Goal: Task Accomplishment & Management: Manage account settings

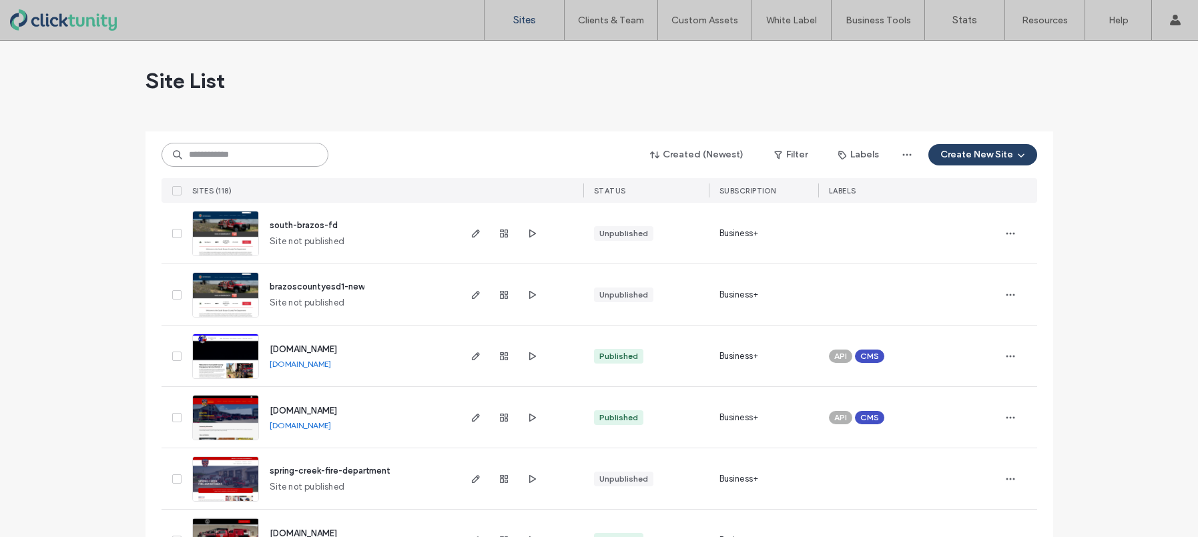
click at [226, 159] on input at bounding box center [245, 155] width 167 height 24
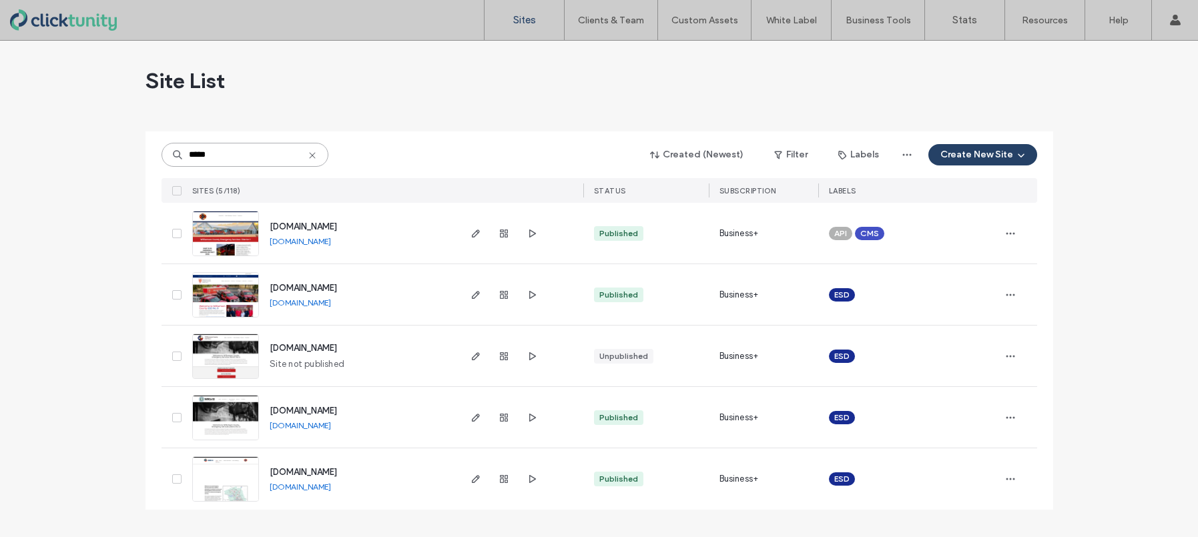
type input "*****"
click at [296, 470] on span "www.wilcoesd8.org" at bounding box center [303, 472] width 67 height 10
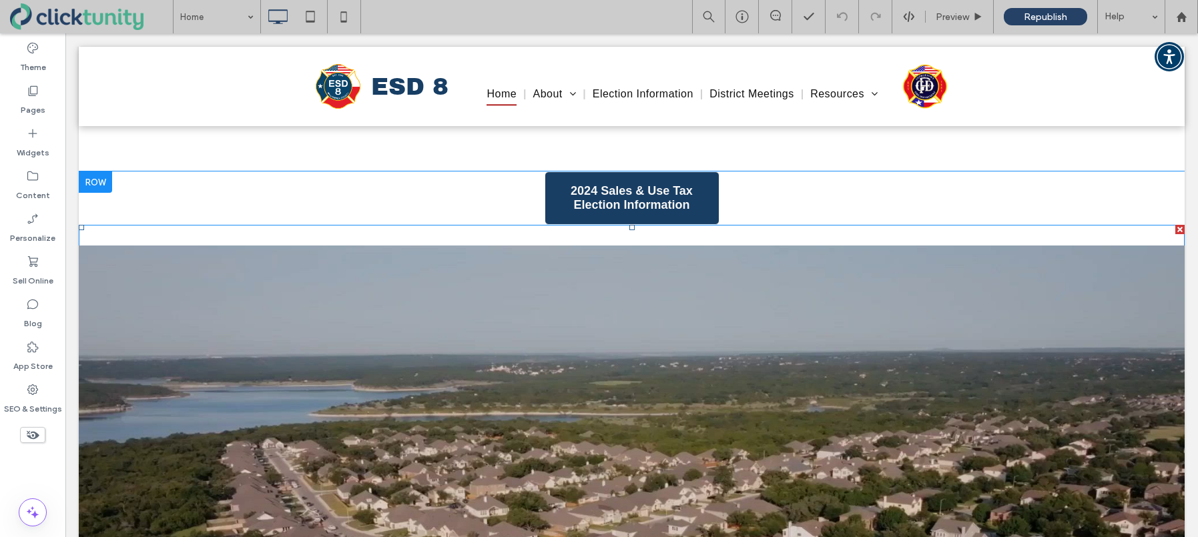
scroll to position [461, 0]
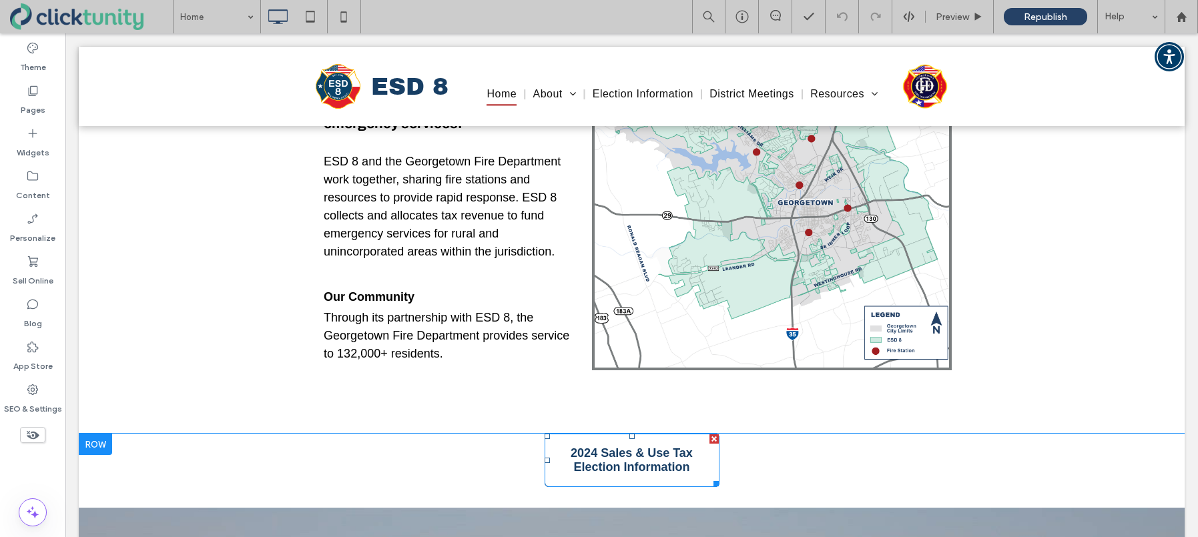
click at [601, 461] on span "2024 Sales & Use Tax Election Information" at bounding box center [632, 460] width 164 height 28
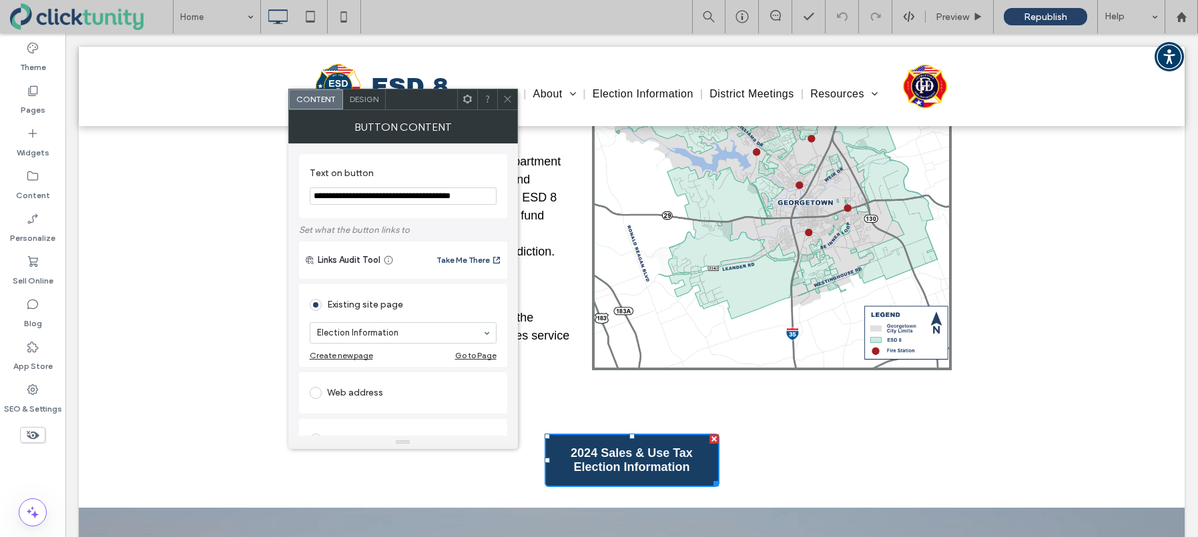
click at [507, 103] on icon at bounding box center [508, 99] width 10 height 10
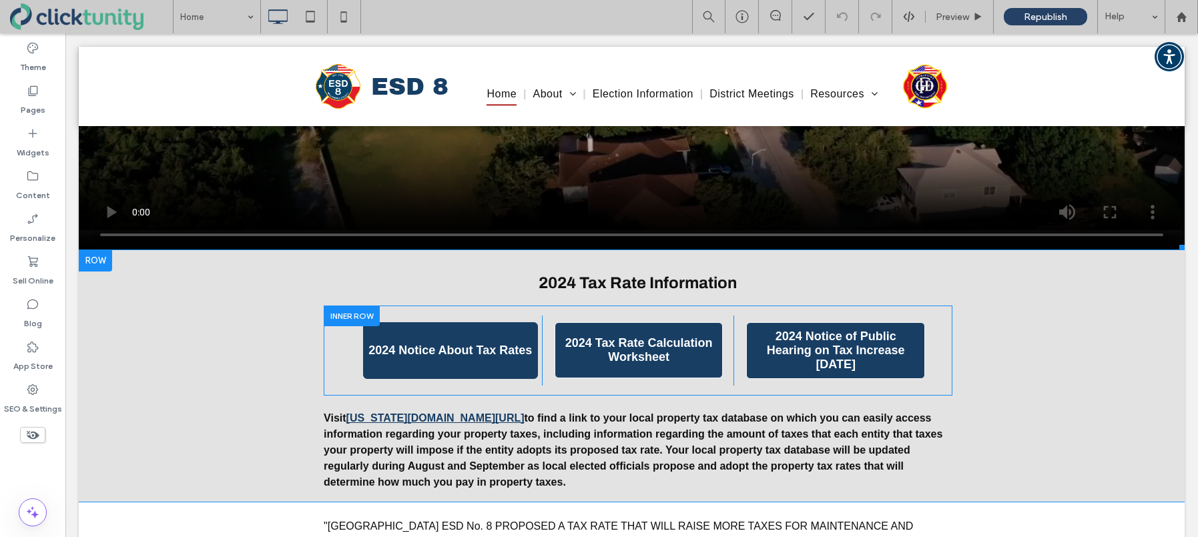
scroll to position [1363, 0]
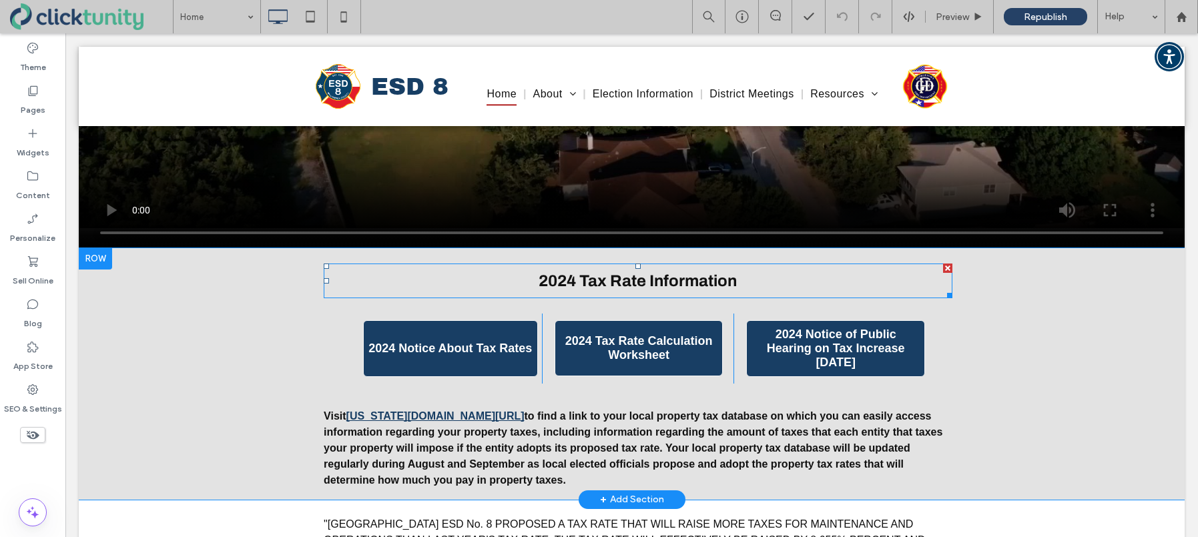
click at [571, 283] on span "2024 Tax Rate Information" at bounding box center [638, 280] width 198 height 17
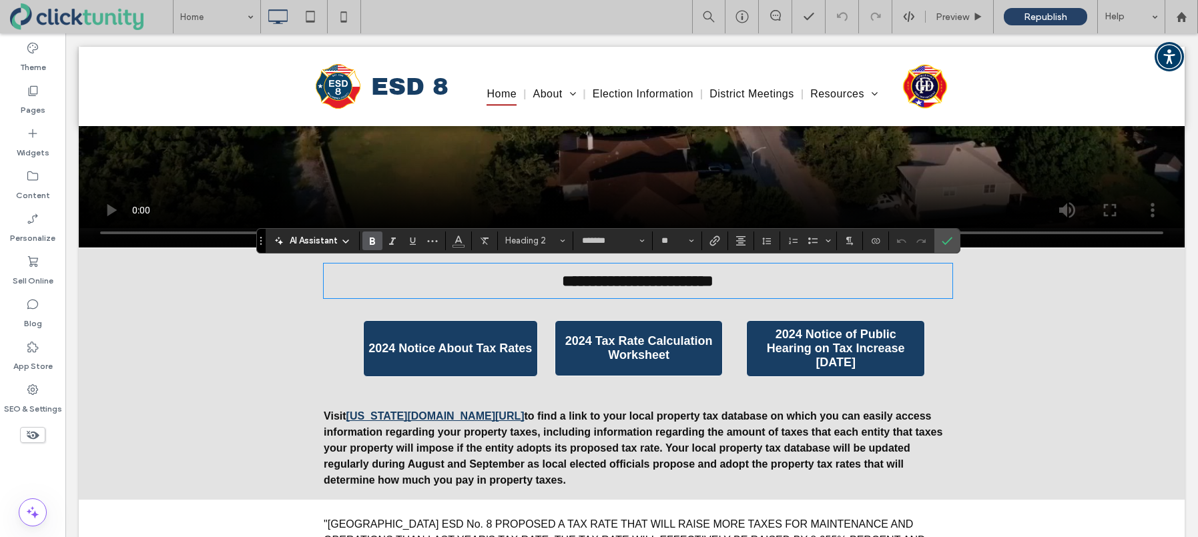
click at [570, 282] on span "**********" at bounding box center [637, 281] width 151 height 16
drag, startPoint x: 570, startPoint y: 282, endPoint x: 577, endPoint y: 282, distance: 6.7
click at [577, 282] on span "**********" at bounding box center [637, 281] width 151 height 16
click at [952, 244] on icon "Confirm" at bounding box center [947, 241] width 11 height 11
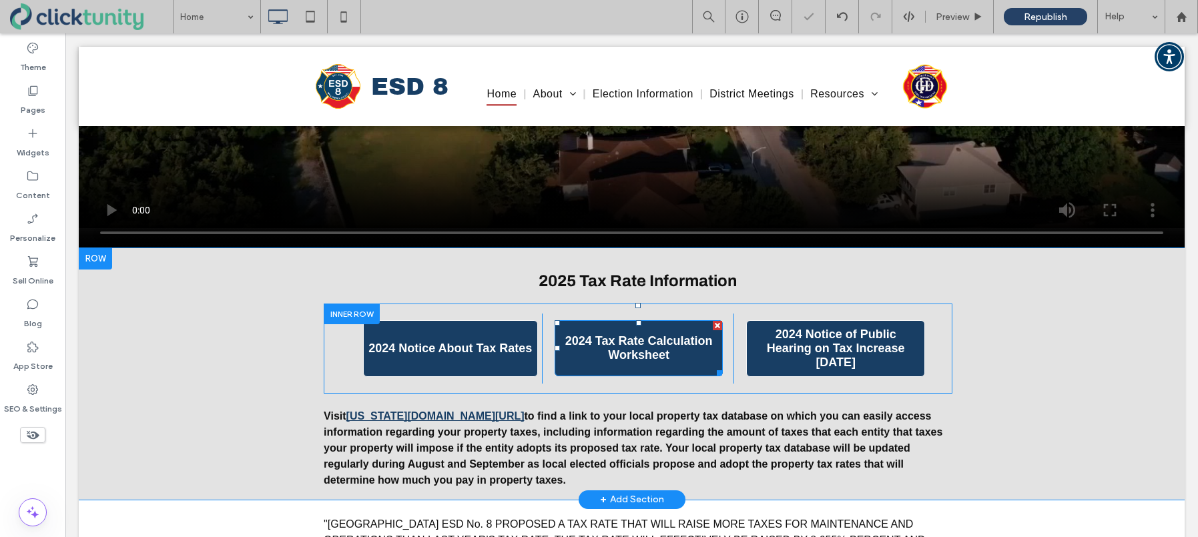
click at [716, 328] on div at bounding box center [717, 325] width 9 height 9
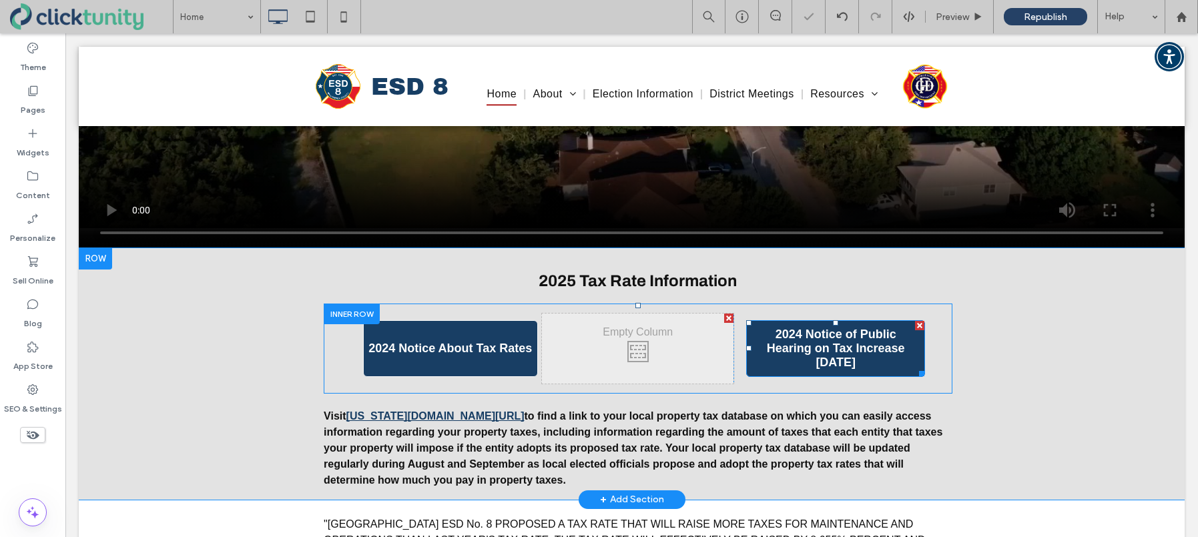
drag, startPoint x: 918, startPoint y: 328, endPoint x: 969, endPoint y: 362, distance: 61.6
click at [918, 328] on div at bounding box center [919, 325] width 9 height 9
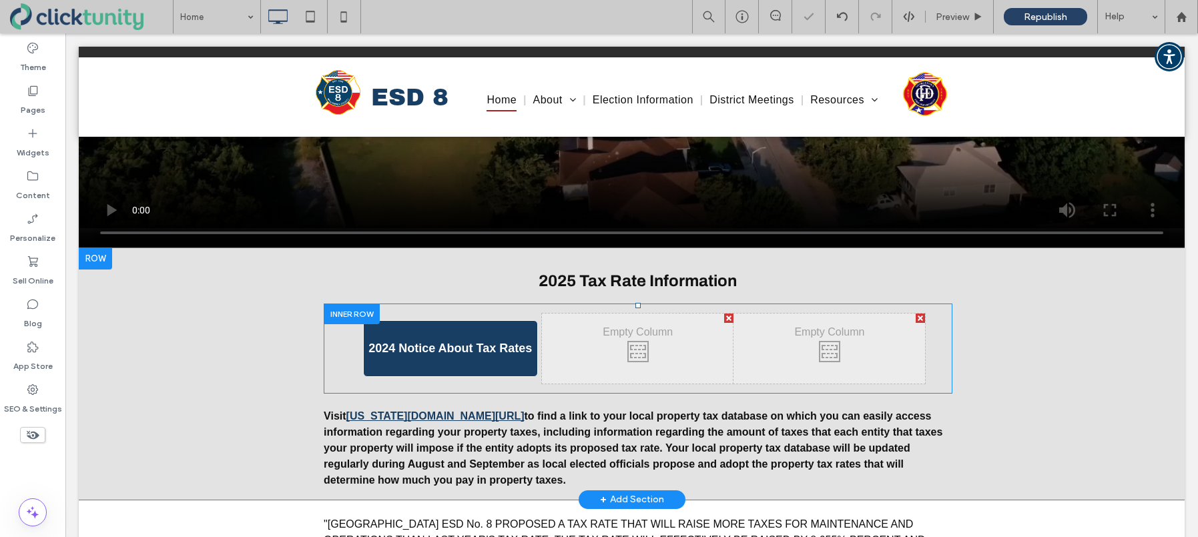
click at [921, 319] on div at bounding box center [920, 318] width 9 height 9
click at [922, 320] on div at bounding box center [920, 318] width 9 height 9
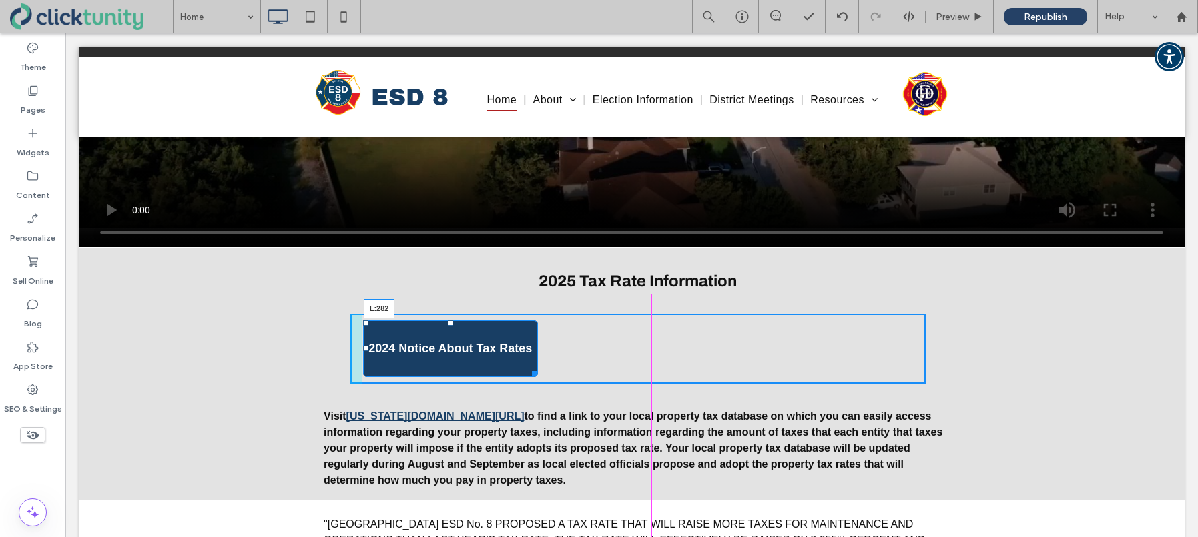
drag, startPoint x: 366, startPoint y: 349, endPoint x: 554, endPoint y: 348, distance: 188.2
click at [368, 348] on div at bounding box center [365, 348] width 5 height 5
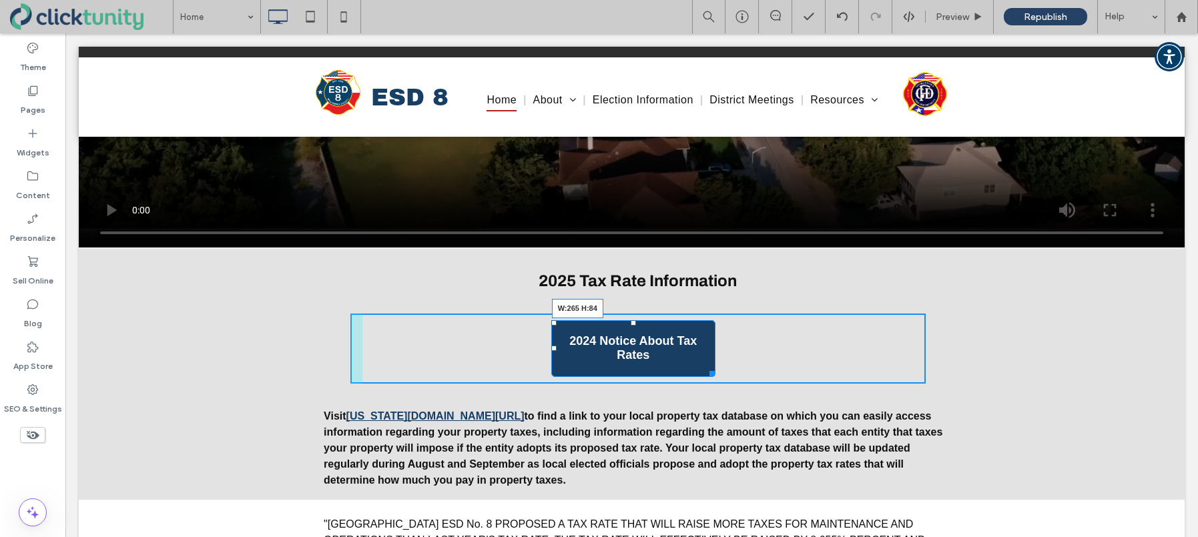
drag, startPoint x: 710, startPoint y: 369, endPoint x: 722, endPoint y: 368, distance: 12.0
click at [715, 368] on div at bounding box center [710, 371] width 10 height 10
drag, startPoint x: 721, startPoint y: 368, endPoint x: 719, endPoint y: 360, distance: 8.8
click at [719, 366] on div at bounding box center [722, 371] width 10 height 10
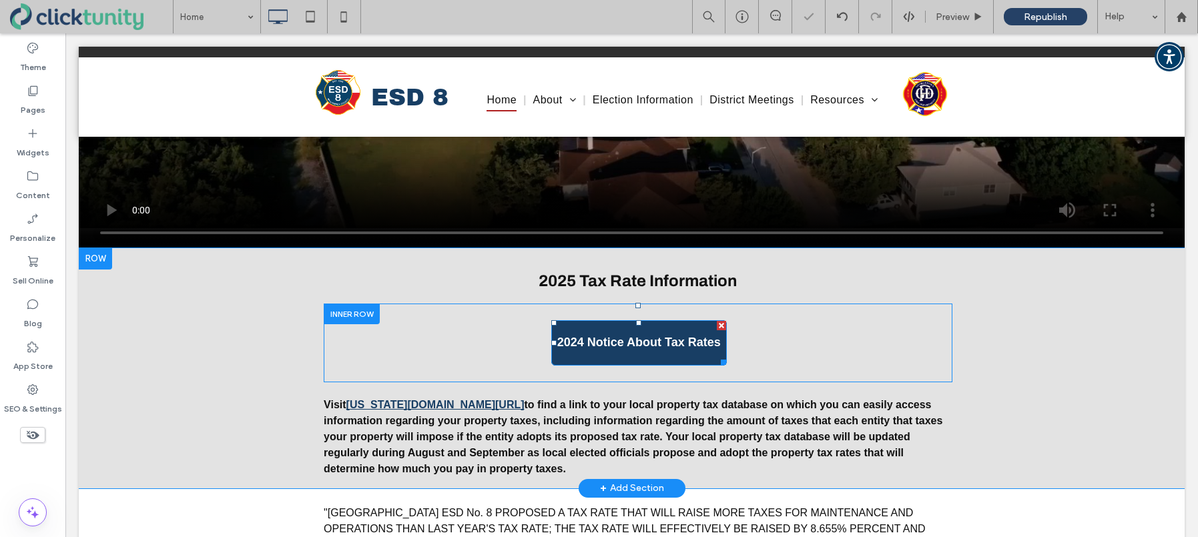
click at [592, 350] on link "2024 Notice About Tax Rates" at bounding box center [639, 342] width 176 height 45
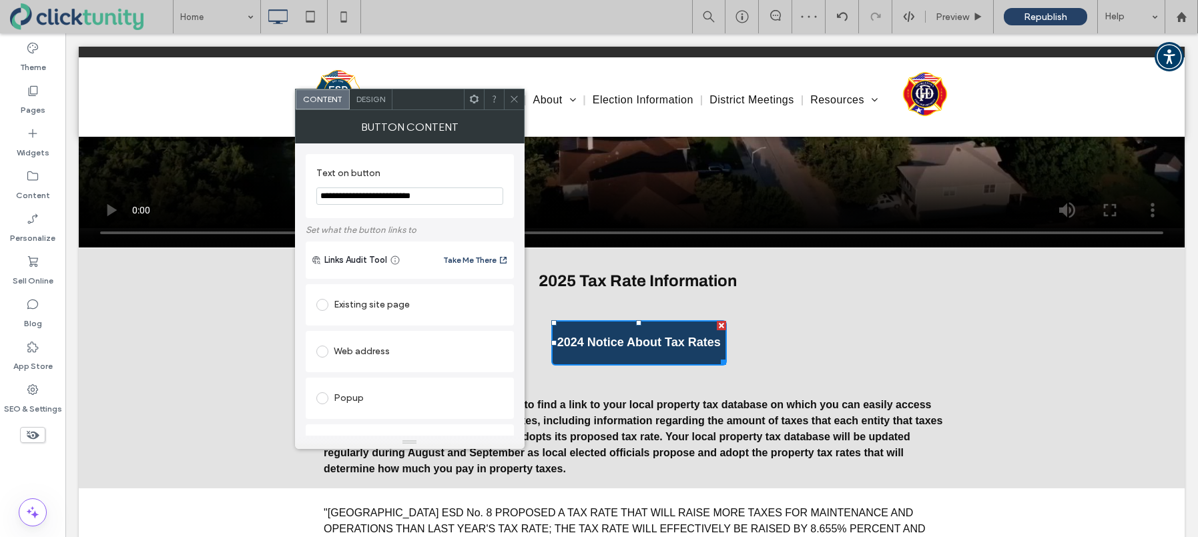
click at [340, 198] on input "**********" at bounding box center [409, 196] width 187 height 17
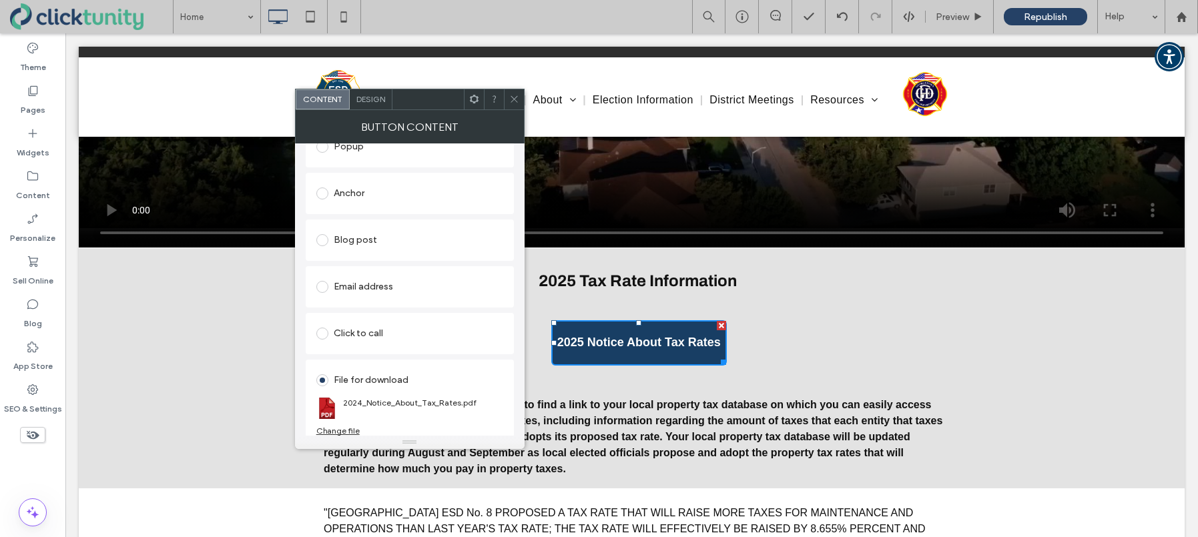
scroll to position [259, 0]
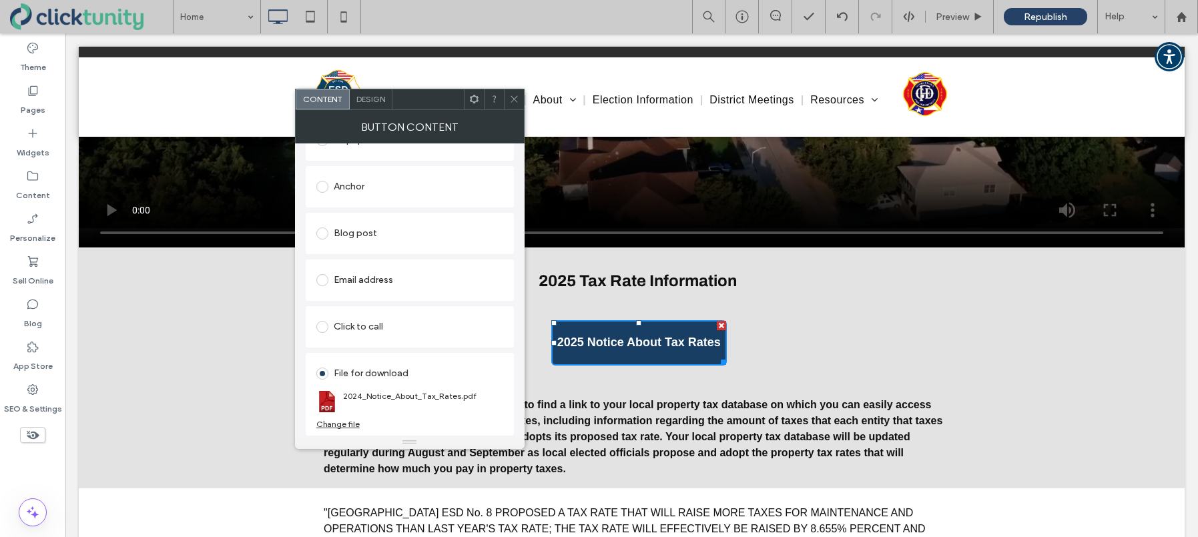
type input "**********"
click at [346, 421] on div "Change file" at bounding box center [337, 424] width 43 height 10
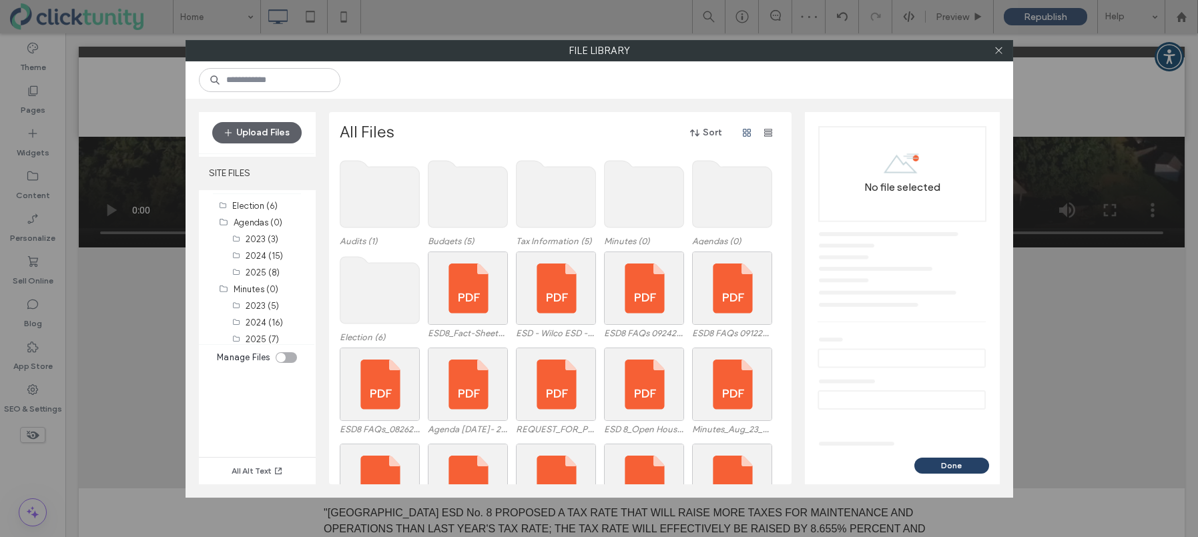
click at [262, 175] on label "SITE FILES" at bounding box center [257, 173] width 117 height 33
click at [547, 182] on use at bounding box center [555, 194] width 79 height 67
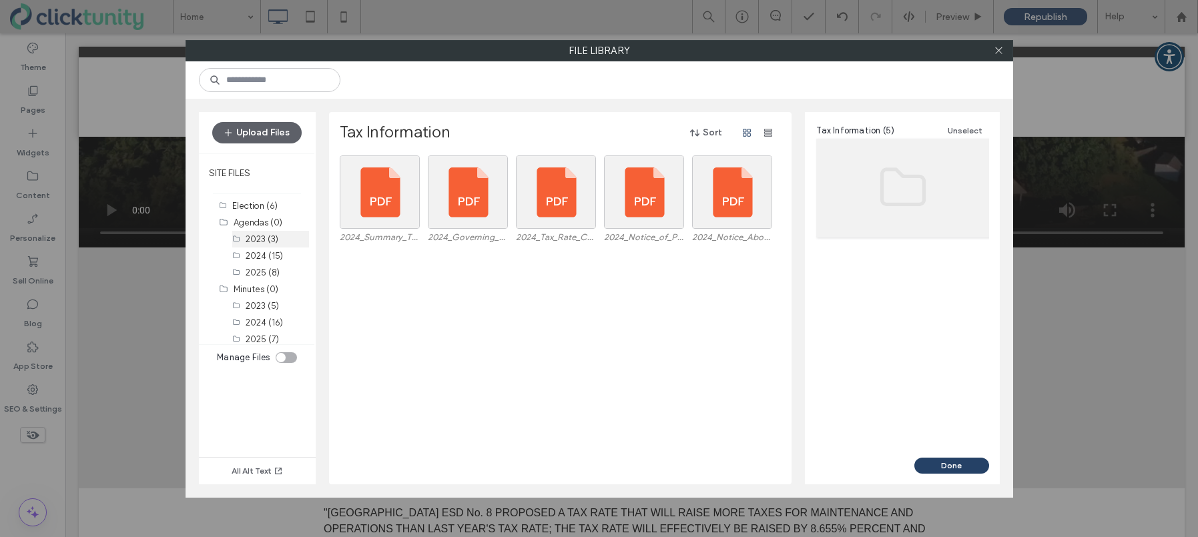
drag, startPoint x: 270, startPoint y: 132, endPoint x: 243, endPoint y: 232, distance: 103.0
click at [270, 132] on button "Upload Files" at bounding box center [256, 132] width 89 height 21
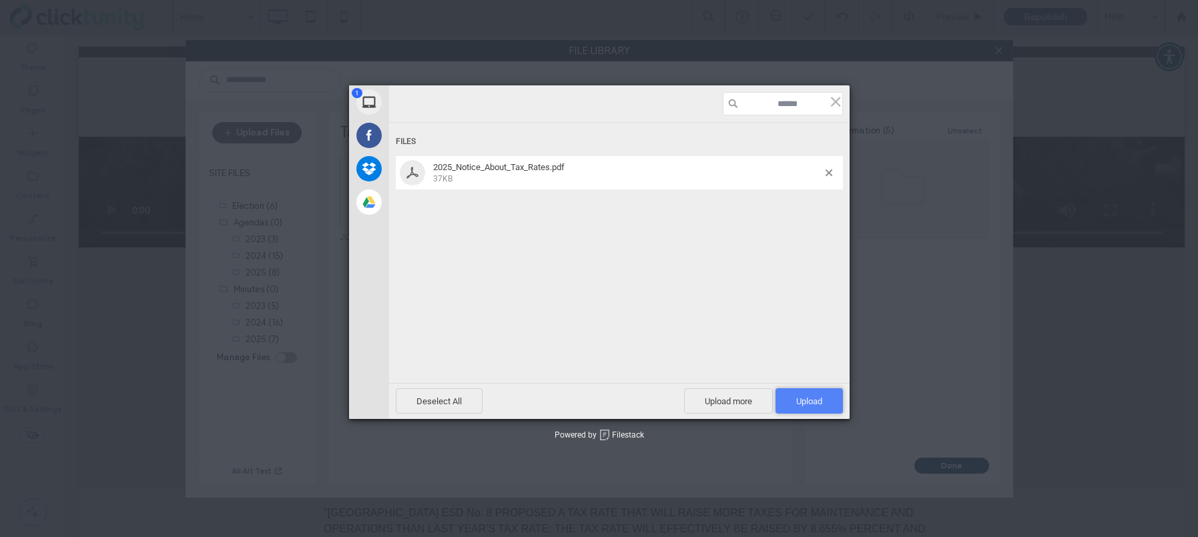
click at [818, 403] on span "Upload 1" at bounding box center [809, 401] width 26 height 10
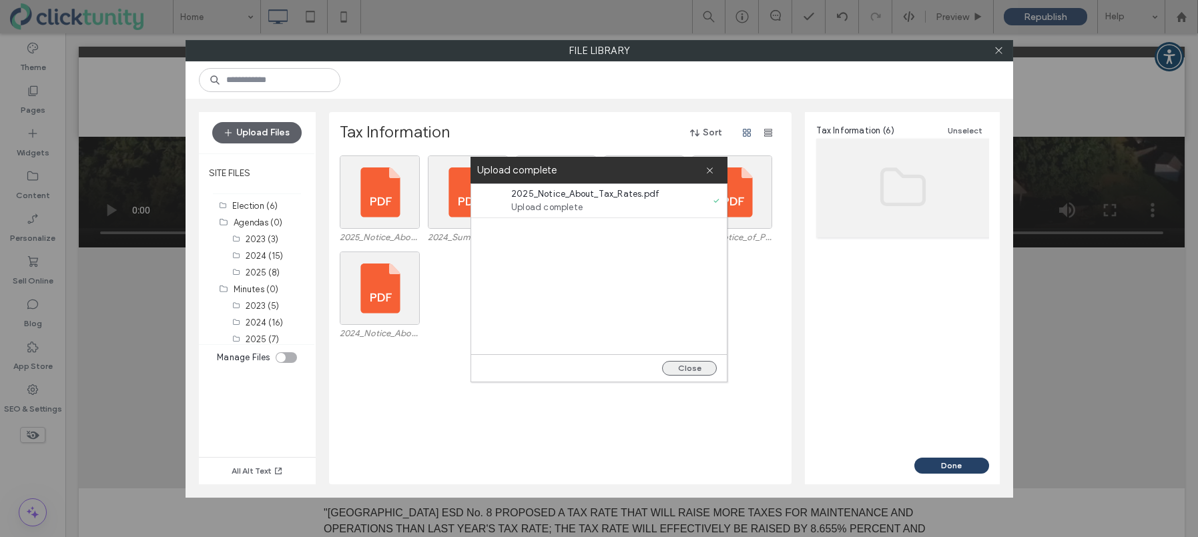
click at [690, 368] on button "Close" at bounding box center [689, 368] width 55 height 15
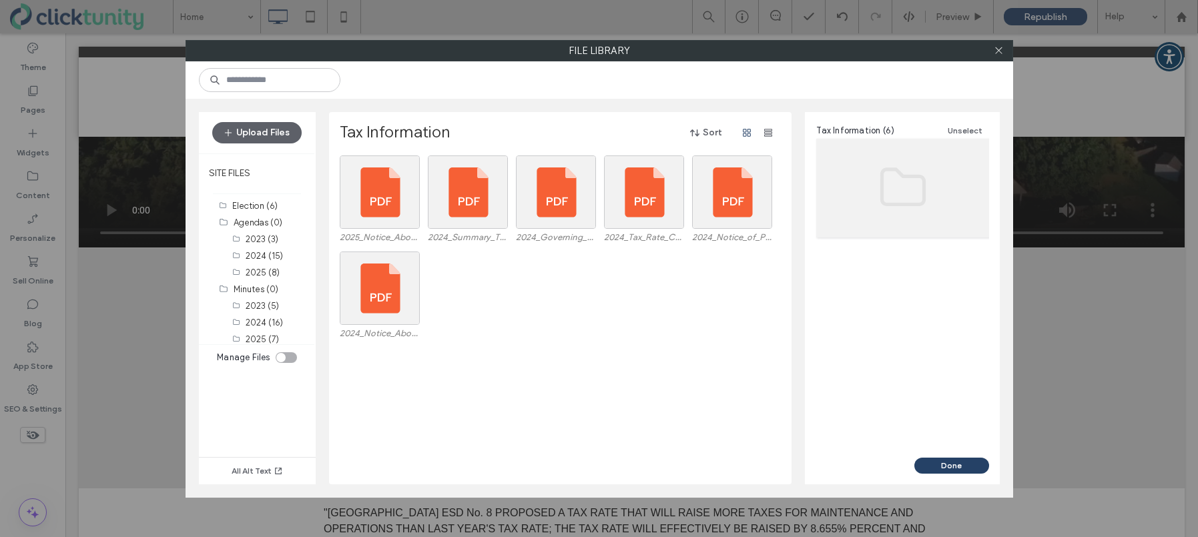
click at [691, 369] on div "2025_Notice_About_Tax_Rates.pdf 2024_Summary_Tax_Rates_and_Contact_Info_2024.pd…" at bounding box center [564, 320] width 448 height 329
click at [381, 198] on div "Select" at bounding box center [380, 192] width 80 height 73
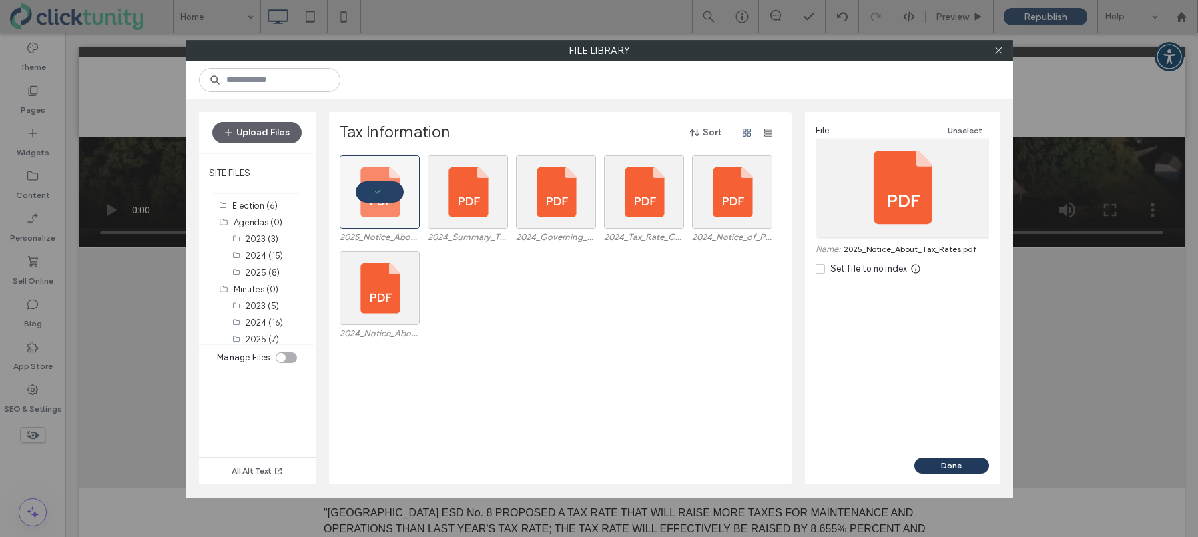
click at [922, 465] on button "Done" at bounding box center [951, 466] width 75 height 16
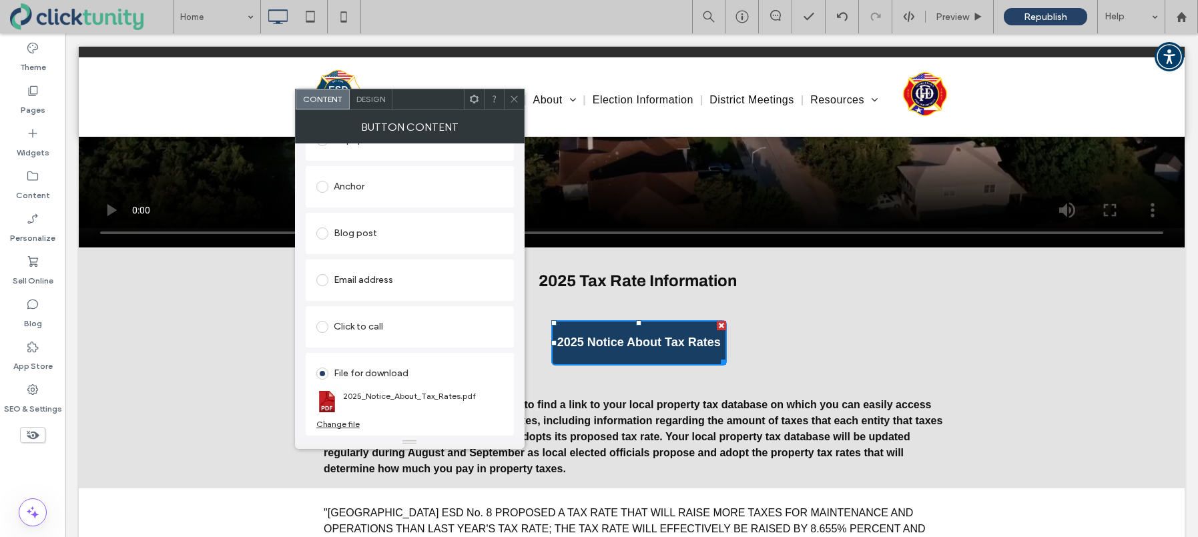
click at [518, 106] on span at bounding box center [514, 99] width 10 height 20
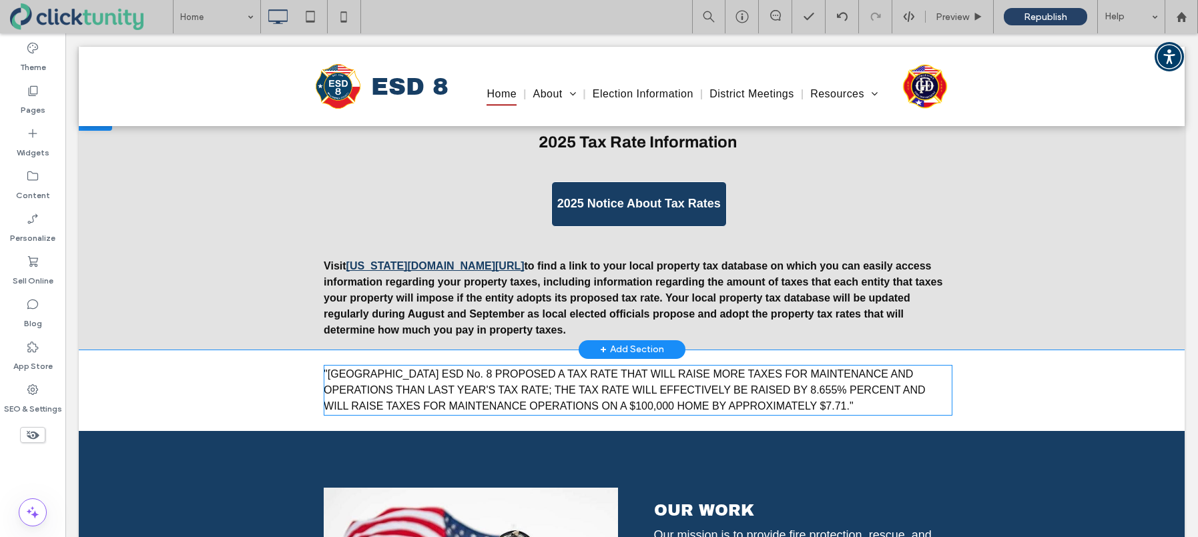
scroll to position [1616, 0]
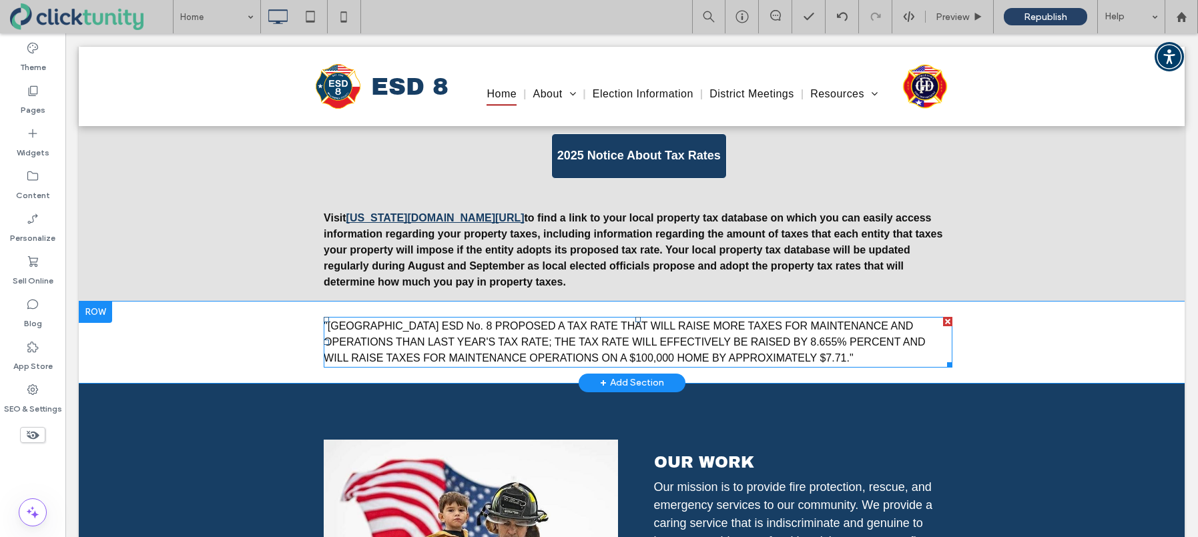
click at [346, 327] on span ""WILLIAMSON COUNTY ESD No. 8 PROPOSED A TAX RATE THAT WILL RAISE MORE TAXES FOR…" at bounding box center [624, 341] width 601 height 43
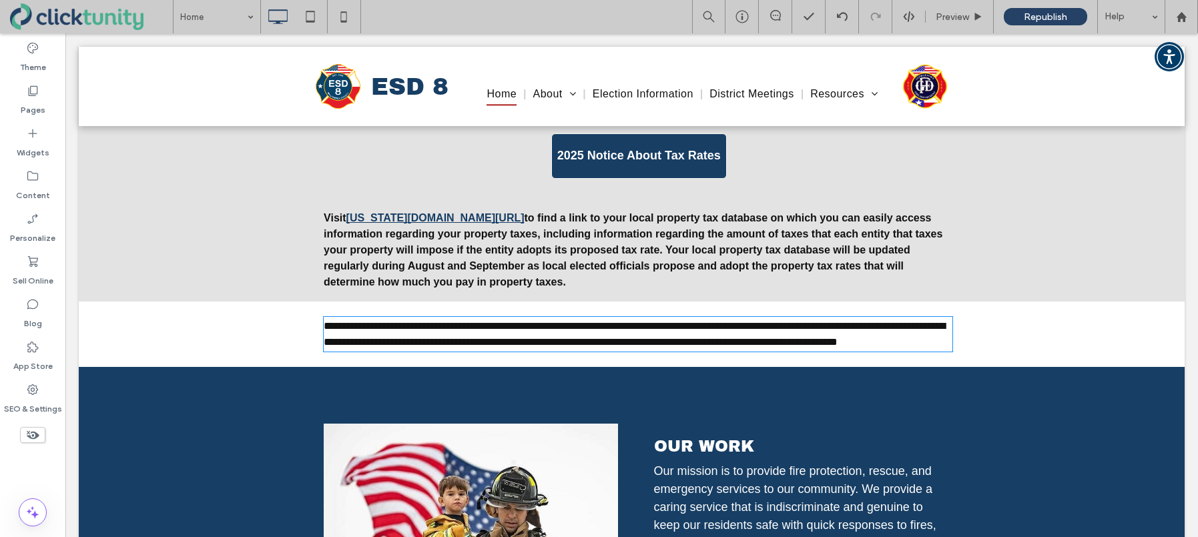
type input "*****"
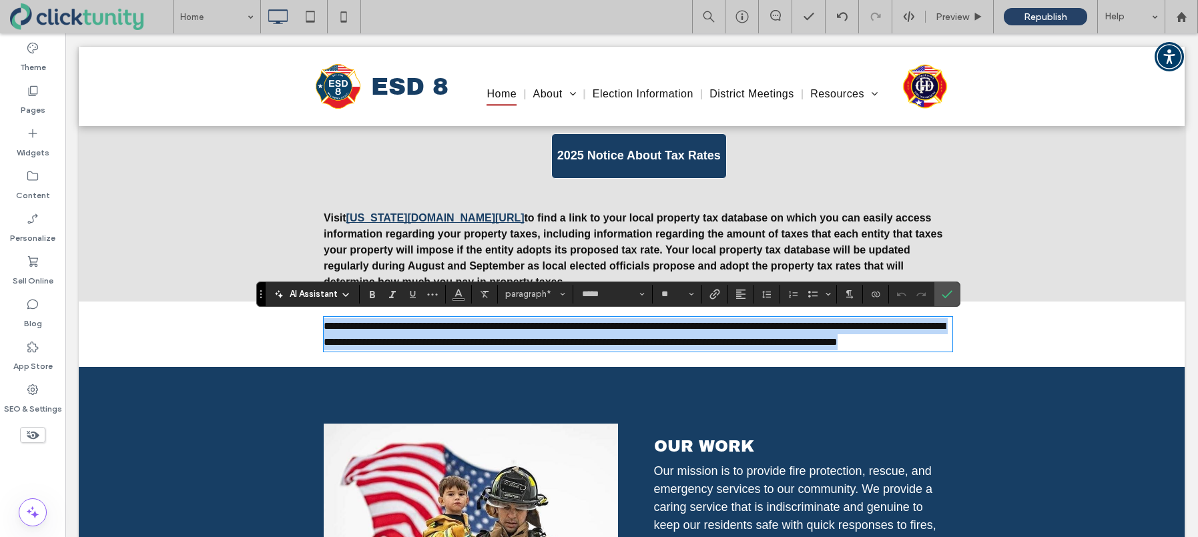
click at [324, 324] on span "**********" at bounding box center [634, 334] width 621 height 26
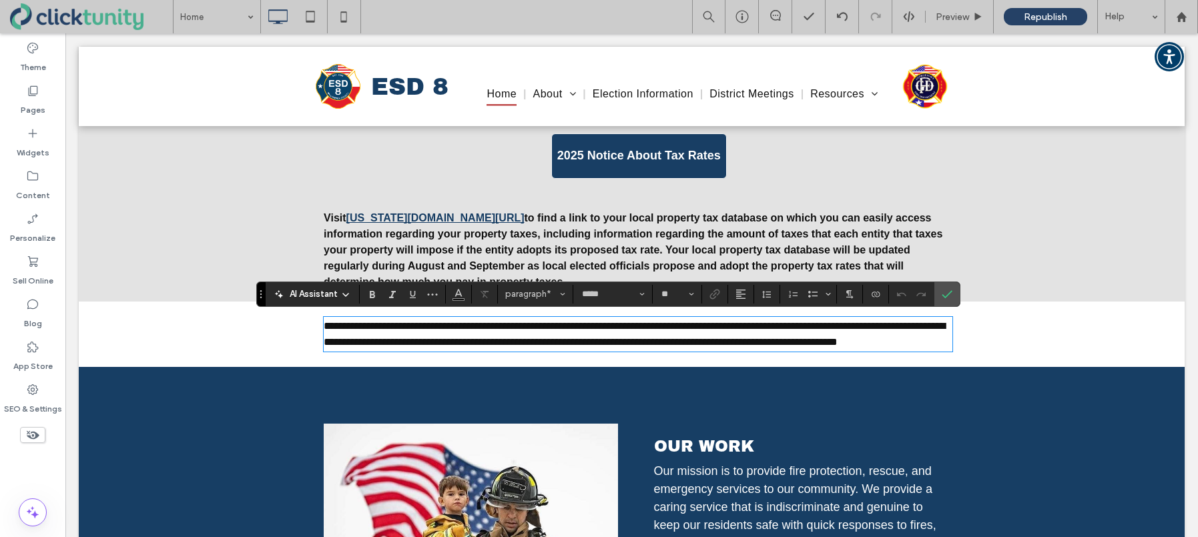
type input "**"
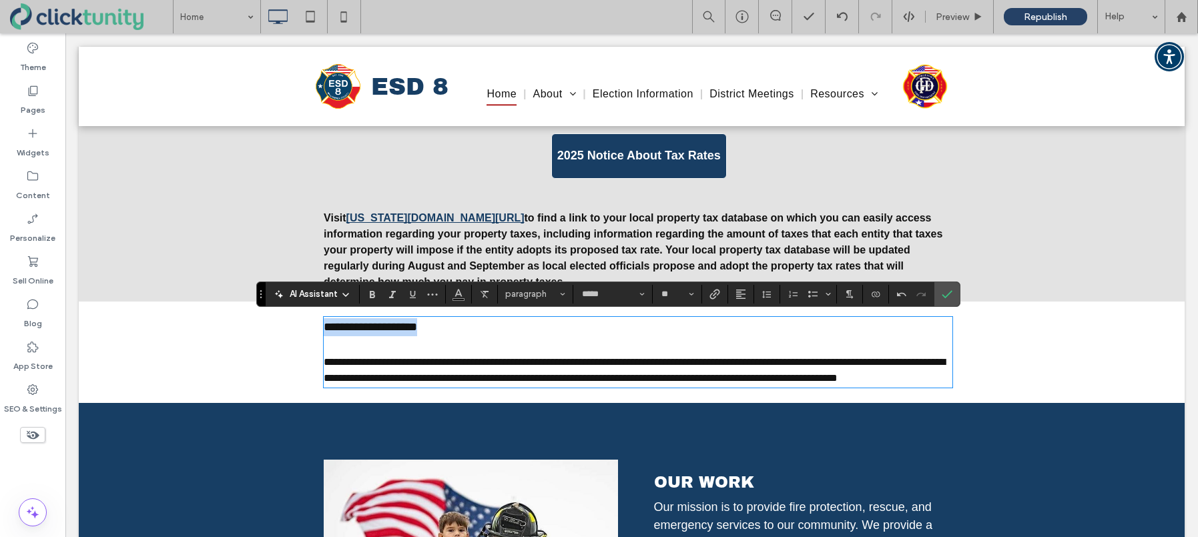
drag, startPoint x: 437, startPoint y: 328, endPoint x: 582, endPoint y: 324, distance: 144.9
click at [324, 324] on p "**********" at bounding box center [638, 327] width 628 height 18
click at [742, 298] on use "Alignment" at bounding box center [740, 294] width 9 height 9
drag, startPoint x: 746, startPoint y: 334, endPoint x: 681, endPoint y: 301, distance: 73.4
click at [746, 334] on icon "ui.textEditor.alignment.center" at bounding box center [750, 335] width 11 height 11
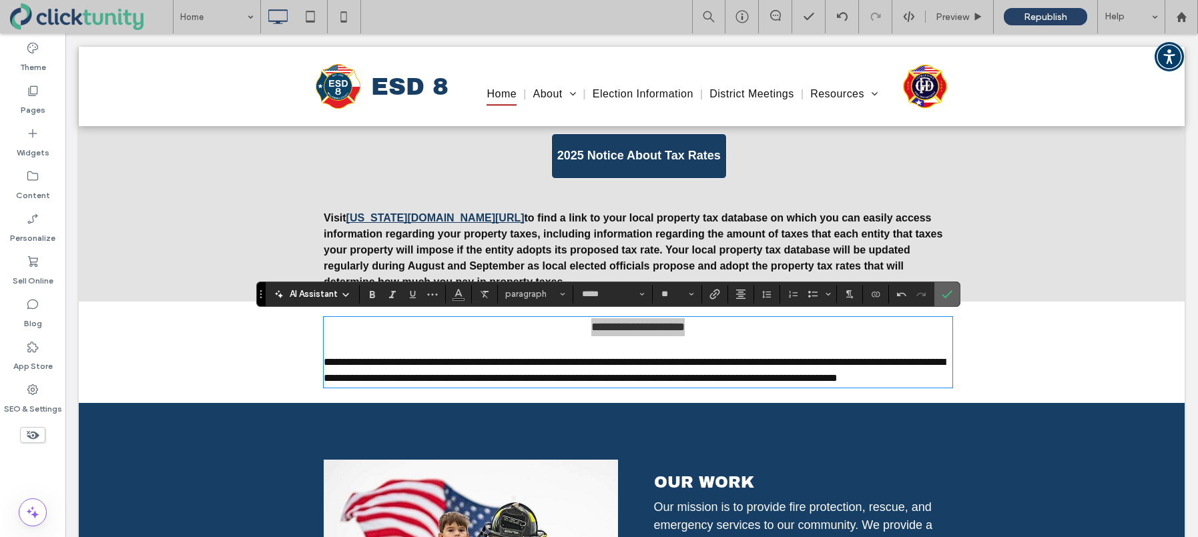
click at [946, 300] on span "Confirm" at bounding box center [945, 294] width 6 height 24
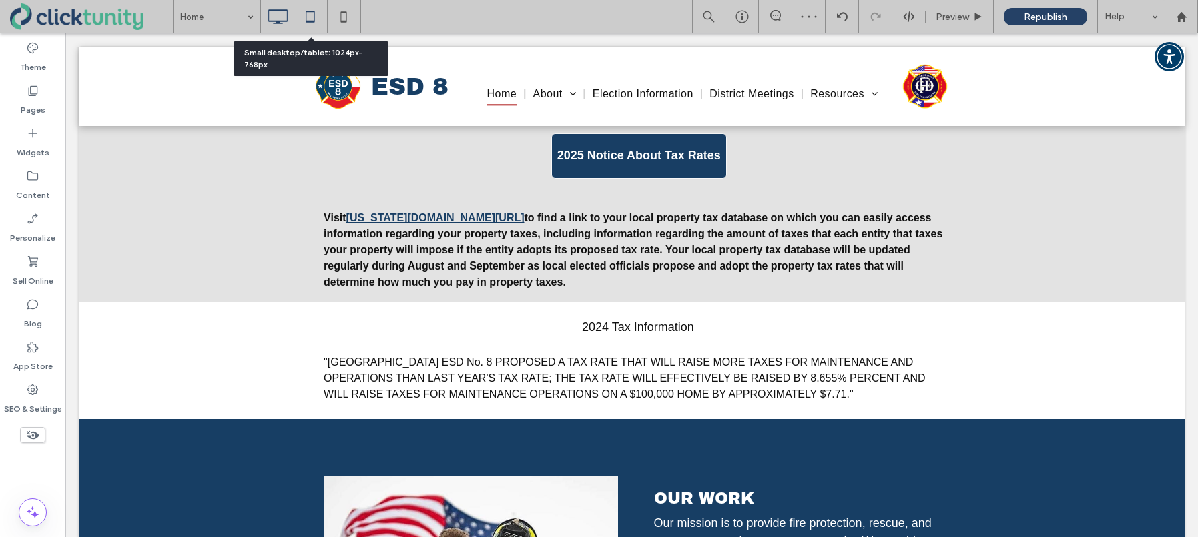
click at [312, 19] on icon at bounding box center [310, 16] width 27 height 27
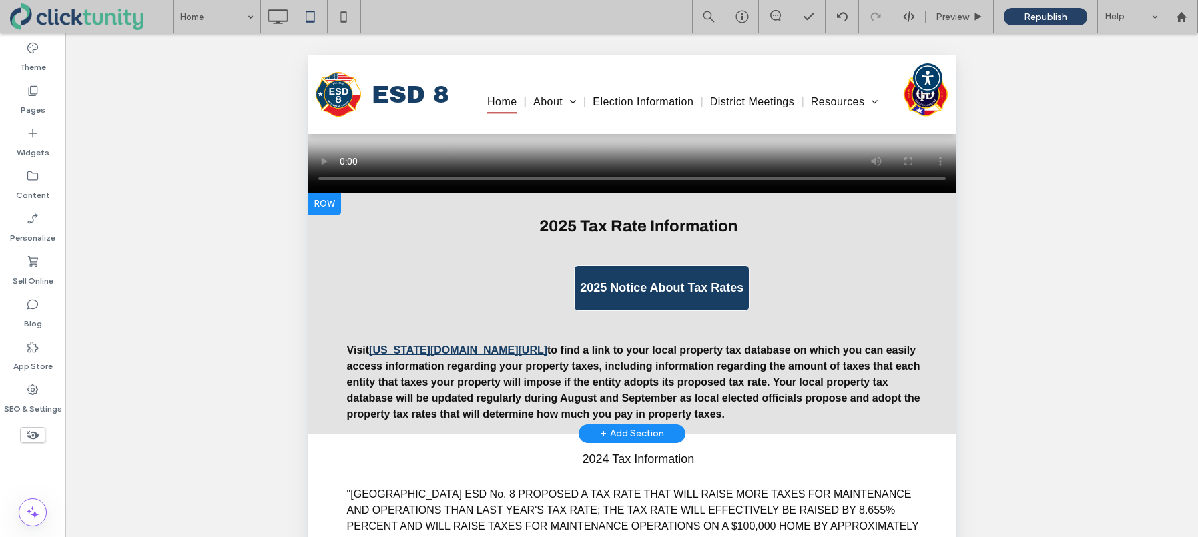
scroll to position [1501, 0]
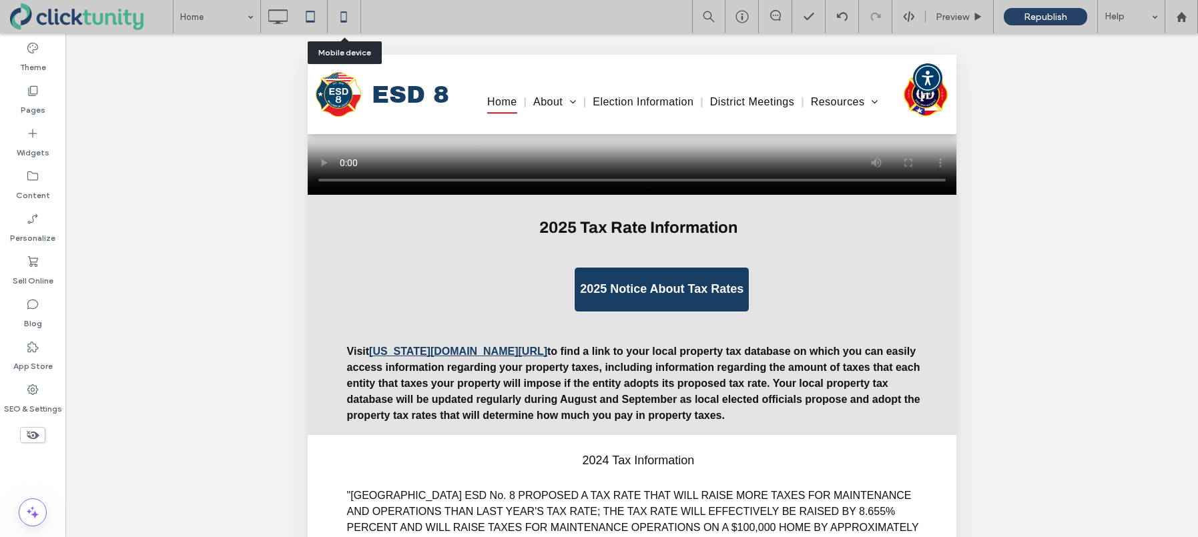
click at [346, 23] on icon at bounding box center [343, 16] width 27 height 27
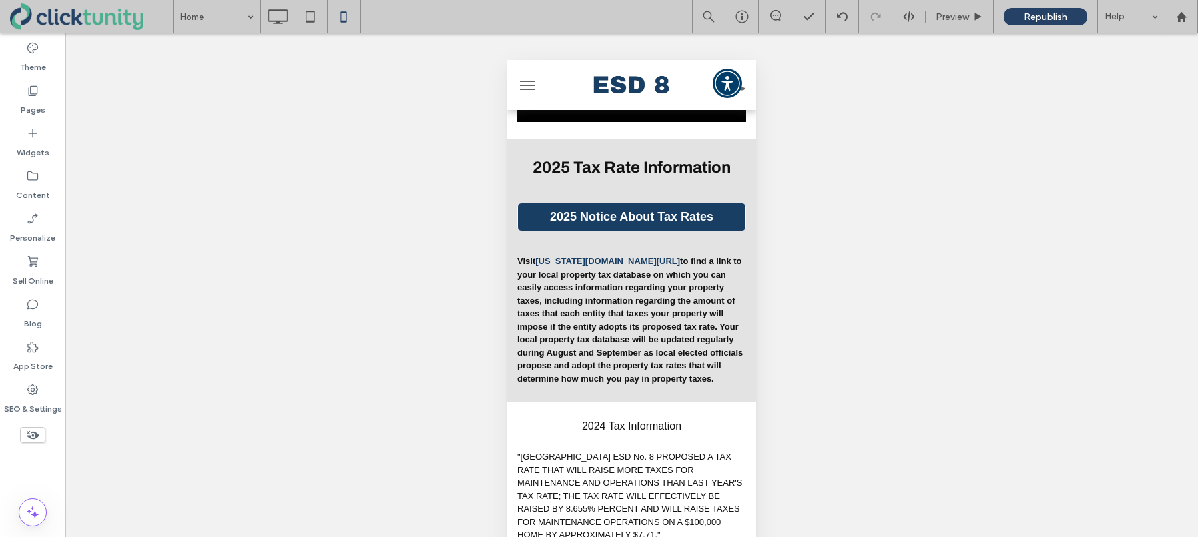
scroll to position [934, 0]
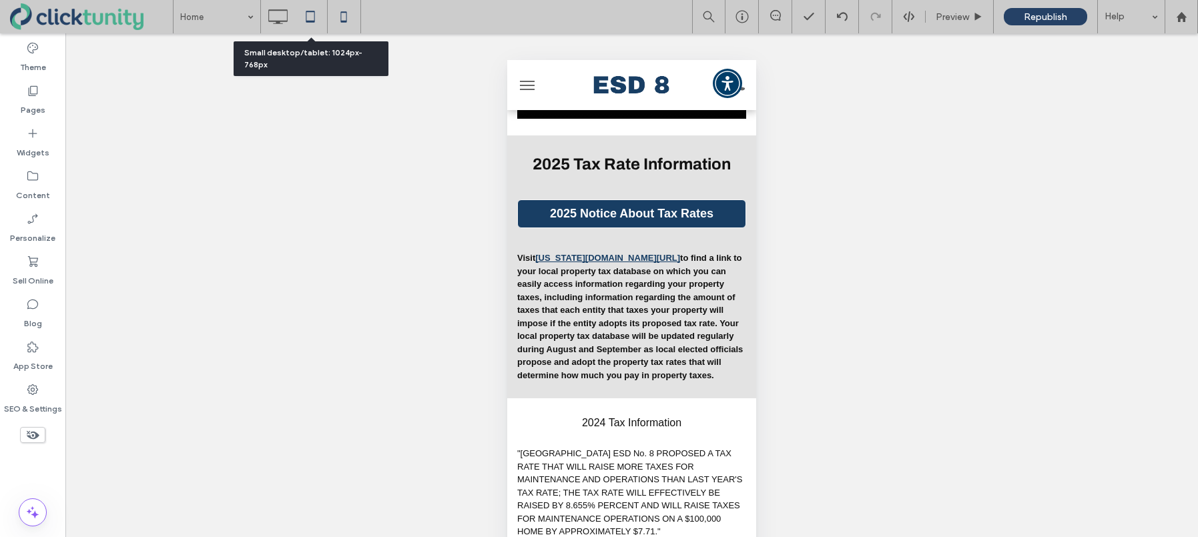
click at [310, 17] on icon at bounding box center [310, 16] width 27 height 27
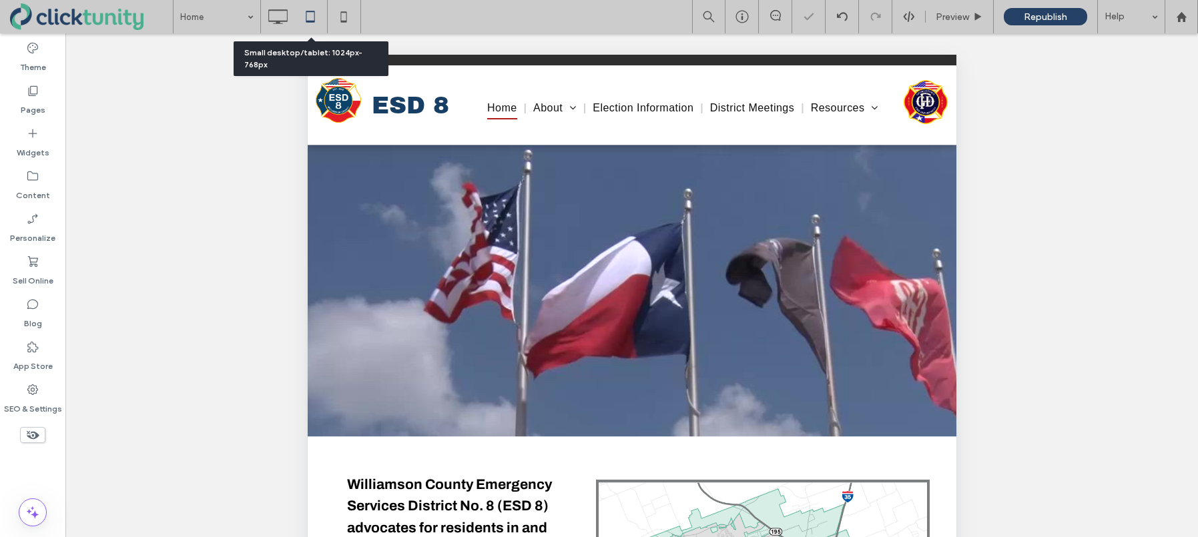
scroll to position [0, 0]
drag, startPoint x: 276, startPoint y: 16, endPoint x: 318, endPoint y: 60, distance: 60.4
click at [276, 16] on icon at bounding box center [277, 16] width 27 height 27
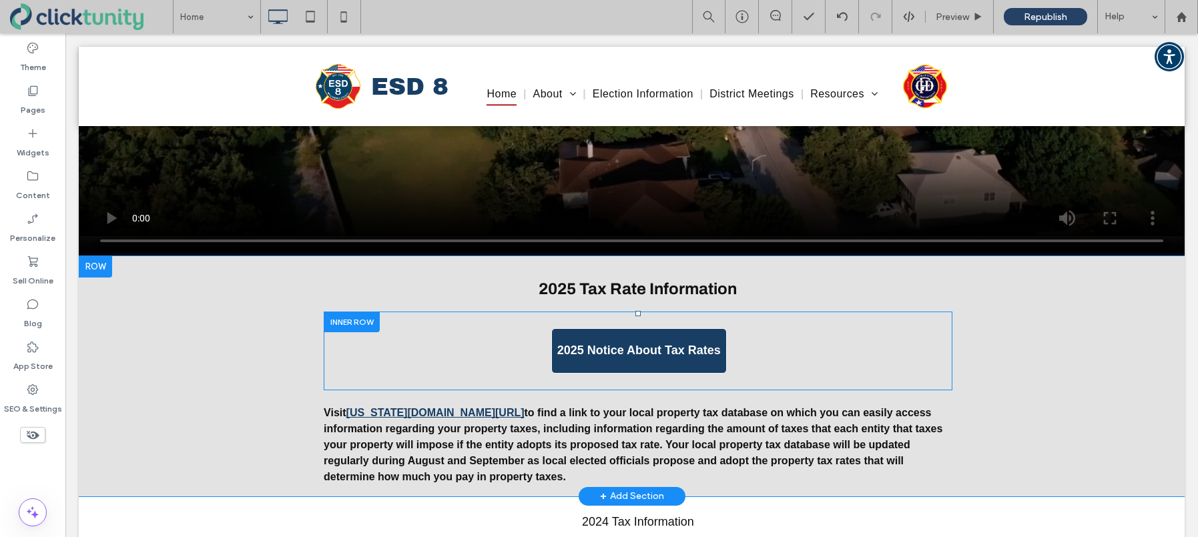
scroll to position [1419, 0]
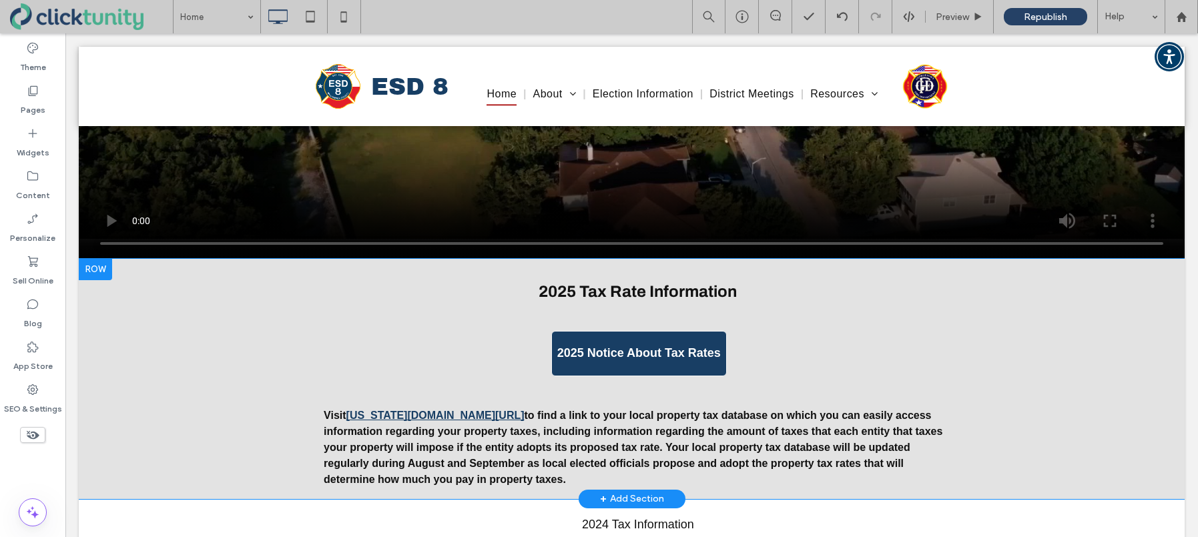
click at [97, 273] on div at bounding box center [95, 269] width 33 height 21
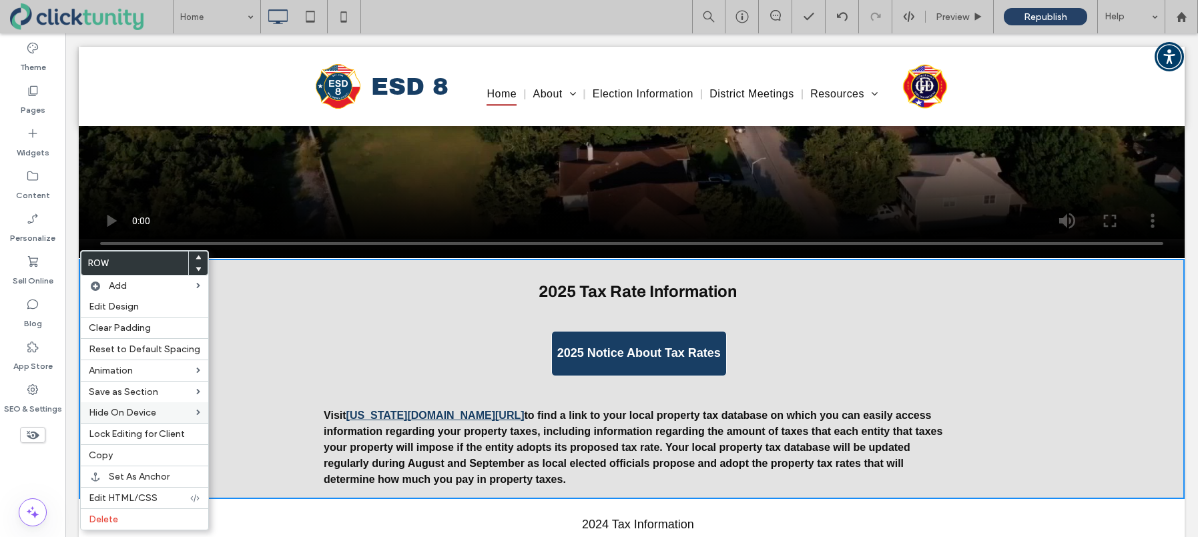
drag, startPoint x: 120, startPoint y: 449, endPoint x: 125, endPoint y: 409, distance: 40.4
click at [120, 450] on label "Copy" at bounding box center [144, 455] width 111 height 11
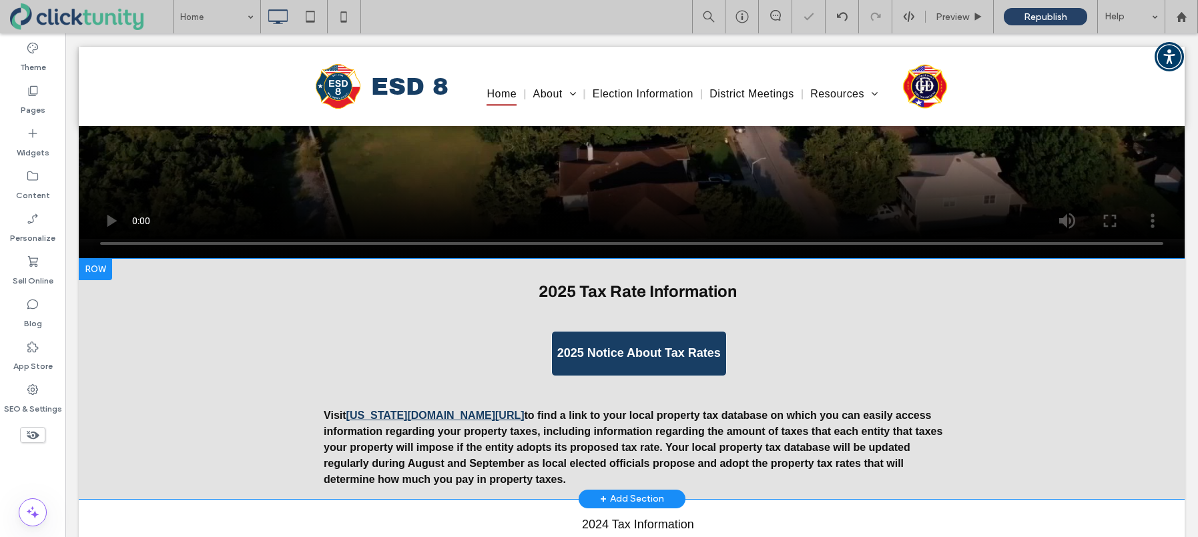
click at [103, 274] on div at bounding box center [95, 269] width 33 height 21
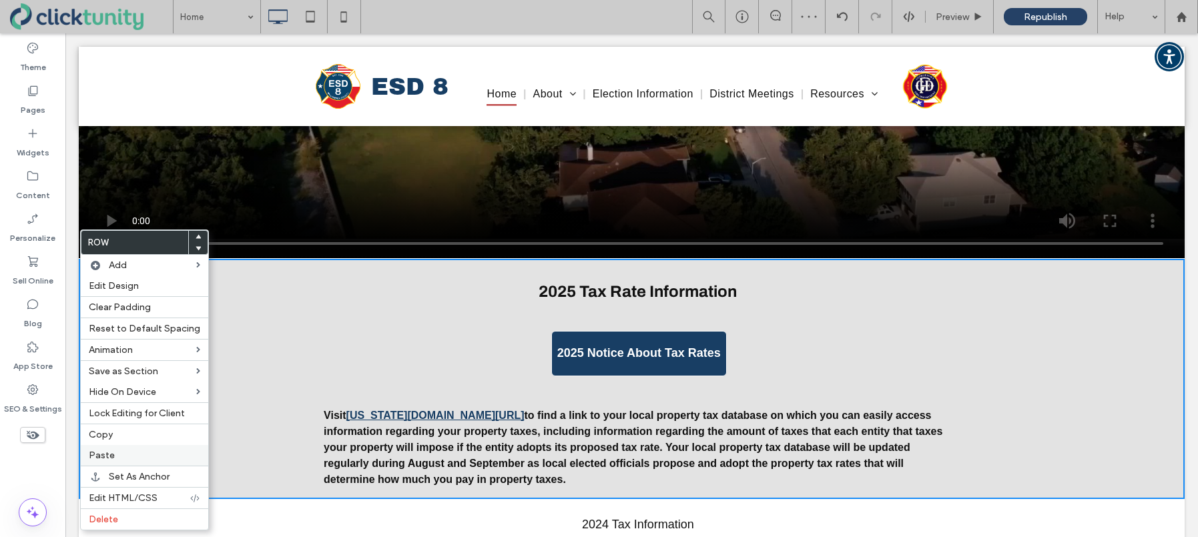
click at [103, 452] on span "Paste" at bounding box center [102, 455] width 26 height 11
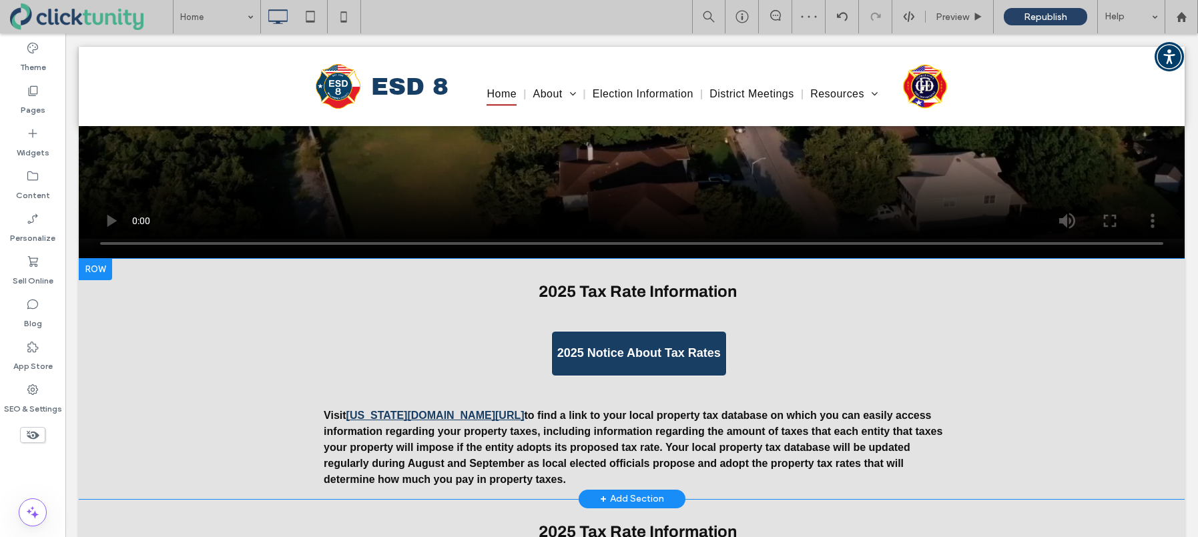
click at [101, 272] on div at bounding box center [95, 269] width 33 height 21
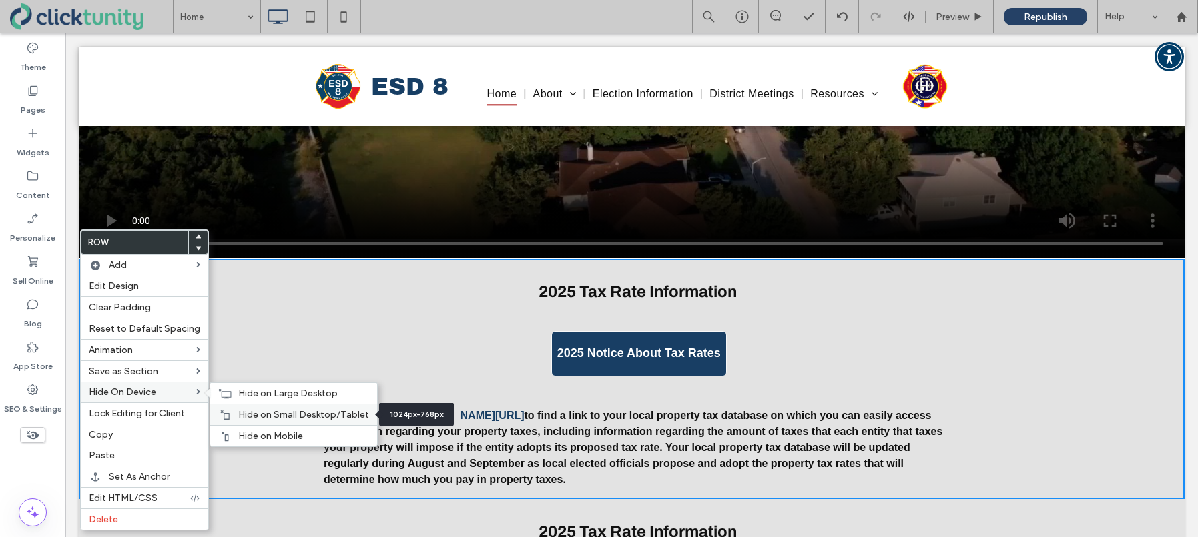
click at [251, 415] on span "Hide on Small Desktop/Tablet" at bounding box center [303, 414] width 131 height 11
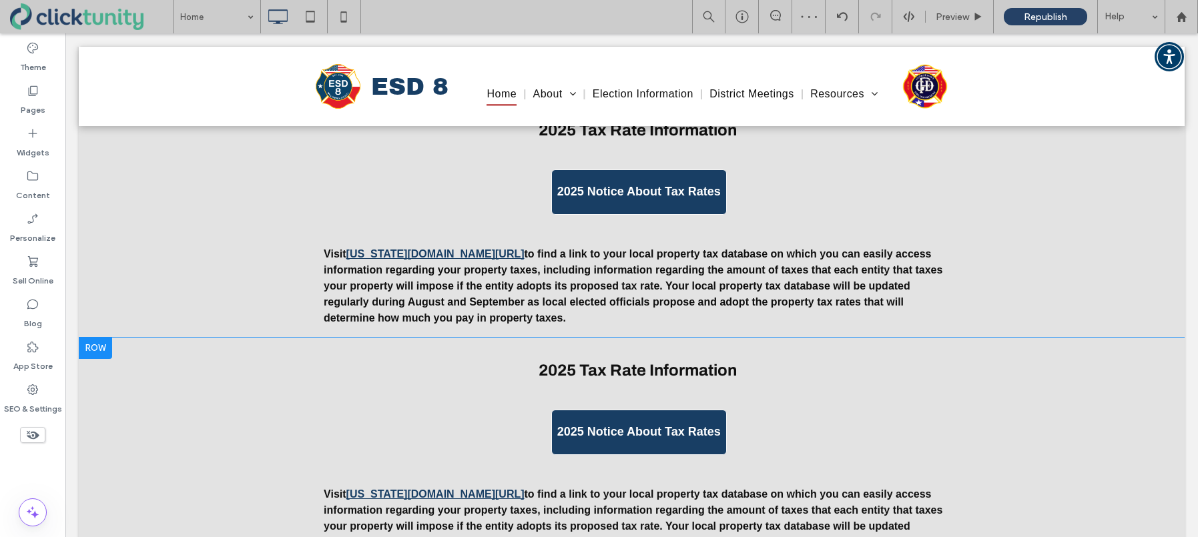
scroll to position [1581, 0]
click at [103, 350] on div at bounding box center [95, 347] width 33 height 21
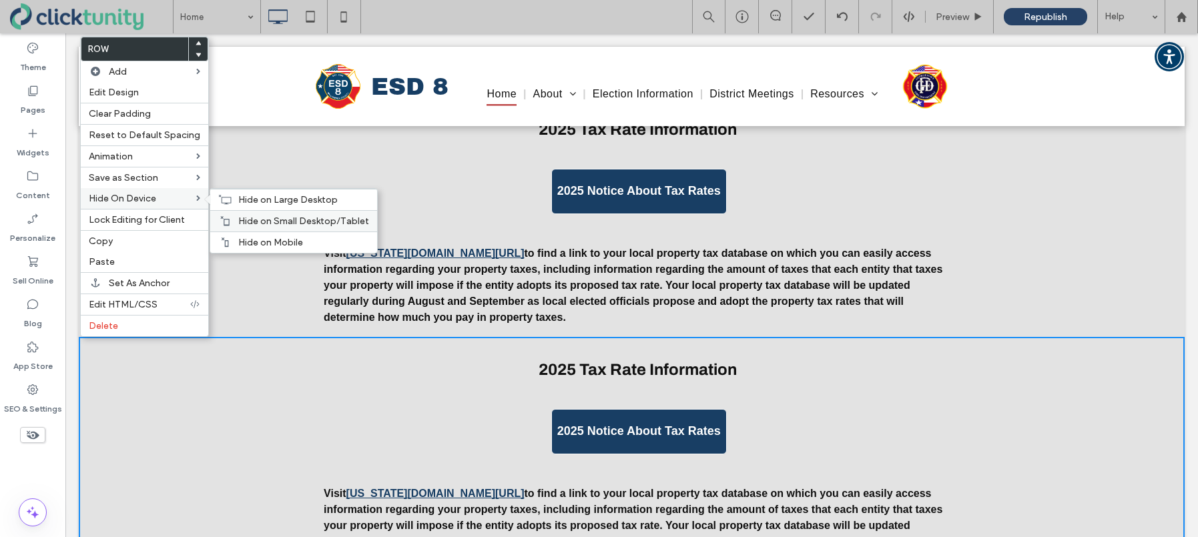
drag, startPoint x: 240, startPoint y: 244, endPoint x: 244, endPoint y: 216, distance: 27.7
click at [240, 242] on span "Hide on Mobile" at bounding box center [270, 242] width 65 height 11
click at [244, 199] on span "Hide on Large Desktop" at bounding box center [287, 199] width 99 height 11
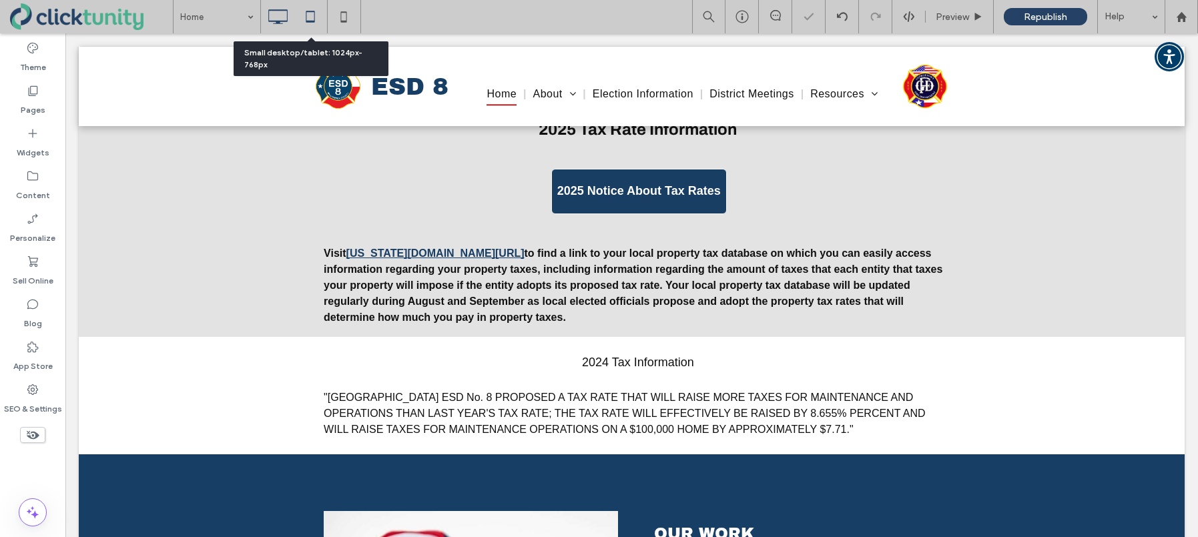
drag, startPoint x: 314, startPoint y: 21, endPoint x: 20, endPoint y: 37, distance: 294.8
click at [314, 21] on use at bounding box center [310, 16] width 9 height 11
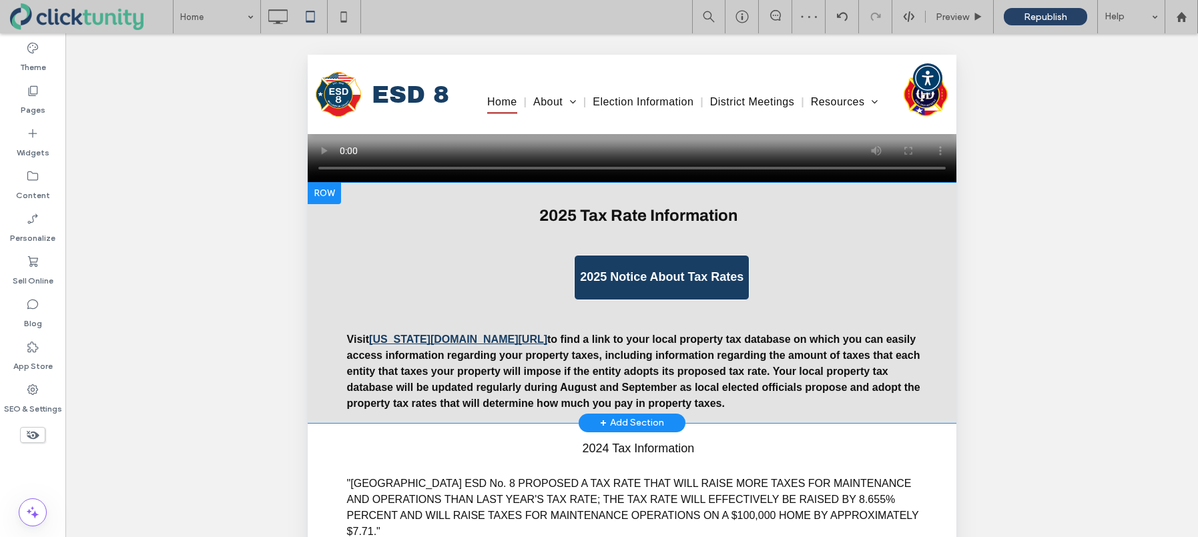
scroll to position [1512, 0]
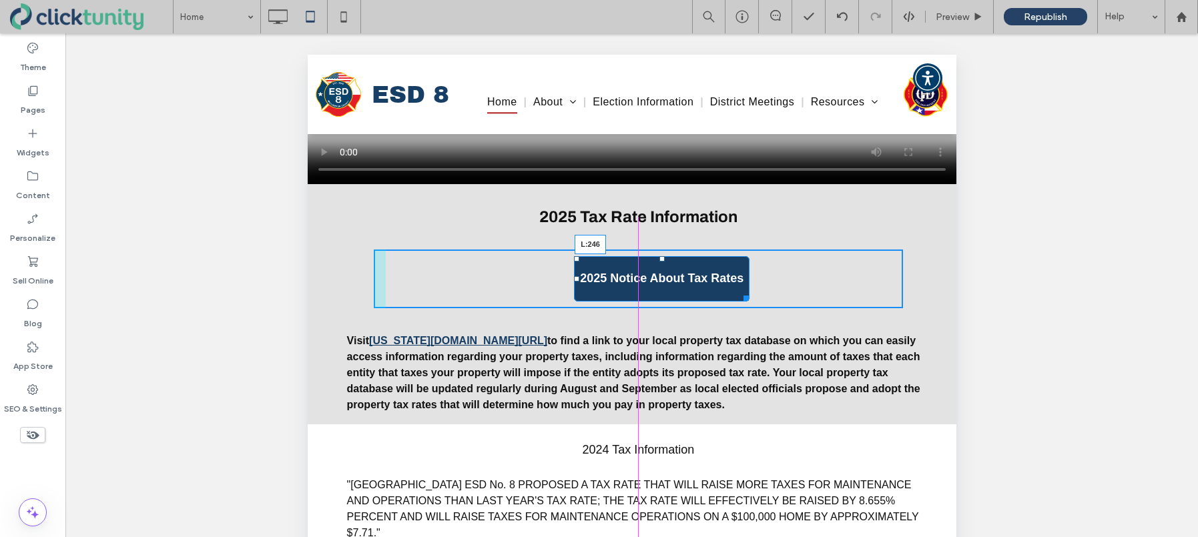
drag, startPoint x: 575, startPoint y: 280, endPoint x: 551, endPoint y: 285, distance: 24.5
click at [551, 285] on div "2025 Notice About Tax Rates L:246 Click To Paste" at bounding box center [637, 279] width 529 height 59
drag, startPoint x: 708, startPoint y: 297, endPoint x: 719, endPoint y: 294, distance: 11.2
click at [713, 294] on div at bounding box center [708, 296] width 10 height 10
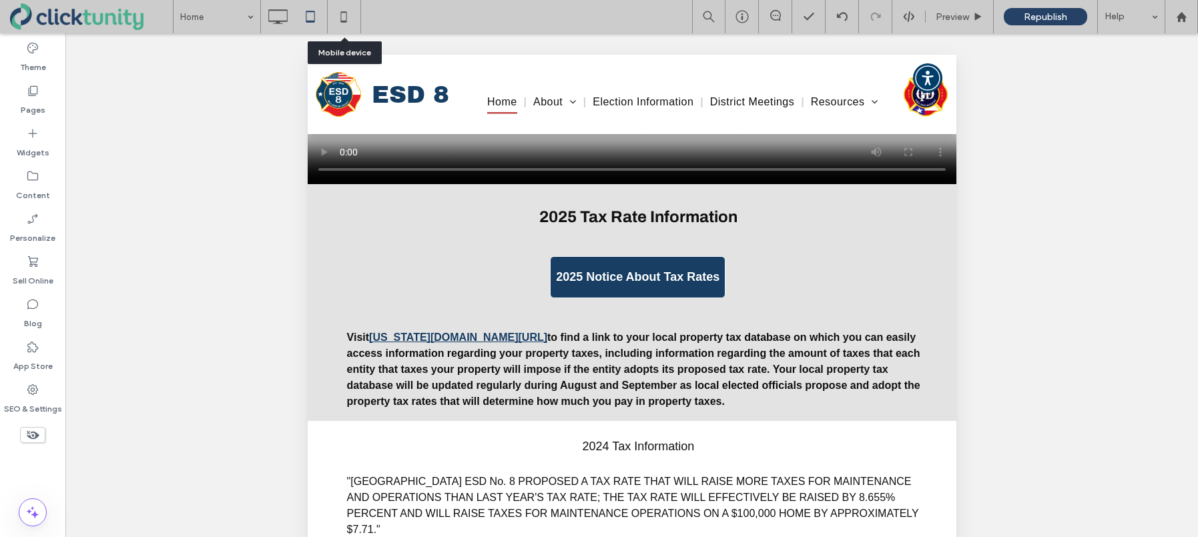
drag, startPoint x: 346, startPoint y: 22, endPoint x: 462, endPoint y: 107, distance: 143.2
click at [348, 23] on icon at bounding box center [343, 16] width 27 height 27
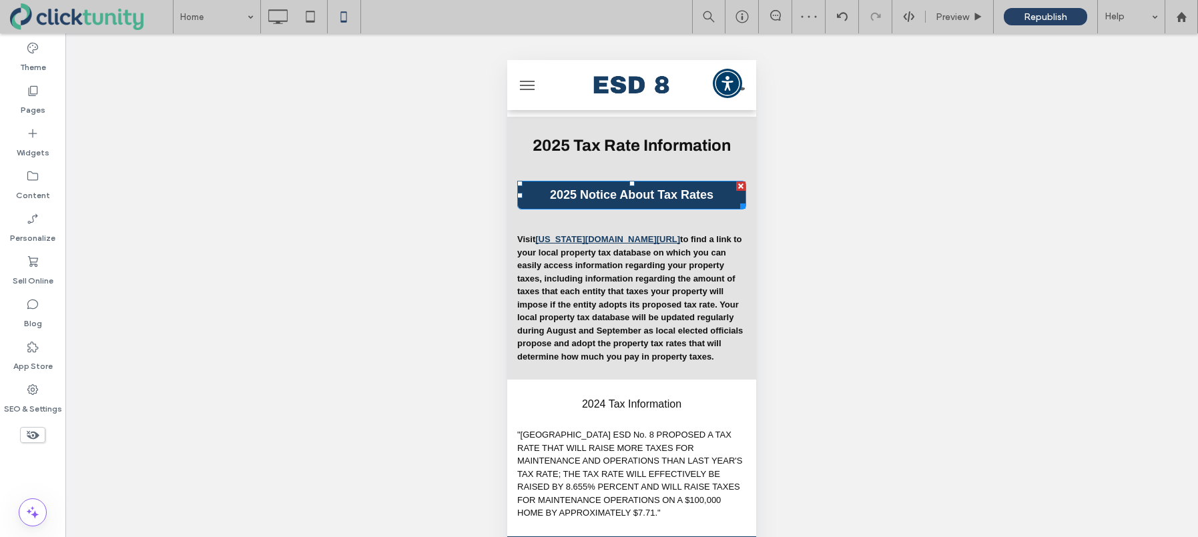
scroll to position [954, 0]
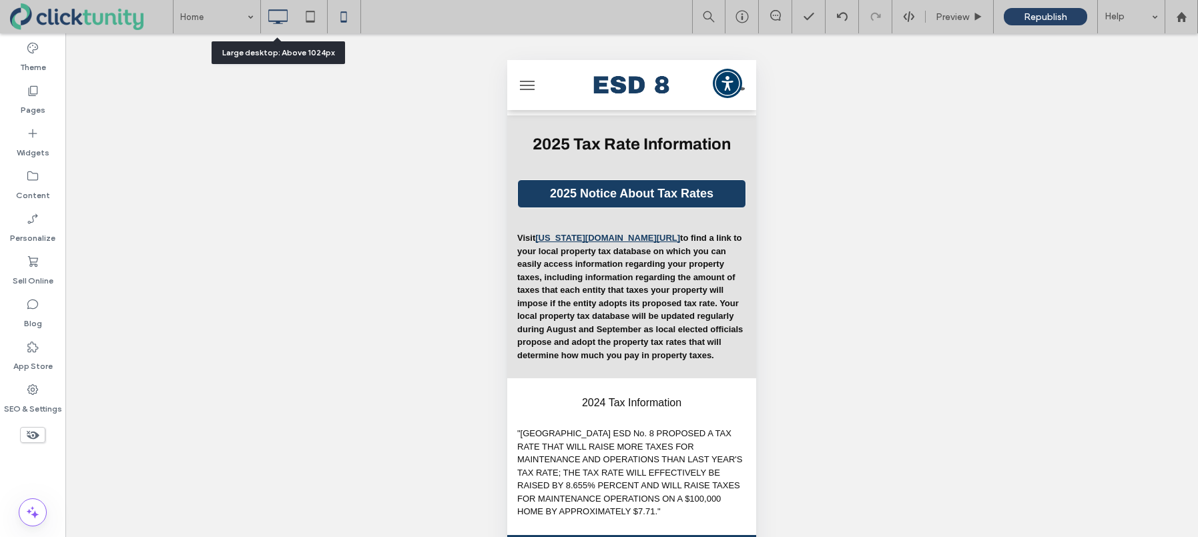
click at [280, 21] on use at bounding box center [277, 16] width 19 height 15
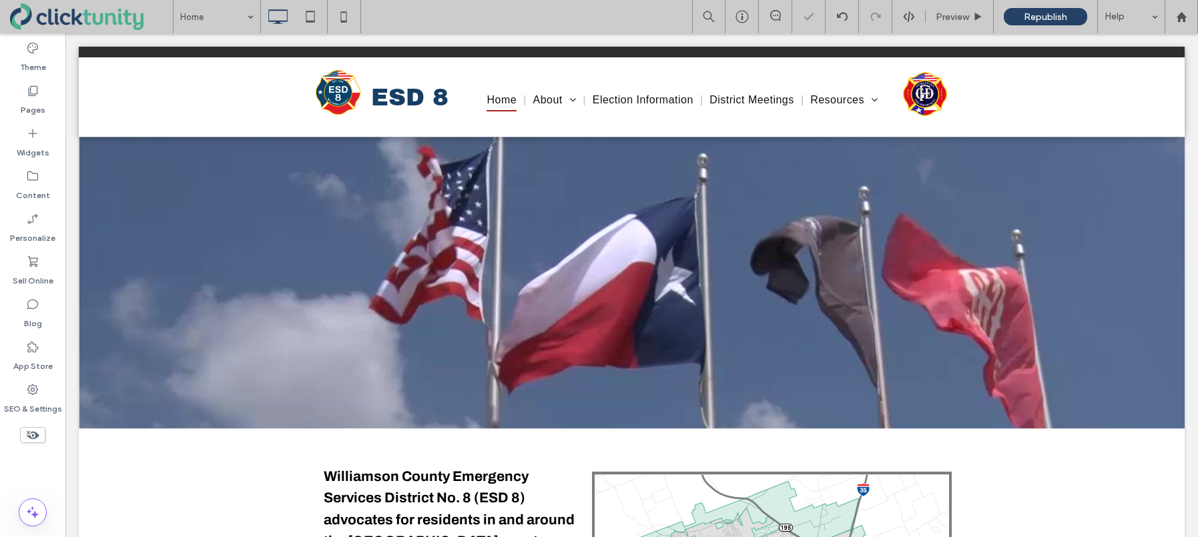
scroll to position [0, 0]
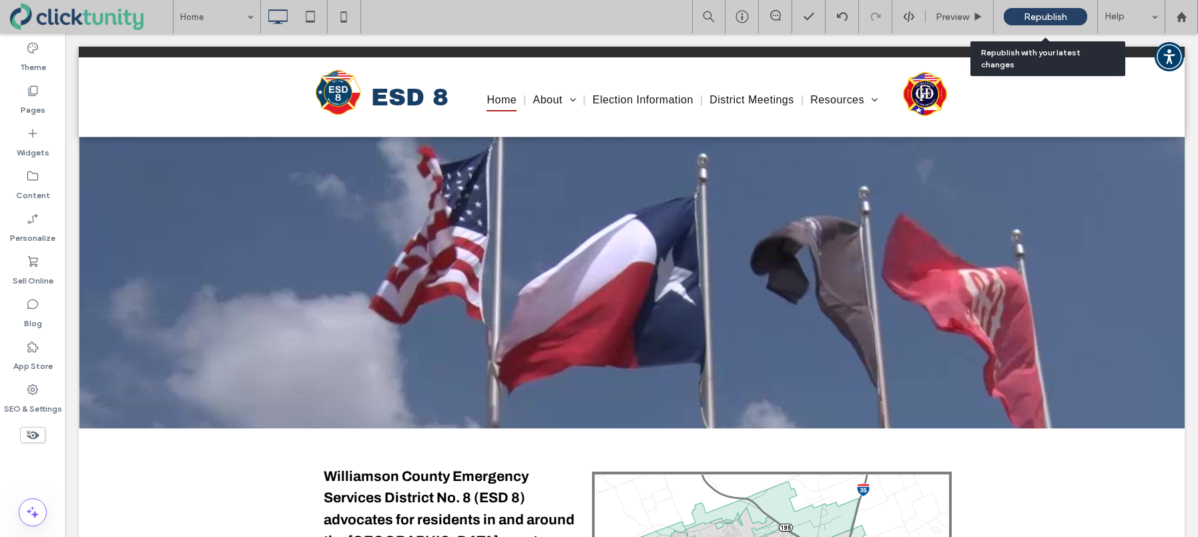
click at [1024, 22] on div "Republish" at bounding box center [1045, 16] width 83 height 17
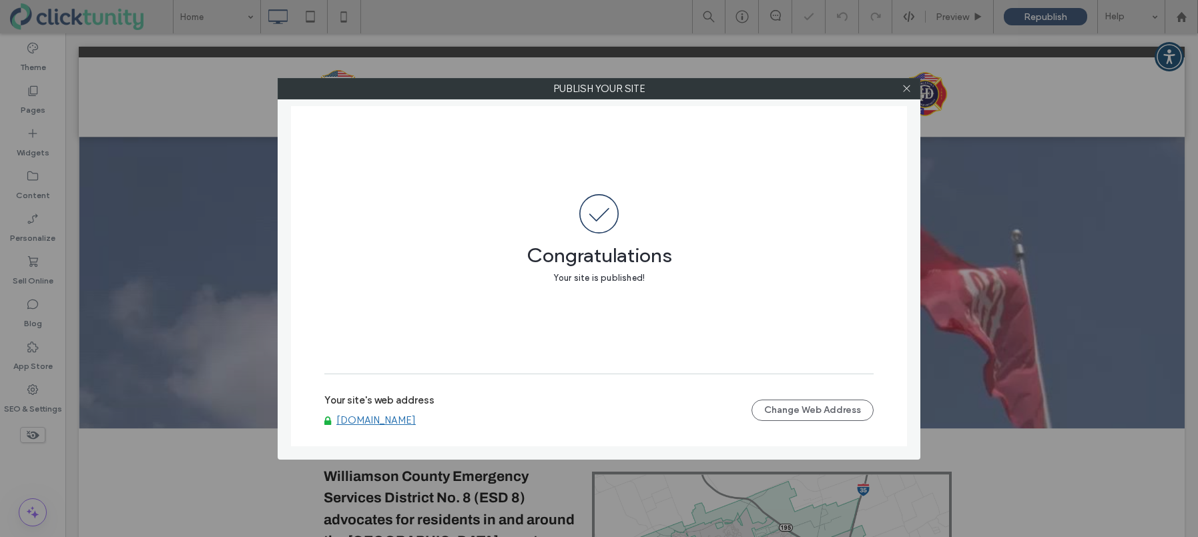
click at [384, 420] on link "www.wilcoesd8.org" at bounding box center [375, 420] width 79 height 12
click at [905, 89] on icon at bounding box center [907, 88] width 10 height 10
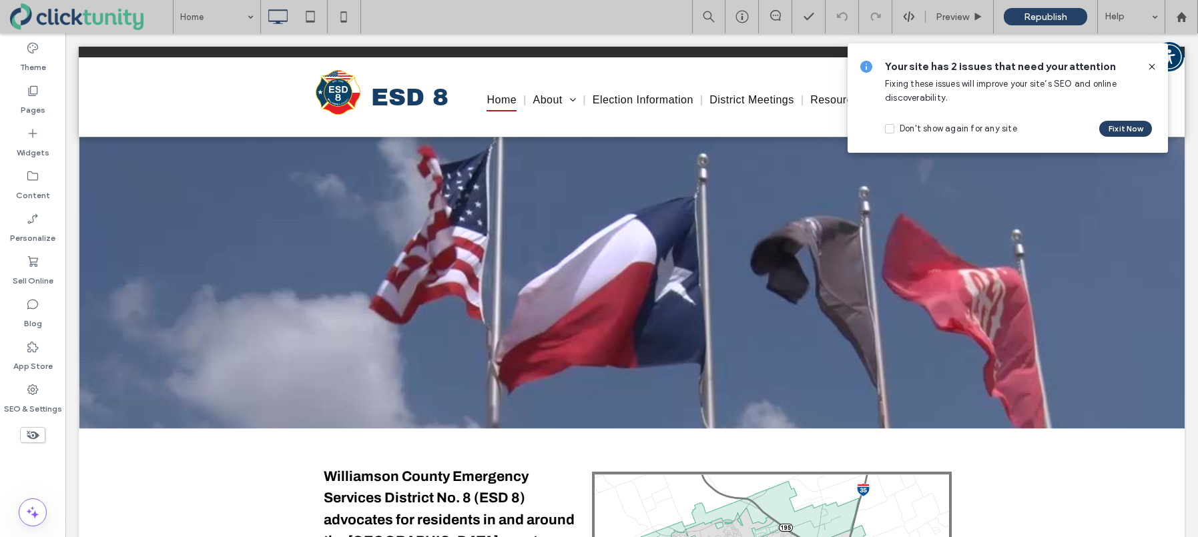
drag, startPoint x: 1151, startPoint y: 69, endPoint x: 1087, endPoint y: 32, distance: 74.2
click at [1151, 69] on icon at bounding box center [1152, 66] width 11 height 11
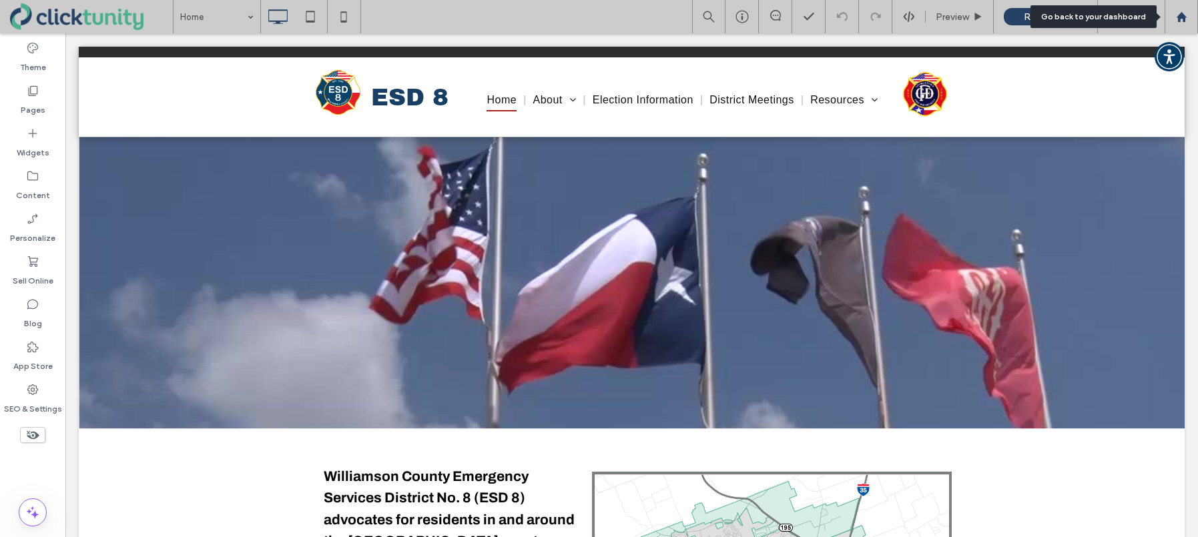
click at [1179, 21] on use at bounding box center [1181, 16] width 10 height 10
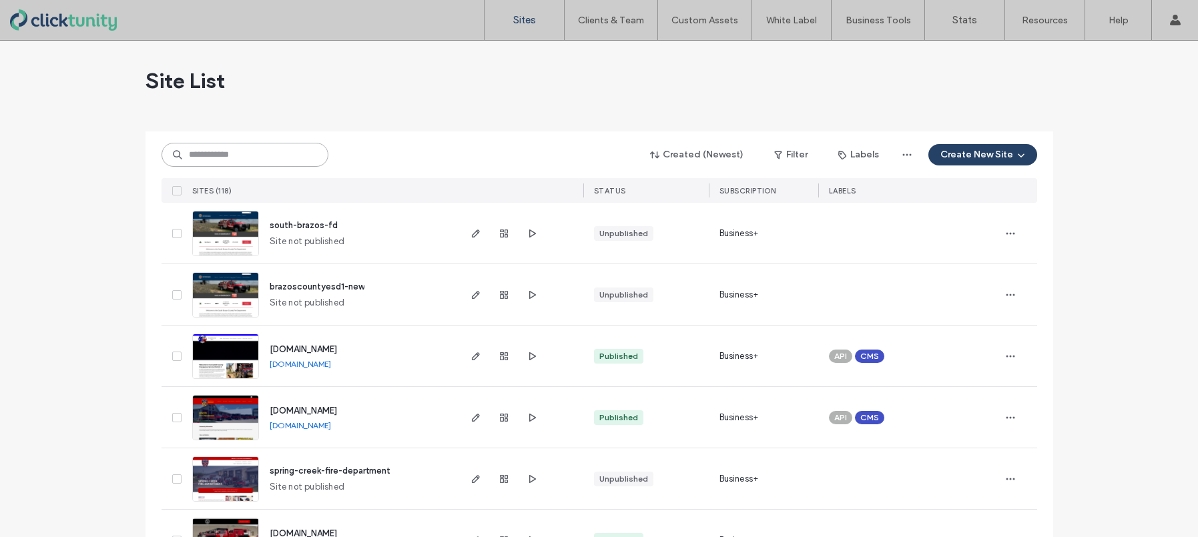
click at [270, 159] on input at bounding box center [245, 155] width 167 height 24
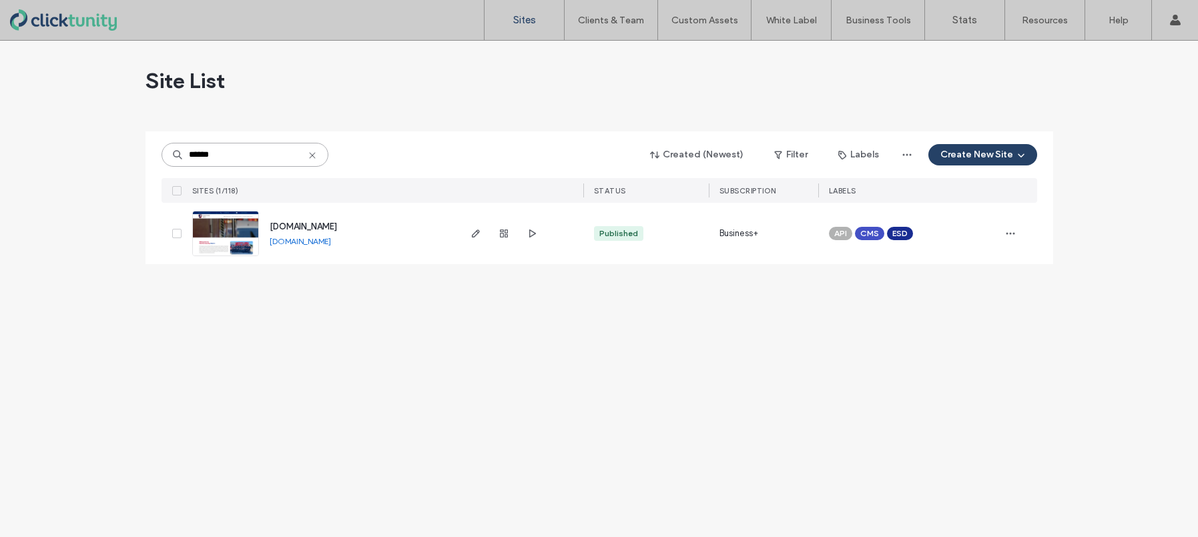
type input "******"
click at [292, 226] on span "[DOMAIN_NAME]" at bounding box center [303, 227] width 67 height 10
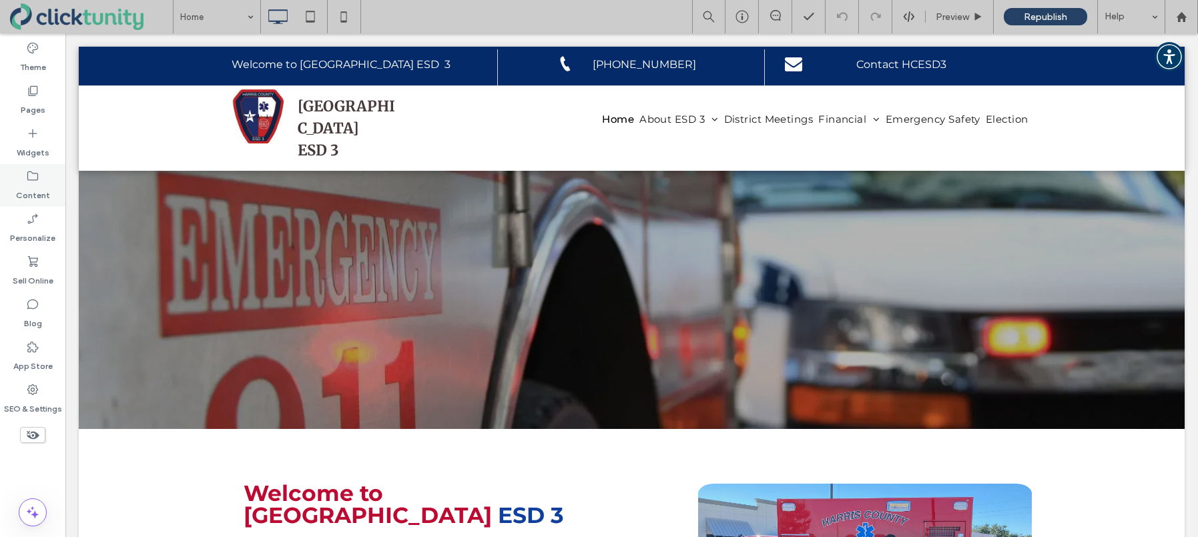
click at [43, 178] on div "Content" at bounding box center [32, 185] width 65 height 43
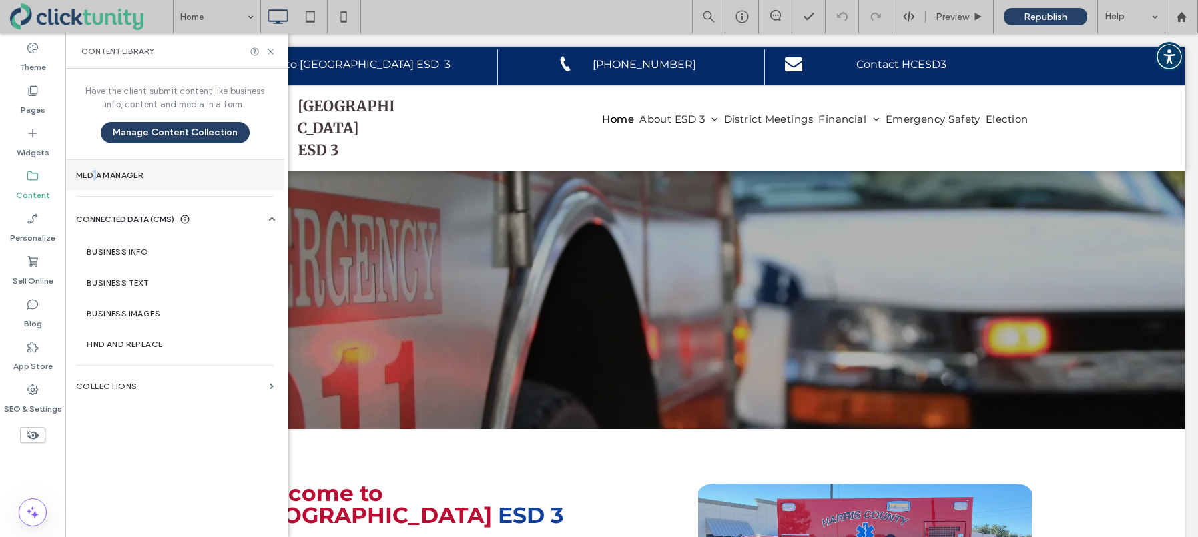
click at [99, 174] on label "Media Manager" at bounding box center [175, 175] width 198 height 9
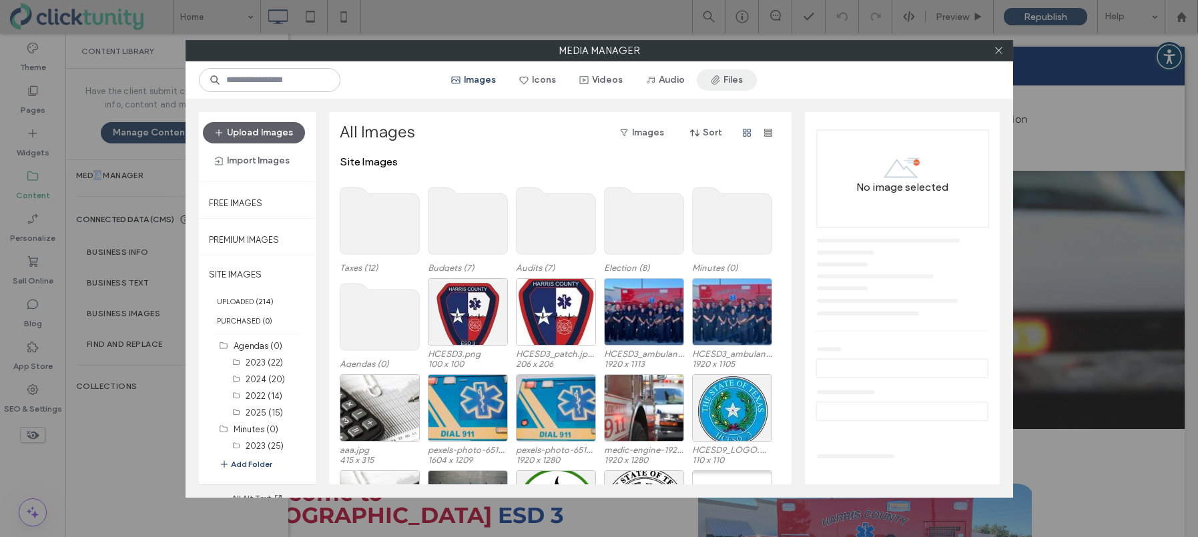
click at [735, 86] on button "Files" at bounding box center [727, 79] width 60 height 21
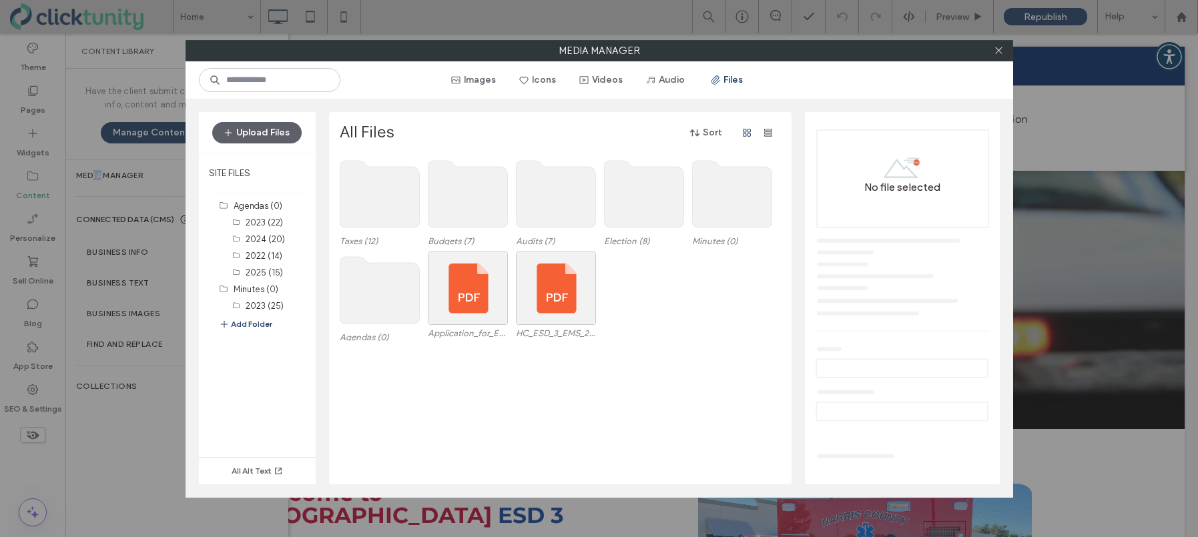
click at [723, 205] on use at bounding box center [731, 194] width 79 height 67
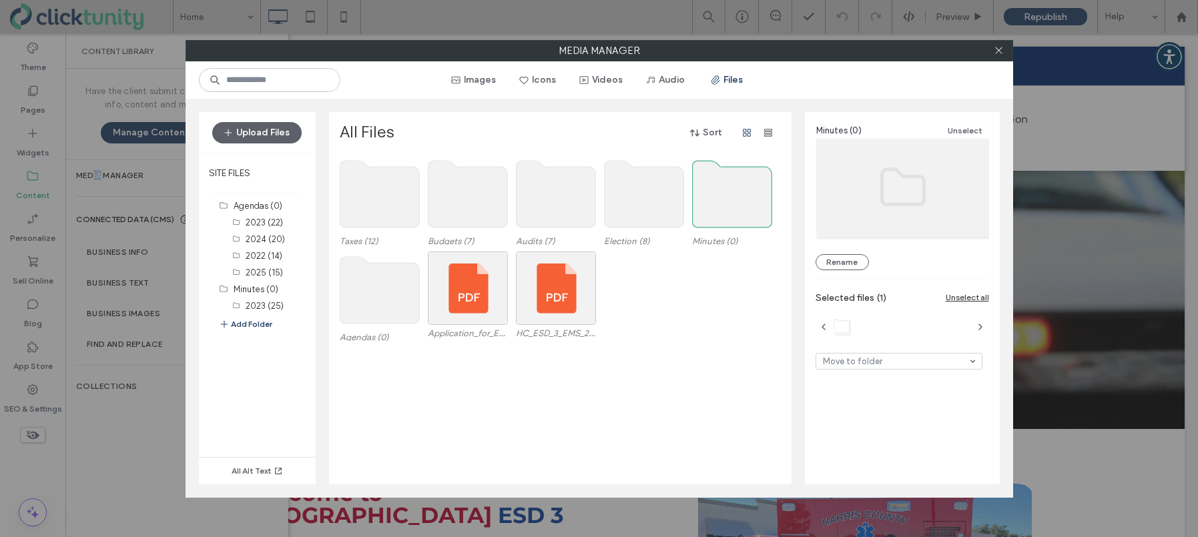
click at [723, 205] on use at bounding box center [731, 194] width 79 height 67
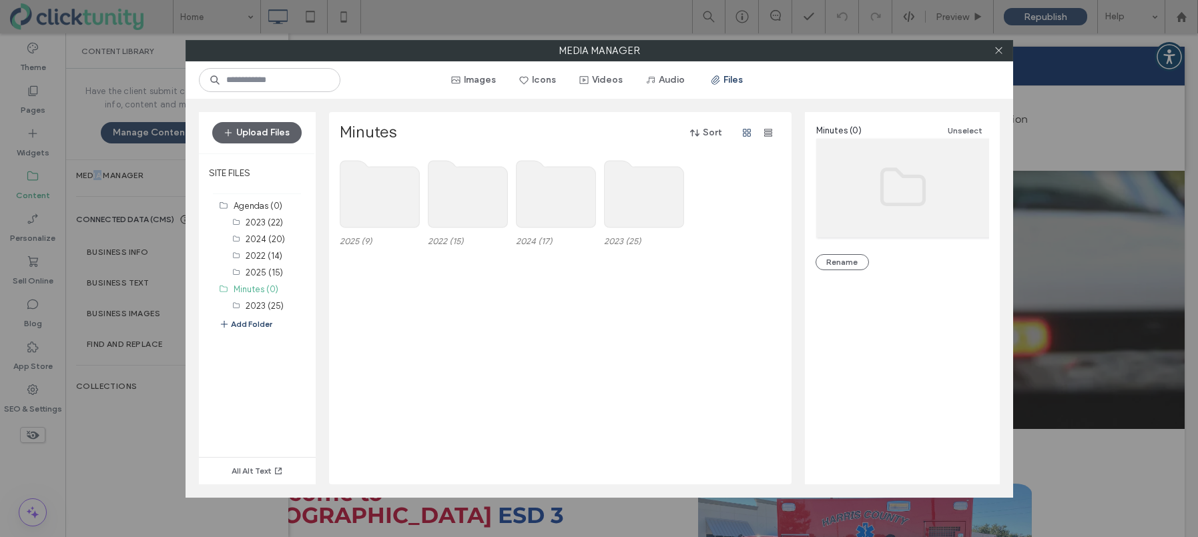
click at [384, 202] on use at bounding box center [379, 194] width 79 height 67
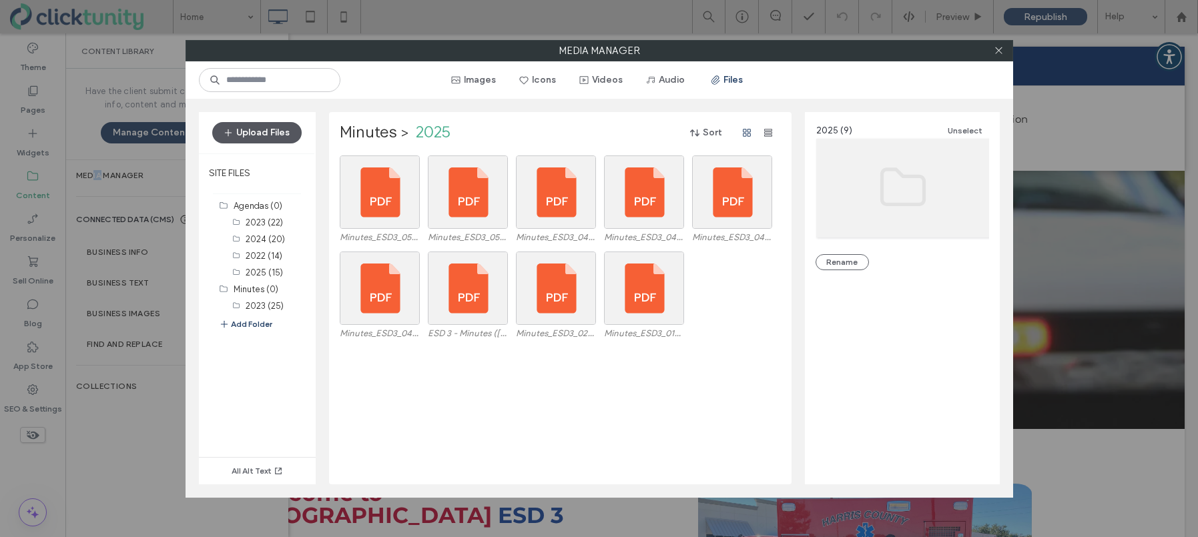
click at [271, 140] on button "Upload Files" at bounding box center [256, 132] width 89 height 21
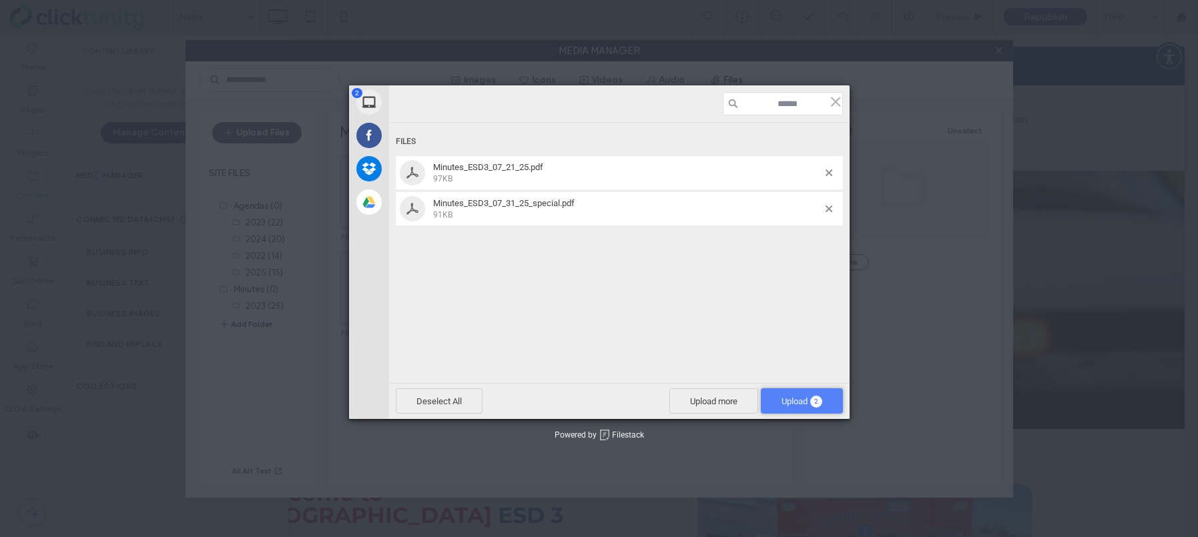
click at [782, 397] on span "Upload 2" at bounding box center [802, 401] width 41 height 10
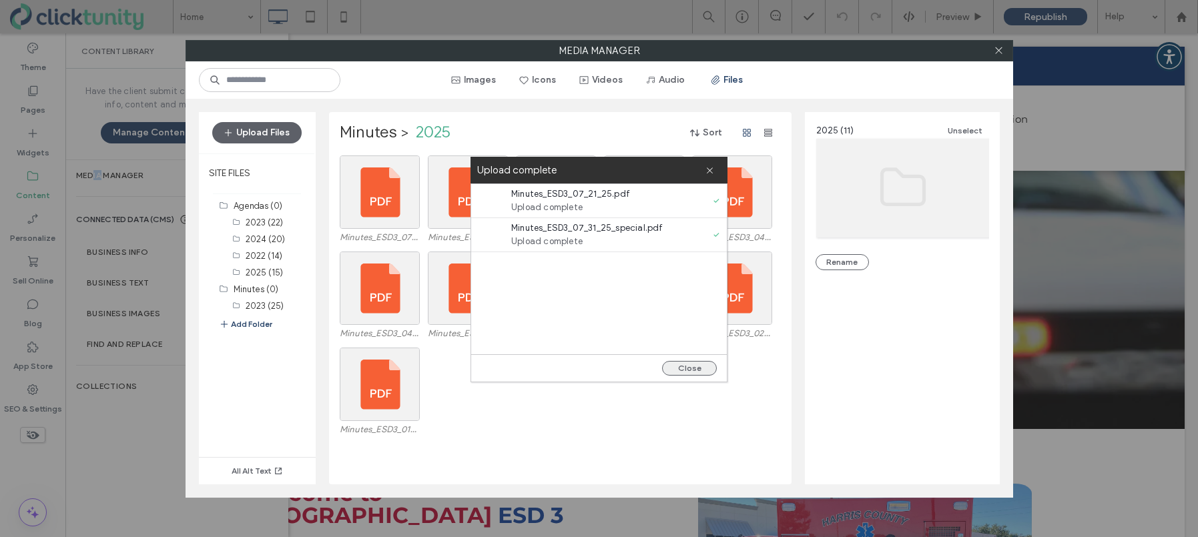
click at [692, 371] on button "Close" at bounding box center [689, 368] width 55 height 15
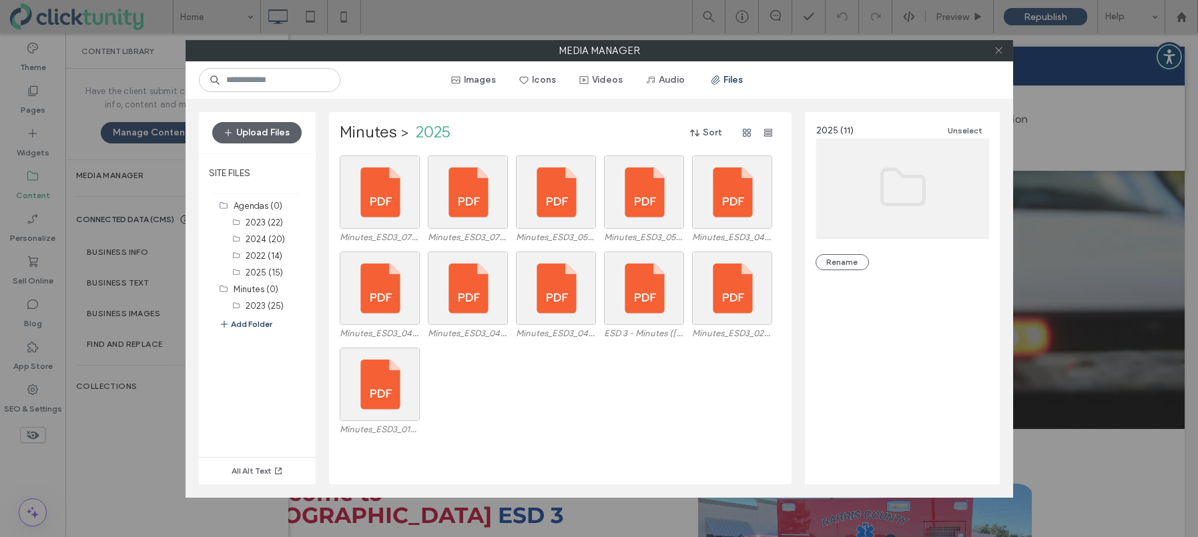
click at [998, 55] on span at bounding box center [999, 51] width 10 height 20
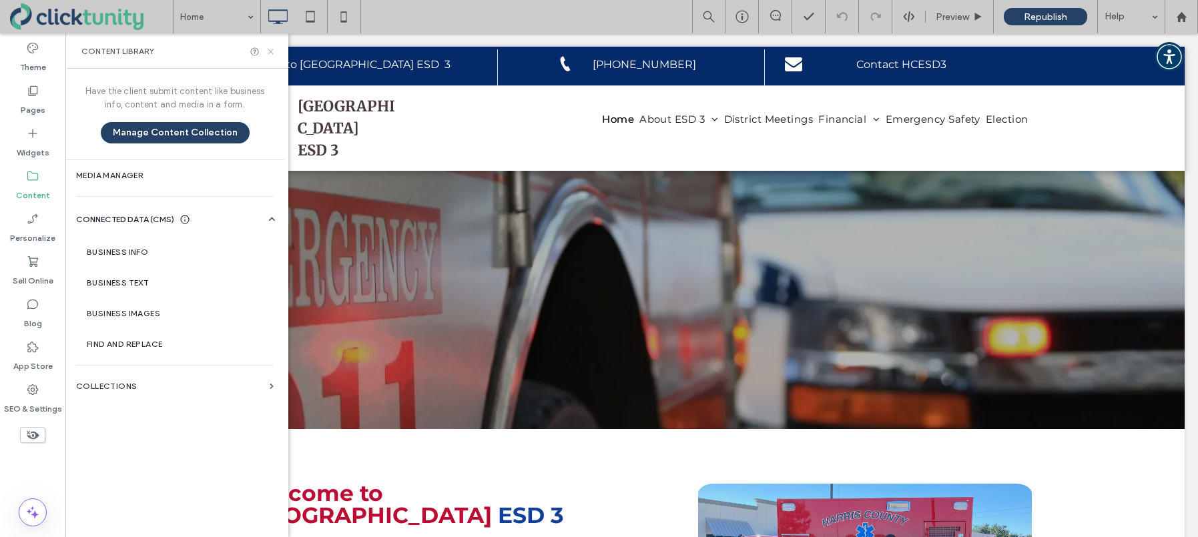
drag, startPoint x: 274, startPoint y: 51, endPoint x: 175, endPoint y: 0, distance: 111.3
click at [274, 51] on icon at bounding box center [271, 52] width 10 height 10
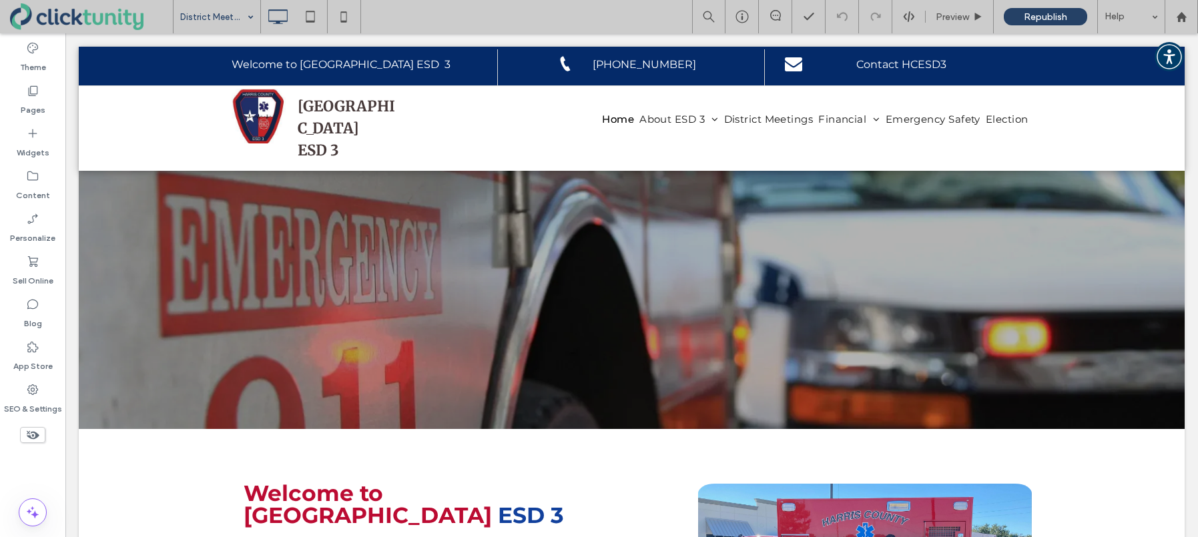
drag, startPoint x: 228, startPoint y: 145, endPoint x: 268, endPoint y: 144, distance: 40.7
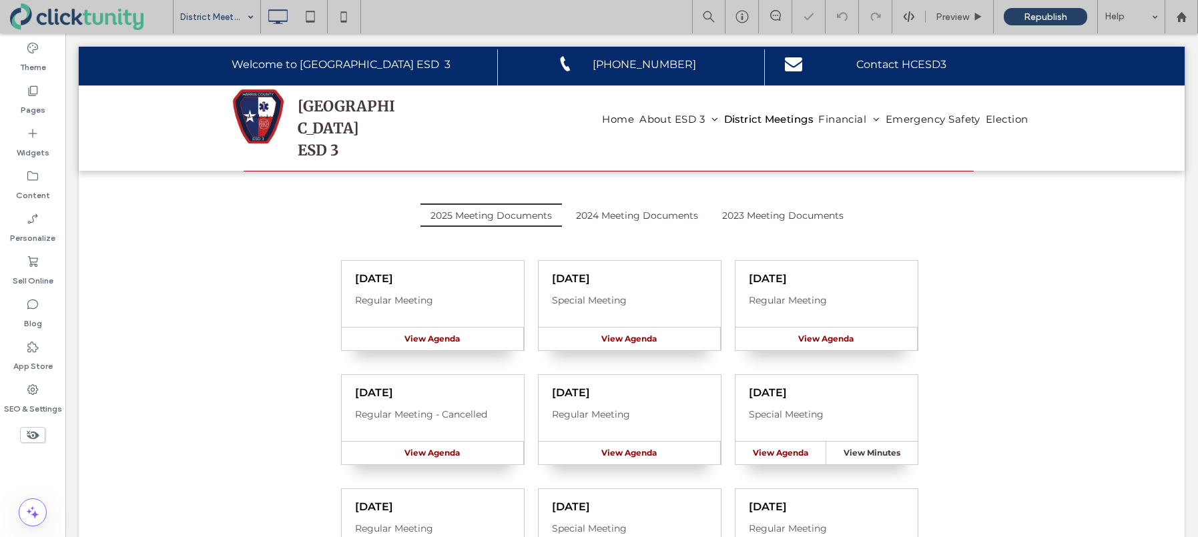
scroll to position [196, 0]
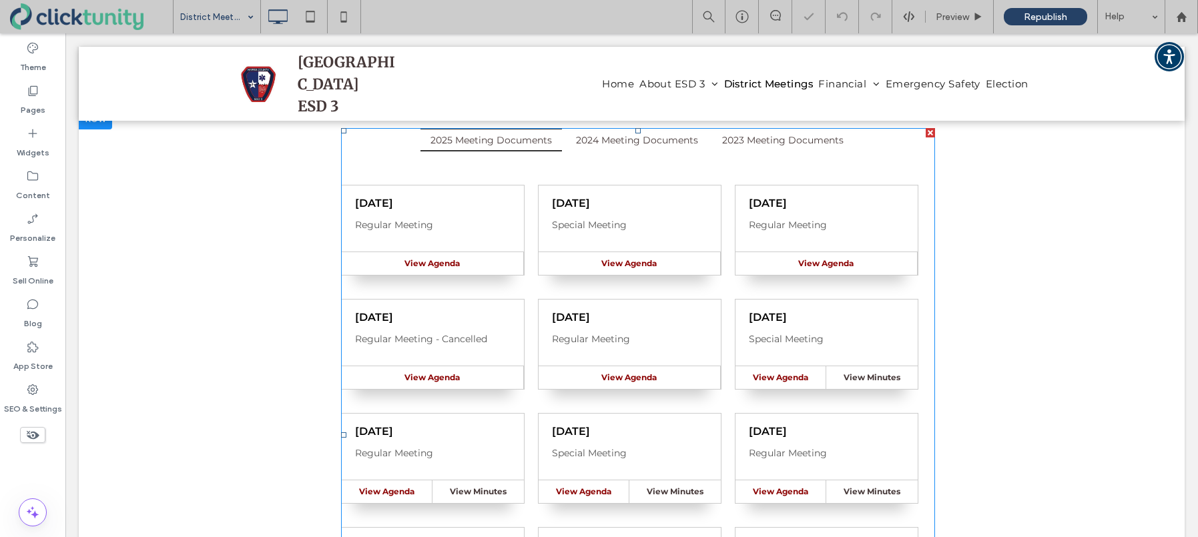
click at [529, 225] on span at bounding box center [638, 435] width 594 height 614
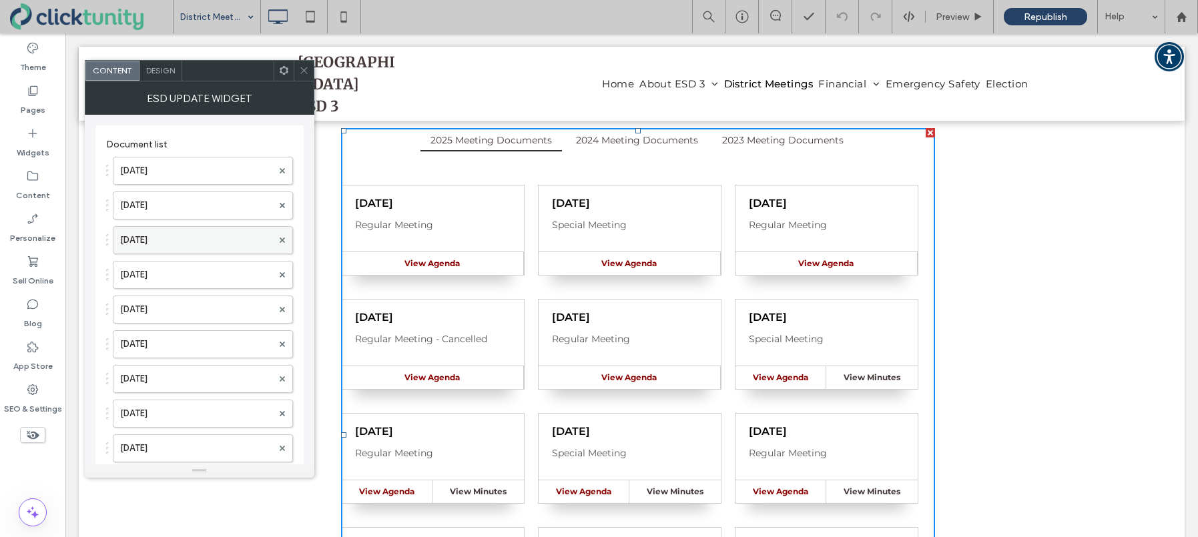
click at [201, 234] on label "Jul. 21, 2025" at bounding box center [196, 240] width 152 height 27
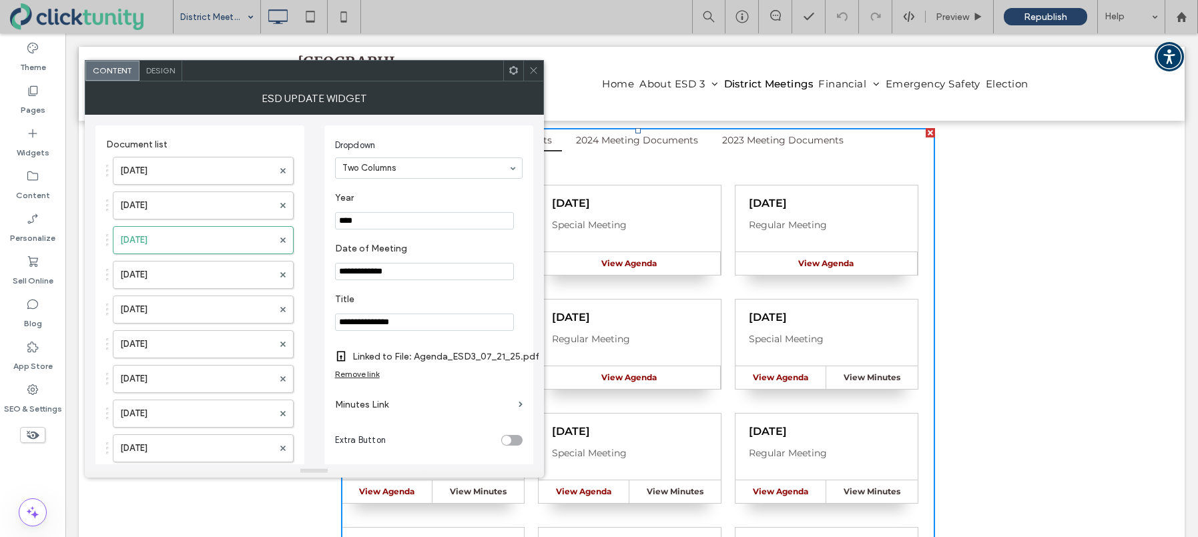
drag, startPoint x: 366, startPoint y: 403, endPoint x: 410, endPoint y: 389, distance: 46.9
click at [366, 404] on label "Minutes Link" at bounding box center [424, 404] width 178 height 25
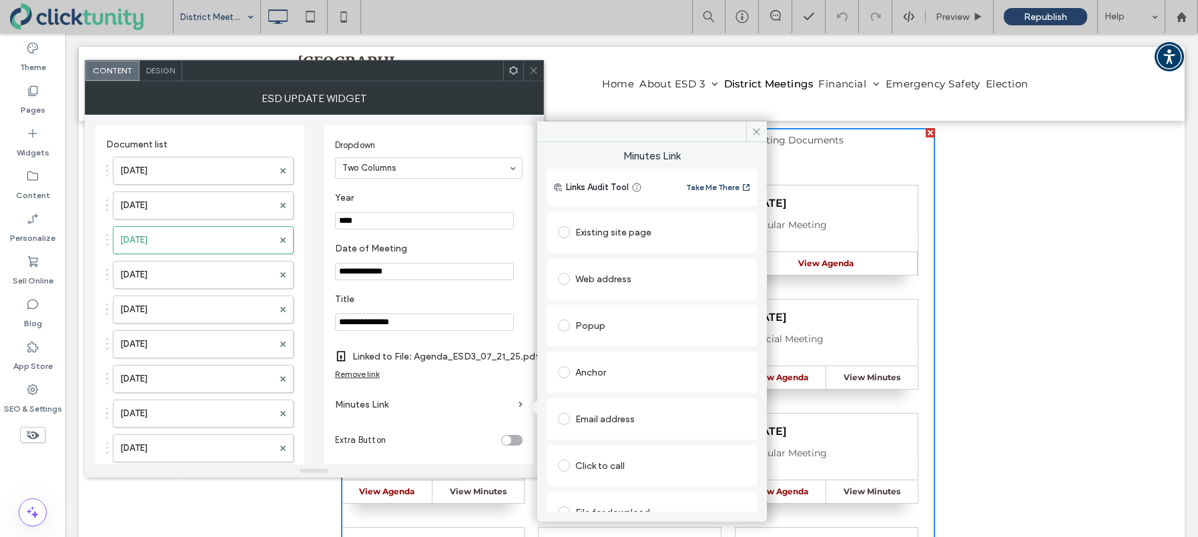
scroll to position [21, 0]
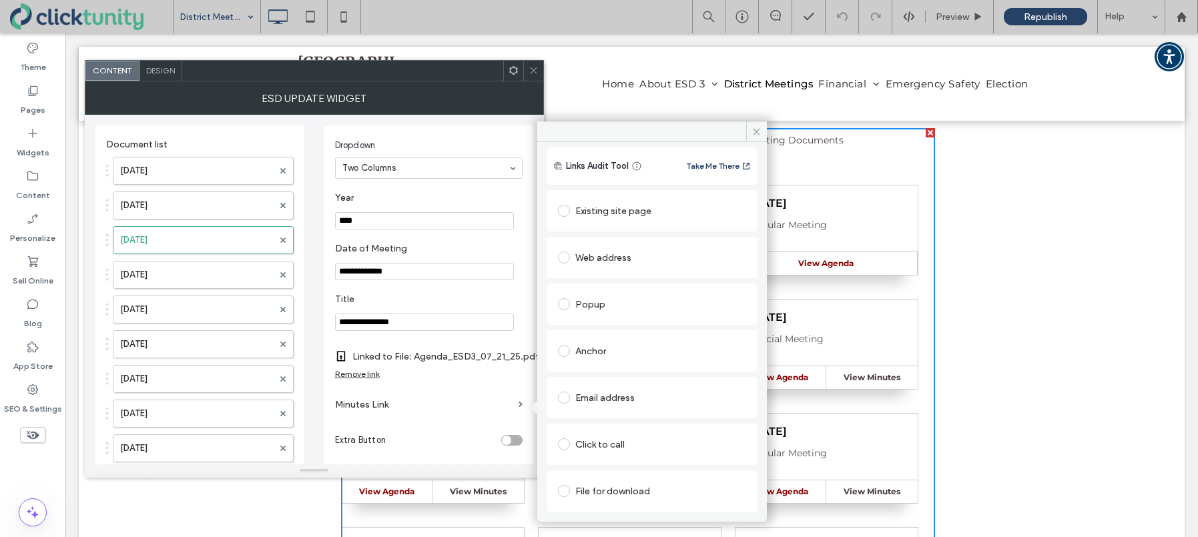
drag, startPoint x: 567, startPoint y: 490, endPoint x: 588, endPoint y: 480, distance: 23.6
click at [567, 489] on span at bounding box center [564, 491] width 12 height 12
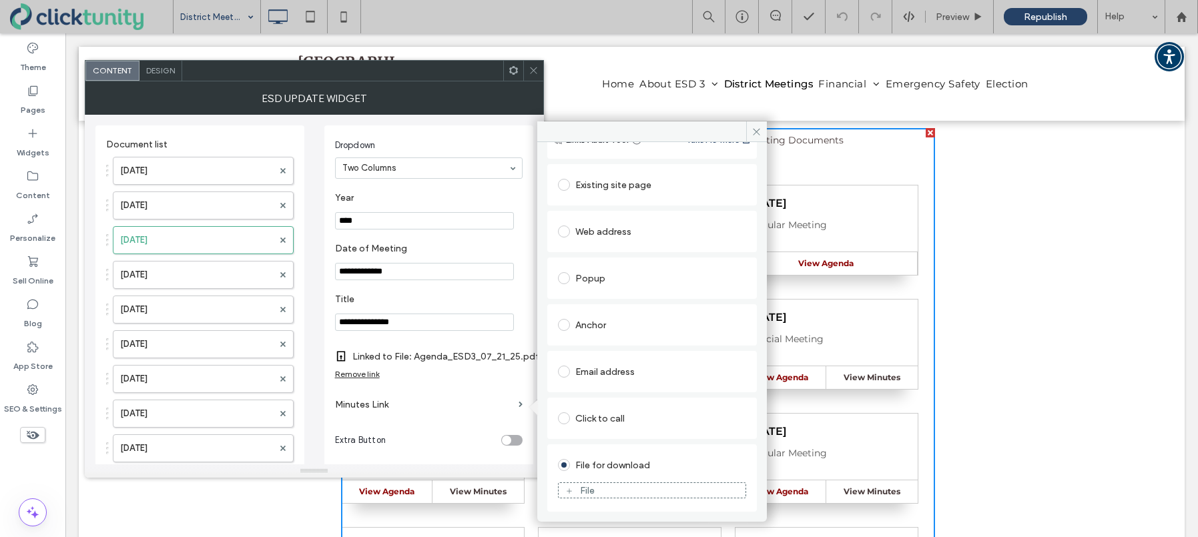
click at [595, 489] on div "File" at bounding box center [652, 491] width 187 height 12
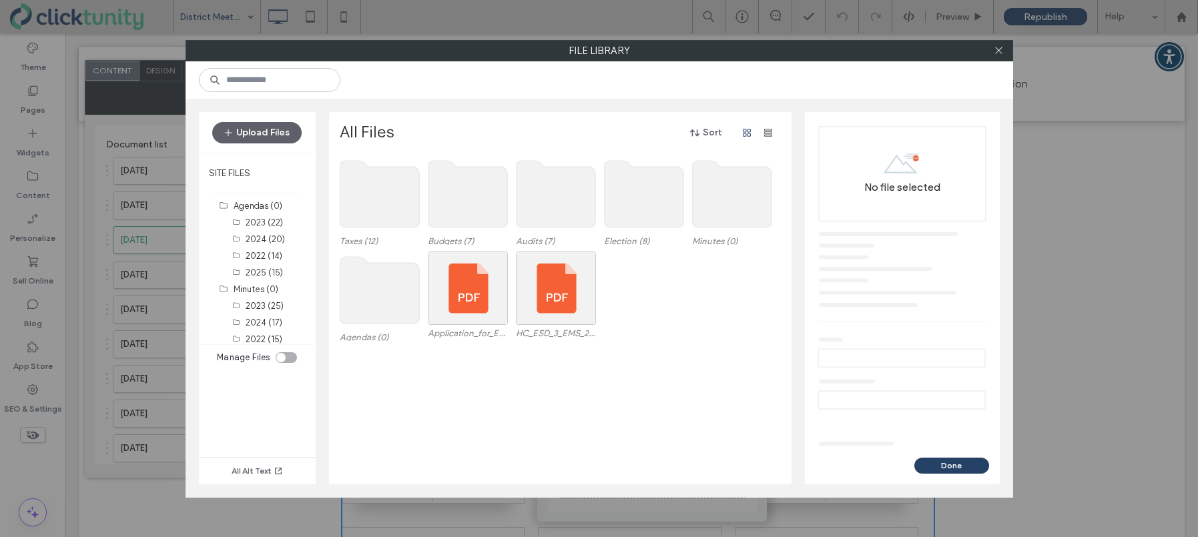
click at [710, 218] on use at bounding box center [731, 194] width 79 height 67
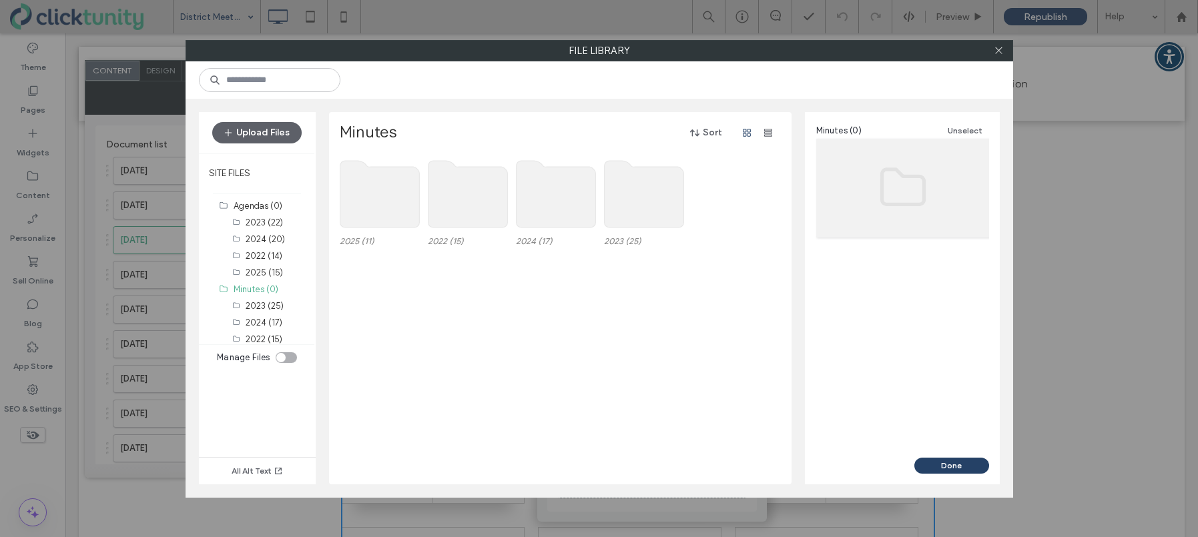
click at [377, 187] on use at bounding box center [379, 194] width 79 height 67
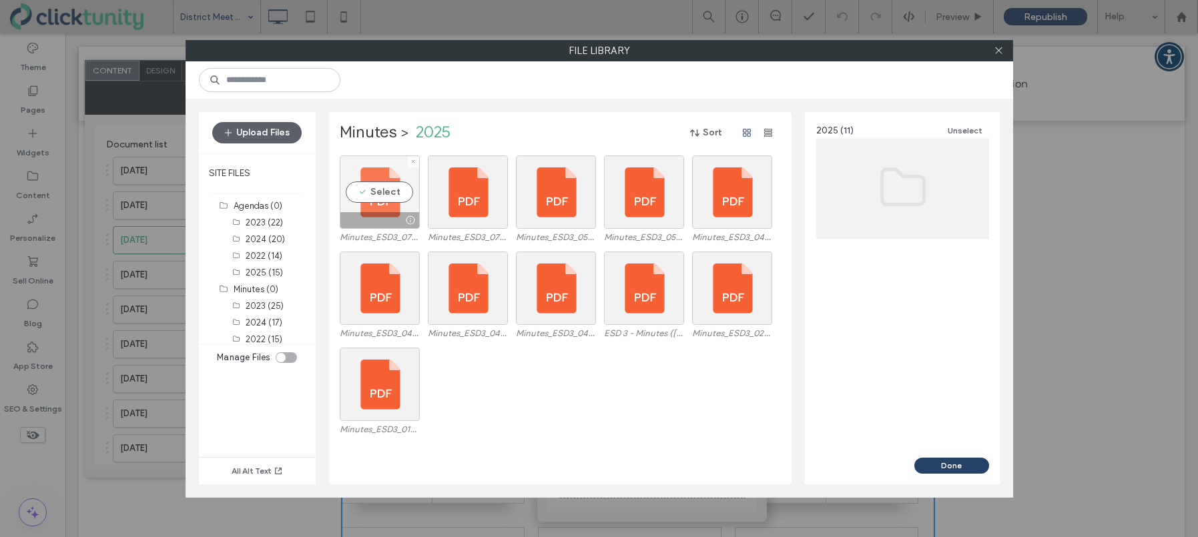
click at [382, 187] on div "Select" at bounding box center [380, 192] width 80 height 73
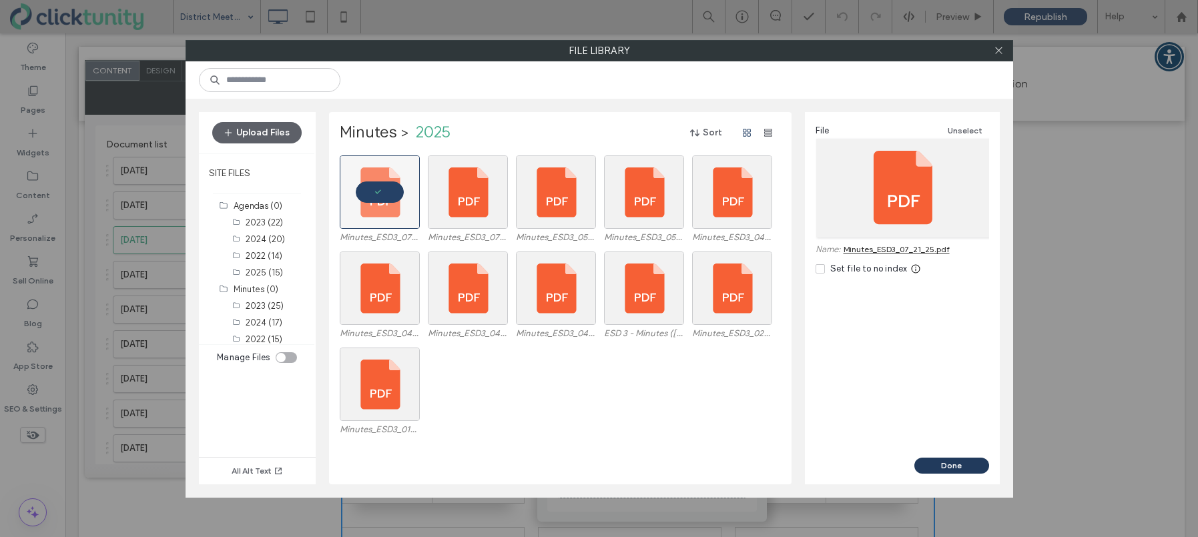
click at [942, 467] on button "Done" at bounding box center [951, 466] width 75 height 16
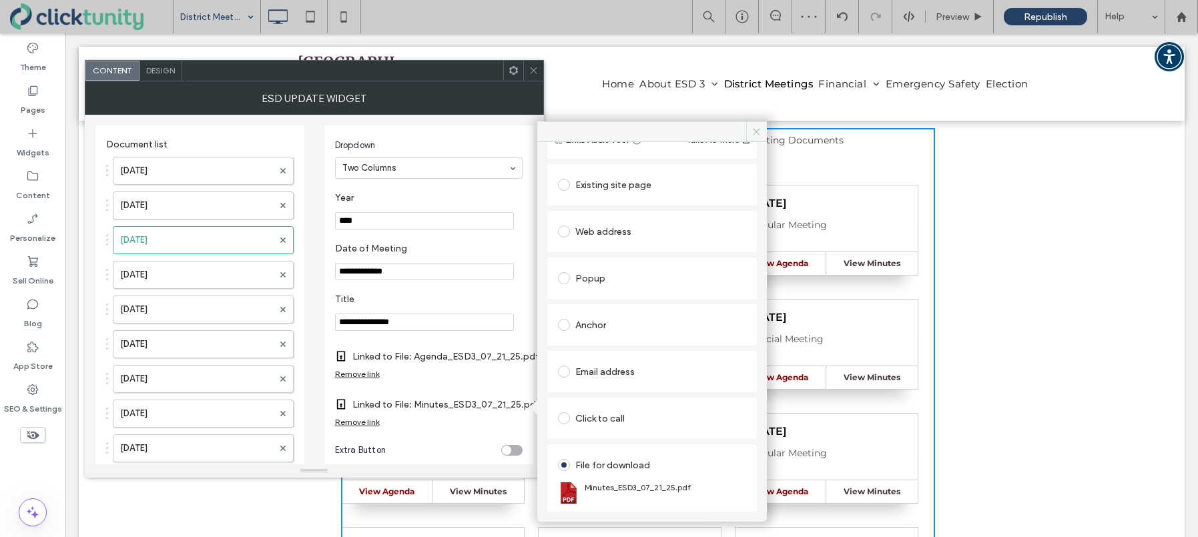
click at [758, 136] on span at bounding box center [756, 131] width 21 height 20
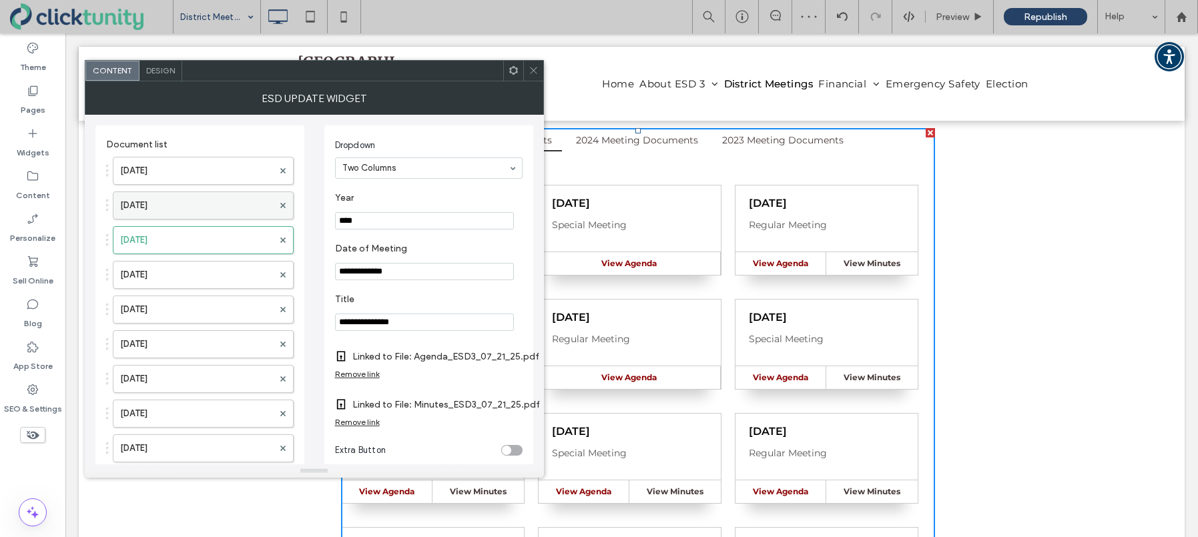
drag, startPoint x: 188, startPoint y: 202, endPoint x: 246, endPoint y: 214, distance: 59.3
click at [188, 202] on label "Jul. 31, 2025" at bounding box center [196, 205] width 153 height 27
click at [353, 405] on label "Minutes Link" at bounding box center [424, 404] width 178 height 25
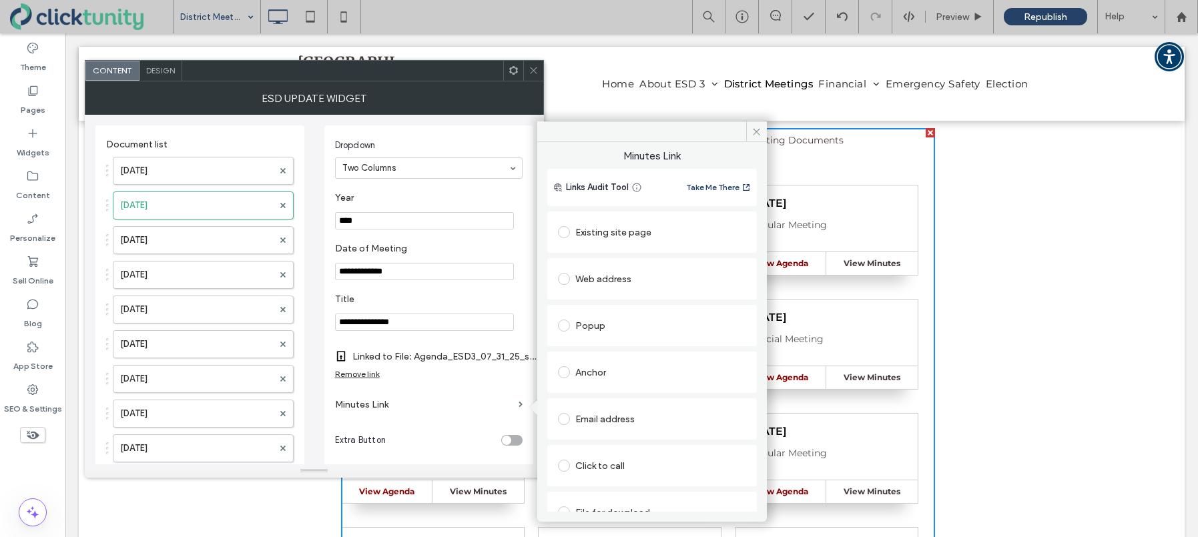
scroll to position [21, 0]
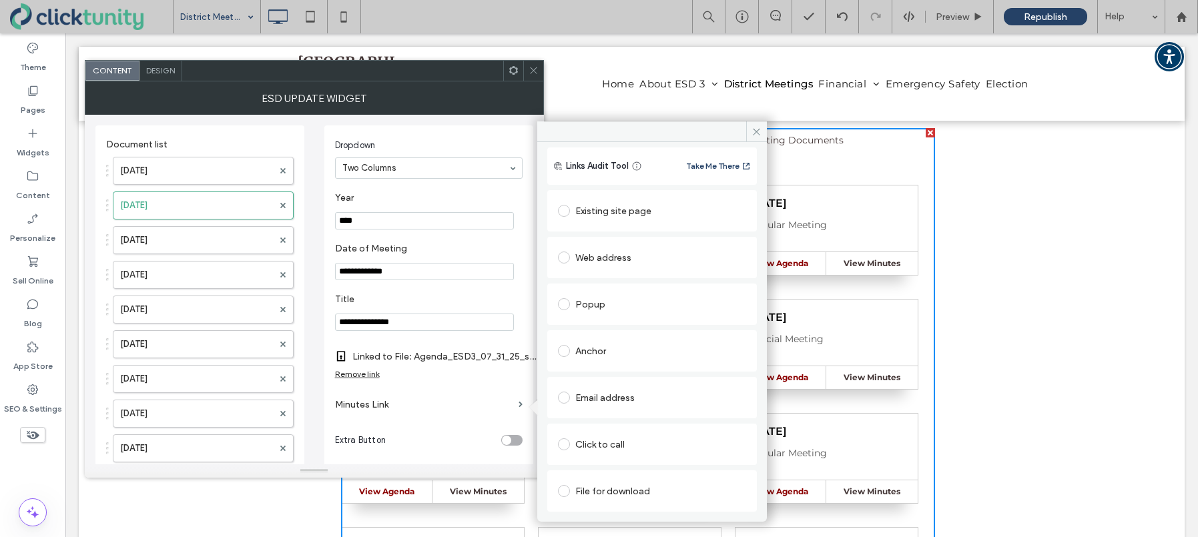
drag, startPoint x: 565, startPoint y: 491, endPoint x: 580, endPoint y: 483, distance: 17.1
click at [565, 491] on span at bounding box center [564, 491] width 12 height 12
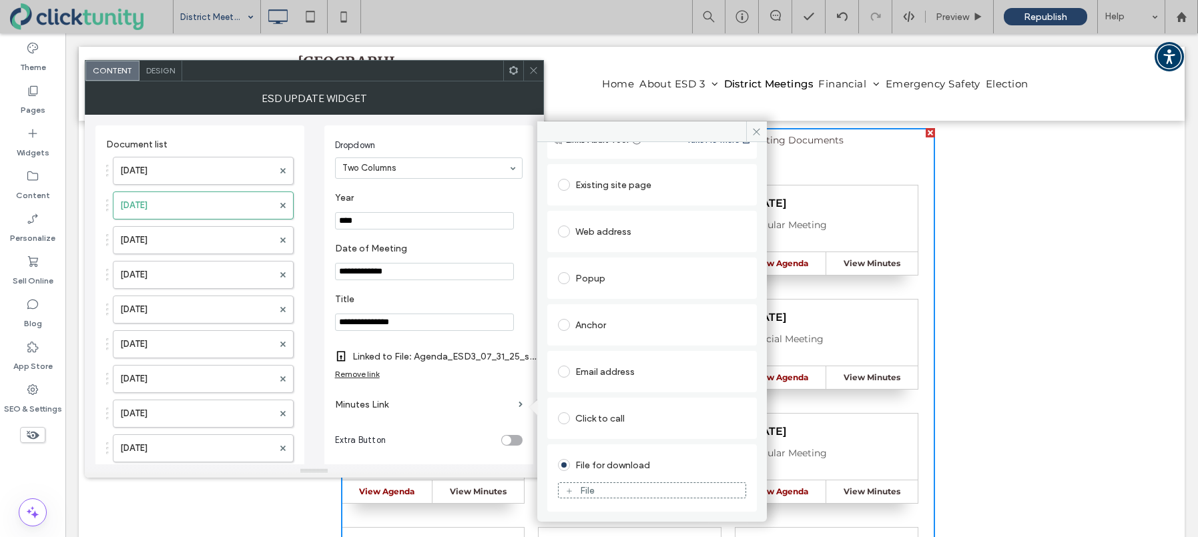
click at [585, 487] on div "File" at bounding box center [587, 490] width 15 height 11
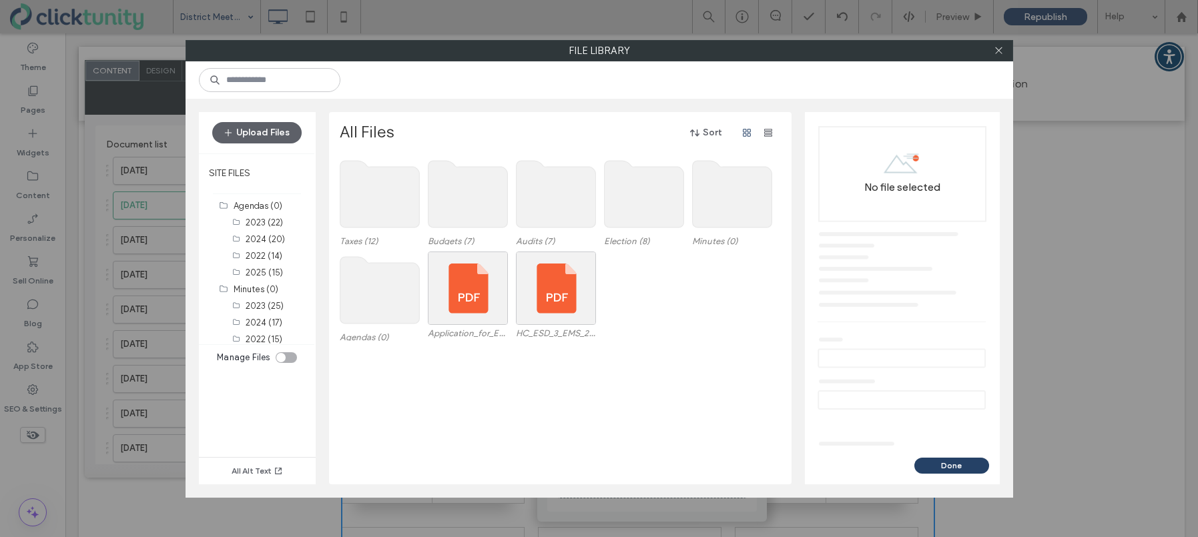
click at [777, 197] on div "Taxes (12) Budgets (7) Audits (7) Election (8) Minutes (0)" at bounding box center [564, 204] width 448 height 96
click at [753, 196] on use at bounding box center [731, 194] width 79 height 67
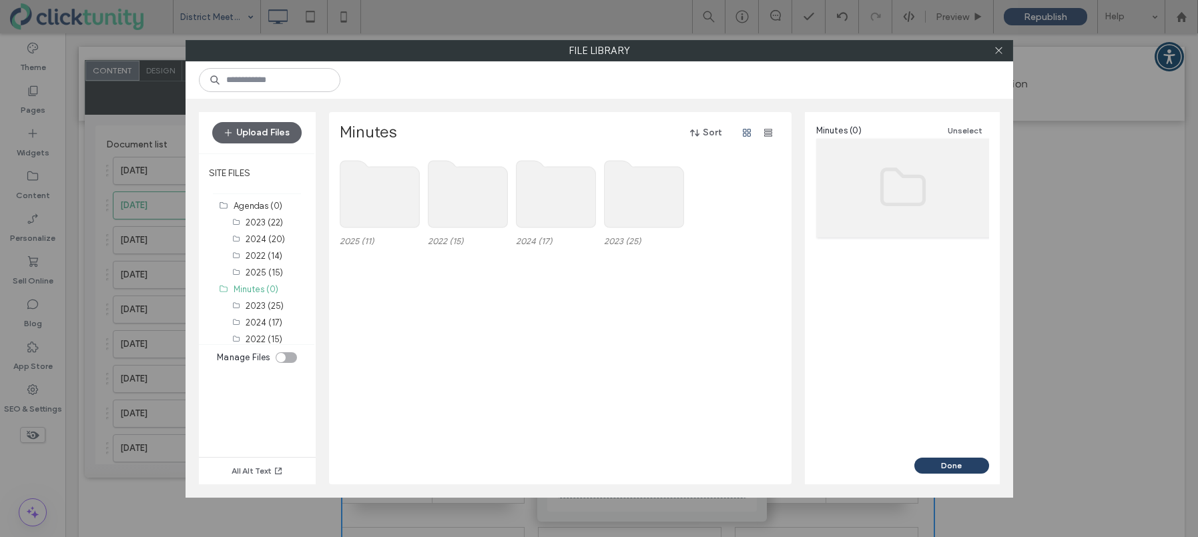
click at [398, 198] on use at bounding box center [379, 194] width 79 height 67
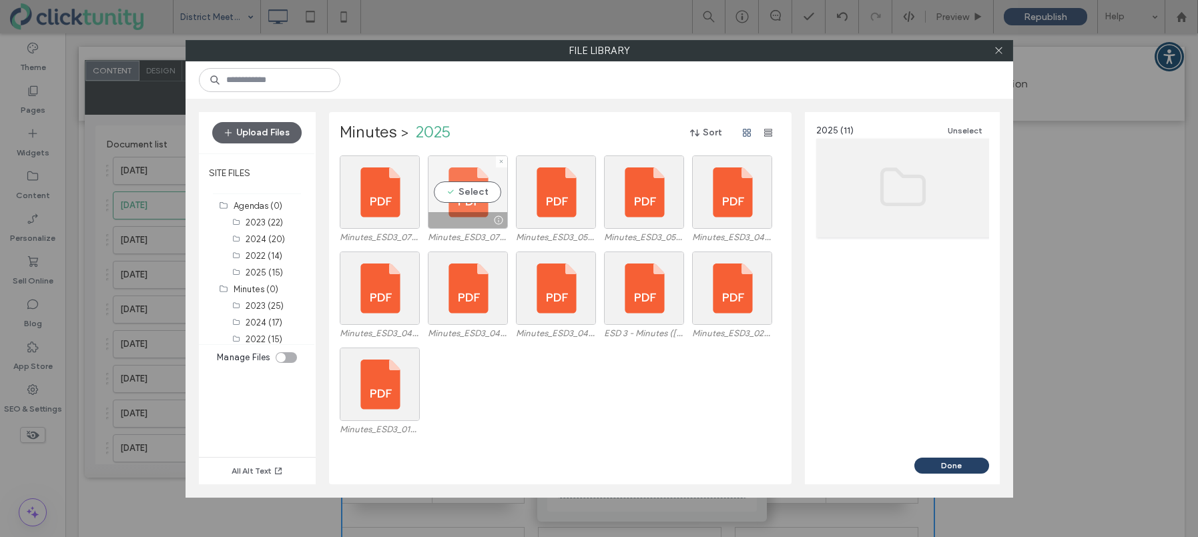
click at [473, 194] on div "Select" at bounding box center [468, 192] width 80 height 73
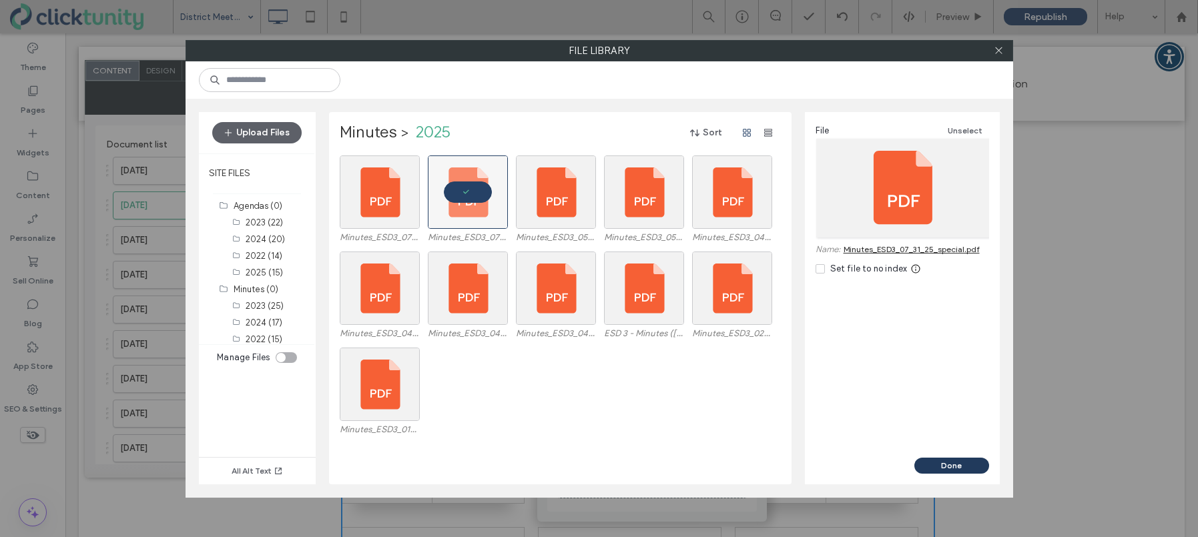
click at [924, 464] on button "Done" at bounding box center [951, 466] width 75 height 16
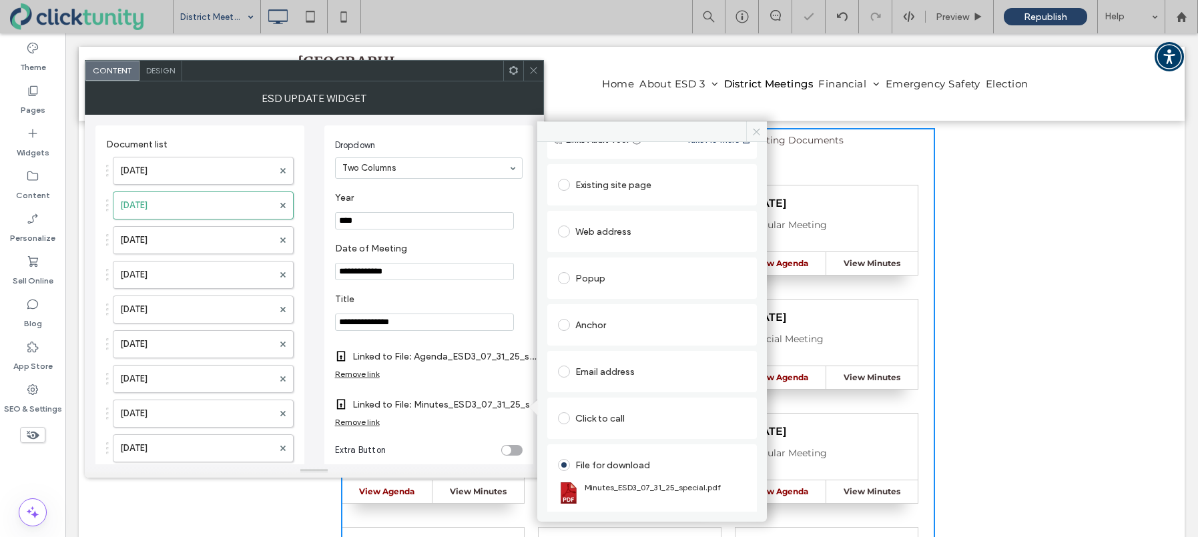
click at [758, 134] on icon at bounding box center [756, 132] width 10 height 10
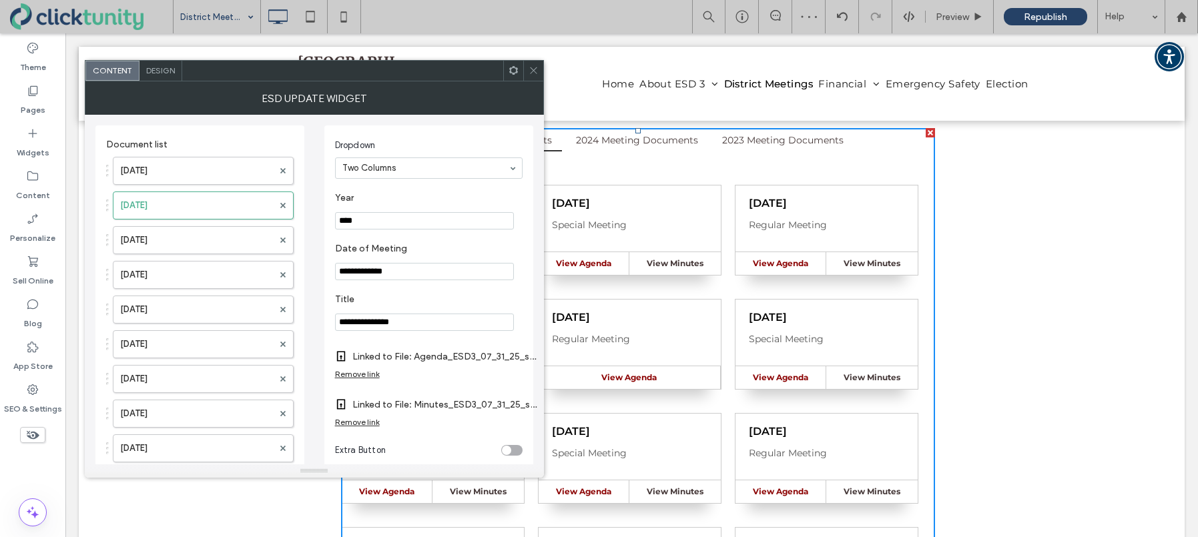
click at [536, 75] on icon at bounding box center [534, 70] width 10 height 10
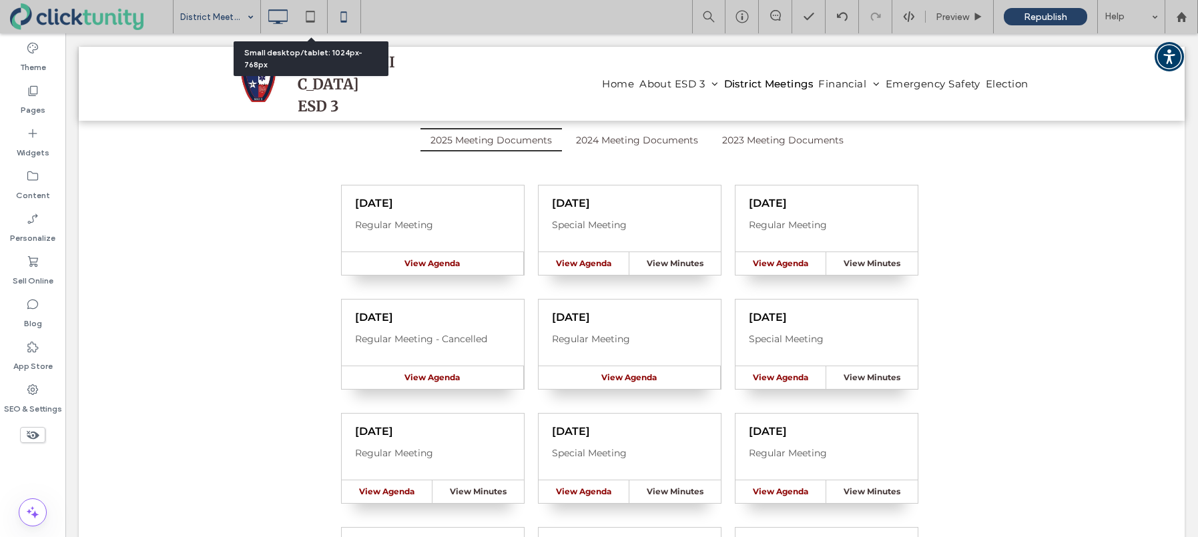
drag, startPoint x: 316, startPoint y: 21, endPoint x: 334, endPoint y: 23, distance: 17.5
click at [317, 21] on icon at bounding box center [310, 16] width 27 height 27
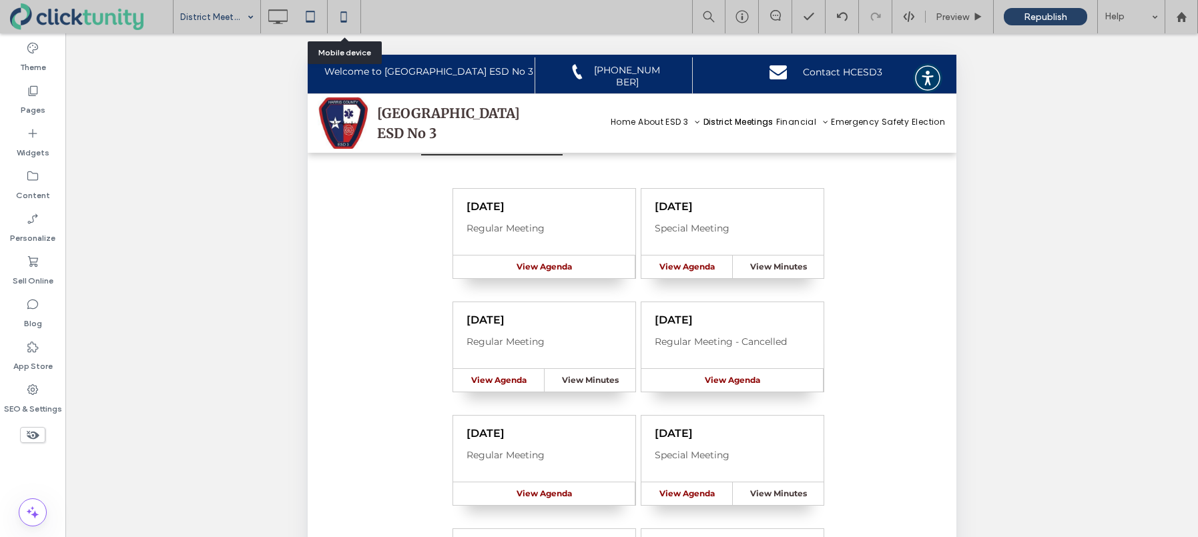
click at [342, 22] on use at bounding box center [343, 16] width 6 height 11
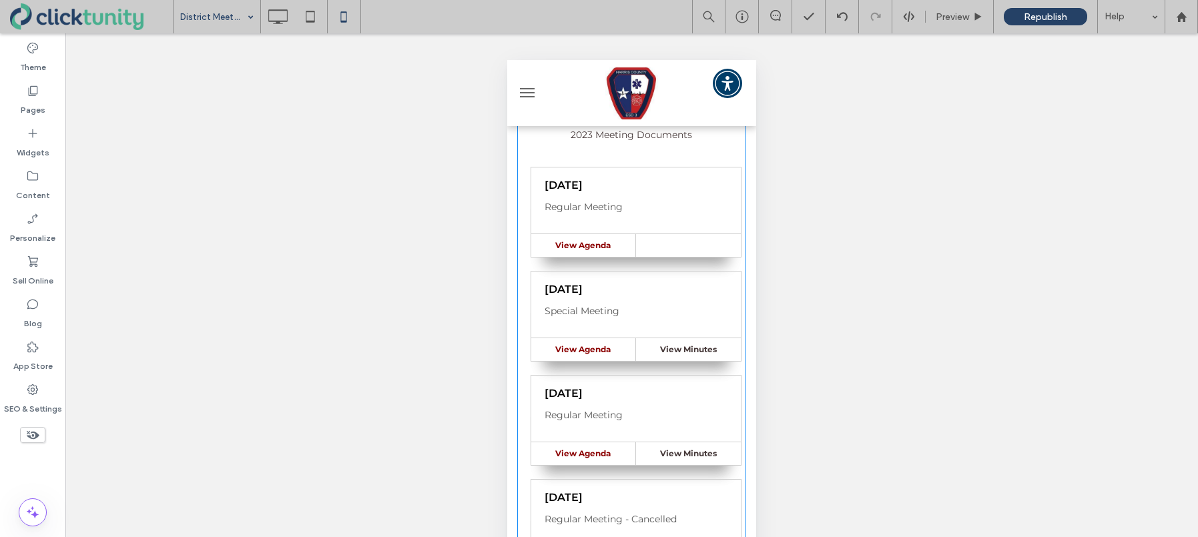
scroll to position [244, 0]
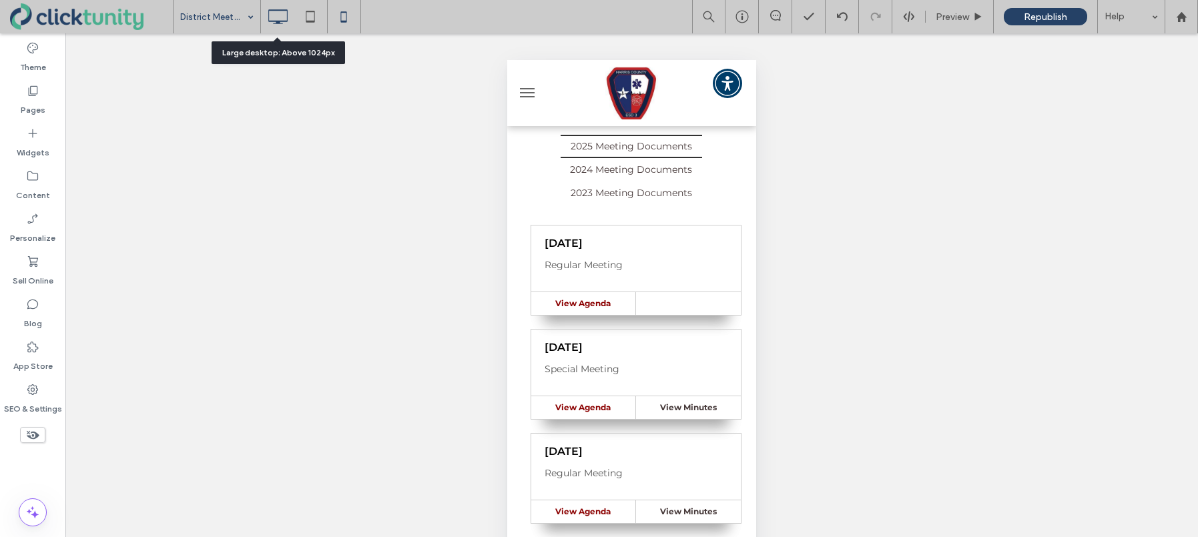
click at [279, 23] on use at bounding box center [277, 16] width 19 height 15
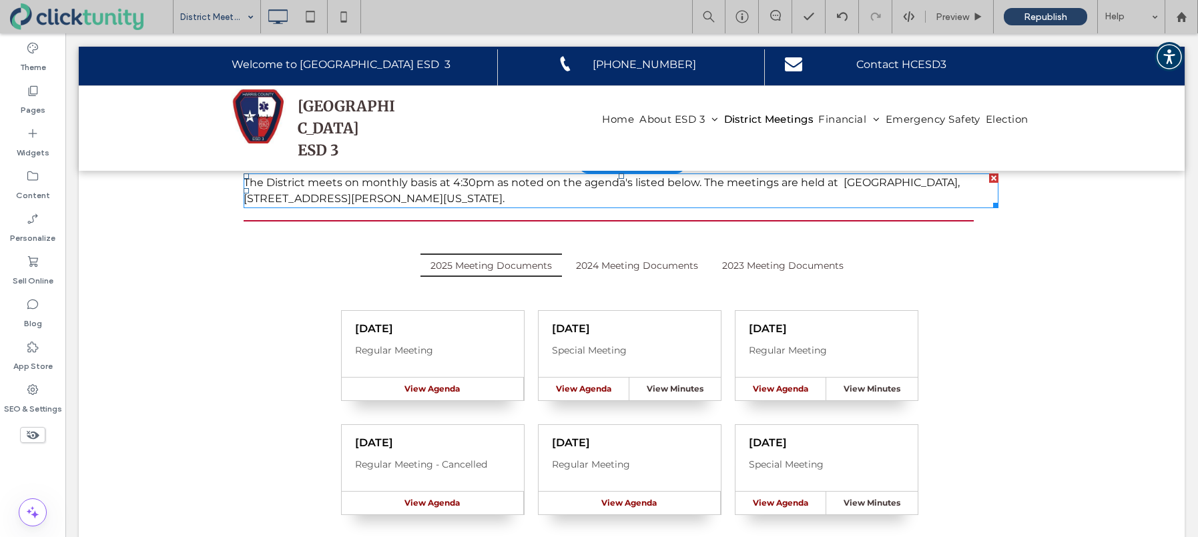
scroll to position [69, 0]
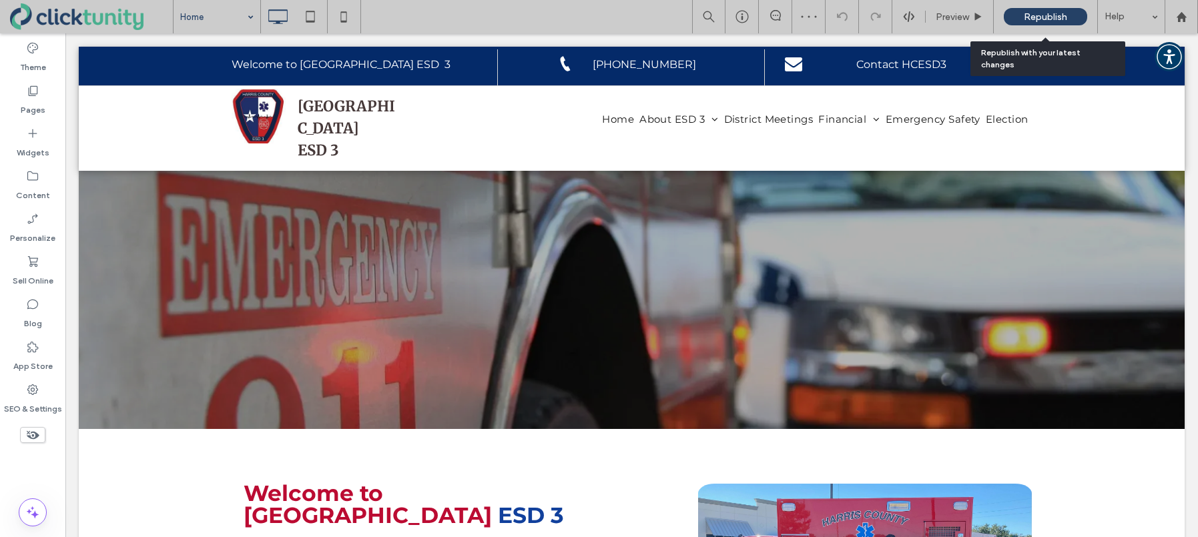
click at [1027, 19] on span "Republish" at bounding box center [1045, 16] width 43 height 11
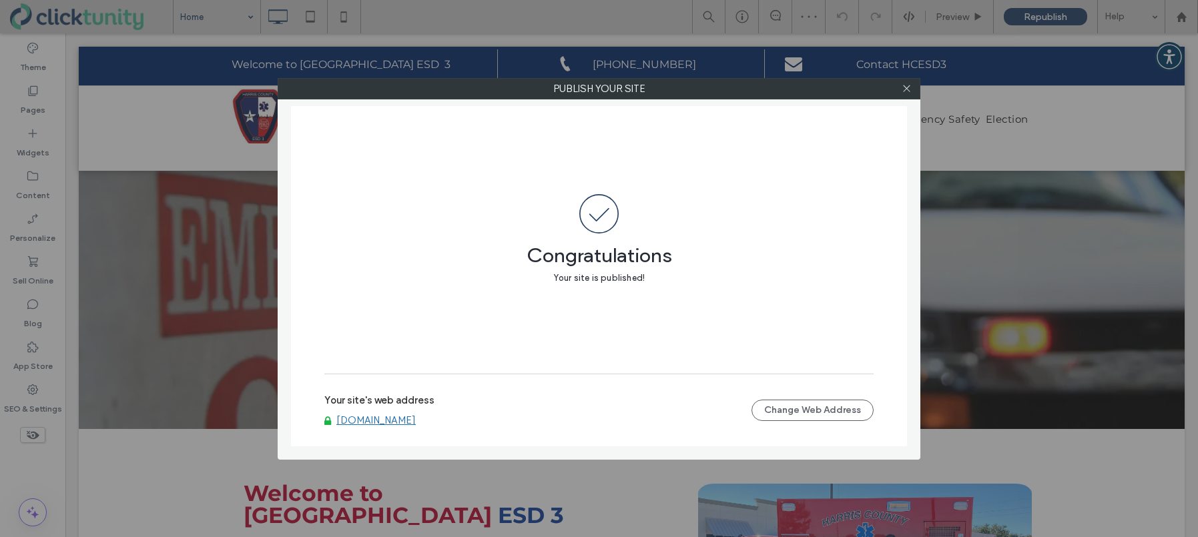
click at [378, 424] on link "www.hcesd3.org" at bounding box center [375, 420] width 79 height 12
click at [909, 92] on icon at bounding box center [907, 88] width 10 height 10
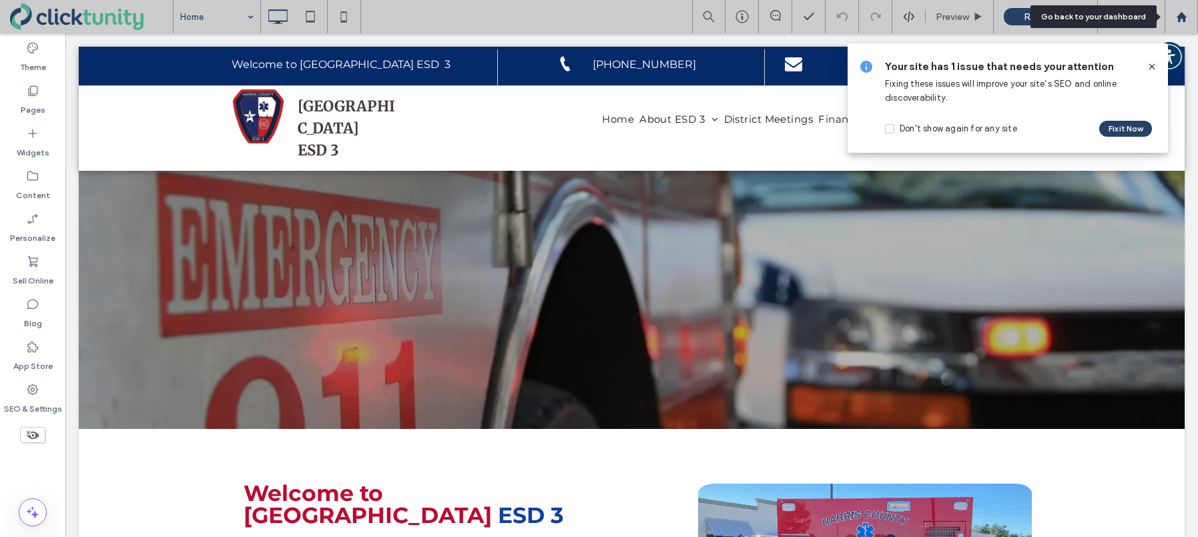
click at [1180, 20] on icon at bounding box center [1181, 16] width 11 height 11
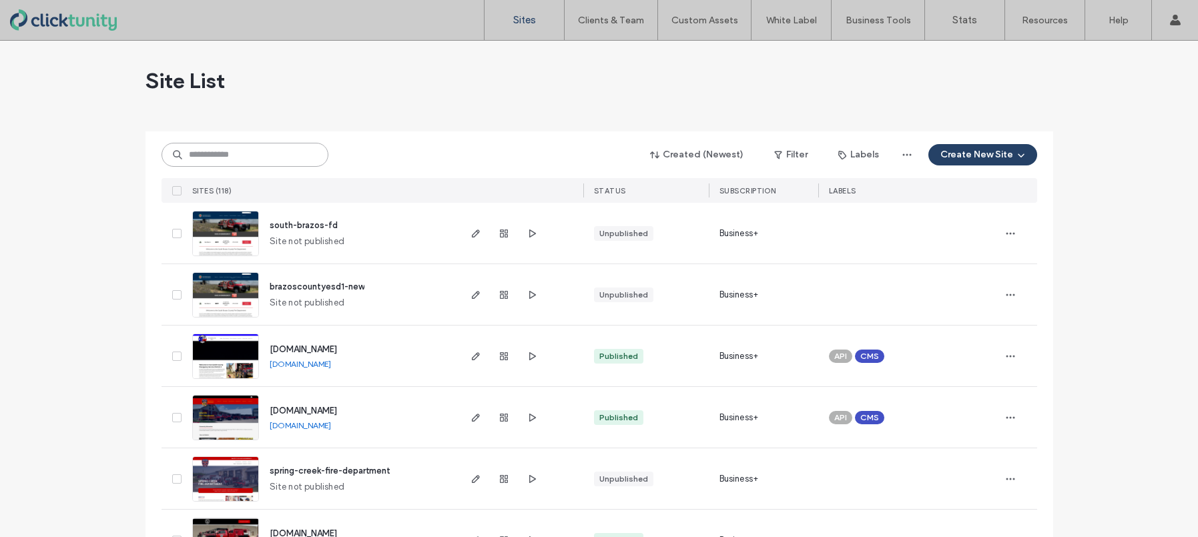
click at [231, 160] on input at bounding box center [245, 155] width 167 height 24
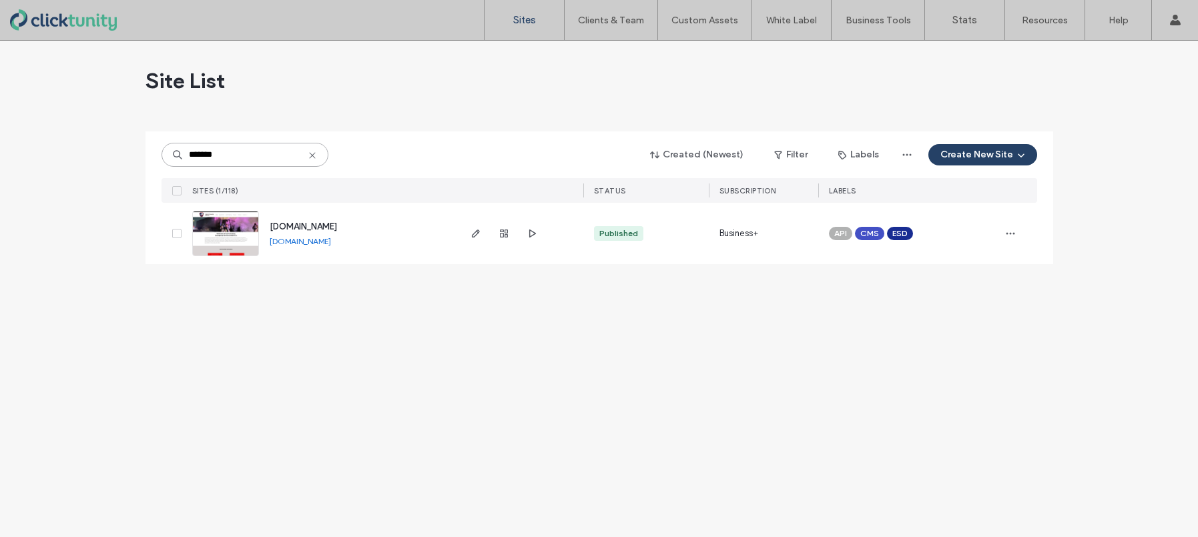
type input "*******"
click at [290, 224] on span "[DOMAIN_NAME]" at bounding box center [303, 227] width 67 height 10
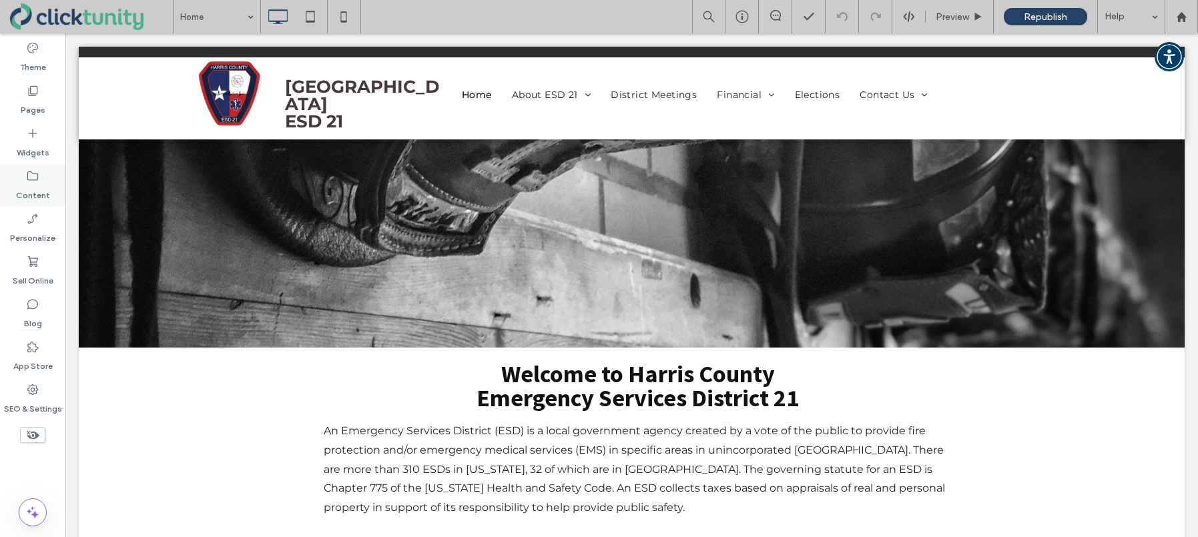
drag, startPoint x: 31, startPoint y: 183, endPoint x: 57, endPoint y: 184, distance: 26.7
click at [31, 183] on label "Content" at bounding box center [33, 192] width 34 height 19
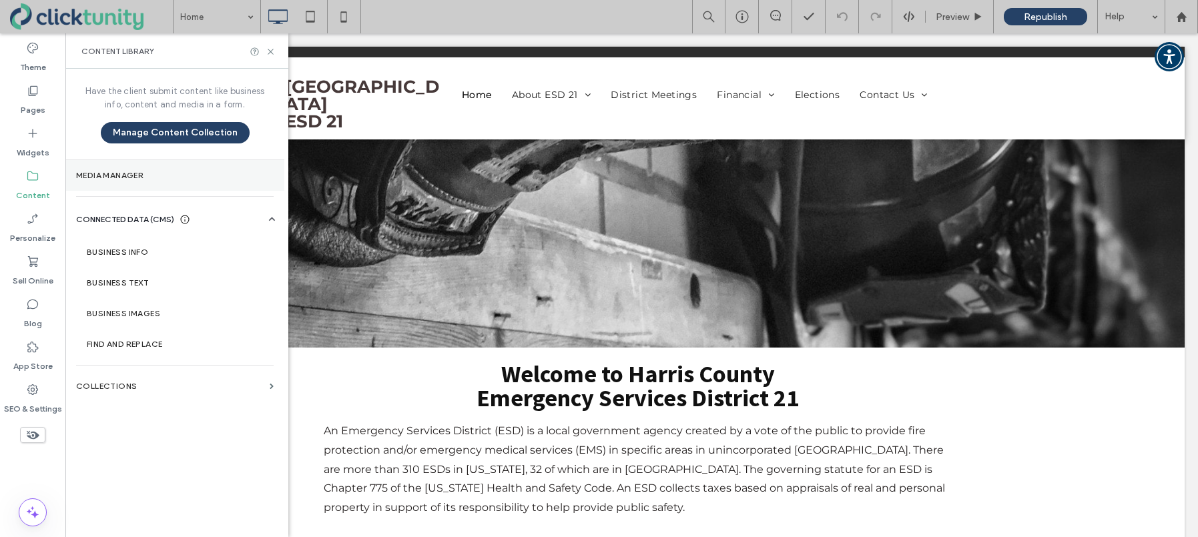
click at [112, 172] on label "Media Manager" at bounding box center [175, 175] width 198 height 9
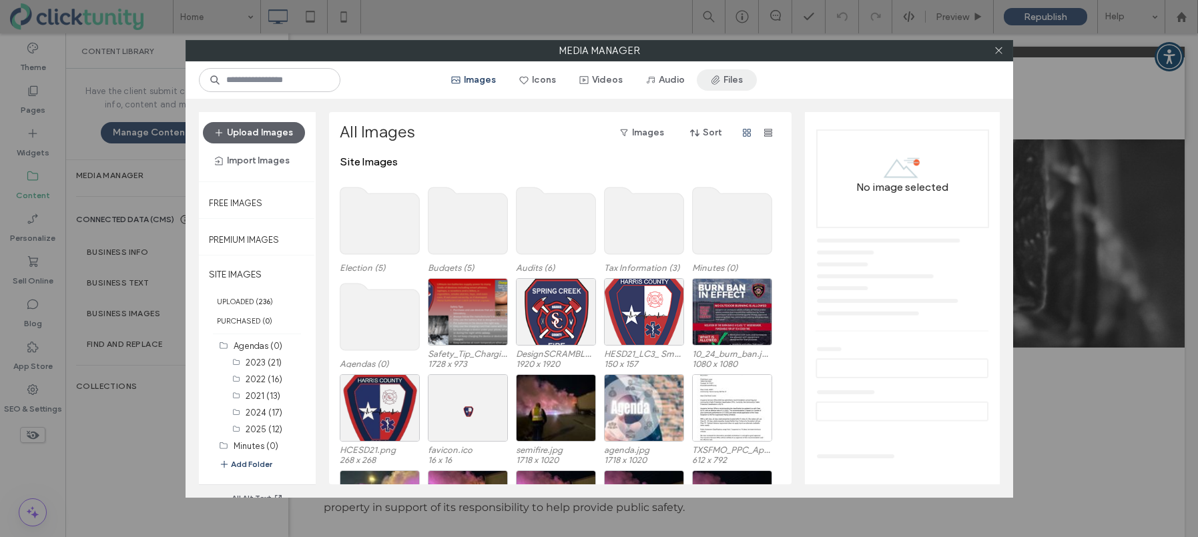
click at [717, 83] on span "button" at bounding box center [716, 80] width 13 height 20
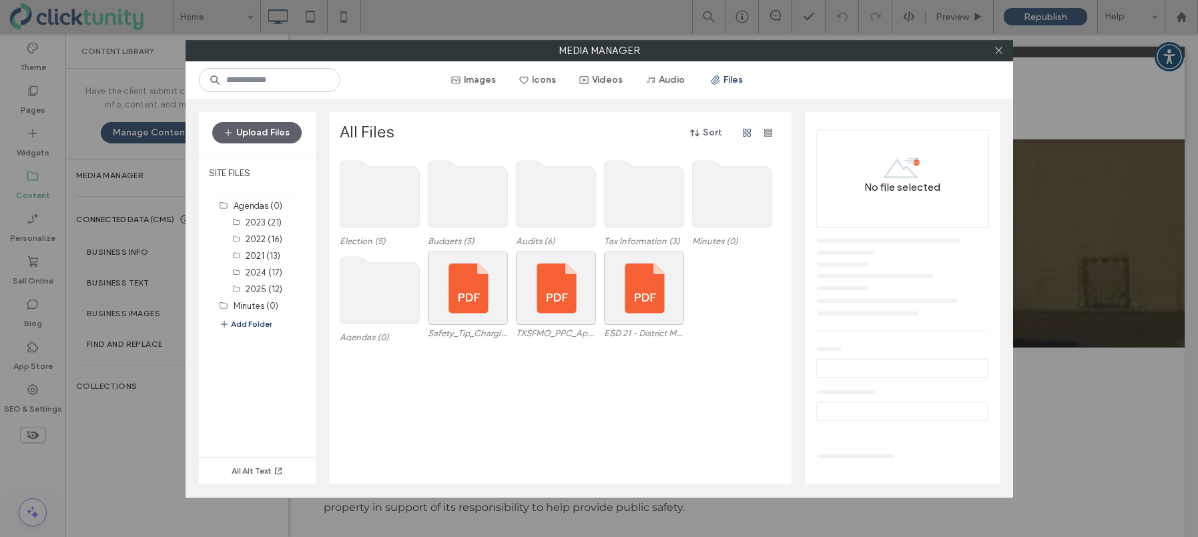
click at [705, 200] on use at bounding box center [731, 194] width 79 height 67
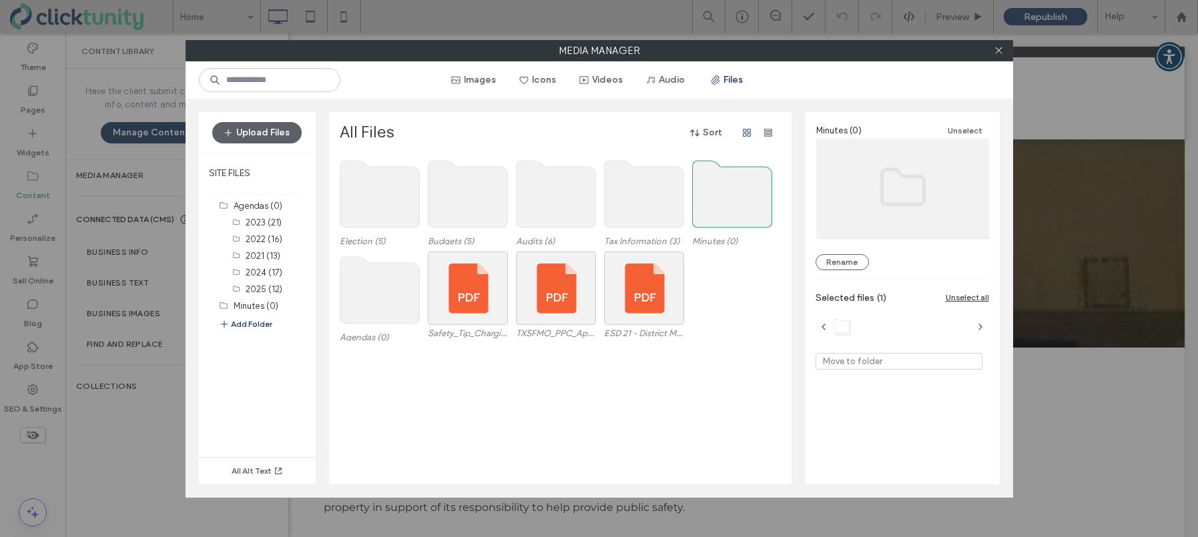
click at [705, 200] on use at bounding box center [731, 194] width 79 height 67
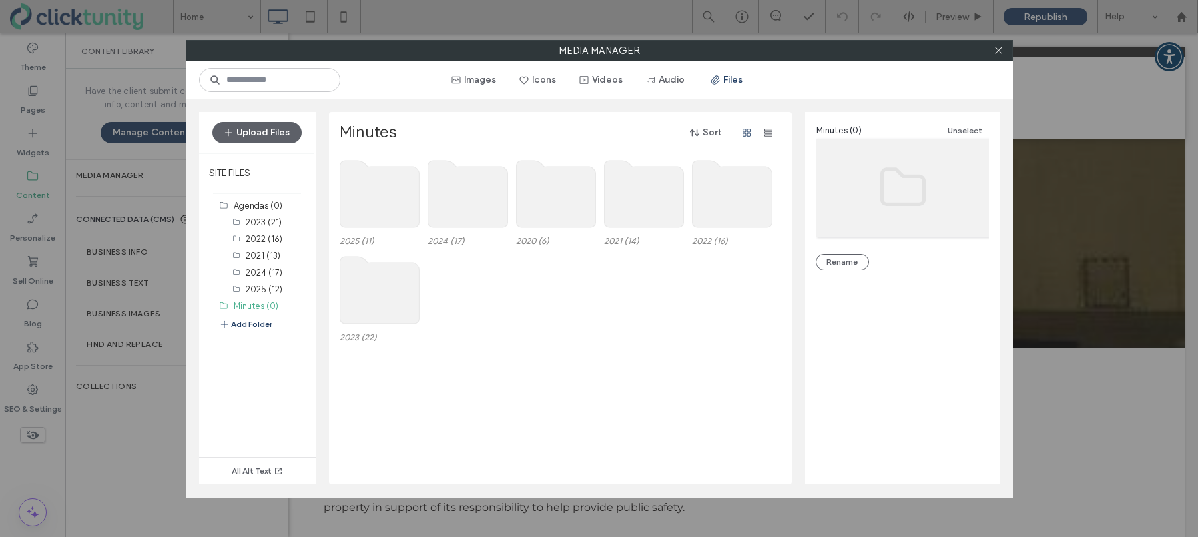
click at [396, 194] on use at bounding box center [379, 194] width 79 height 67
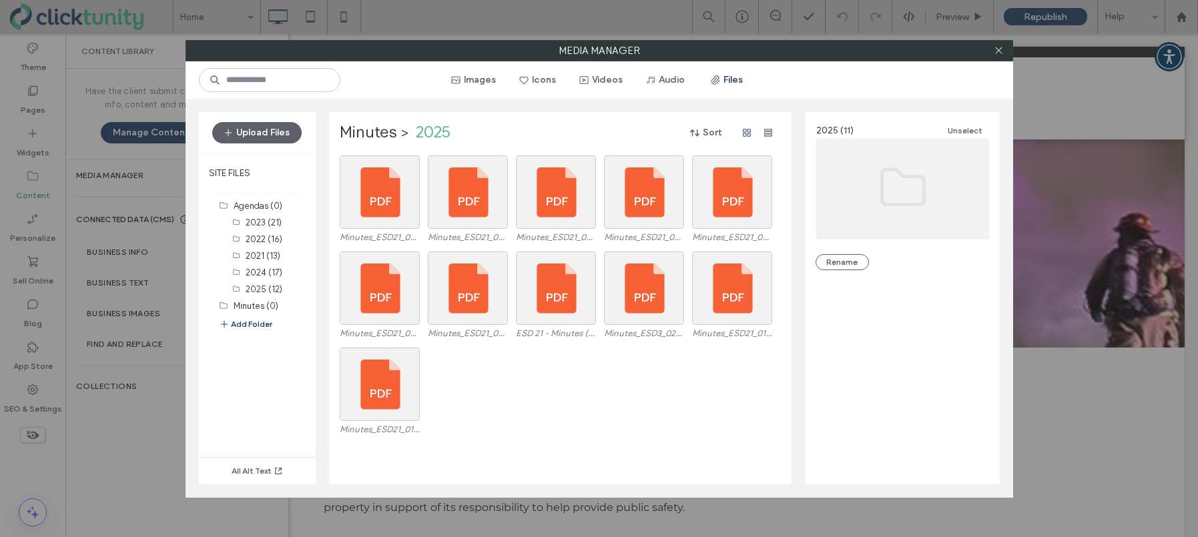
drag, startPoint x: 271, startPoint y: 136, endPoint x: 288, endPoint y: 148, distance: 20.6
click at [271, 136] on button "Upload Files" at bounding box center [256, 132] width 89 height 21
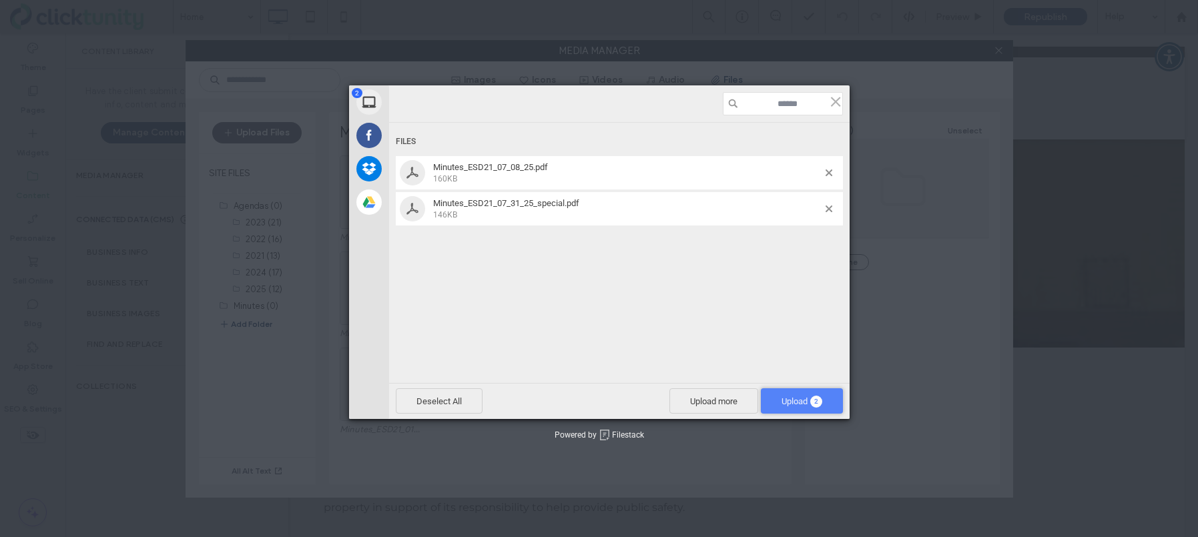
click at [782, 404] on span "Upload 2" at bounding box center [802, 401] width 41 height 10
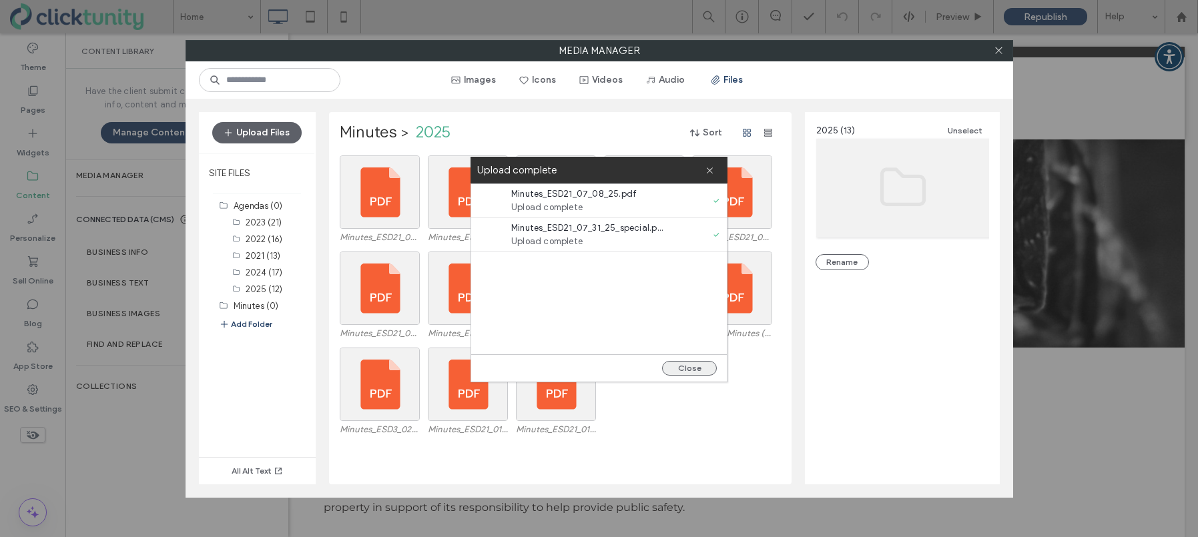
click at [705, 372] on button "Close" at bounding box center [689, 368] width 55 height 15
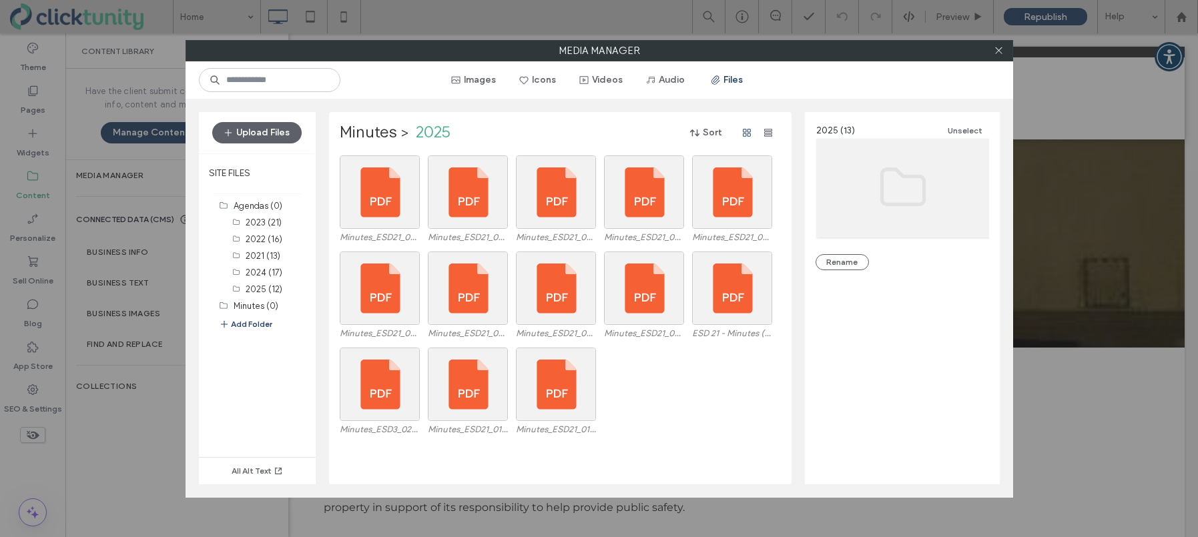
drag, startPoint x: 998, startPoint y: 56, endPoint x: 941, endPoint y: 61, distance: 57.0
click at [998, 56] on span at bounding box center [999, 51] width 10 height 20
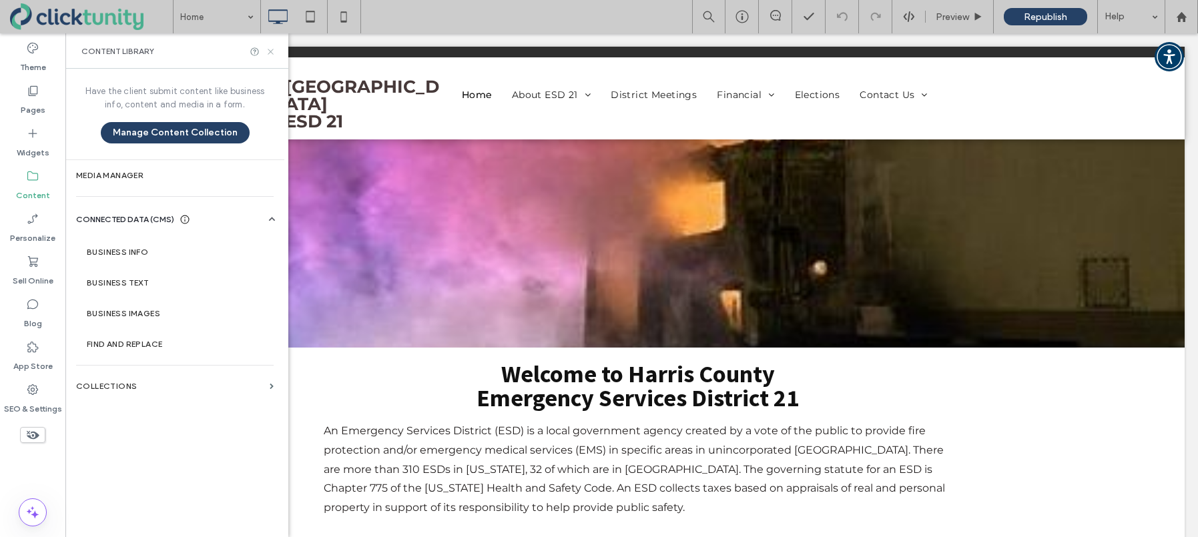
click at [271, 55] on icon at bounding box center [271, 52] width 10 height 10
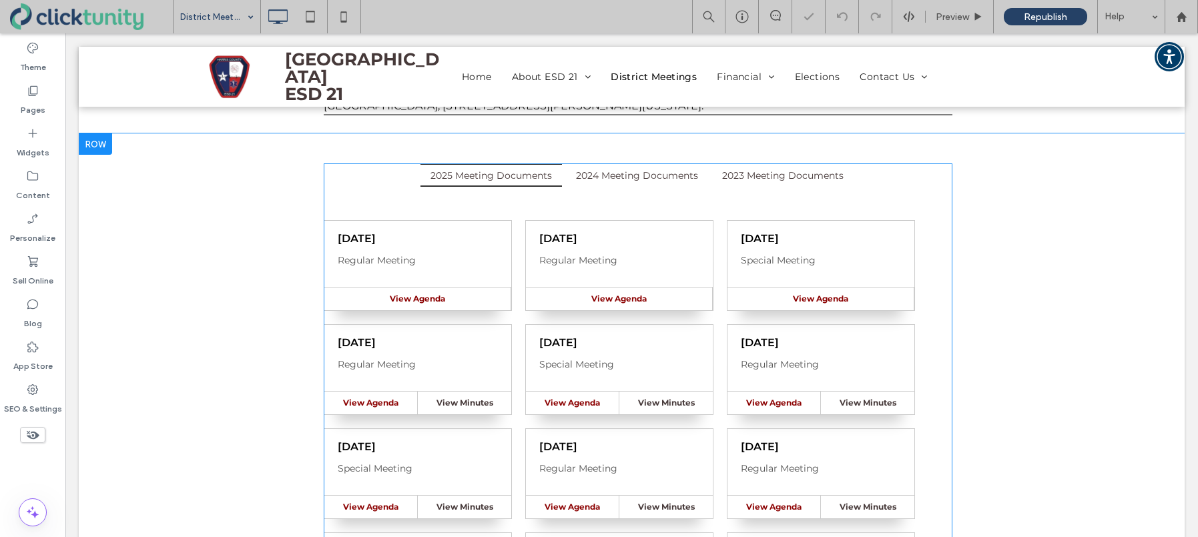
scroll to position [150, 0]
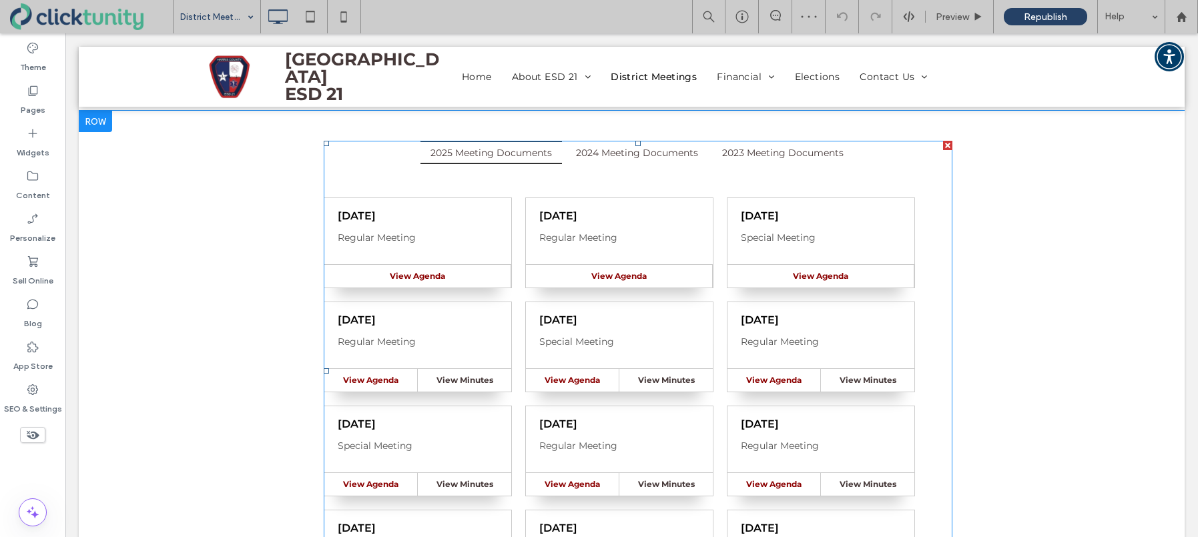
click at [521, 229] on span at bounding box center [638, 371] width 628 height 460
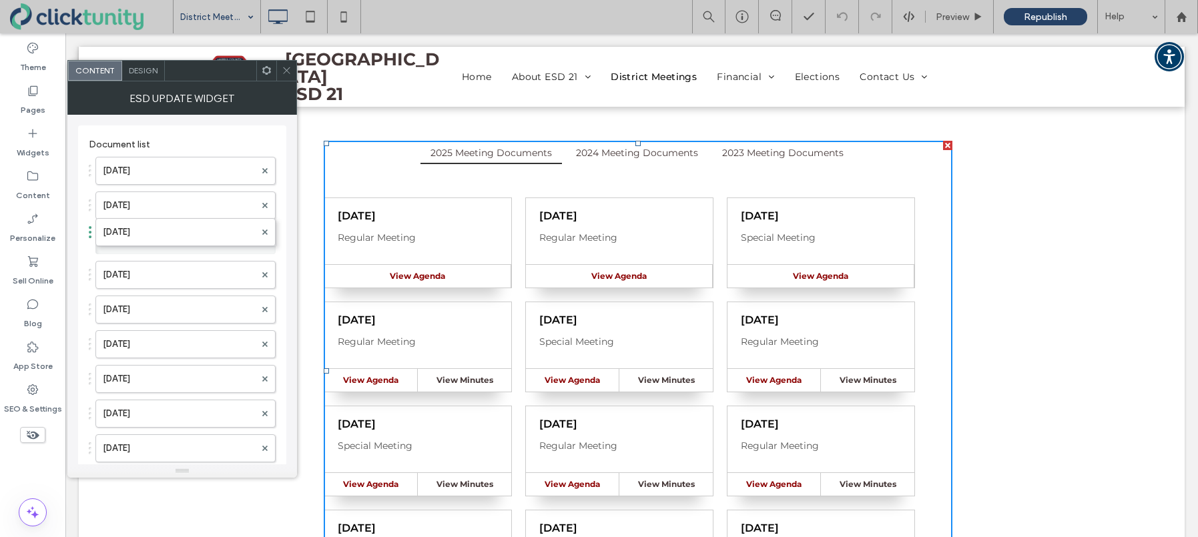
drag, startPoint x: 89, startPoint y: 206, endPoint x: 93, endPoint y: 228, distance: 22.3
click at [169, 239] on label "Jul. 8, 2025" at bounding box center [179, 240] width 152 height 27
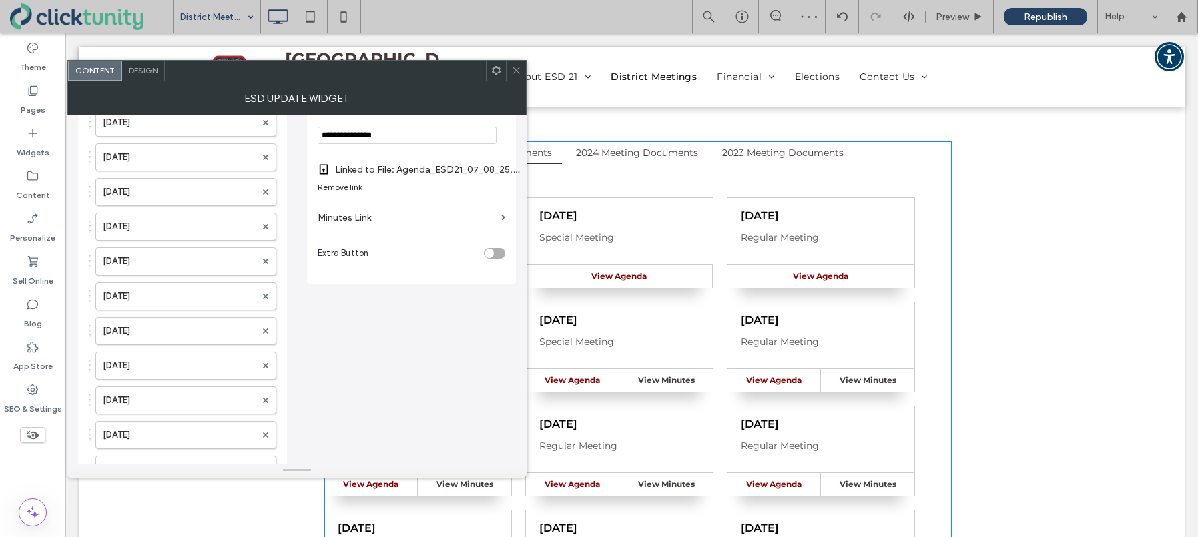
scroll to position [183, 0]
click at [344, 226] on label "Minutes Link" at bounding box center [407, 222] width 178 height 25
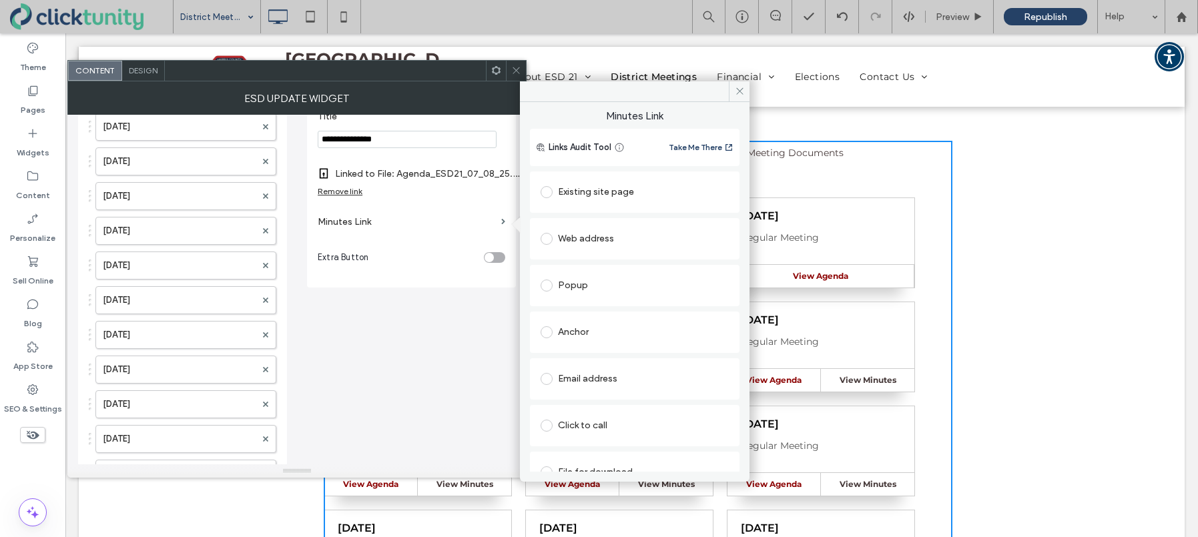
scroll to position [21, 0]
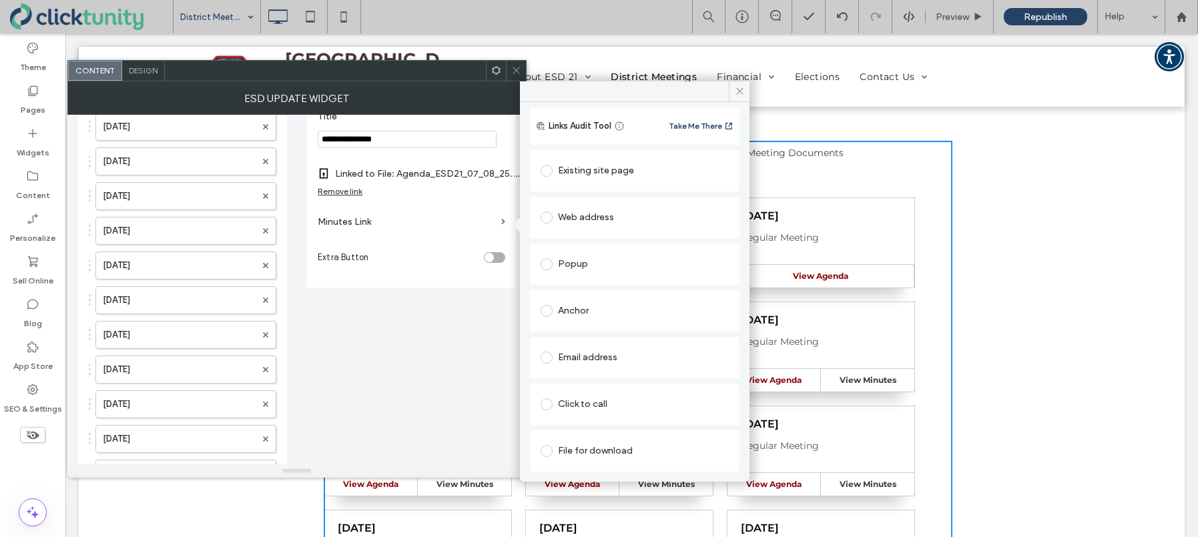
drag, startPoint x: 550, startPoint y: 446, endPoint x: 574, endPoint y: 441, distance: 24.6
click at [551, 446] on label at bounding box center [549, 451] width 17 height 12
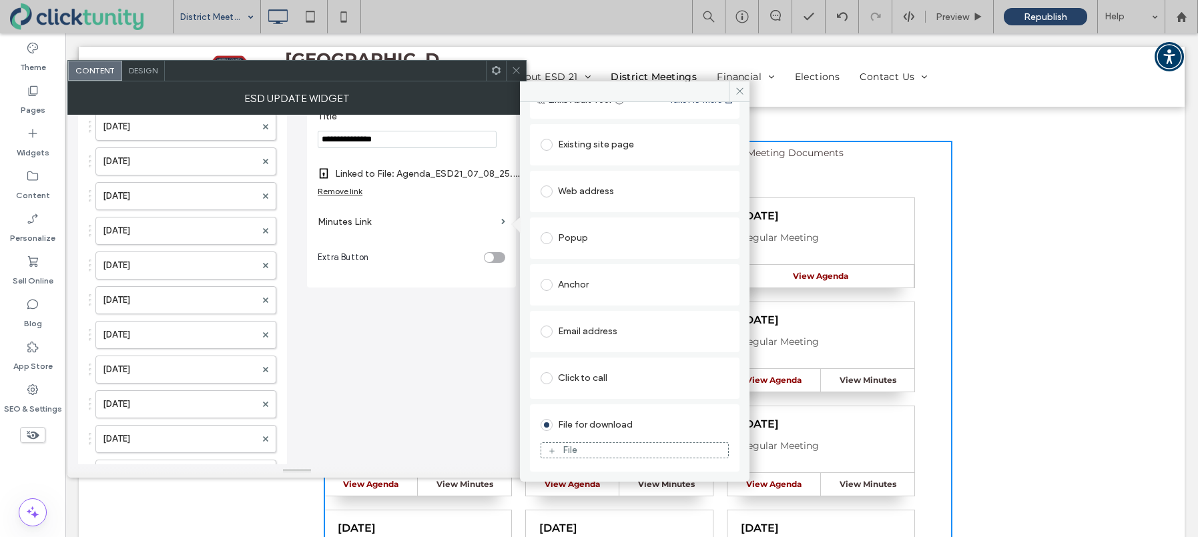
click at [603, 446] on div "File" at bounding box center [634, 450] width 187 height 12
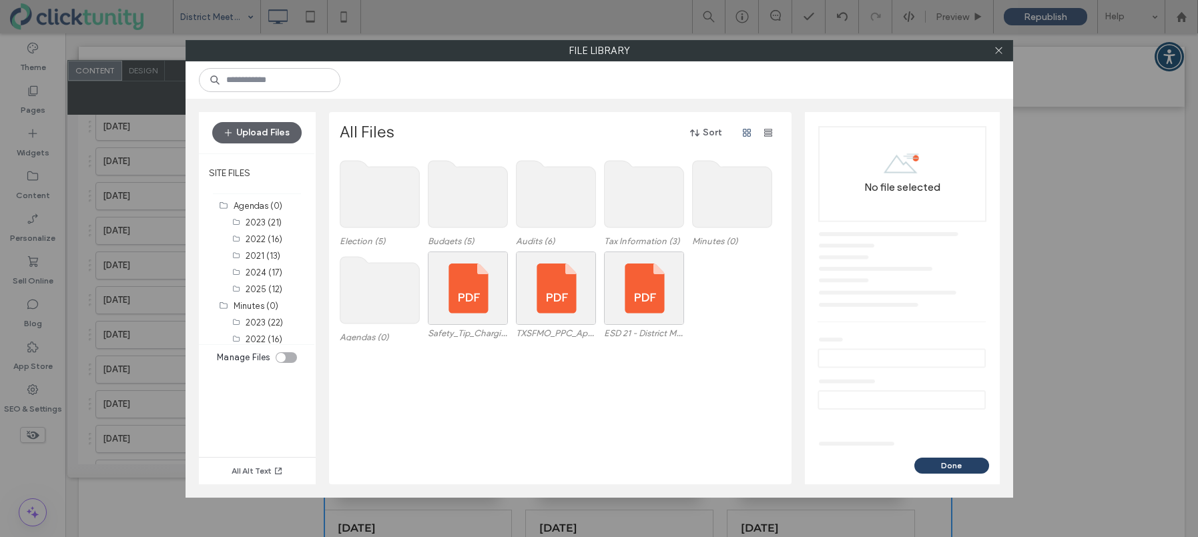
click at [727, 208] on use at bounding box center [731, 194] width 79 height 67
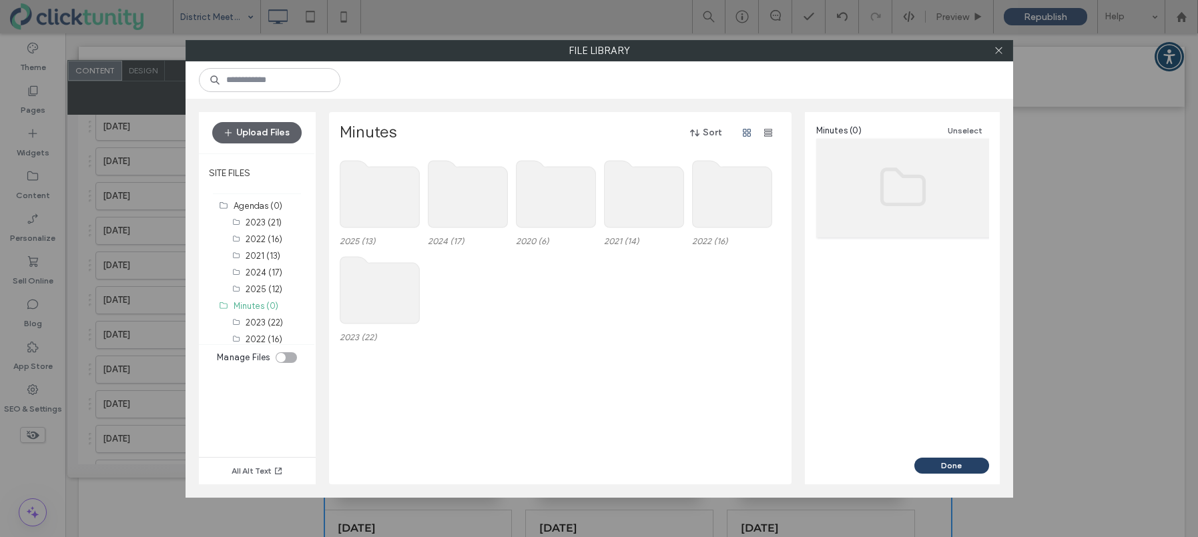
click at [375, 187] on use at bounding box center [379, 194] width 79 height 67
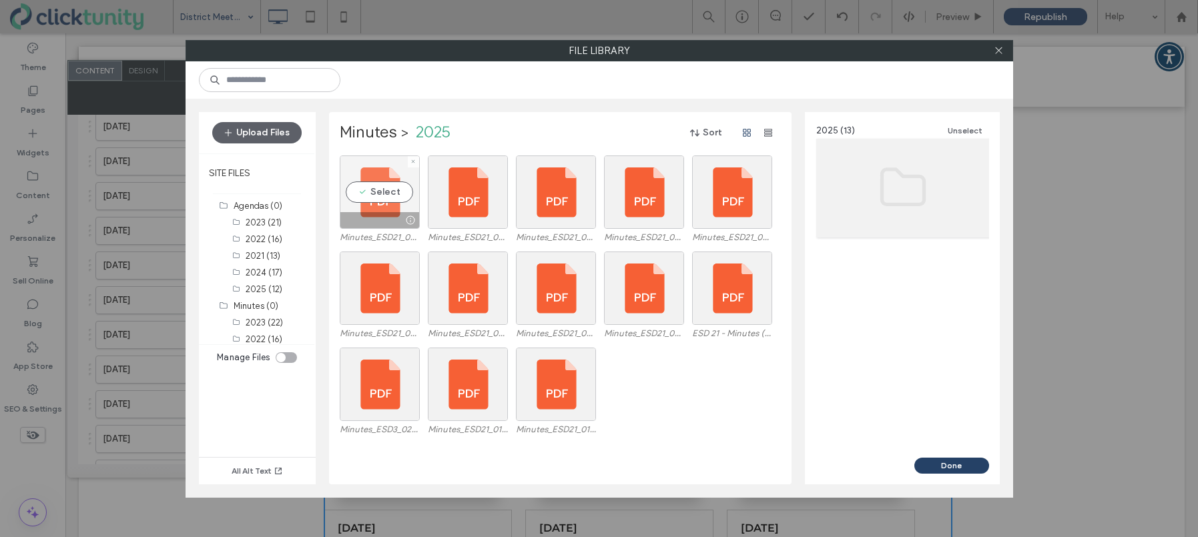
click at [378, 188] on div "Select" at bounding box center [380, 192] width 80 height 73
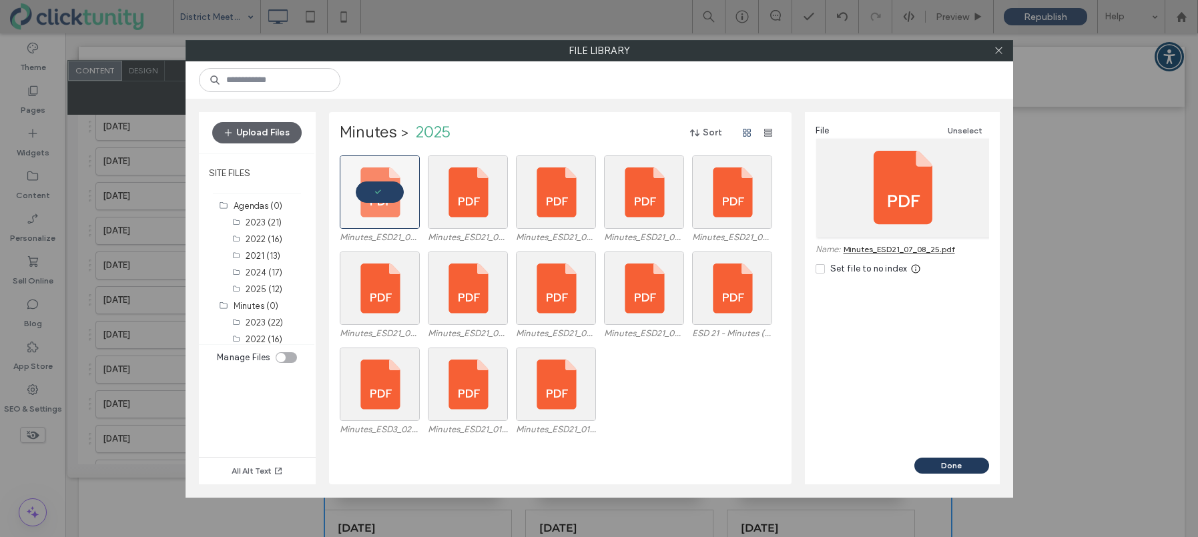
click at [940, 471] on button "Done" at bounding box center [951, 466] width 75 height 16
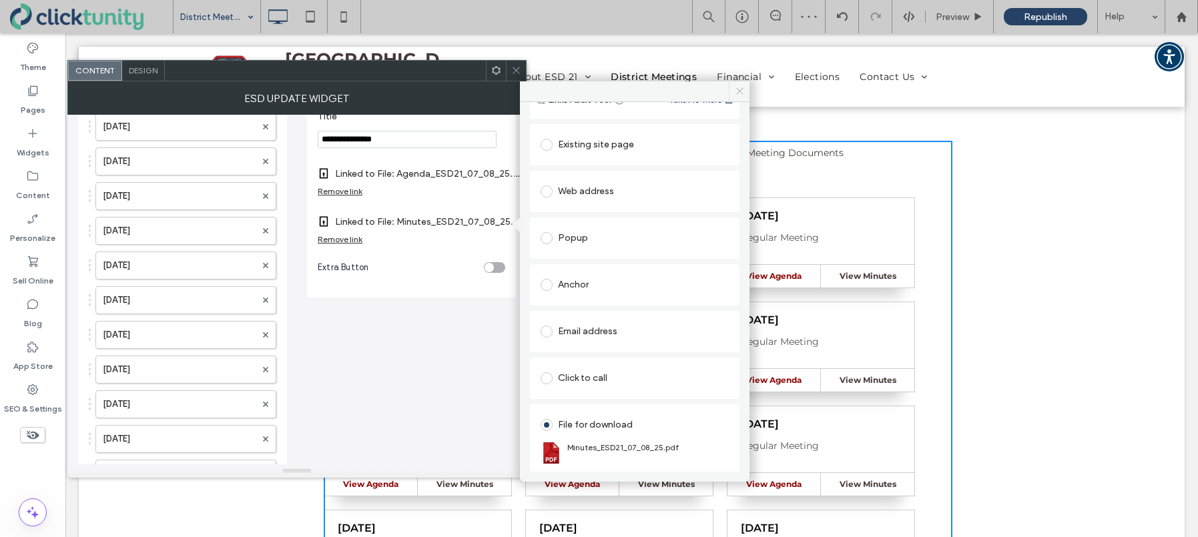
click at [739, 90] on icon at bounding box center [740, 91] width 10 height 10
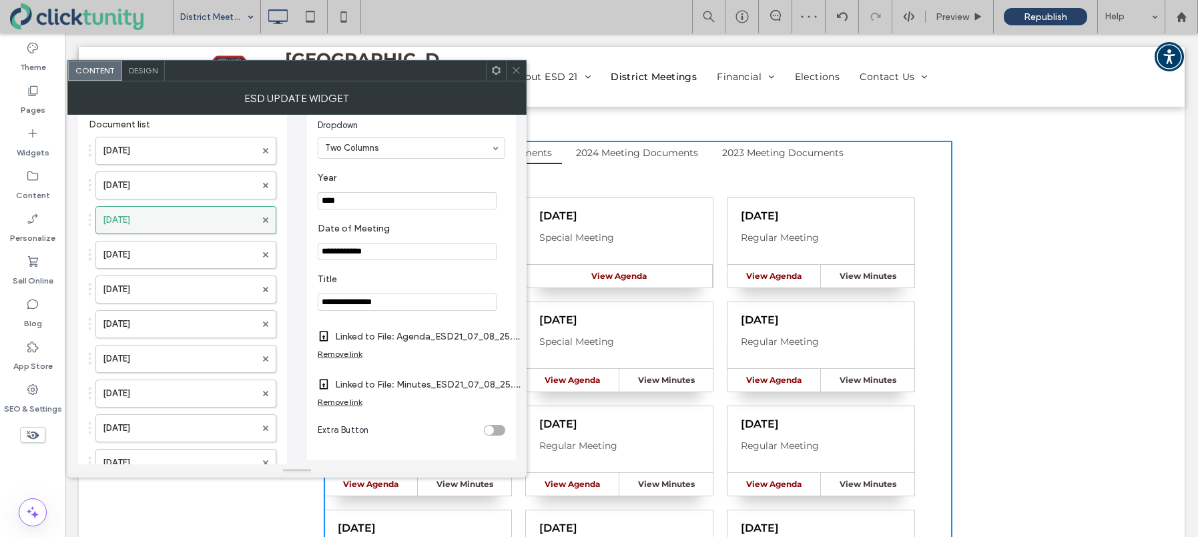
scroll to position [0, 0]
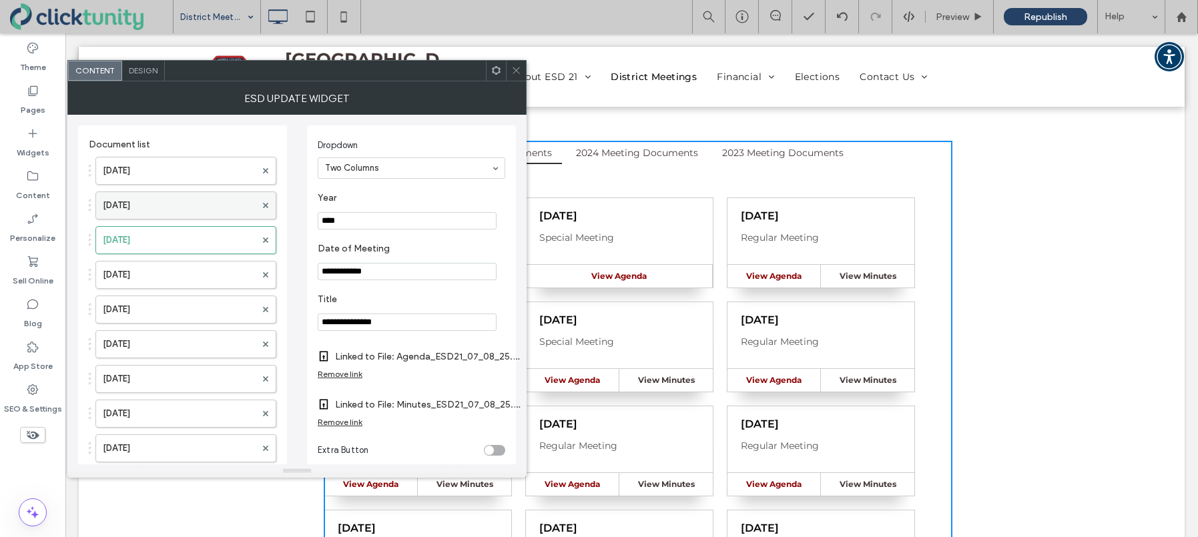
click at [176, 200] on label "Jul. 31, 2025" at bounding box center [179, 205] width 153 height 27
click at [358, 407] on label "Minutes Link" at bounding box center [407, 404] width 178 height 25
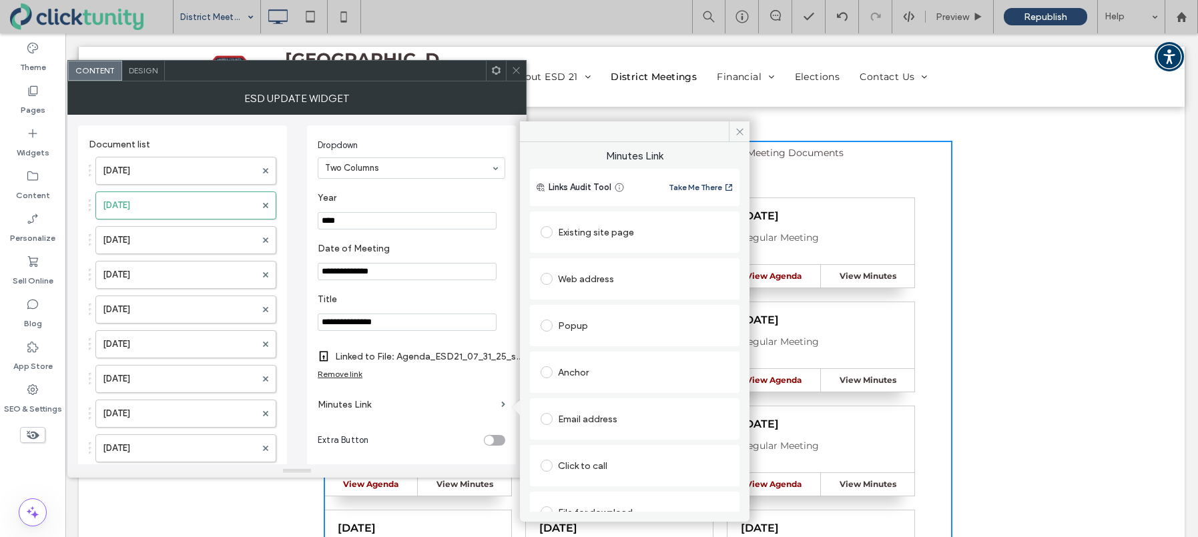
scroll to position [21, 0]
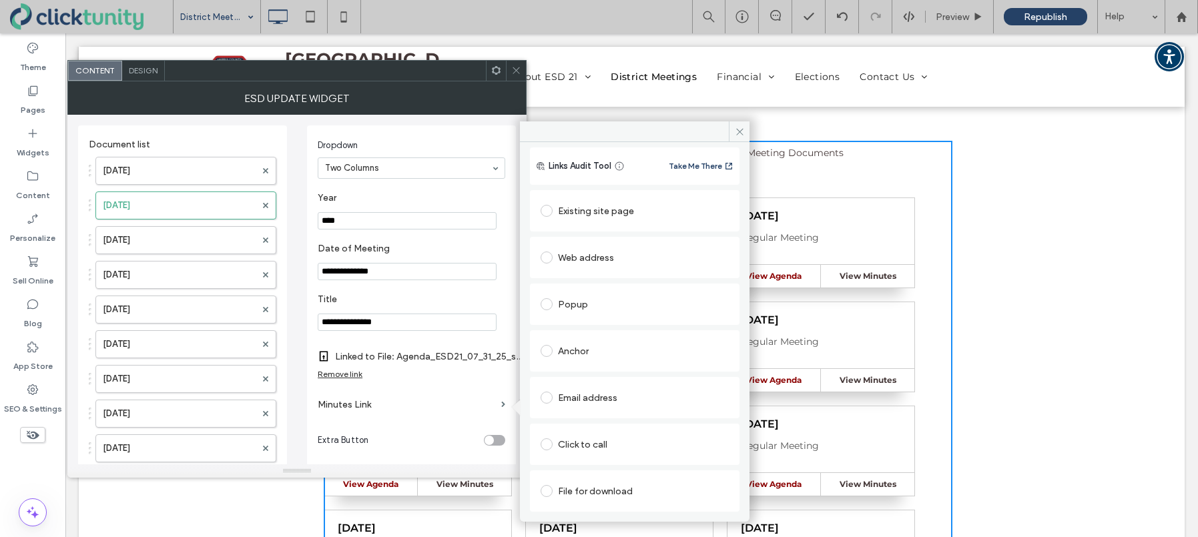
drag, startPoint x: 549, startPoint y: 491, endPoint x: 557, endPoint y: 493, distance: 8.1
click at [549, 492] on span at bounding box center [547, 491] width 12 height 12
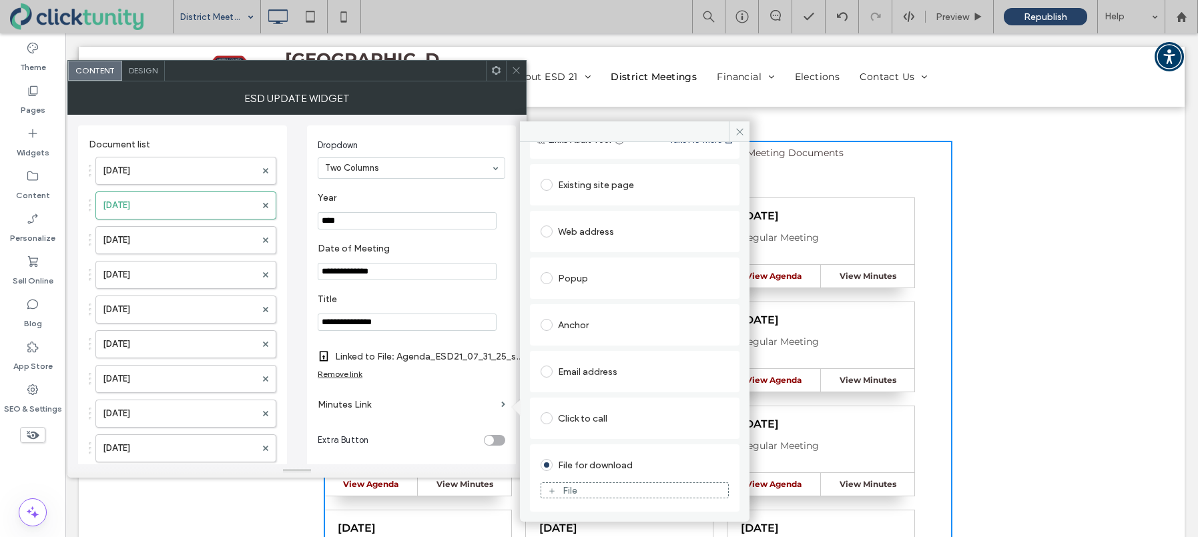
click at [557, 493] on div "File" at bounding box center [634, 491] width 187 height 12
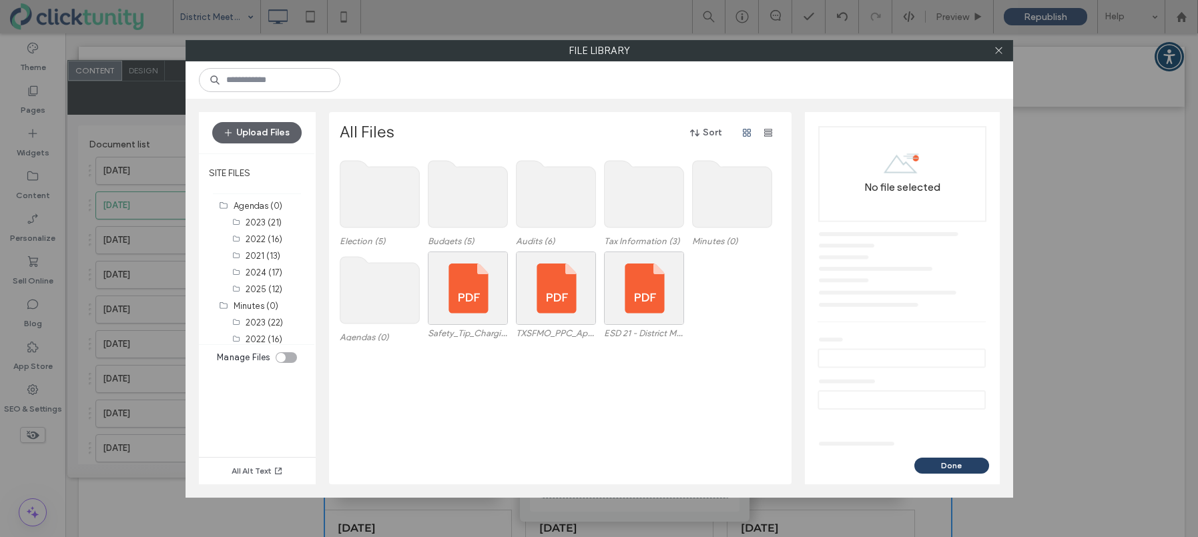
click at [733, 224] on use at bounding box center [731, 194] width 79 height 67
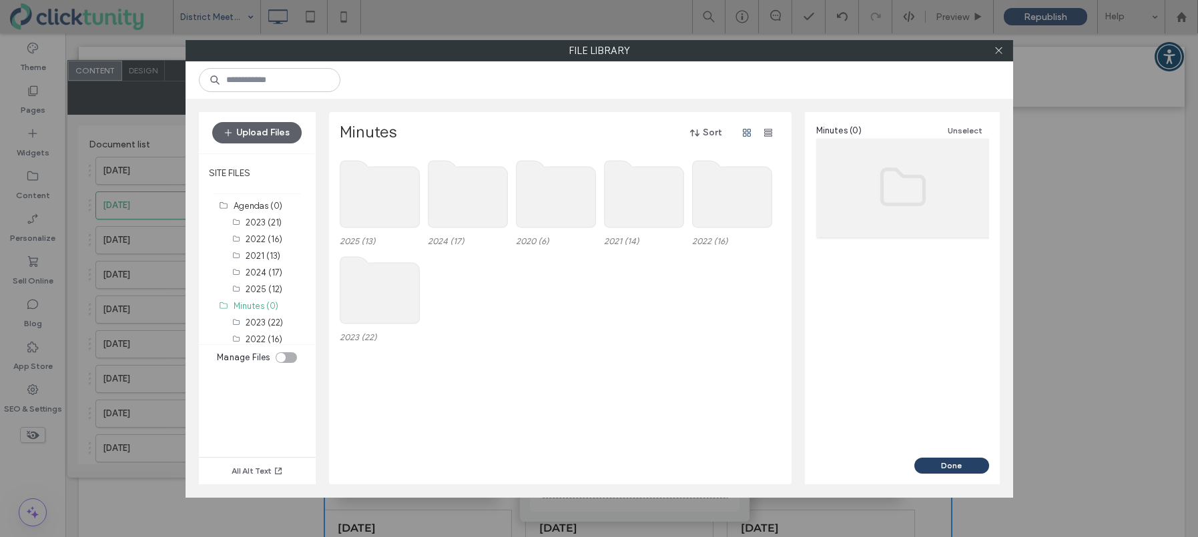
click at [379, 202] on use at bounding box center [379, 194] width 79 height 67
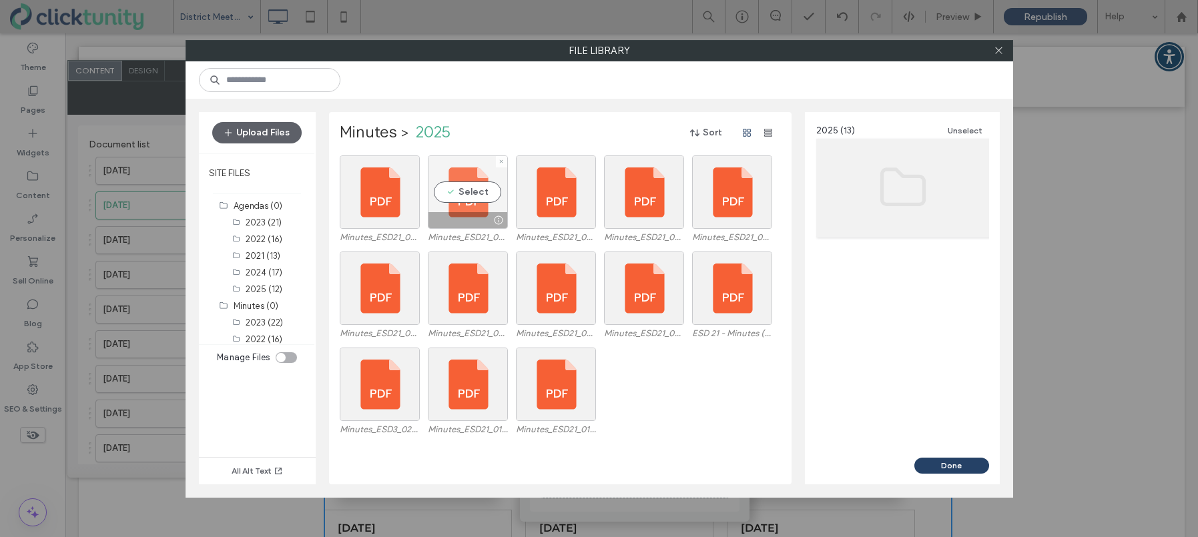
click at [455, 194] on div "Select" at bounding box center [468, 192] width 80 height 73
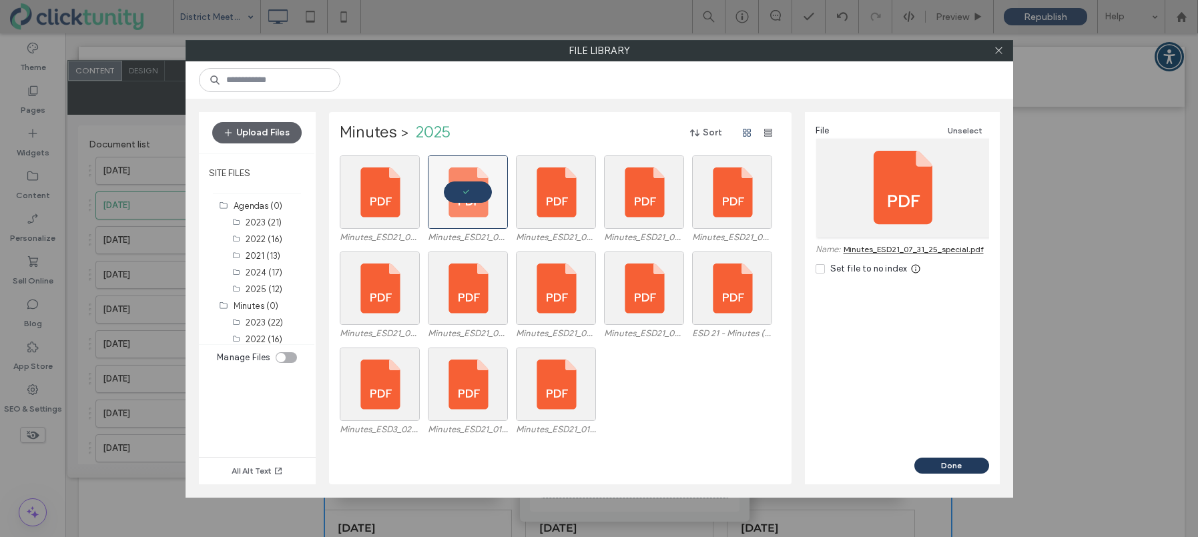
click at [942, 462] on button "Done" at bounding box center [951, 466] width 75 height 16
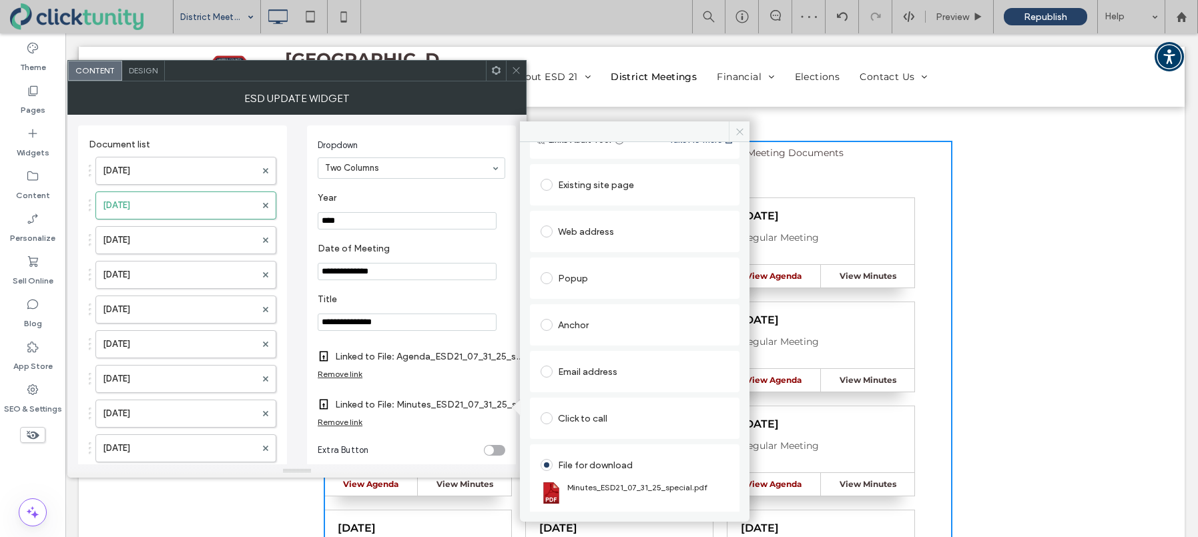
click at [735, 133] on icon at bounding box center [740, 132] width 10 height 10
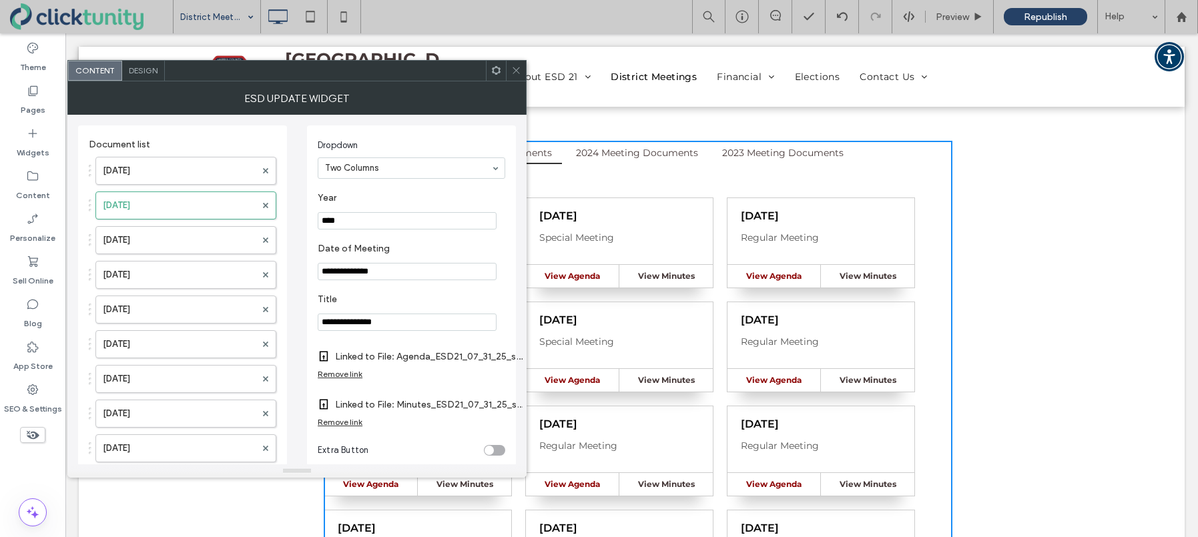
click at [517, 71] on use at bounding box center [516, 70] width 7 height 7
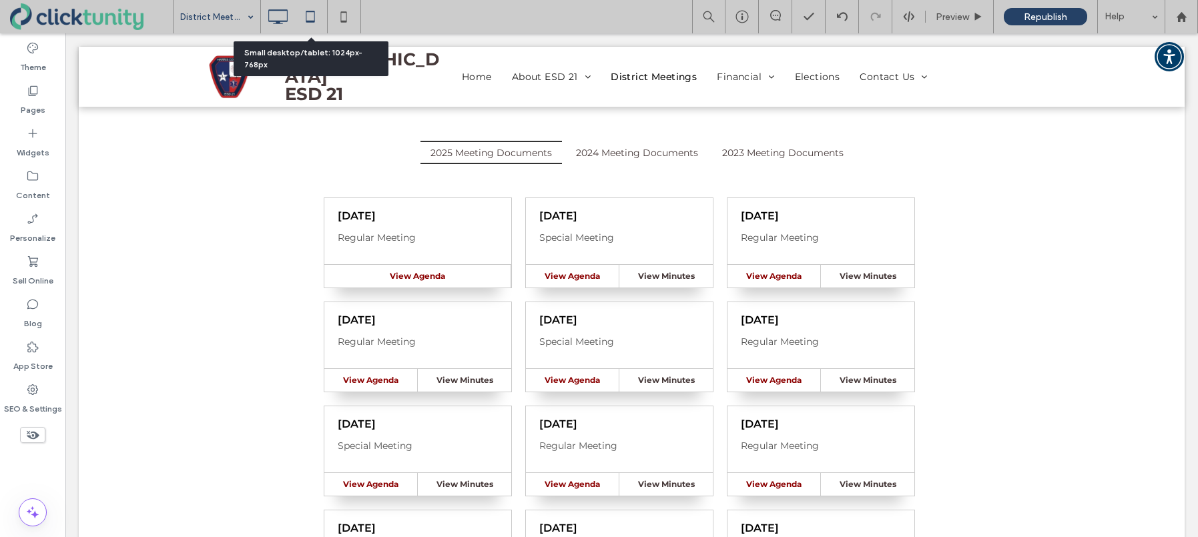
click at [308, 21] on use at bounding box center [310, 16] width 9 height 11
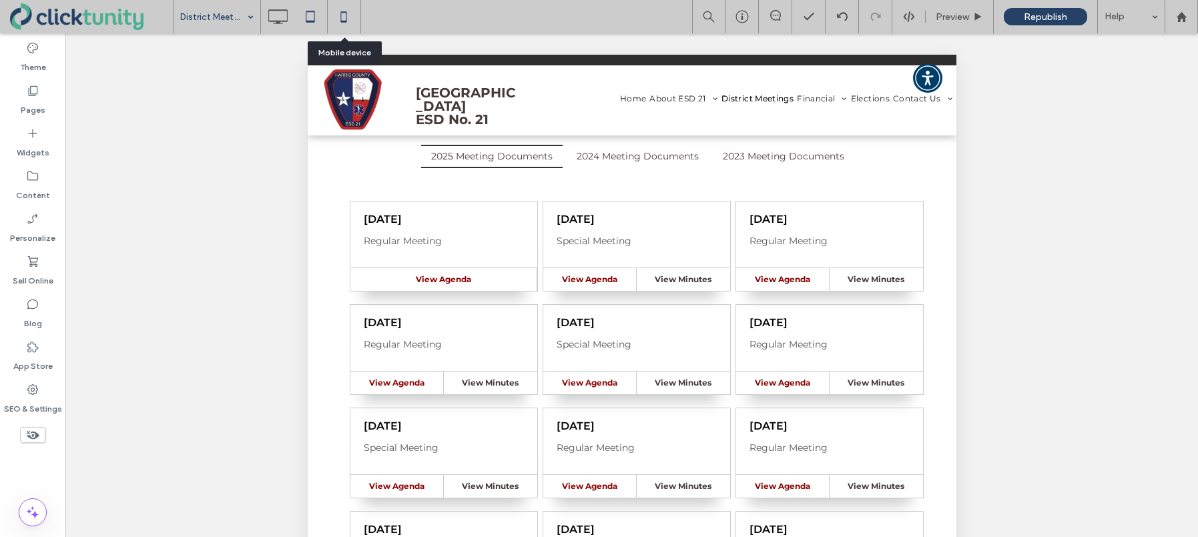
click at [346, 21] on use at bounding box center [343, 16] width 6 height 11
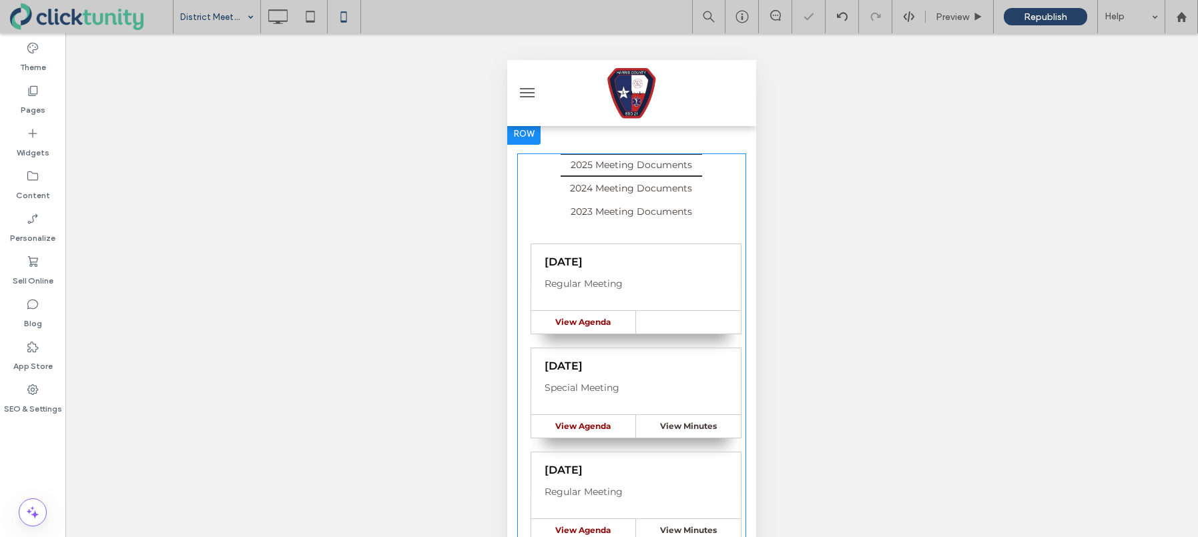
scroll to position [181, 0]
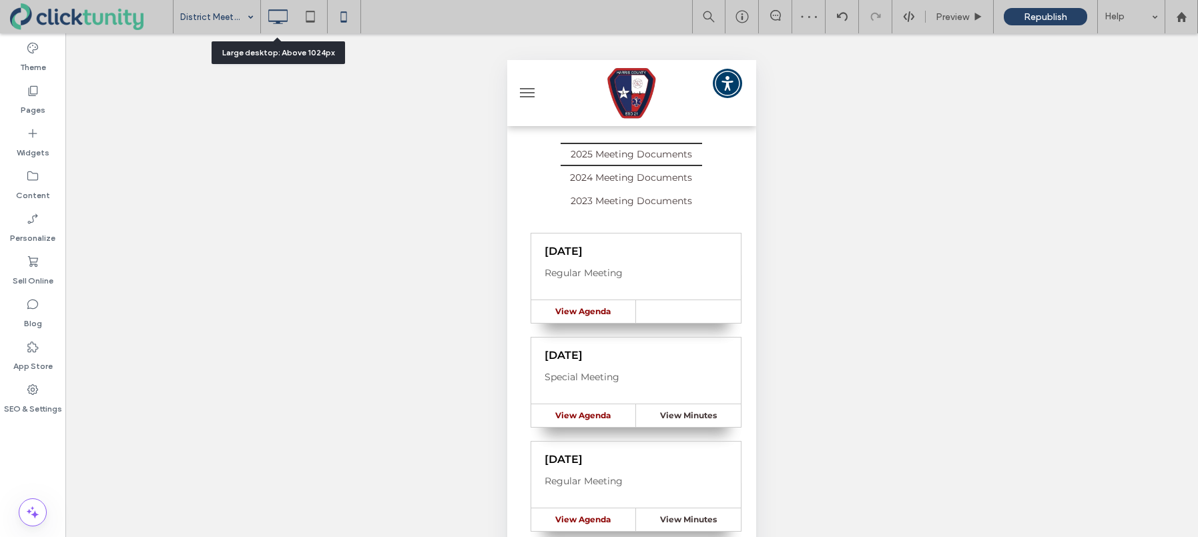
click at [280, 28] on icon at bounding box center [277, 16] width 27 height 27
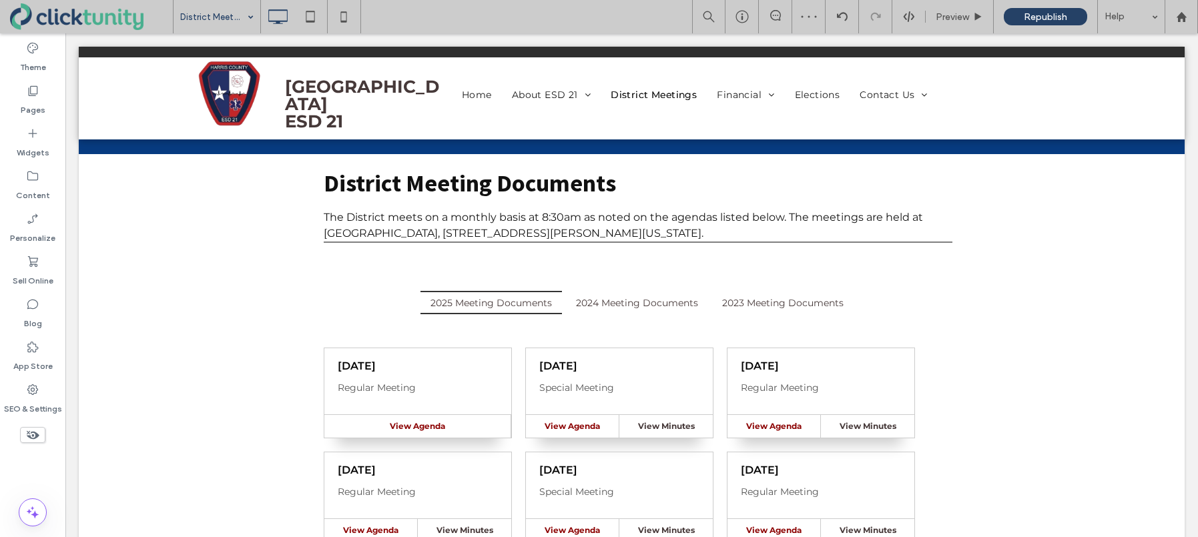
scroll to position [0, 0]
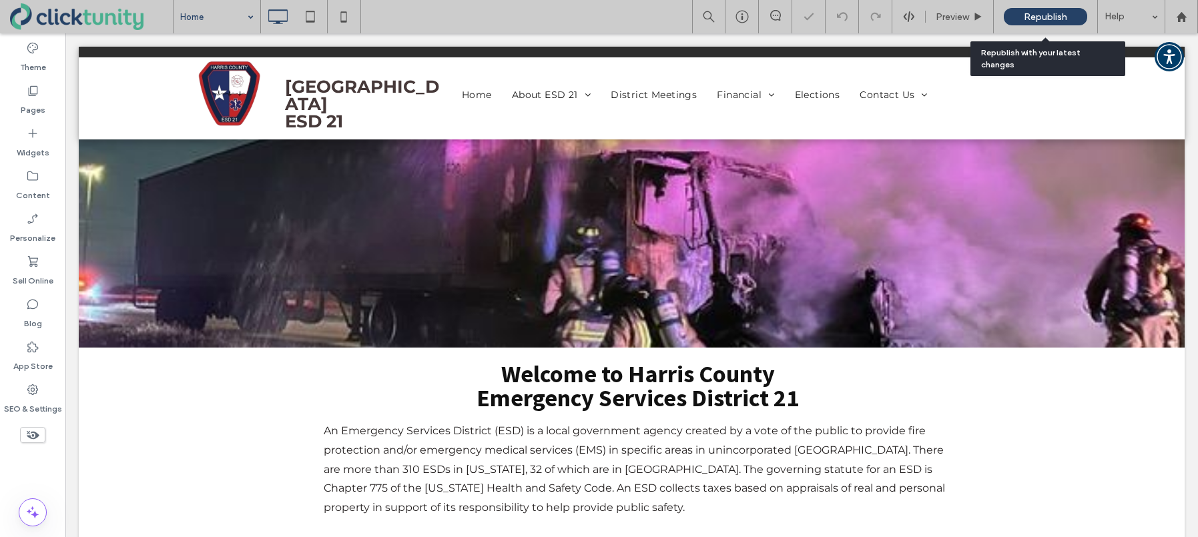
click at [1027, 21] on span "Republish" at bounding box center [1045, 16] width 43 height 11
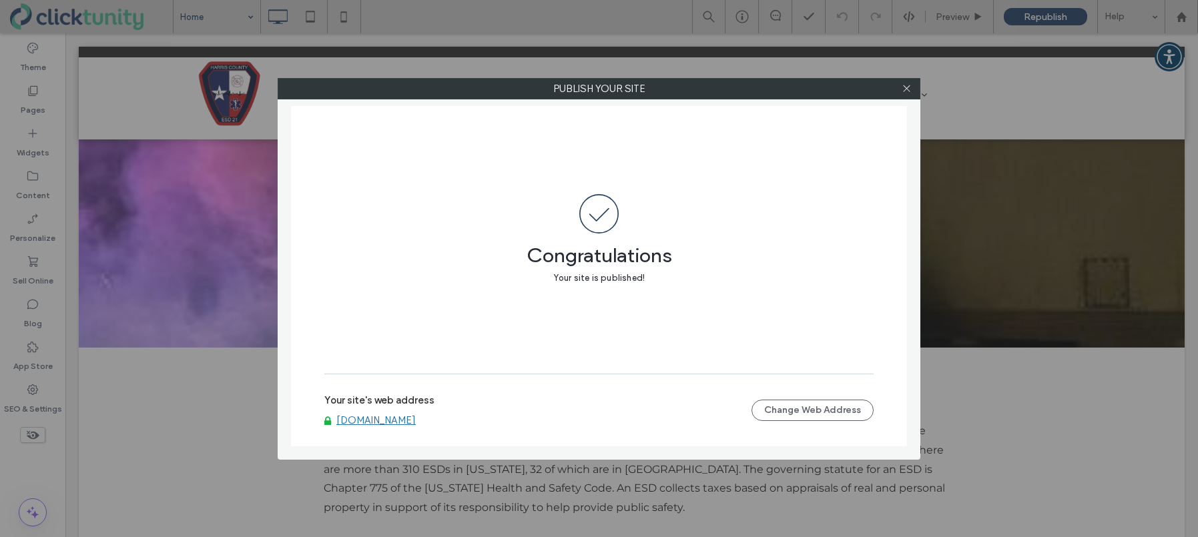
click at [368, 416] on link "www.hcesd21.org" at bounding box center [375, 420] width 79 height 12
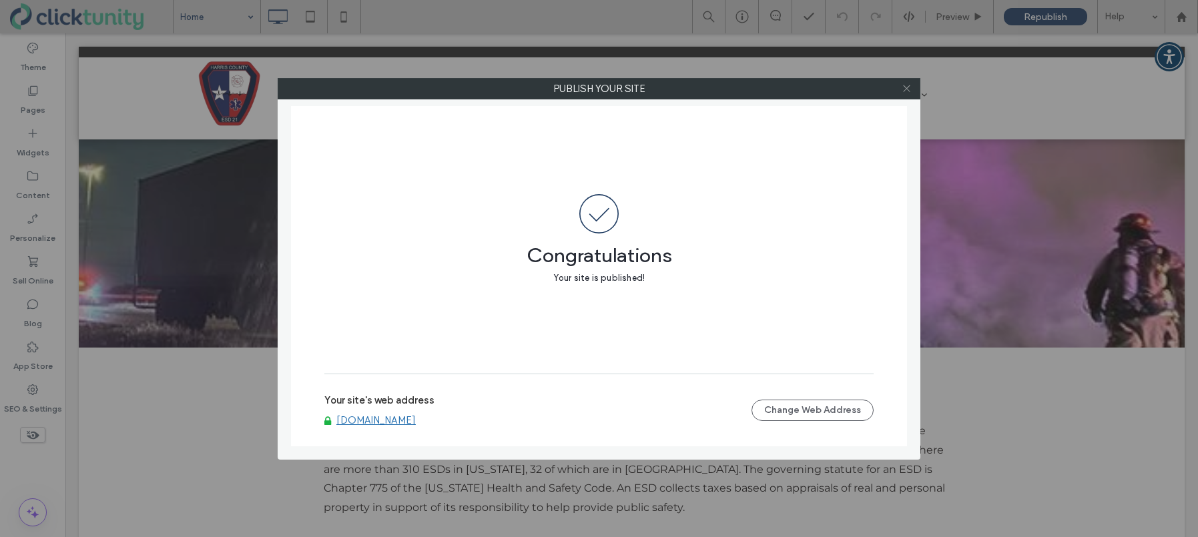
click at [907, 91] on icon at bounding box center [907, 88] width 10 height 10
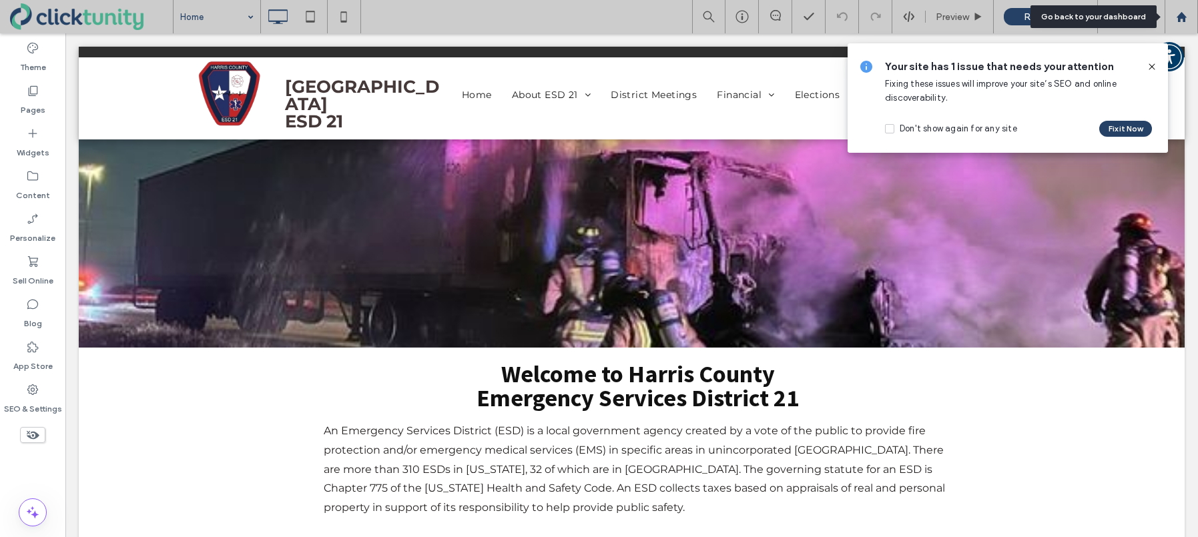
click at [1181, 26] on div at bounding box center [1181, 16] width 33 height 33
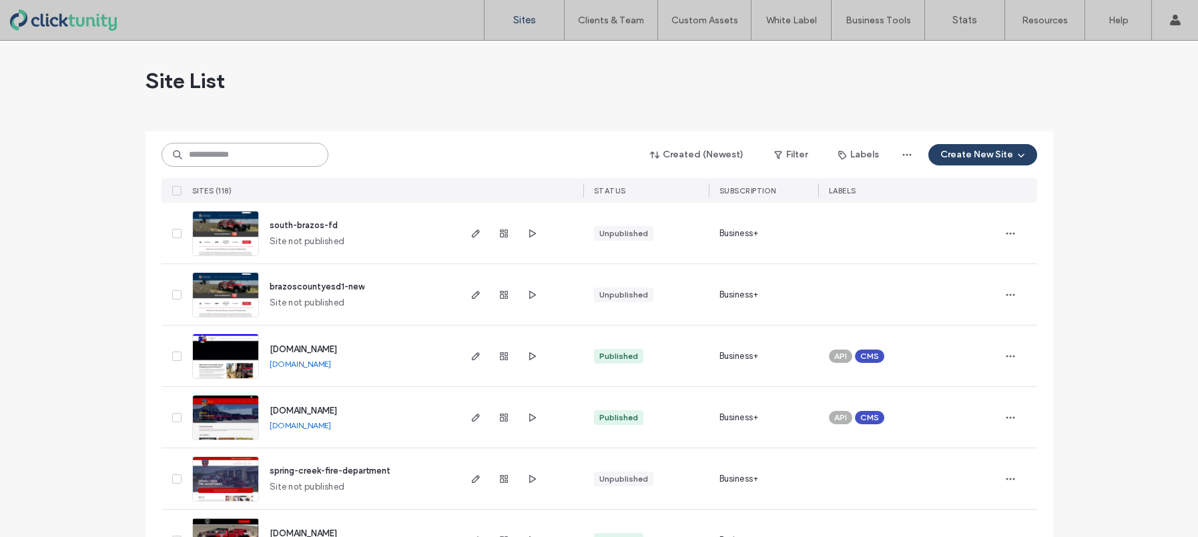
click at [241, 156] on input at bounding box center [245, 155] width 167 height 24
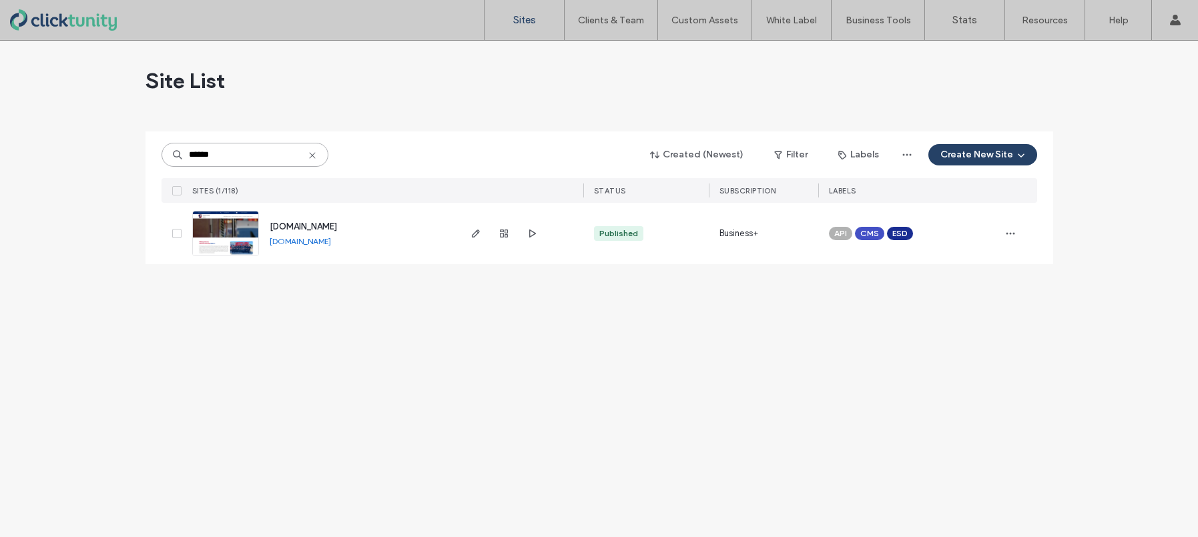
type input "******"
click at [293, 228] on span "[DOMAIN_NAME]" at bounding box center [303, 227] width 67 height 10
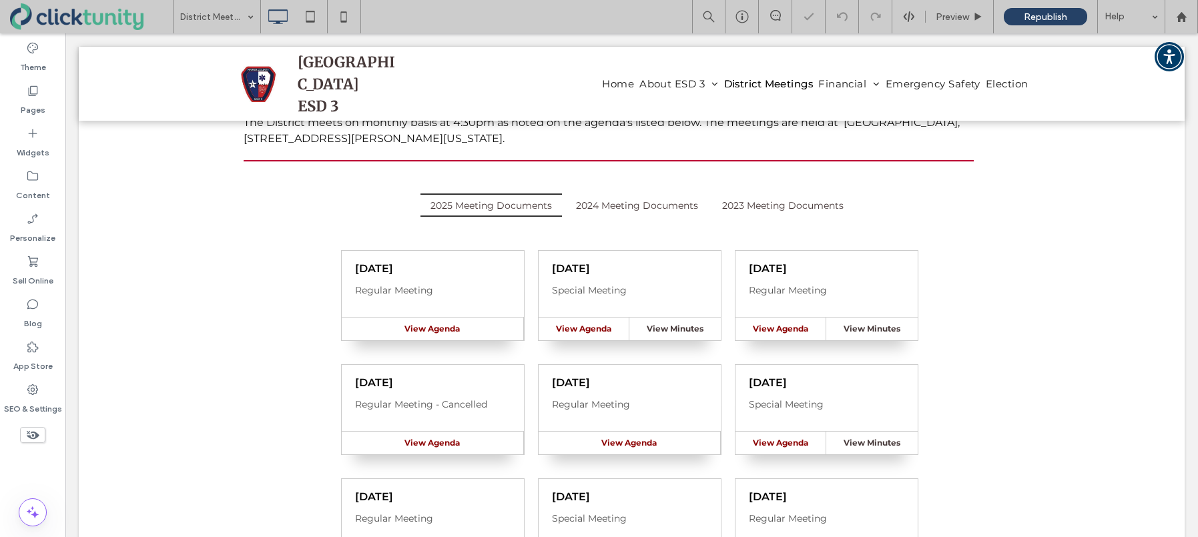
scroll to position [139, 0]
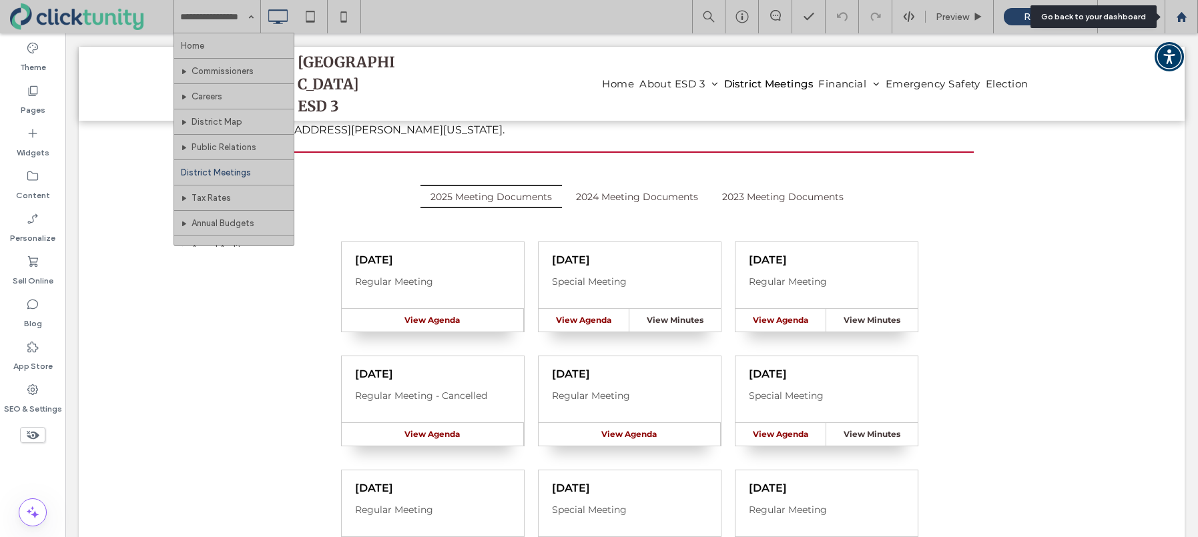
click at [1181, 21] on icon at bounding box center [1181, 16] width 11 height 11
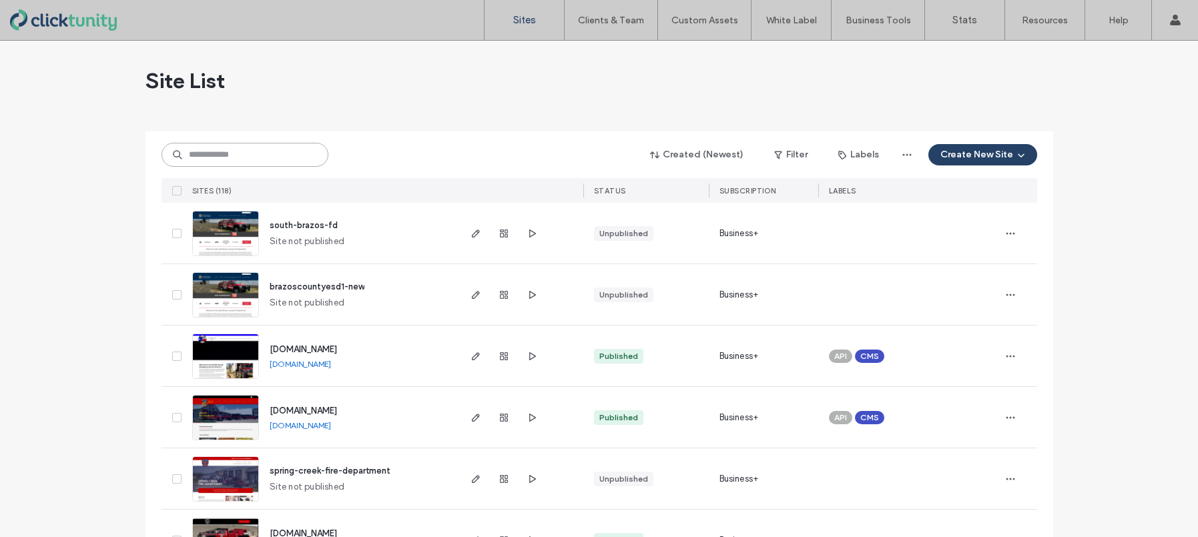
click at [260, 158] on input at bounding box center [245, 155] width 167 height 24
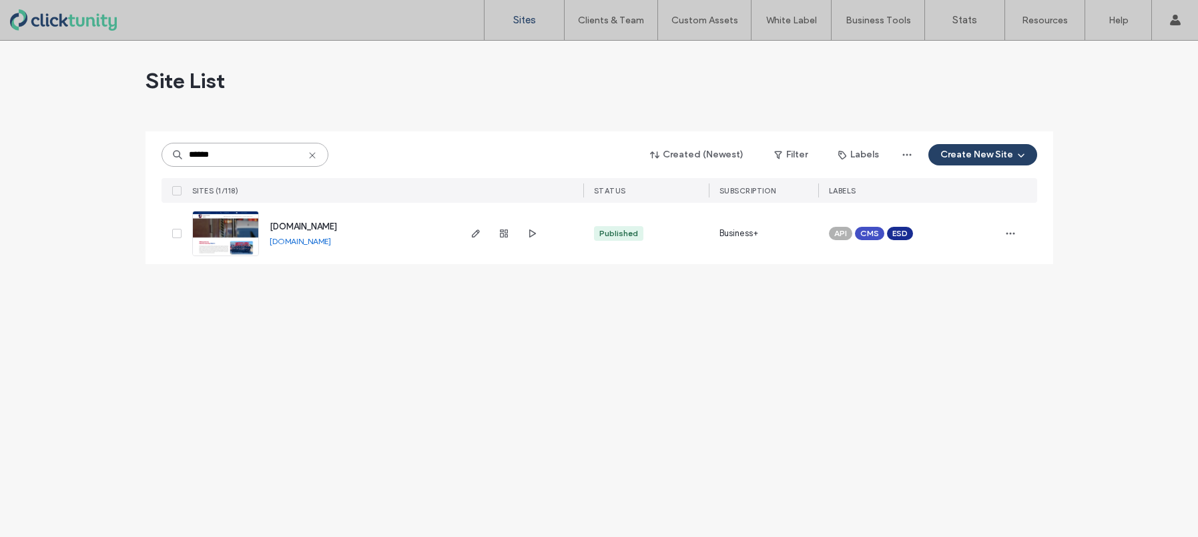
type input "******"
click at [299, 225] on span "[DOMAIN_NAME]" at bounding box center [303, 227] width 67 height 10
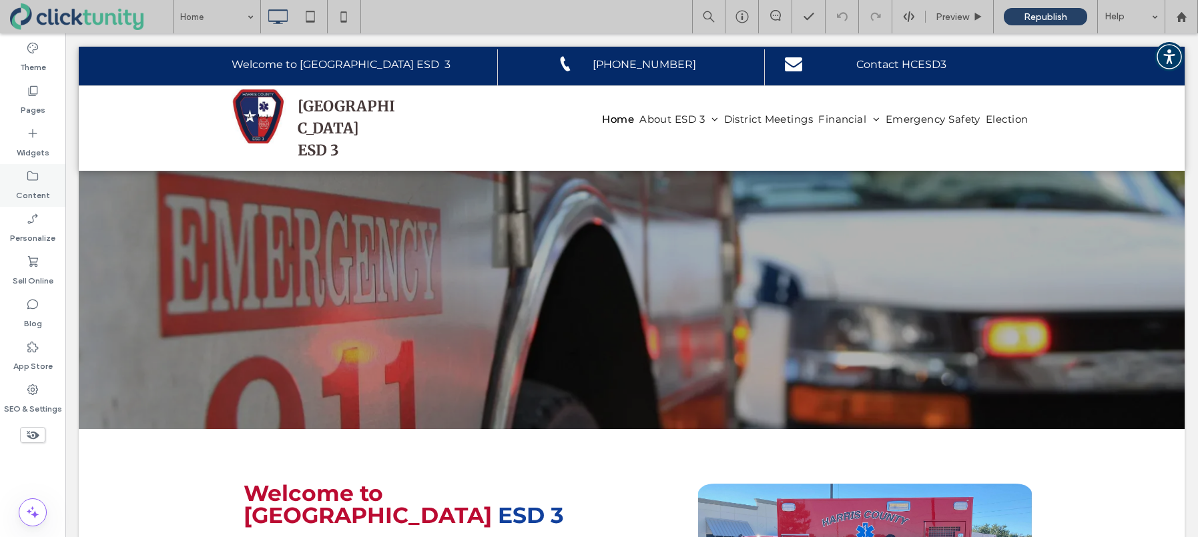
click at [50, 179] on div "Content" at bounding box center [32, 185] width 65 height 43
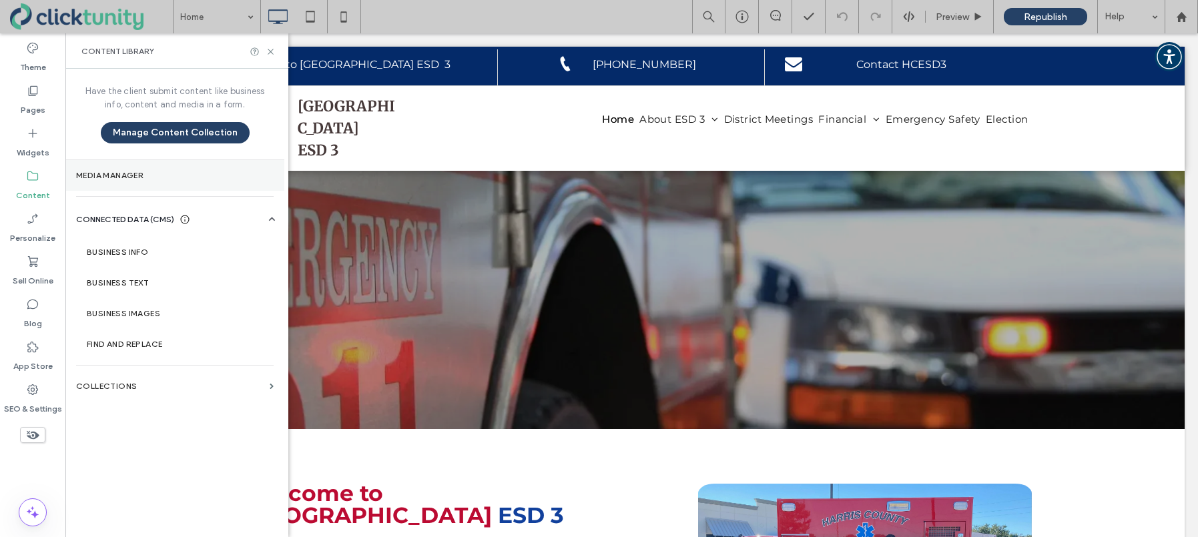
click at [135, 180] on section "Media Manager" at bounding box center [174, 175] width 219 height 31
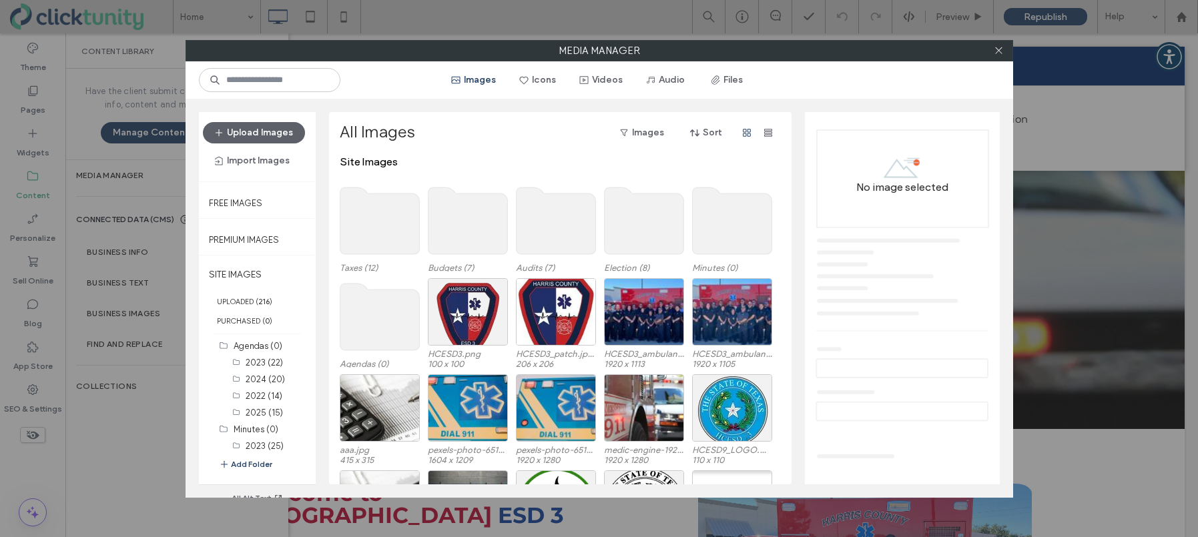
drag, startPoint x: 721, startPoint y: 82, endPoint x: 709, endPoint y: 113, distance: 33.8
click at [722, 82] on button "Files" at bounding box center [727, 79] width 60 height 21
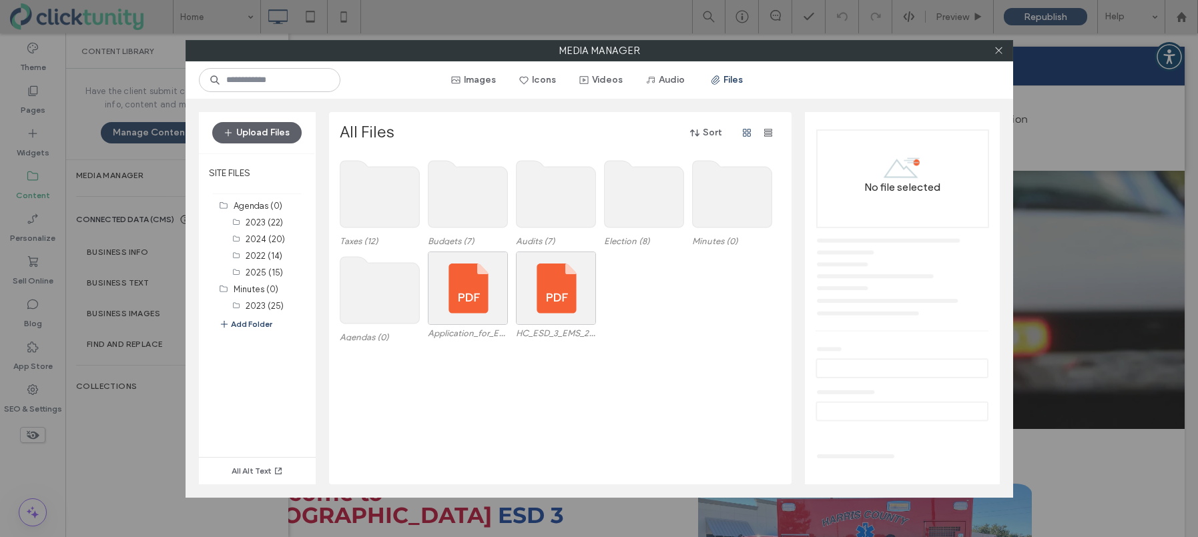
click at [717, 194] on use at bounding box center [731, 194] width 79 height 67
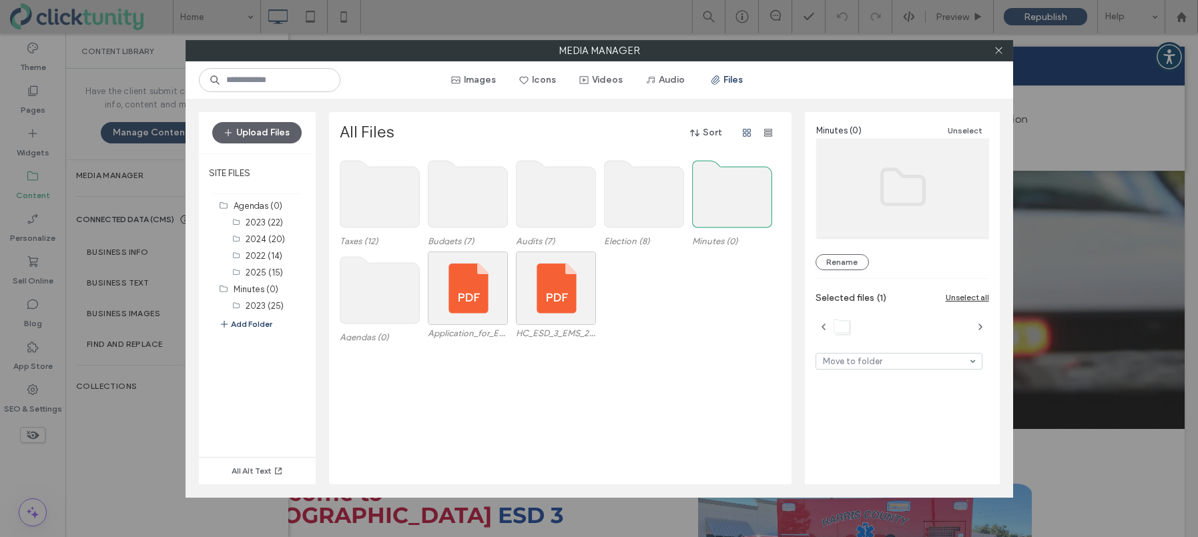
click at [717, 194] on use at bounding box center [731, 194] width 79 height 67
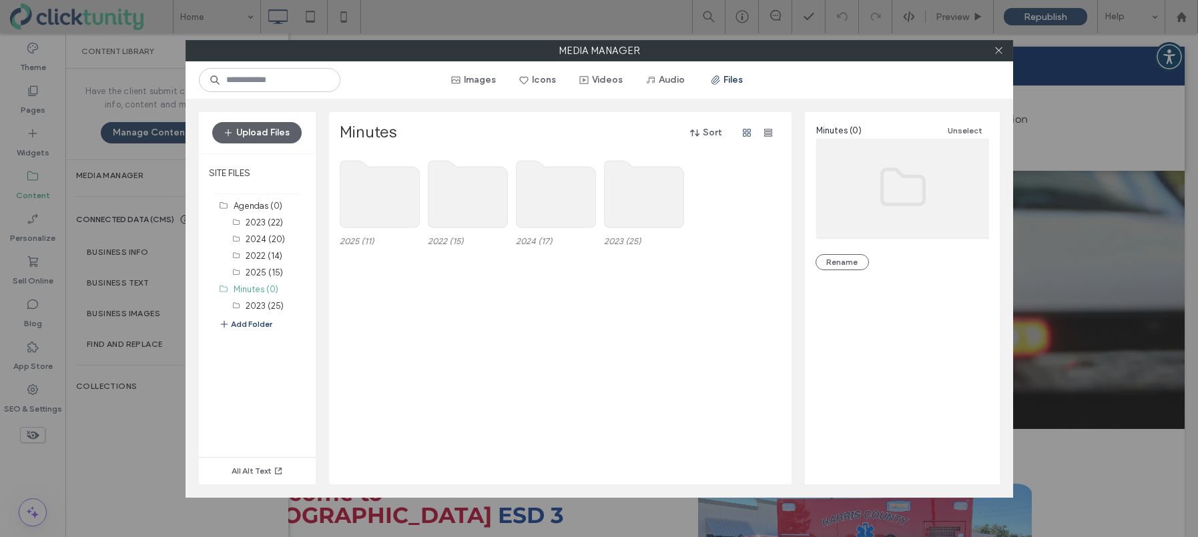
click at [385, 190] on use at bounding box center [379, 194] width 79 height 67
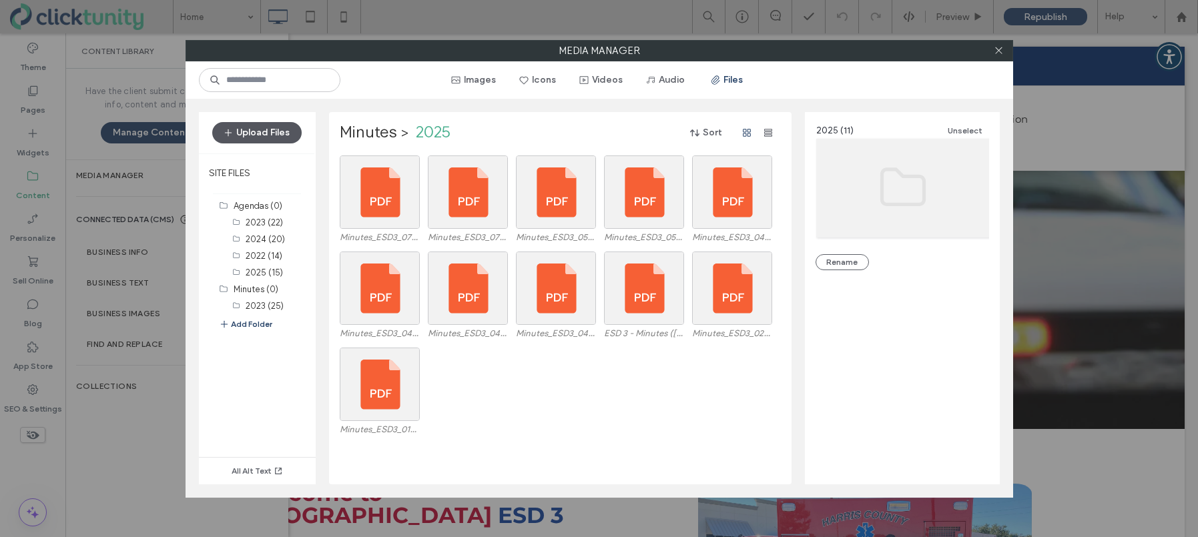
click at [279, 140] on button "Upload Files" at bounding box center [256, 132] width 89 height 21
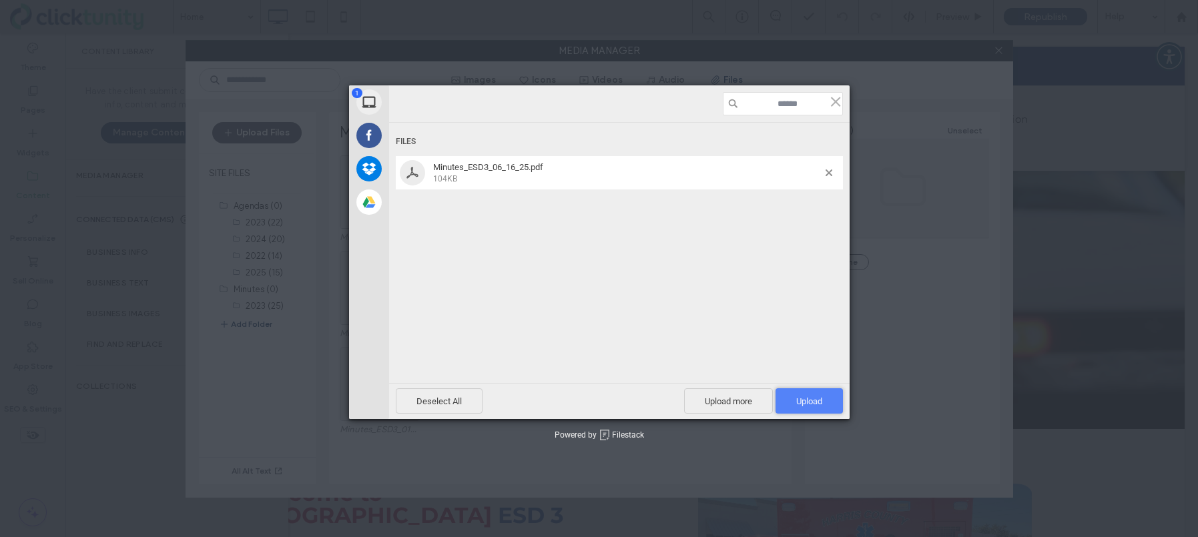
click at [783, 399] on span "Upload 1" at bounding box center [809, 400] width 67 height 25
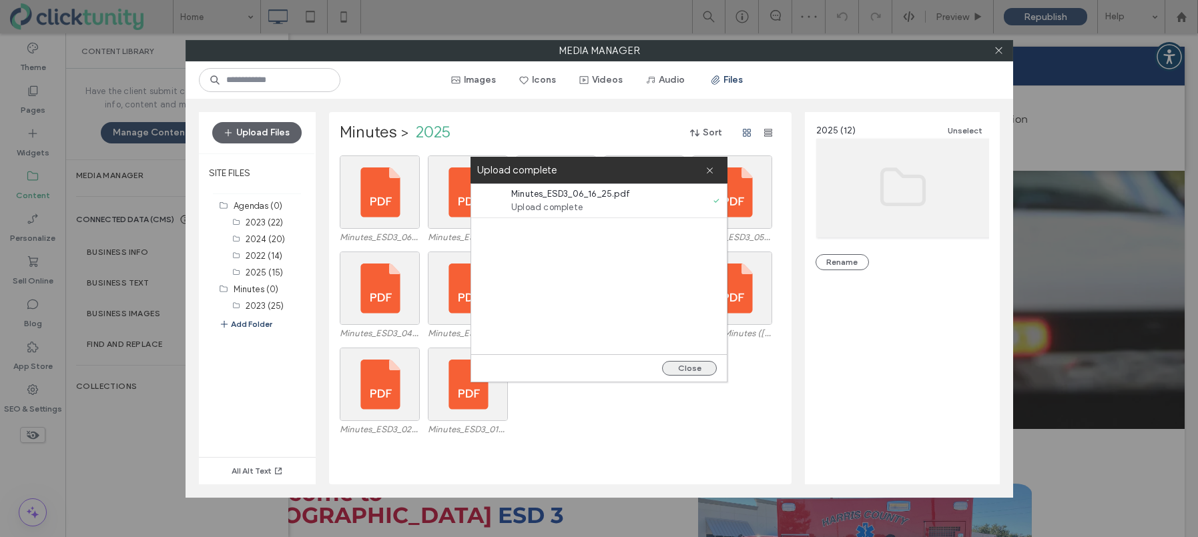
click at [687, 370] on button "Close" at bounding box center [689, 368] width 55 height 15
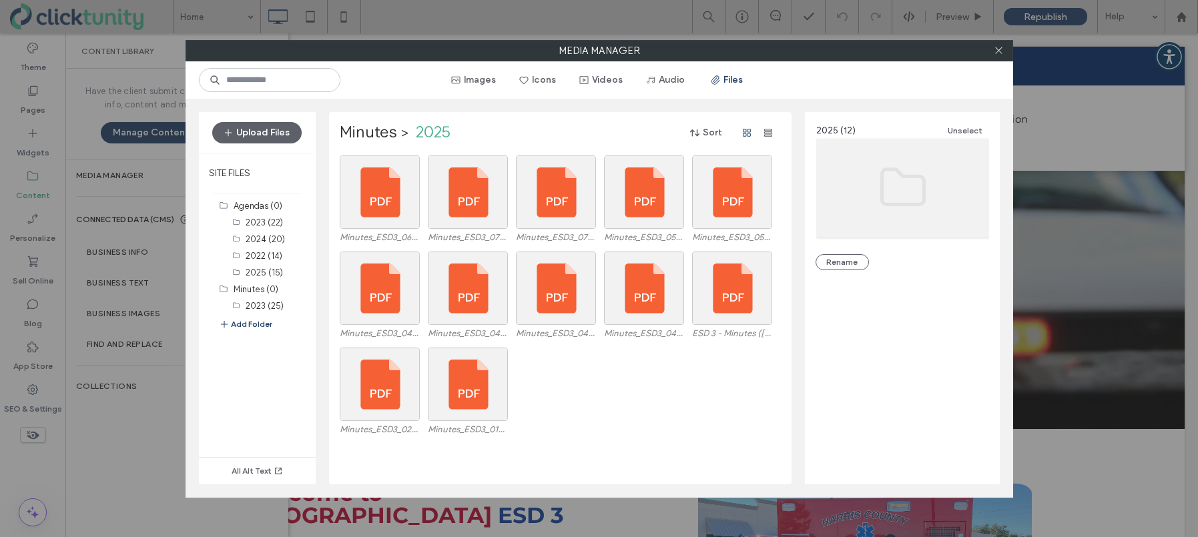
drag, startPoint x: 996, startPoint y: 53, endPoint x: 954, endPoint y: 59, distance: 42.4
click at [994, 54] on icon at bounding box center [999, 50] width 10 height 10
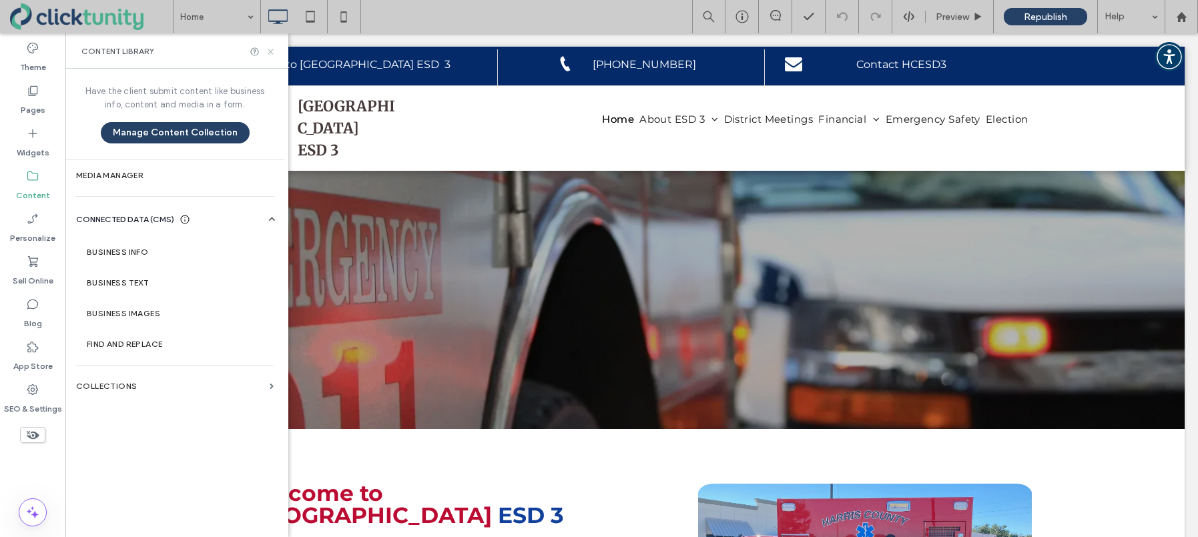
click at [274, 49] on icon at bounding box center [271, 52] width 10 height 10
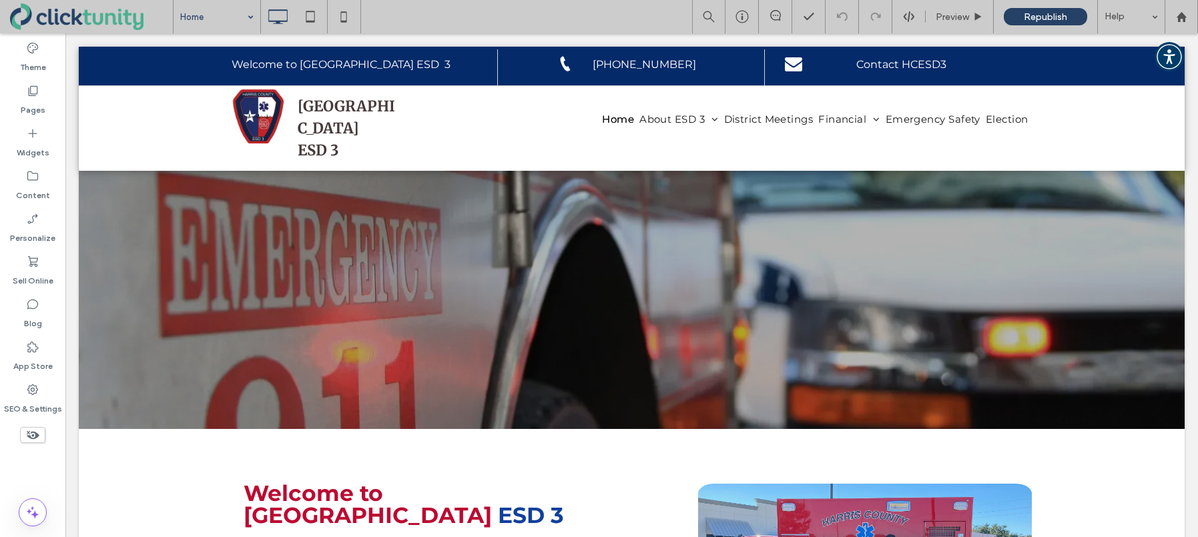
drag, startPoint x: 204, startPoint y: 23, endPoint x: 210, endPoint y: 29, distance: 9.0
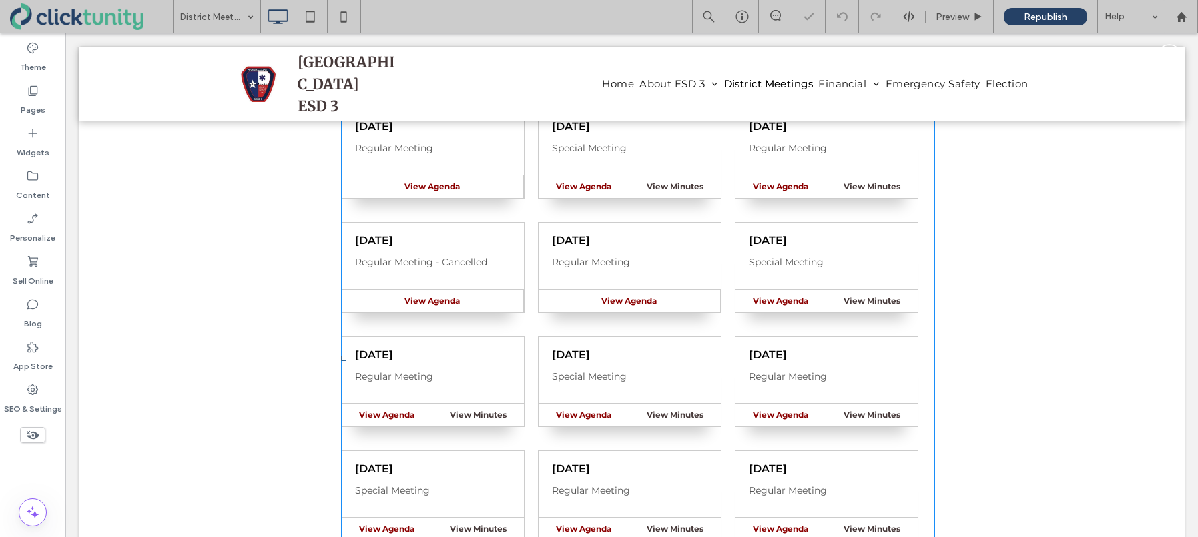
scroll to position [283, 0]
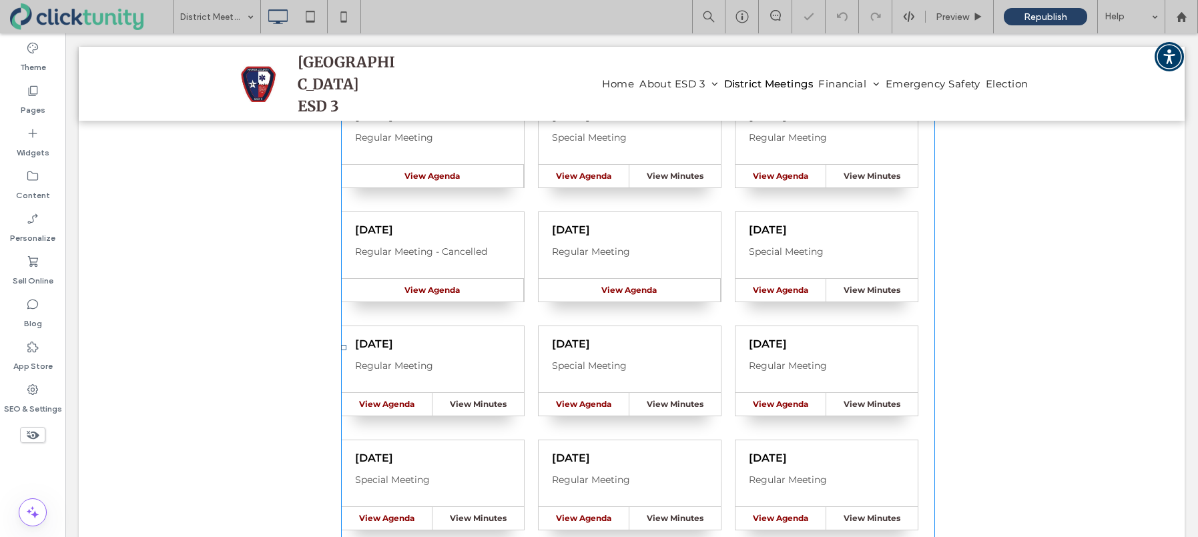
click at [631, 227] on span at bounding box center [638, 348] width 594 height 614
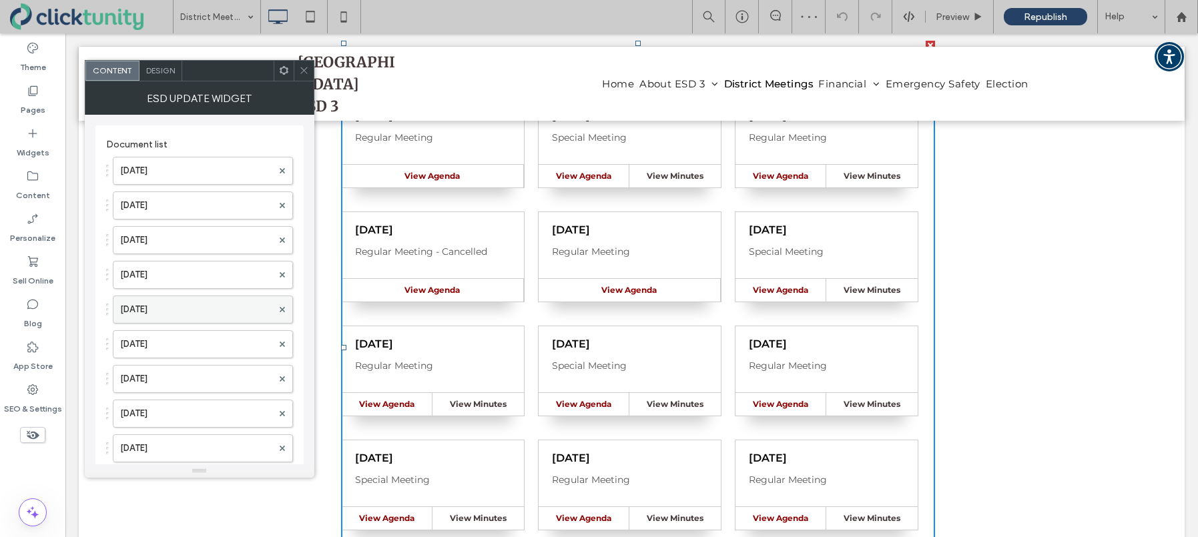
drag, startPoint x: 160, startPoint y: 307, endPoint x: 181, endPoint y: 307, distance: 21.4
click at [160, 307] on label "Jun. 16, 2025" at bounding box center [196, 309] width 152 height 27
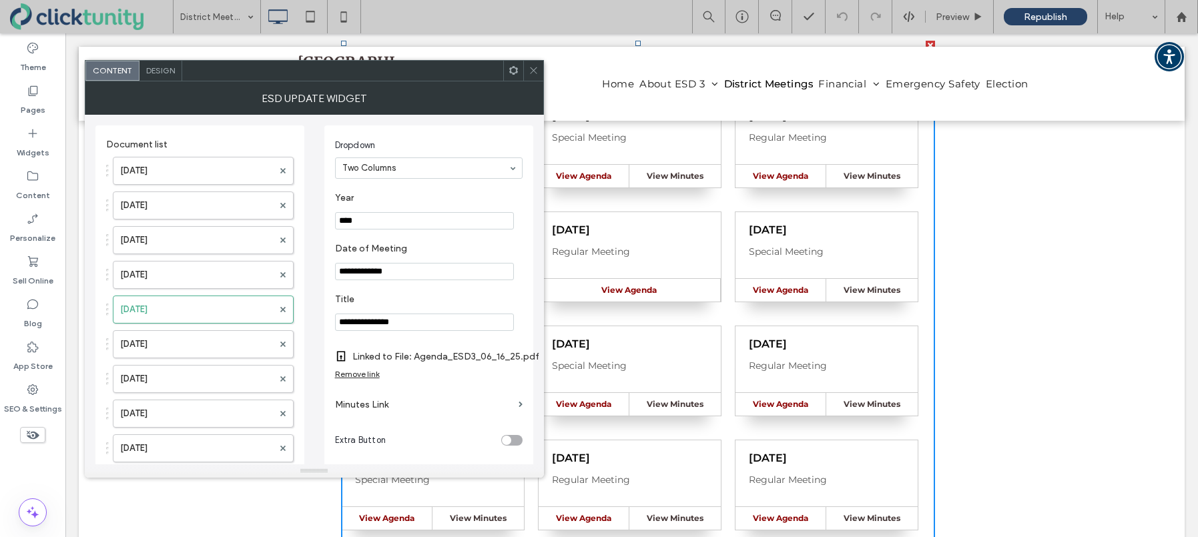
click at [384, 408] on label "Minutes Link" at bounding box center [424, 404] width 178 height 25
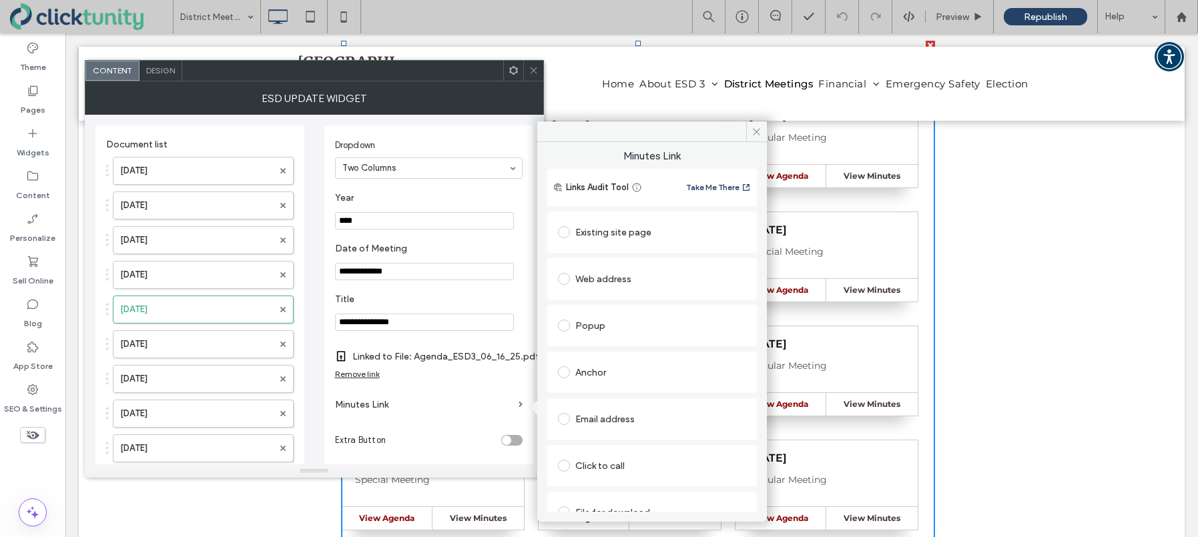
scroll to position [21, 0]
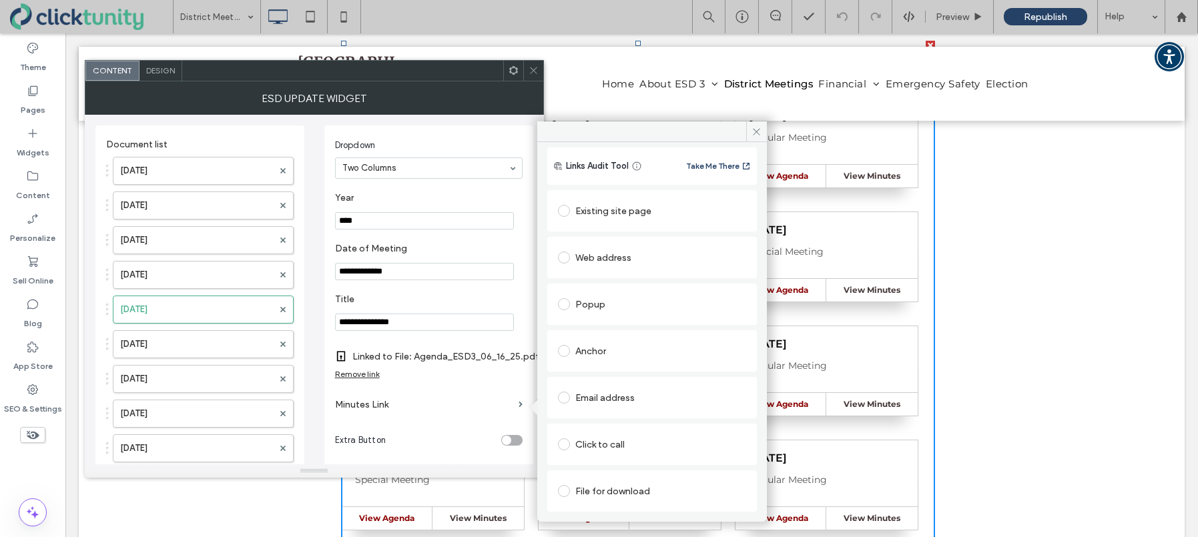
drag, startPoint x: 563, startPoint y: 494, endPoint x: 571, endPoint y: 491, distance: 8.4
click at [563, 494] on span at bounding box center [564, 491] width 12 height 12
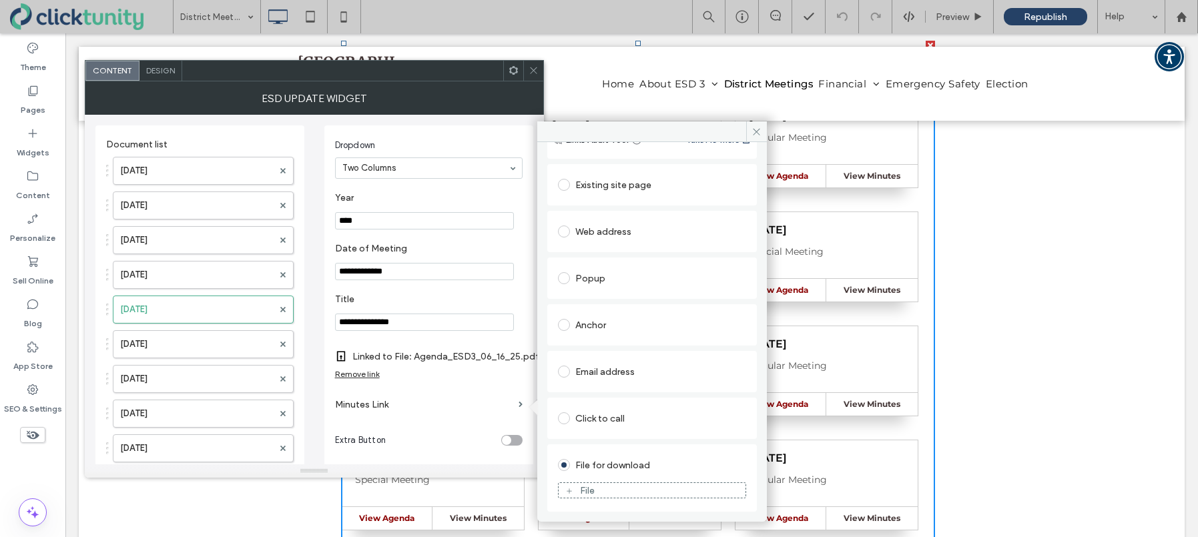
click at [575, 489] on div "File" at bounding box center [652, 491] width 187 height 12
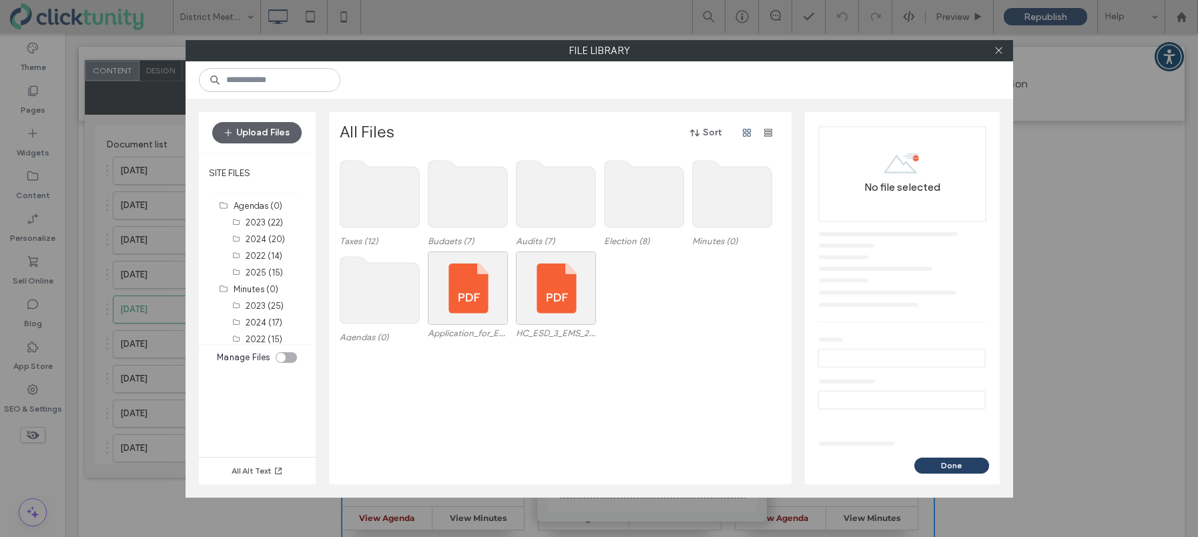
click at [711, 215] on use at bounding box center [731, 194] width 79 height 67
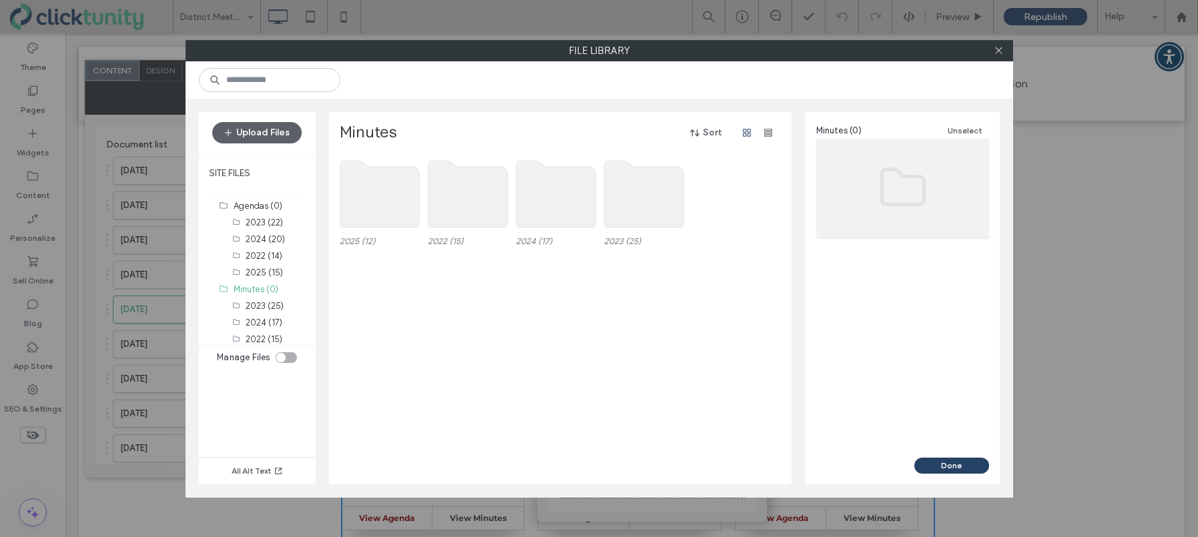
click at [374, 205] on use at bounding box center [379, 194] width 79 height 67
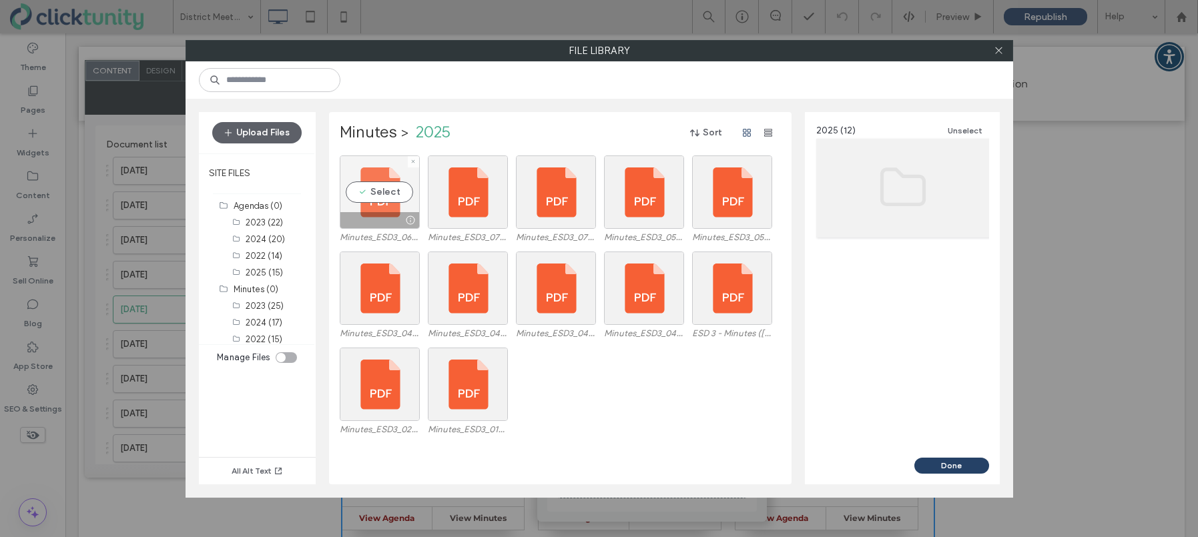
click at [378, 197] on div "Select" at bounding box center [380, 192] width 80 height 73
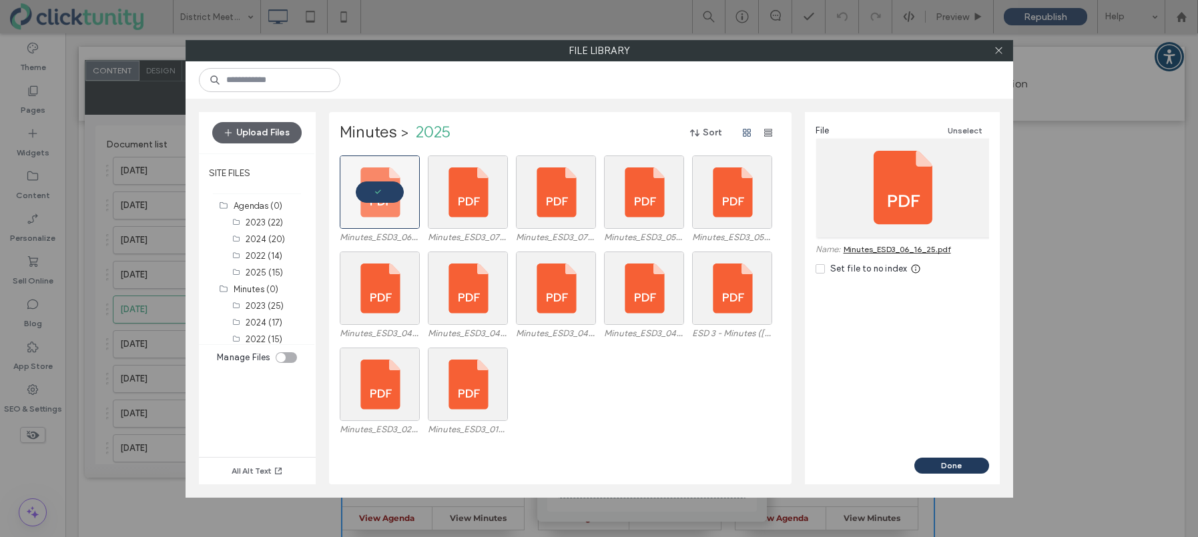
click at [935, 462] on button "Done" at bounding box center [951, 466] width 75 height 16
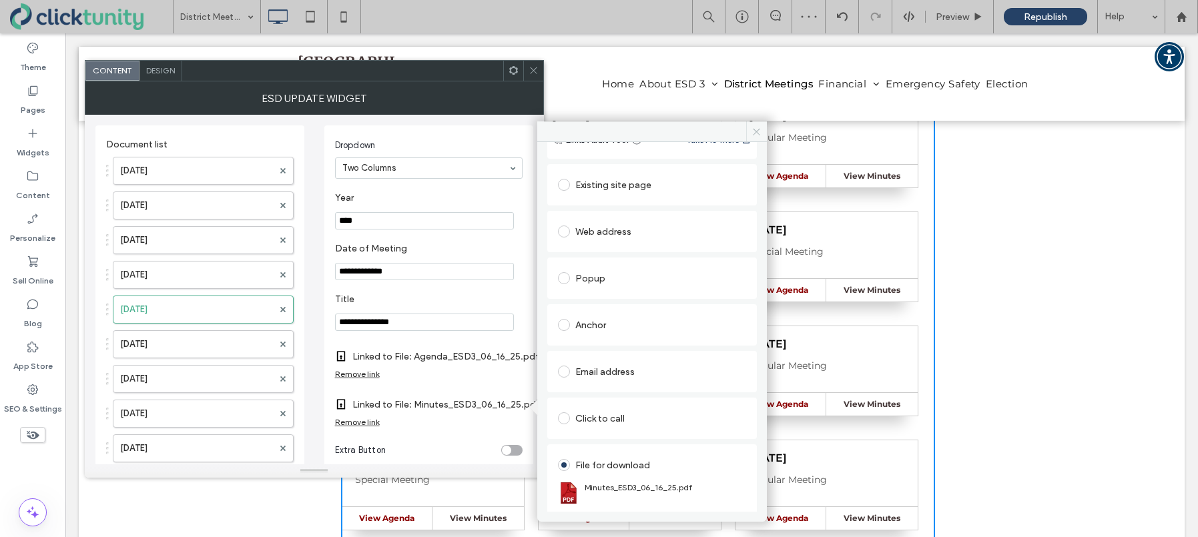
click at [758, 135] on icon at bounding box center [756, 132] width 10 height 10
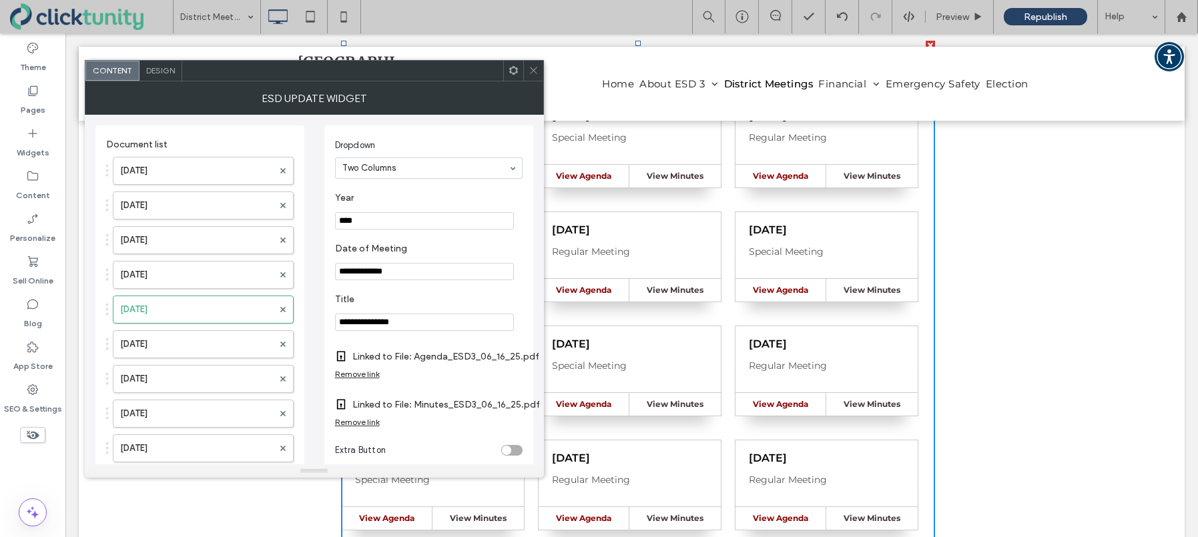
click at [534, 73] on icon at bounding box center [534, 70] width 10 height 10
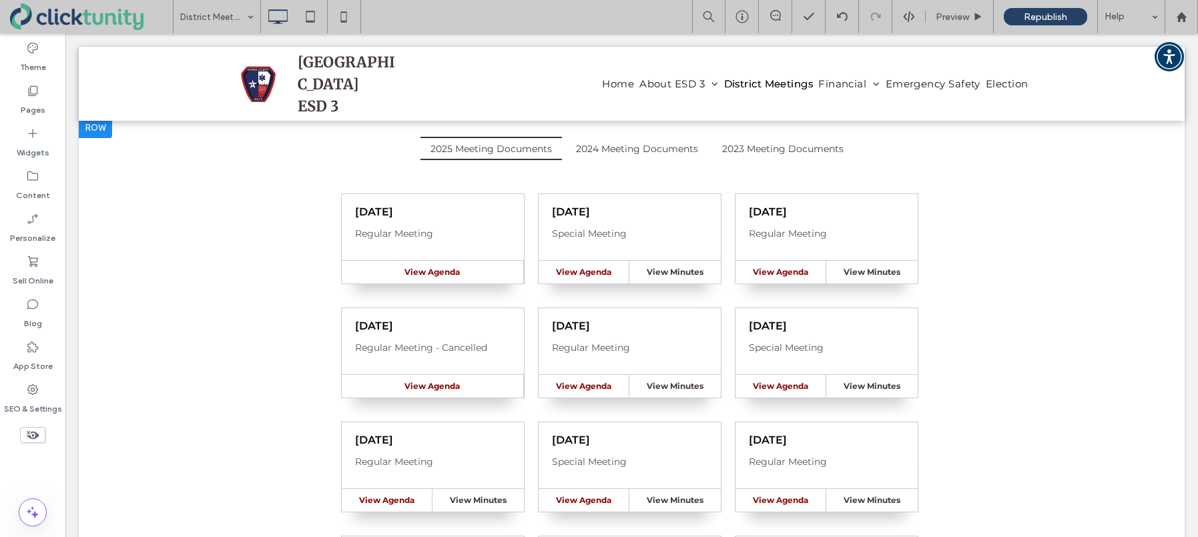
scroll to position [180, 0]
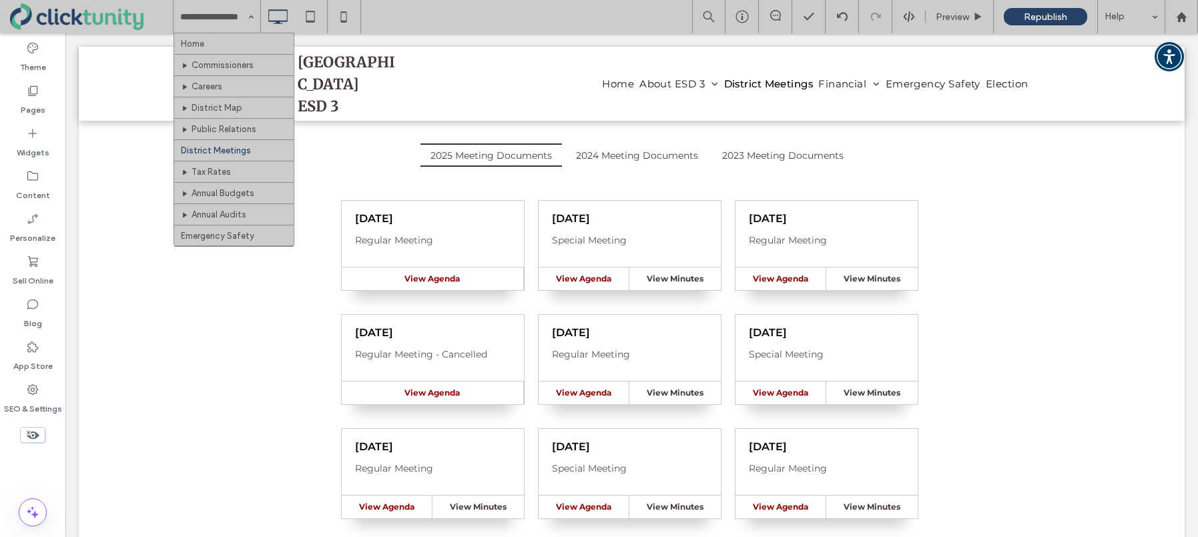
drag, startPoint x: 204, startPoint y: 37, endPoint x: 288, endPoint y: 47, distance: 84.7
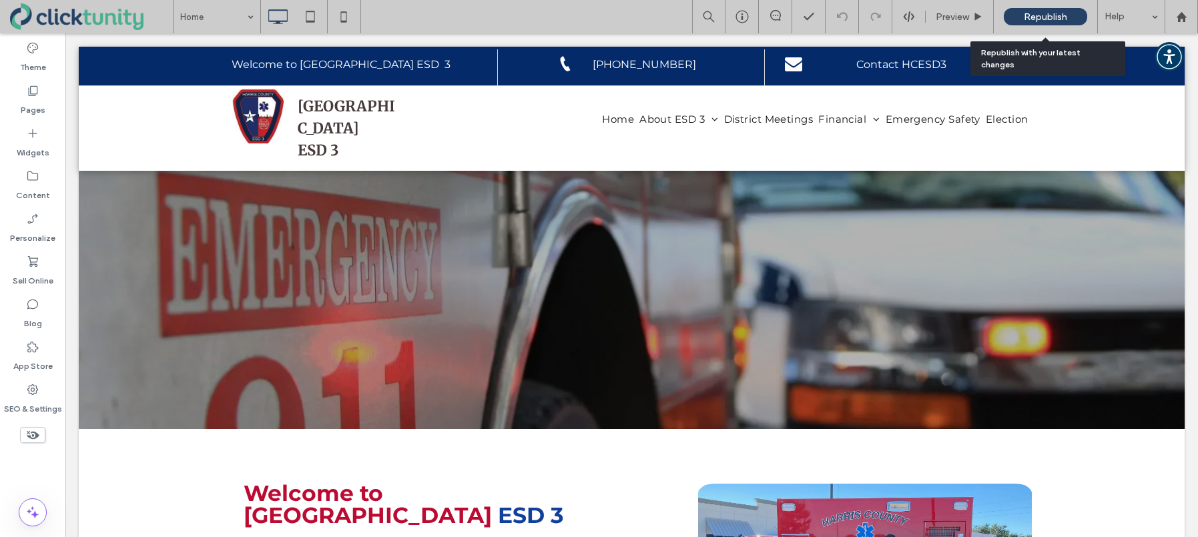
click at [1040, 14] on span "Republish" at bounding box center [1045, 16] width 43 height 11
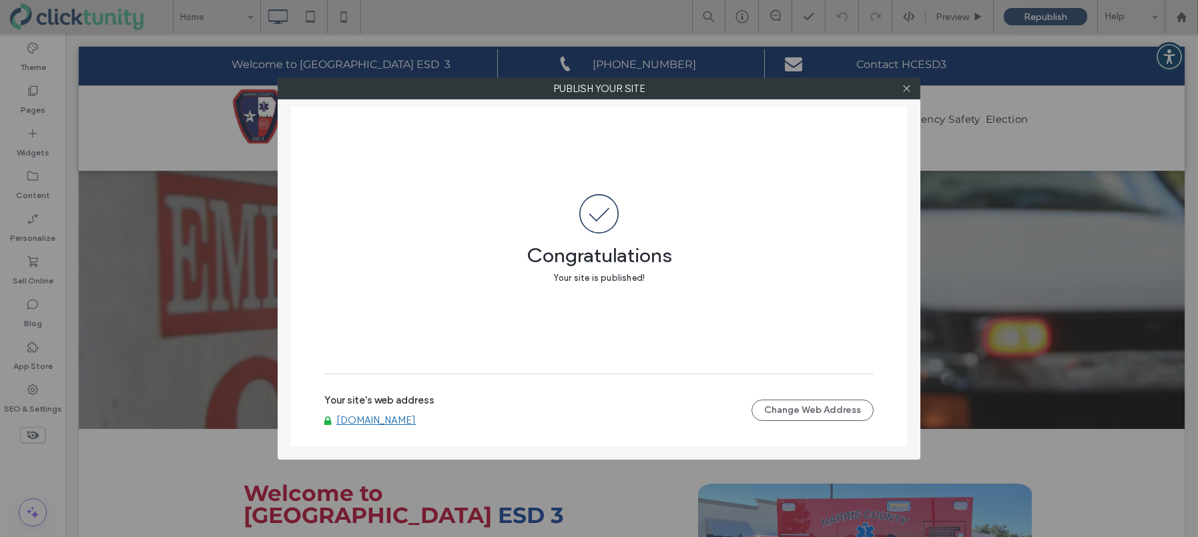
click at [380, 418] on link "www.hcesd3.org" at bounding box center [375, 420] width 79 height 12
click at [906, 91] on icon at bounding box center [907, 88] width 10 height 10
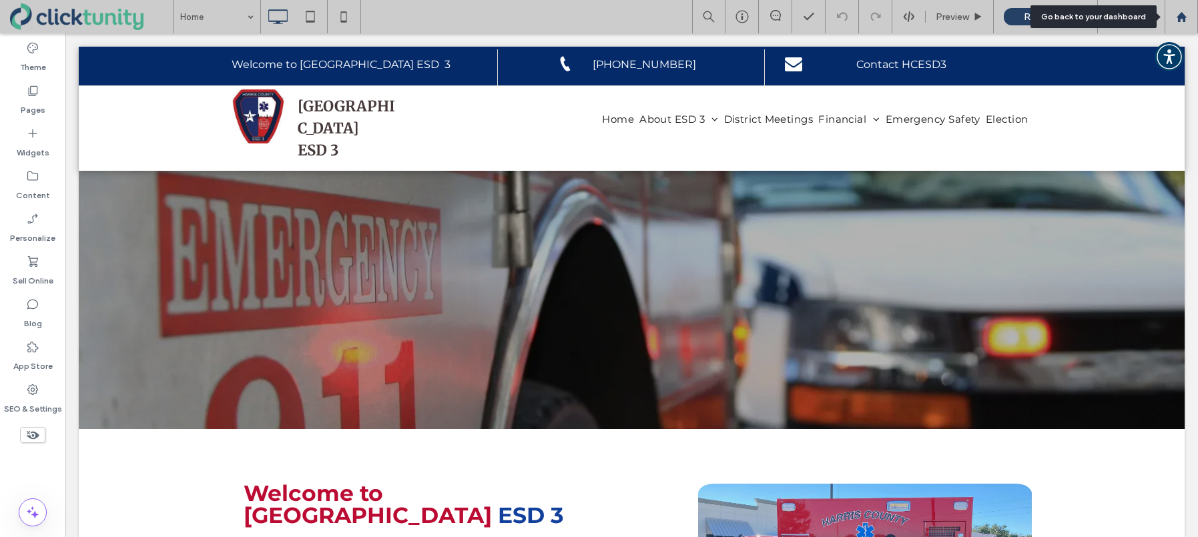
click at [1186, 24] on div at bounding box center [1181, 16] width 33 height 33
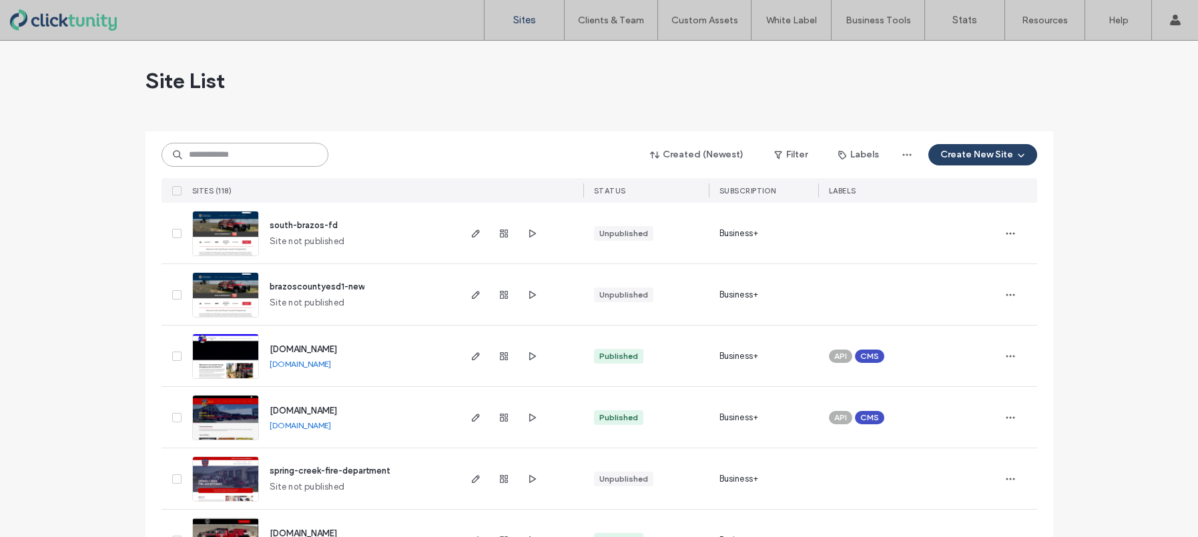
click at [212, 160] on input at bounding box center [245, 155] width 167 height 24
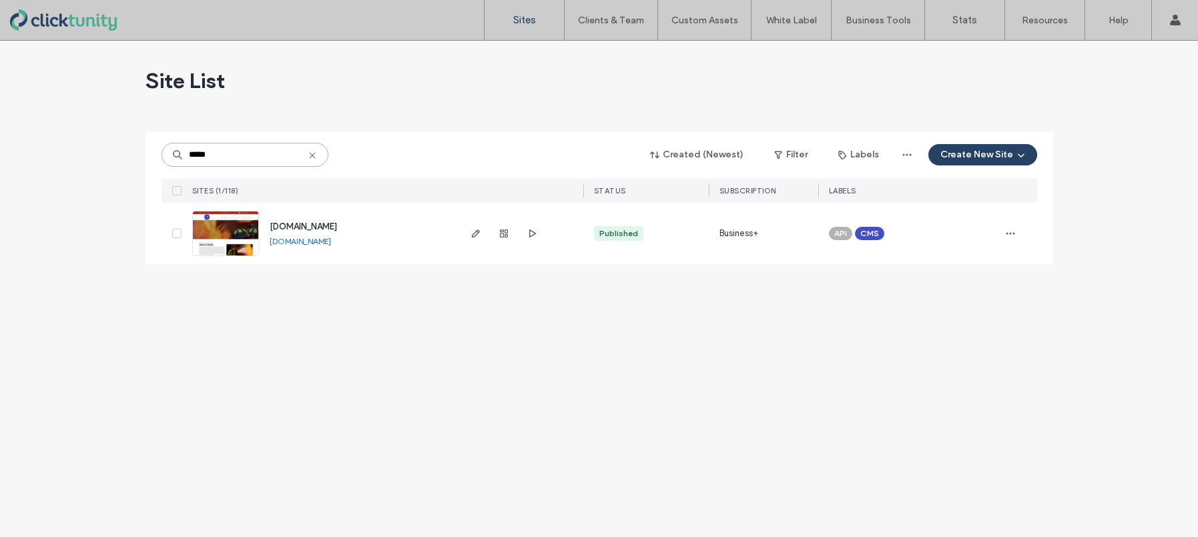
type input "*****"
click at [275, 227] on span "[DOMAIN_NAME]" at bounding box center [303, 227] width 67 height 10
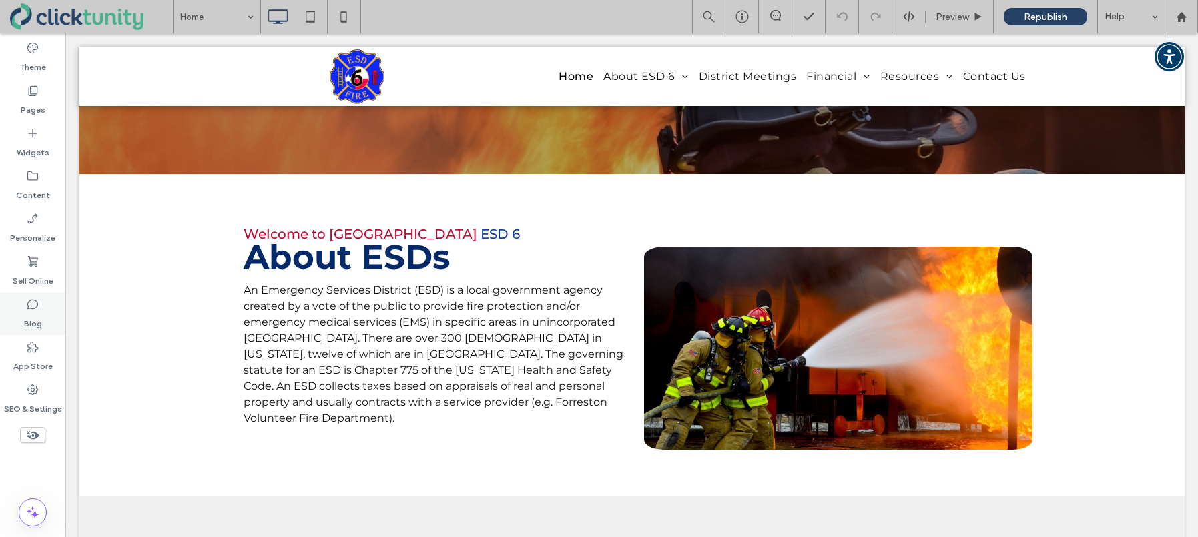
scroll to position [304, 0]
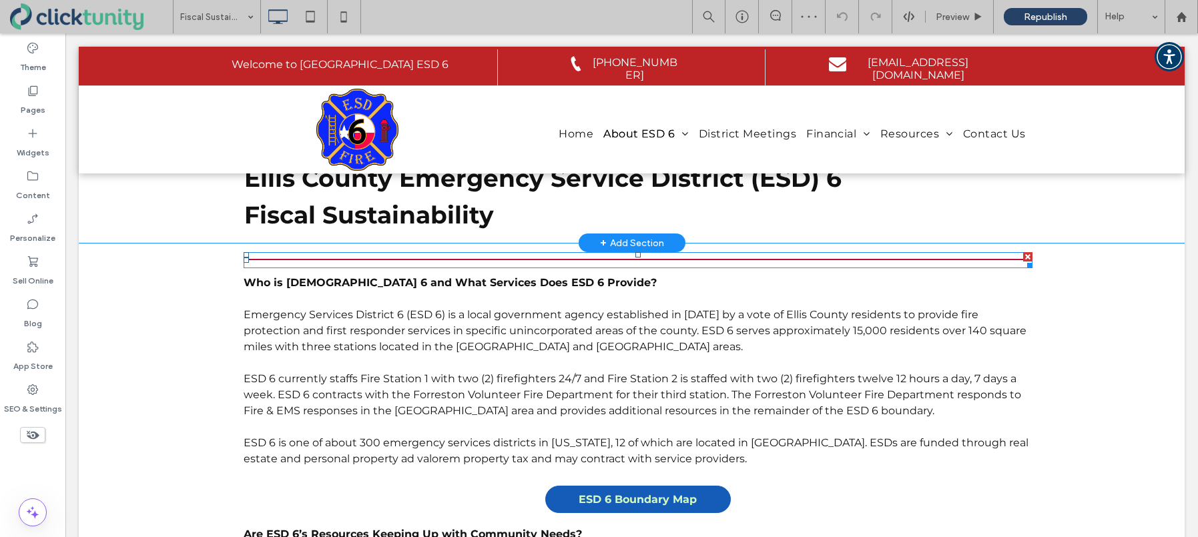
scroll to position [83, 0]
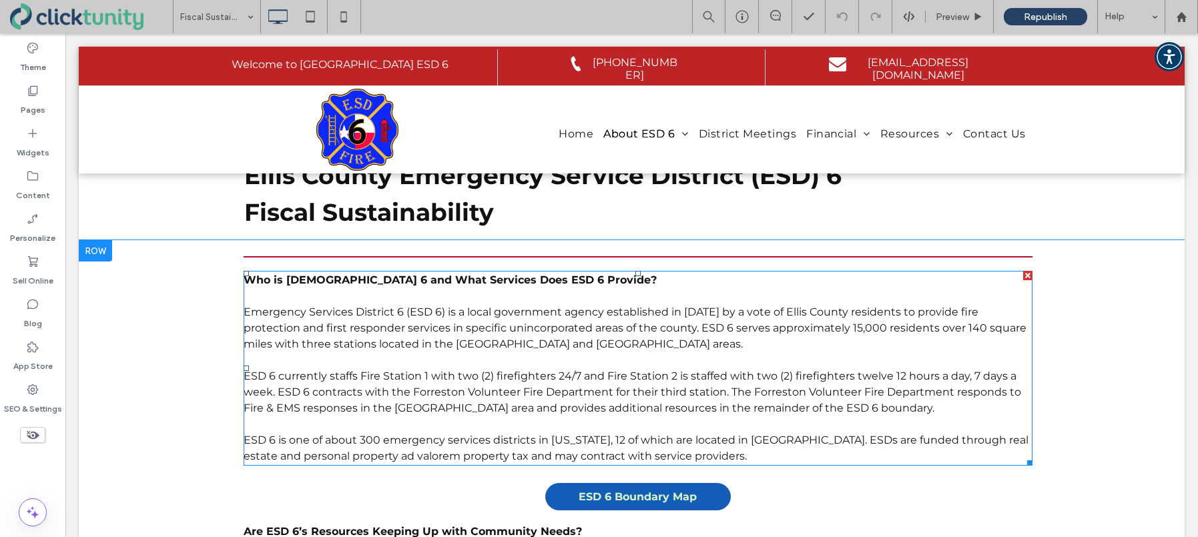
click at [467, 395] on span "ESD 6 currently staffs Fire Station 1 with two (2) firefighters 24/7 and Fire S…" at bounding box center [633, 392] width 778 height 45
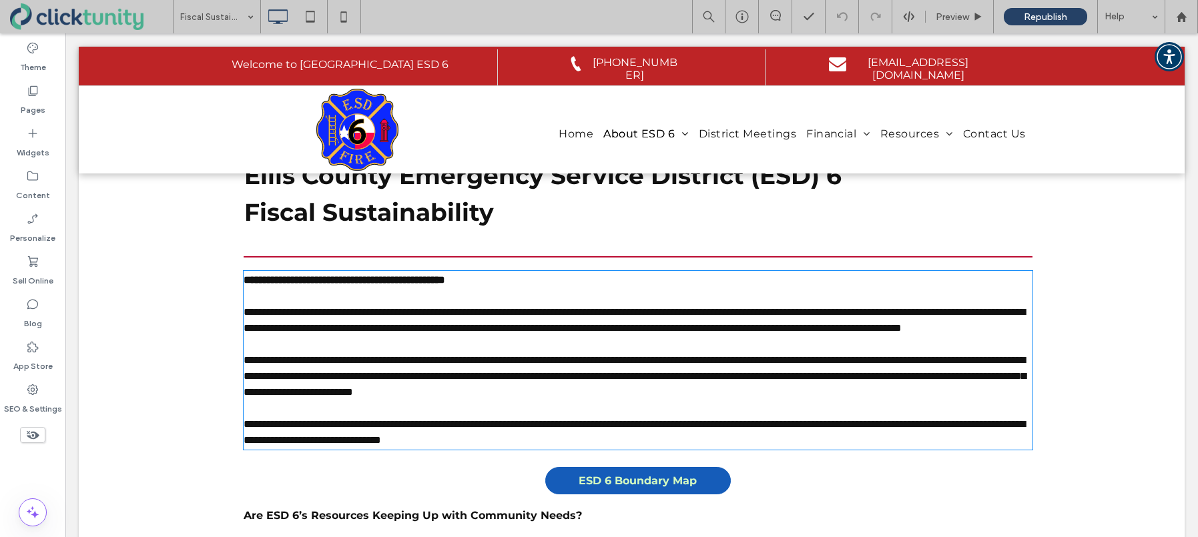
type input "**********"
type input "**"
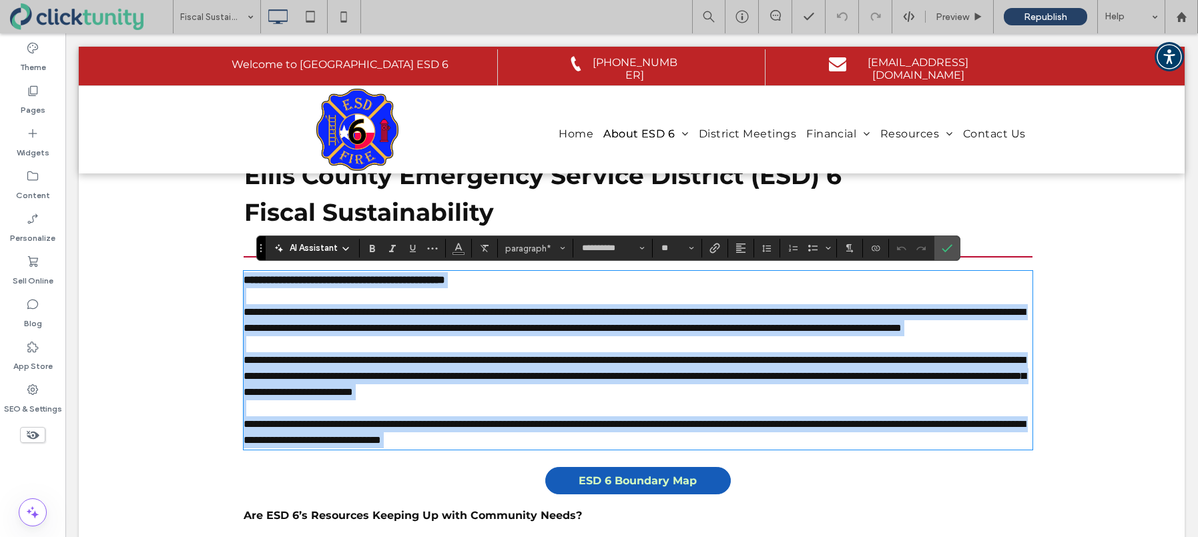
click at [470, 392] on span "**********" at bounding box center [635, 376] width 782 height 42
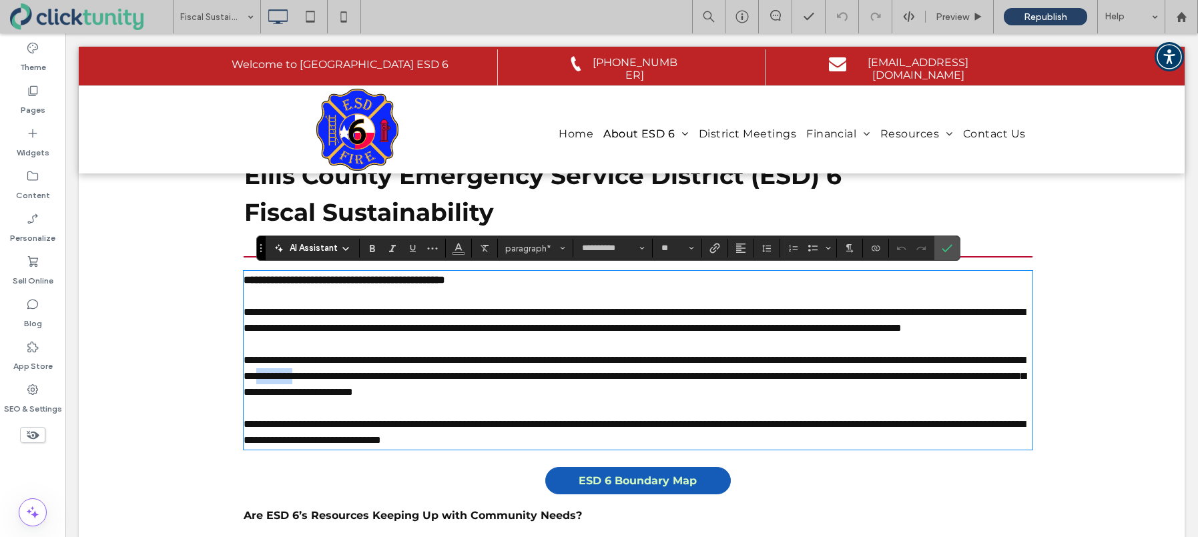
drag, startPoint x: 468, startPoint y: 392, endPoint x: 519, endPoint y: 393, distance: 50.7
click at [519, 393] on span "**********" at bounding box center [635, 376] width 782 height 42
drag, startPoint x: 724, startPoint y: 393, endPoint x: 774, endPoint y: 394, distance: 50.1
click at [774, 394] on span "**********" at bounding box center [635, 376] width 782 height 42
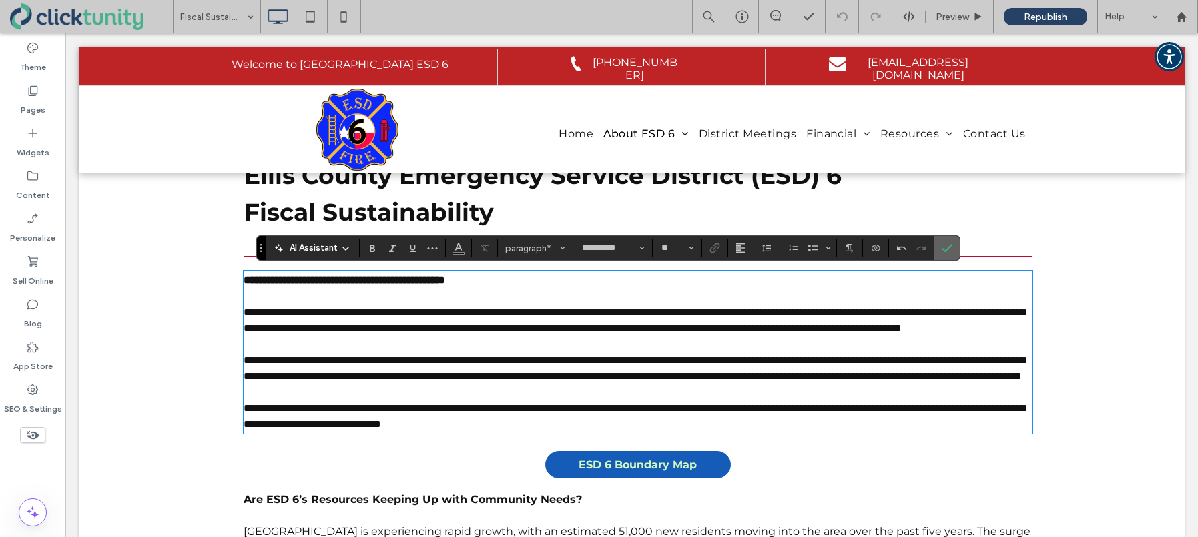
click at [948, 249] on use "Confirm" at bounding box center [947, 249] width 11 height 8
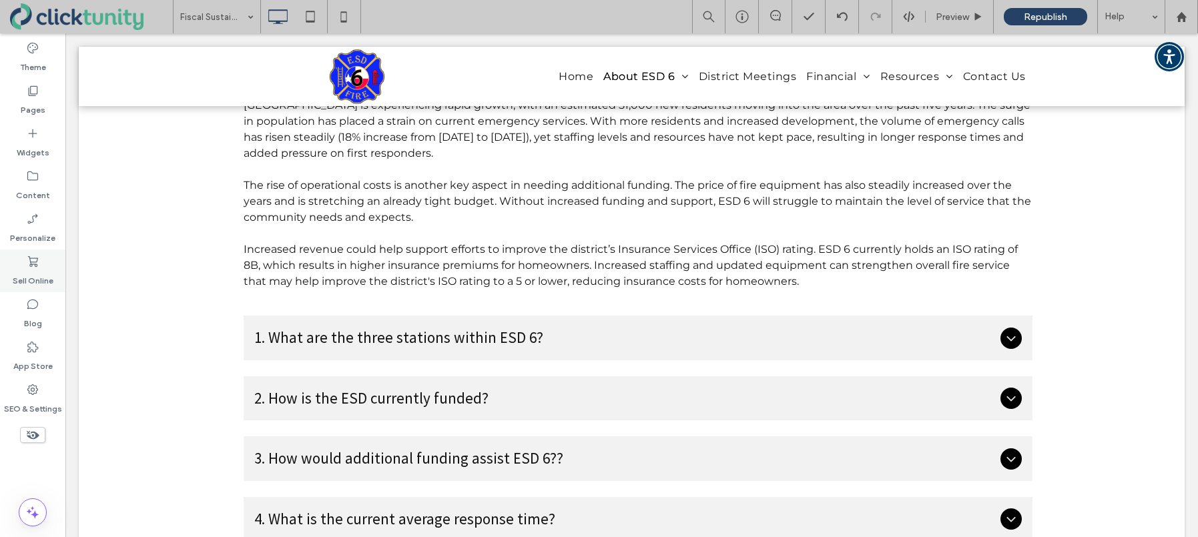
scroll to position [543, 0]
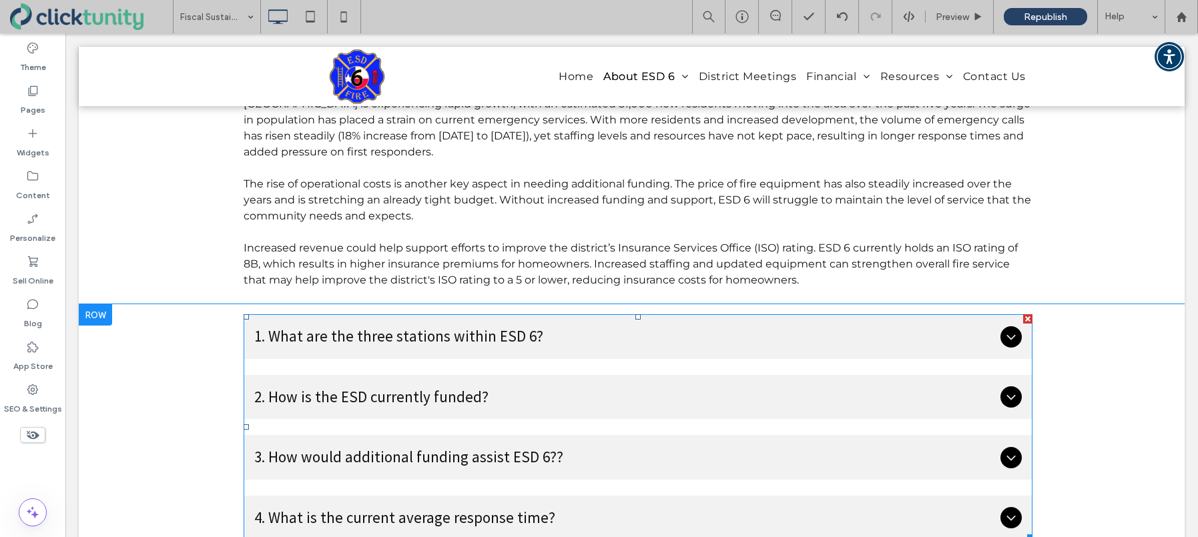
click at [445, 337] on span "1. What are the three stations within ESD 6?" at bounding box center [624, 336] width 740 height 23
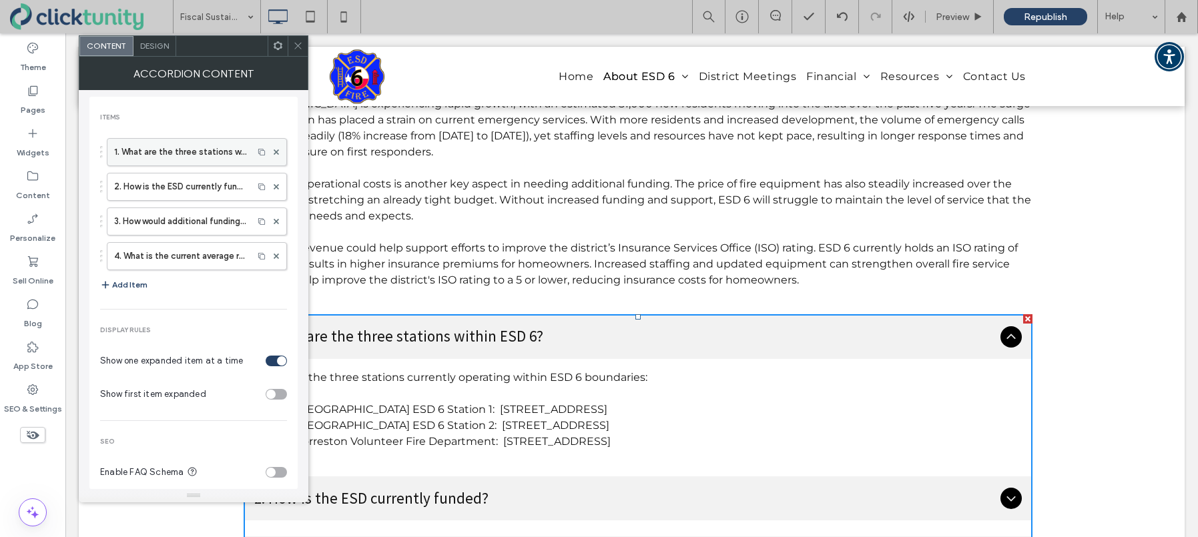
click at [197, 159] on label "1. What are the three stations within ESD 6?" at bounding box center [180, 152] width 132 height 27
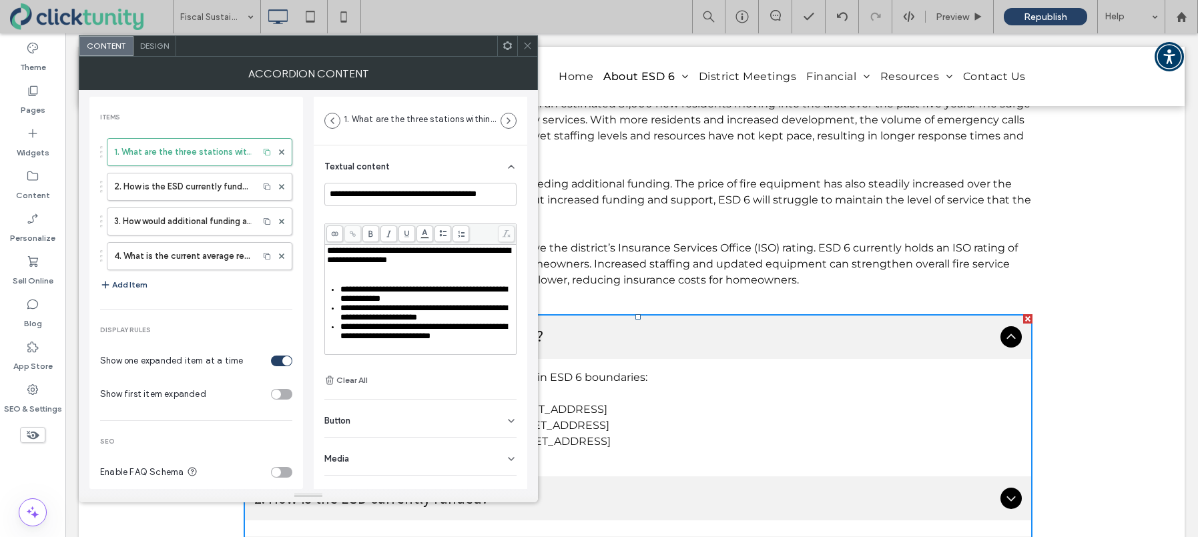
click at [392, 334] on span "**********" at bounding box center [423, 331] width 167 height 18
drag, startPoint x: 382, startPoint y: 332, endPoint x: 418, endPoint y: 334, distance: 35.4
click at [418, 334] on span "**********" at bounding box center [423, 331] width 167 height 18
drag, startPoint x: 530, startPoint y: 44, endPoint x: 531, endPoint y: 55, distance: 11.4
click at [530, 44] on icon at bounding box center [528, 46] width 10 height 10
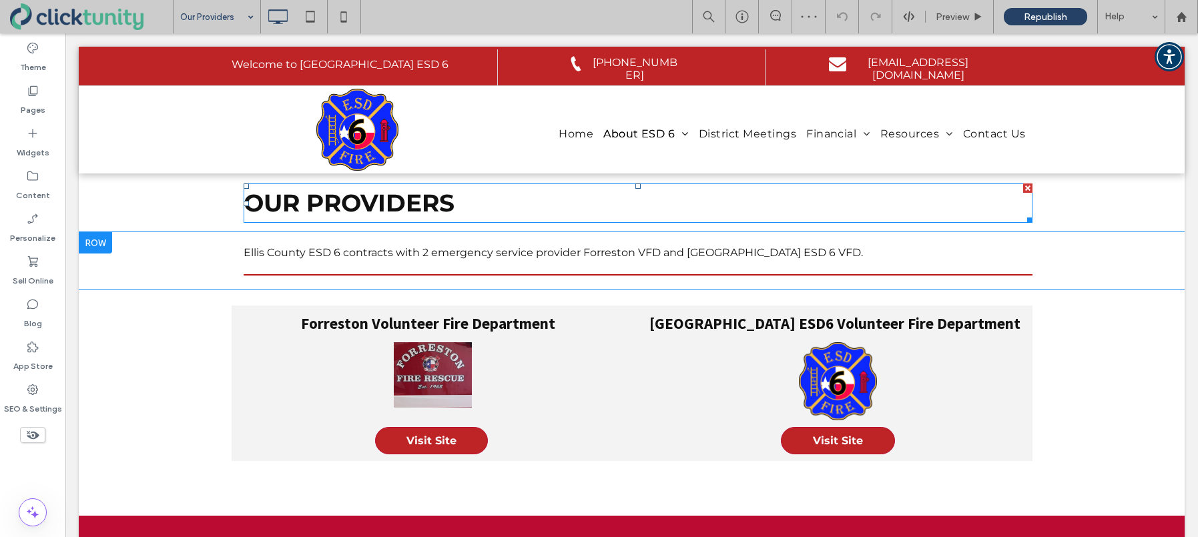
scroll to position [58, 0]
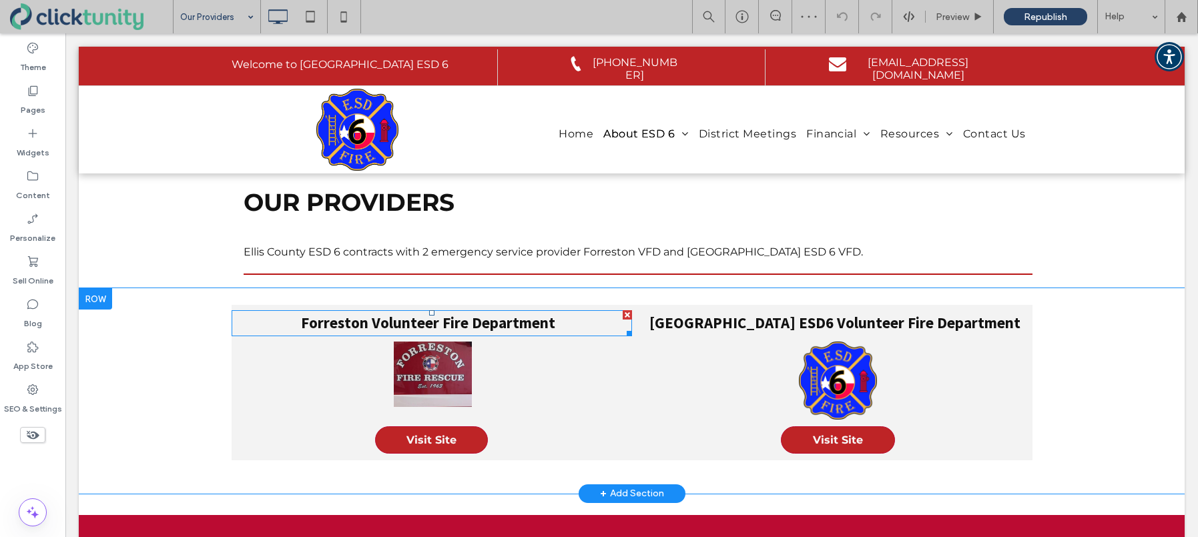
click at [450, 318] on strong "Forreston Volunteer Fire Department" at bounding box center [428, 322] width 254 height 19
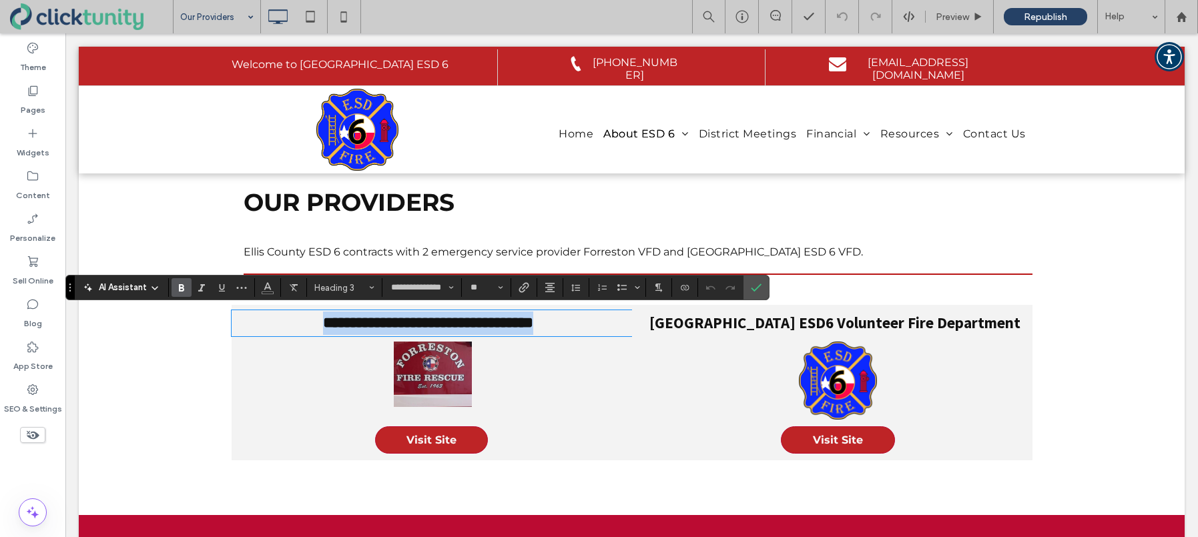
click at [374, 322] on strong "**********" at bounding box center [428, 322] width 210 height 15
drag, startPoint x: 388, startPoint y: 324, endPoint x: 443, endPoint y: 324, distance: 55.4
click at [443, 324] on strong "**********" at bounding box center [428, 322] width 210 height 15
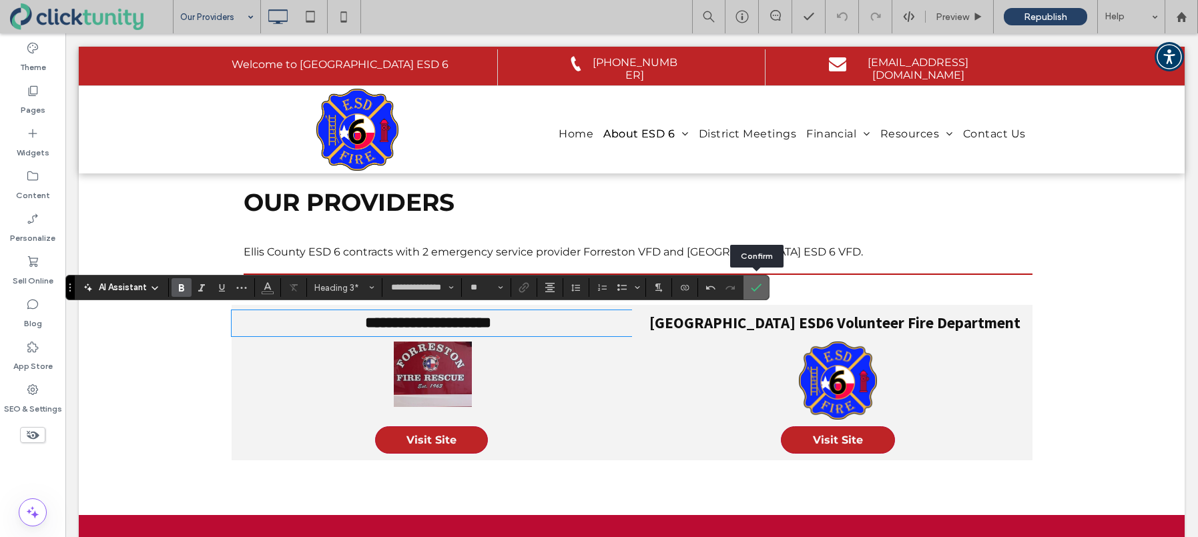
click at [763, 287] on label "Confirm" at bounding box center [756, 288] width 20 height 24
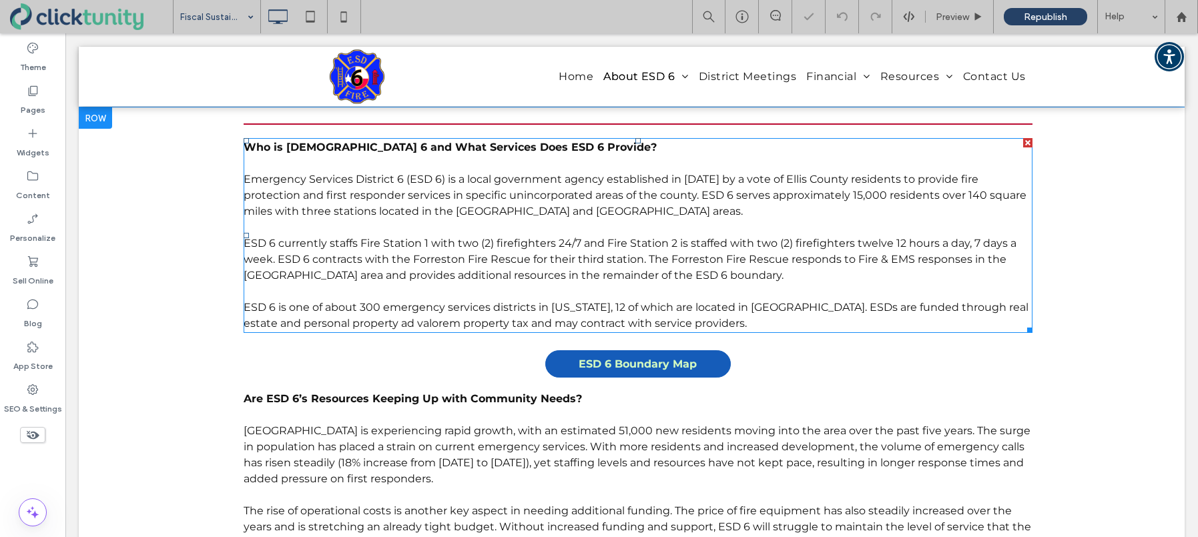
scroll to position [218, 0]
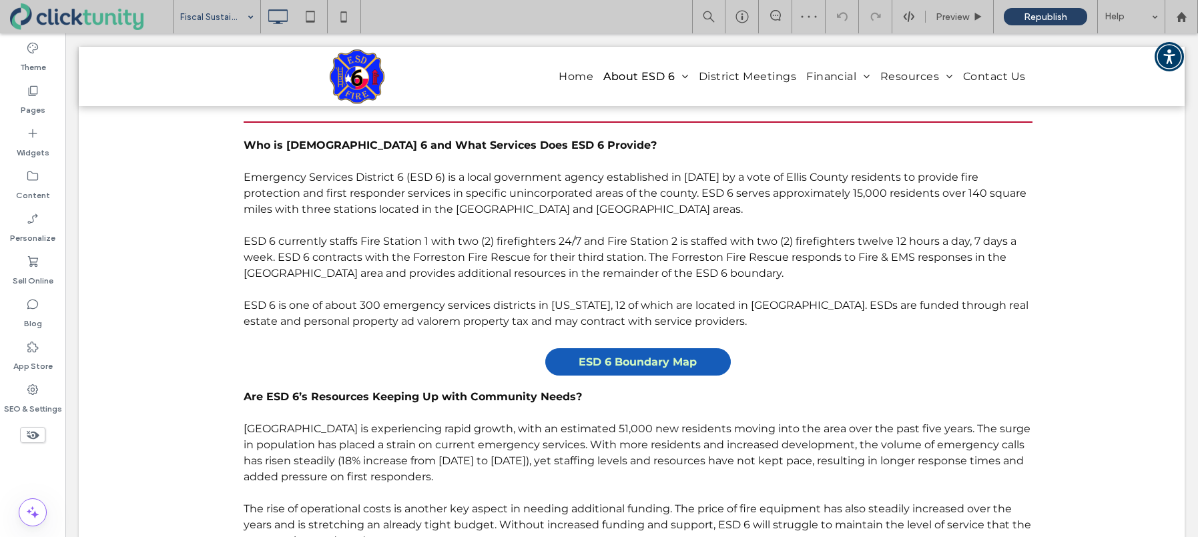
click at [30, 433] on icon at bounding box center [32, 435] width 15 height 15
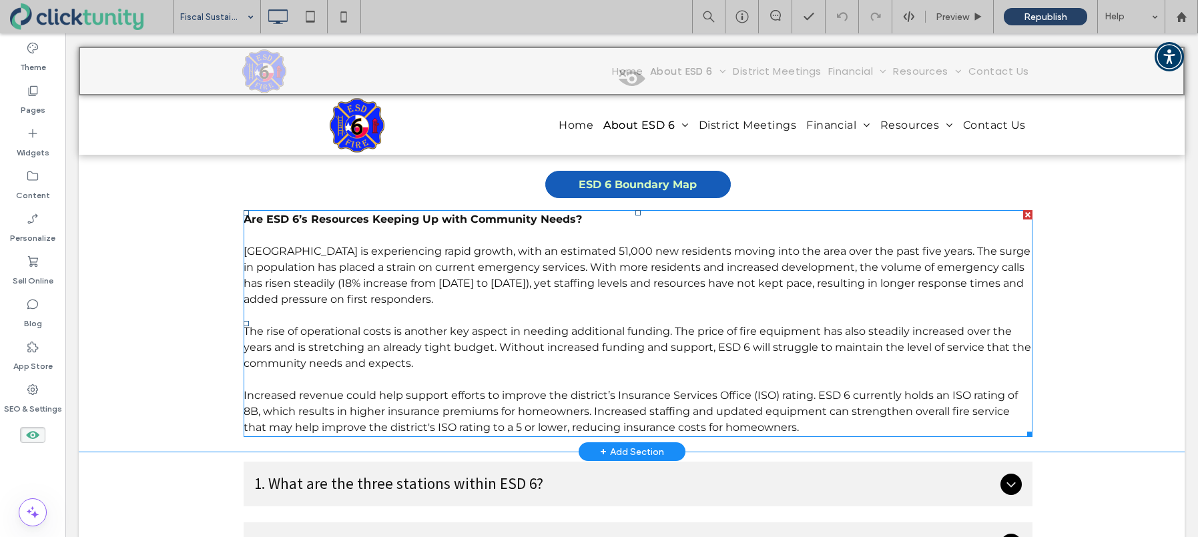
scroll to position [399, 0]
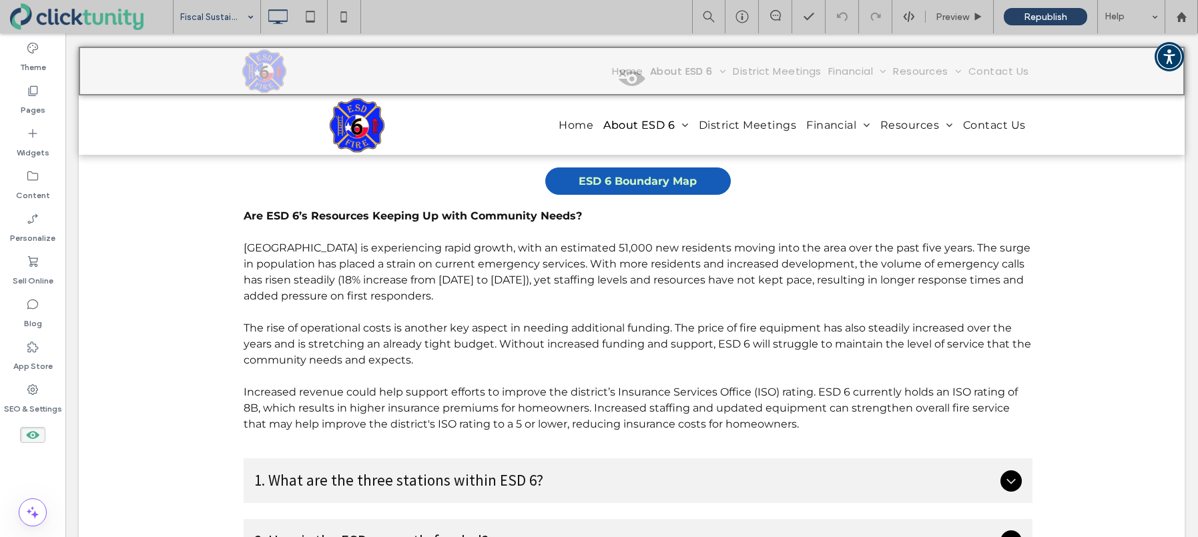
drag, startPoint x: 37, startPoint y: 434, endPoint x: 61, endPoint y: 428, distance: 24.8
click at [37, 434] on use at bounding box center [32, 435] width 13 height 8
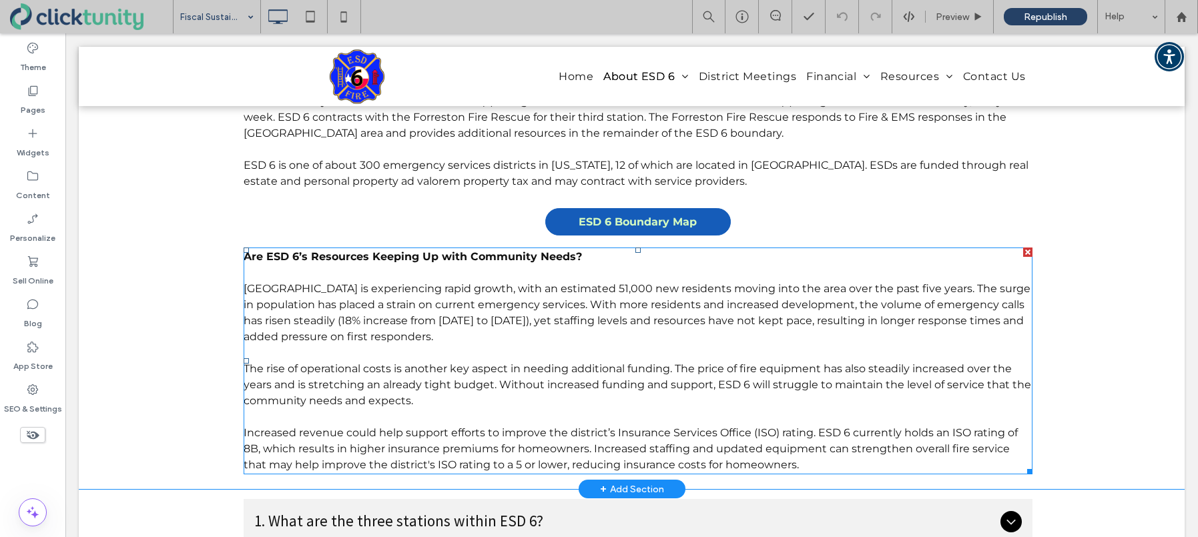
scroll to position [355, 0]
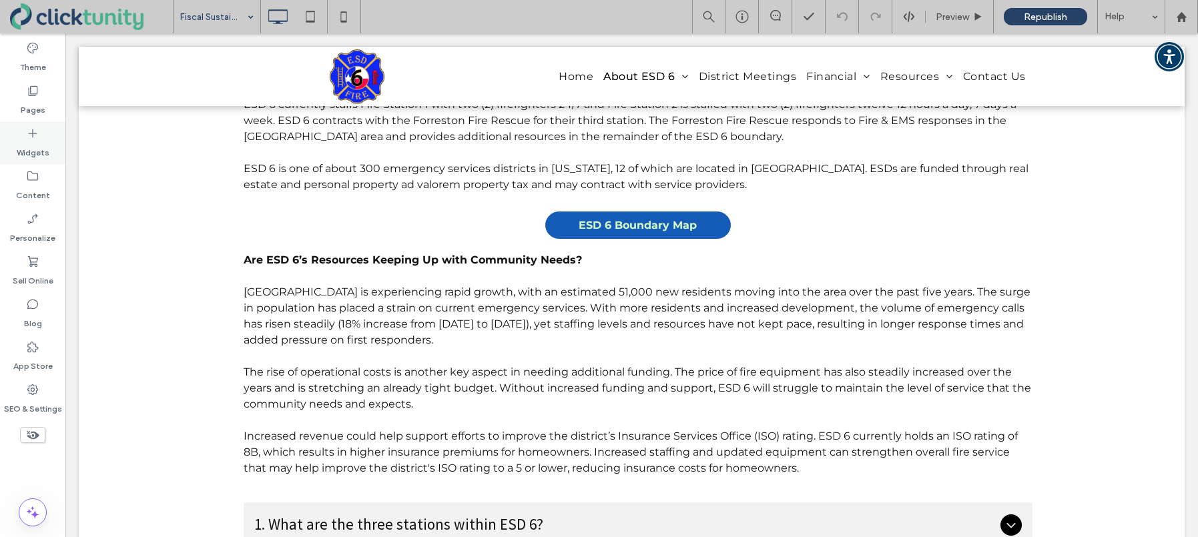
drag, startPoint x: 48, startPoint y: 149, endPoint x: 57, endPoint y: 154, distance: 9.9
click at [48, 149] on div "Widgets" at bounding box center [32, 142] width 65 height 43
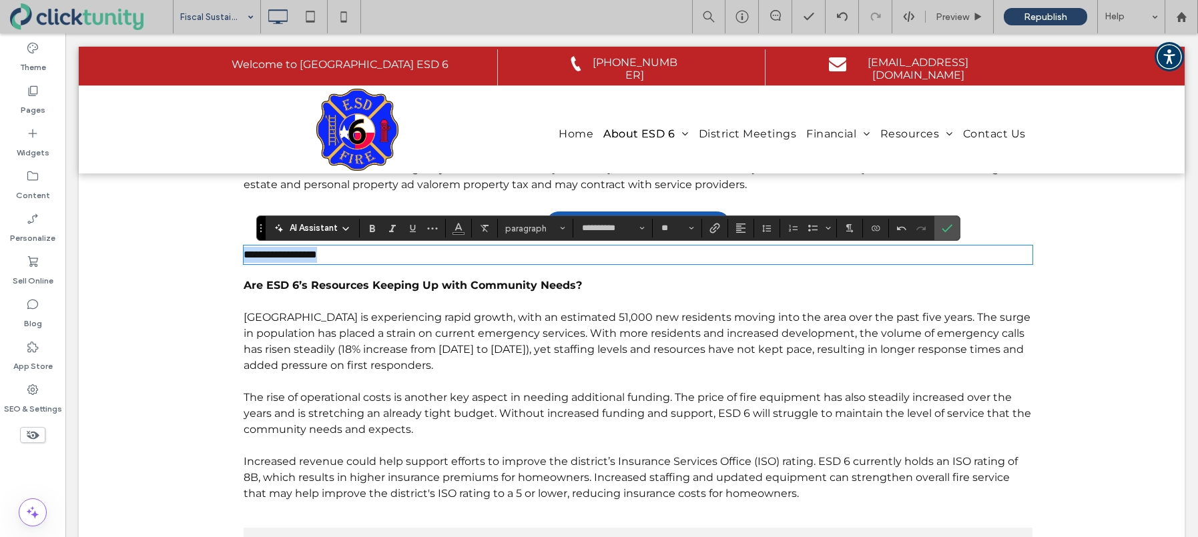
drag, startPoint x: 311, startPoint y: 254, endPoint x: 239, endPoint y: 252, distance: 72.1
click at [239, 252] on div "**********" at bounding box center [632, 243] width 801 height 531
drag, startPoint x: 377, startPoint y: 233, endPoint x: 387, endPoint y: 238, distance: 11.0
click at [376, 233] on icon "Bold" at bounding box center [372, 228] width 11 height 11
click at [950, 233] on icon "Confirm" at bounding box center [947, 228] width 11 height 11
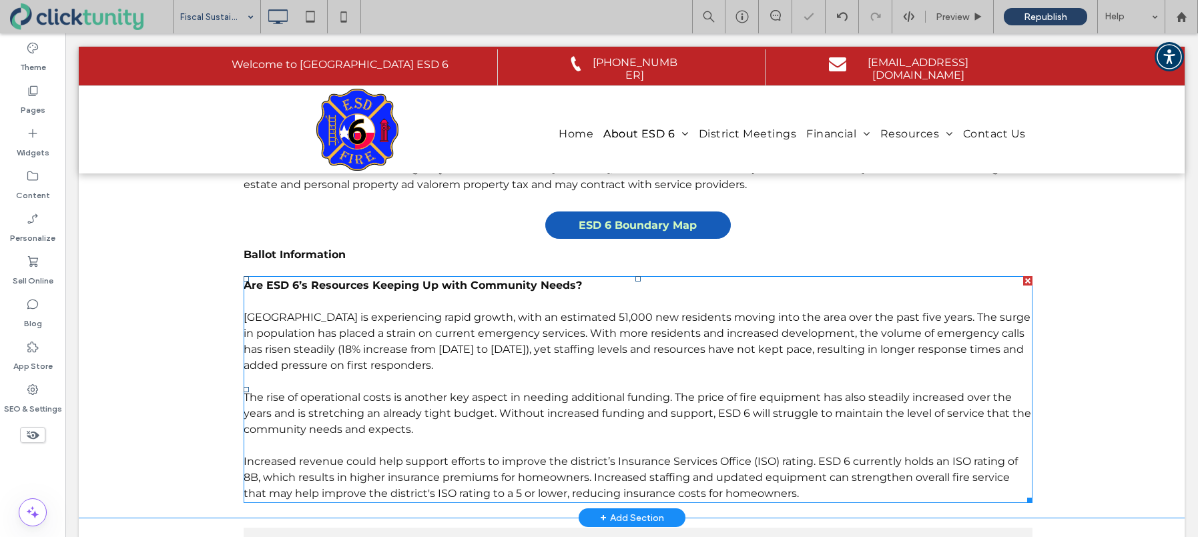
click at [553, 287] on strong "Are ESD 6’s Resources Keeping Up with Community Needs?" at bounding box center [413, 285] width 338 height 13
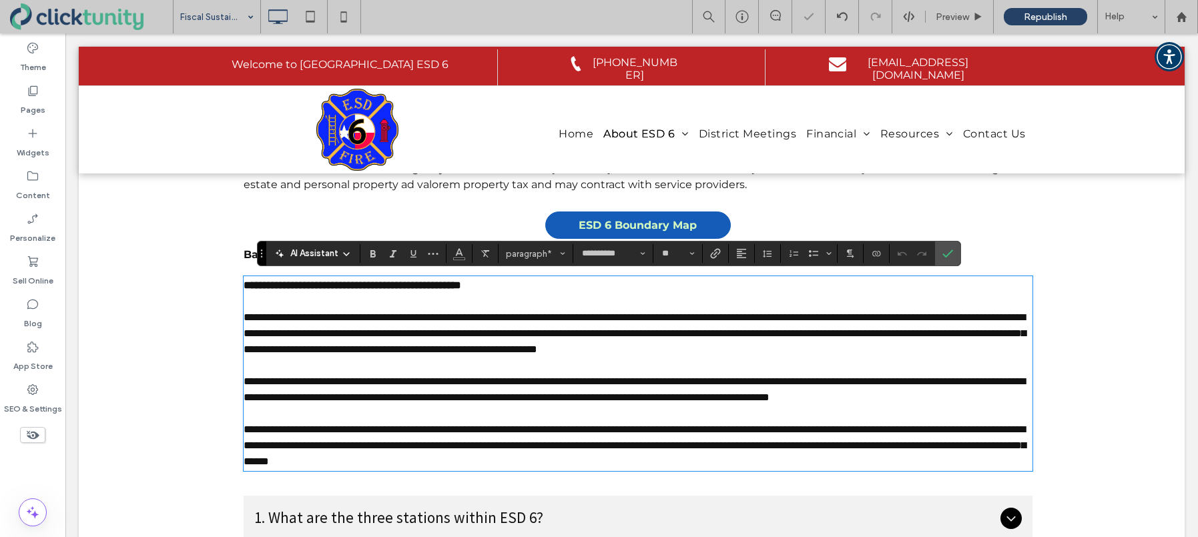
click at [461, 286] on strong "**********" at bounding box center [353, 285] width 218 height 10
click at [948, 254] on use "Confirm" at bounding box center [947, 254] width 11 height 8
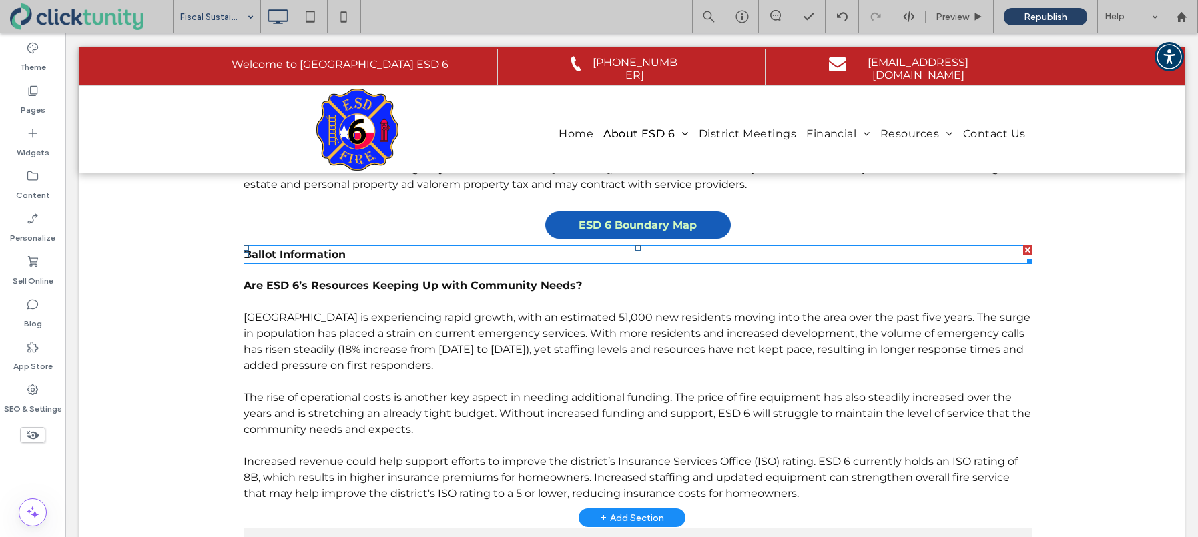
click at [344, 249] on strong "Ballot Information" at bounding box center [295, 254] width 102 height 13
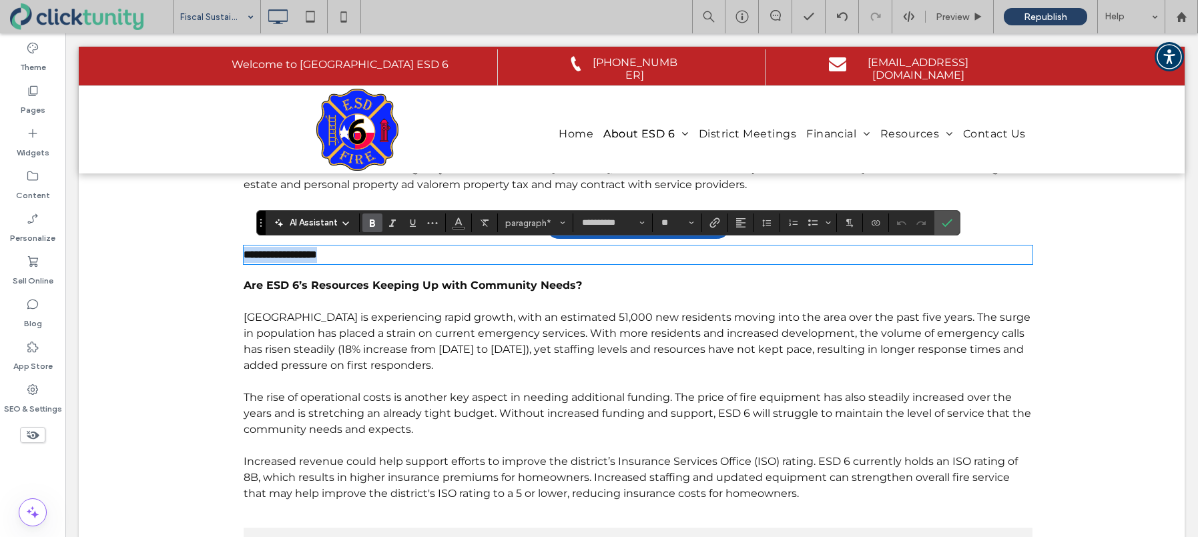
click at [317, 254] on strong "**********" at bounding box center [280, 255] width 73 height 10
click at [354, 256] on p "**********" at bounding box center [638, 255] width 788 height 16
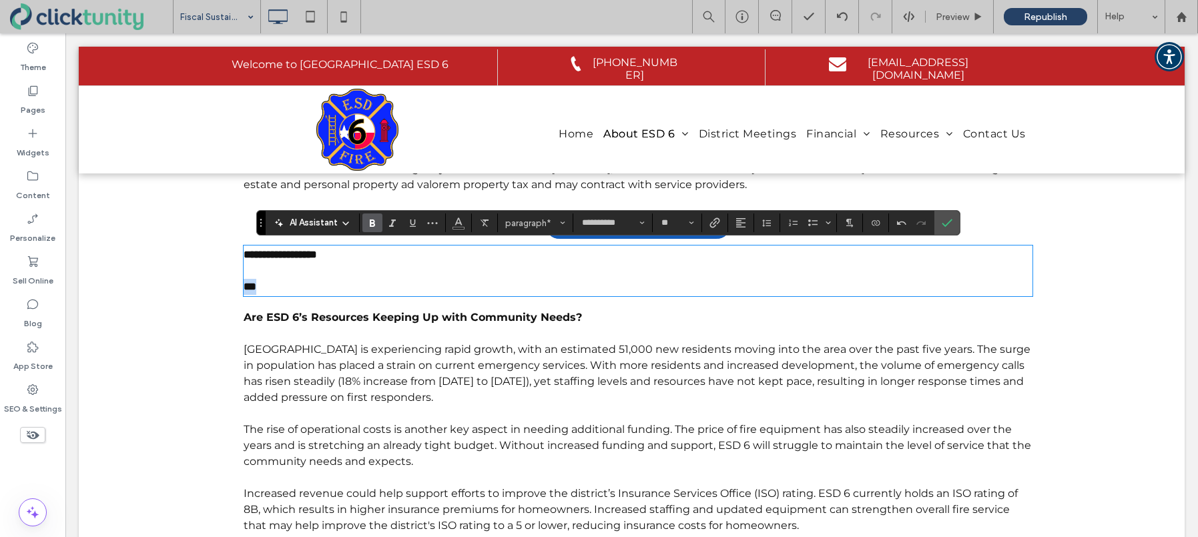
drag, startPoint x: 271, startPoint y: 290, endPoint x: 236, endPoint y: 287, distance: 35.5
click at [234, 288] on div "**********" at bounding box center [632, 259] width 801 height 563
drag, startPoint x: 378, startPoint y: 224, endPoint x: 369, endPoint y: 234, distance: 12.8
click at [378, 224] on label "Bold" at bounding box center [372, 223] width 20 height 19
click at [264, 288] on p "**" at bounding box center [638, 287] width 788 height 16
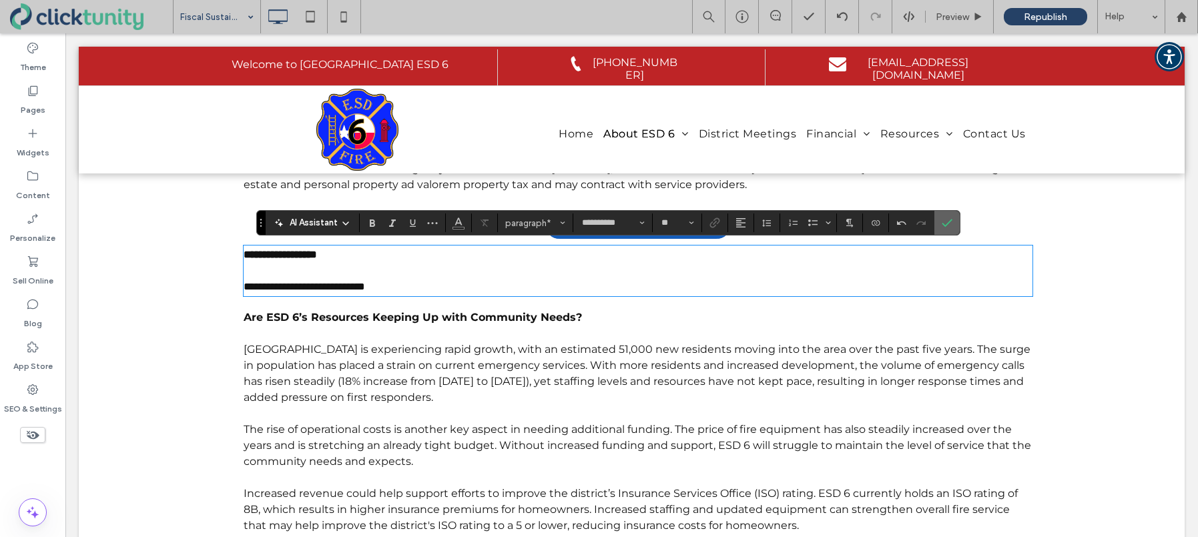
click at [950, 227] on icon "Confirm" at bounding box center [947, 223] width 11 height 11
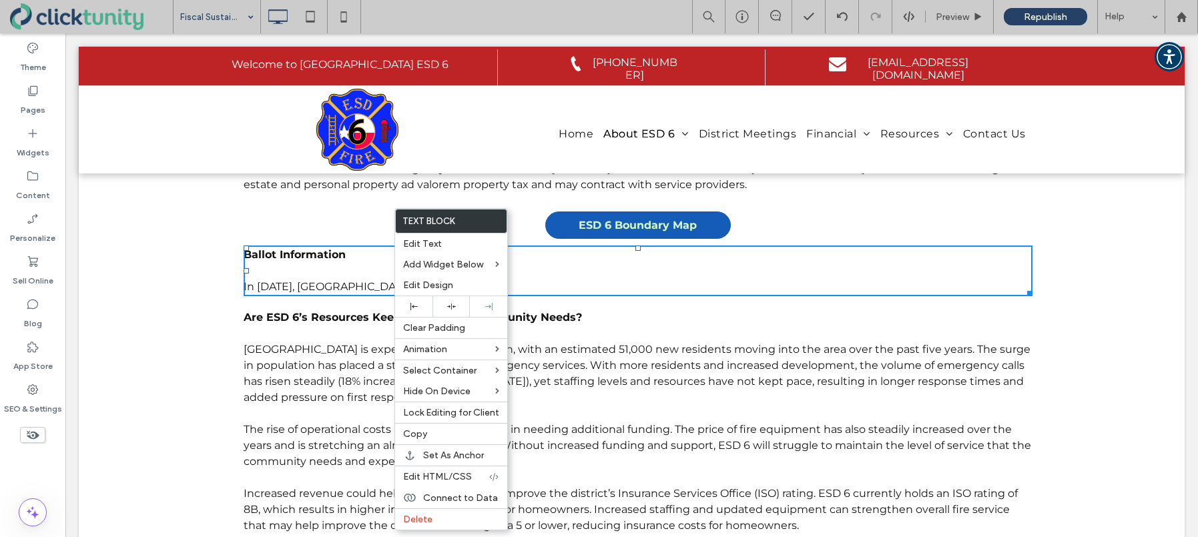
click at [374, 274] on p at bounding box center [638, 271] width 788 height 16
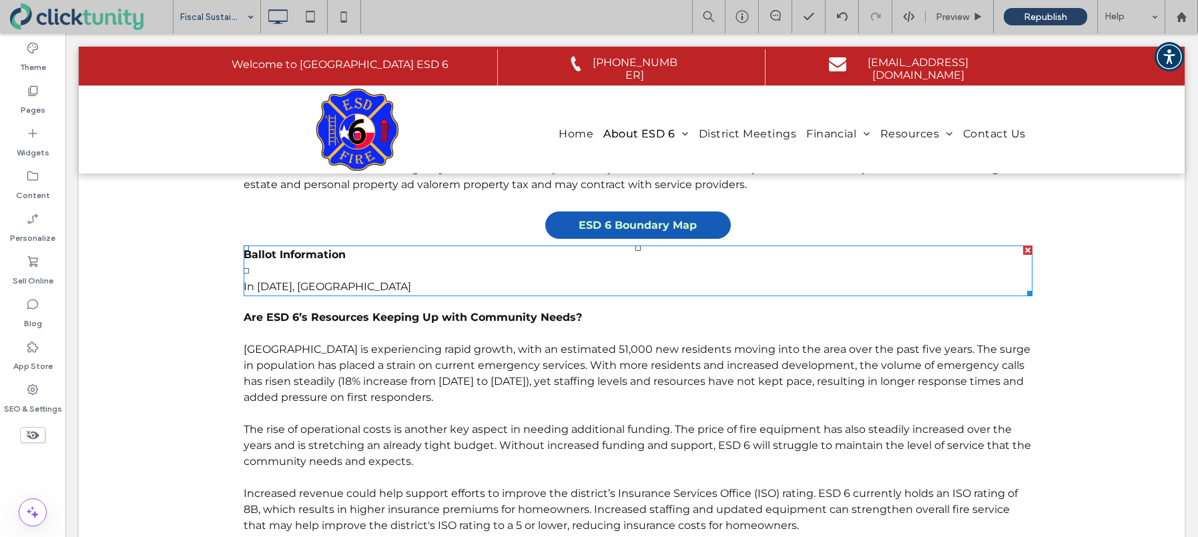
click at [418, 283] on p "In November 2025, Ellis County" at bounding box center [638, 287] width 788 height 16
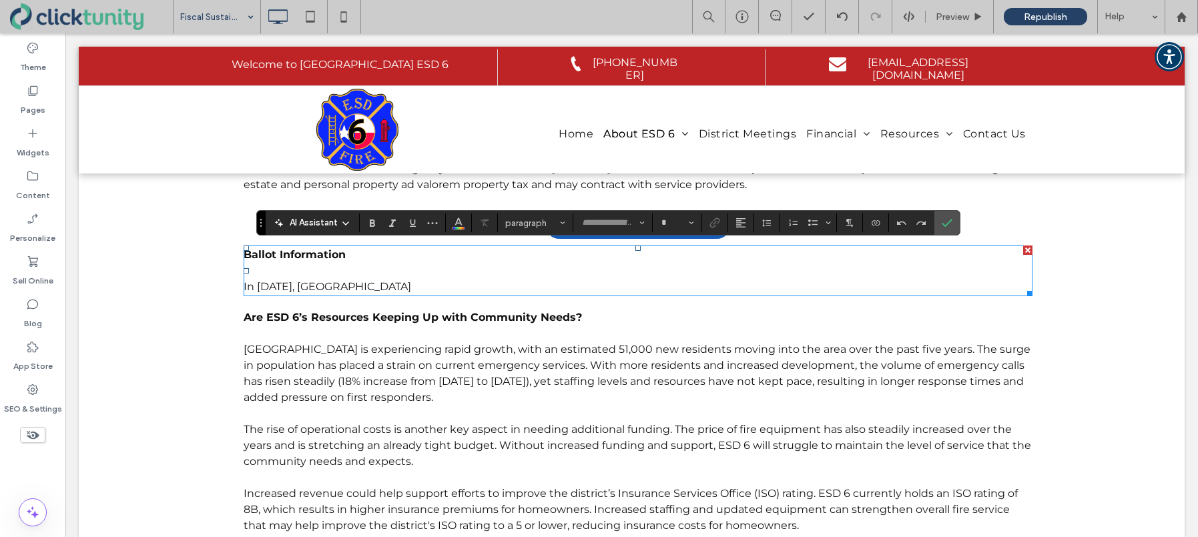
type input "**********"
type input "**"
click at [416, 286] on p "**********" at bounding box center [638, 287] width 788 height 16
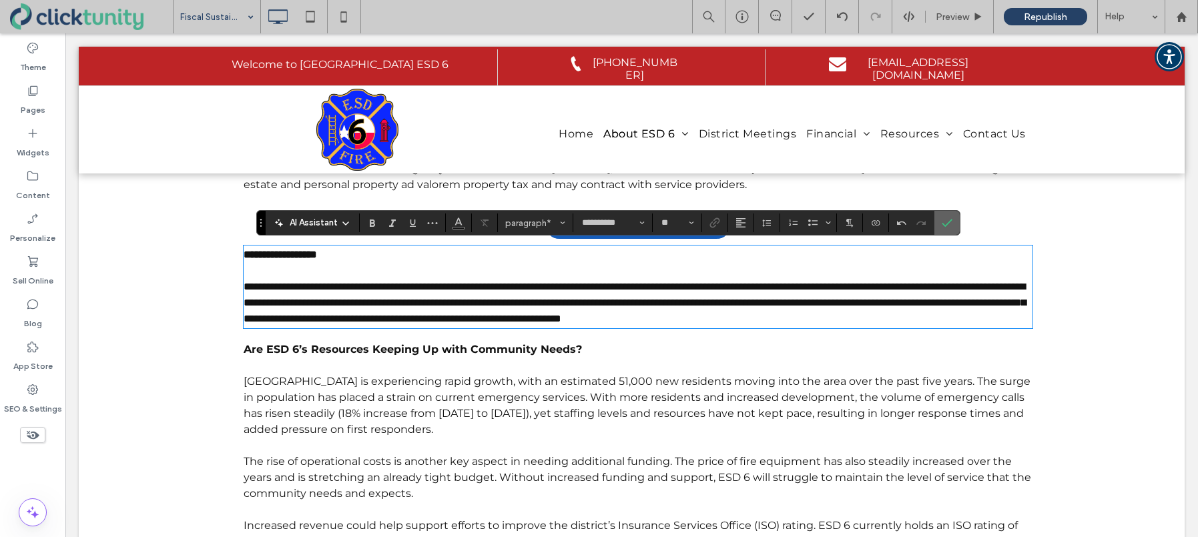
drag, startPoint x: 953, startPoint y: 228, endPoint x: 878, endPoint y: 201, distance: 79.6
click at [953, 228] on label "Confirm" at bounding box center [947, 223] width 20 height 24
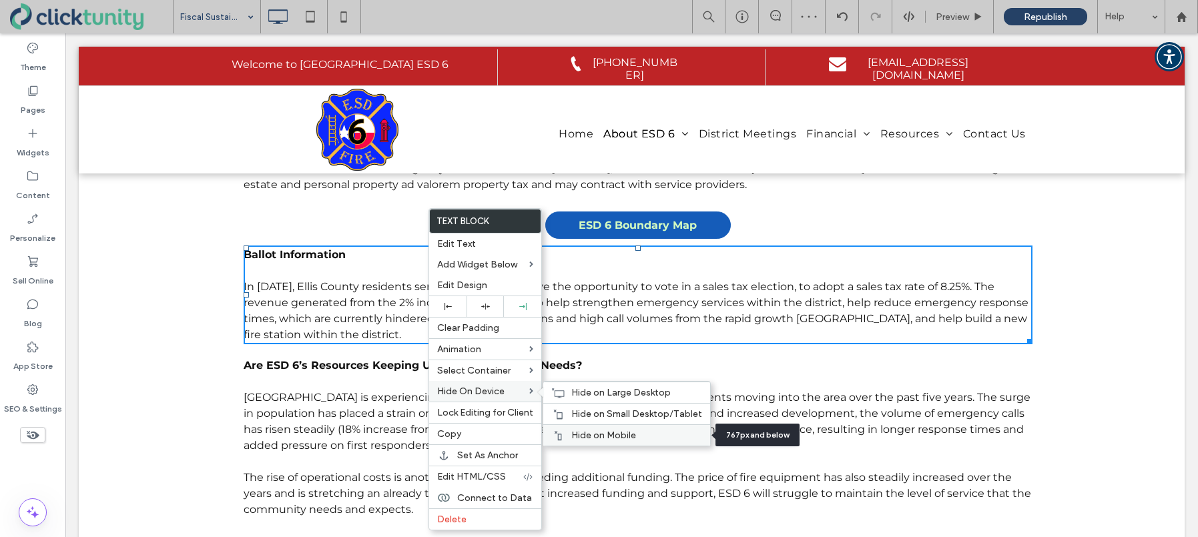
click at [566, 430] on div "Hide on Mobile" at bounding box center [626, 434] width 167 height 21
click at [565, 418] on div "Hide on Small Desktop/Tablet" at bounding box center [626, 413] width 167 height 21
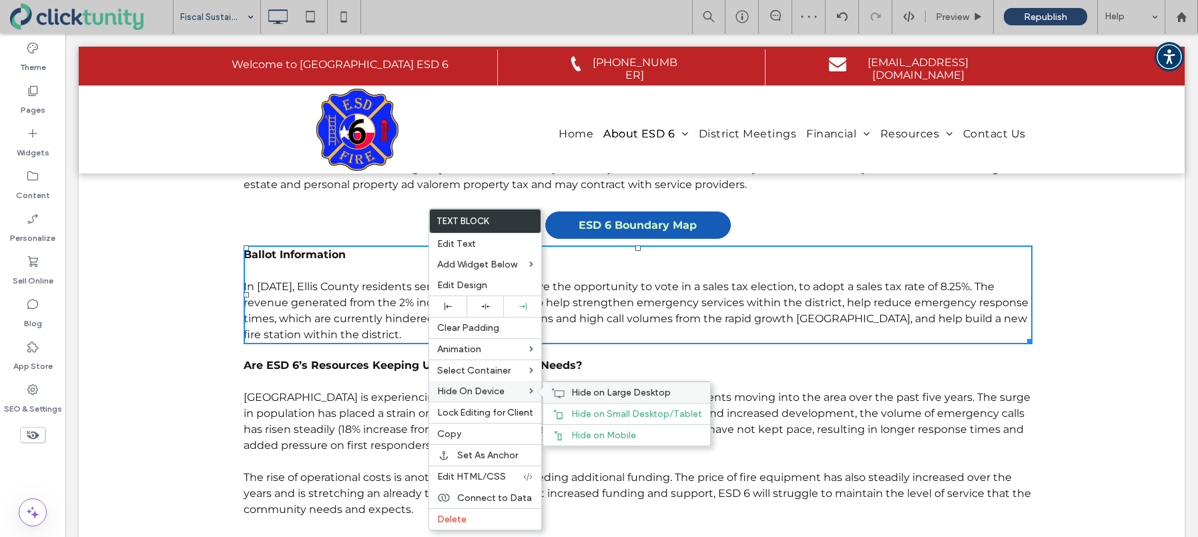
click at [565, 395] on div "Hide on Large Desktop" at bounding box center [626, 392] width 167 height 21
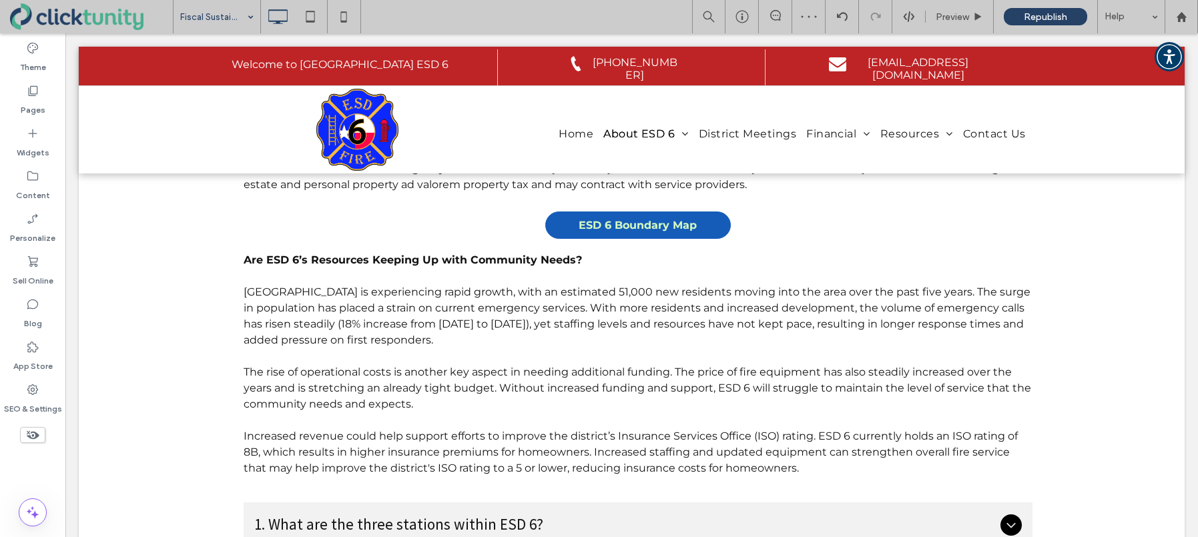
drag, startPoint x: 196, startPoint y: 12, endPoint x: 208, endPoint y: 27, distance: 19.9
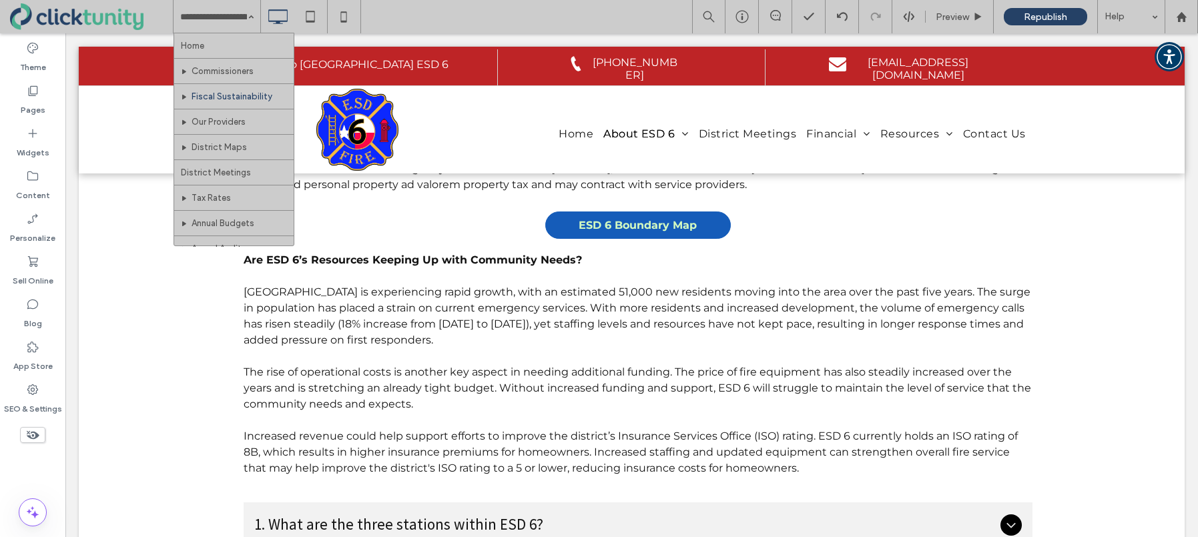
drag, startPoint x: 208, startPoint y: 38, endPoint x: 291, endPoint y: 57, distance: 85.5
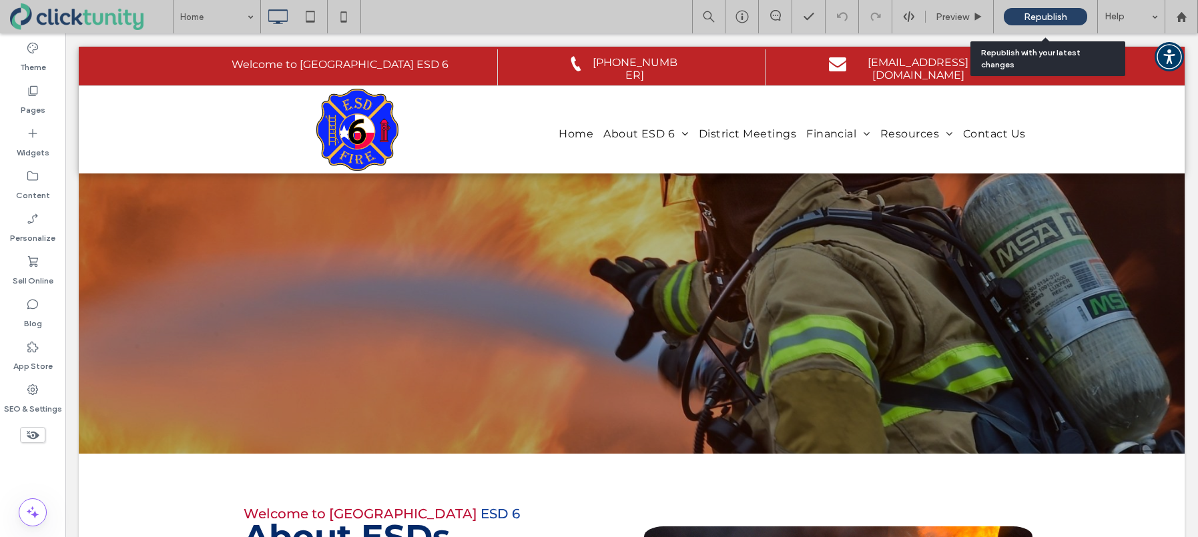
click at [1045, 20] on span "Republish" at bounding box center [1045, 16] width 43 height 11
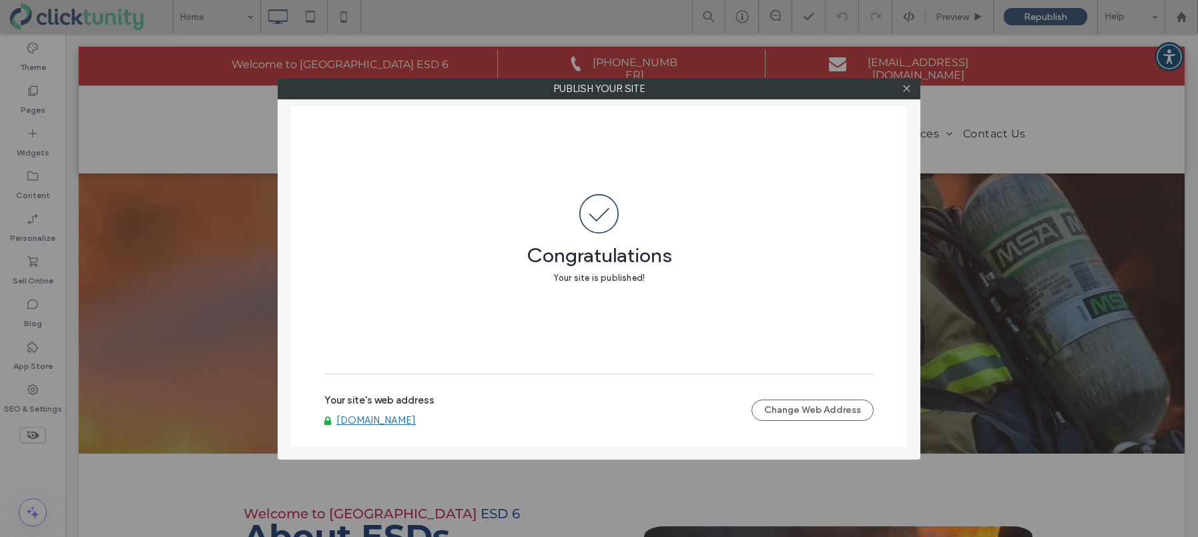
click at [404, 418] on link "[DOMAIN_NAME]" at bounding box center [375, 420] width 79 height 12
click at [909, 91] on icon at bounding box center [907, 88] width 10 height 10
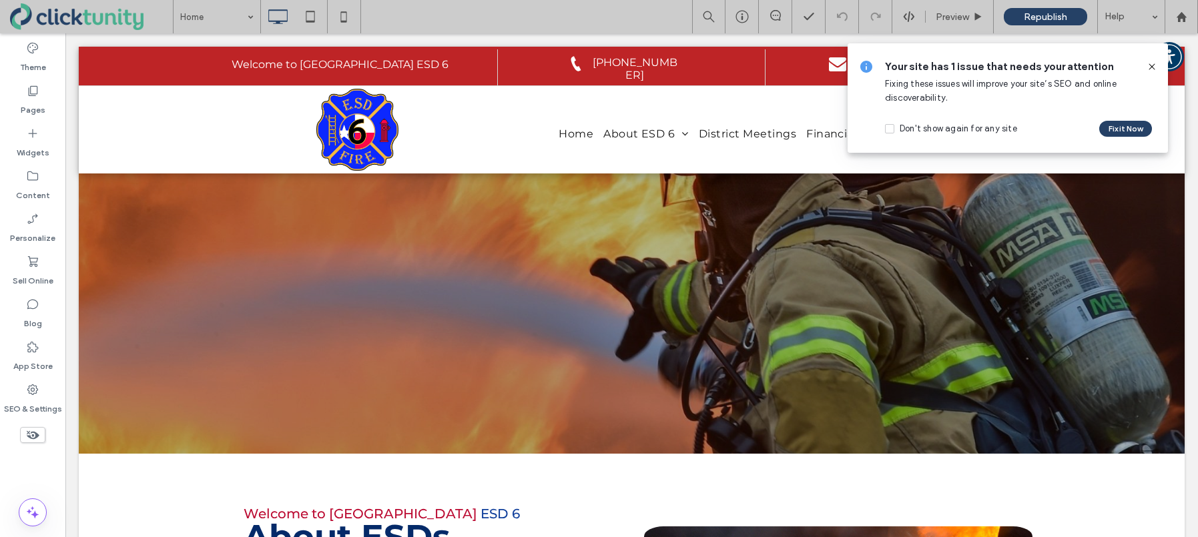
click at [1151, 69] on icon at bounding box center [1152, 66] width 11 height 11
click at [1151, 69] on span "Accessibility Menu" at bounding box center [1169, 56] width 43 height 43
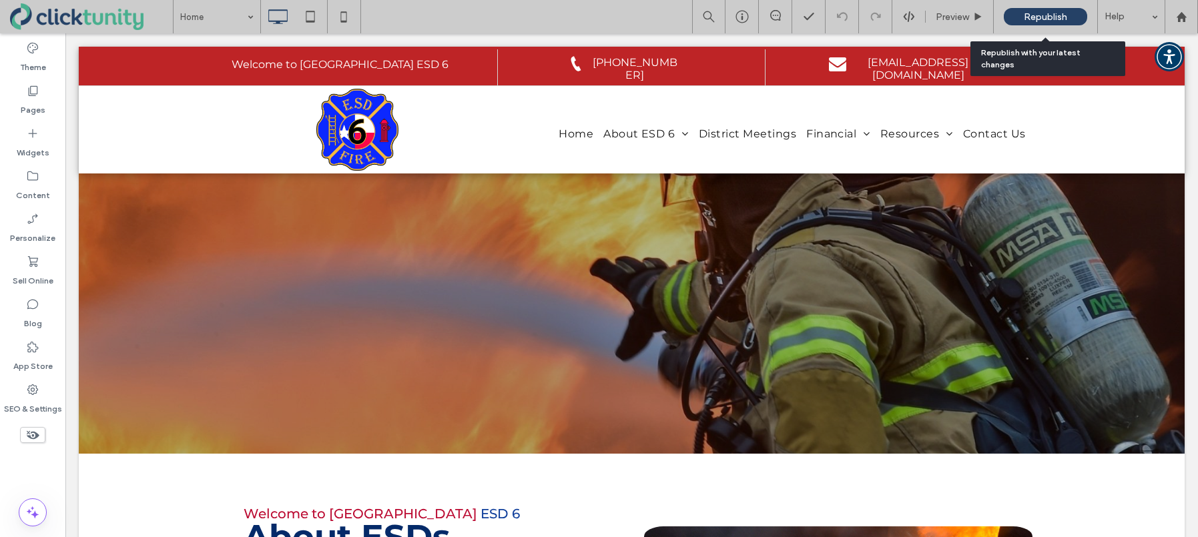
click at [1060, 22] on div "Republish" at bounding box center [1045, 16] width 83 height 17
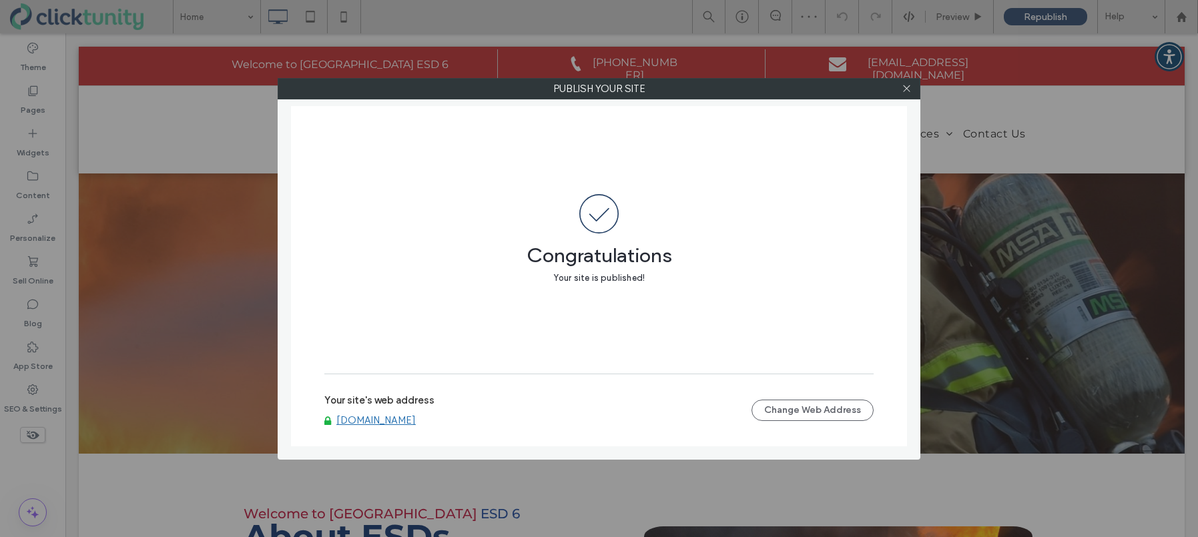
click at [394, 422] on link "www.ecesd6.org" at bounding box center [375, 420] width 79 height 12
click at [909, 93] on icon at bounding box center [907, 88] width 10 height 10
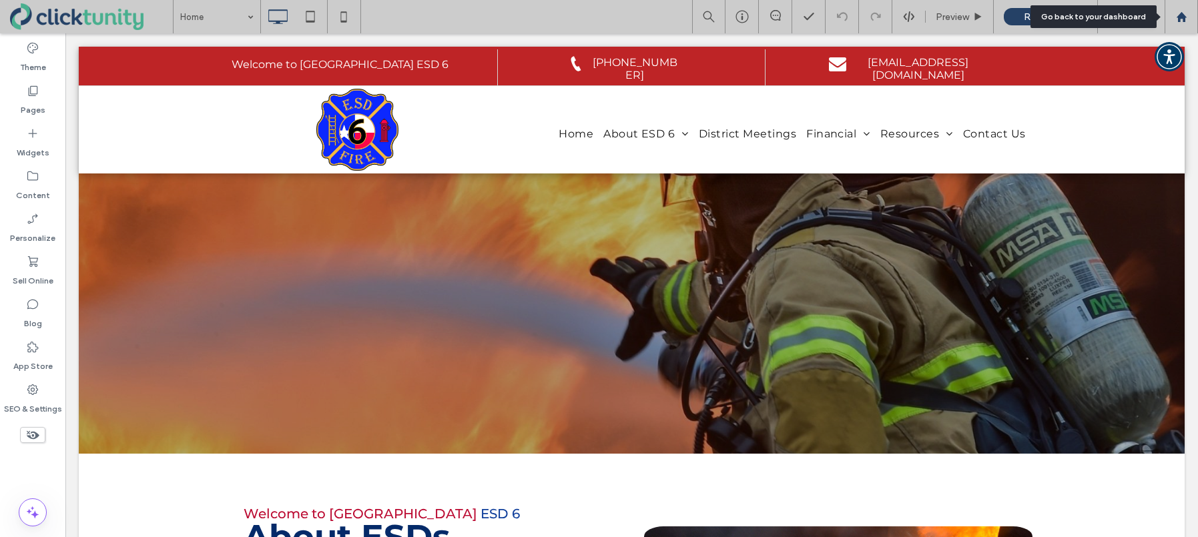
click at [1181, 22] on icon at bounding box center [1181, 16] width 11 height 11
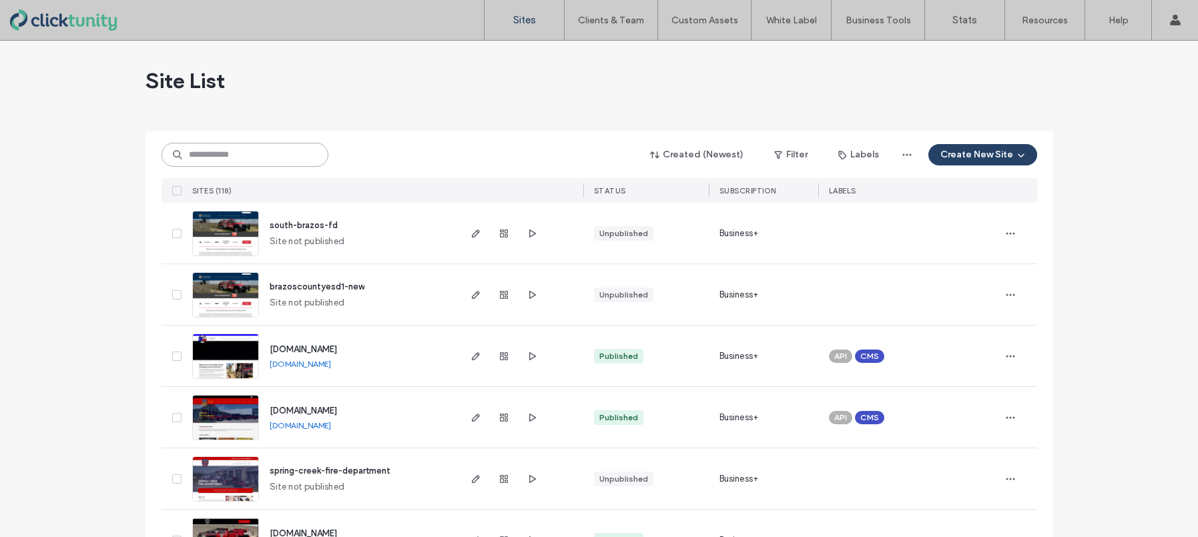
click at [240, 160] on input at bounding box center [245, 155] width 167 height 24
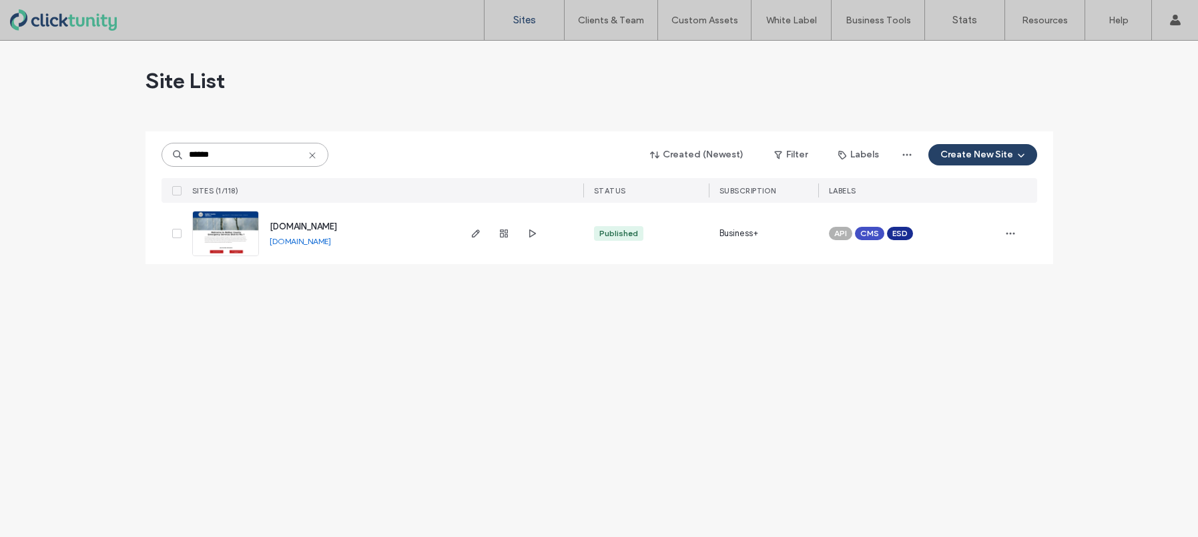
type input "******"
click at [288, 224] on span "[DOMAIN_NAME]" at bounding box center [303, 227] width 67 height 10
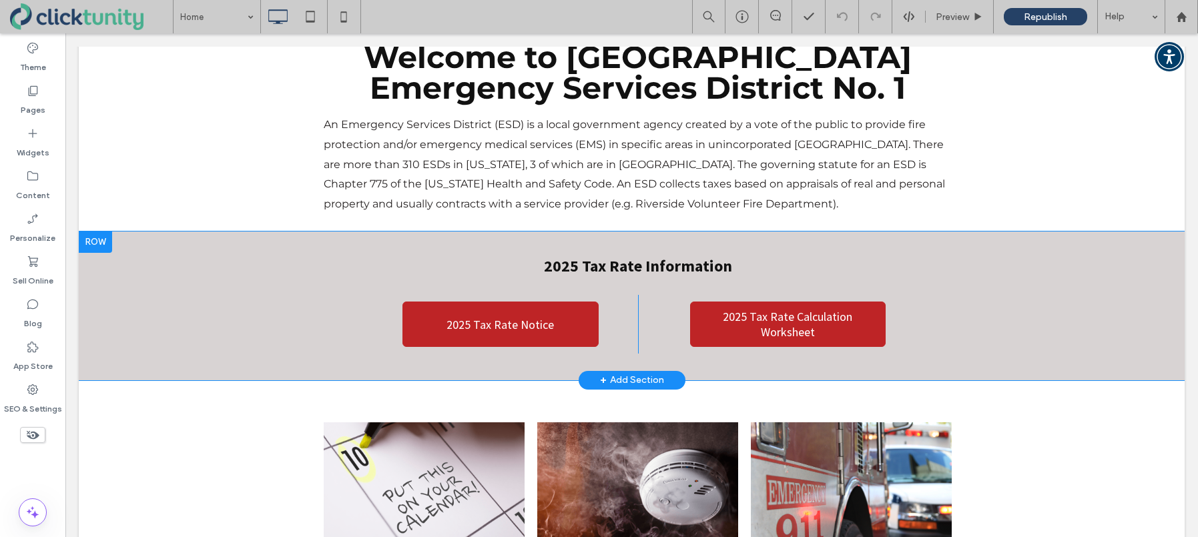
scroll to position [323, 0]
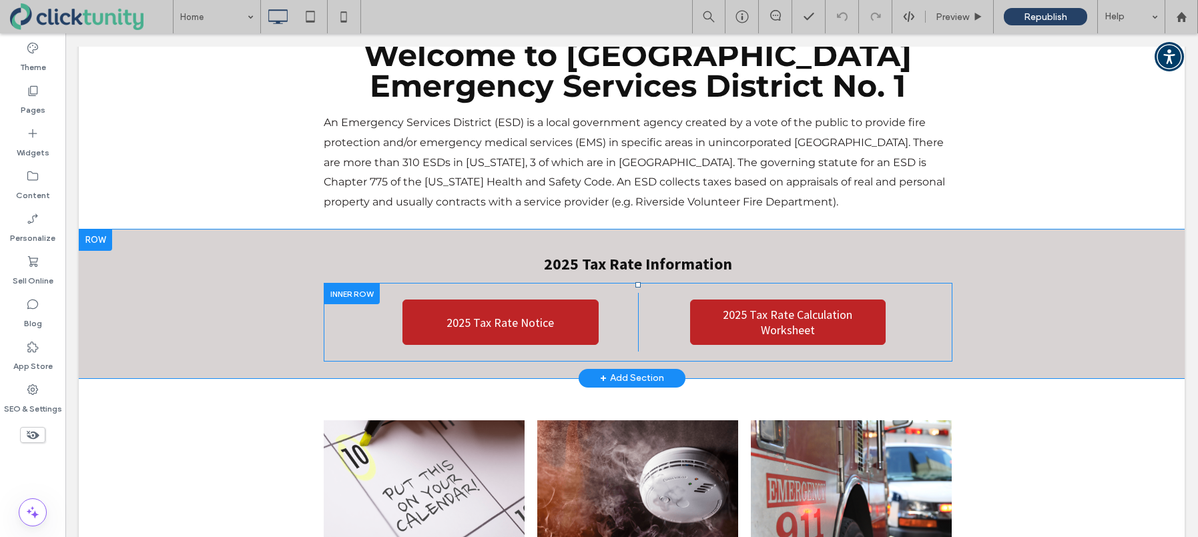
click at [357, 283] on div at bounding box center [352, 293] width 56 height 21
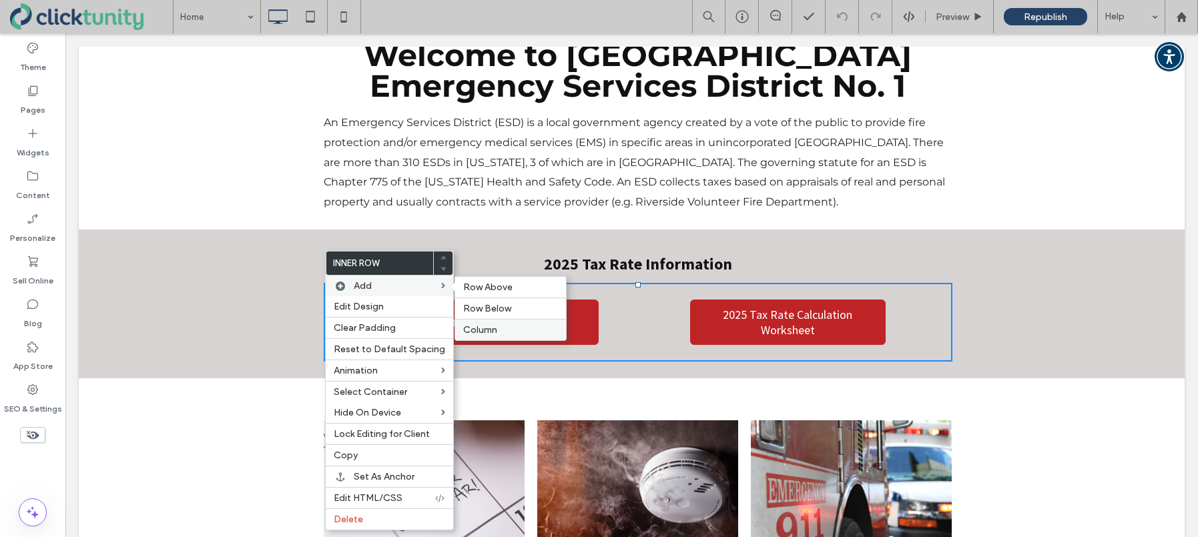
click at [477, 324] on span "Column" at bounding box center [480, 329] width 34 height 11
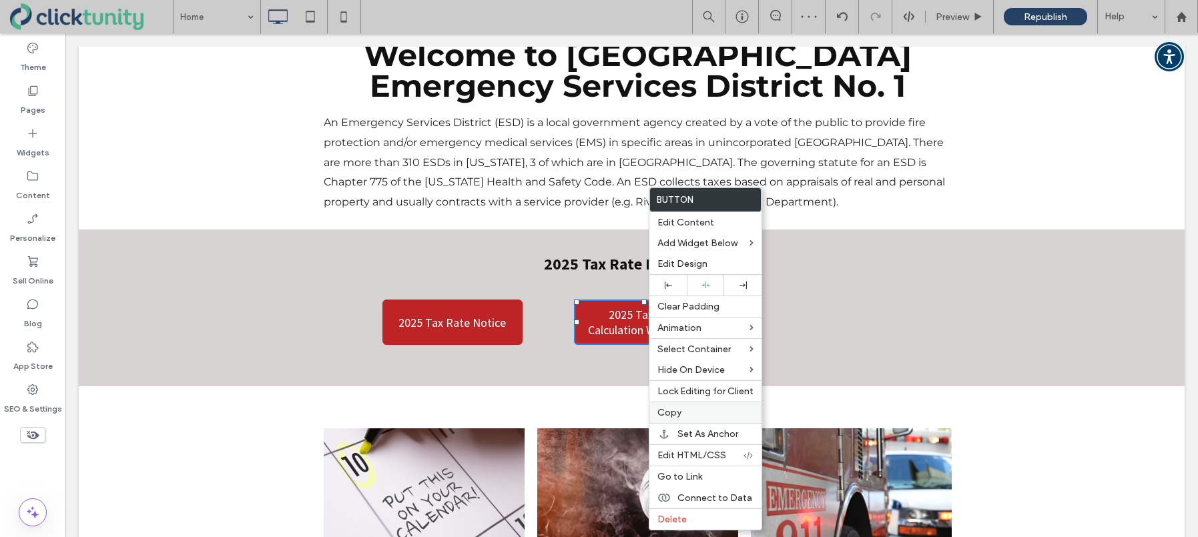
click at [671, 408] on span "Copy" at bounding box center [669, 412] width 24 height 11
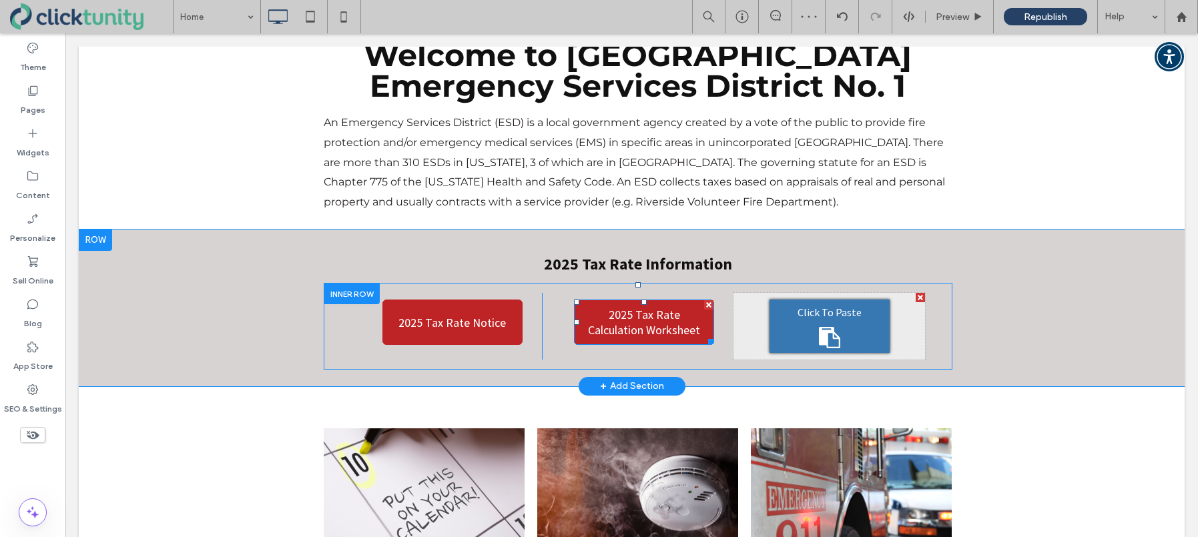
click at [794, 338] on div "Click To Paste" at bounding box center [830, 326] width 120 height 53
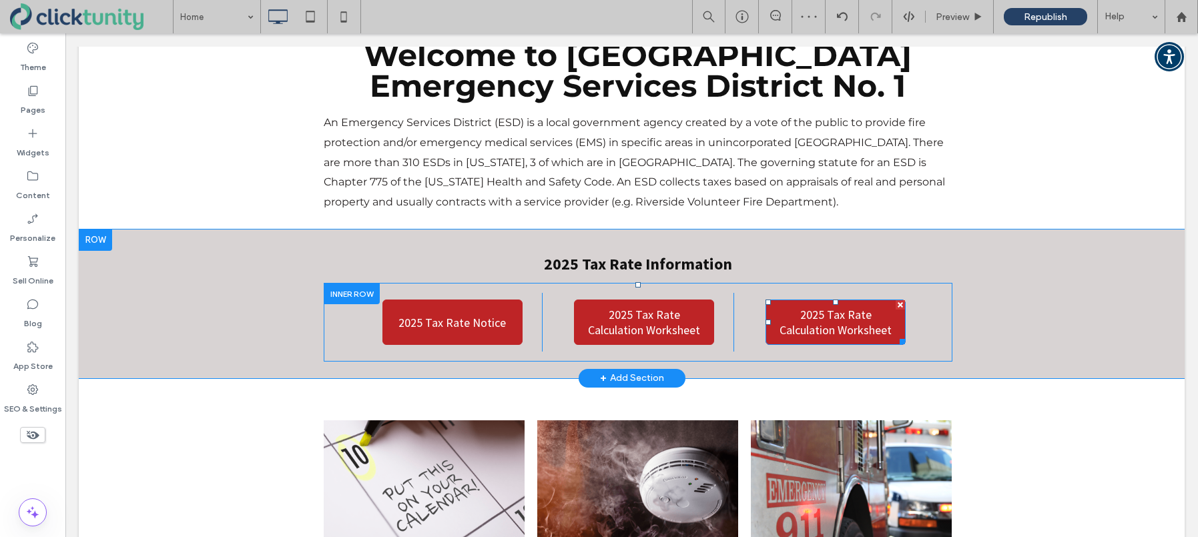
click at [804, 310] on span "2025 Tax Rate Calculation Worksheet" at bounding box center [835, 322] width 129 height 31
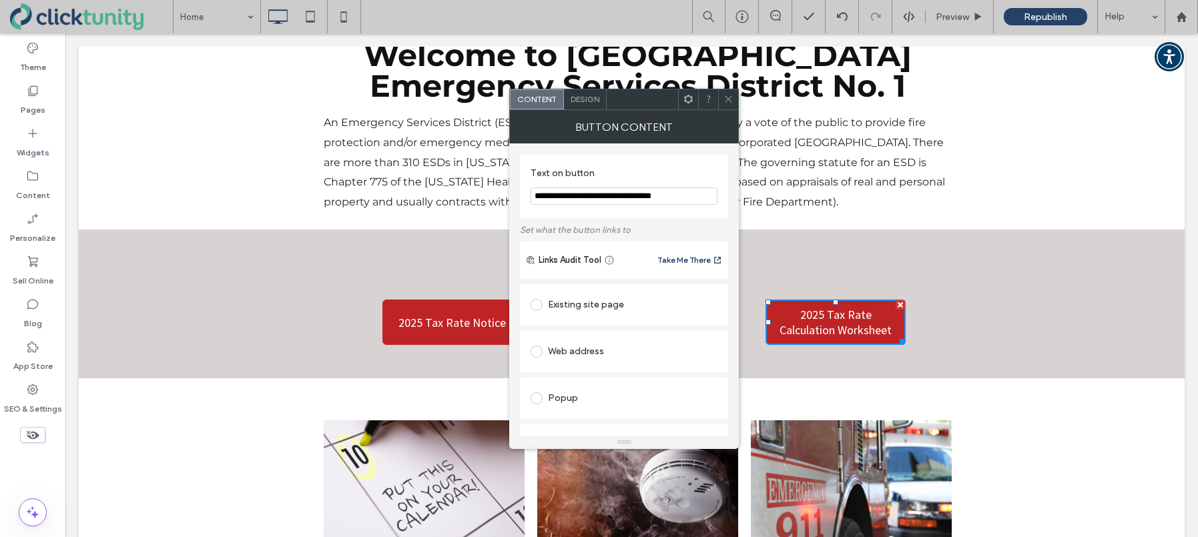
drag, startPoint x: 557, startPoint y: 196, endPoint x: 689, endPoint y: 195, distance: 132.1
click at [689, 195] on input "**********" at bounding box center [624, 196] width 187 height 17
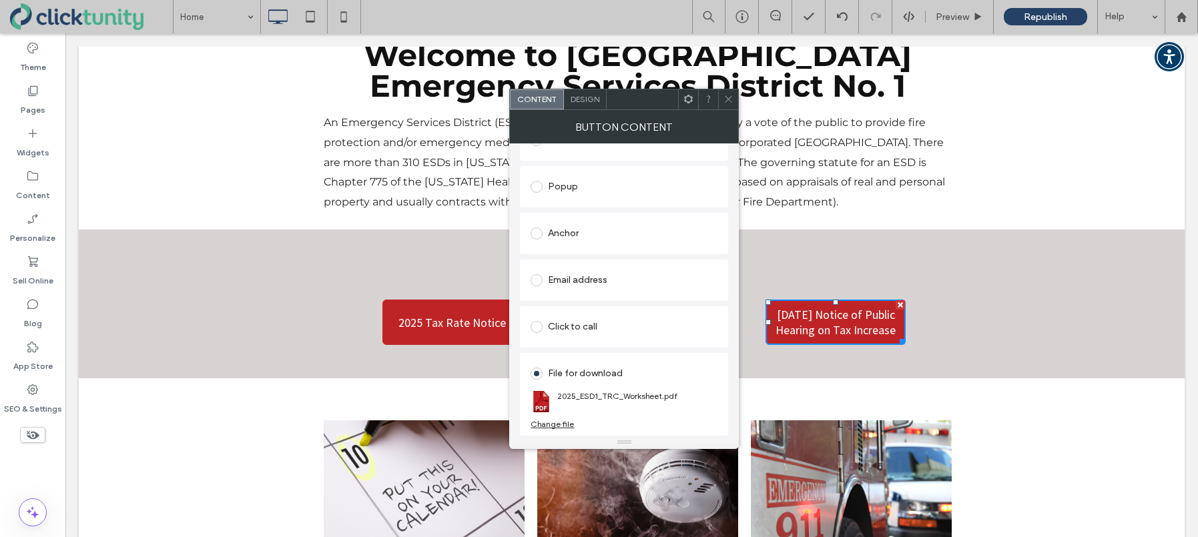
type input "**********"
click at [560, 420] on div "Change file" at bounding box center [552, 424] width 43 height 10
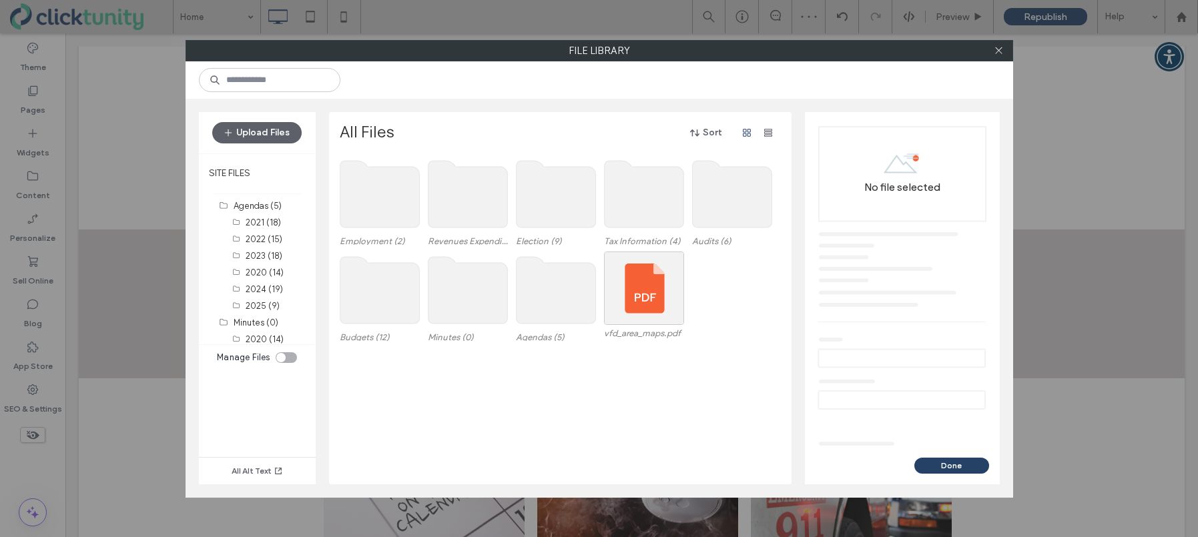
click at [623, 216] on use at bounding box center [643, 194] width 79 height 67
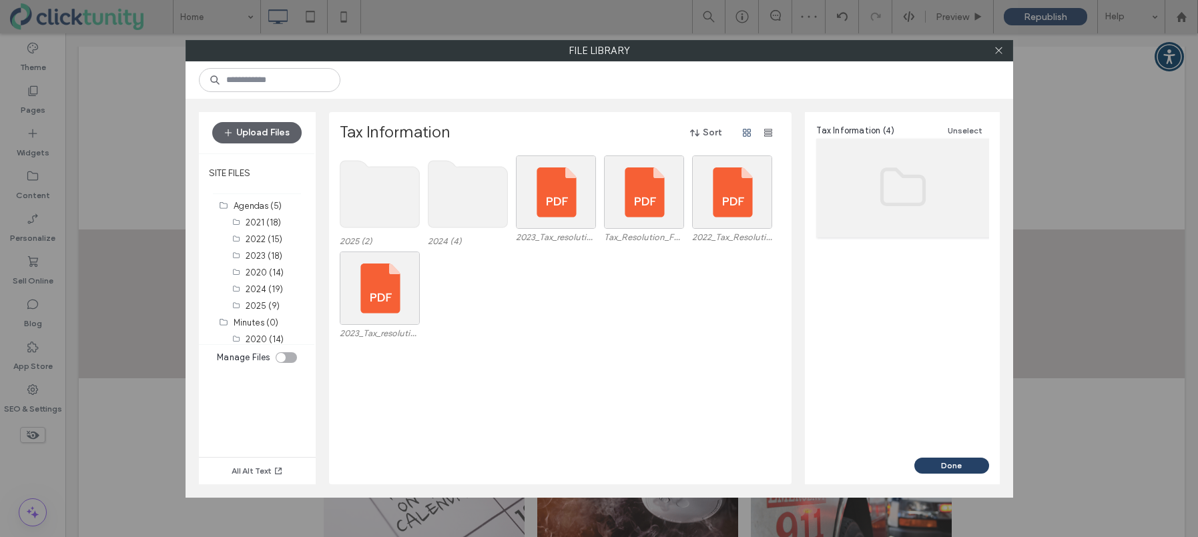
click at [394, 193] on use at bounding box center [379, 194] width 79 height 67
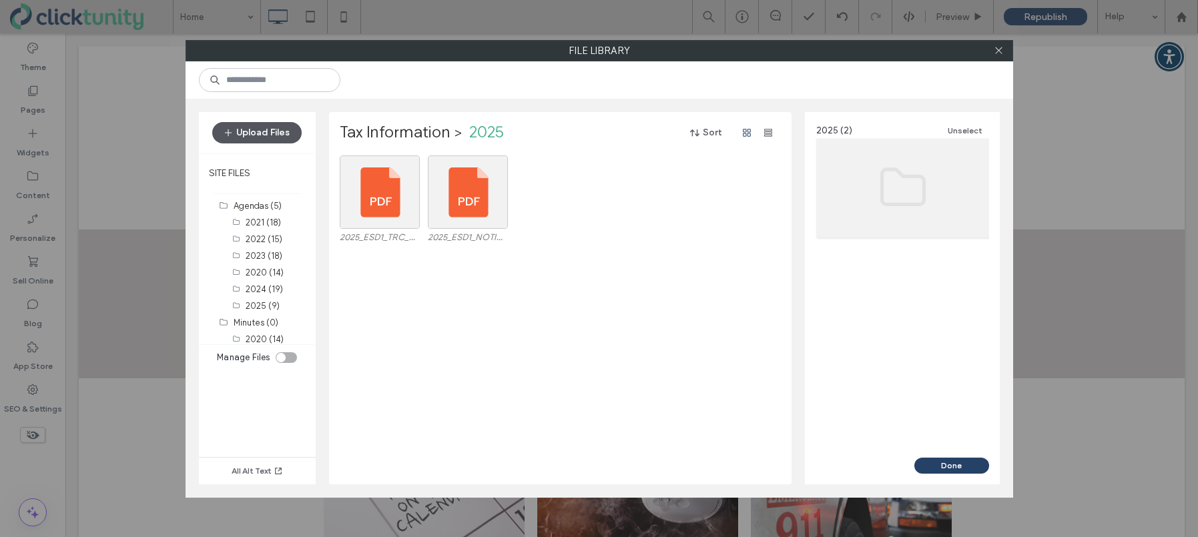
click at [292, 135] on button "Upload Files" at bounding box center [256, 132] width 89 height 21
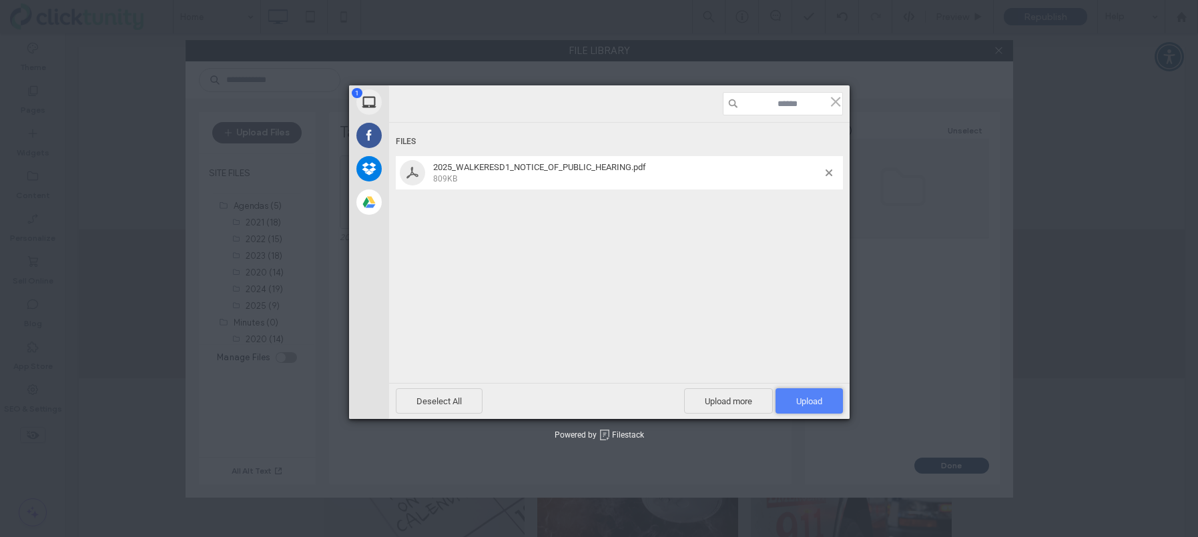
click at [810, 398] on span "Upload 1" at bounding box center [809, 401] width 26 height 10
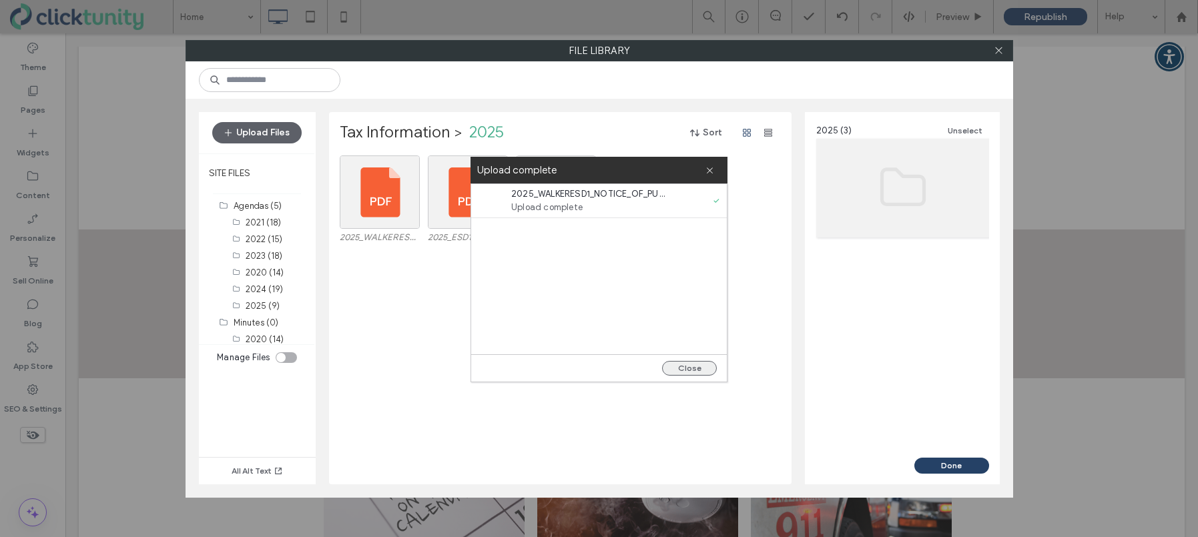
click at [701, 367] on button "Close" at bounding box center [689, 368] width 55 height 15
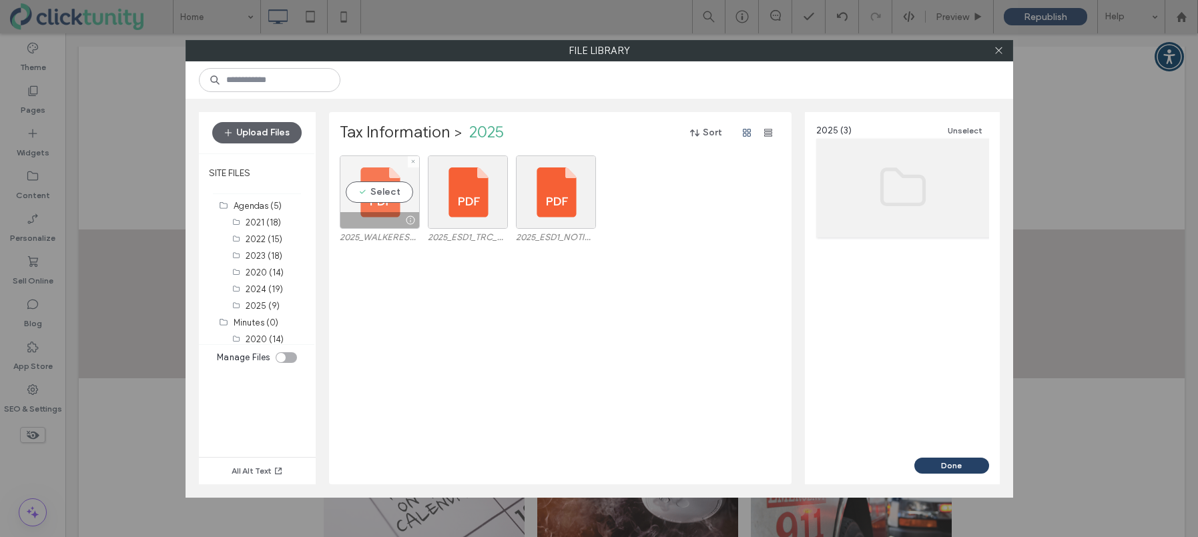
click at [388, 198] on div "Select" at bounding box center [380, 192] width 80 height 73
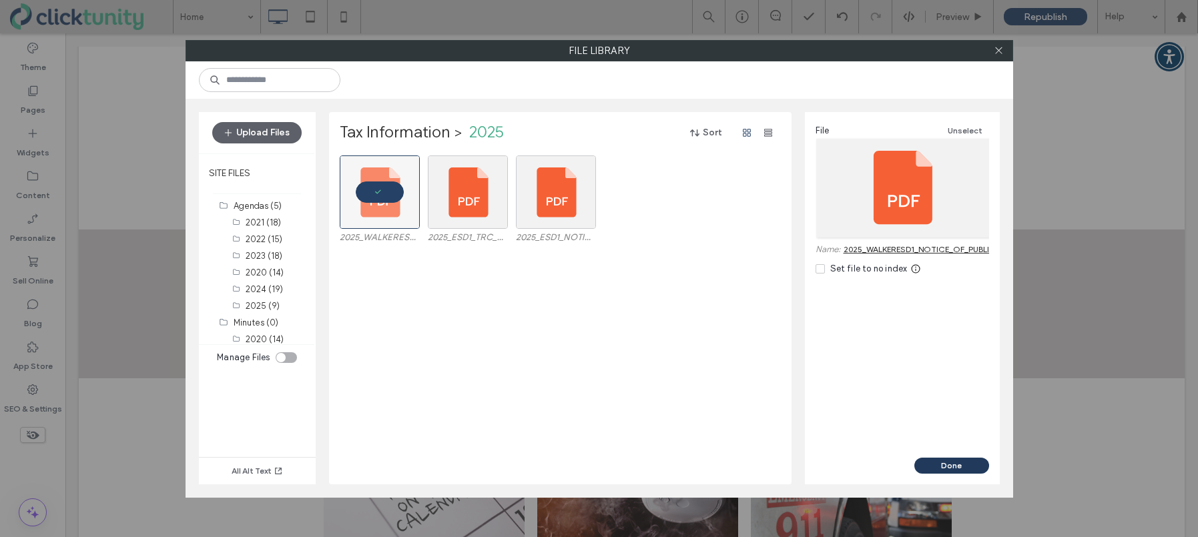
click at [946, 464] on button "Done" at bounding box center [951, 466] width 75 height 16
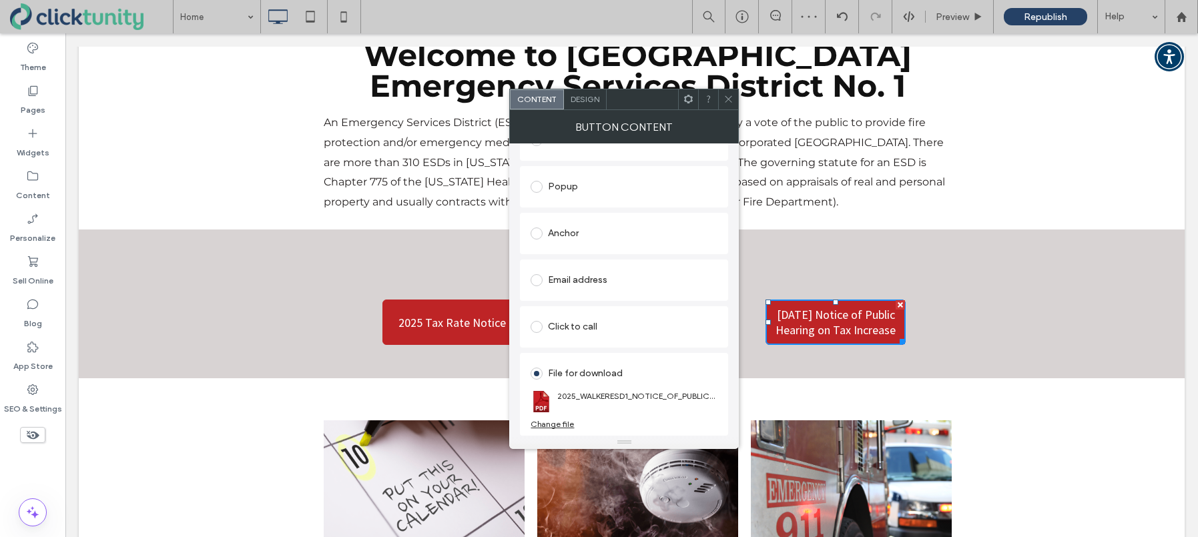
click at [729, 101] on icon at bounding box center [728, 99] width 10 height 10
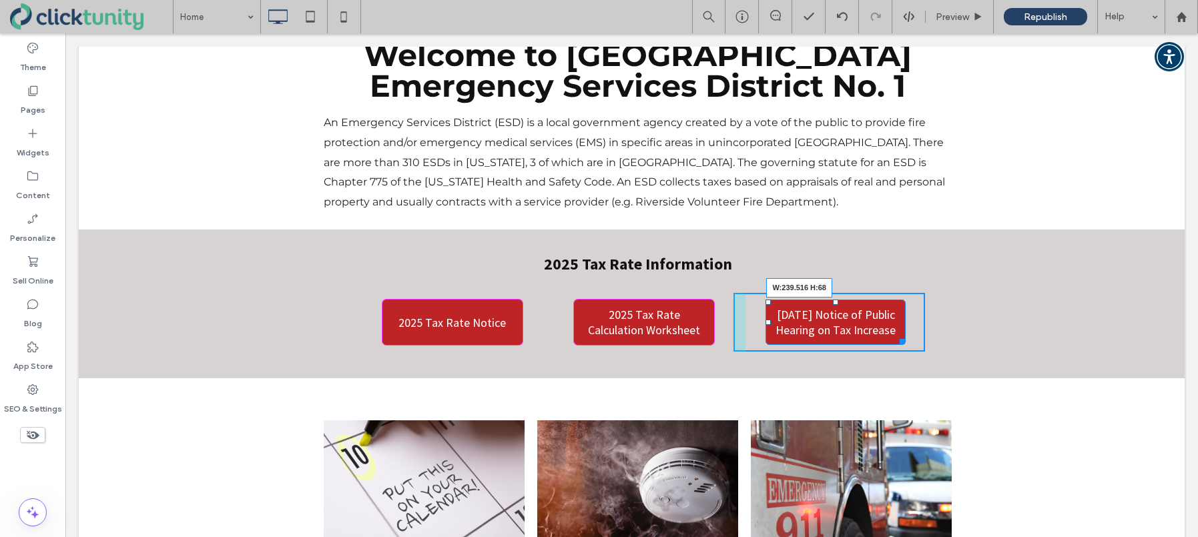
drag, startPoint x: 903, startPoint y: 344, endPoint x: 913, endPoint y: 331, distance: 16.2
click at [905, 334] on div at bounding box center [900, 339] width 10 height 10
click at [914, 334] on div at bounding box center [910, 339] width 10 height 10
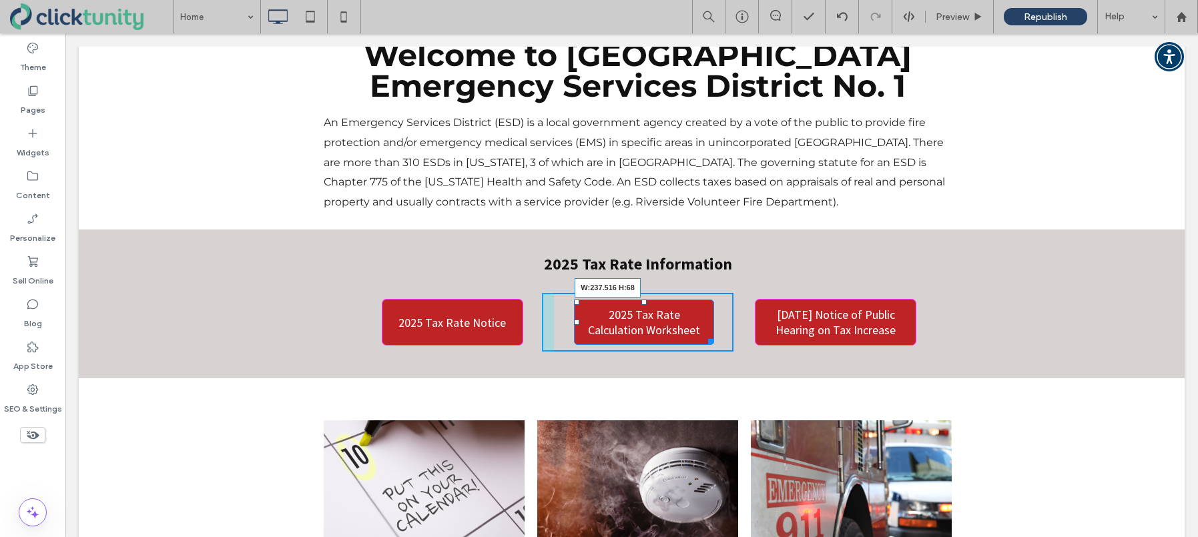
drag, startPoint x: 712, startPoint y: 327, endPoint x: 721, endPoint y: 326, distance: 9.4
click at [713, 334] on div at bounding box center [708, 339] width 10 height 10
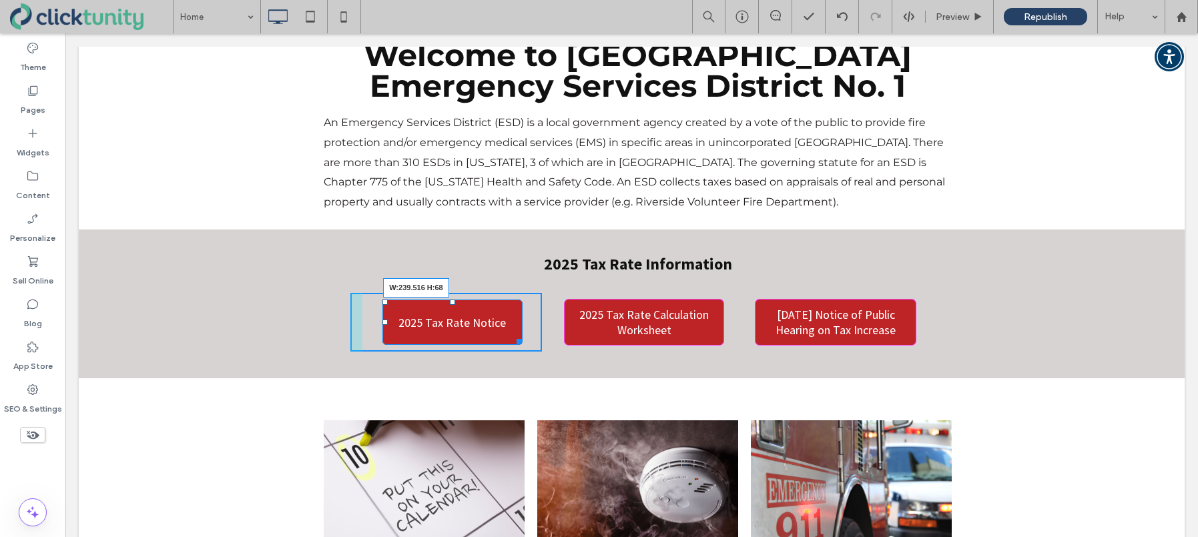
drag, startPoint x: 521, startPoint y: 330, endPoint x: 531, endPoint y: 329, distance: 10.0
click at [522, 334] on div at bounding box center [517, 339] width 10 height 10
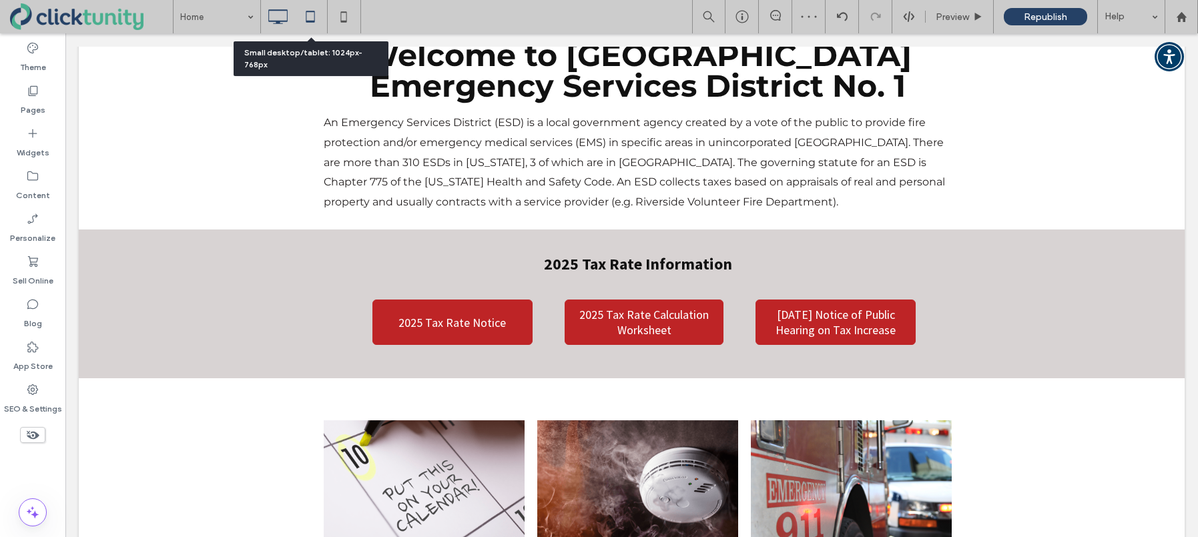
click at [316, 15] on icon at bounding box center [310, 16] width 27 height 27
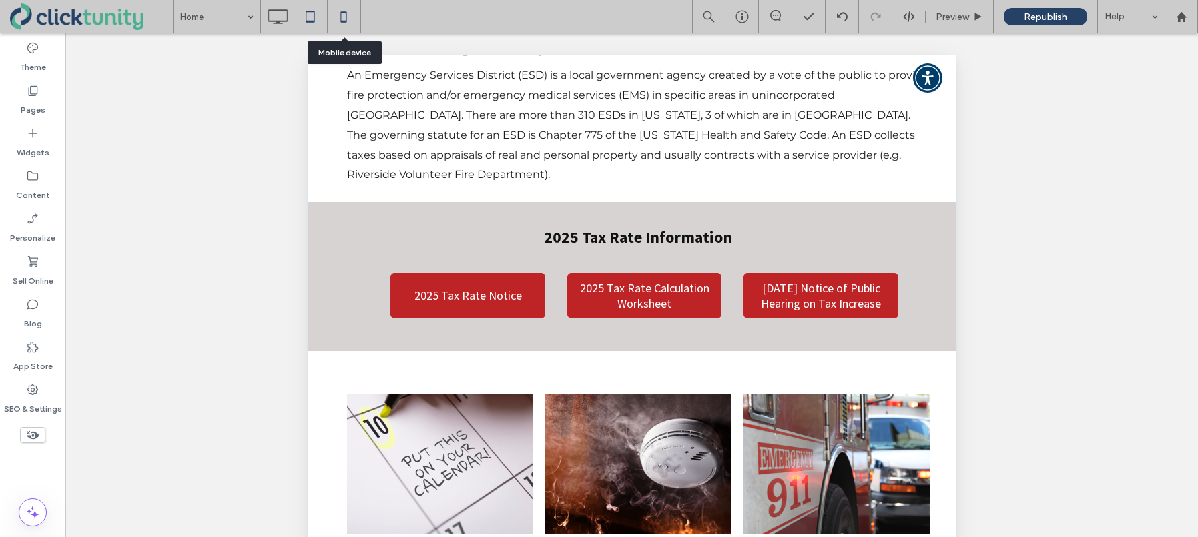
click at [346, 21] on use at bounding box center [343, 16] width 6 height 11
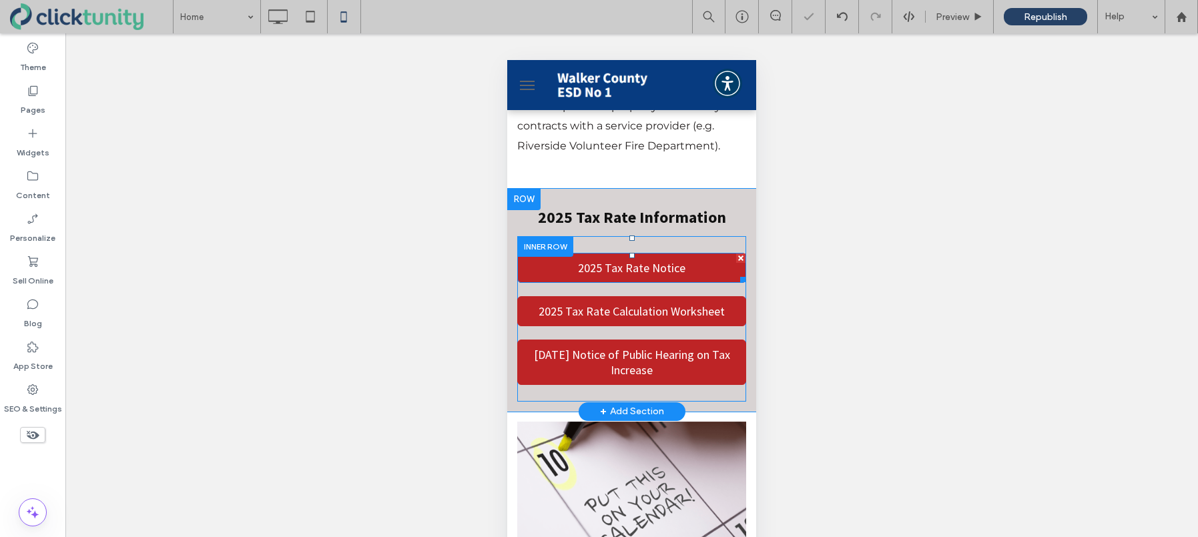
scroll to position [433, 0]
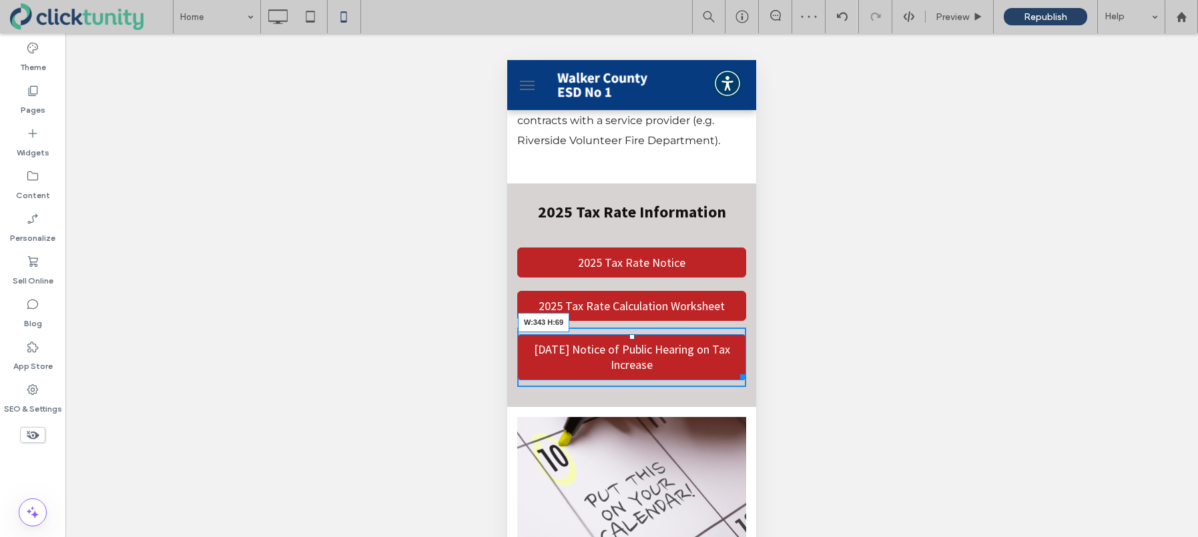
click at [739, 370] on div at bounding box center [740, 375] width 10 height 10
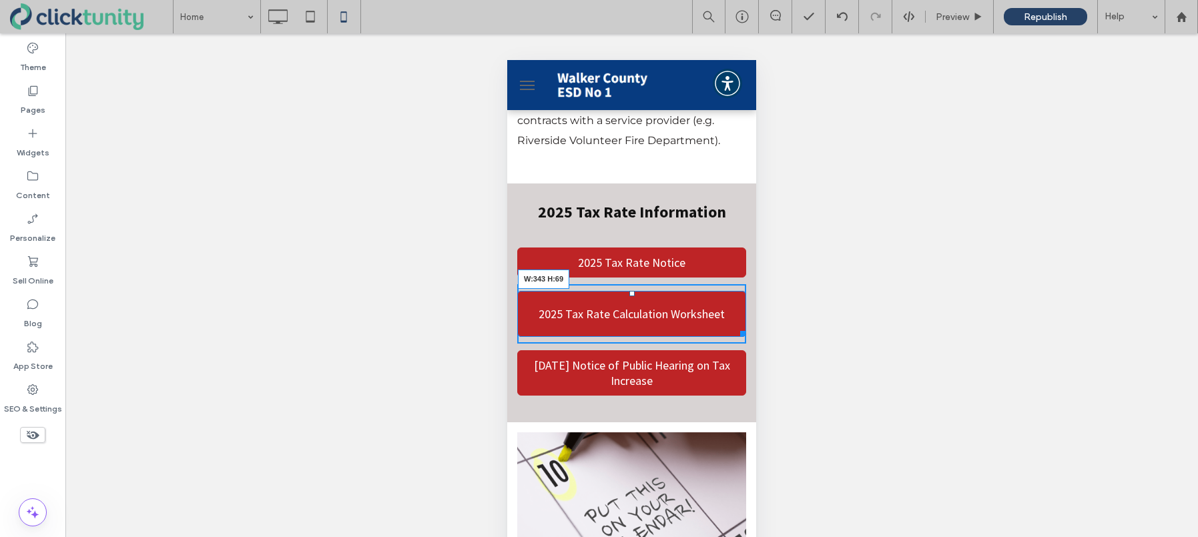
drag, startPoint x: 743, startPoint y: 278, endPoint x: 743, endPoint y: 294, distance: 16.0
click at [743, 326] on div at bounding box center [740, 331] width 10 height 10
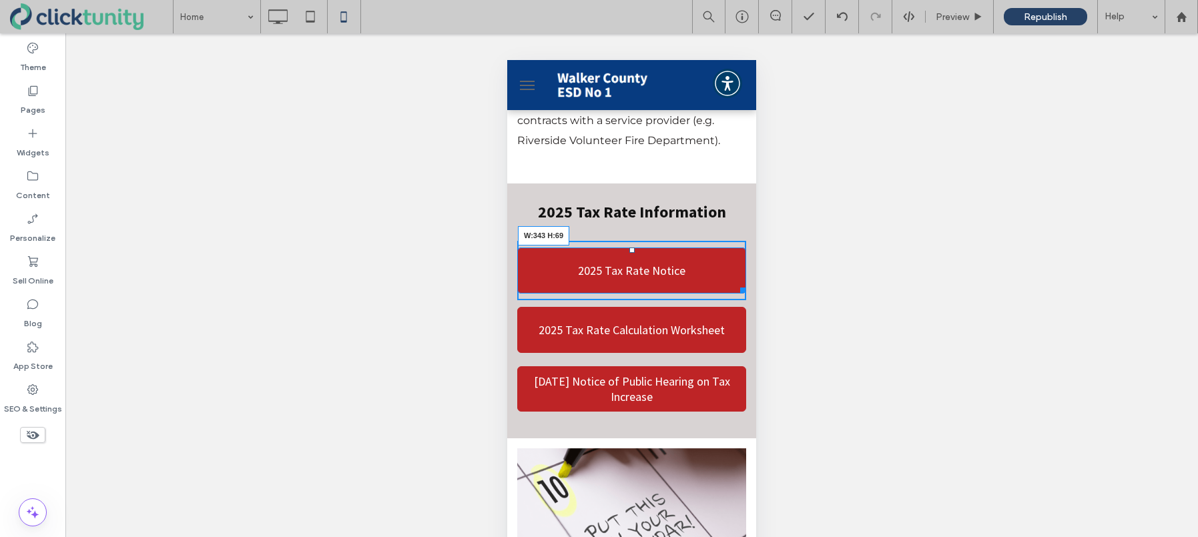
drag, startPoint x: 742, startPoint y: 236, endPoint x: 1249, endPoint y: 312, distance: 512.2
click at [741, 283] on div at bounding box center [740, 288] width 10 height 10
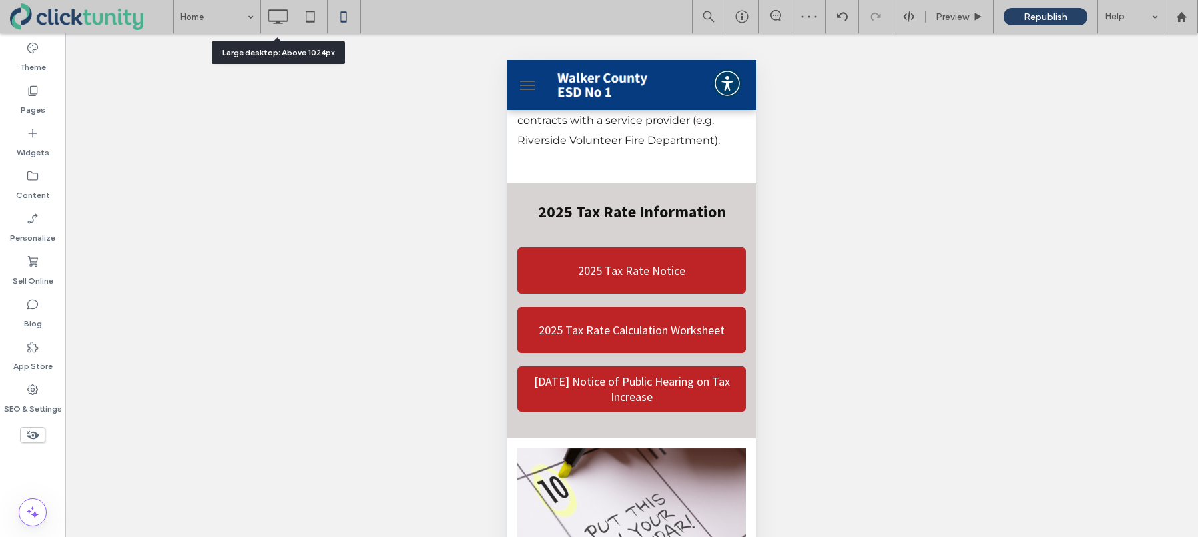
click at [280, 21] on use at bounding box center [277, 16] width 19 height 15
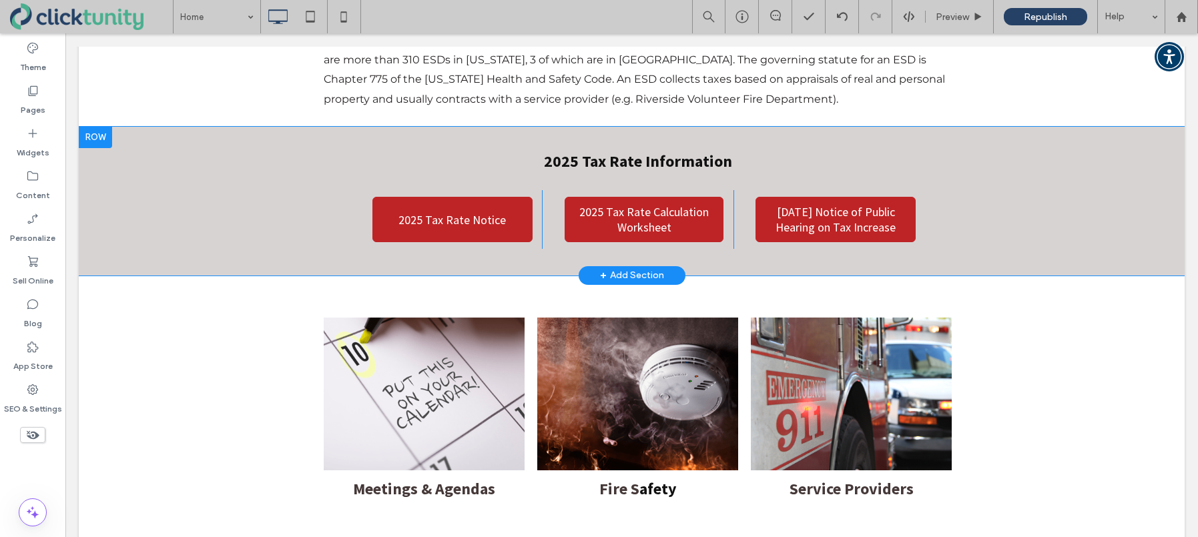
scroll to position [424, 0]
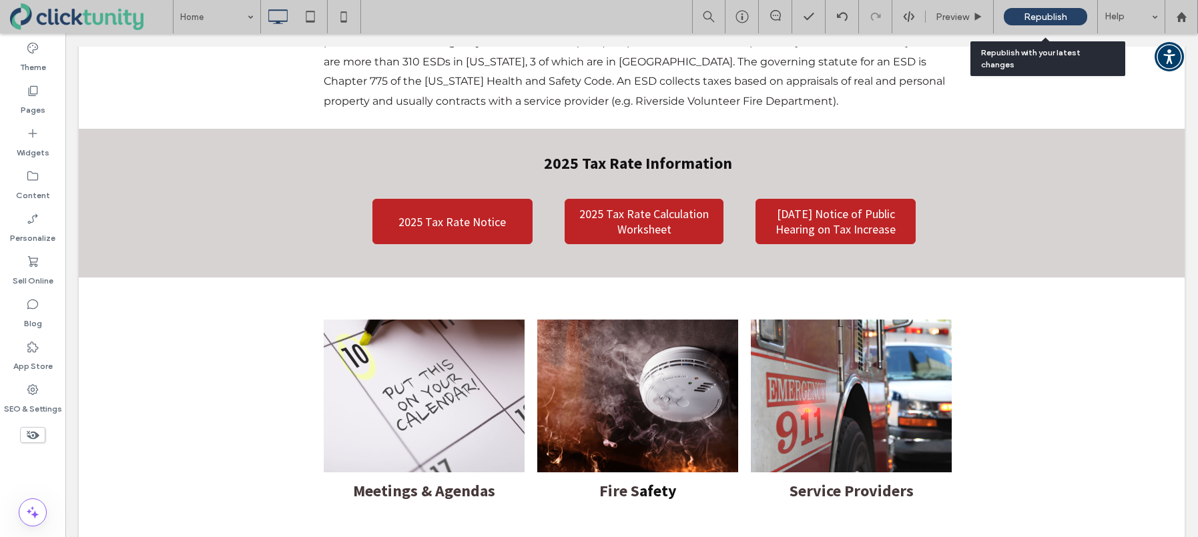
click at [1028, 21] on span "Republish" at bounding box center [1045, 16] width 43 height 11
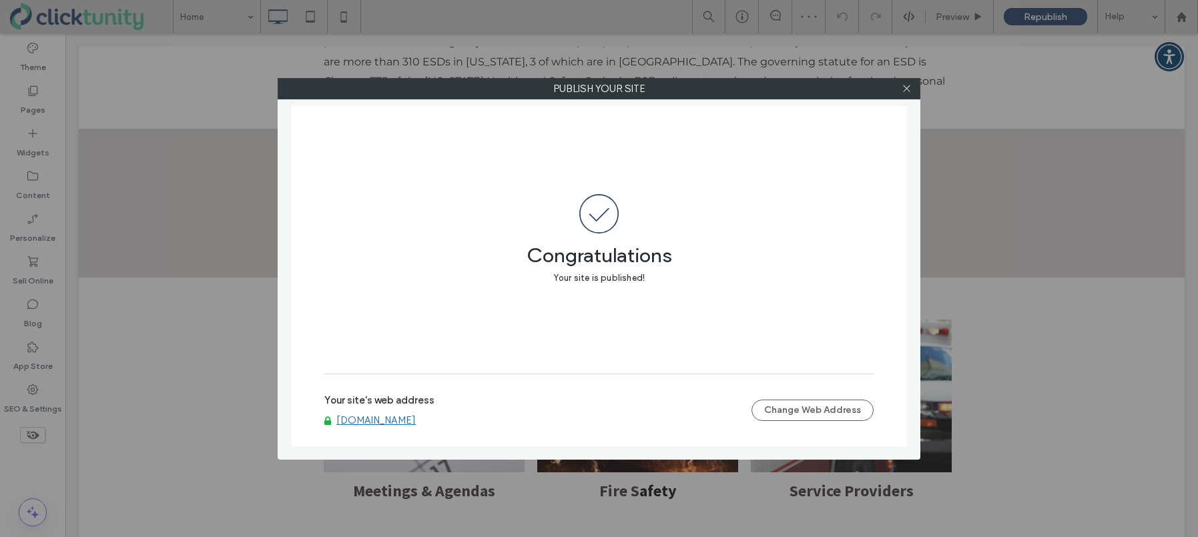
click at [414, 421] on link "www.walkercountyesd1.com" at bounding box center [375, 420] width 79 height 12
click at [903, 88] on icon at bounding box center [907, 88] width 10 height 10
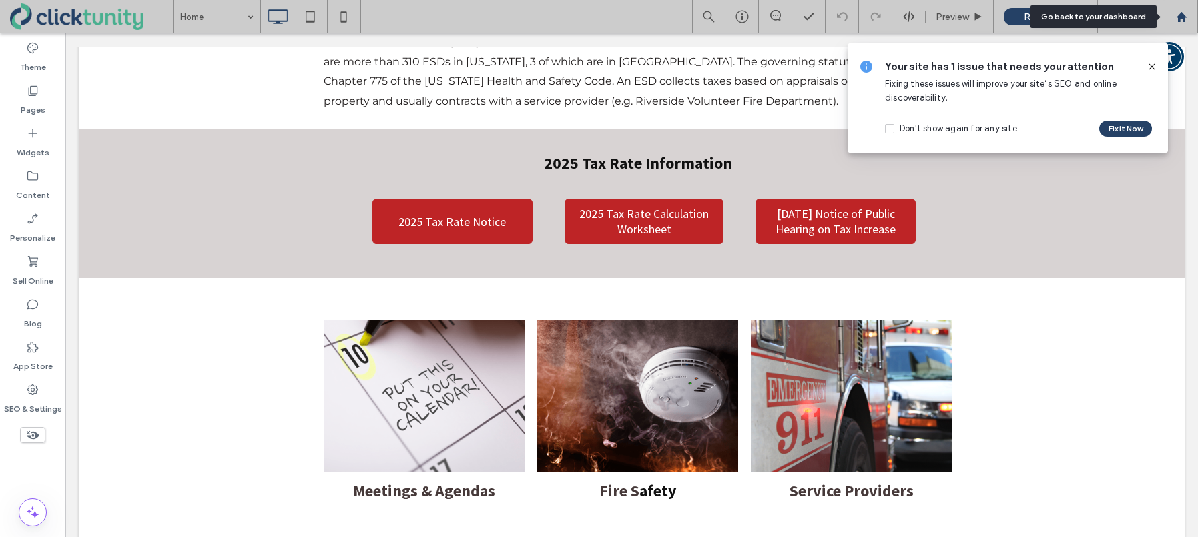
click at [1180, 21] on icon at bounding box center [1181, 16] width 11 height 11
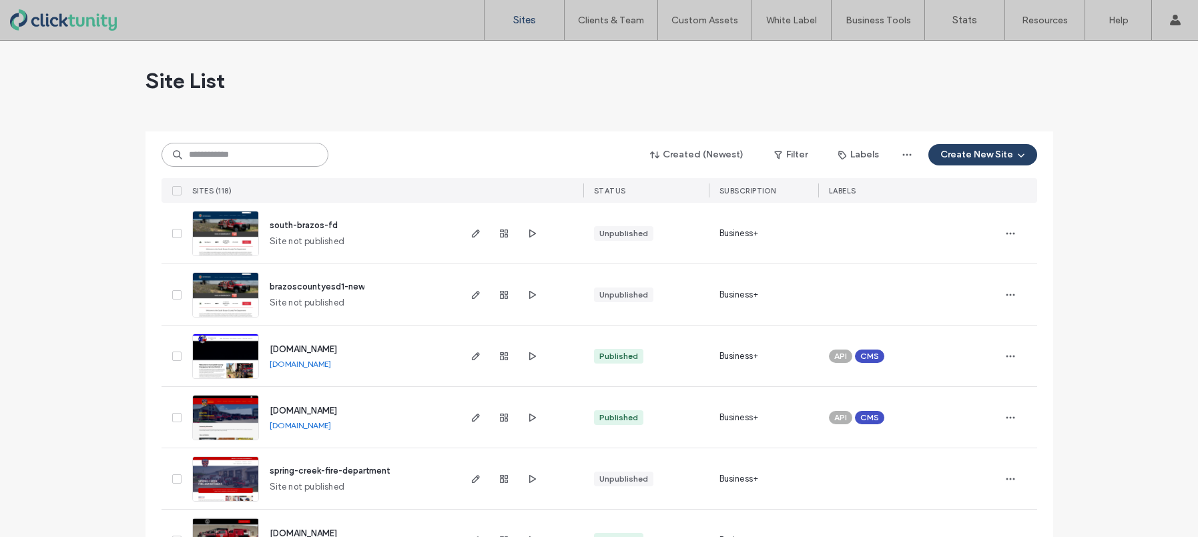
click at [265, 158] on input at bounding box center [245, 155] width 167 height 24
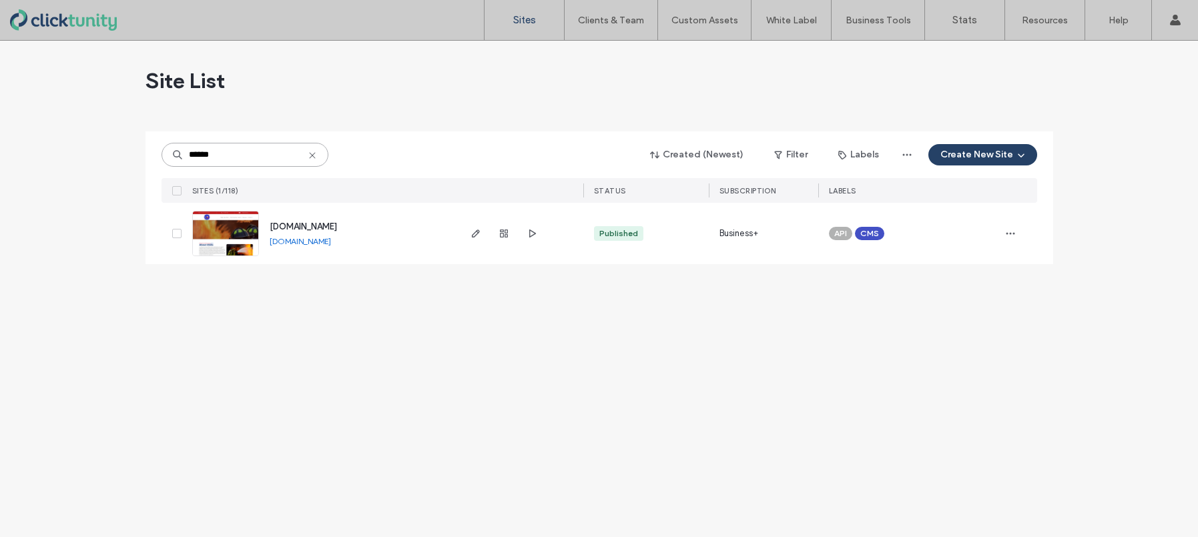
type input "******"
click at [294, 226] on span "[DOMAIN_NAME]" at bounding box center [303, 227] width 67 height 10
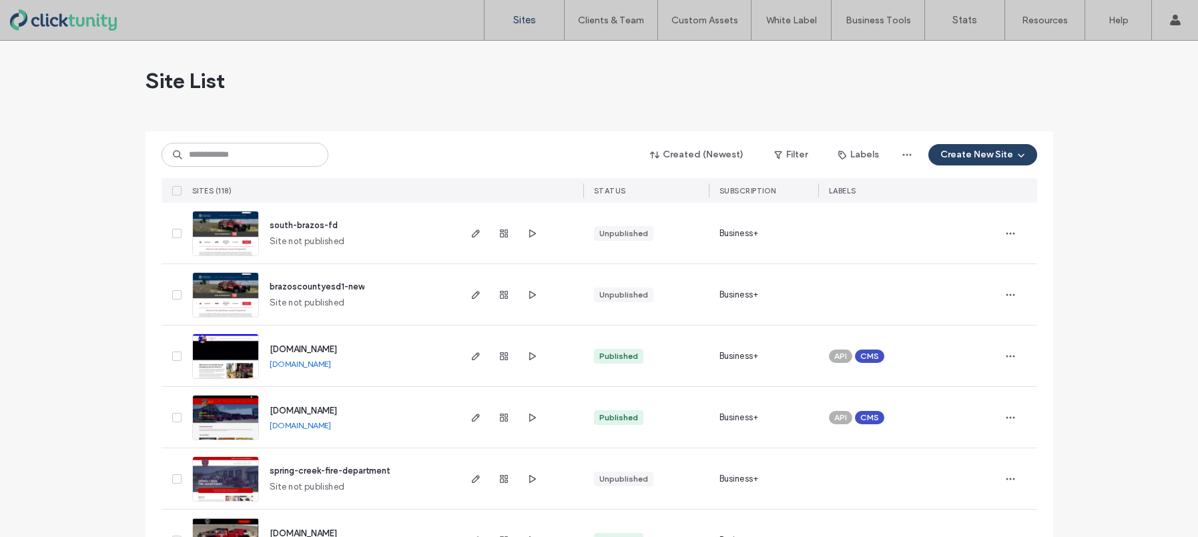
click at [260, 158] on input at bounding box center [245, 155] width 167 height 24
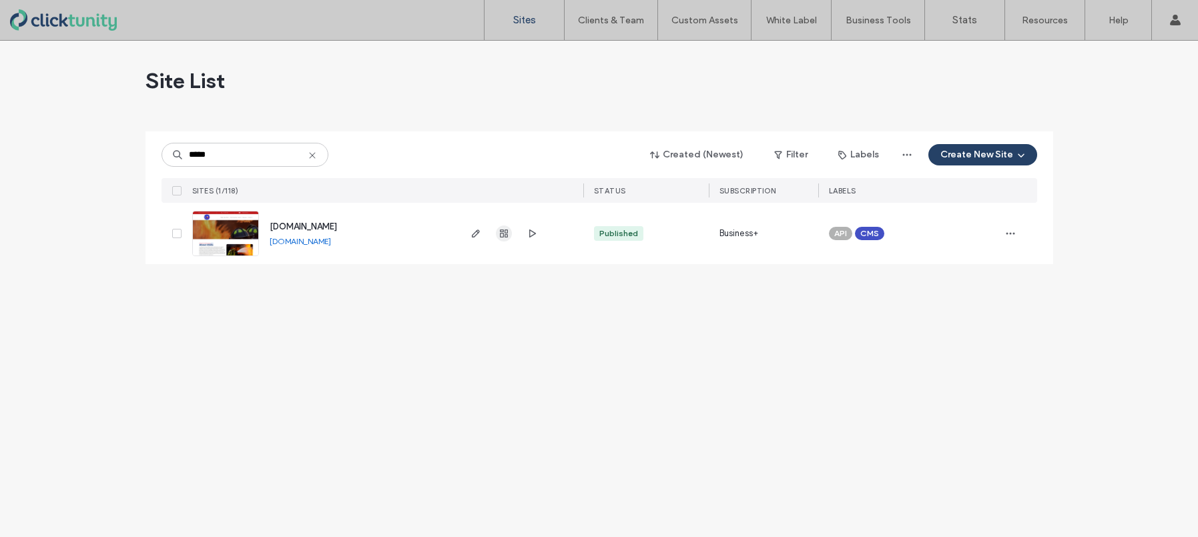
type input "*****"
click at [507, 236] on use "button" at bounding box center [504, 234] width 8 height 8
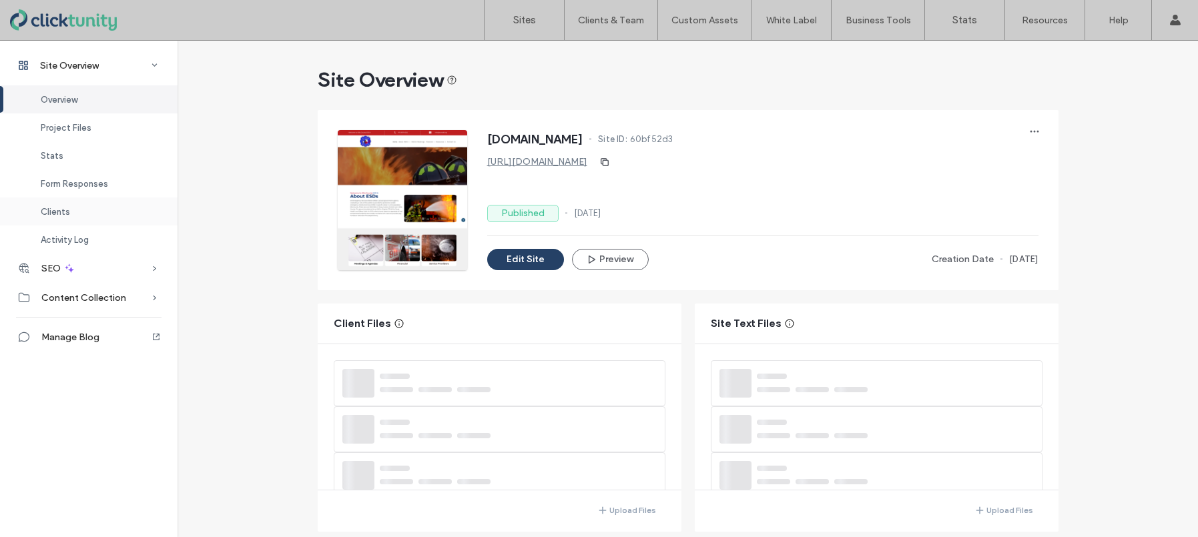
click at [85, 214] on div "Clients" at bounding box center [89, 212] width 178 height 28
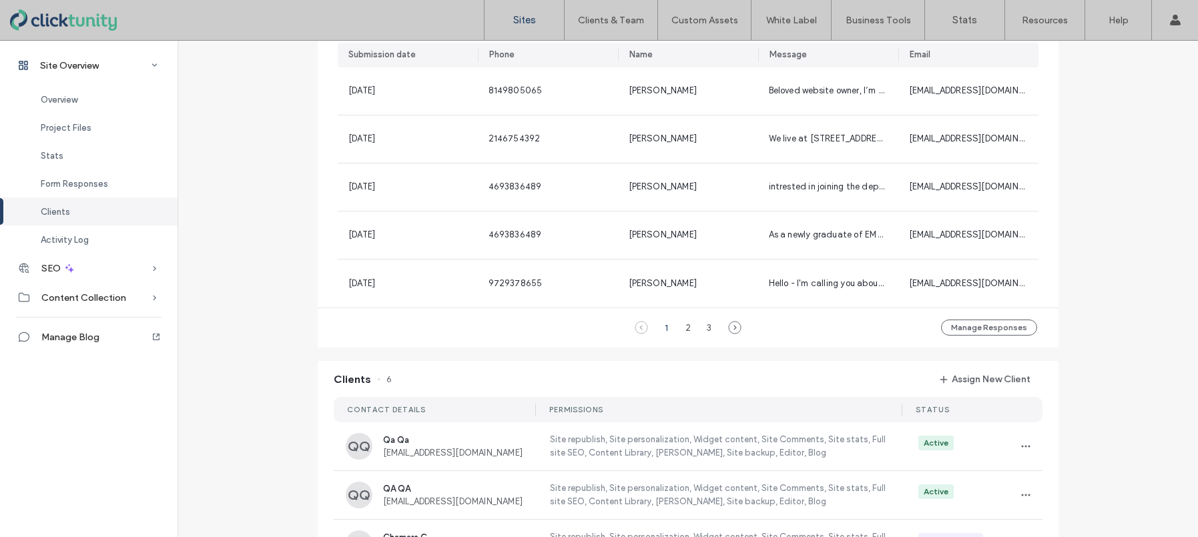
scroll to position [899, 0]
drag, startPoint x: 513, startPoint y: 19, endPoint x: 561, endPoint y: 39, distance: 51.8
click at [513, 19] on label "Sites" at bounding box center [524, 20] width 23 height 12
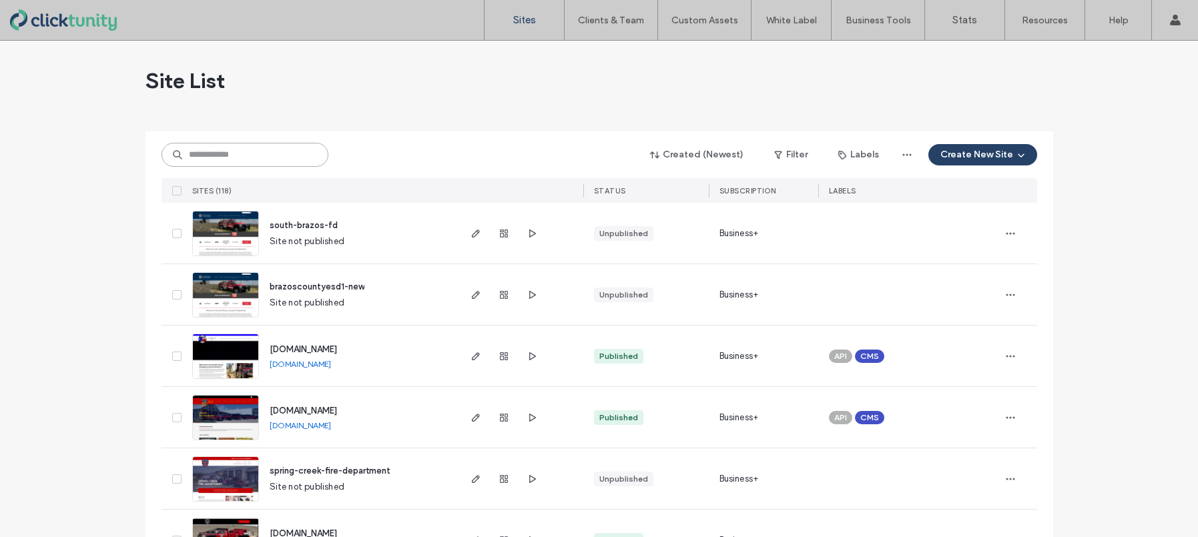
click at [256, 153] on input at bounding box center [245, 155] width 167 height 24
click at [292, 348] on span "[DOMAIN_NAME]" at bounding box center [303, 349] width 67 height 10
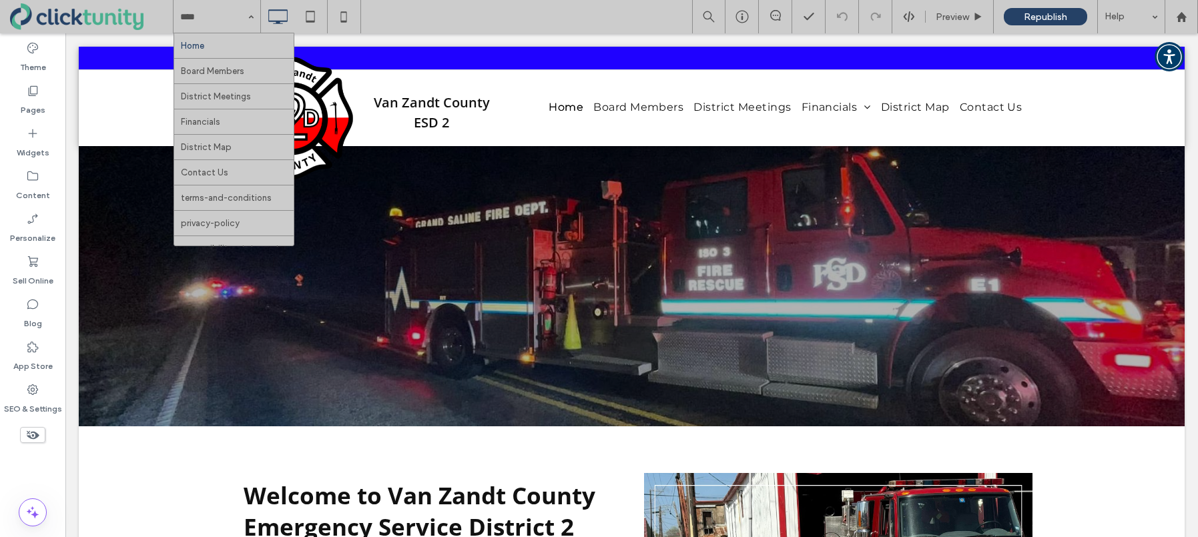
drag, startPoint x: 212, startPoint y: 70, endPoint x: 218, endPoint y: 74, distance: 7.2
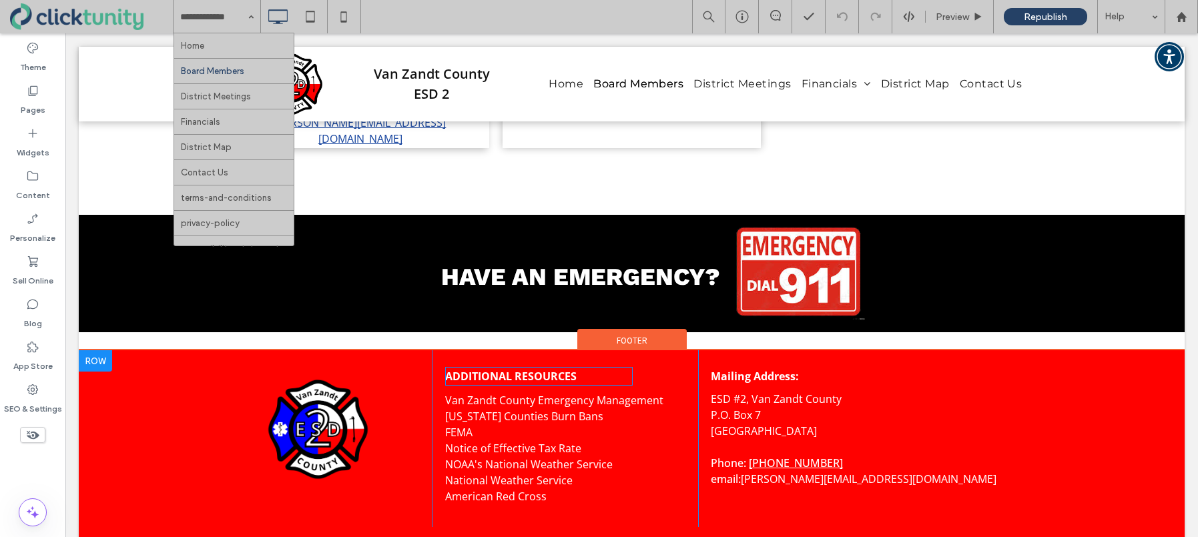
scroll to position [646, 0]
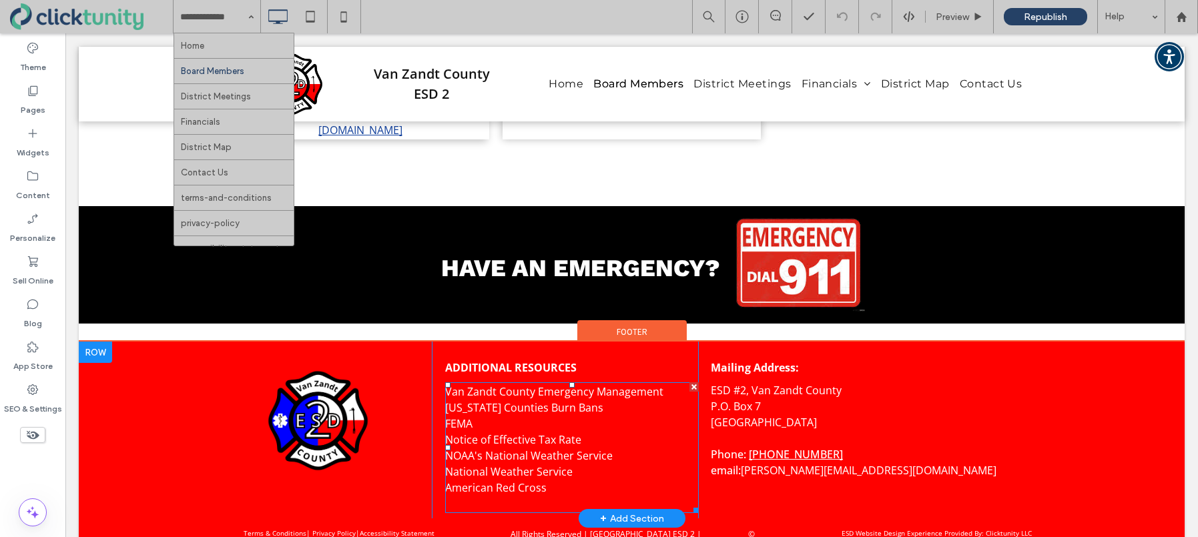
click at [488, 481] on link "American Red Cross" at bounding box center [495, 488] width 101 height 15
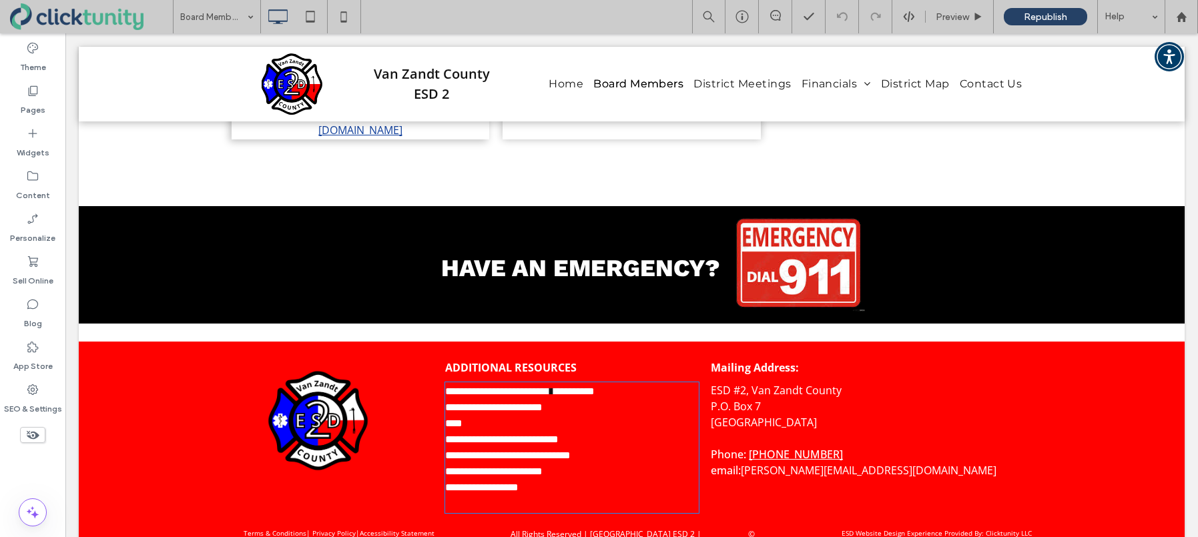
type input "*********"
type input "**"
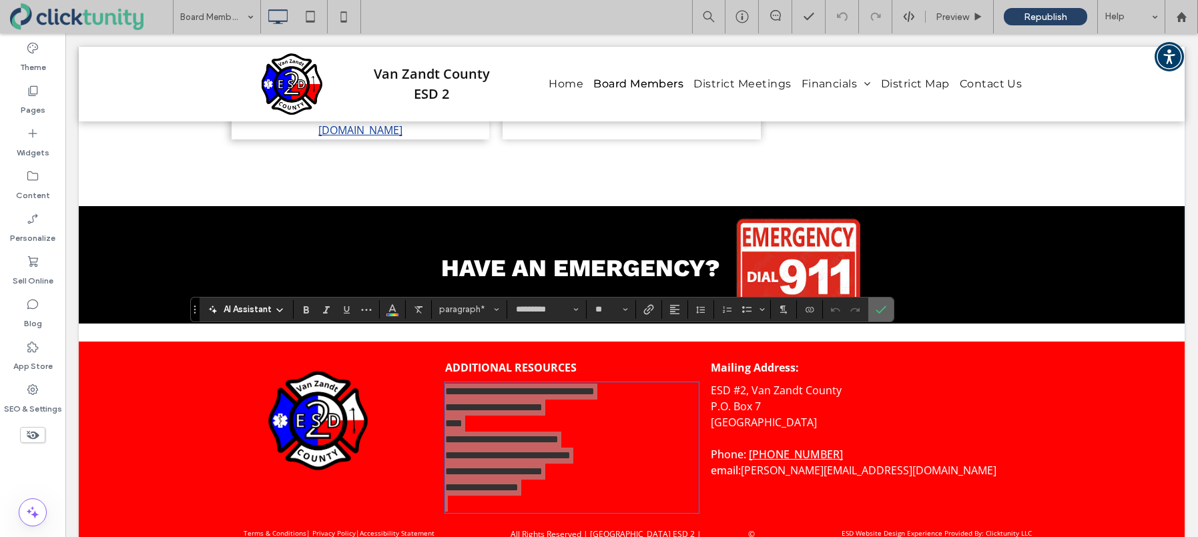
click at [880, 315] on span "Confirm" at bounding box center [879, 310] width 6 height 24
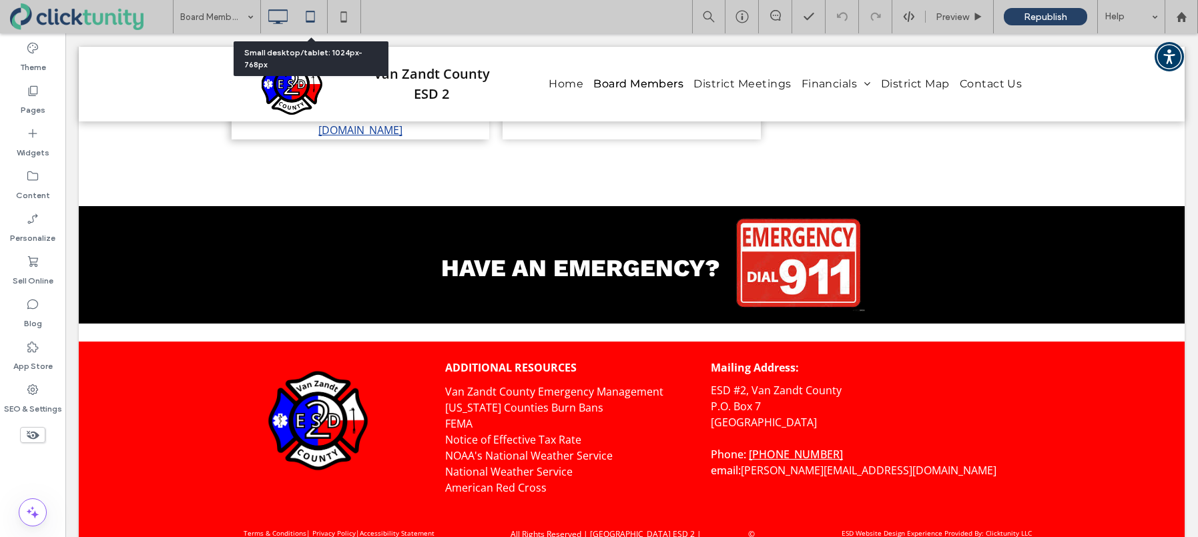
click at [311, 22] on use at bounding box center [310, 16] width 9 height 11
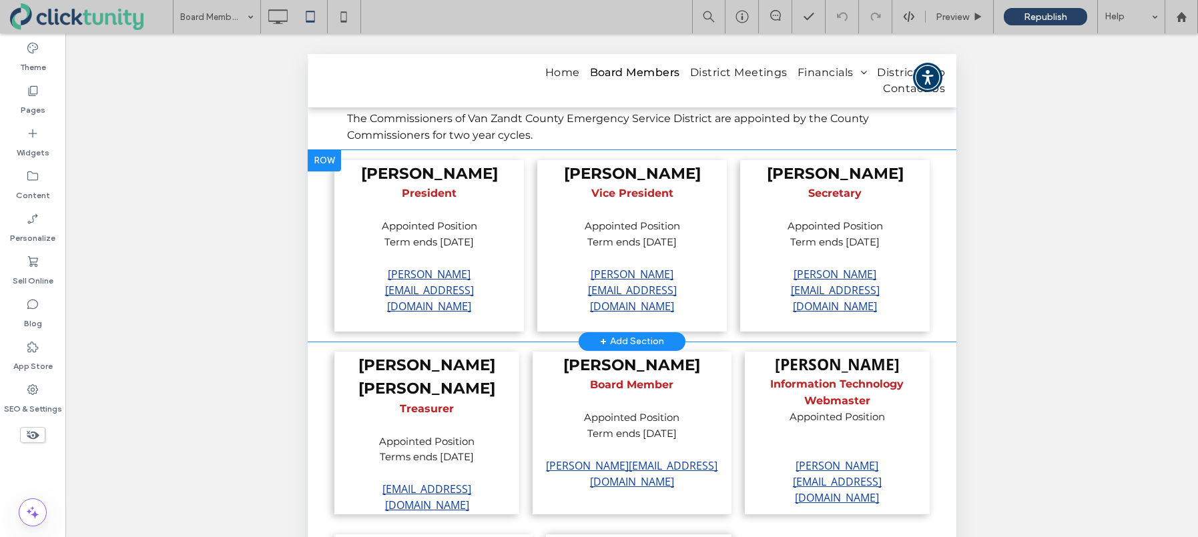
scroll to position [306, 0]
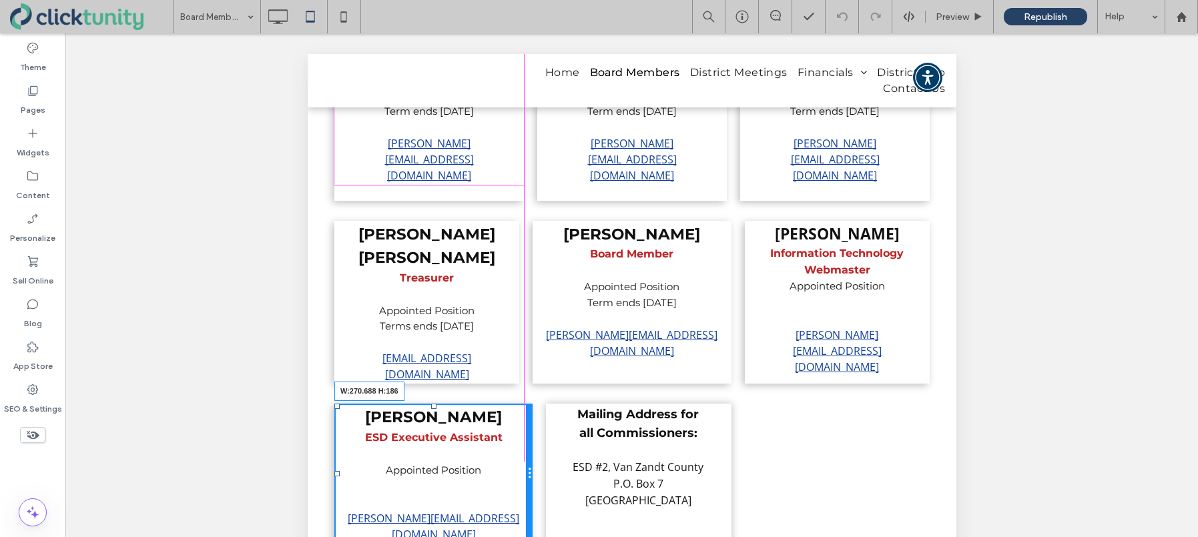
drag, startPoint x: 527, startPoint y: 460, endPoint x: 519, endPoint y: 459, distance: 7.4
click at [519, 459] on div "Teri Everitt ESD Executive Assistant Appointed Position ﻿ T.Everitt@vzcesd2.org…" at bounding box center [433, 474] width 198 height 140
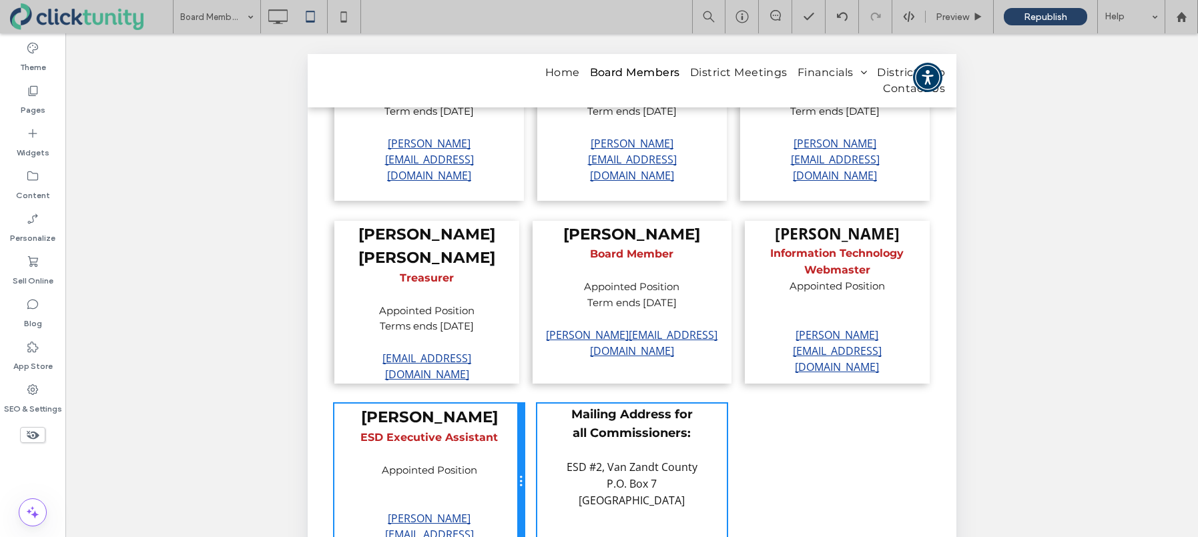
drag, startPoint x: 520, startPoint y: 458, endPoint x: 510, endPoint y: 457, distance: 10.1
click at [510, 457] on div "Teri Everitt ESD Executive Assistant Appointed Position ﻿ T.Everitt@vzcesd2.org…" at bounding box center [429, 482] width 190 height 156
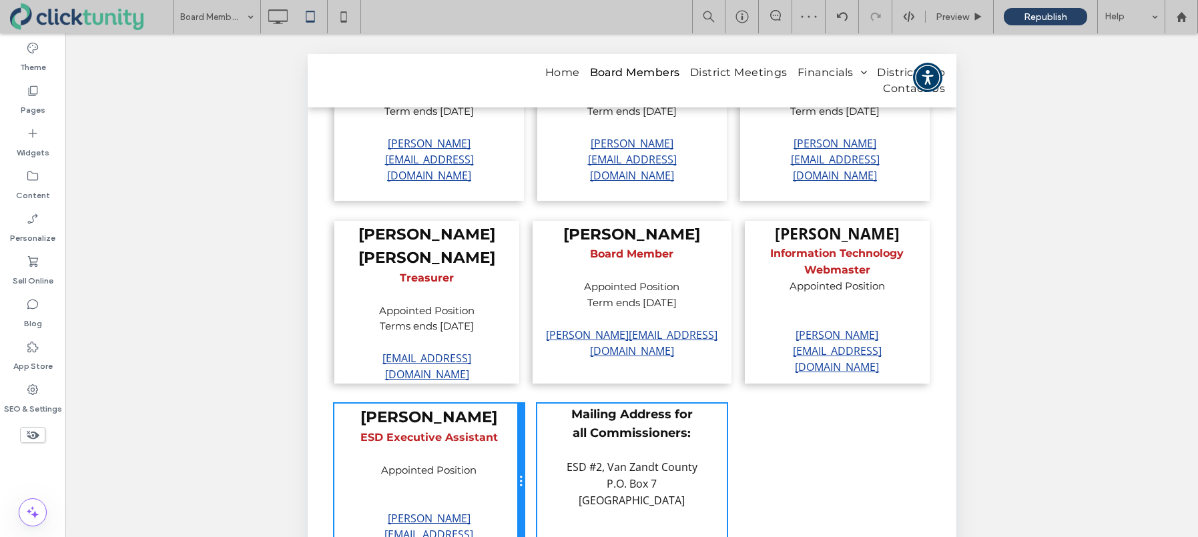
drag, startPoint x: 522, startPoint y: 456, endPoint x: 501, endPoint y: 454, distance: 21.4
click at [501, 454] on div "Teri Everitt ESD Executive Assistant Appointed Position ﻿ T.Everitt@vzcesd2.org…" at bounding box center [429, 482] width 190 height 156
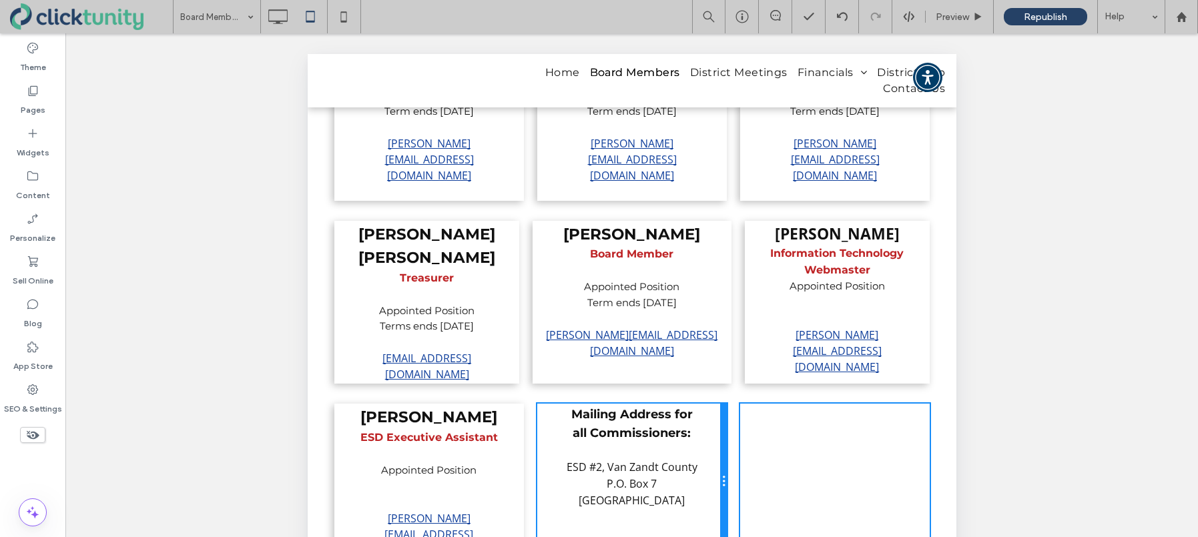
drag, startPoint x: 725, startPoint y: 444, endPoint x: 744, endPoint y: 444, distance: 18.7
click at [744, 444] on div "Teri Everitt ESD Executive Assistant Appointed Position ﻿ T.Everitt@vzcesd2.org…" at bounding box center [631, 482] width 595 height 156
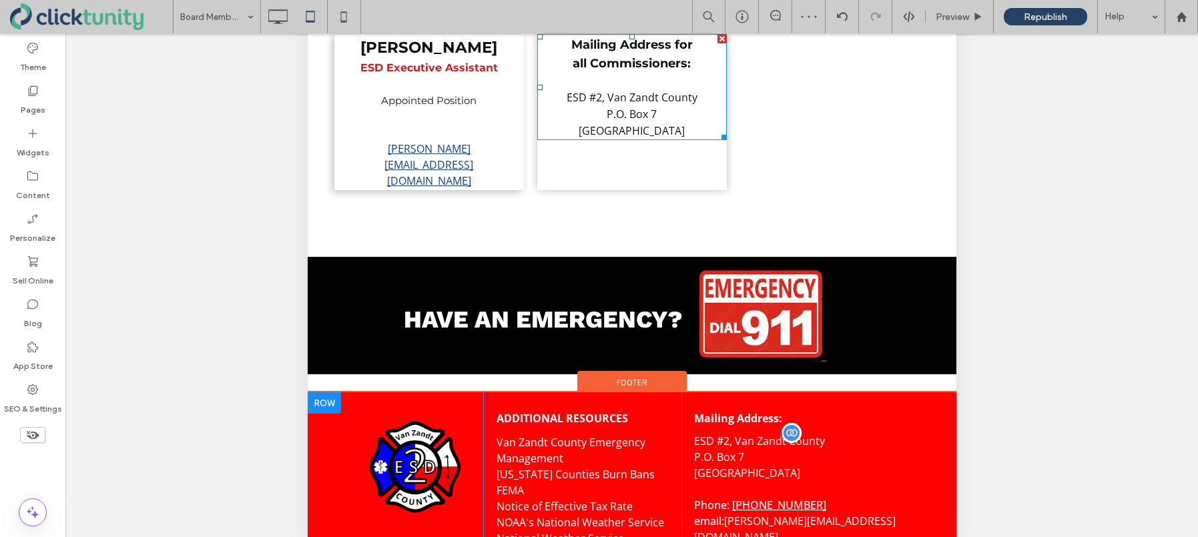
scroll to position [393, 0]
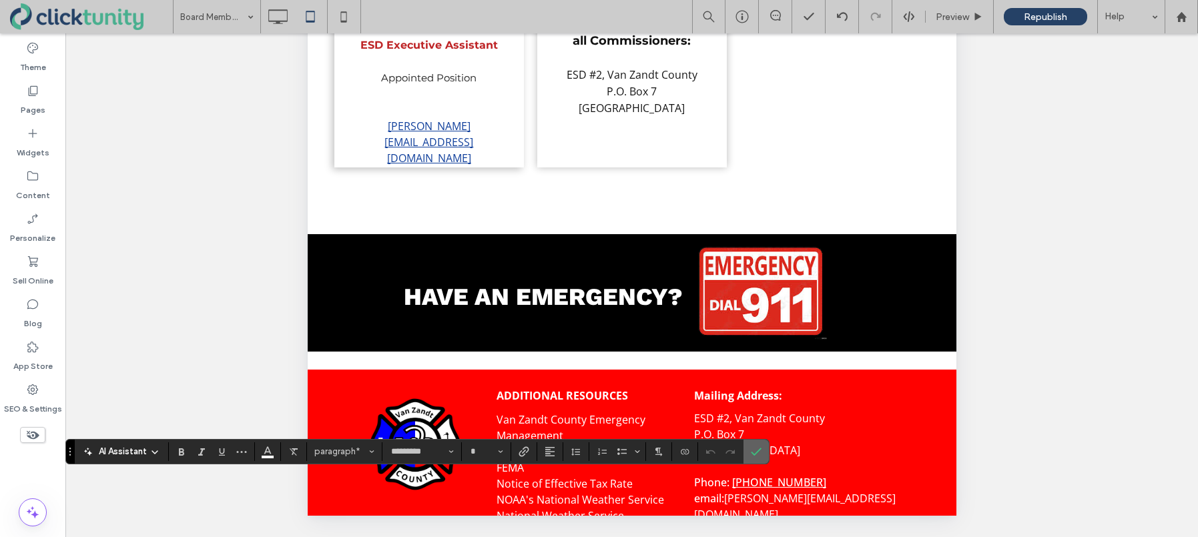
click at [765, 452] on section at bounding box center [755, 452] width 25 height 24
click at [756, 449] on icon "Confirm" at bounding box center [756, 451] width 11 height 11
click at [761, 451] on label "Confirm" at bounding box center [756, 452] width 20 height 24
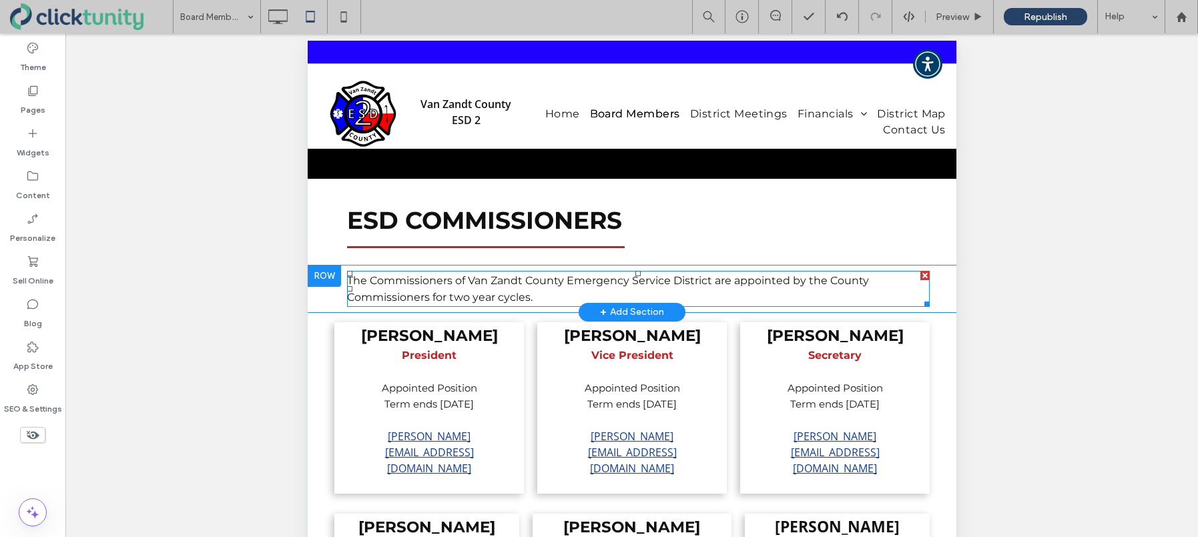
scroll to position [0, 0]
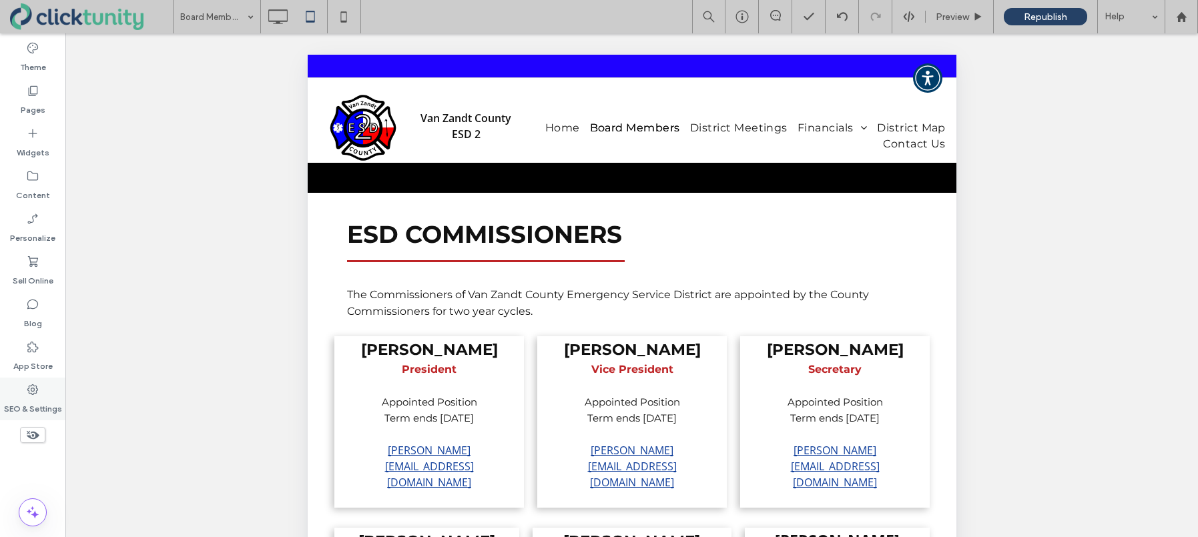
drag, startPoint x: 40, startPoint y: 388, endPoint x: 49, endPoint y: 388, distance: 9.4
click at [40, 388] on div "SEO & Settings" at bounding box center [32, 399] width 65 height 43
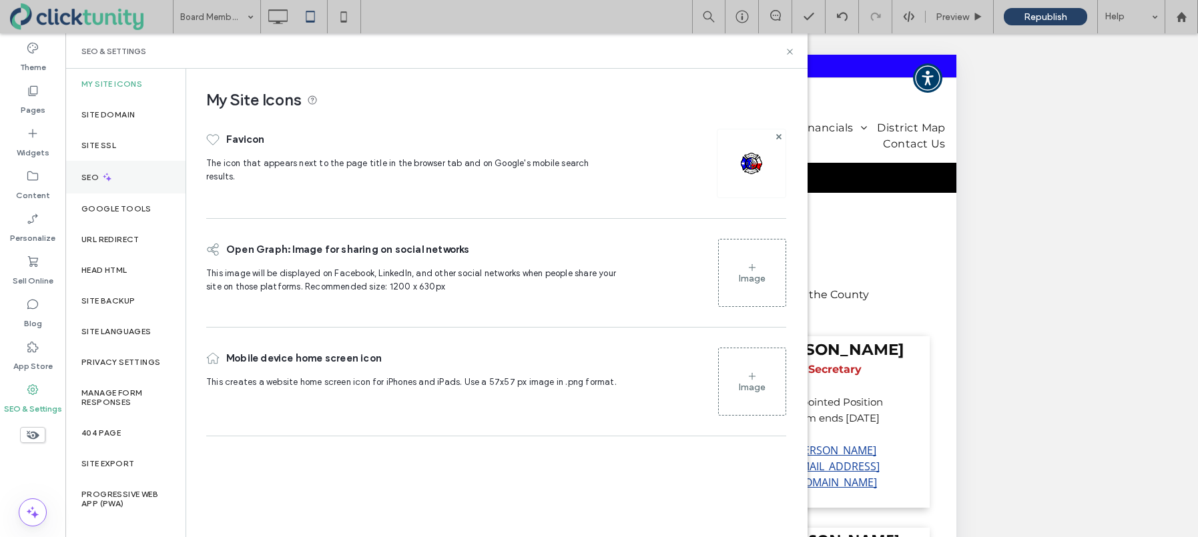
drag, startPoint x: 130, startPoint y: 175, endPoint x: 170, endPoint y: 188, distance: 41.6
click at [130, 176] on div "SEO" at bounding box center [125, 177] width 120 height 33
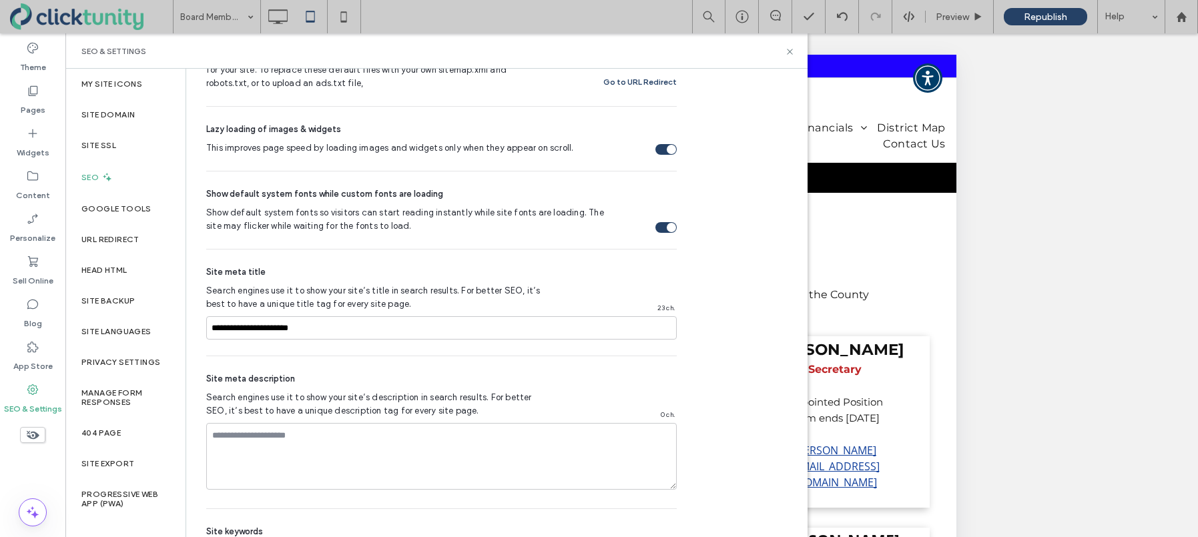
scroll to position [685, 0]
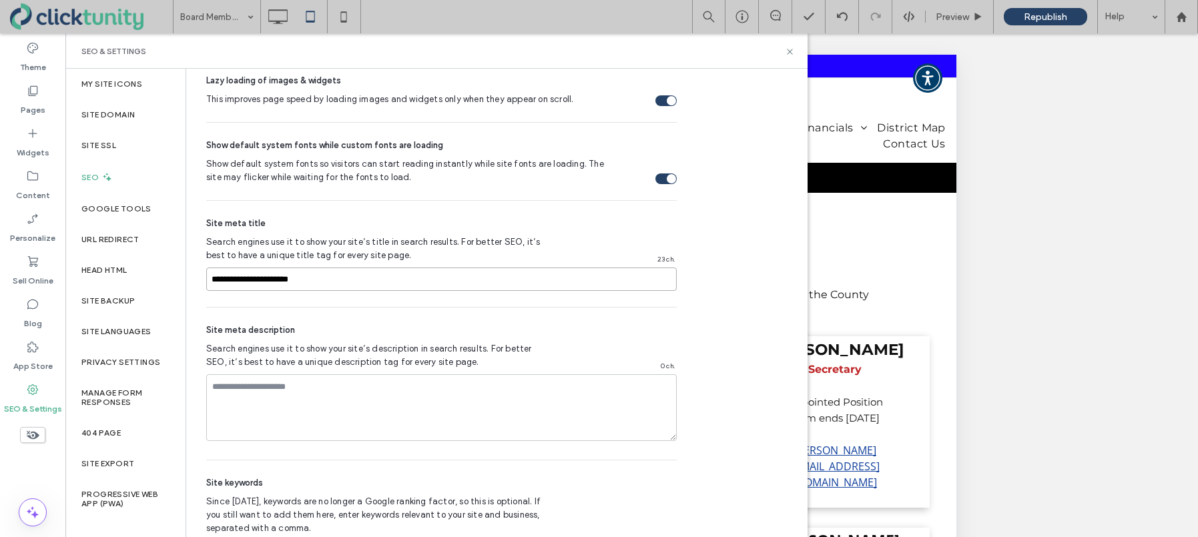
drag, startPoint x: 336, startPoint y: 282, endPoint x: 192, endPoint y: 277, distance: 144.3
click at [192, 277] on div "SEO Optimize your site to increase its visibility in relevant search results. N…" at bounding box center [436, 3] width 501 height 1240
type input "**********"
click at [790, 51] on use at bounding box center [789, 51] width 5 height 5
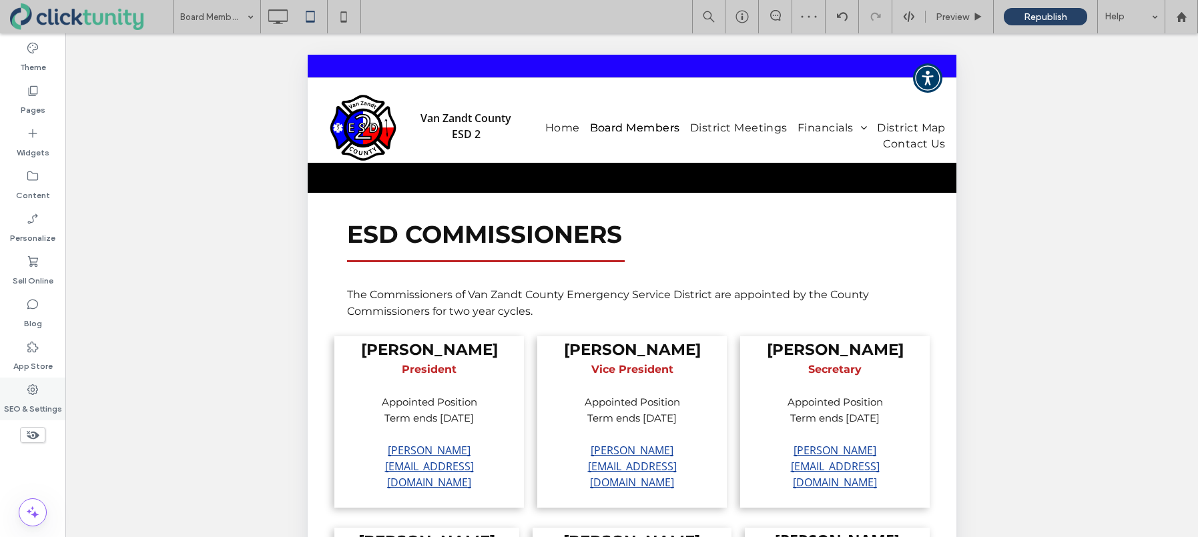
click at [35, 390] on icon at bounding box center [32, 389] width 13 height 13
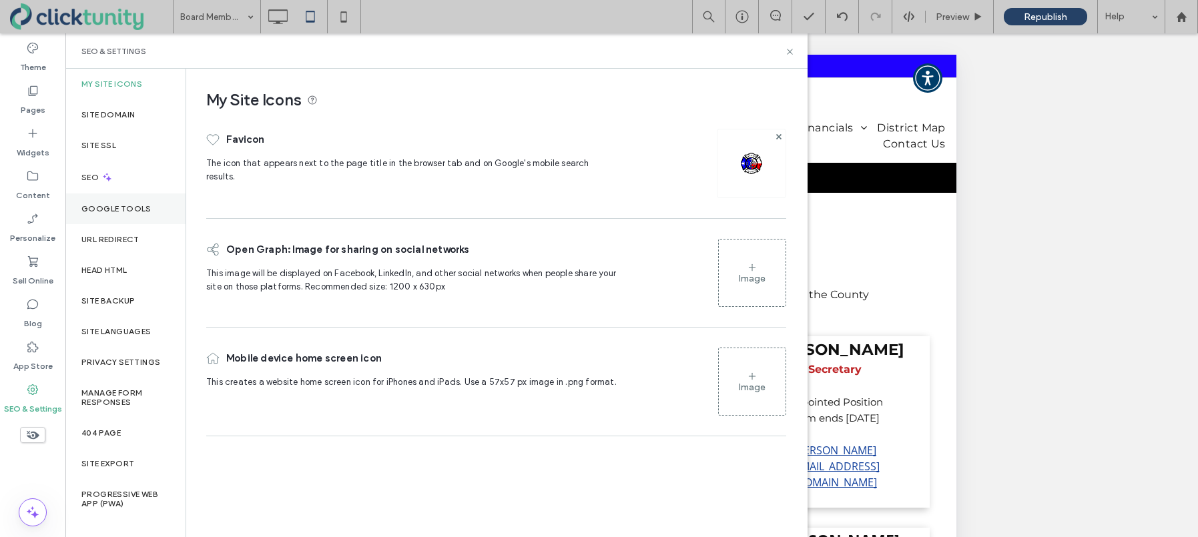
drag, startPoint x: 111, startPoint y: 182, endPoint x: 171, endPoint y: 197, distance: 61.3
click at [111, 182] on icon at bounding box center [106, 177] width 11 height 11
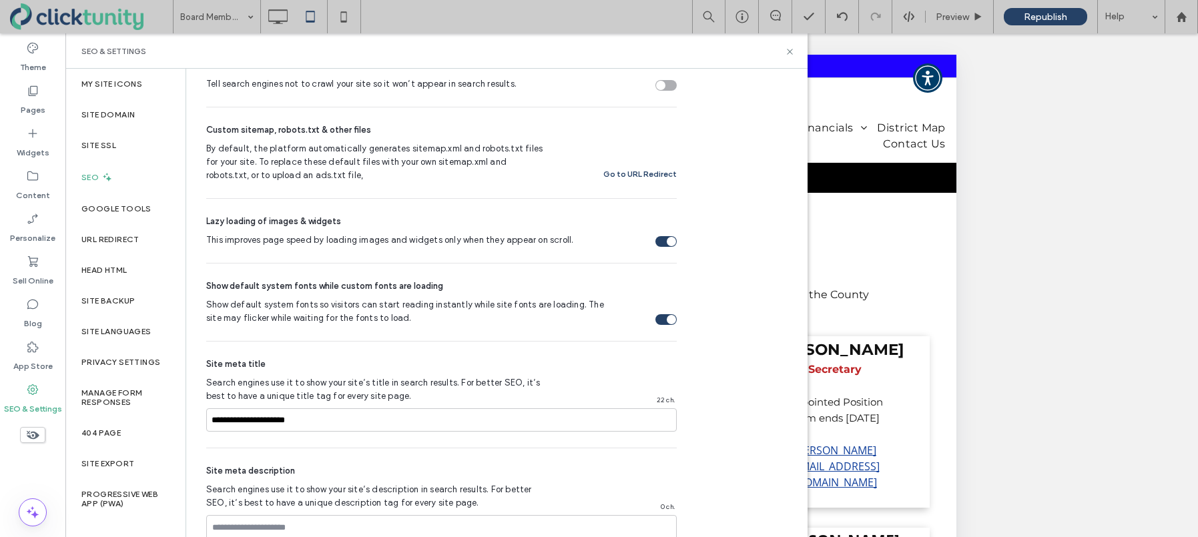
scroll to position [587, 0]
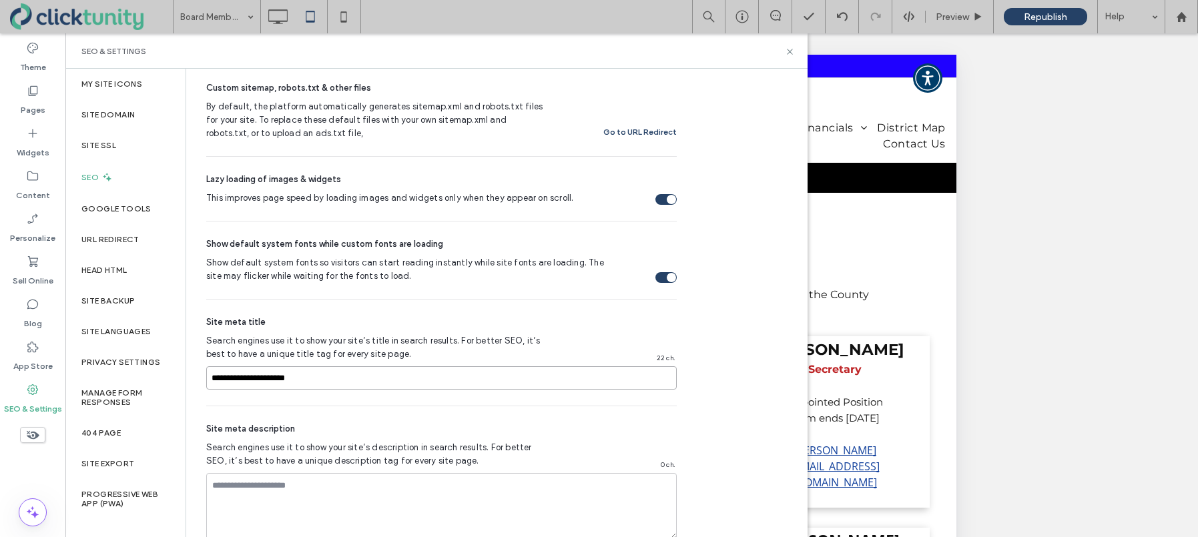
click at [316, 374] on input "**********" at bounding box center [441, 377] width 471 height 23
type input "**********"
click at [787, 53] on icon at bounding box center [790, 52] width 10 height 10
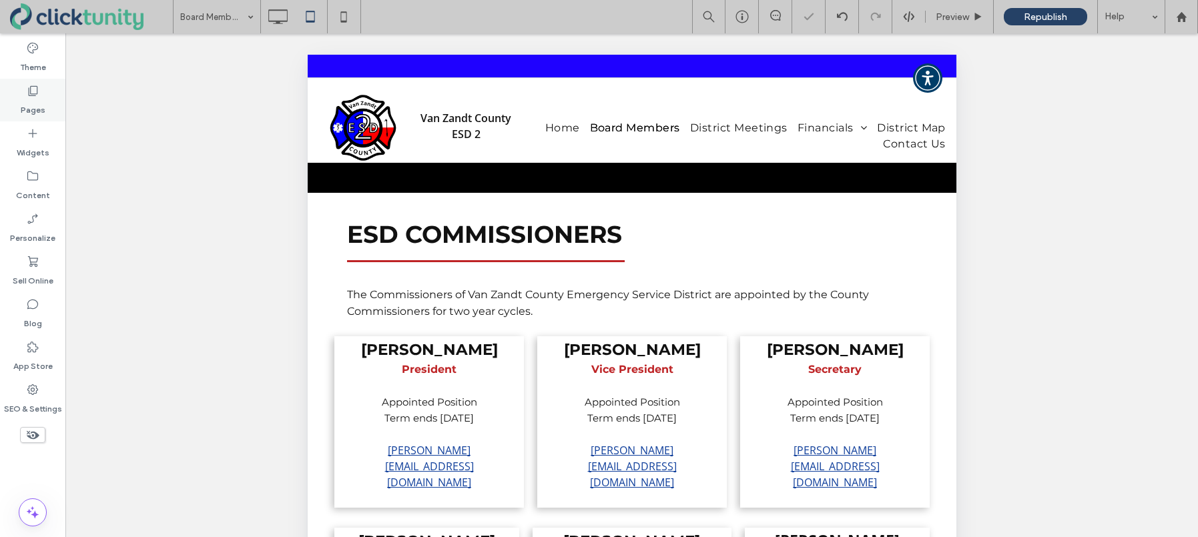
click at [35, 103] on label "Pages" at bounding box center [33, 106] width 25 height 19
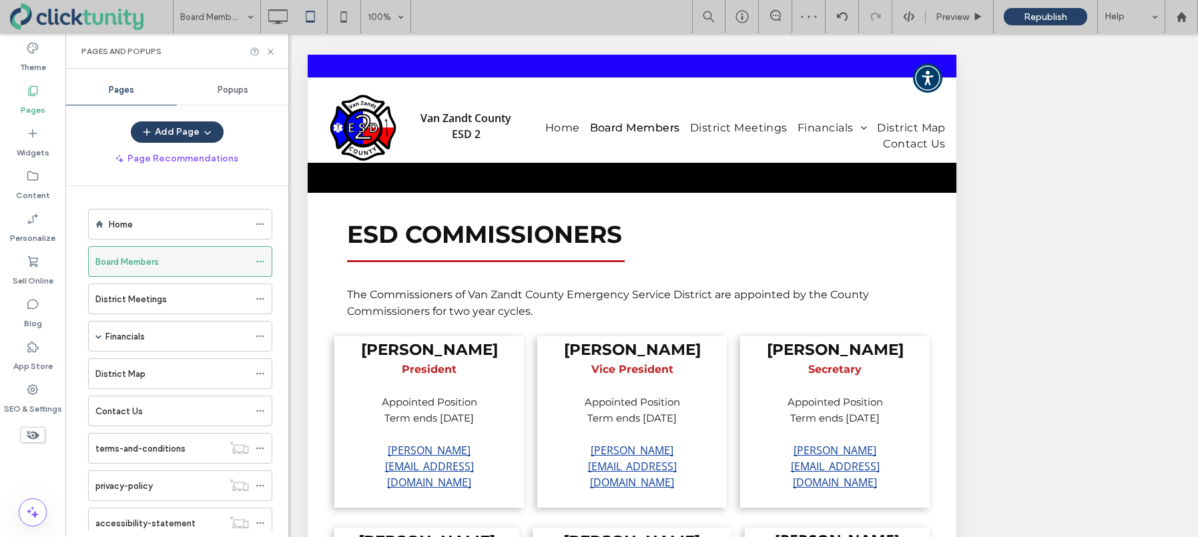
click at [266, 263] on div at bounding box center [264, 262] width 16 height 20
click at [262, 262] on use at bounding box center [259, 262] width 7 height 2
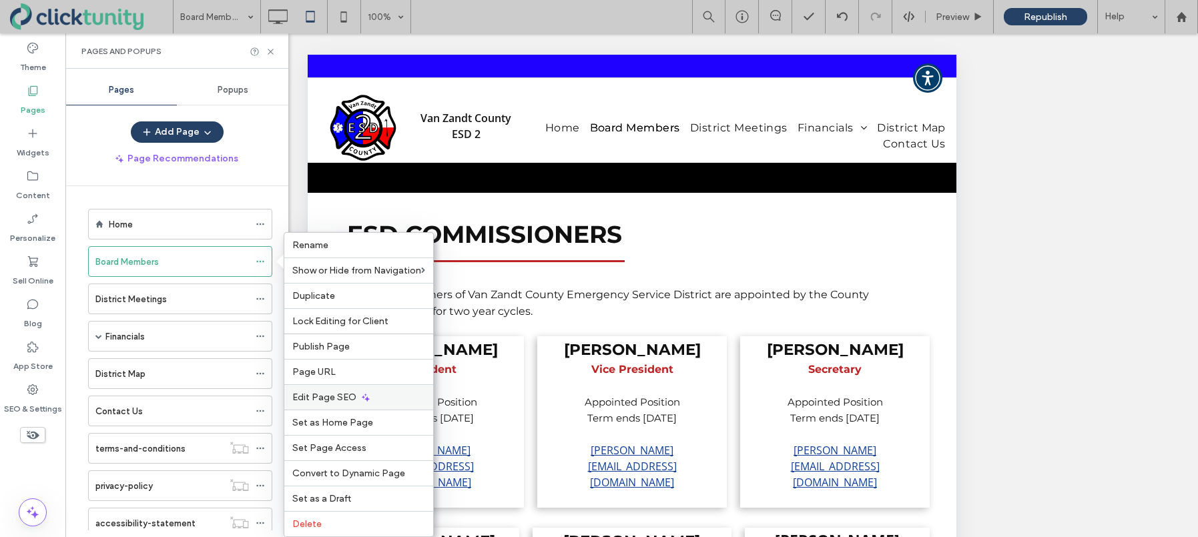
click at [317, 393] on span "Edit Page SEO" at bounding box center [324, 397] width 64 height 11
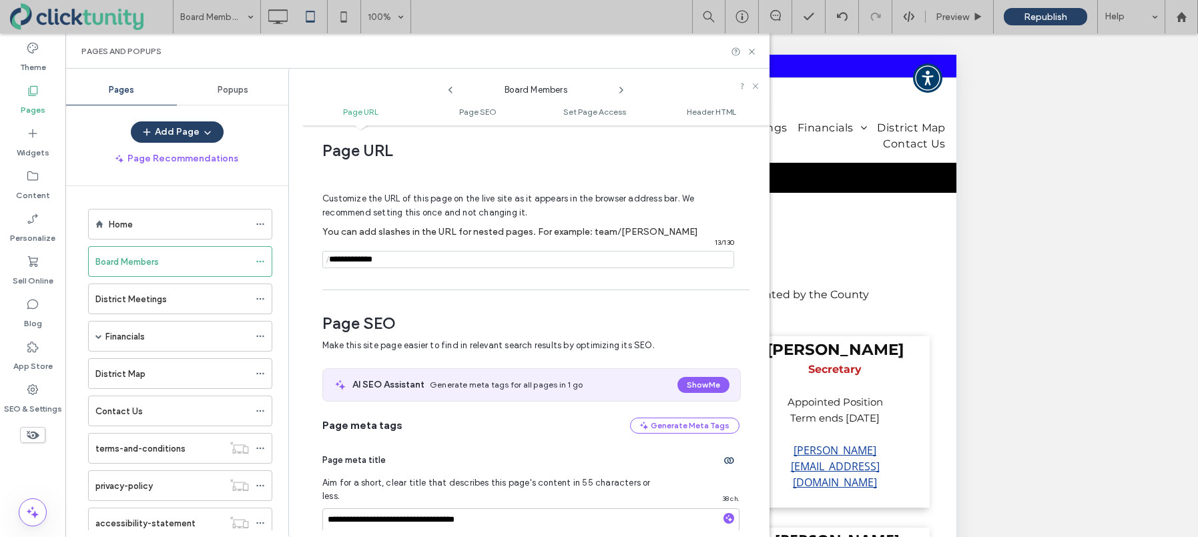
scroll to position [10, 0]
click at [479, 114] on span "Page SEO" at bounding box center [477, 112] width 37 height 10
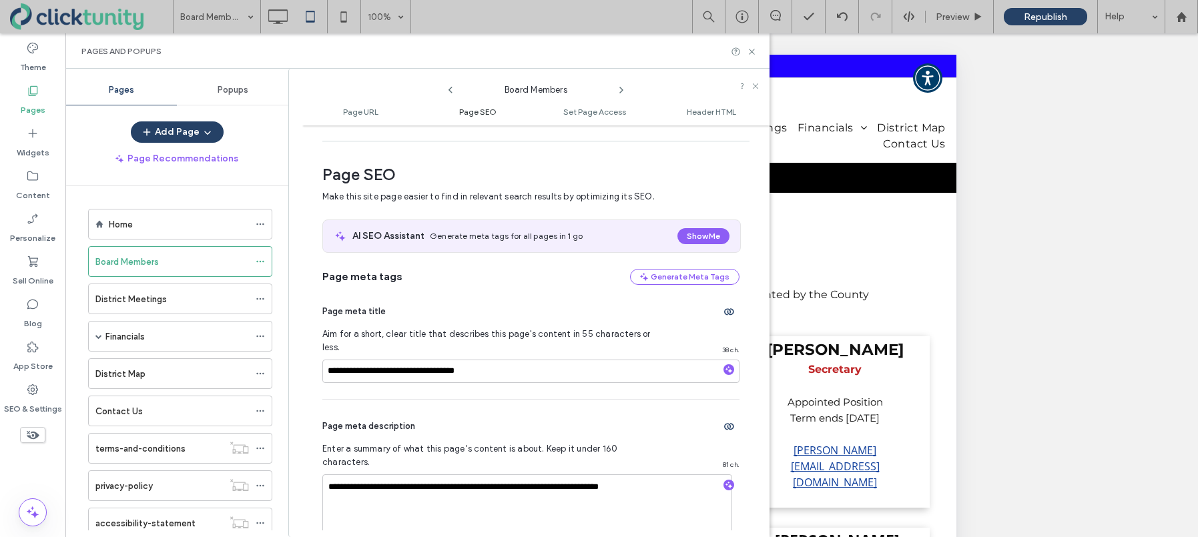
scroll to position [176, 0]
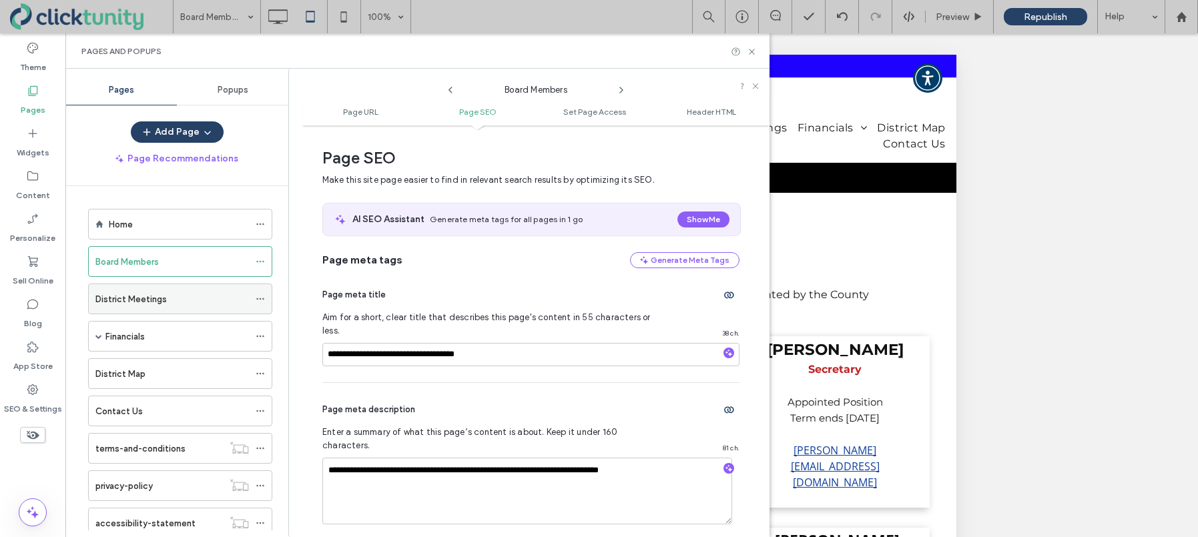
click at [254, 295] on div "District Meetings" at bounding box center [180, 299] width 184 height 31
click at [260, 299] on use at bounding box center [259, 299] width 7 height 2
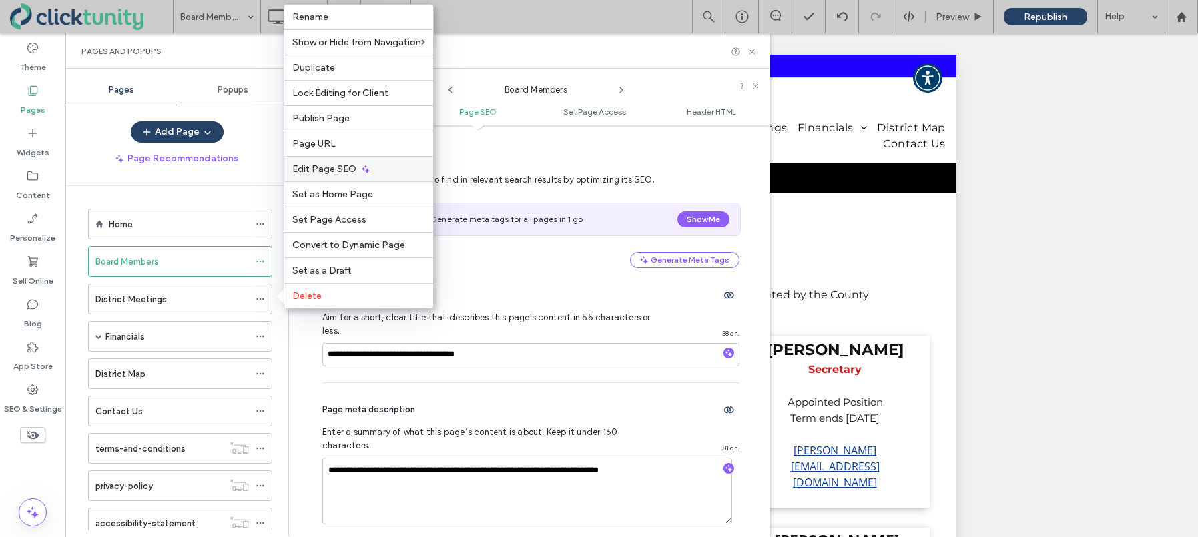
click at [335, 168] on span "Edit Page SEO" at bounding box center [324, 169] width 64 height 11
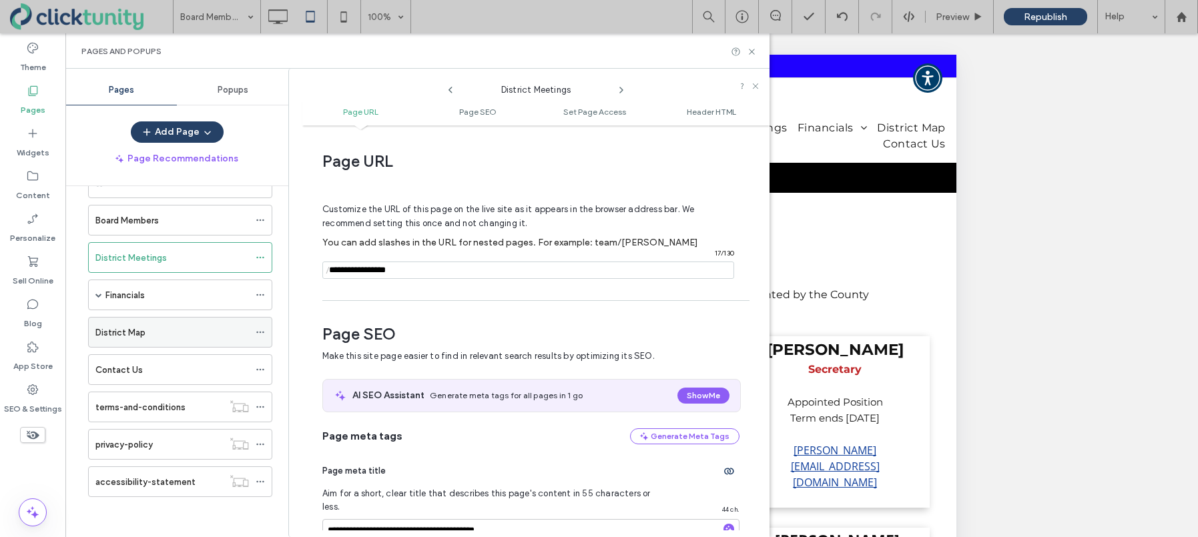
scroll to position [0, 0]
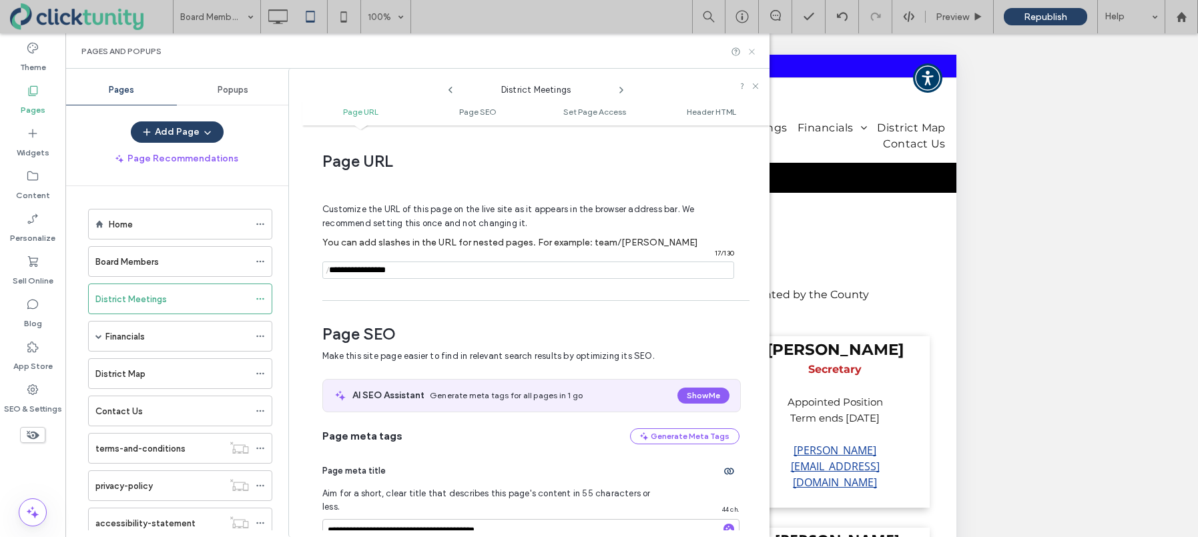
drag, startPoint x: 752, startPoint y: 53, endPoint x: 443, endPoint y: 1, distance: 313.2
click at [752, 53] on icon at bounding box center [752, 52] width 10 height 10
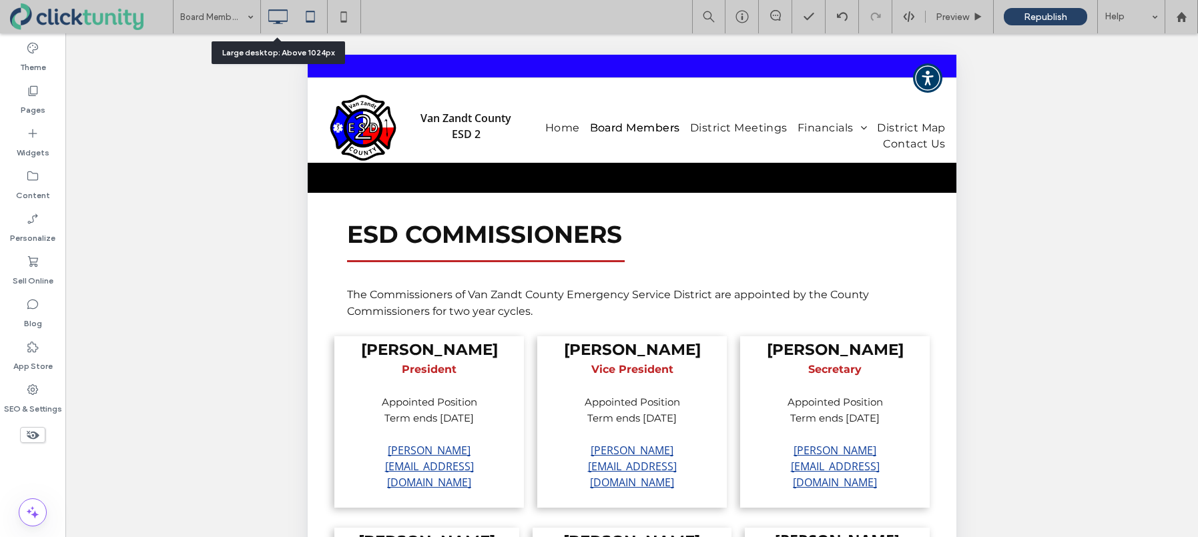
drag, startPoint x: 278, startPoint y: 20, endPoint x: 284, endPoint y: 27, distance: 8.5
click at [278, 20] on use at bounding box center [277, 16] width 19 height 15
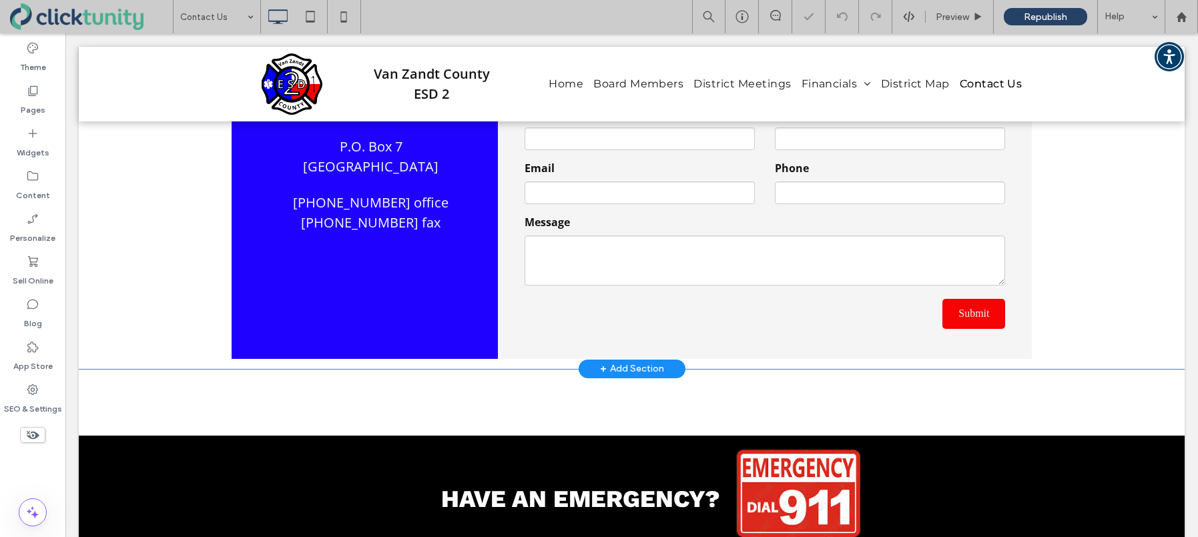
scroll to position [278, 0]
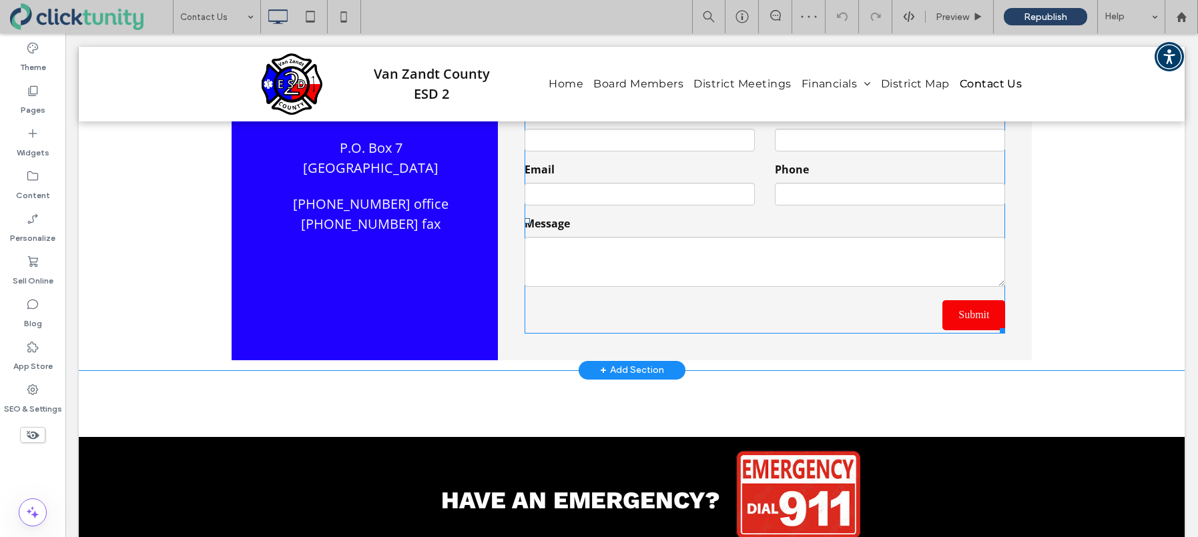
click at [617, 176] on span at bounding box center [765, 220] width 481 height 226
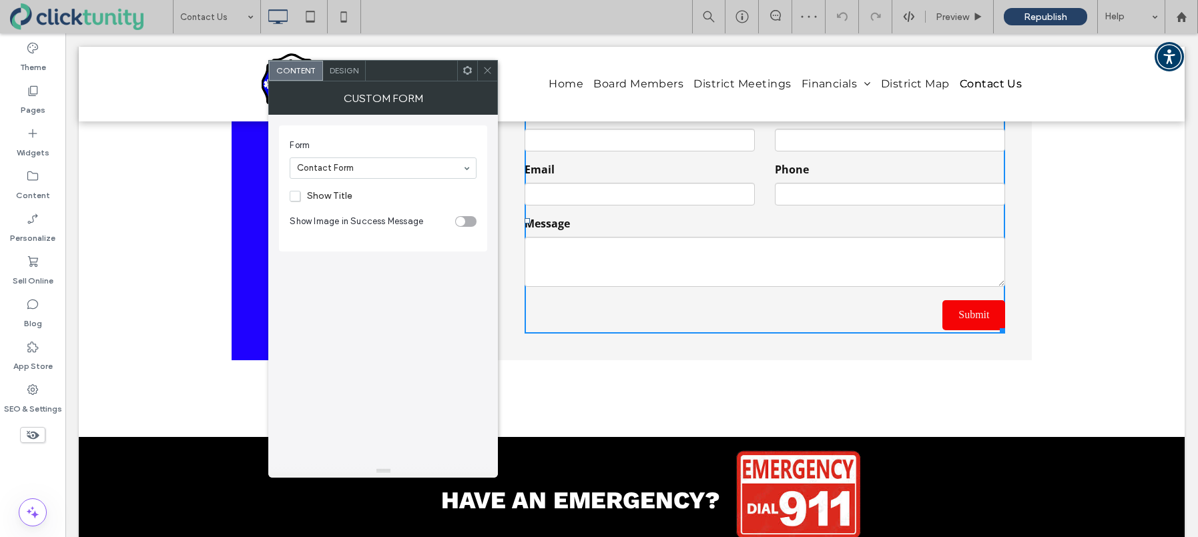
click at [349, 73] on span "Design" at bounding box center [344, 70] width 29 height 10
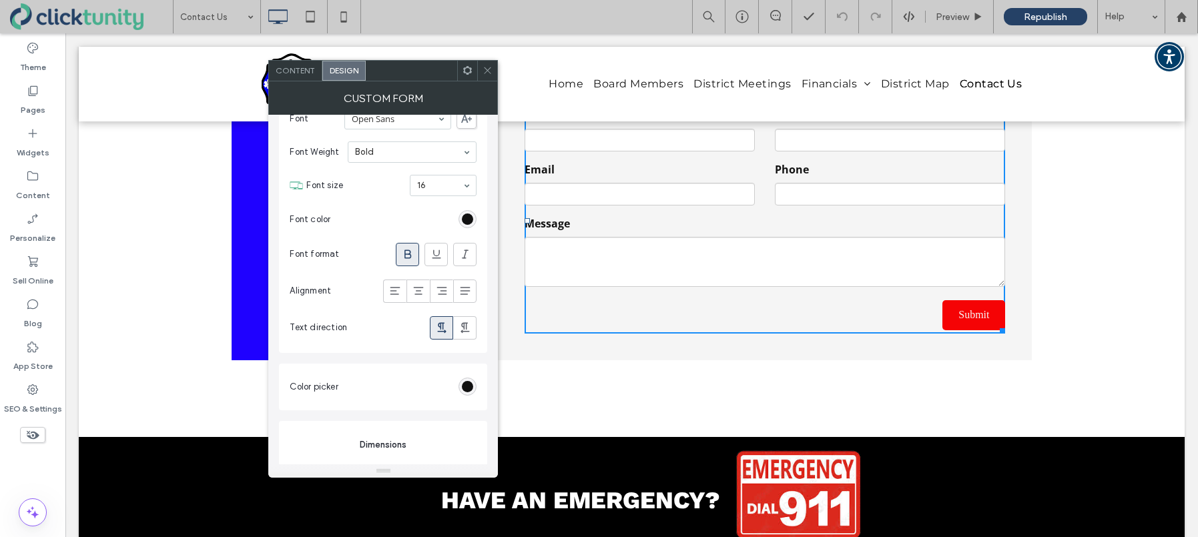
scroll to position [0, 0]
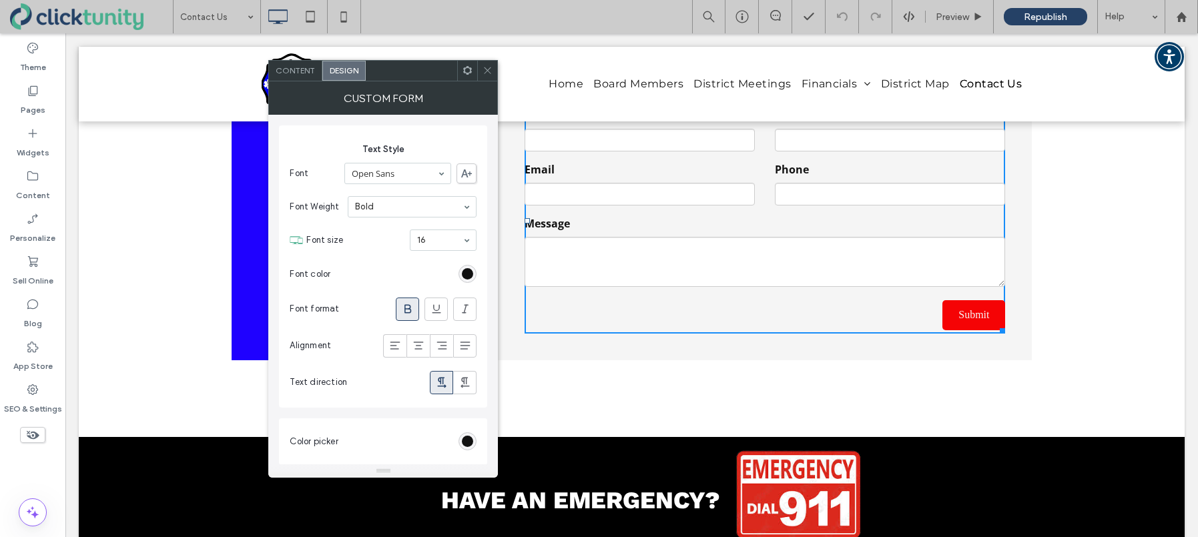
click at [489, 72] on use at bounding box center [488, 70] width 7 height 7
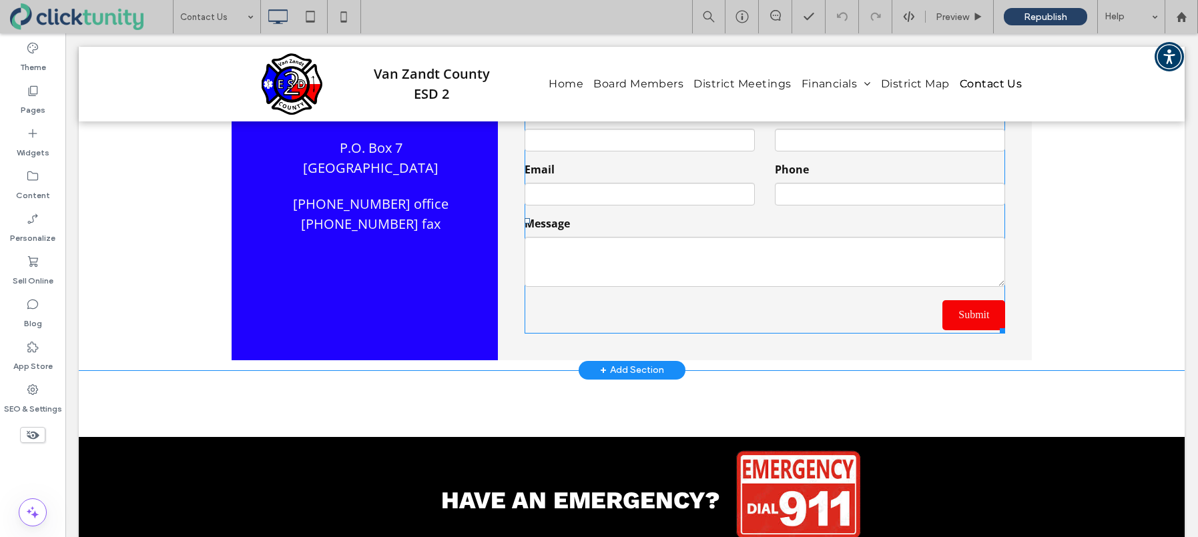
click at [673, 265] on span at bounding box center [765, 220] width 481 height 226
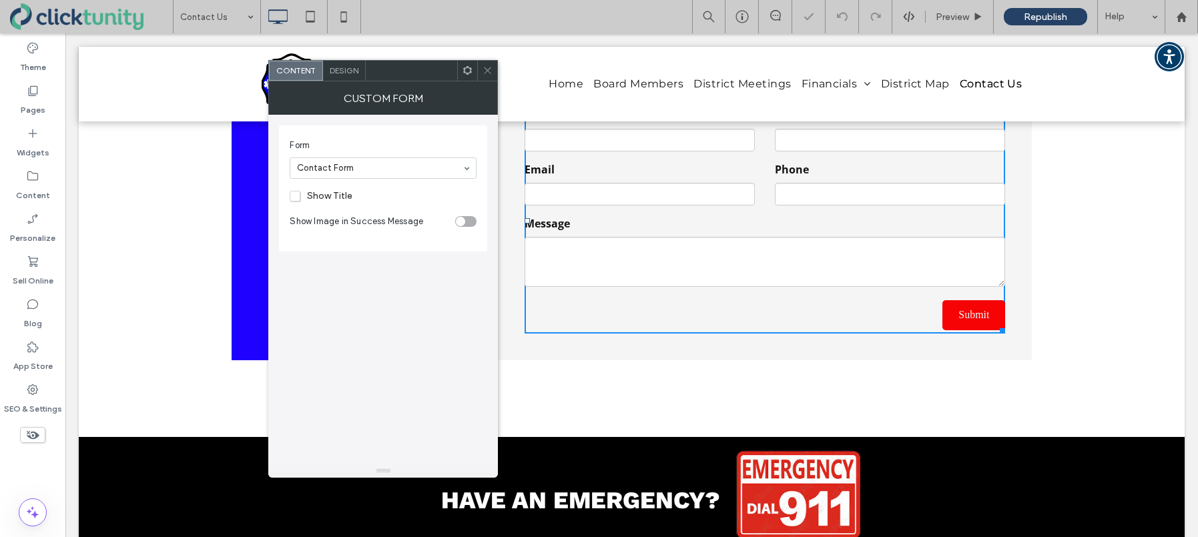
click at [484, 72] on icon at bounding box center [488, 70] width 10 height 10
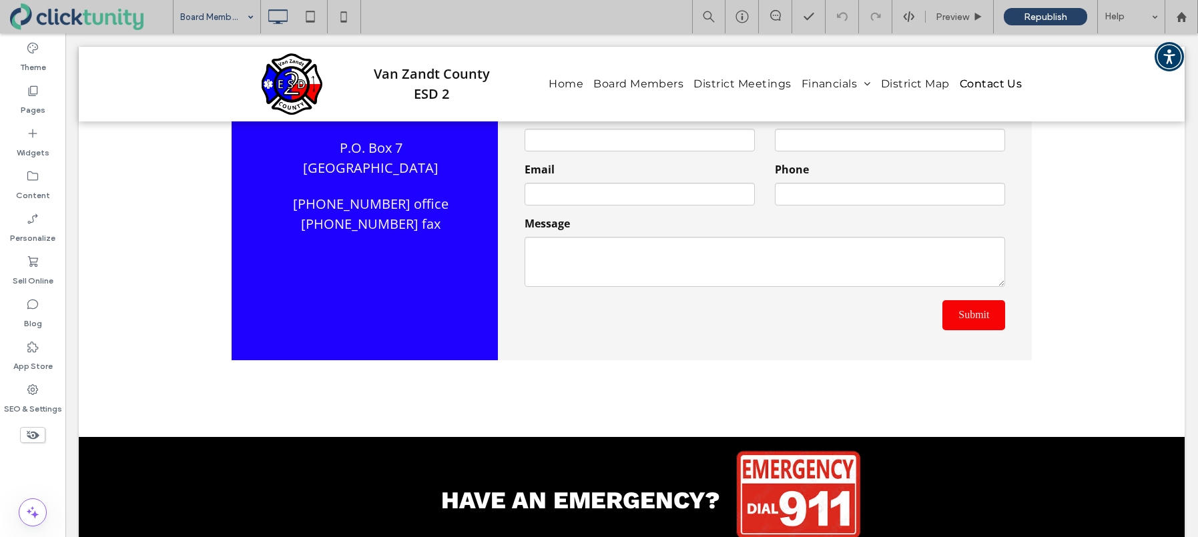
drag, startPoint x: 210, startPoint y: 65, endPoint x: 264, endPoint y: 83, distance: 56.4
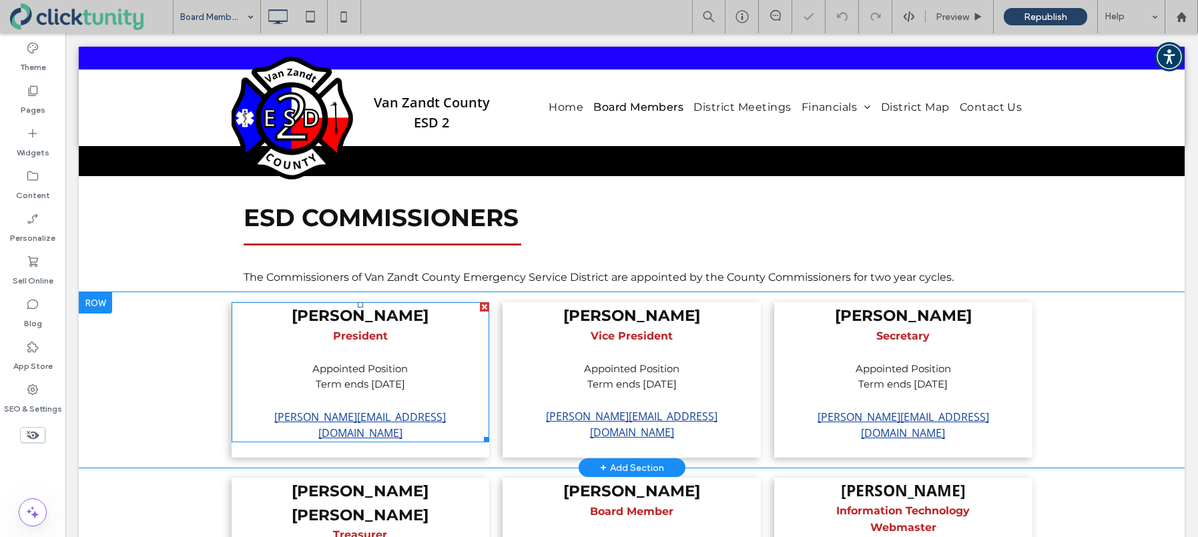
click at [423, 406] on p at bounding box center [361, 400] width 232 height 17
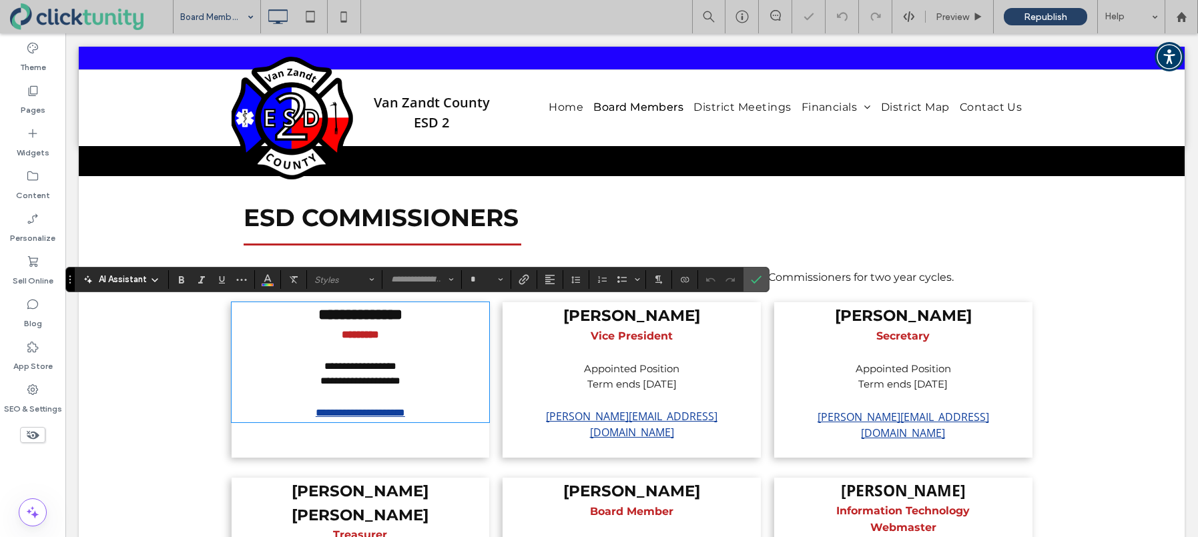
type input "*********"
type input "**"
click at [424, 412] on p "**********" at bounding box center [361, 413] width 232 height 16
drag, startPoint x: 424, startPoint y: 418, endPoint x: 328, endPoint y: 416, distance: 96.8
click at [298, 418] on p "**********" at bounding box center [361, 413] width 232 height 16
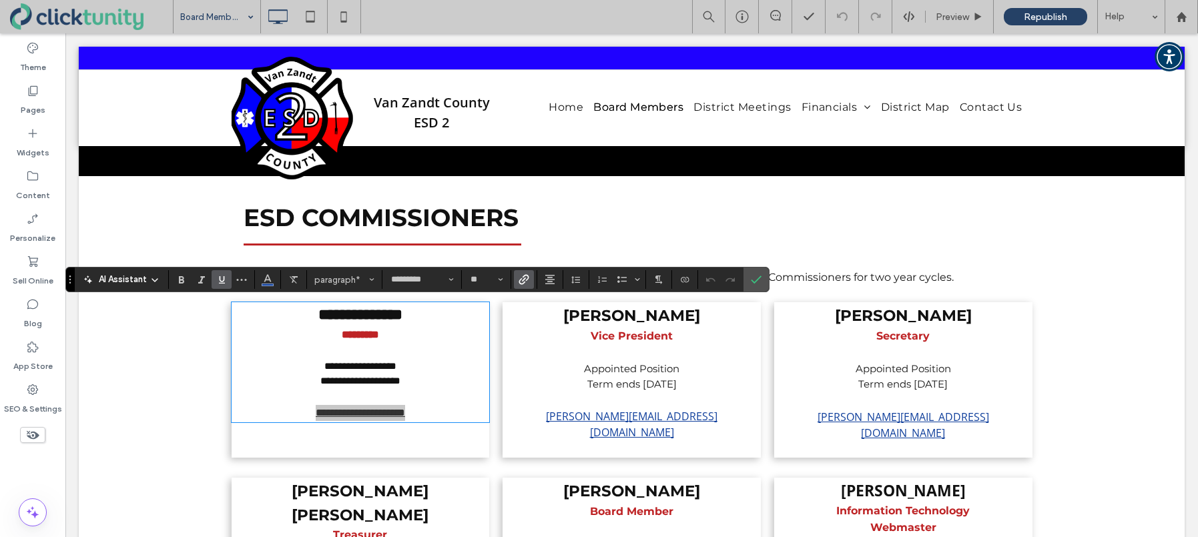
click at [515, 283] on label "Link" at bounding box center [524, 279] width 20 height 19
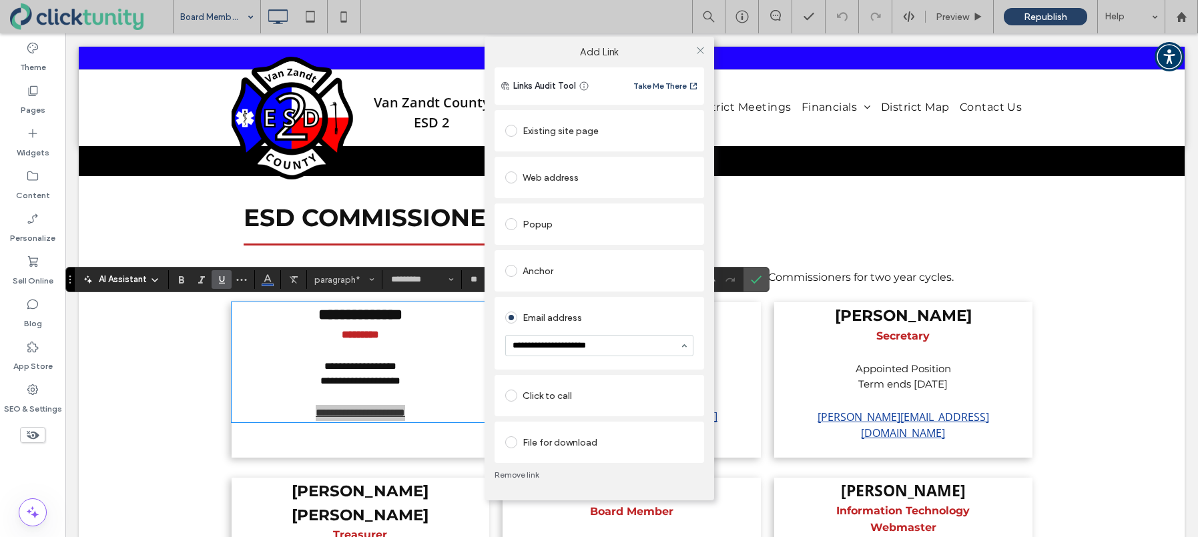
type input "**********"
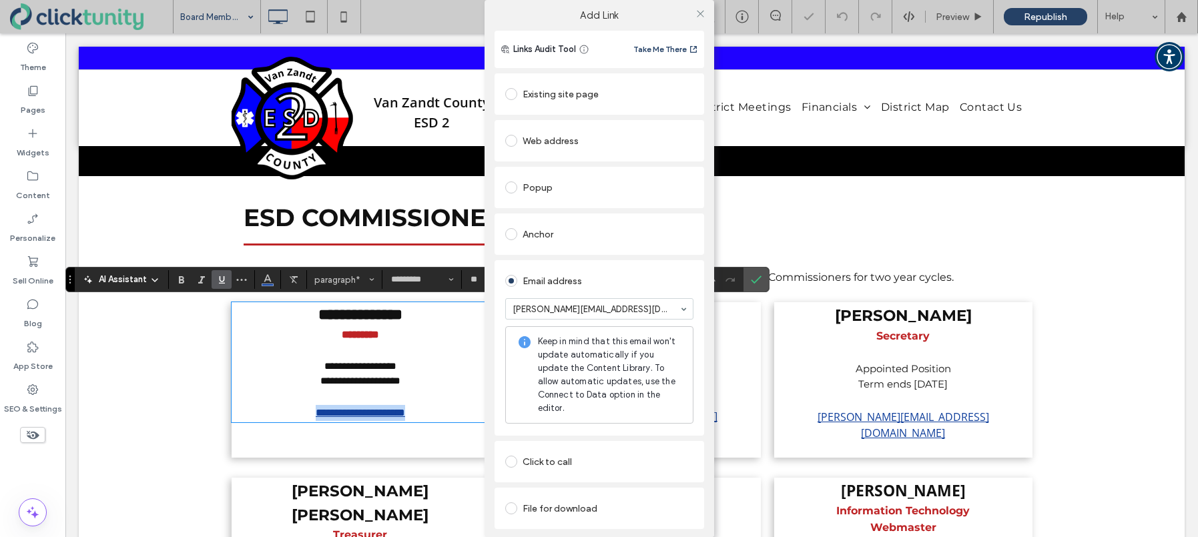
click at [645, 320] on div "Email address b.colacino@vzcesd2.org Keep in mind that this email won't update …" at bounding box center [599, 348] width 188 height 162
click at [699, 16] on icon at bounding box center [700, 14] width 10 height 10
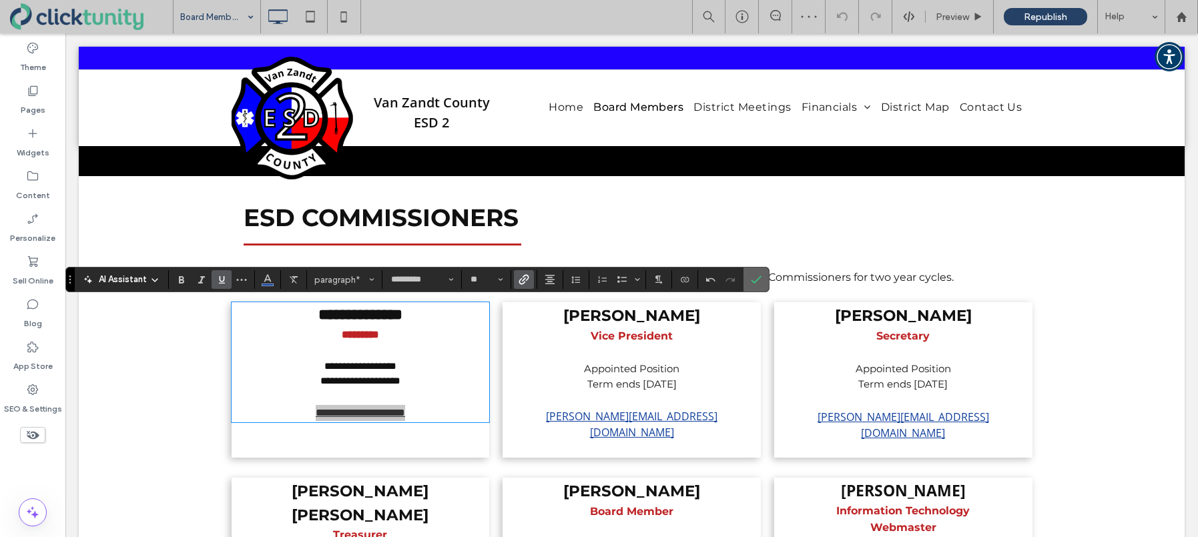
click at [755, 278] on icon "Confirm" at bounding box center [756, 279] width 11 height 11
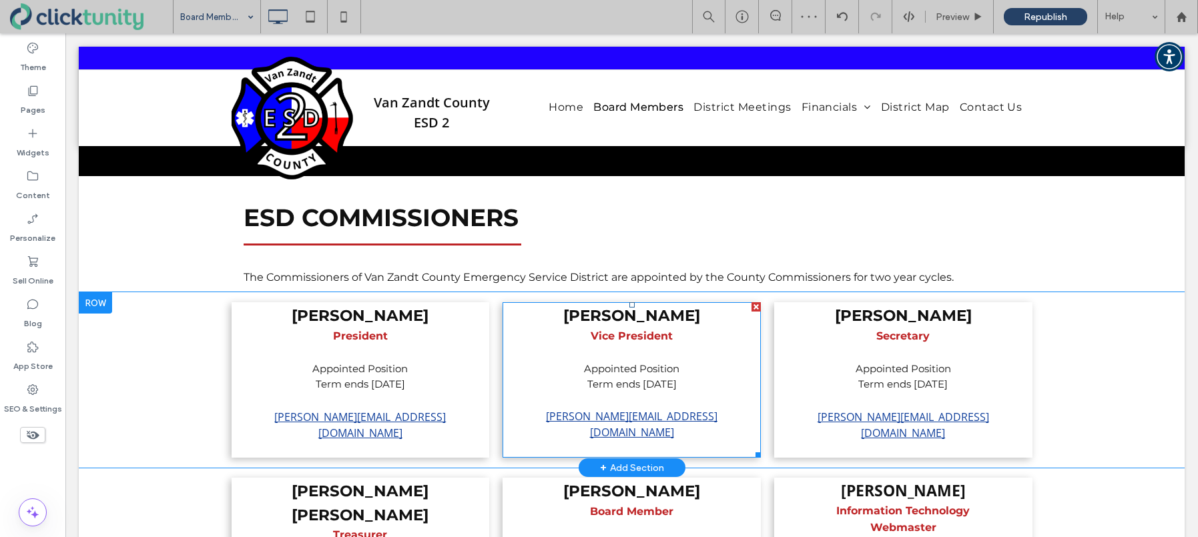
click at [685, 401] on p at bounding box center [632, 400] width 232 height 17
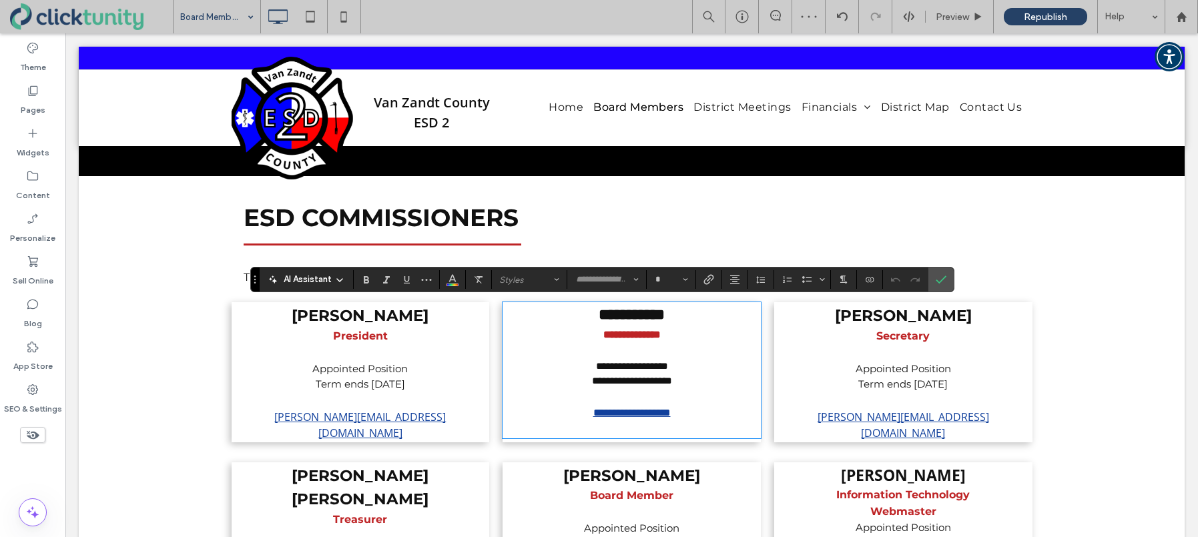
type input "*********"
type input "**"
click at [611, 405] on p at bounding box center [632, 397] width 232 height 16
drag, startPoint x: 581, startPoint y: 417, endPoint x: 682, endPoint y: 419, distance: 101.5
click at [671, 418] on link "**********" at bounding box center [631, 413] width 77 height 10
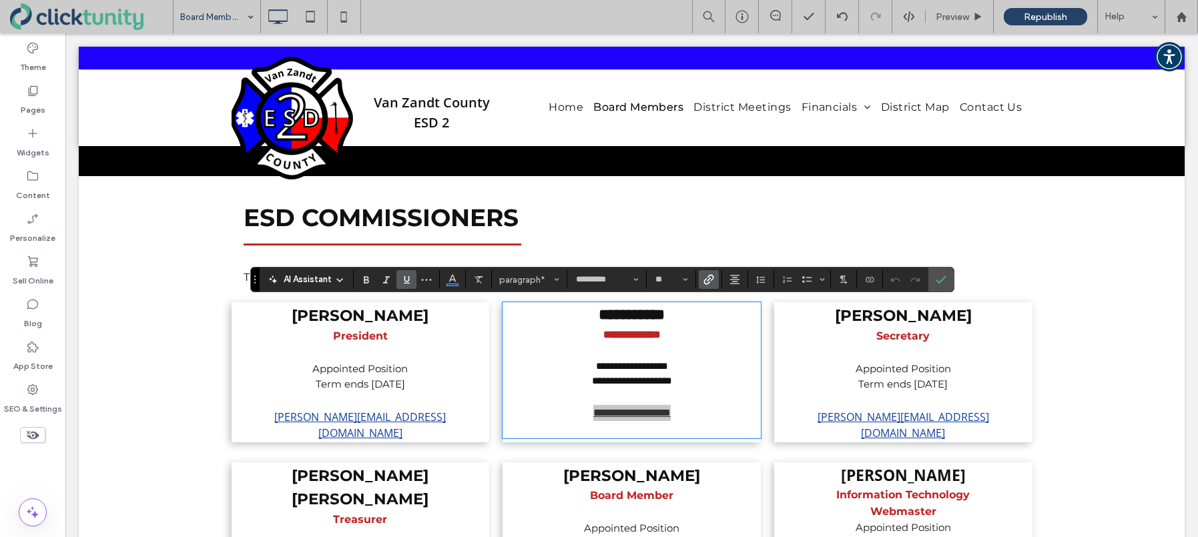
click at [711, 284] on icon "Link" at bounding box center [708, 279] width 11 height 11
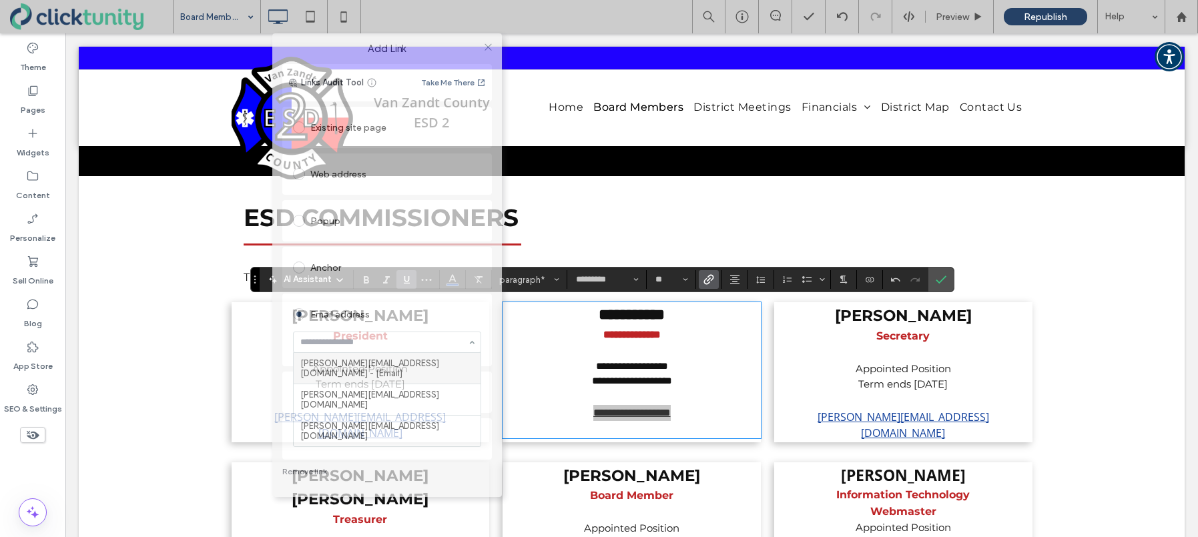
drag, startPoint x: 544, startPoint y: 54, endPoint x: 328, endPoint y: 49, distance: 215.6
click at [329, 49] on label "Add Link" at bounding box center [387, 49] width 211 height 12
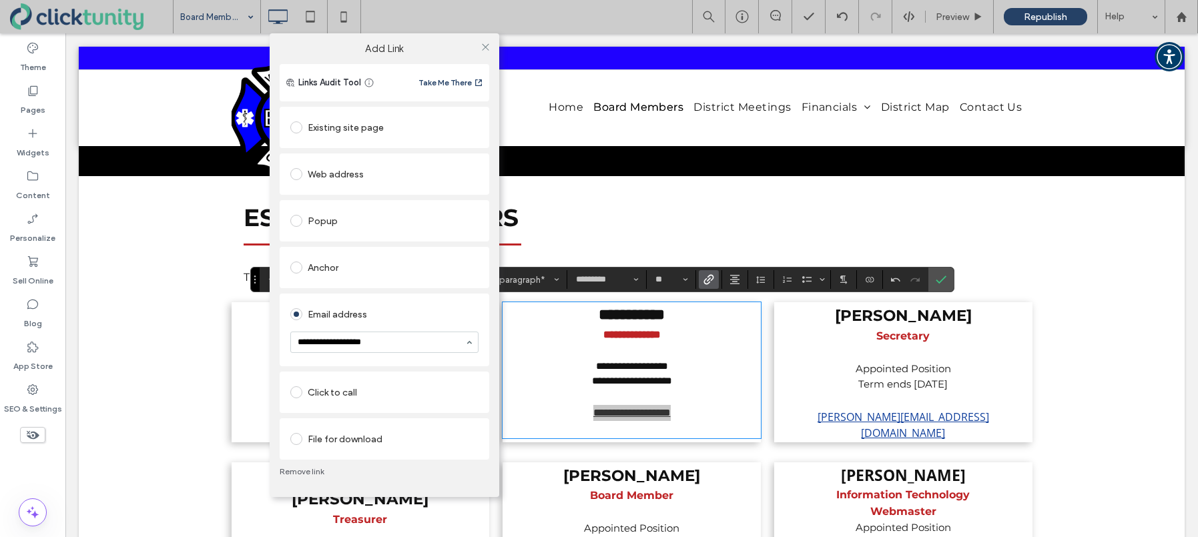
type input "**********"
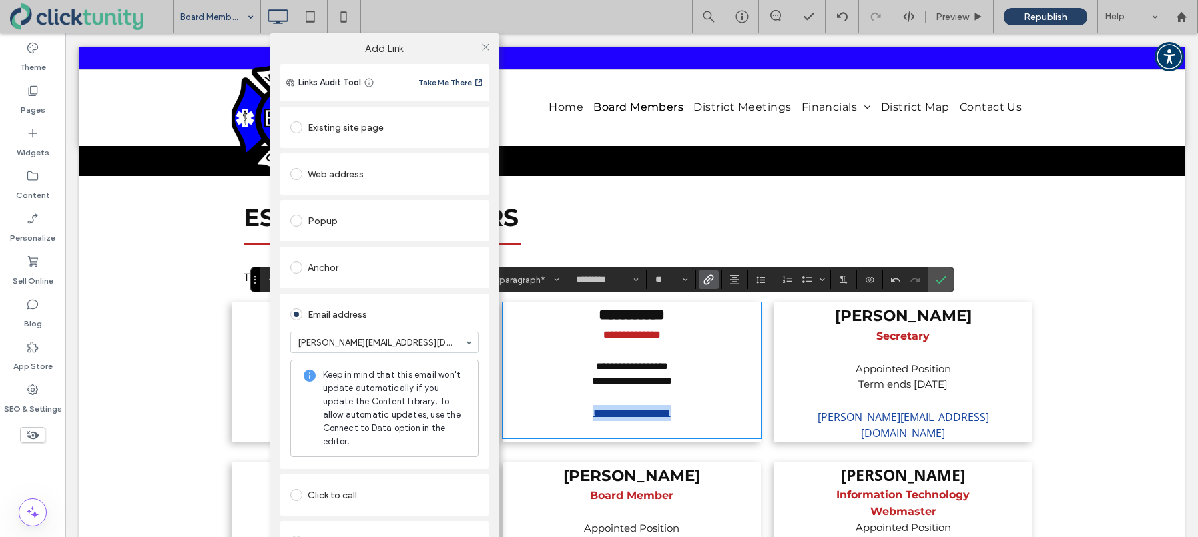
click at [434, 311] on div "Email address" at bounding box center [384, 314] width 188 height 21
click at [486, 49] on icon at bounding box center [486, 47] width 10 height 10
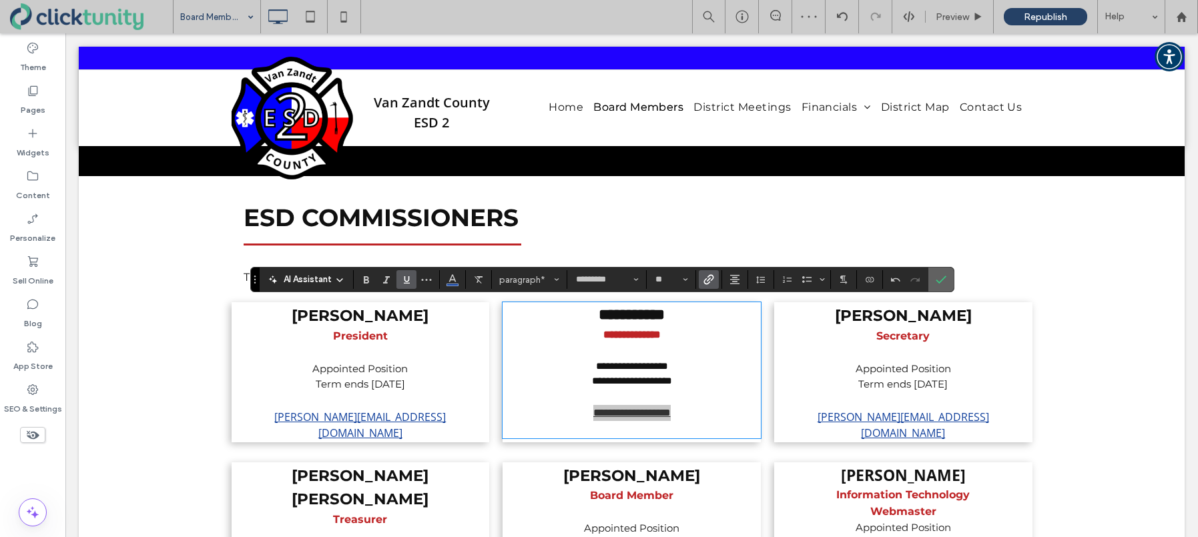
click at [946, 278] on icon "Confirm" at bounding box center [941, 279] width 11 height 11
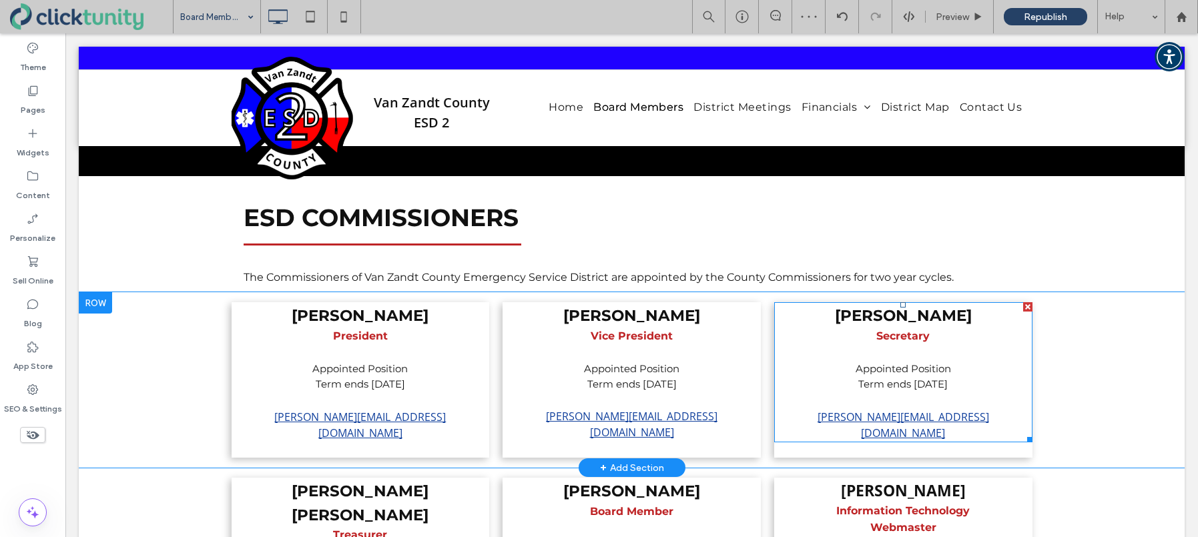
click at [912, 406] on p at bounding box center [904, 400] width 232 height 17
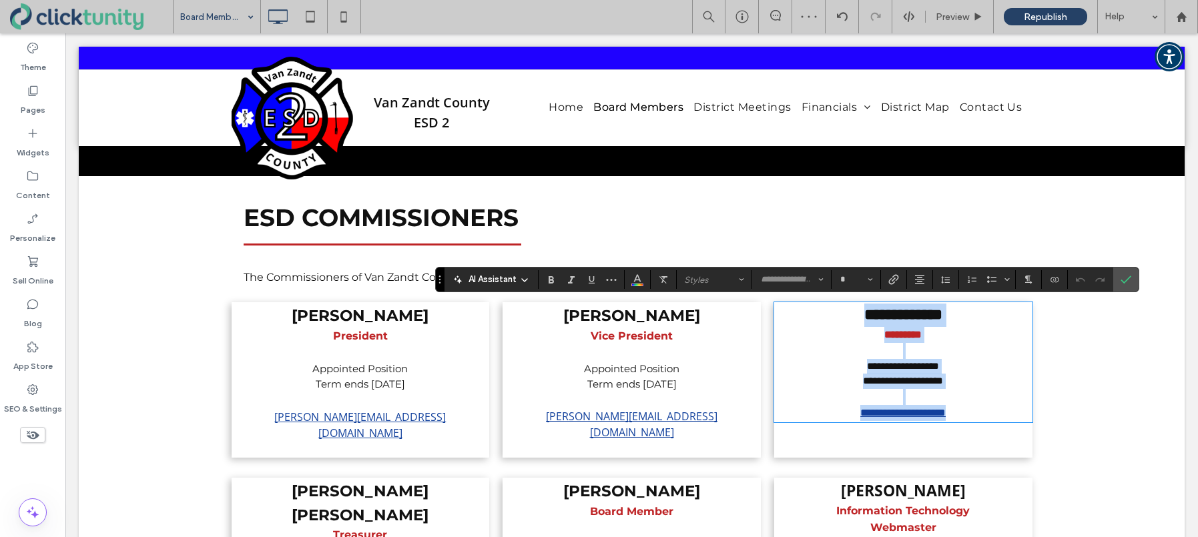
type input "*********"
type input "**"
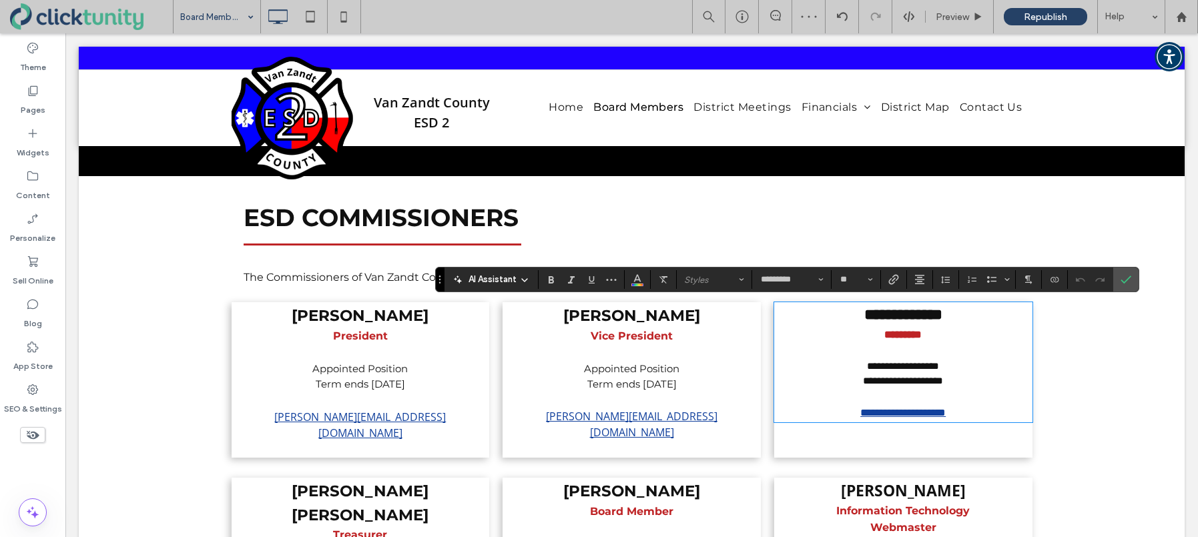
click at [879, 405] on p at bounding box center [904, 397] width 232 height 16
drag, startPoint x: 842, startPoint y: 418, endPoint x: 962, endPoint y: 418, distance: 120.1
click at [946, 418] on span "**********" at bounding box center [902, 413] width 85 height 10
click at [895, 286] on span "Link" at bounding box center [893, 279] width 11 height 17
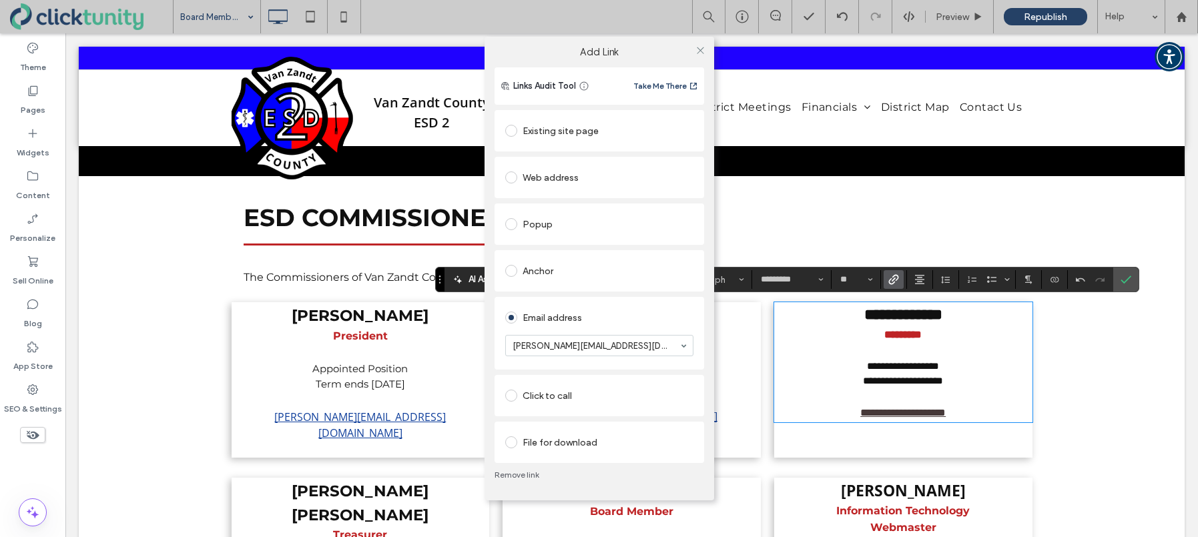
click at [686, 312] on div "Email address" at bounding box center [599, 317] width 188 height 21
click at [703, 52] on icon at bounding box center [700, 50] width 10 height 10
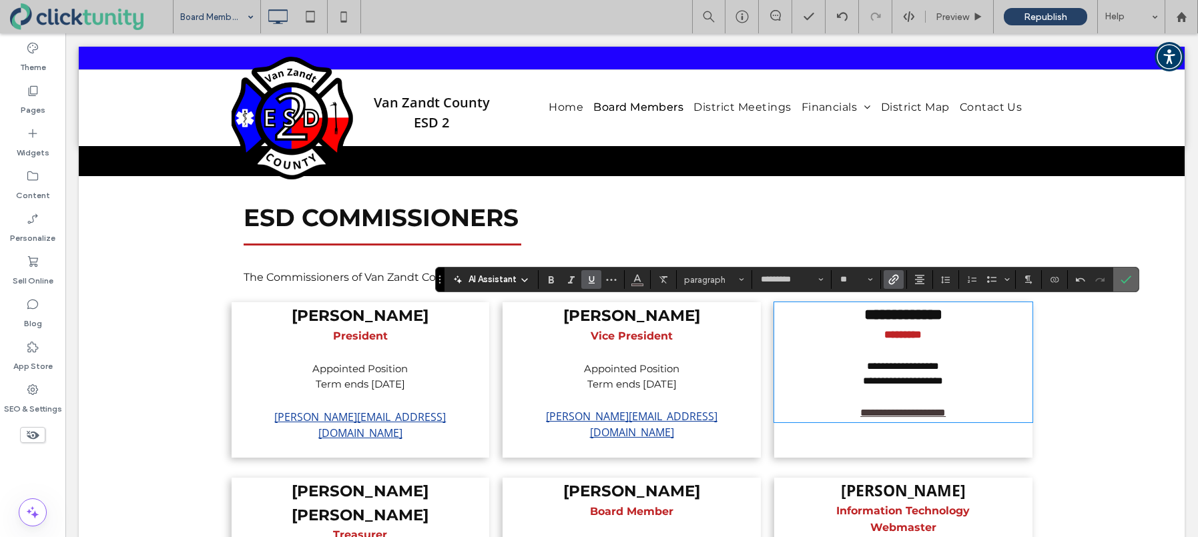
click at [1124, 283] on use "Confirm" at bounding box center [1126, 280] width 11 height 8
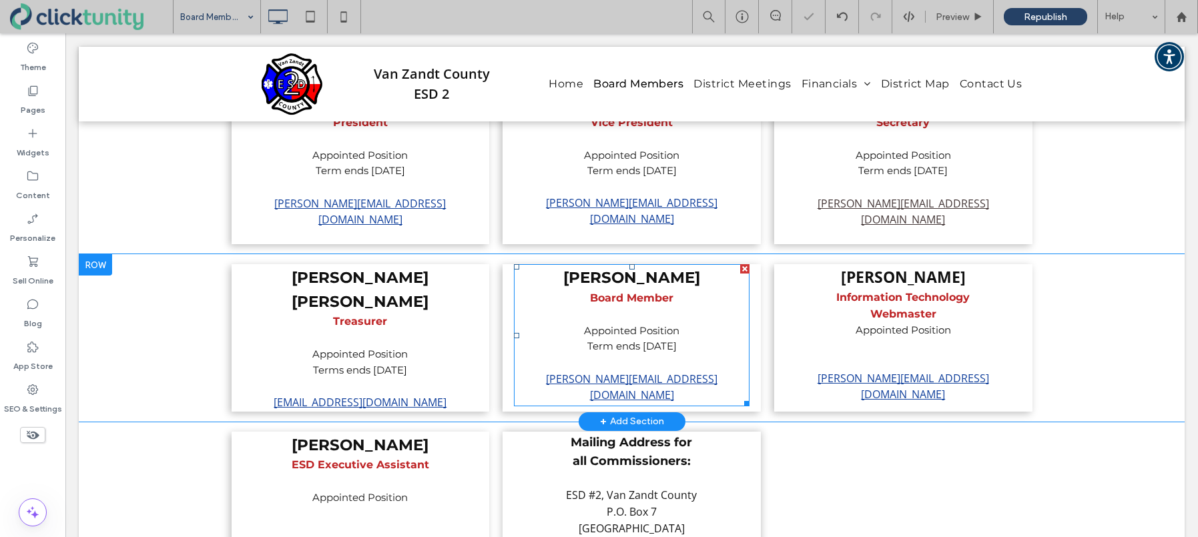
scroll to position [218, 0]
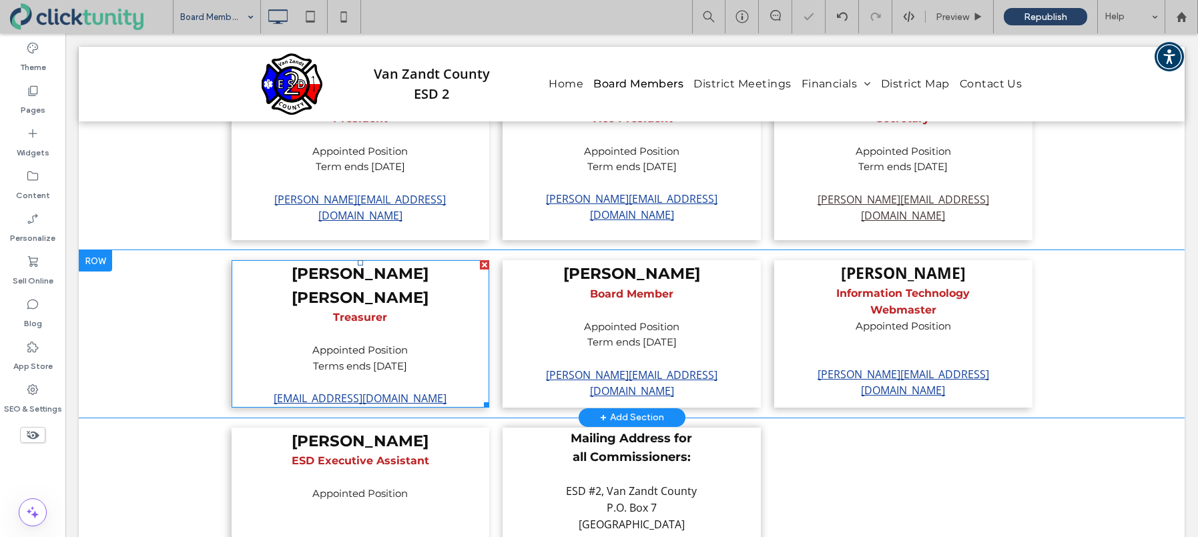
click at [434, 390] on p "JD.Savage@vzcesd2.org" at bounding box center [361, 398] width 232 height 16
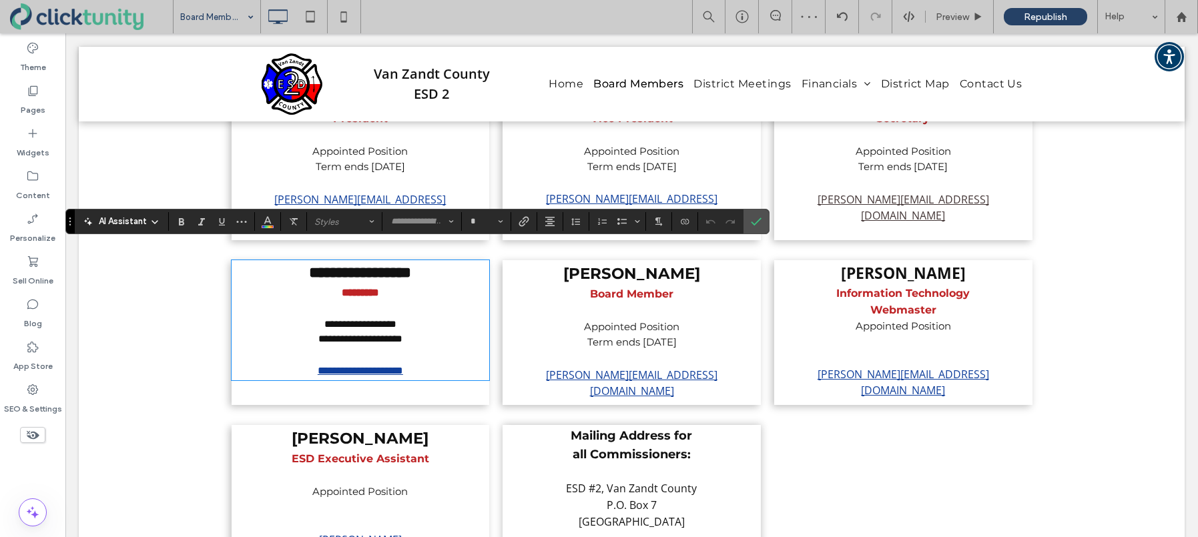
click at [432, 363] on p "**********" at bounding box center [361, 371] width 232 height 16
type input "*********"
type input "**"
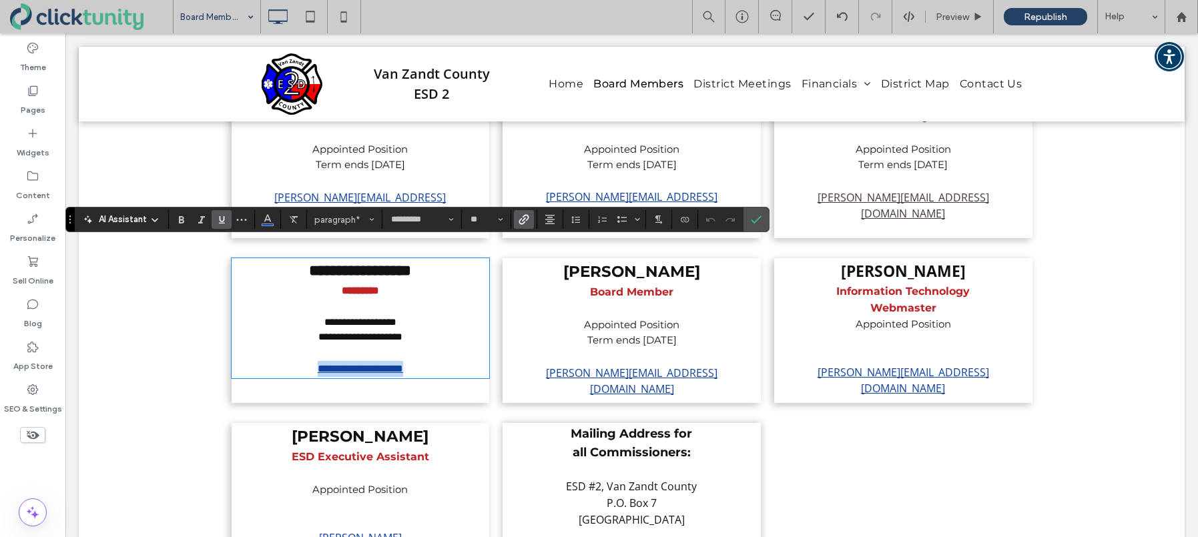
drag, startPoint x: 303, startPoint y: 357, endPoint x: 421, endPoint y: 359, distance: 118.1
click at [421, 361] on p "**********" at bounding box center [361, 369] width 232 height 16
click at [524, 224] on icon "Link" at bounding box center [524, 219] width 11 height 11
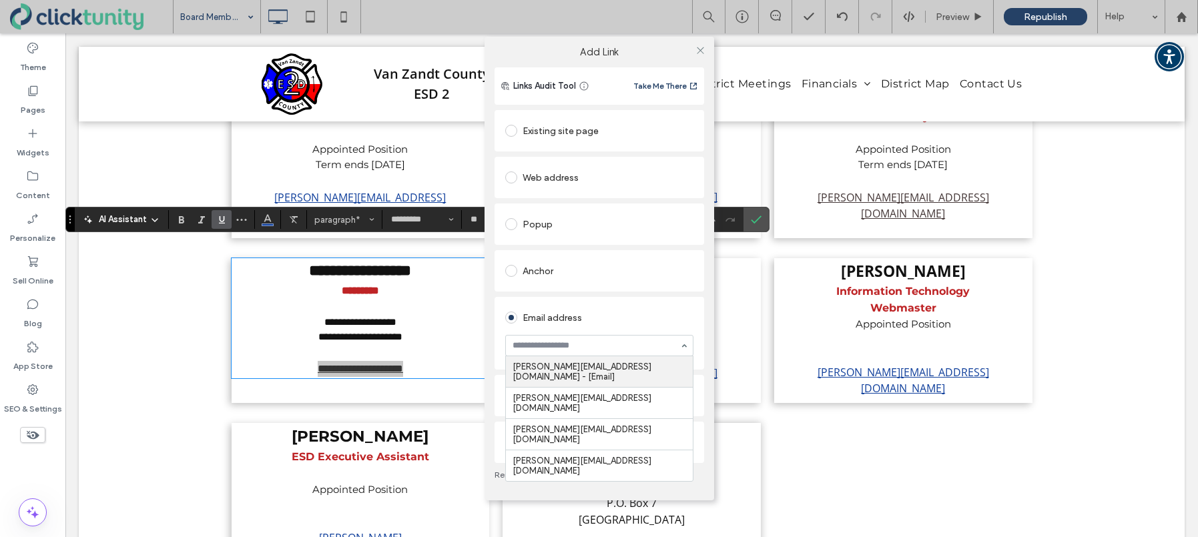
click at [585, 347] on input at bounding box center [596, 345] width 167 height 9
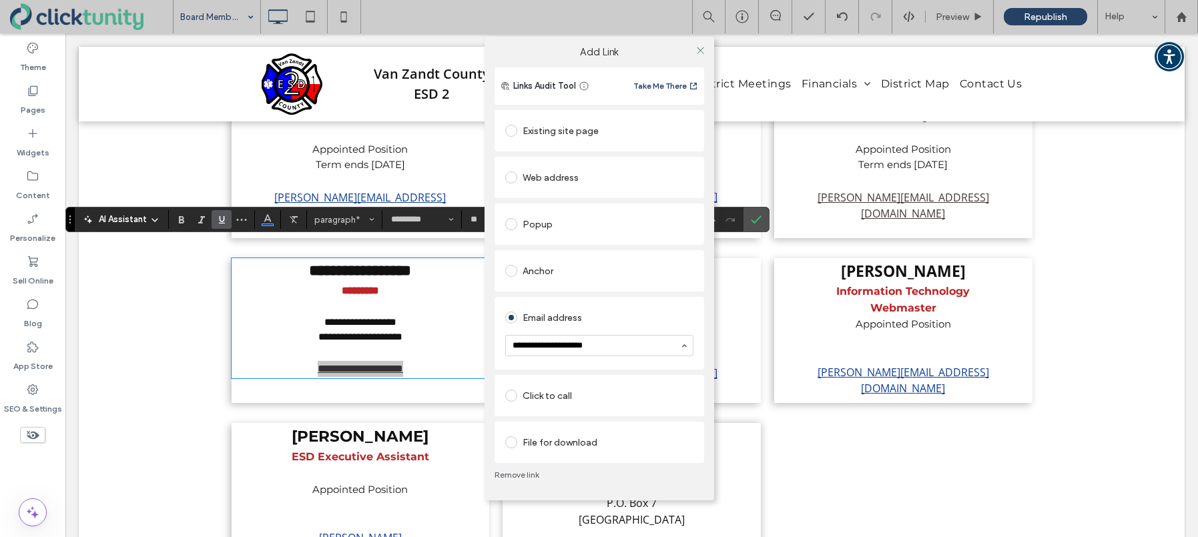
type input "**********"
click at [639, 319] on div "Email address" at bounding box center [599, 333] width 188 height 59
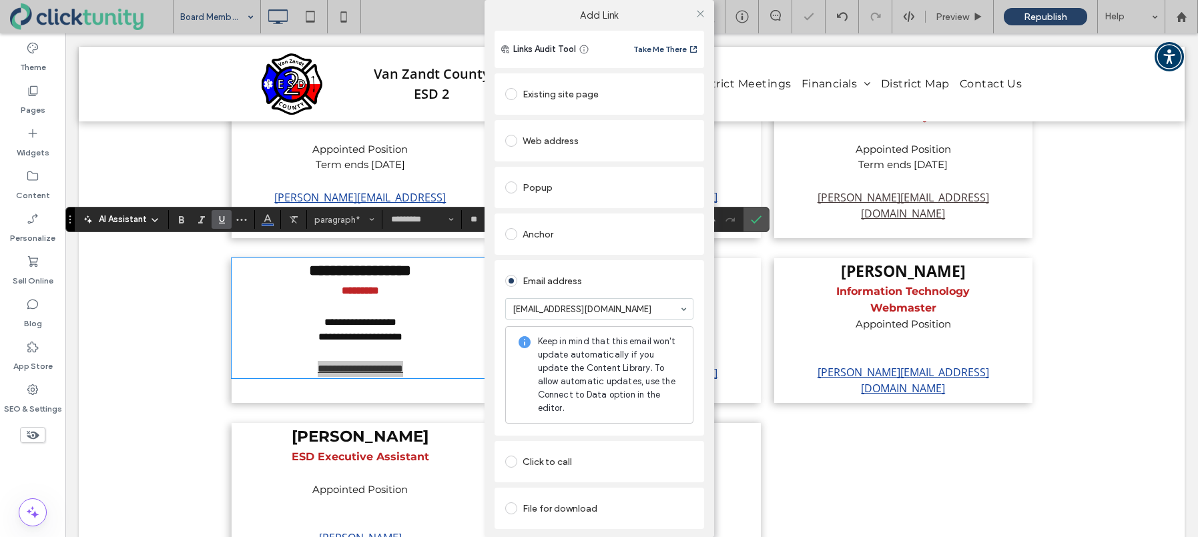
drag, startPoint x: 697, startPoint y: 11, endPoint x: 730, endPoint y: 79, distance: 75.8
click at [697, 11] on icon at bounding box center [700, 14] width 10 height 10
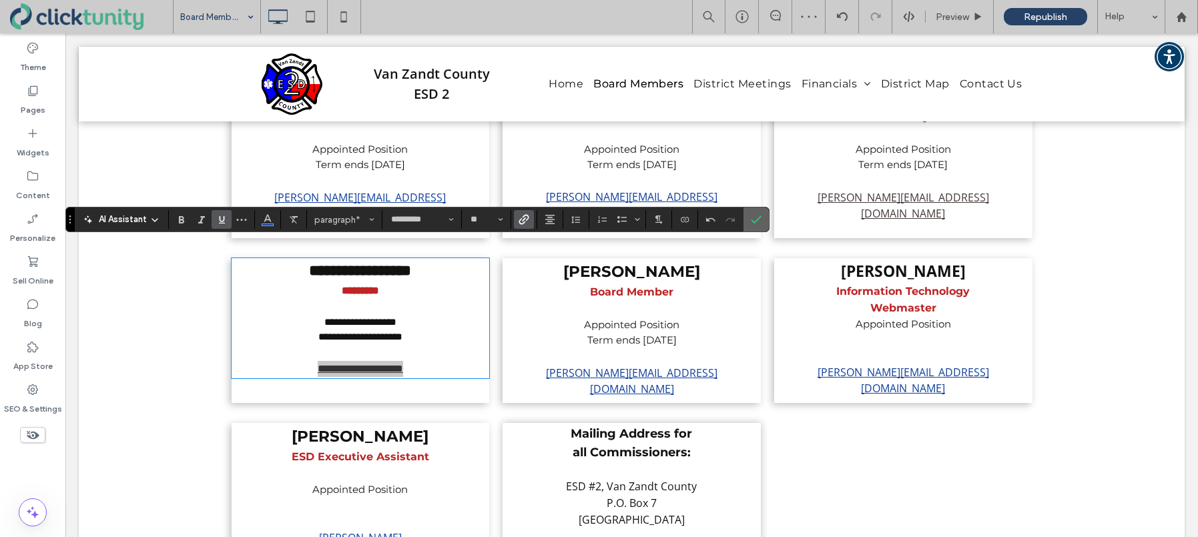
click at [760, 218] on use "Confirm" at bounding box center [756, 220] width 11 height 8
click at [757, 219] on icon "Confirm" at bounding box center [756, 219] width 11 height 11
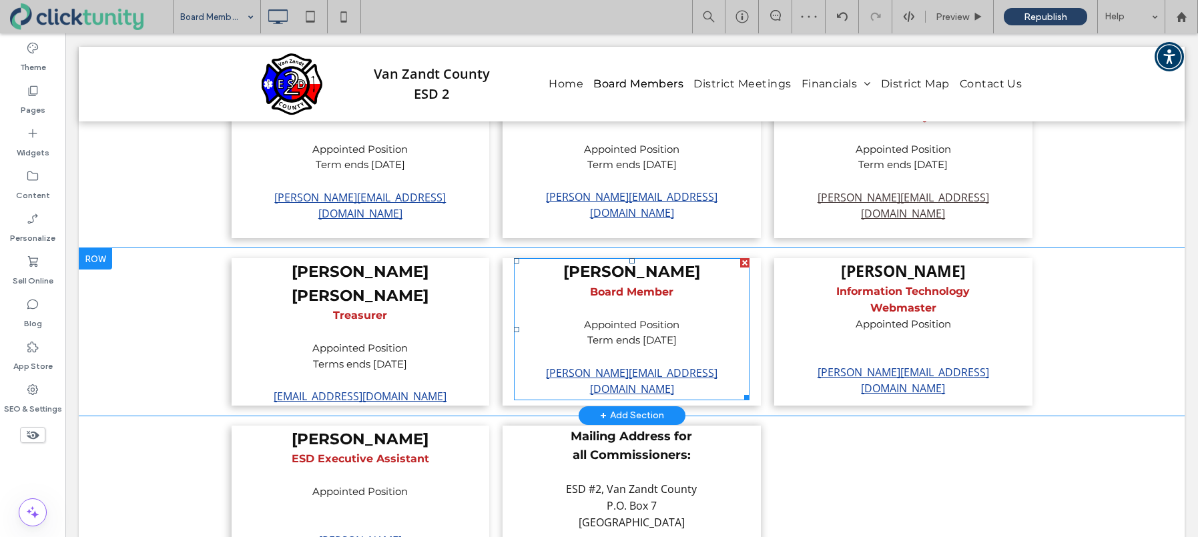
click at [705, 332] on p "Term ends 12/31/2025" at bounding box center [631, 340] width 209 height 16
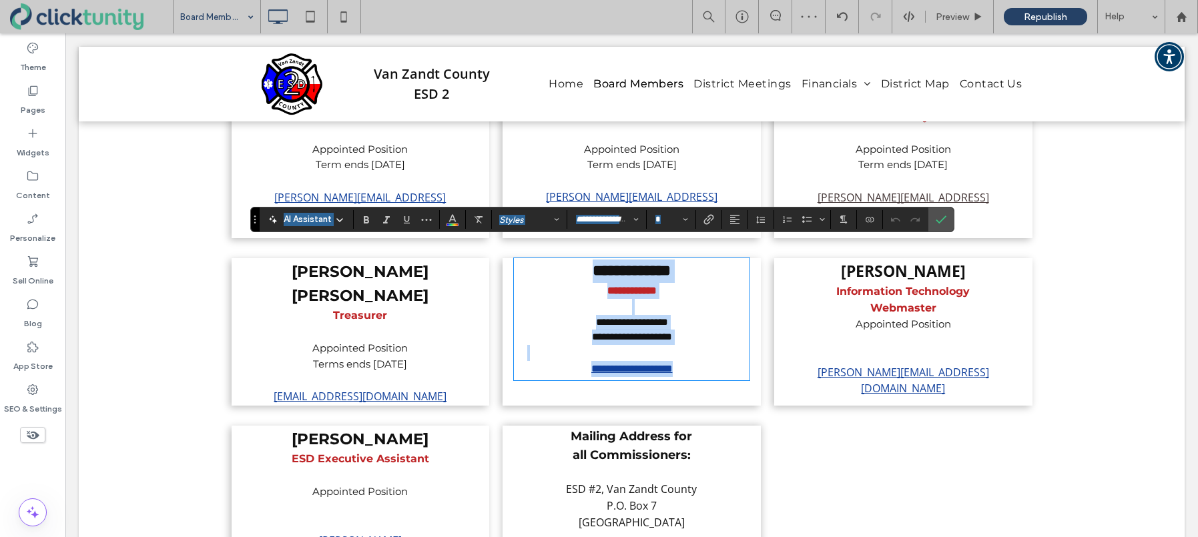
click at [603, 345] on p at bounding box center [631, 353] width 209 height 16
type input "*********"
type input "**"
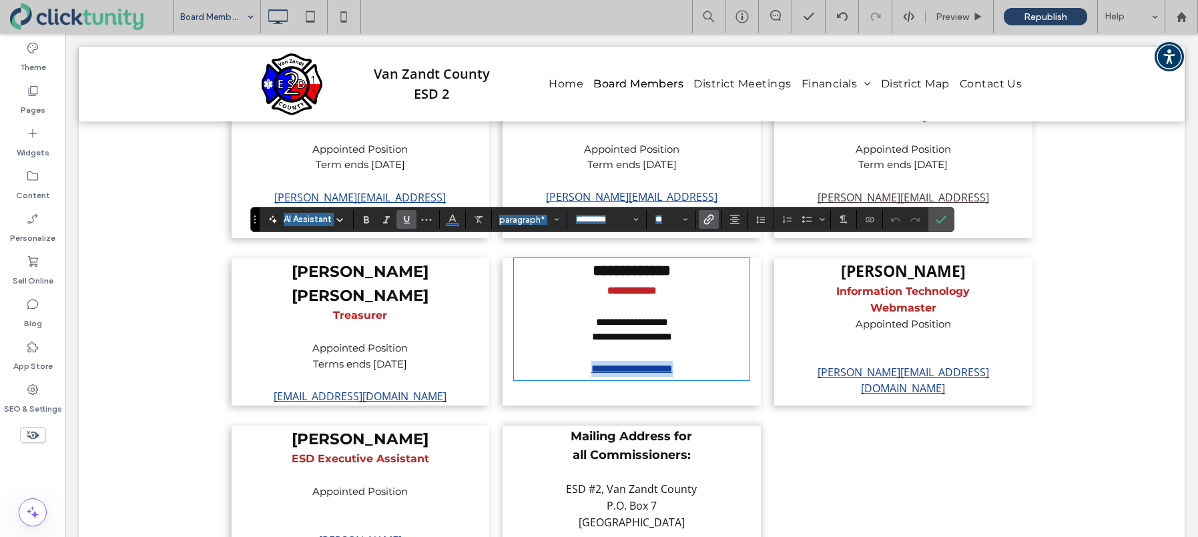
drag, startPoint x: 579, startPoint y: 358, endPoint x: 686, endPoint y: 358, distance: 107.5
click at [673, 364] on link "**********" at bounding box center [631, 369] width 81 height 10
click at [709, 225] on span "Link" at bounding box center [706, 219] width 6 height 19
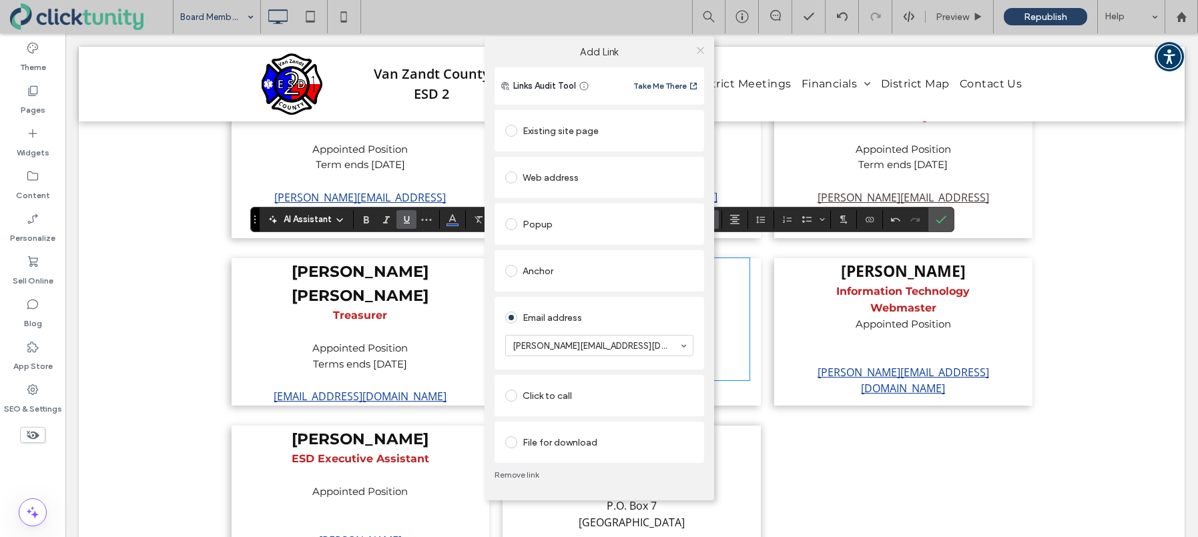
click at [698, 52] on use at bounding box center [700, 50] width 7 height 7
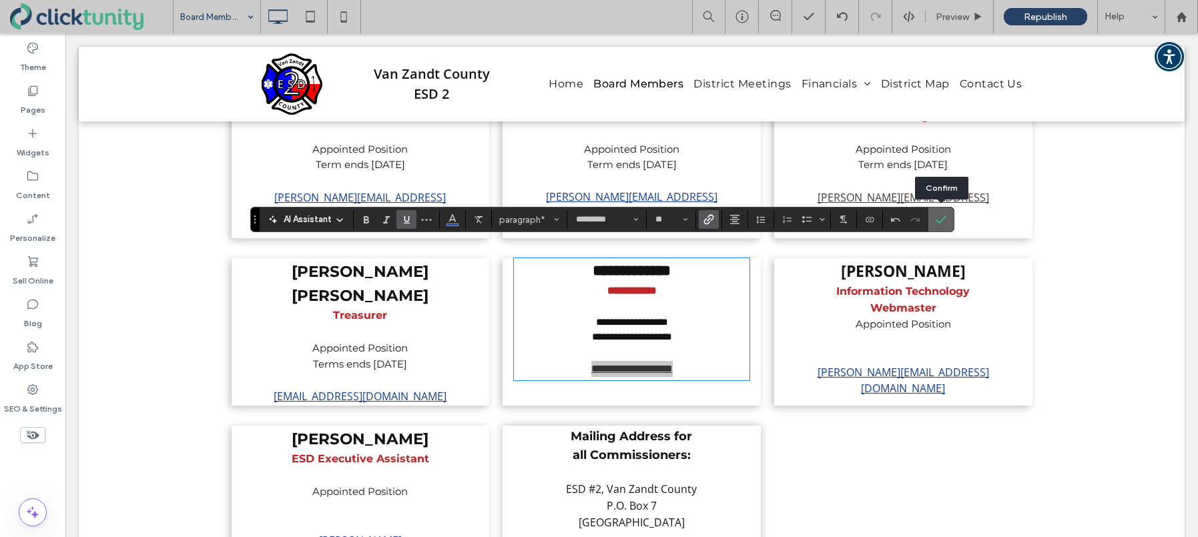
click at [942, 224] on icon "Confirm" at bounding box center [941, 219] width 11 height 11
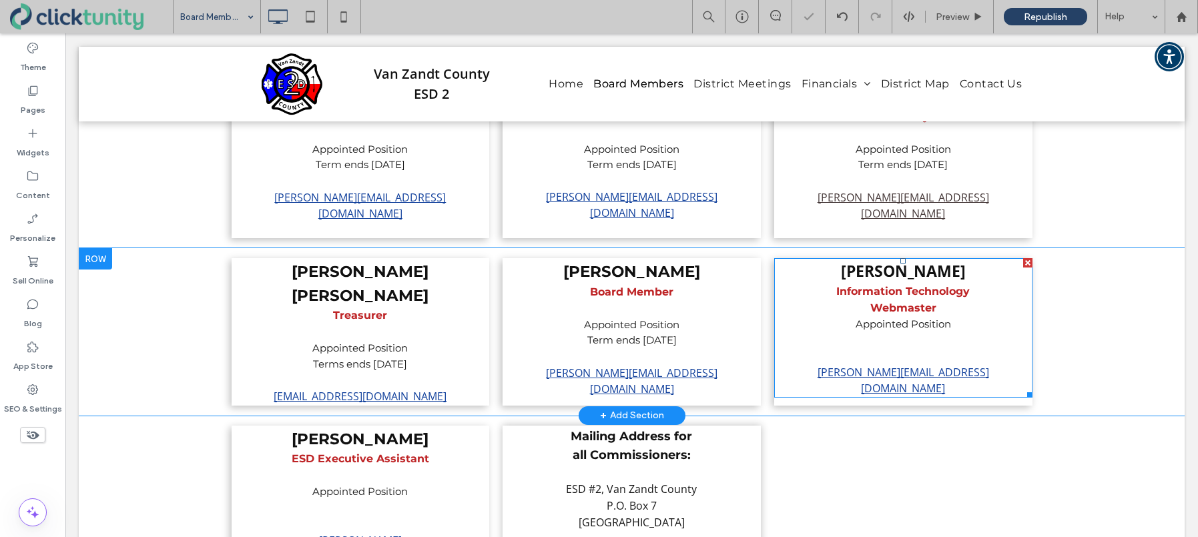
click at [896, 318] on span "Appointed Position" at bounding box center [903, 324] width 95 height 13
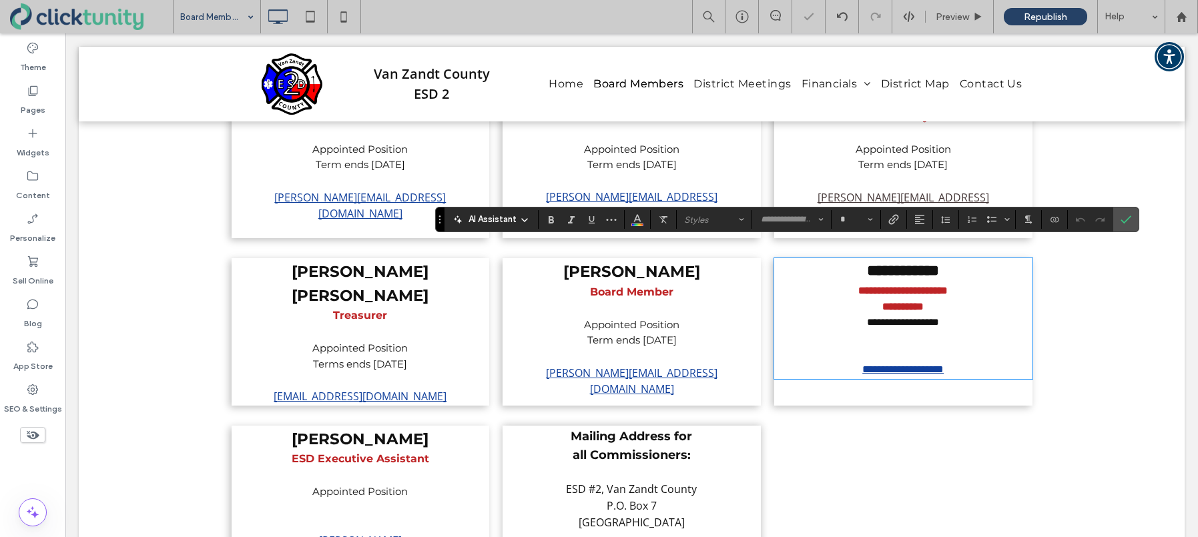
click at [890, 331] on div "**********" at bounding box center [904, 319] width 232 height 118
type input "*********"
type input "**"
drag, startPoint x: 846, startPoint y: 356, endPoint x: 970, endPoint y: 352, distance: 124.2
click at [970, 362] on p "**********" at bounding box center [904, 370] width 232 height 16
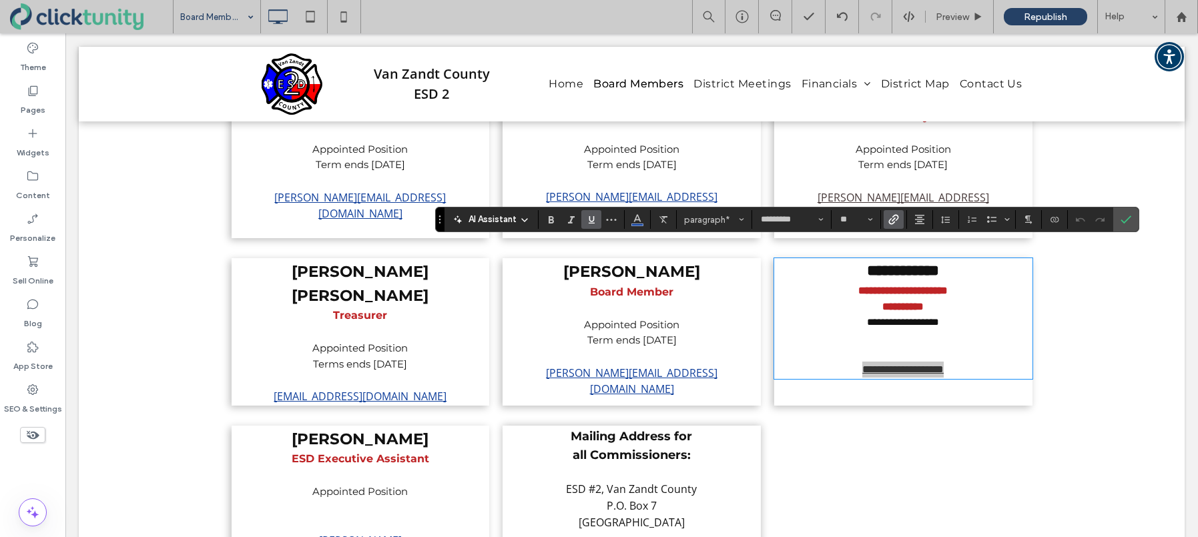
click at [892, 219] on icon "Link" at bounding box center [893, 219] width 11 height 11
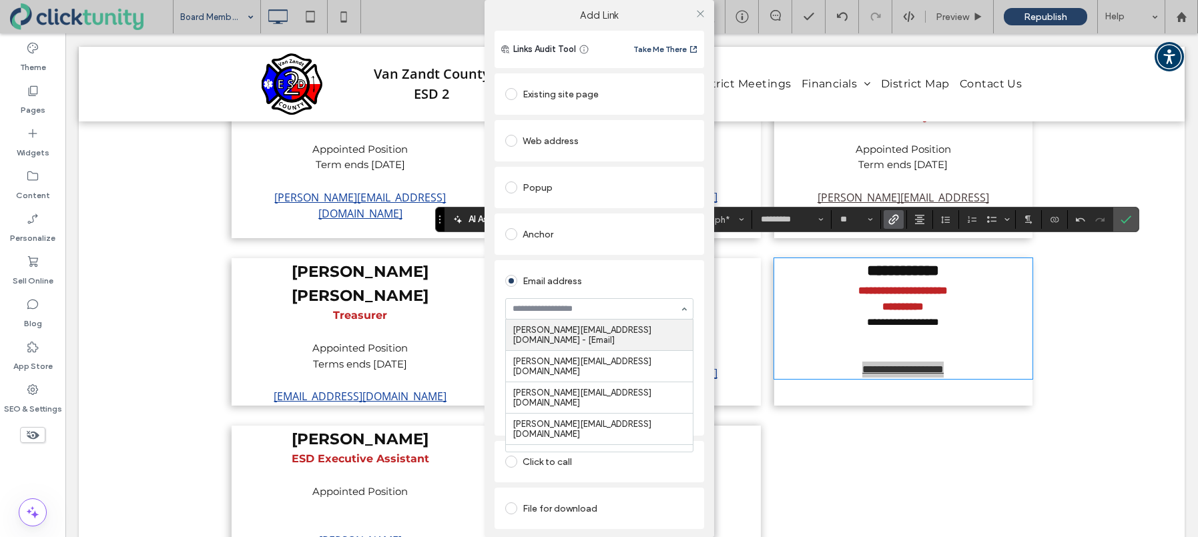
click at [612, 310] on input at bounding box center [596, 308] width 167 height 9
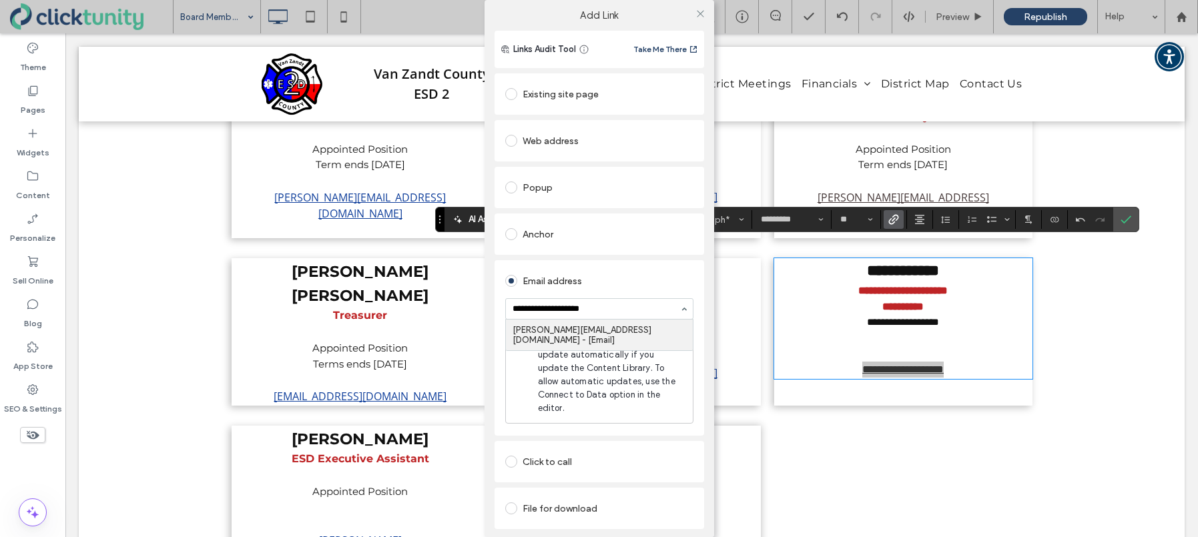
type input "**********"
click at [663, 279] on div "Email address" at bounding box center [599, 280] width 188 height 21
click at [697, 13] on icon at bounding box center [700, 14] width 10 height 10
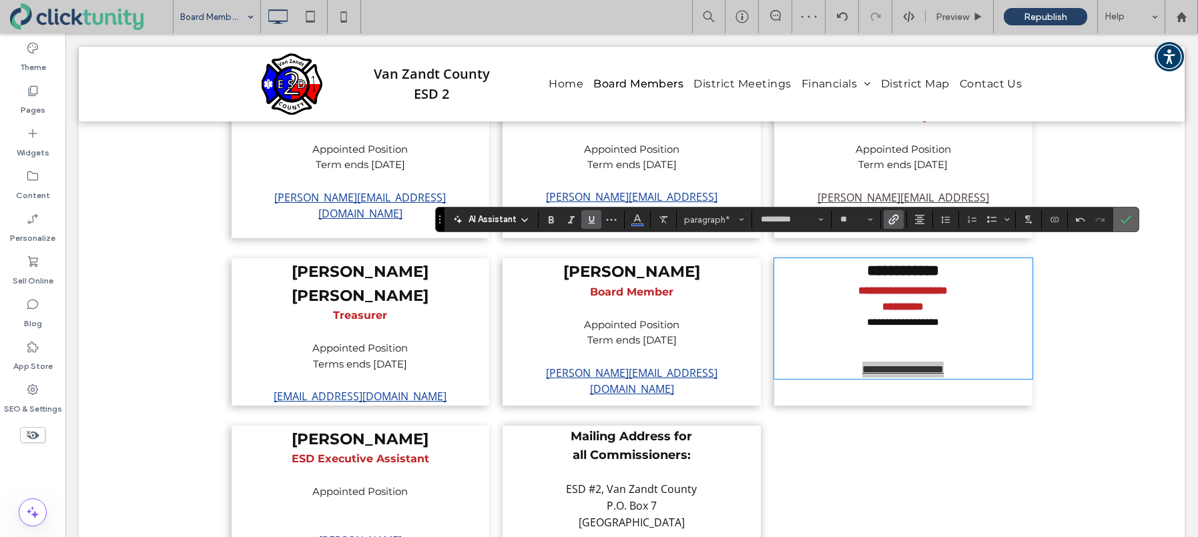
click at [1119, 220] on label "Confirm" at bounding box center [1126, 220] width 20 height 24
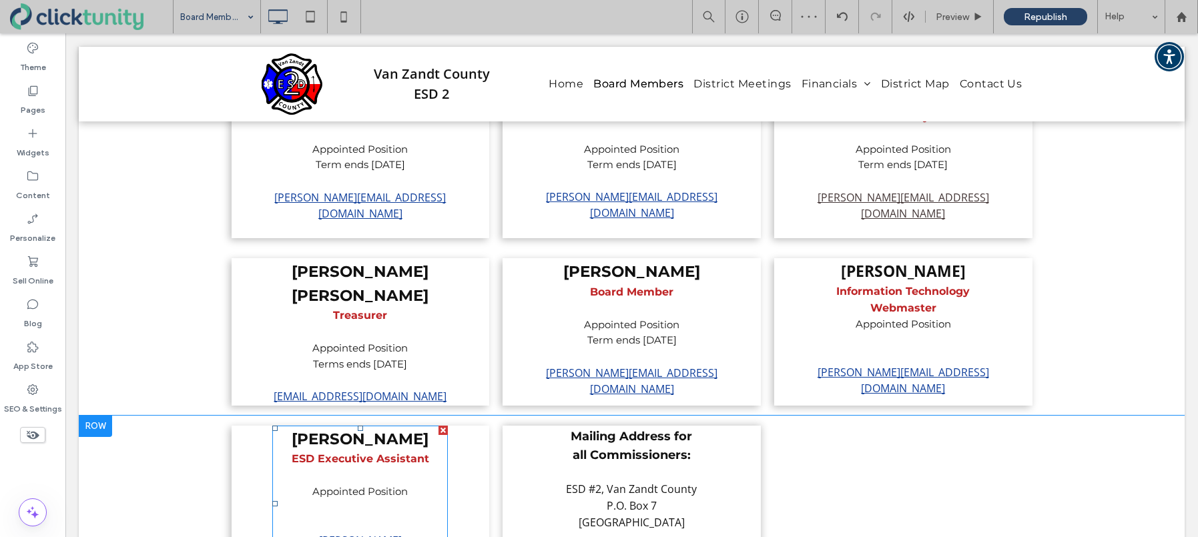
click at [372, 516] on p at bounding box center [360, 524] width 149 height 17
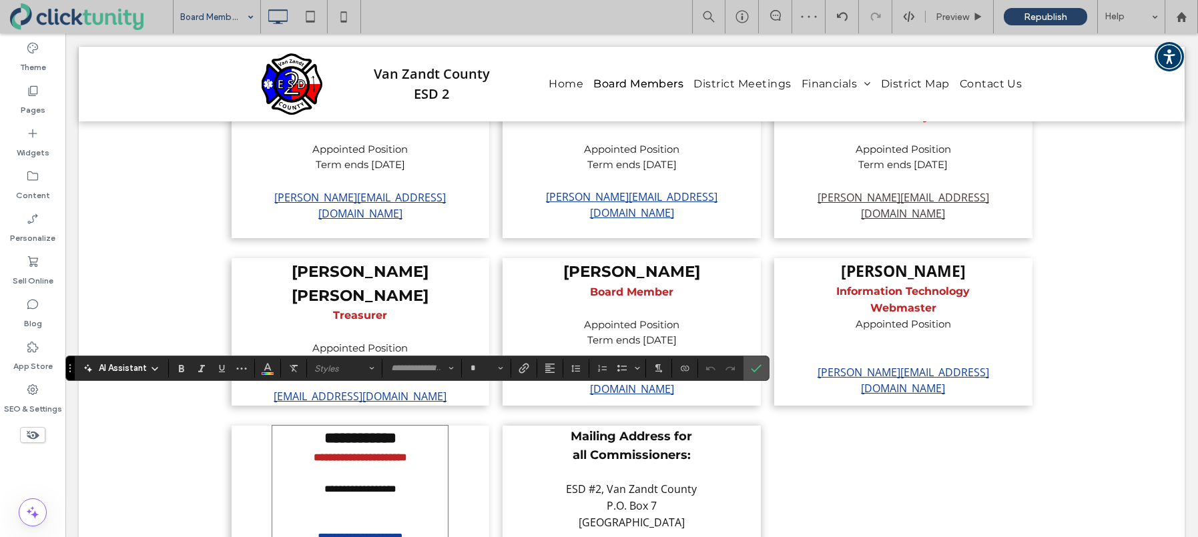
click at [327, 532] on link "**********" at bounding box center [360, 537] width 85 height 10
type input "*********"
type input "**"
drag, startPoint x: 305, startPoint y: 503, endPoint x: 439, endPoint y: 488, distance: 135.0
click at [403, 532] on link "**********" at bounding box center [360, 537] width 85 height 10
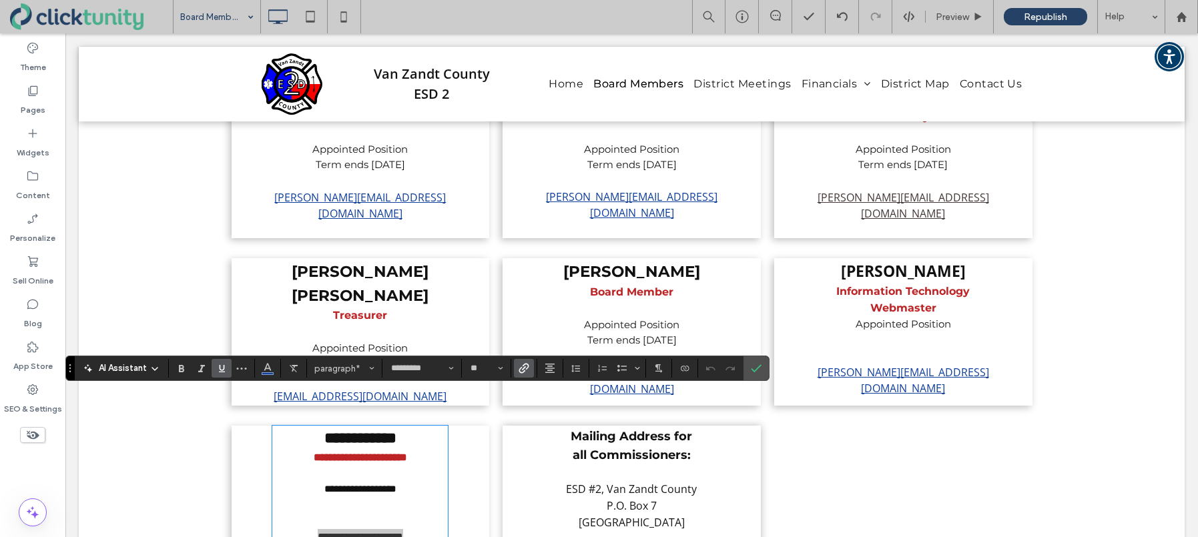
click at [527, 372] on icon "Link" at bounding box center [524, 368] width 11 height 11
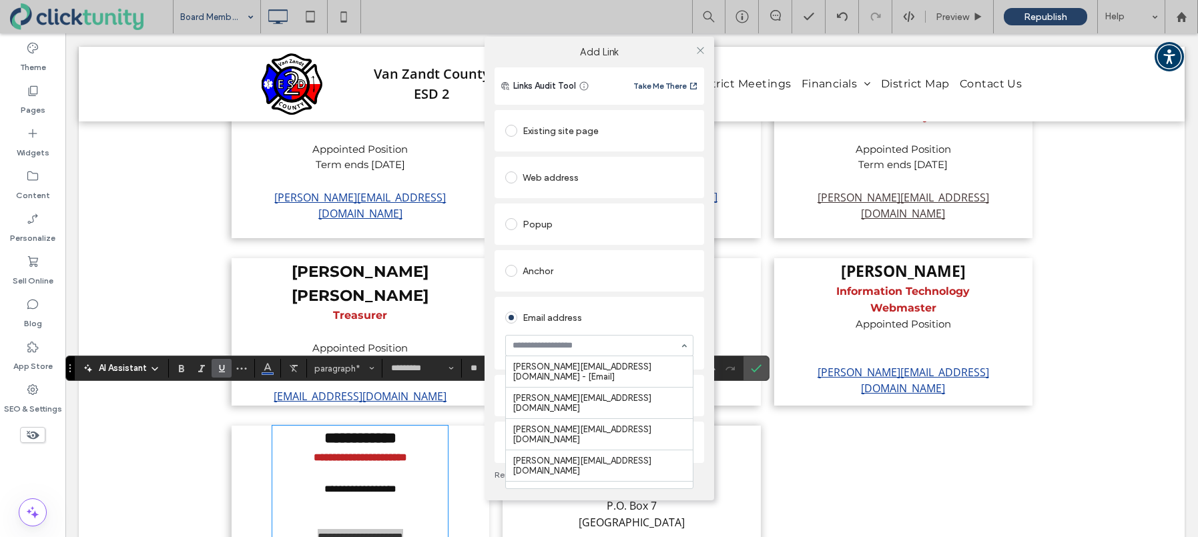
scroll to position [17, 0]
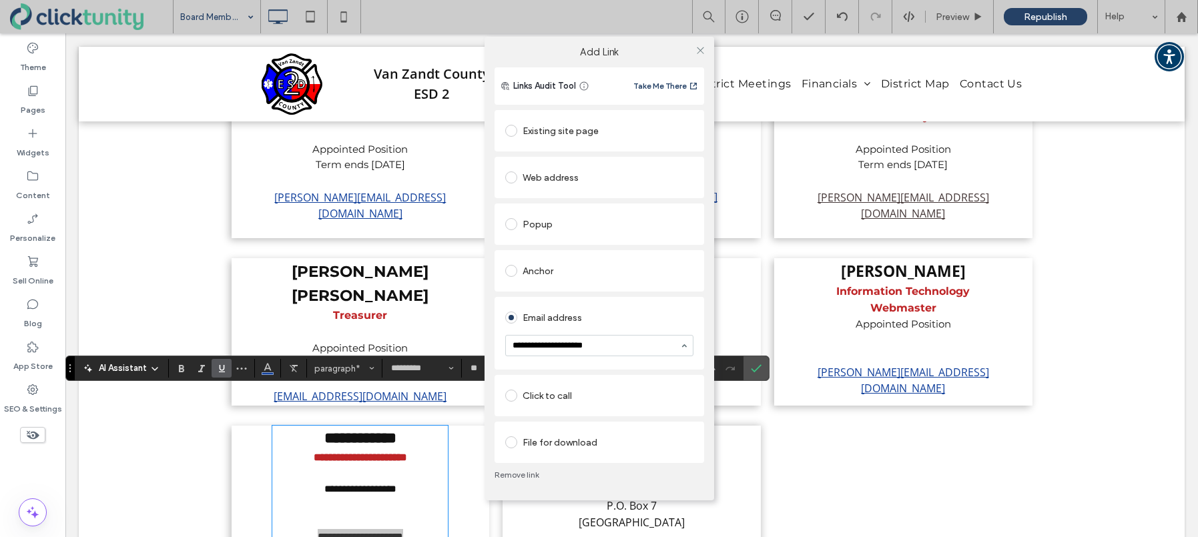
type input "**********"
drag, startPoint x: 627, startPoint y: 322, endPoint x: 637, endPoint y: 321, distance: 9.4
click at [628, 321] on div "Email address" at bounding box center [599, 333] width 188 height 59
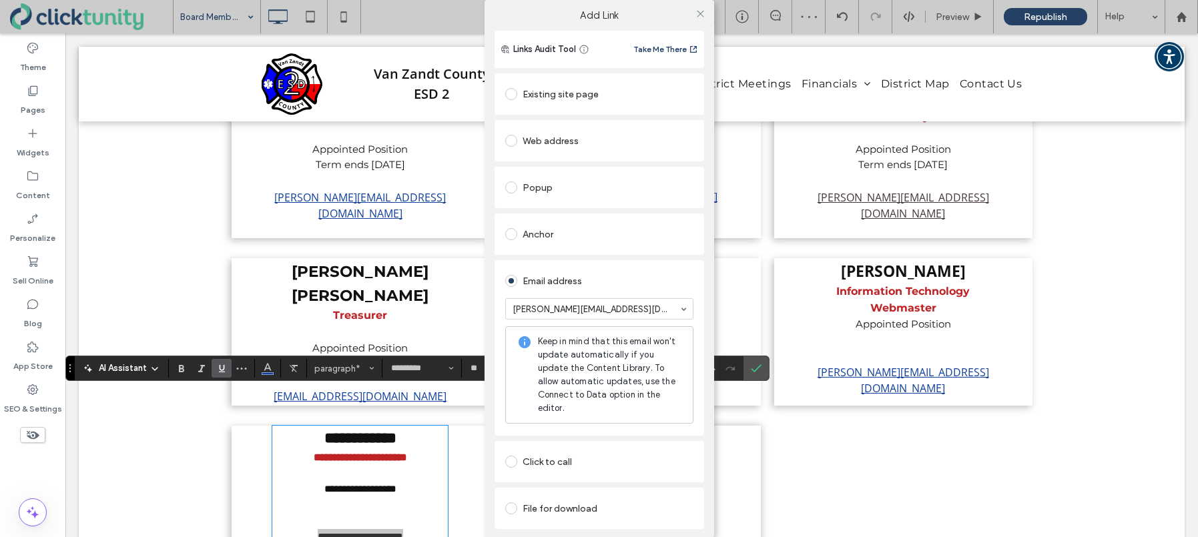
drag, startPoint x: 700, startPoint y: 15, endPoint x: 711, endPoint y: 29, distance: 17.5
click at [700, 15] on icon at bounding box center [700, 14] width 10 height 10
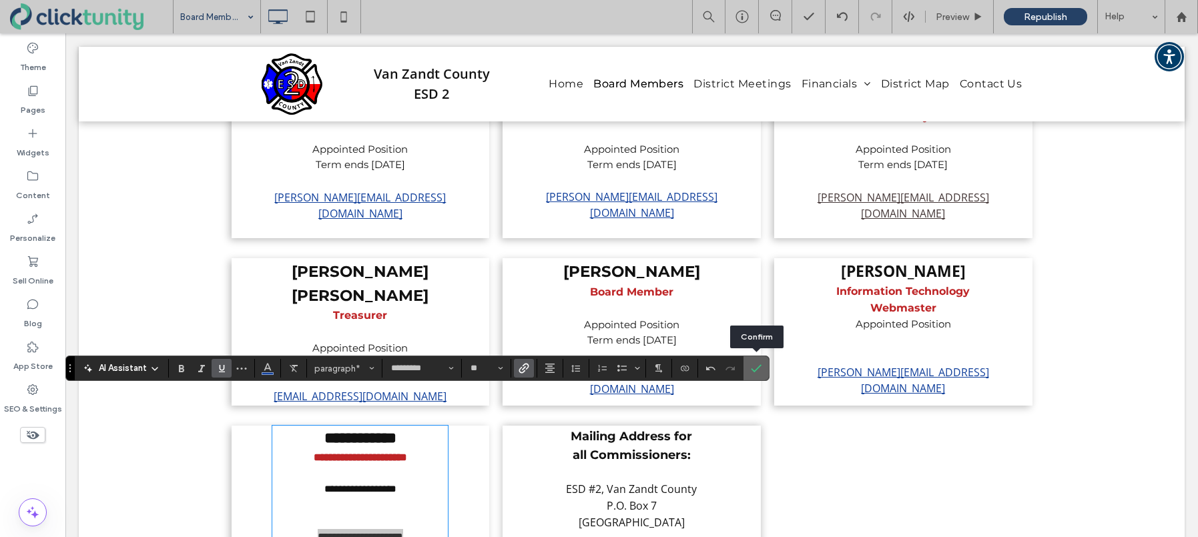
click at [755, 368] on icon "Confirm" at bounding box center [756, 368] width 11 height 11
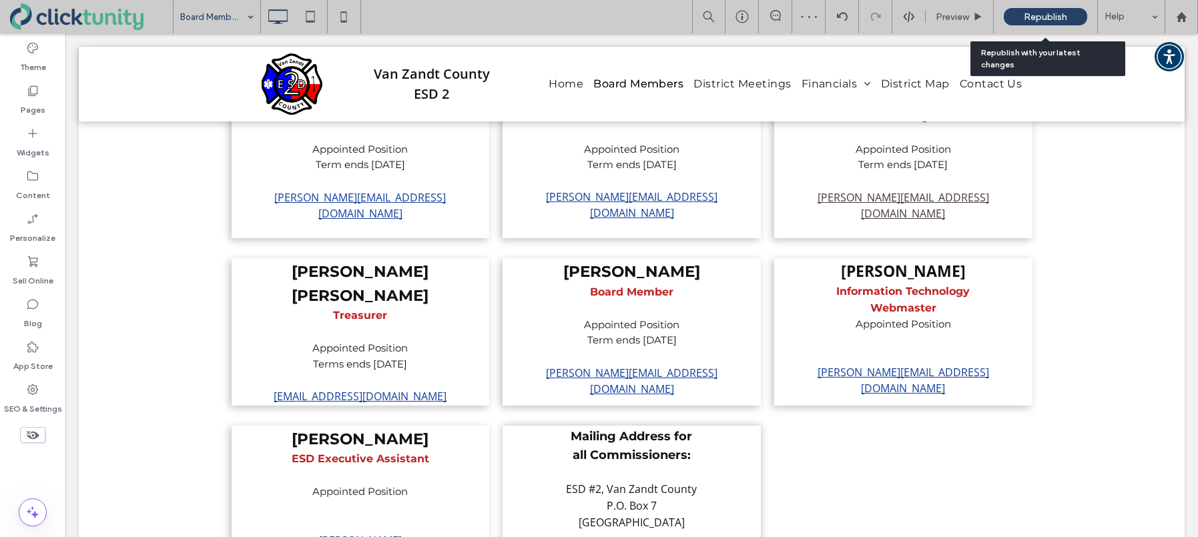
click at [1031, 19] on span "Republish" at bounding box center [1045, 16] width 43 height 11
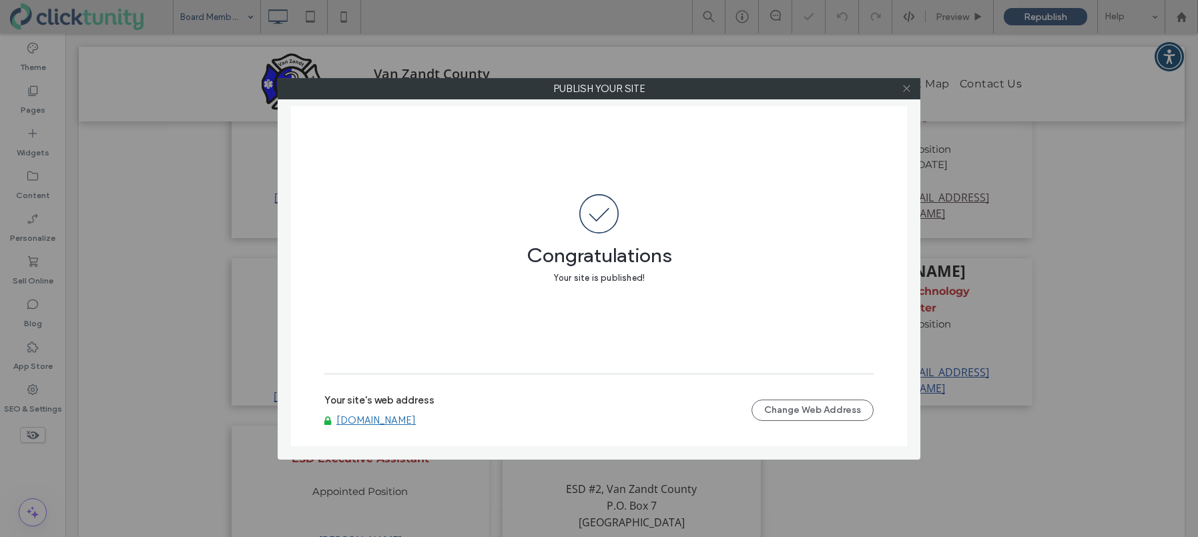
click at [906, 92] on icon at bounding box center [907, 88] width 10 height 10
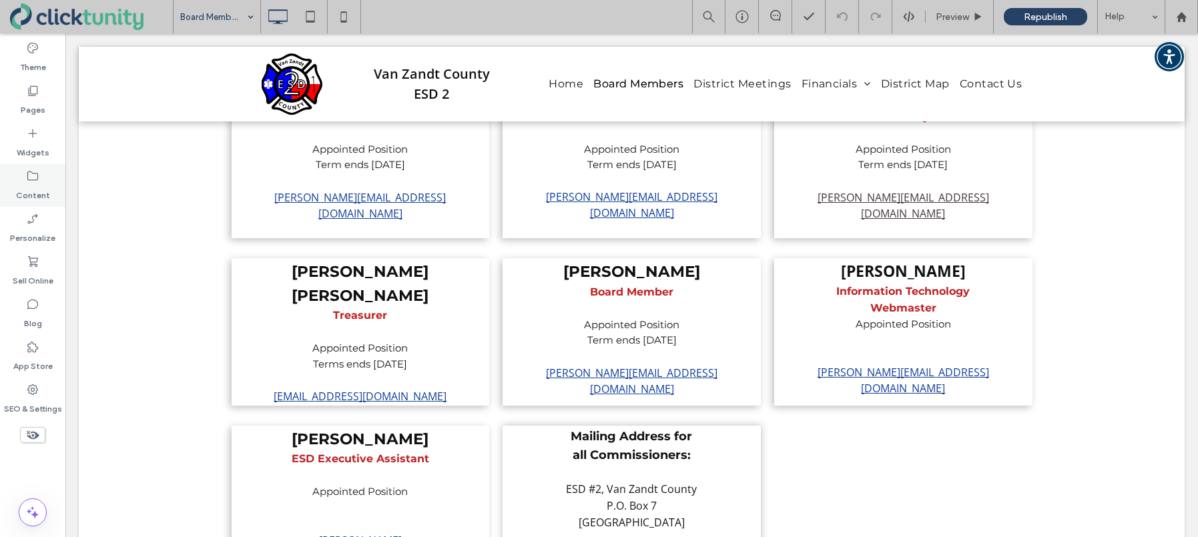
click at [33, 175] on icon at bounding box center [32, 176] width 13 height 13
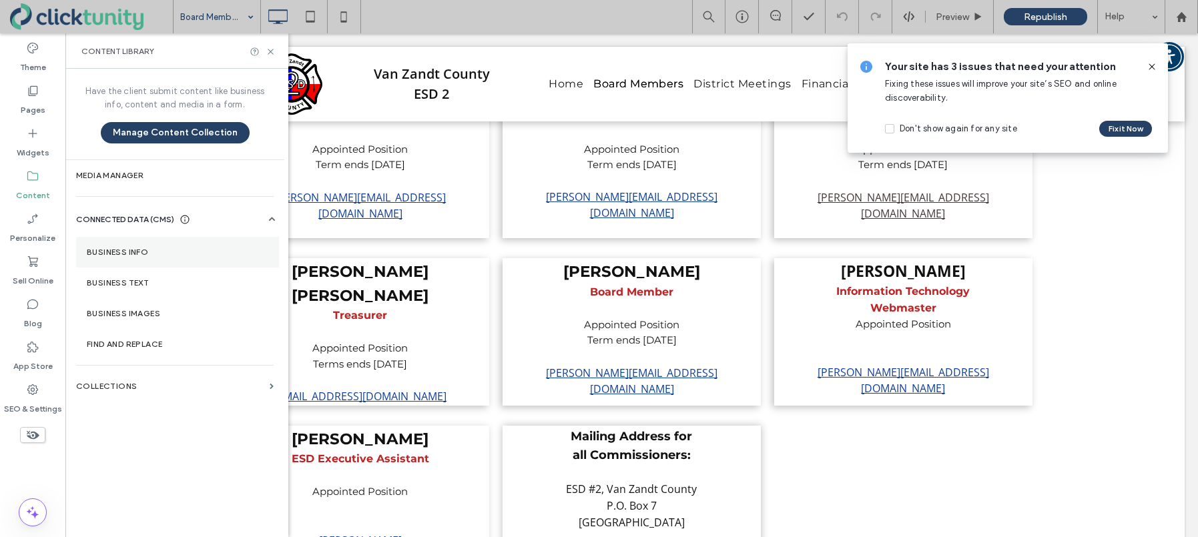
click at [114, 246] on section "Business Info" at bounding box center [177, 252] width 203 height 31
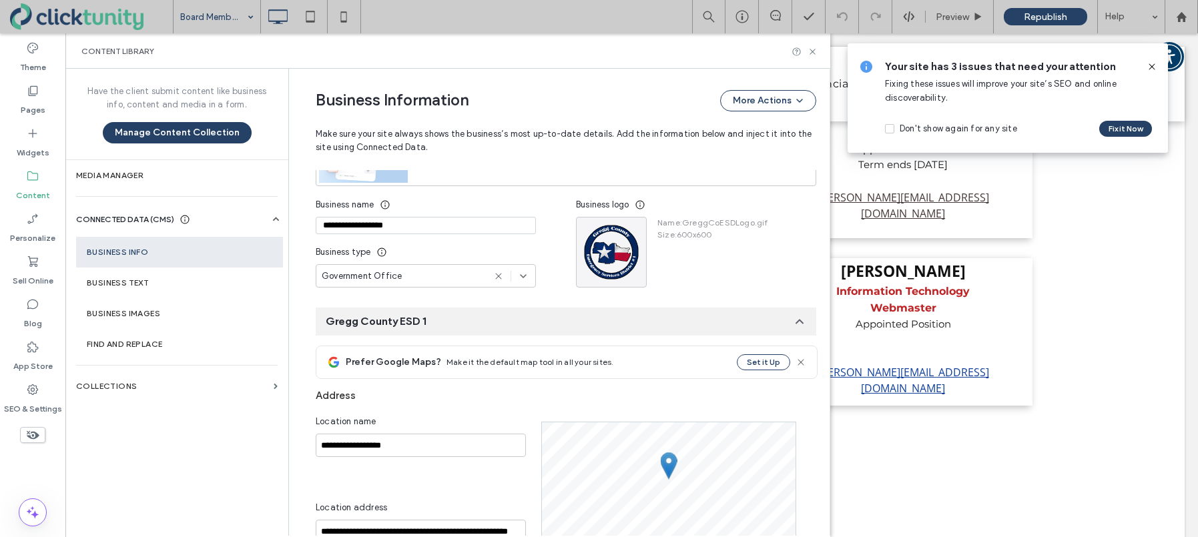
scroll to position [172, 0]
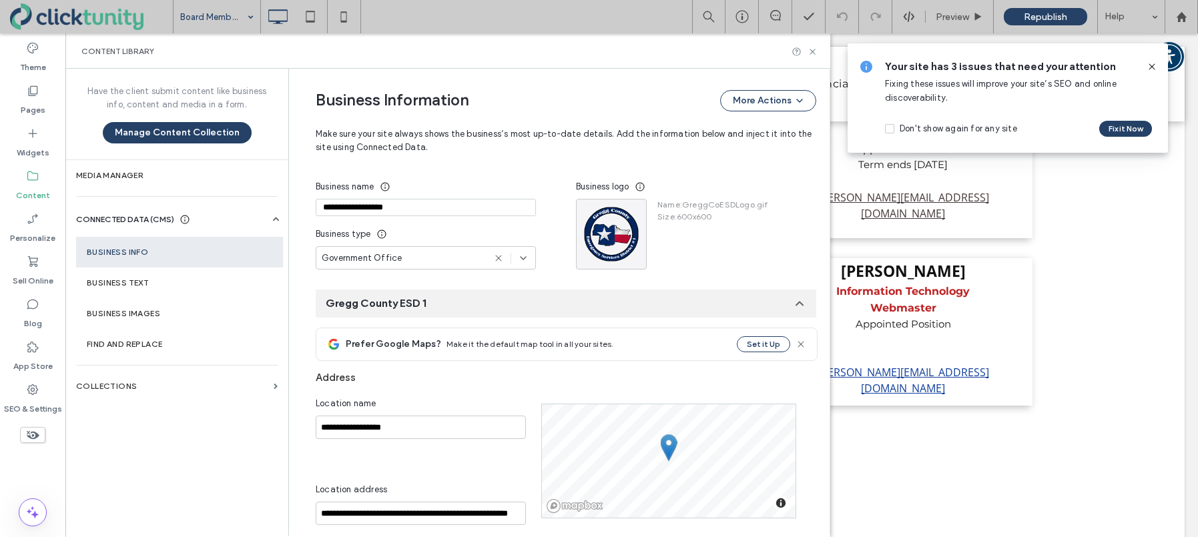
drag, startPoint x: 418, startPoint y: 211, endPoint x: 408, endPoint y: 211, distance: 10.7
click at [416, 211] on input "**********" at bounding box center [426, 207] width 220 height 17
drag, startPoint x: 408, startPoint y: 209, endPoint x: 291, endPoint y: 205, distance: 116.9
drag, startPoint x: 418, startPoint y: 212, endPoint x: 328, endPoint y: 206, distance: 89.6
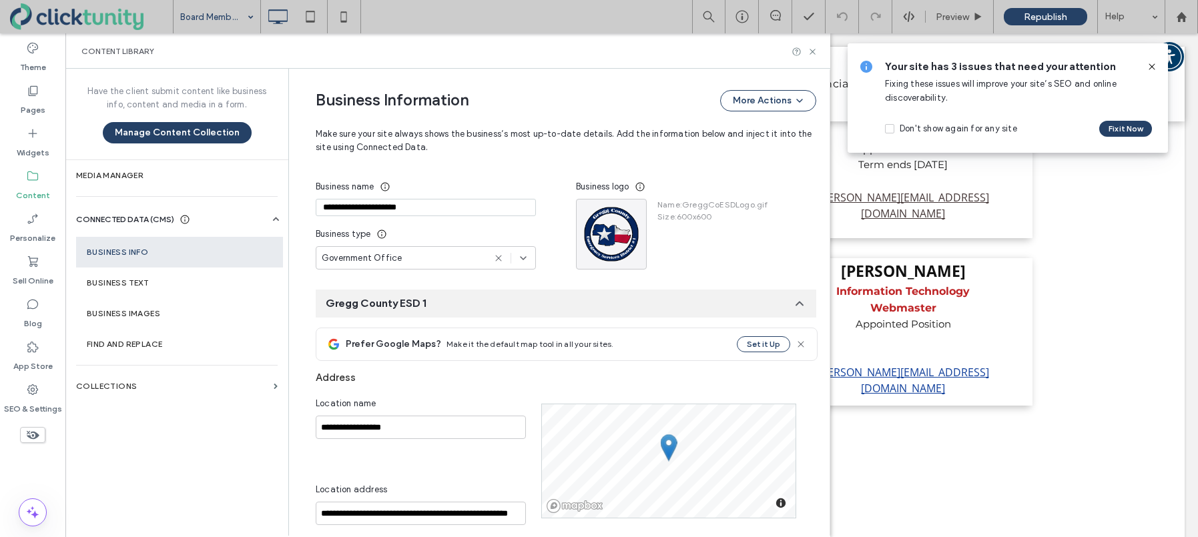
type input "**********"
click at [408, 427] on input "**********" at bounding box center [421, 427] width 210 height 23
drag, startPoint x: 406, startPoint y: 426, endPoint x: 291, endPoint y: 420, distance: 115.6
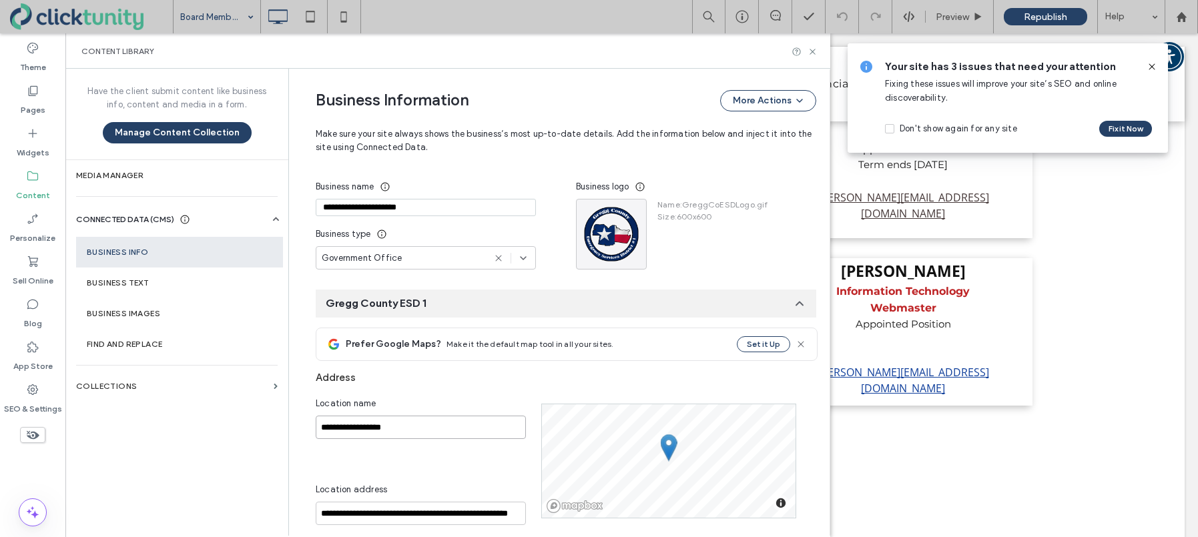
paste input "****"
type input "**********"
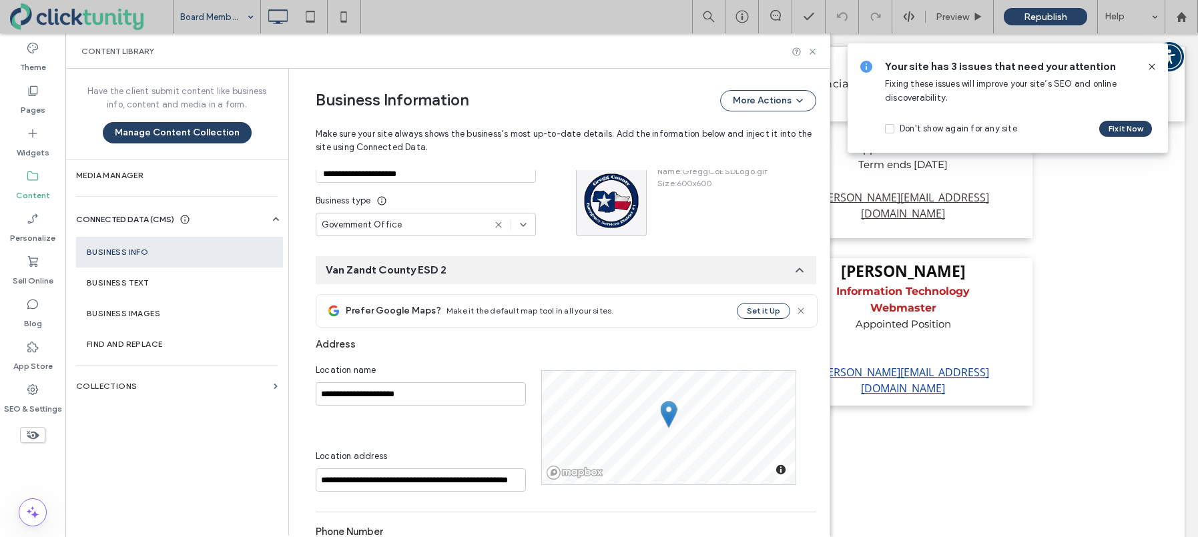
scroll to position [298, 0]
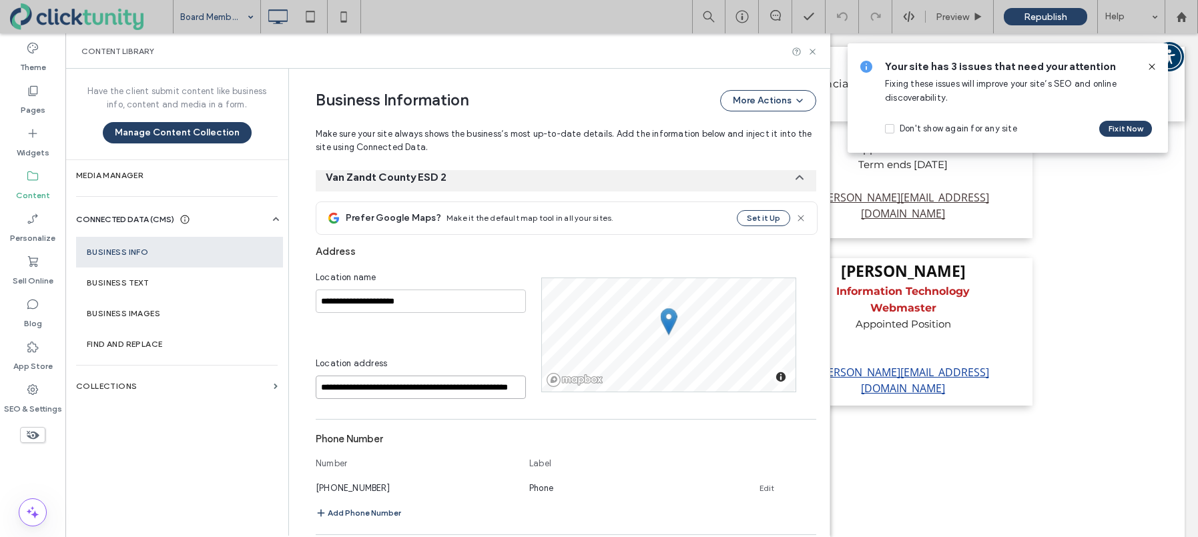
click at [338, 385] on input "**********" at bounding box center [421, 387] width 210 height 23
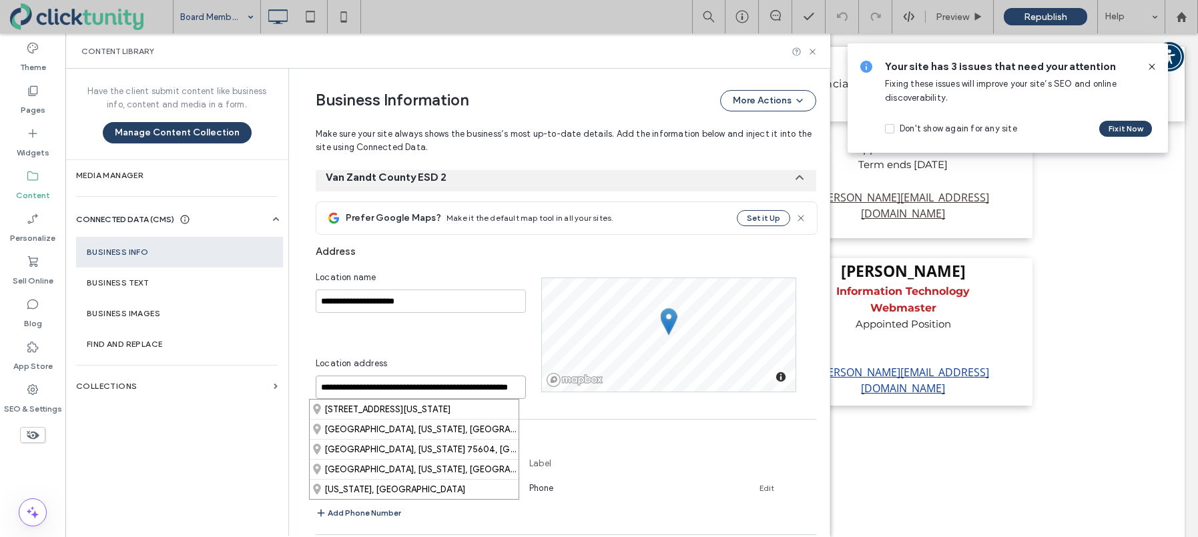
scroll to position [0, 39]
drag, startPoint x: 314, startPoint y: 387, endPoint x: 519, endPoint y: 398, distance: 204.5
click at [518, 398] on input "**********" at bounding box center [421, 387] width 210 height 23
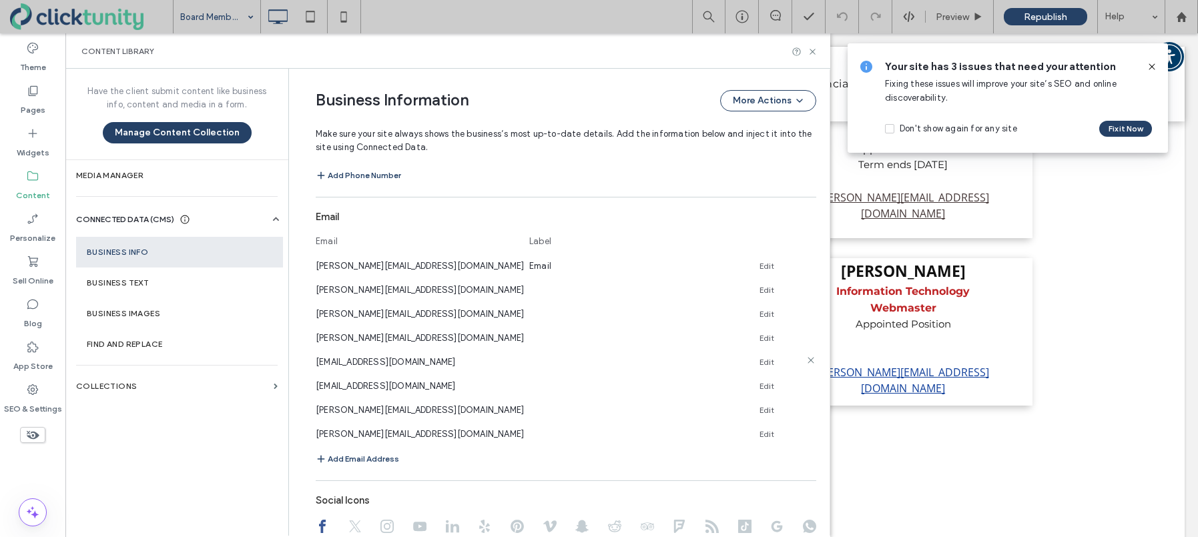
scroll to position [633, 0]
click at [808, 387] on use at bounding box center [811, 387] width 6 height 6
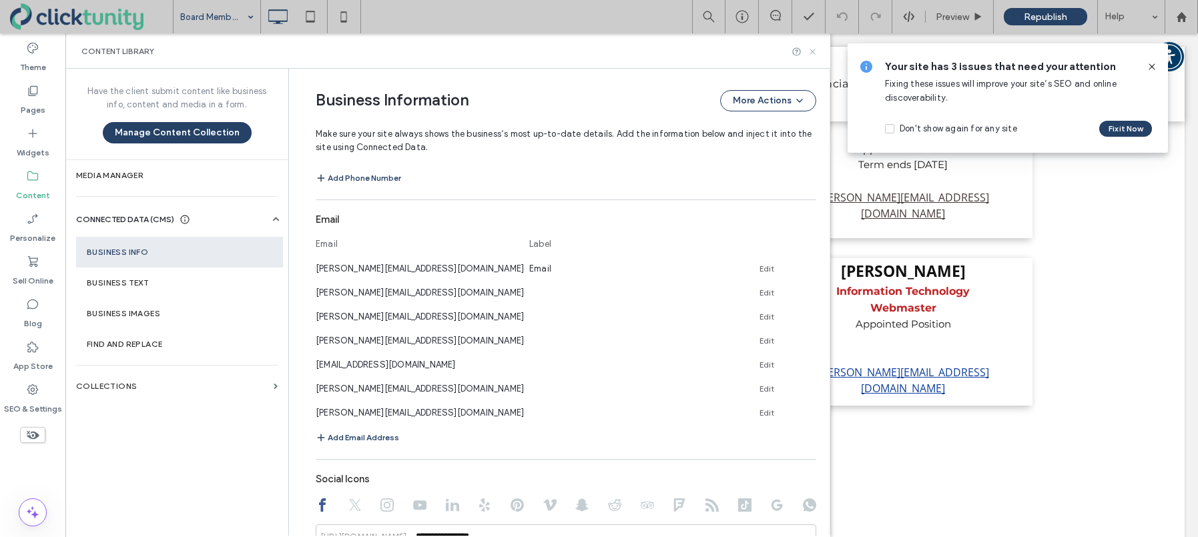
click at [813, 54] on icon at bounding box center [813, 52] width 10 height 10
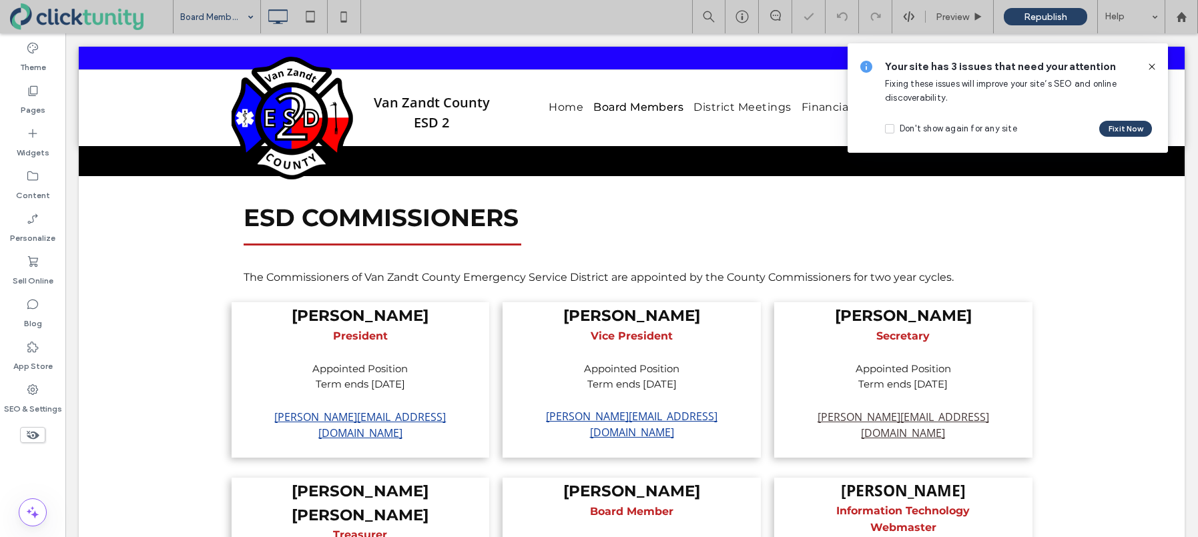
scroll to position [0, 0]
click at [1152, 67] on use at bounding box center [1152, 66] width 6 height 6
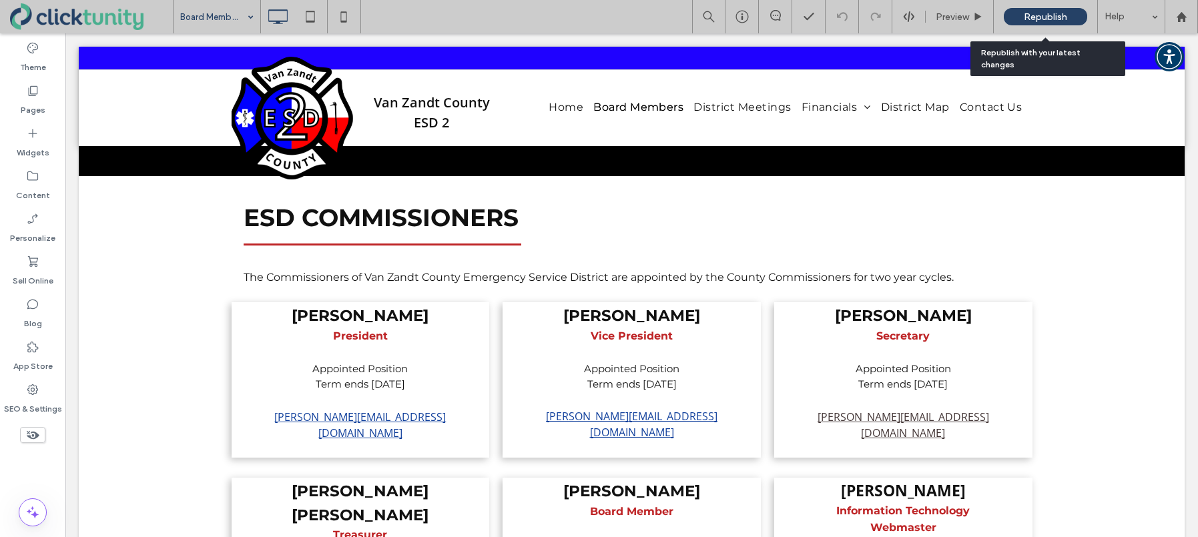
click at [1025, 19] on span "Republish" at bounding box center [1045, 16] width 43 height 11
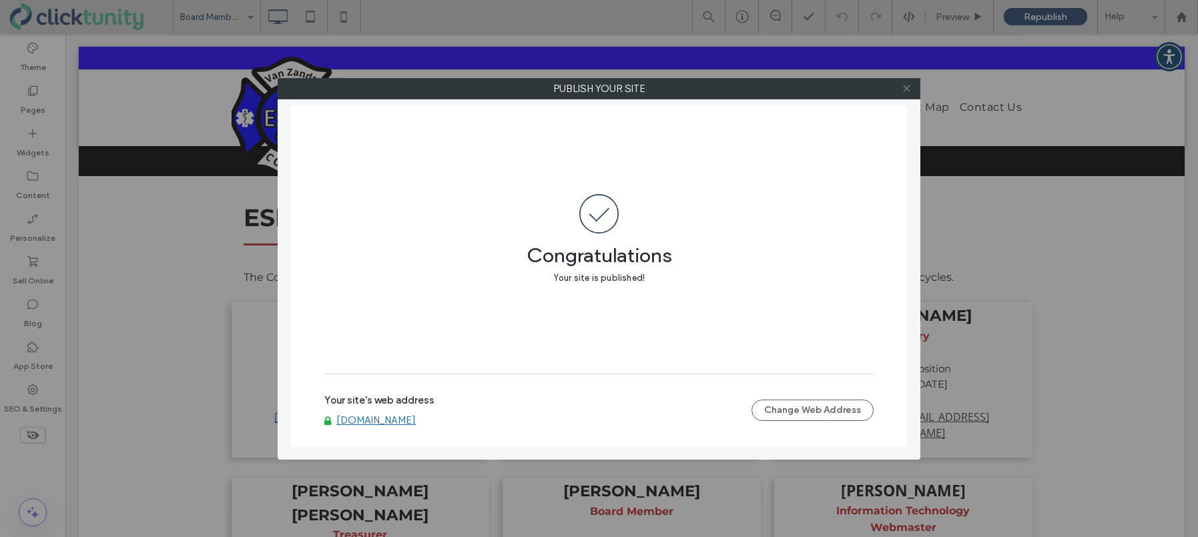
click at [906, 93] on icon at bounding box center [907, 88] width 10 height 10
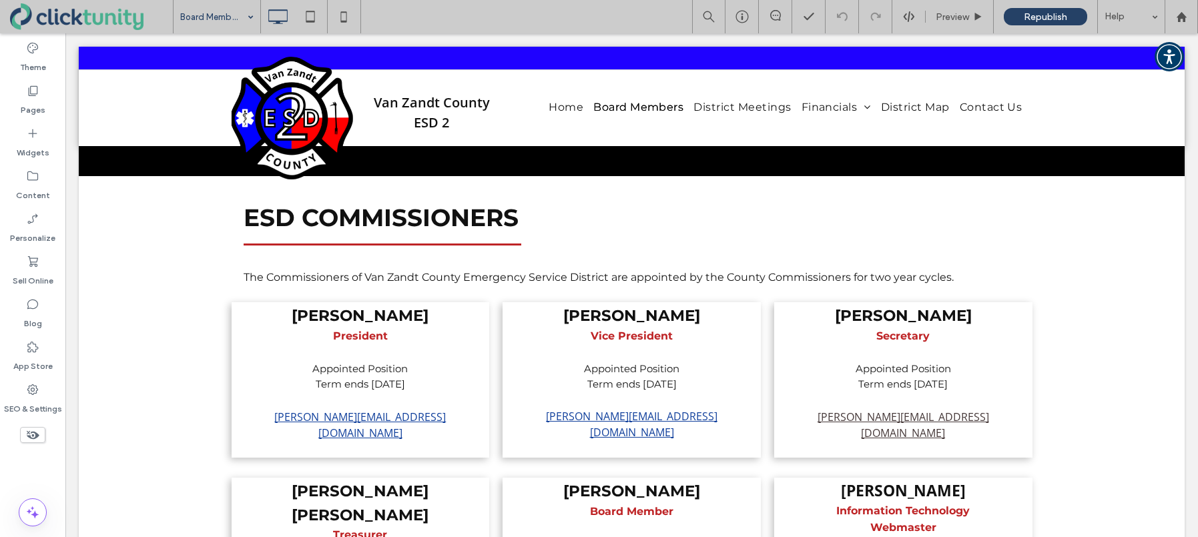
click at [906, 93] on icon at bounding box center [907, 88] width 10 height 10
drag, startPoint x: 22, startPoint y: 187, endPoint x: 29, endPoint y: 188, distance: 7.4
click at [22, 187] on label "Content" at bounding box center [33, 192] width 34 height 19
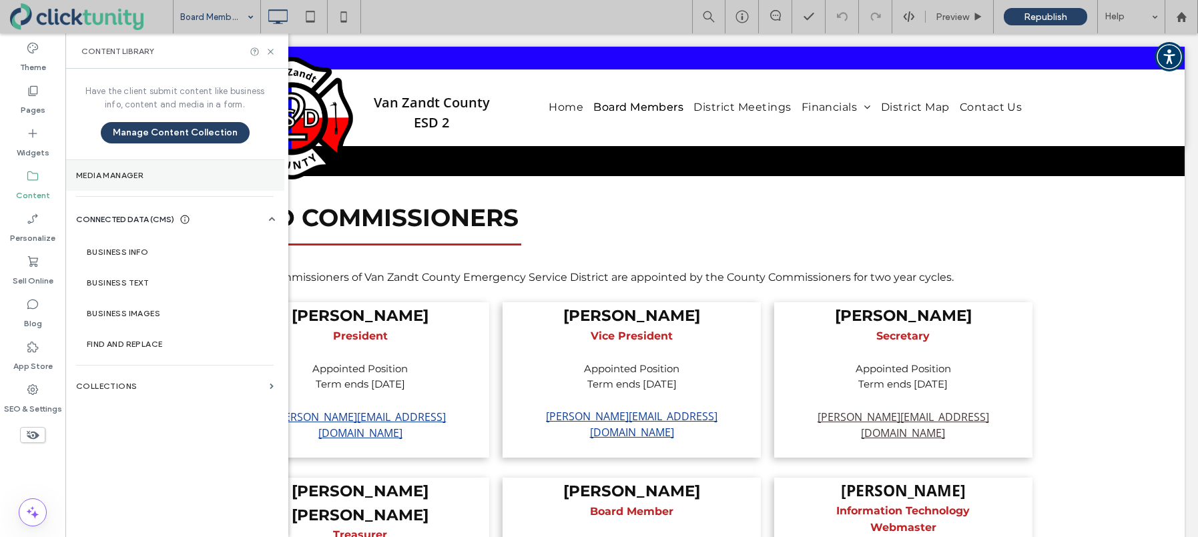
click at [104, 181] on section "Media Manager" at bounding box center [174, 175] width 219 height 31
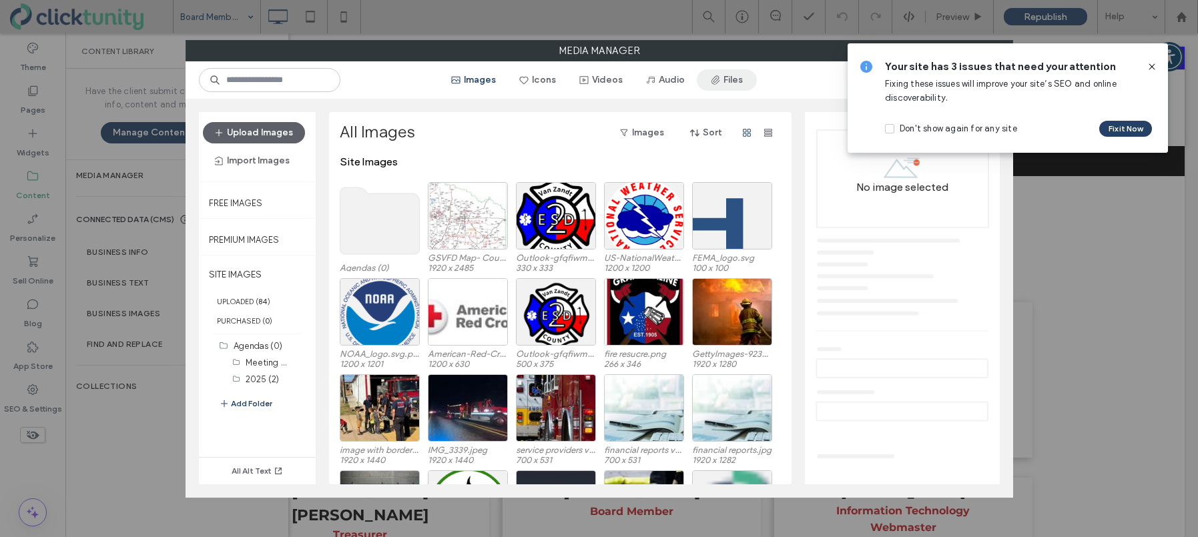
click at [729, 87] on button "Files" at bounding box center [727, 79] width 60 height 21
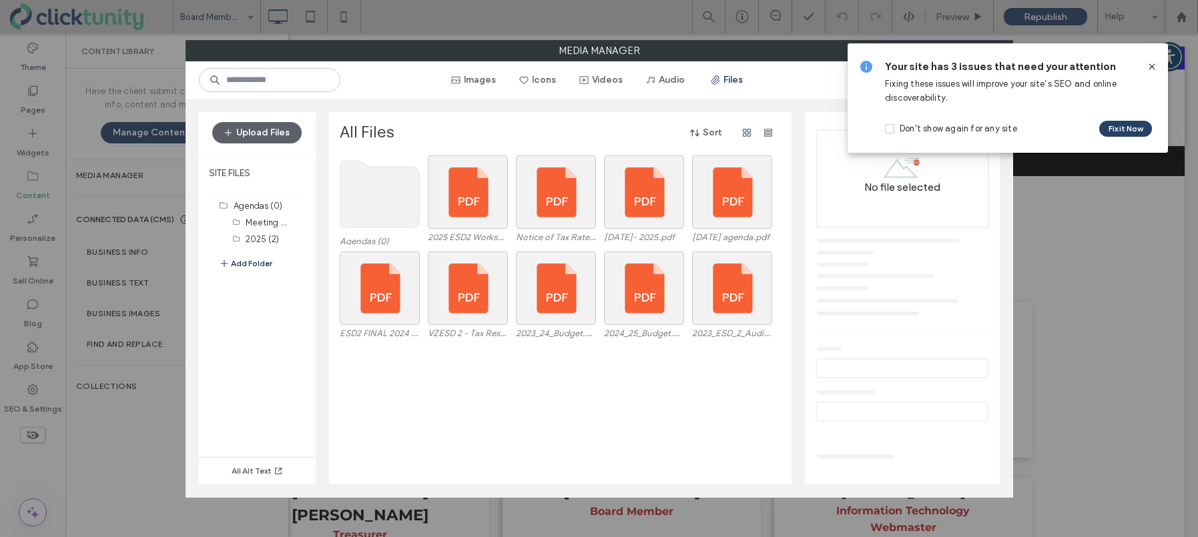
click at [265, 262] on button "Add Folder" at bounding box center [245, 264] width 53 height 16
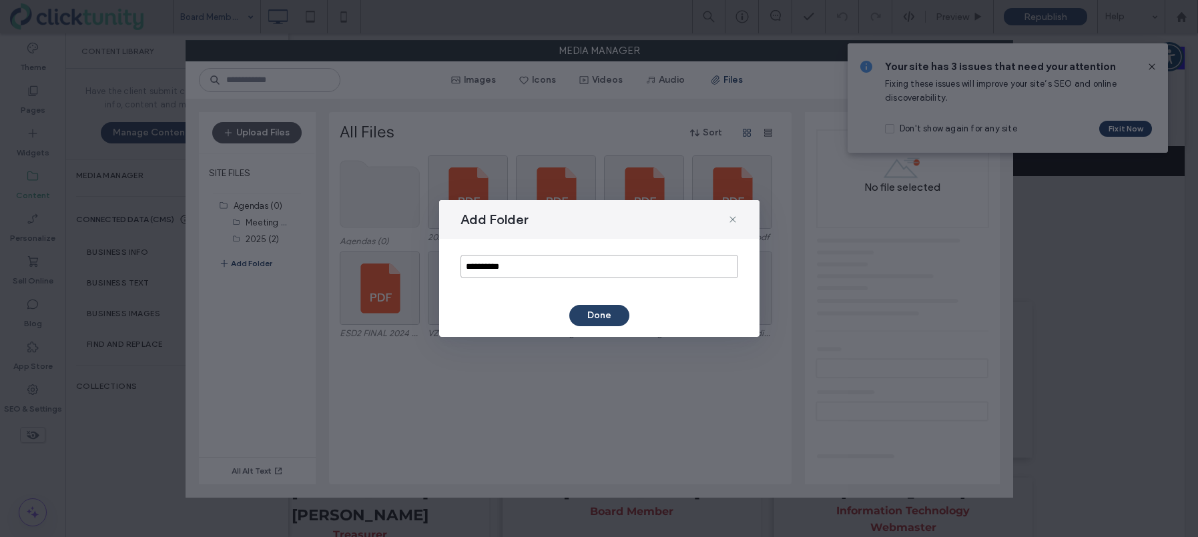
drag, startPoint x: 519, startPoint y: 267, endPoint x: 456, endPoint y: 266, distance: 62.1
click at [457, 266] on div "**********" at bounding box center [599, 266] width 320 height 55
type input "******"
click at [594, 314] on button "Done" at bounding box center [599, 315] width 60 height 21
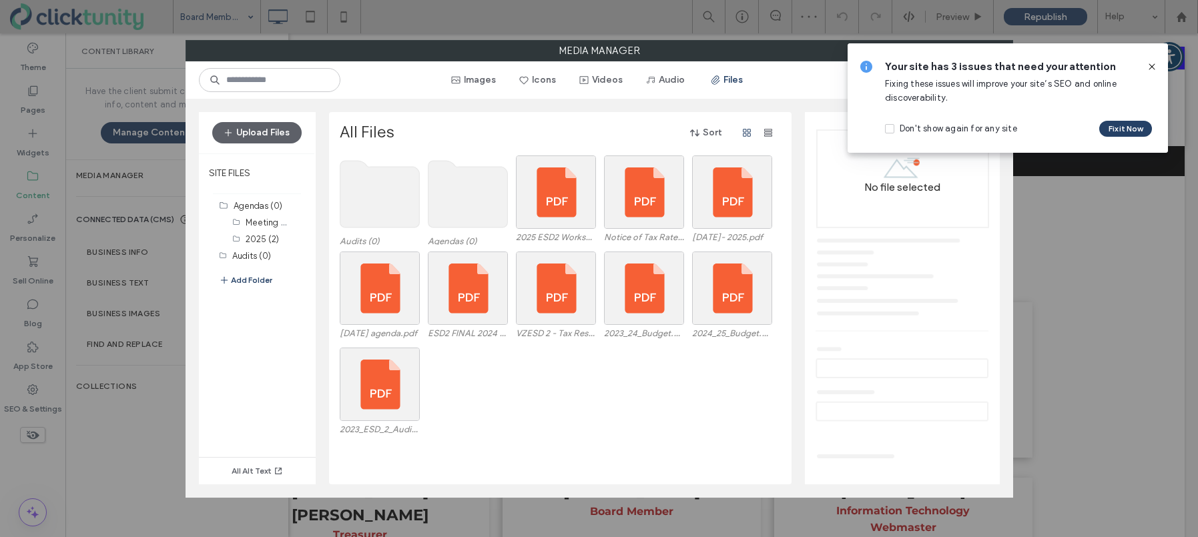
click at [1149, 71] on icon at bounding box center [1152, 66] width 11 height 11
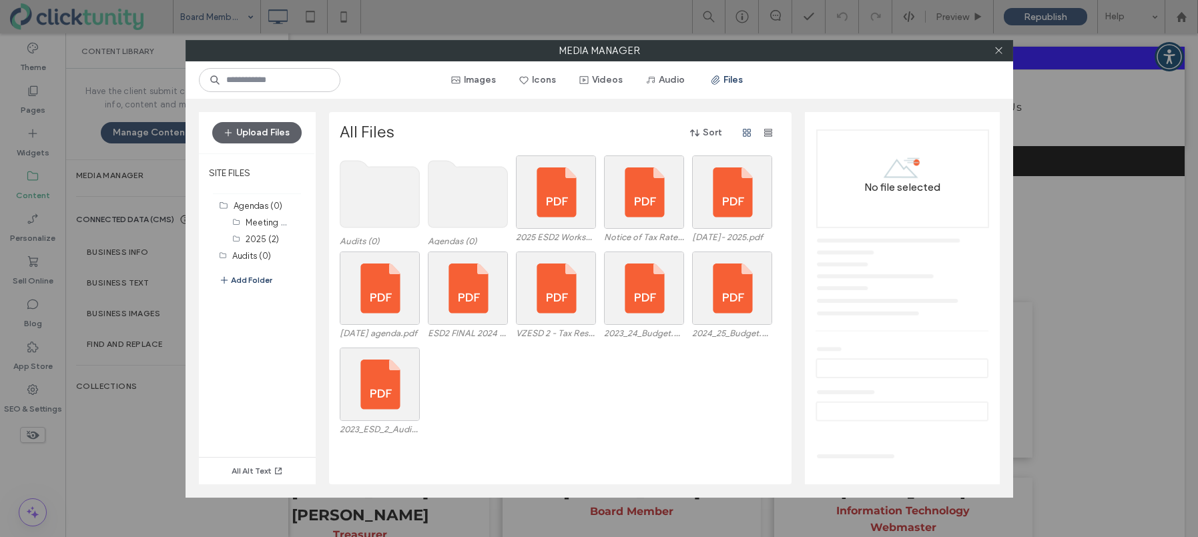
click at [388, 204] on use at bounding box center [379, 194] width 79 height 67
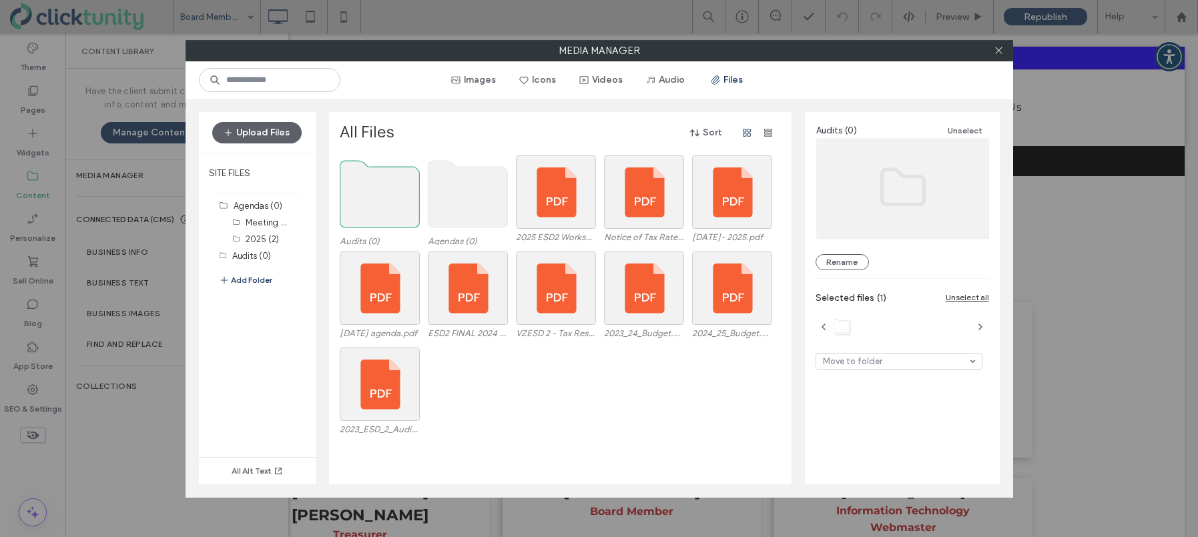
click at [388, 204] on use at bounding box center [379, 194] width 79 height 67
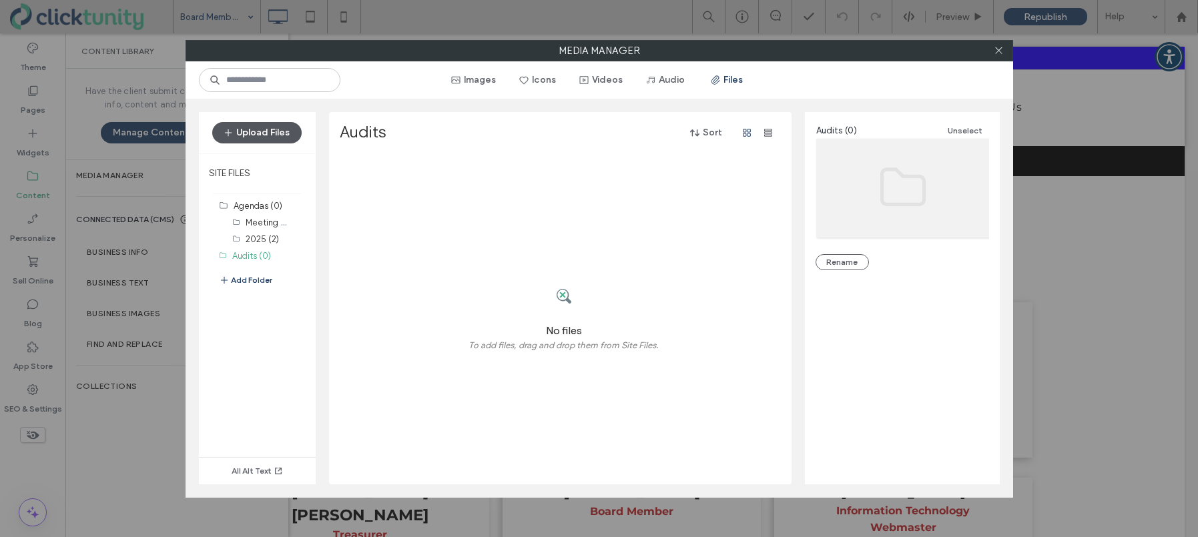
click at [286, 132] on button "Upload Files" at bounding box center [256, 132] width 89 height 21
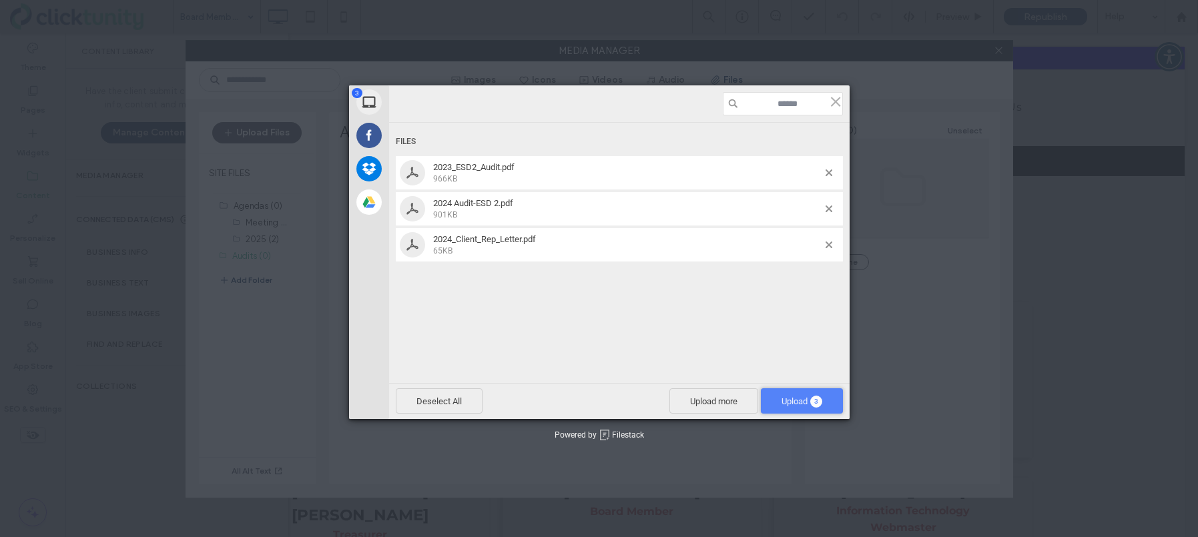
click at [796, 403] on span "Upload 3" at bounding box center [802, 401] width 41 height 10
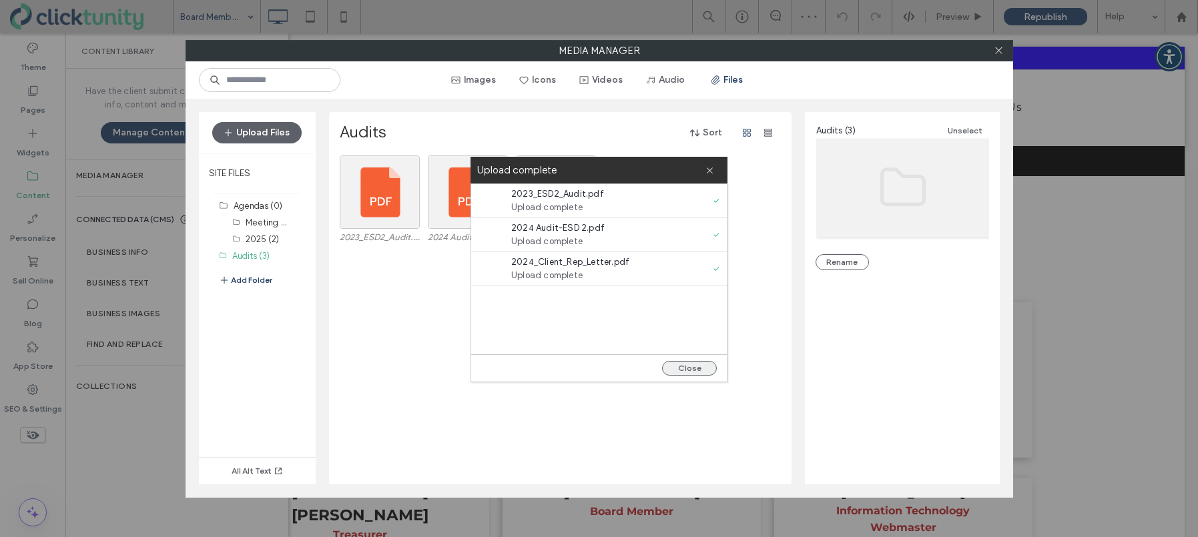
click at [701, 372] on button "Close" at bounding box center [689, 368] width 55 height 15
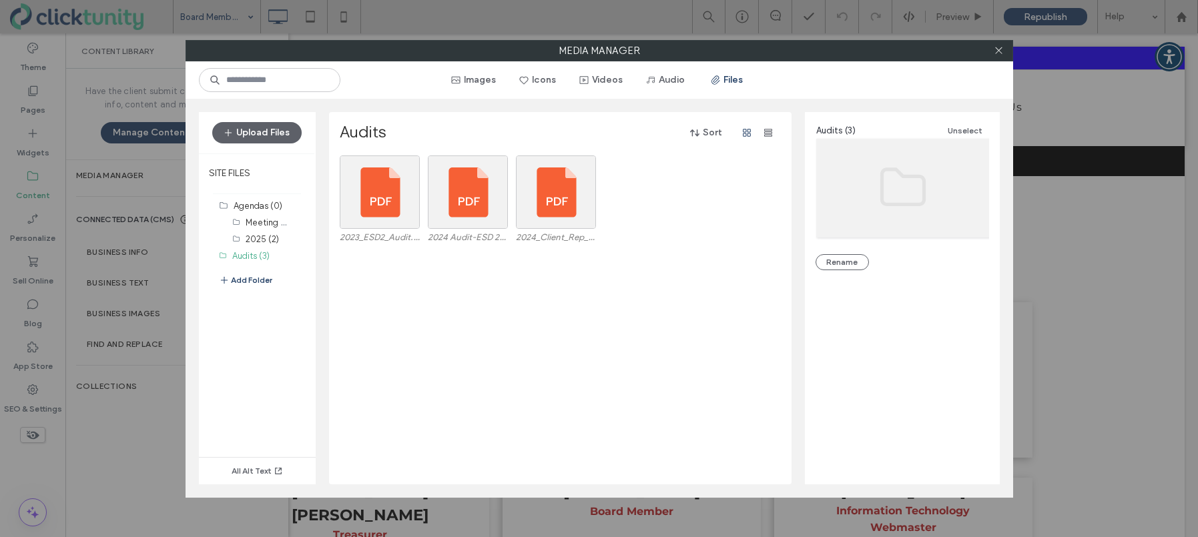
drag, startPoint x: 1001, startPoint y: 53, endPoint x: 747, endPoint y: 69, distance: 254.2
click at [1000, 53] on icon at bounding box center [999, 50] width 10 height 10
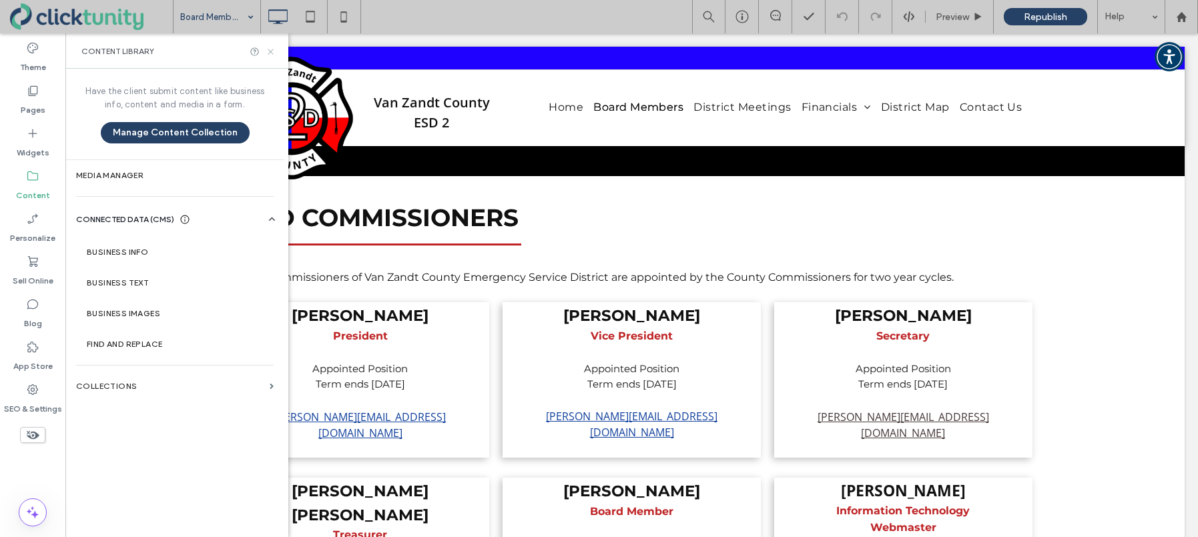
click at [273, 49] on icon at bounding box center [271, 52] width 10 height 10
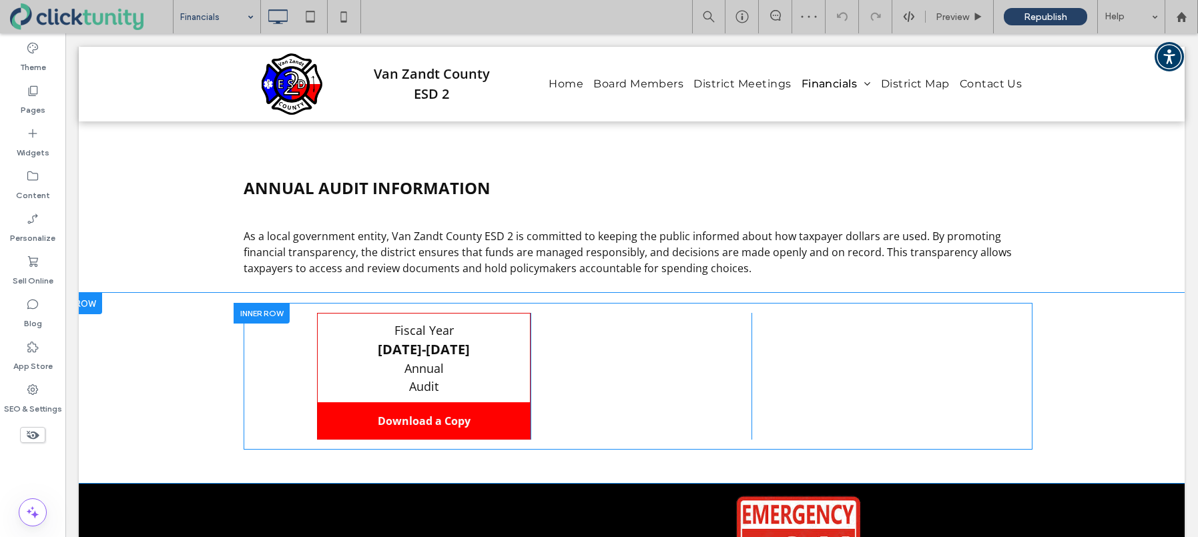
scroll to position [1109, 0]
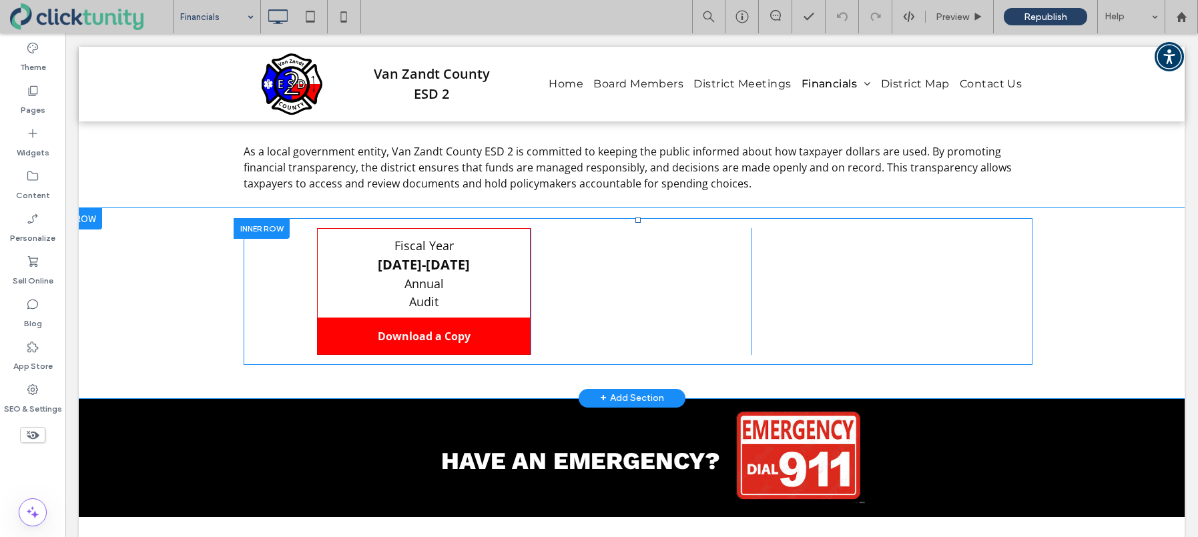
click at [615, 274] on div "Click To Paste" at bounding box center [644, 291] width 214 height 126
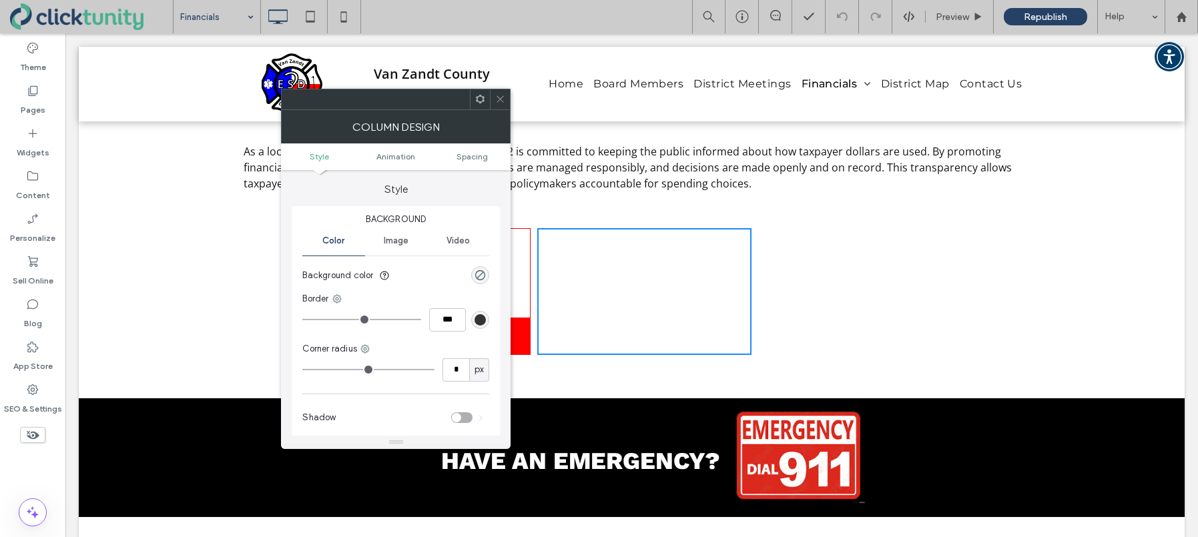
click at [501, 105] on span at bounding box center [500, 99] width 10 height 20
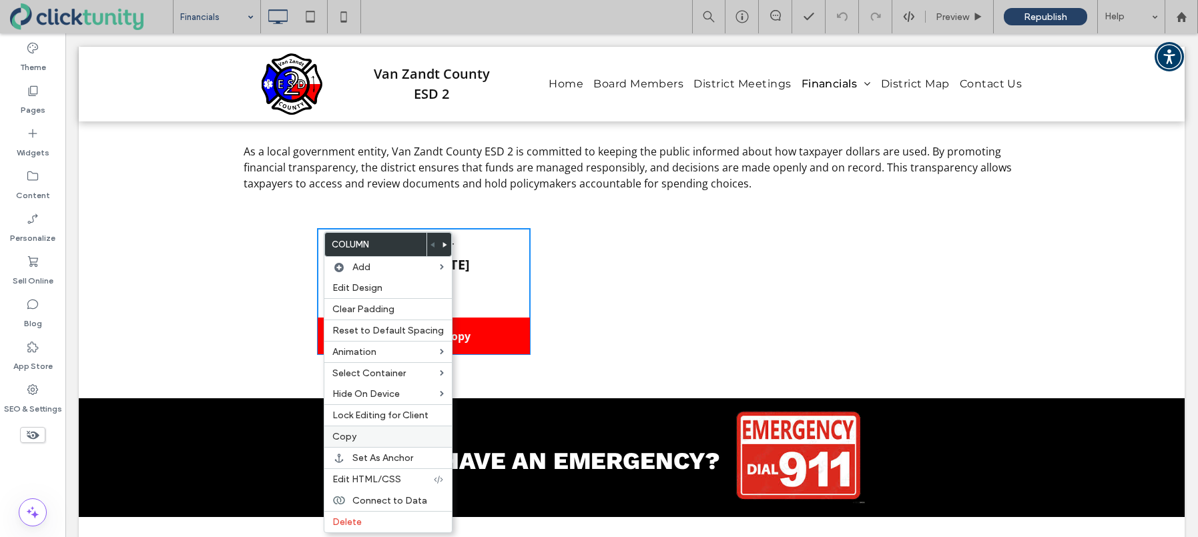
click at [371, 433] on label "Copy" at bounding box center [387, 436] width 111 height 11
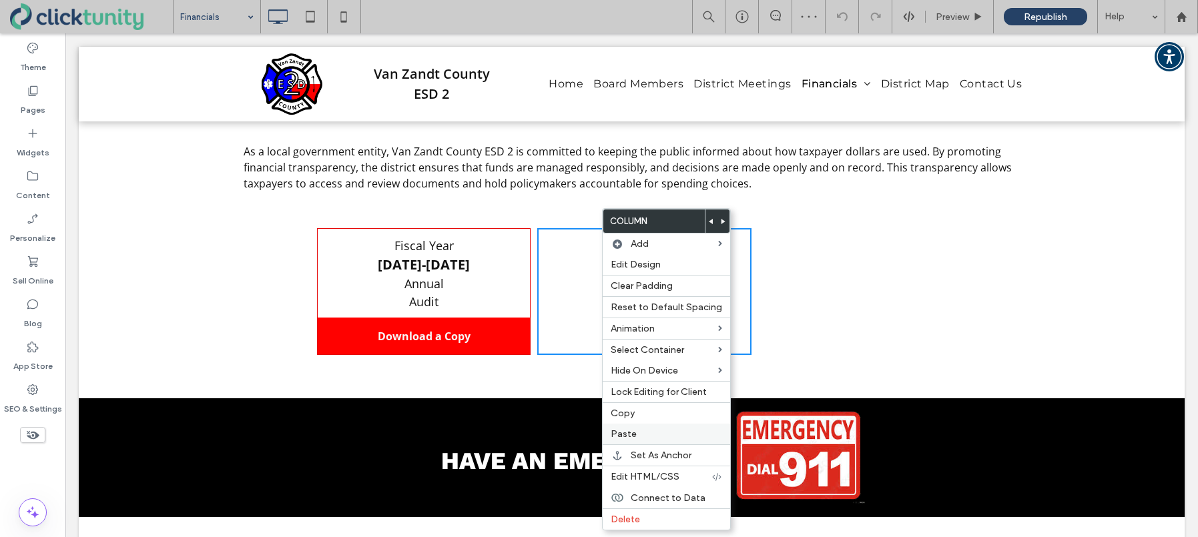
click at [645, 434] on label "Paste" at bounding box center [666, 433] width 111 height 11
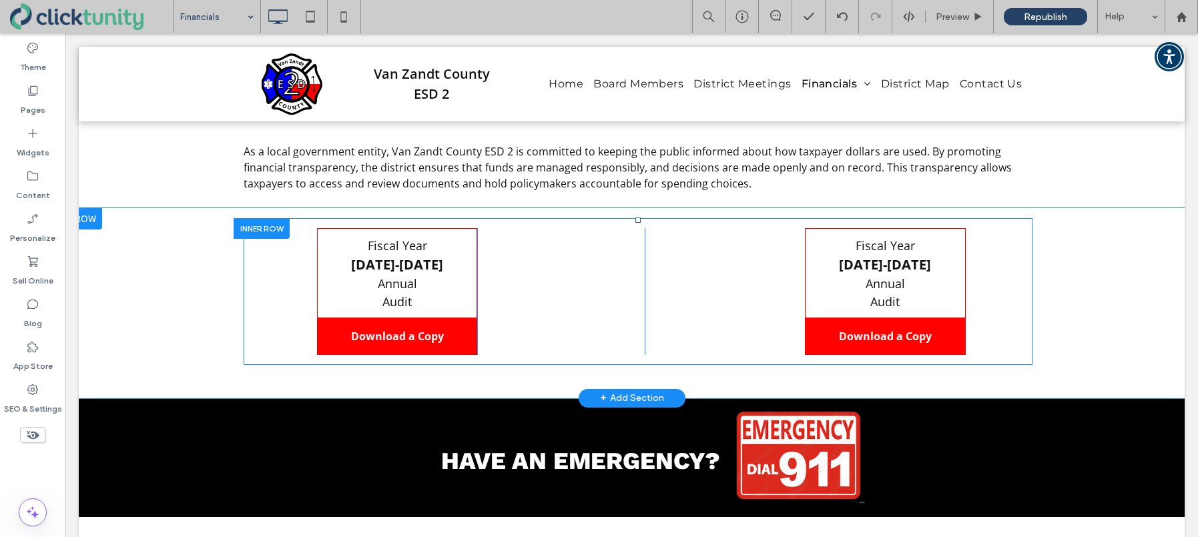
drag, startPoint x: 818, startPoint y: 232, endPoint x: 743, endPoint y: 258, distance: 79.8
click at [717, 267] on div "Fiscal Year 2023-2024 Annual Audit Download a Copy Click To Paste Click To Past…" at bounding box center [637, 291] width 655 height 126
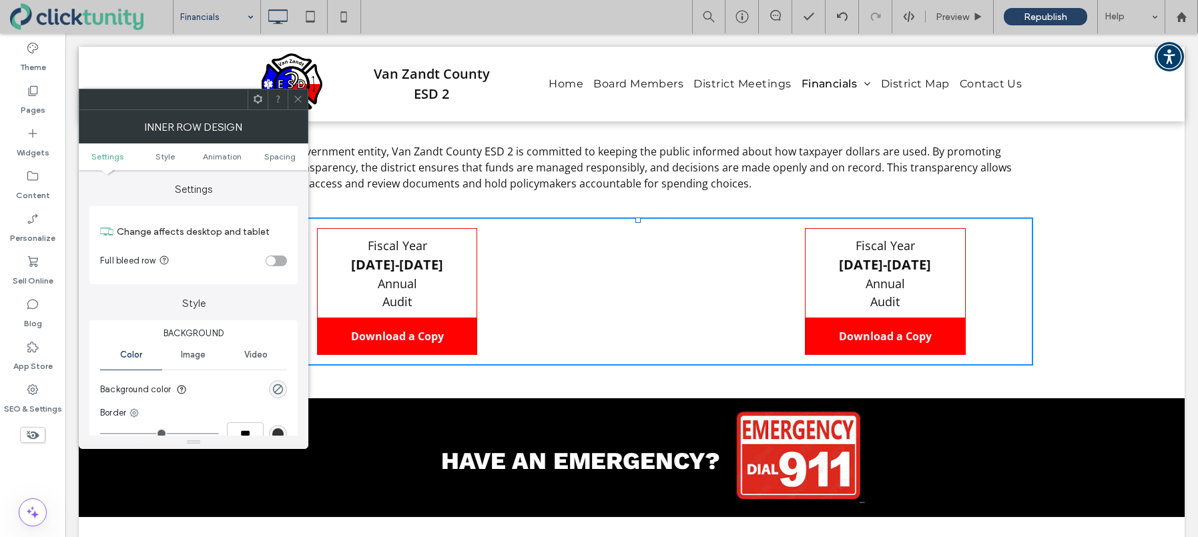
click at [821, 233] on div "Fiscal Year 2023-2024 Annual Audit Download a Copy Click To Paste Click To Paste" at bounding box center [885, 291] width 160 height 126
click at [302, 101] on icon at bounding box center [298, 99] width 10 height 10
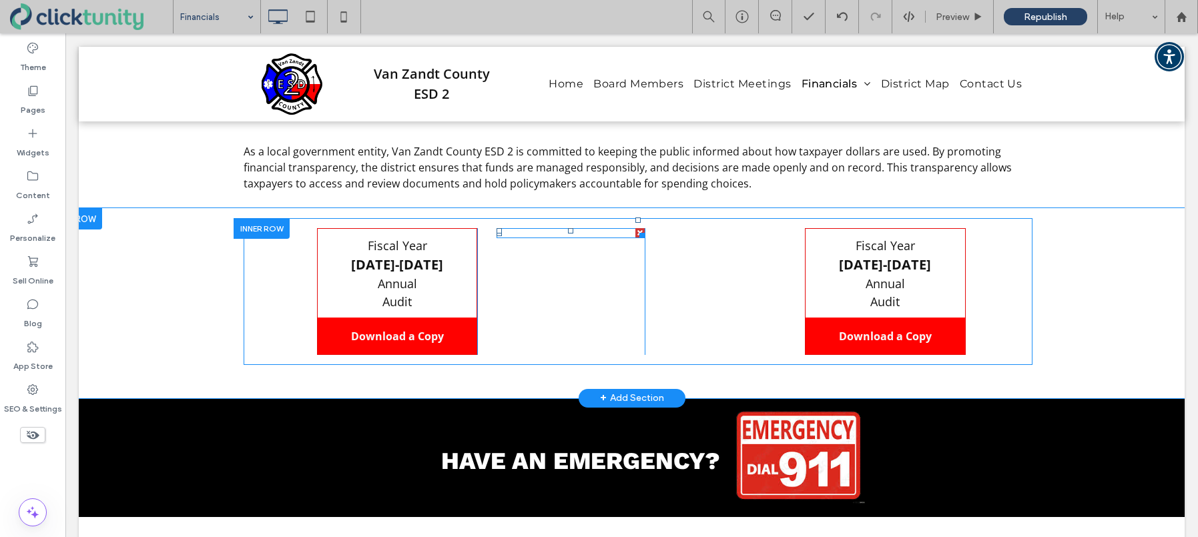
drag, startPoint x: 823, startPoint y: 232, endPoint x: 580, endPoint y: 234, distance: 242.9
click at [580, 234] on div "Fiscal Year 2023-2024 Annual Audit Download a Copy Click To Paste Click To Past…" at bounding box center [637, 291] width 655 height 126
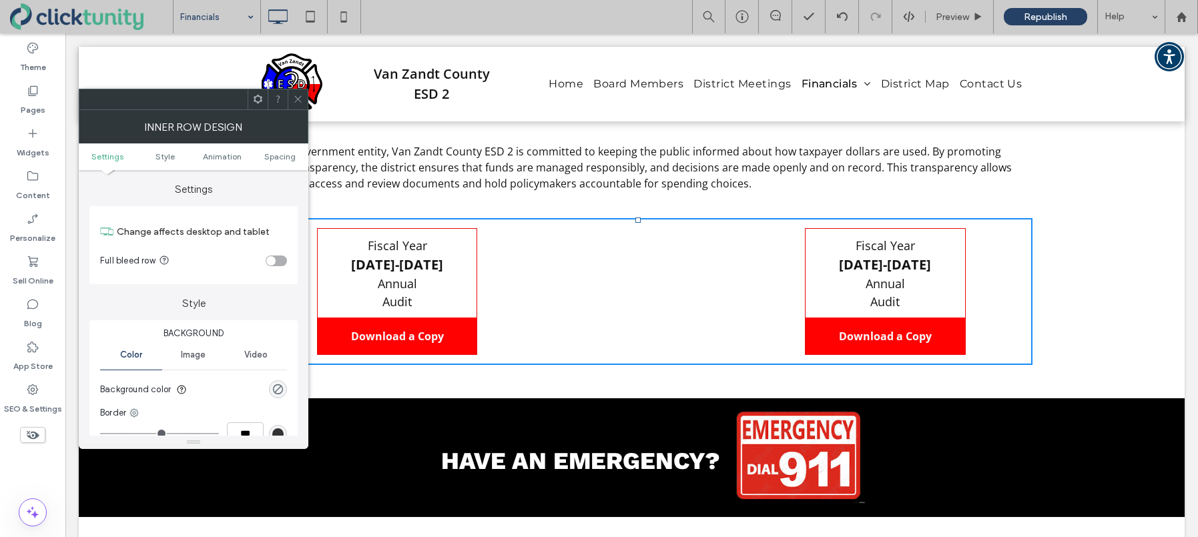
click at [300, 101] on icon at bounding box center [298, 99] width 10 height 10
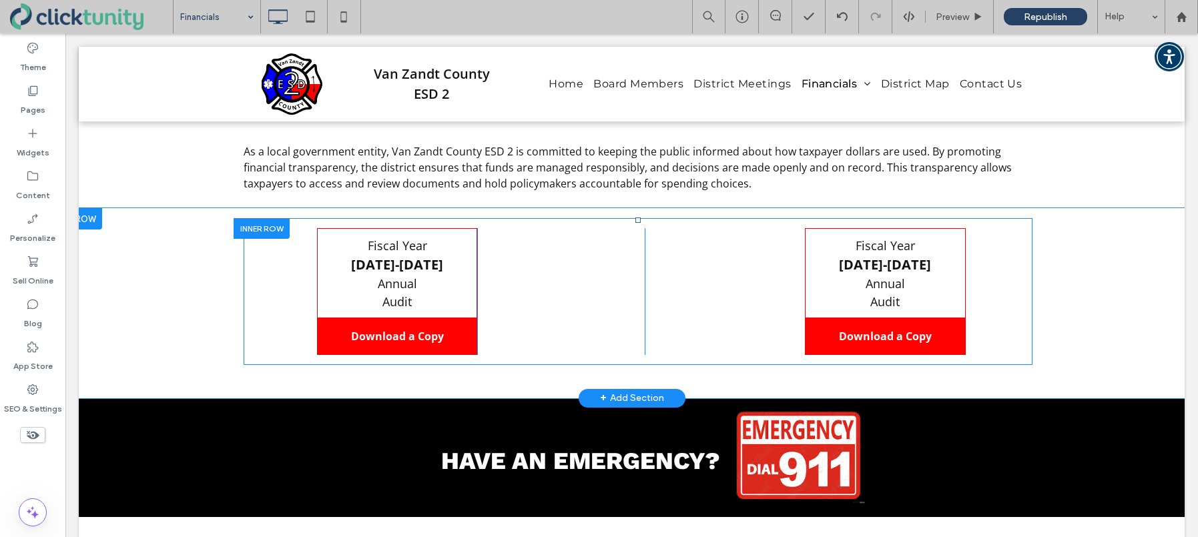
click at [619, 260] on div "Click To Paste" at bounding box center [564, 291] width 161 height 126
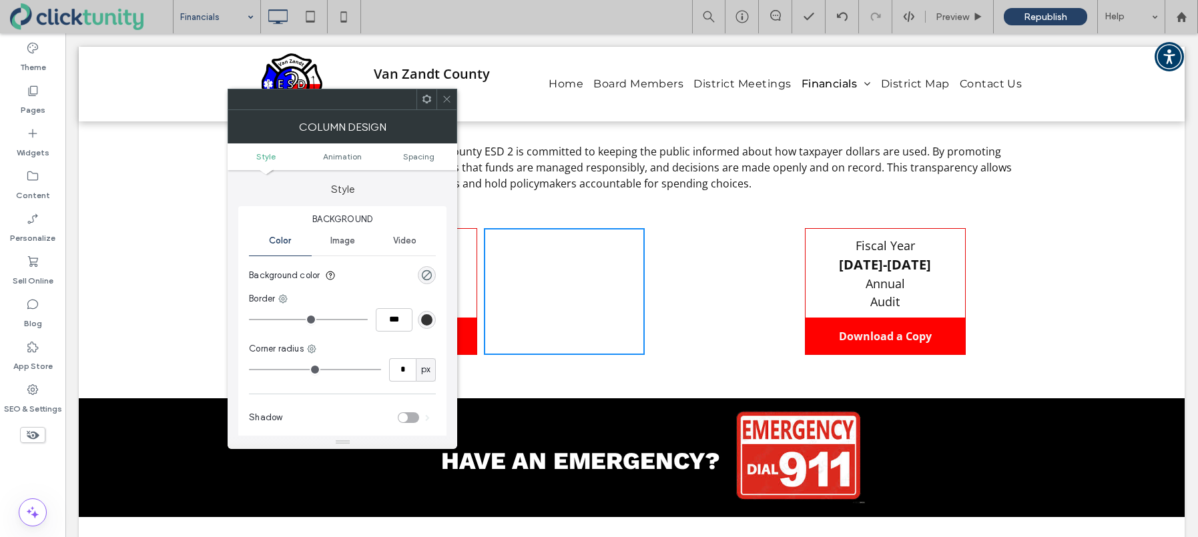
drag, startPoint x: 446, startPoint y: 101, endPoint x: 456, endPoint y: 109, distance: 12.3
click at [446, 101] on icon at bounding box center [447, 99] width 10 height 10
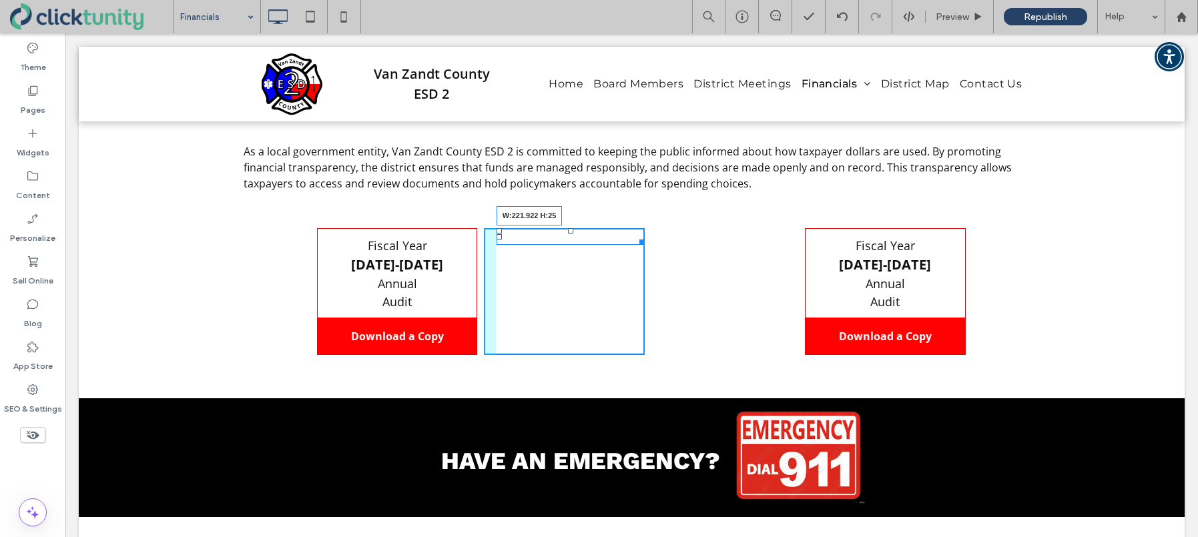
drag, startPoint x: 636, startPoint y: 234, endPoint x: 635, endPoint y: 241, distance: 6.7
click at [635, 241] on div at bounding box center [640, 240] width 10 height 10
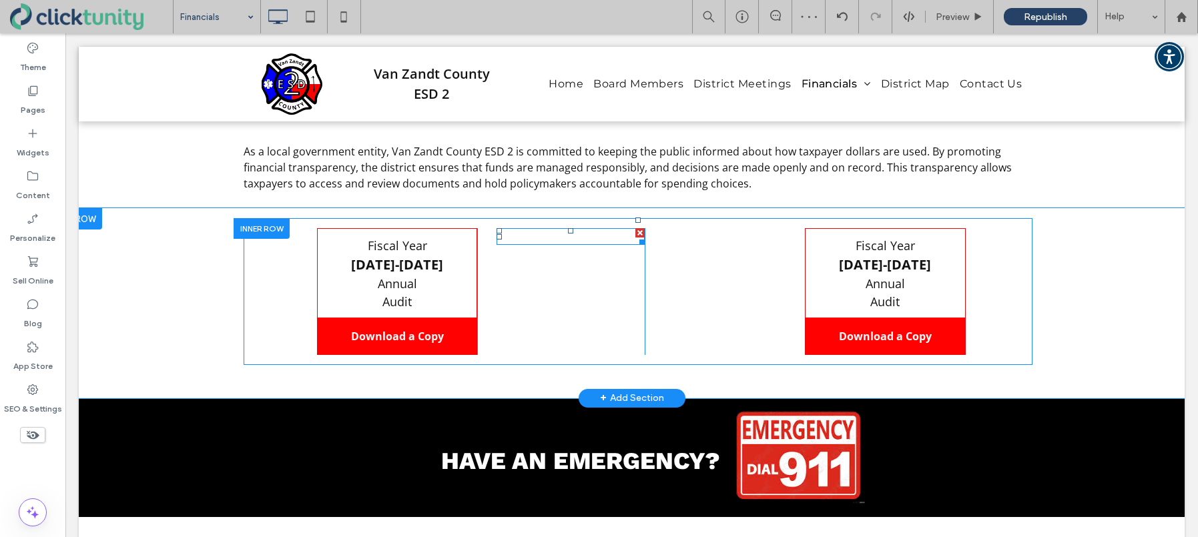
click at [636, 234] on div at bounding box center [571, 236] width 148 height 17
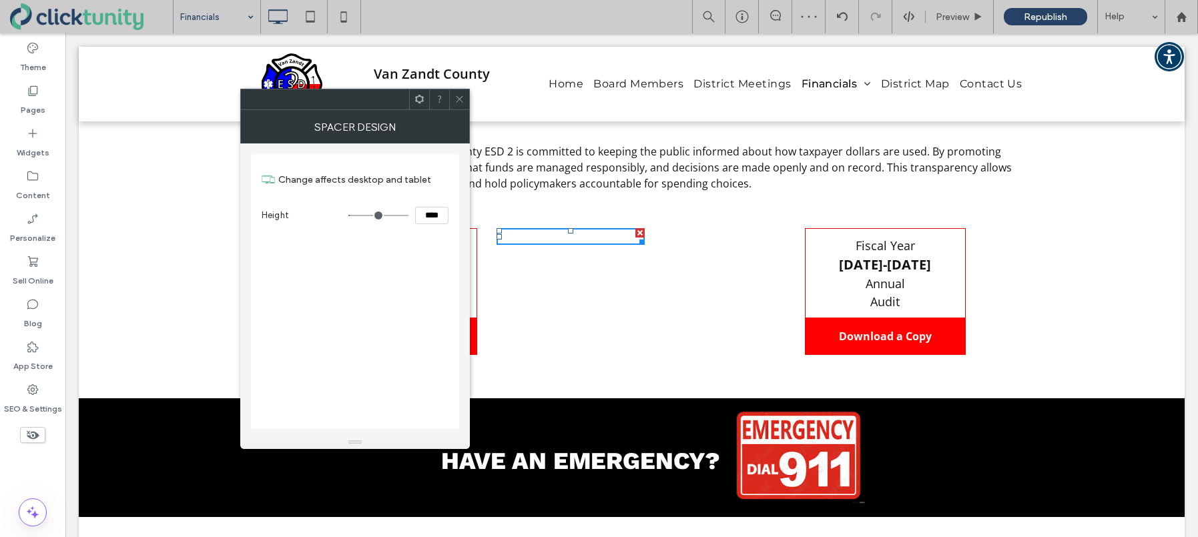
click at [459, 97] on icon at bounding box center [459, 99] width 10 height 10
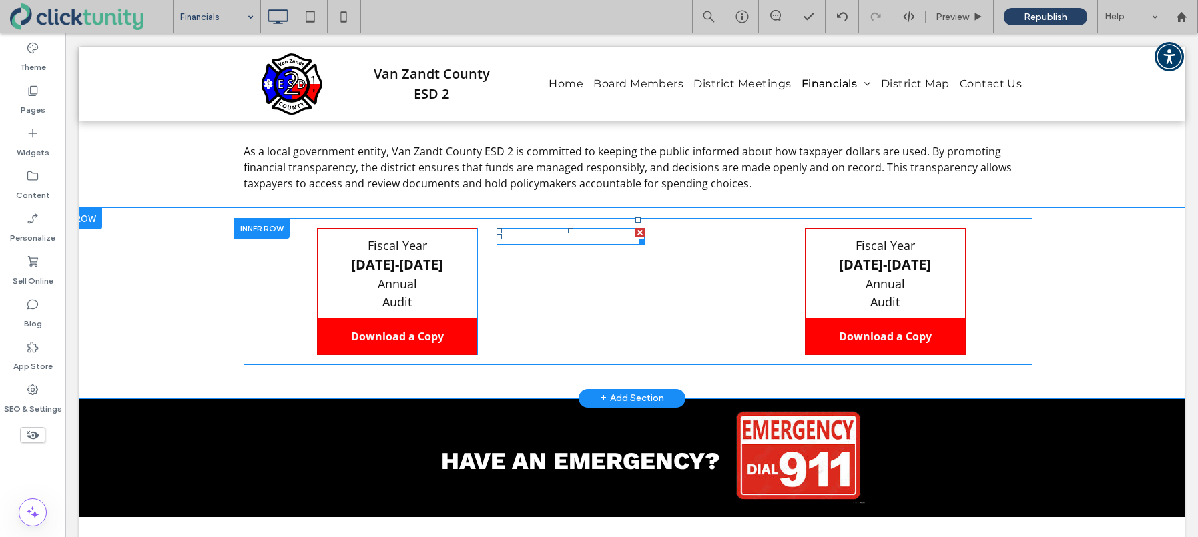
click at [636, 234] on div at bounding box center [639, 232] width 9 height 9
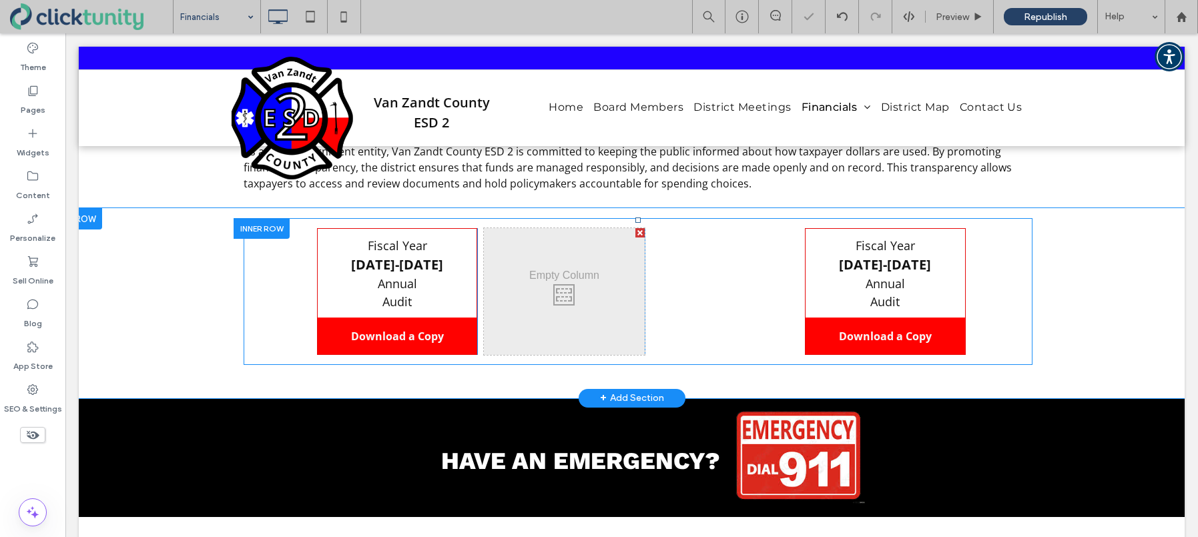
click at [637, 234] on div at bounding box center [639, 232] width 9 height 9
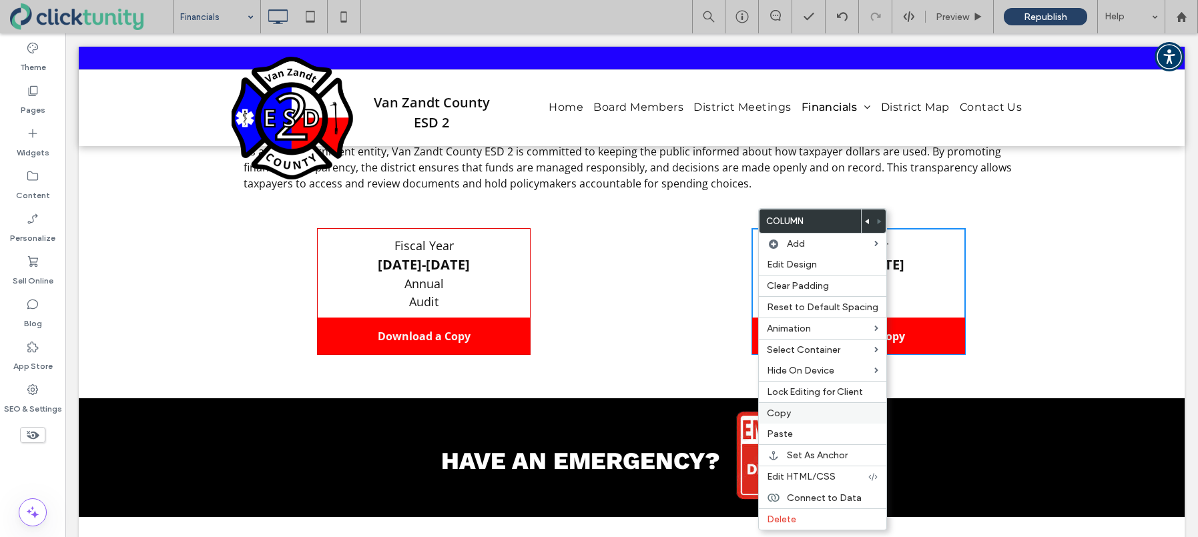
click at [785, 411] on span "Copy" at bounding box center [779, 413] width 24 height 11
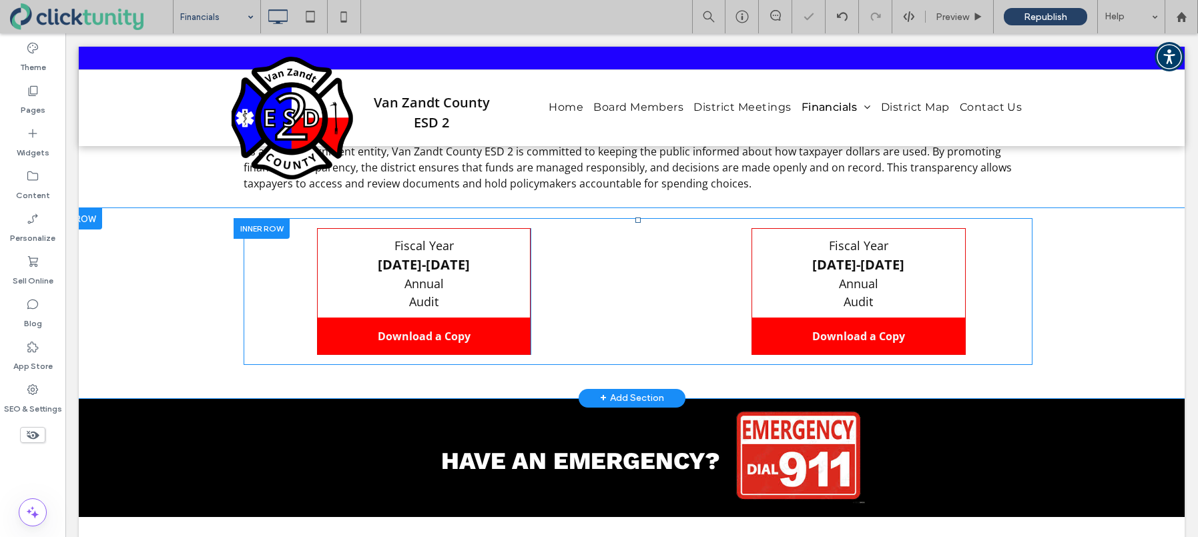
click at [617, 274] on div "Click To Paste" at bounding box center [644, 291] width 214 height 126
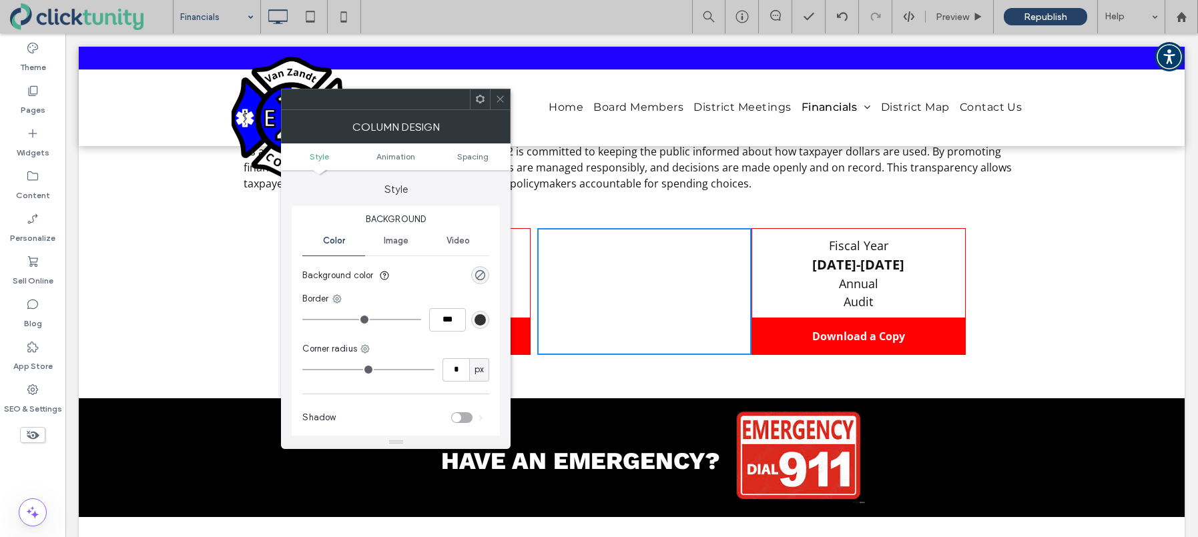
click at [503, 100] on icon at bounding box center [500, 99] width 10 height 10
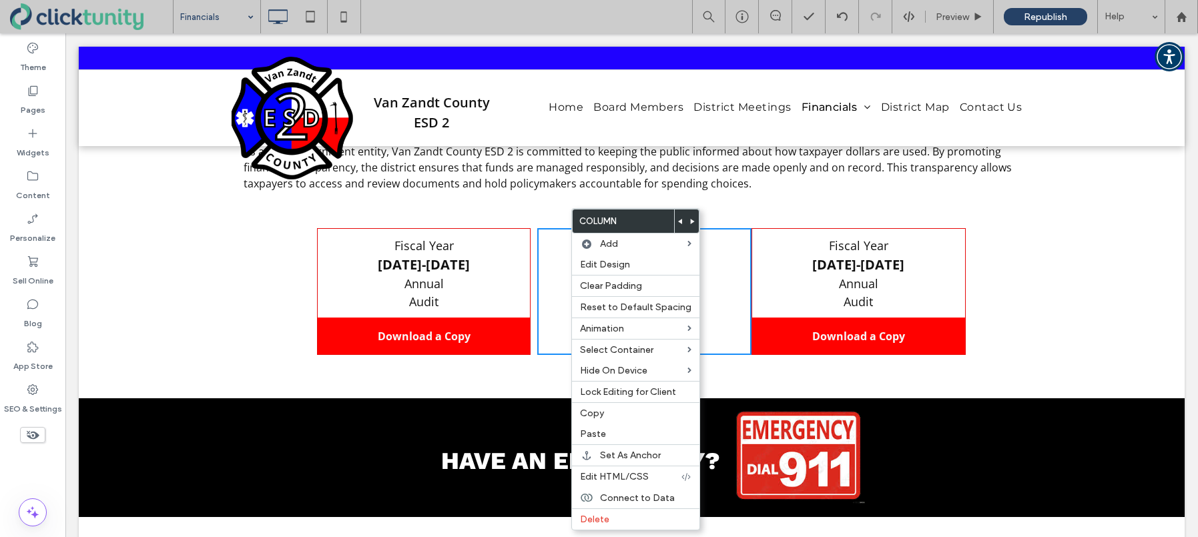
scroll to position [1108, 0]
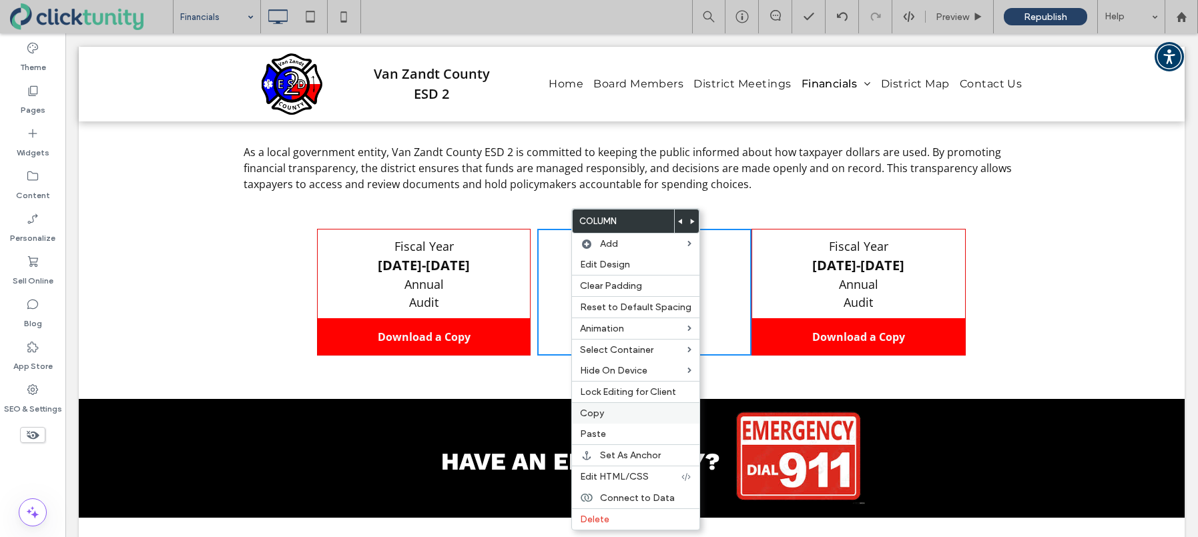
drag, startPoint x: 589, startPoint y: 430, endPoint x: 599, endPoint y: 422, distance: 13.2
click at [589, 430] on span "Paste" at bounding box center [593, 433] width 26 height 11
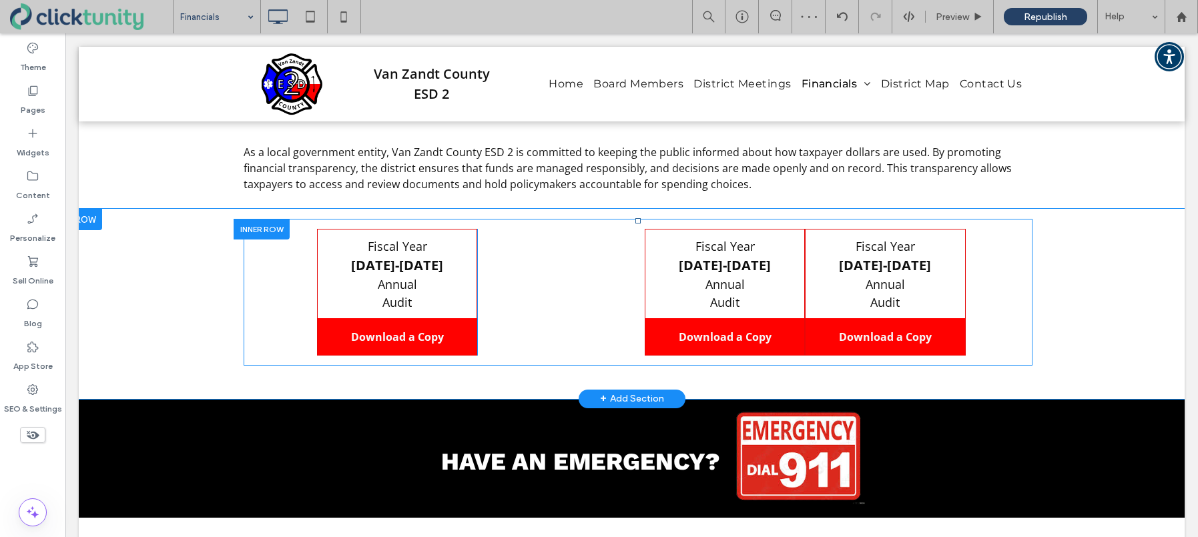
click at [595, 254] on div "Click To Paste" at bounding box center [564, 292] width 161 height 126
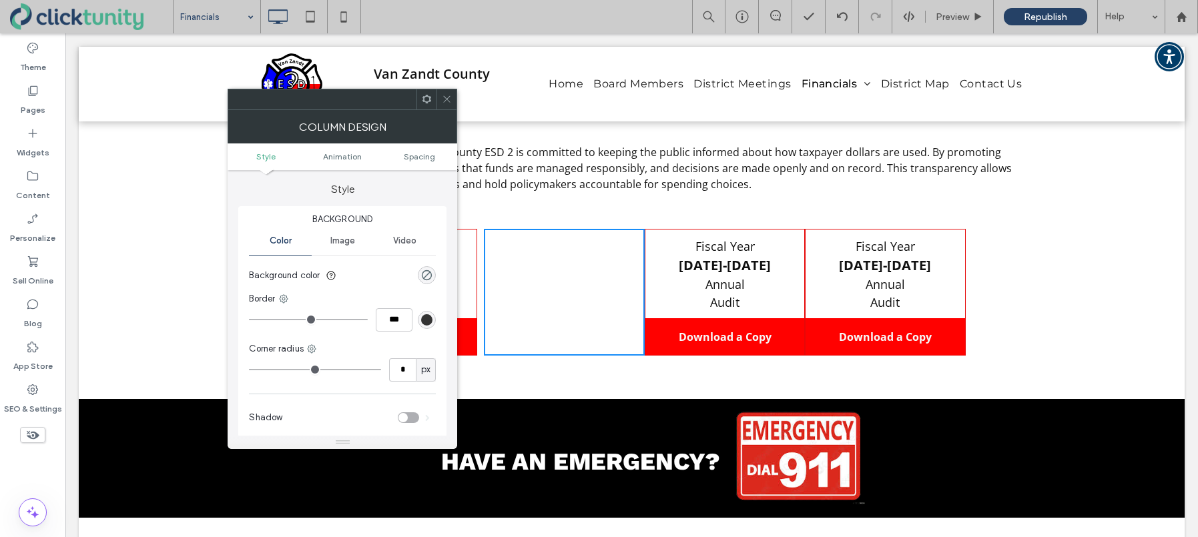
click at [445, 99] on icon at bounding box center [447, 99] width 10 height 10
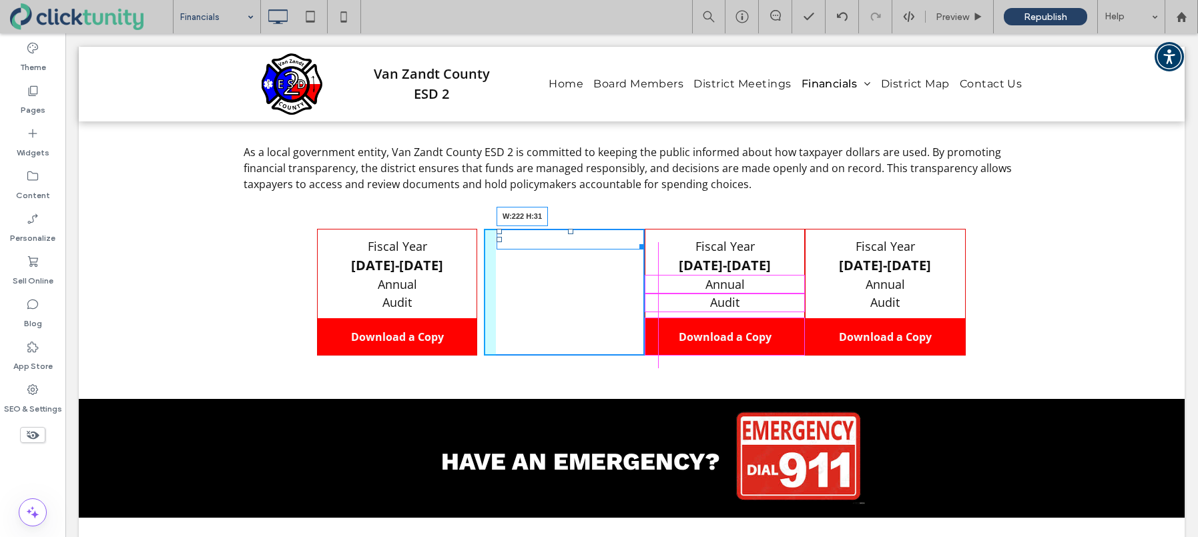
drag, startPoint x: 635, startPoint y: 240, endPoint x: 634, endPoint y: 247, distance: 6.7
click at [635, 247] on div at bounding box center [640, 245] width 10 height 10
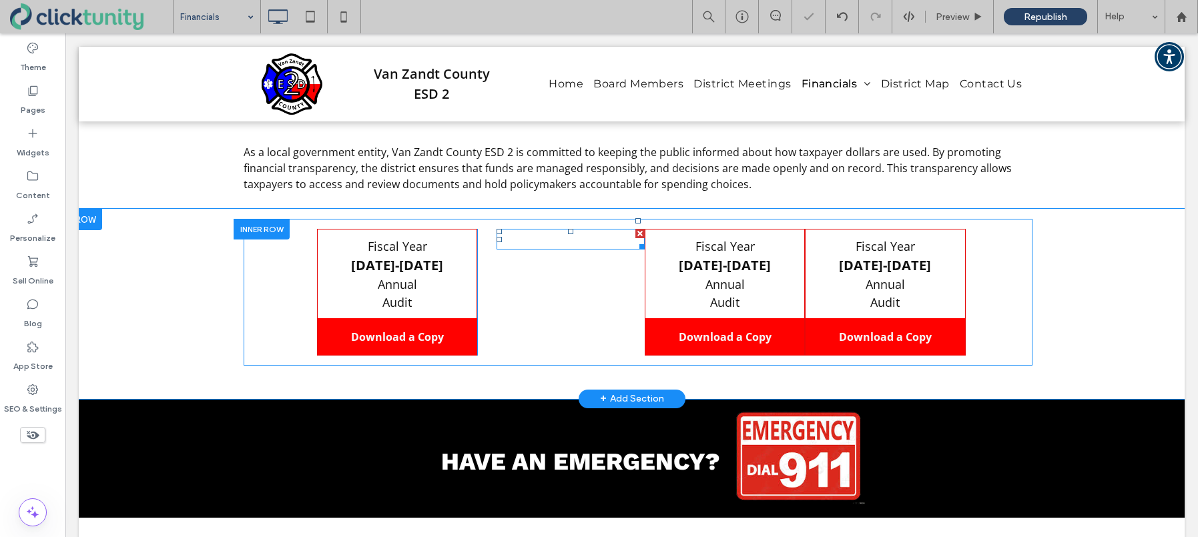
click at [637, 236] on div at bounding box center [639, 233] width 9 height 9
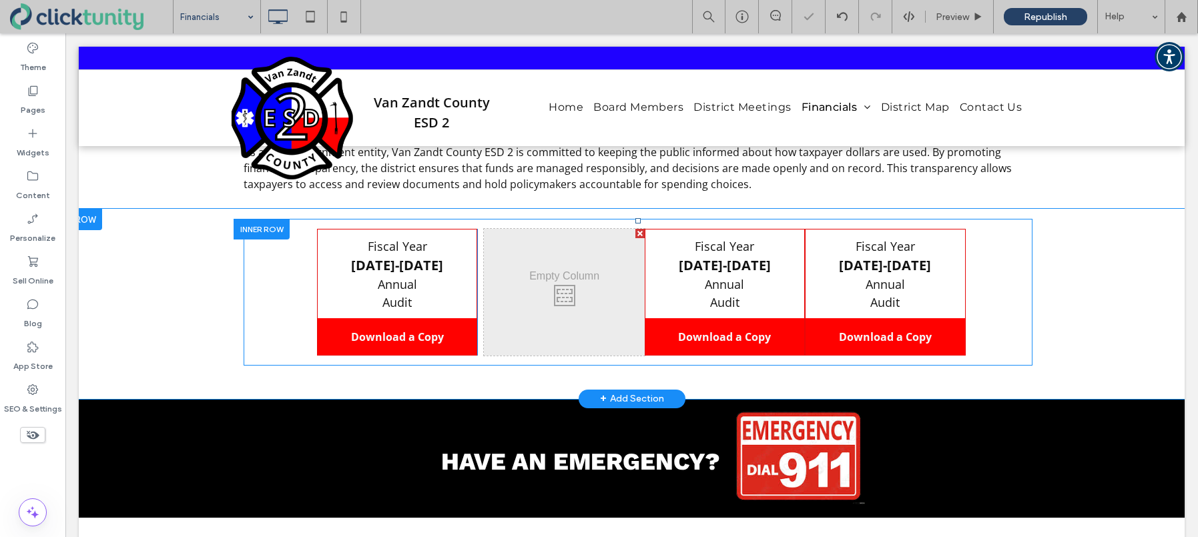
click at [637, 236] on div at bounding box center [639, 233] width 9 height 9
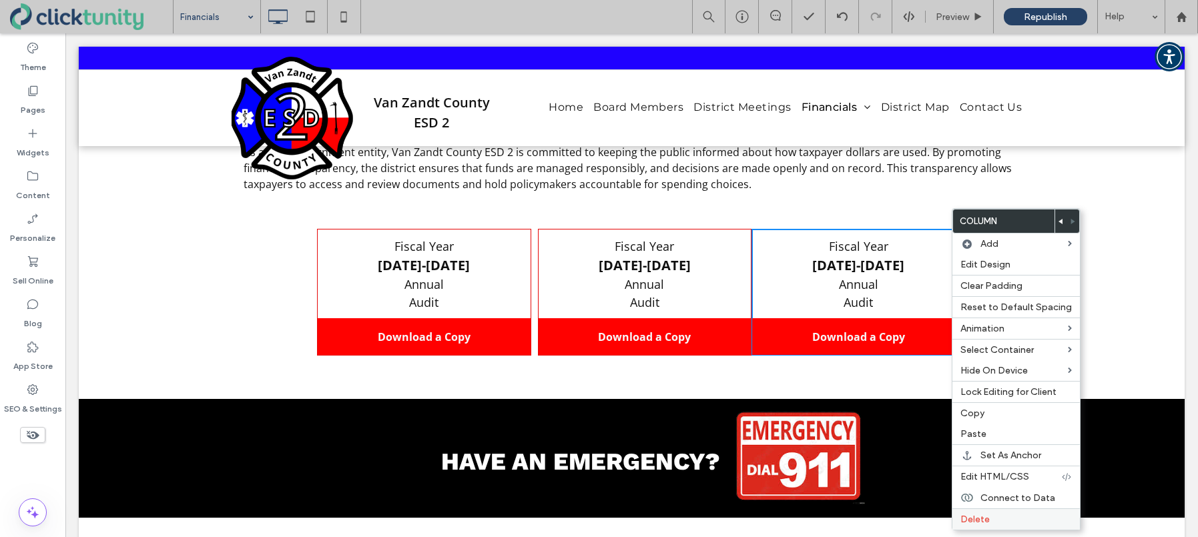
click at [981, 516] on span "Delete" at bounding box center [974, 519] width 29 height 11
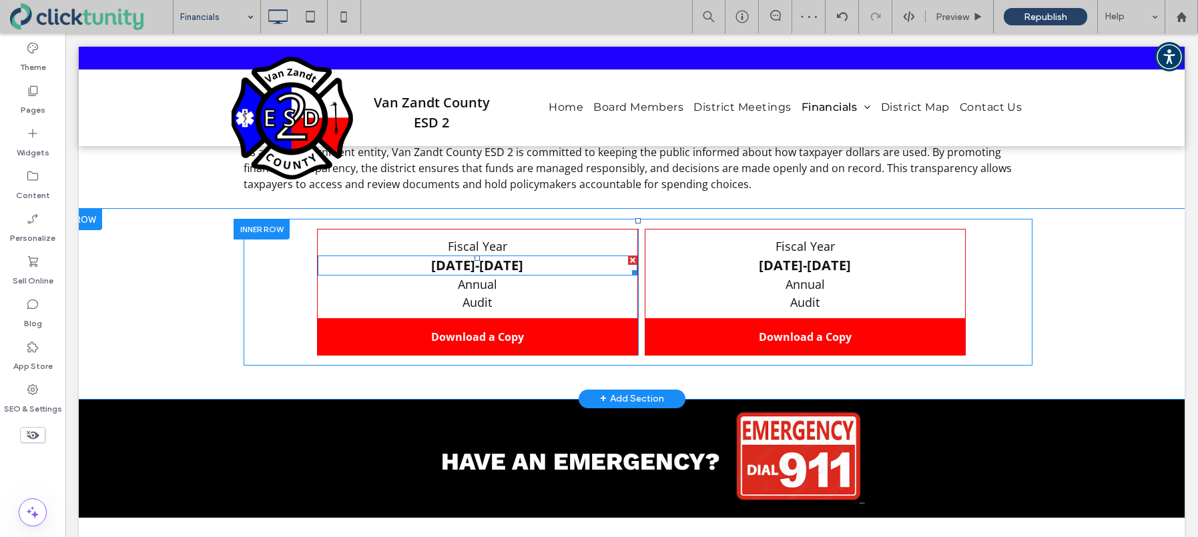
click at [489, 264] on strong "2023-2024" at bounding box center [477, 265] width 92 height 18
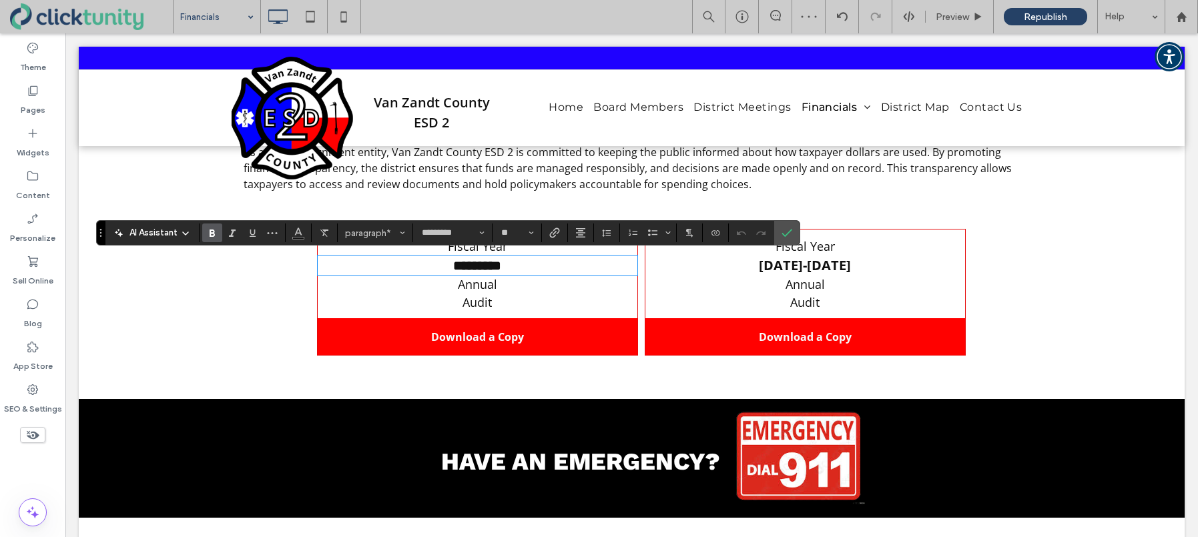
click at [465, 264] on strong "*********" at bounding box center [477, 265] width 48 height 13
click at [473, 266] on strong "*********" at bounding box center [477, 265] width 48 height 13
click at [788, 233] on use "Confirm" at bounding box center [787, 234] width 11 height 8
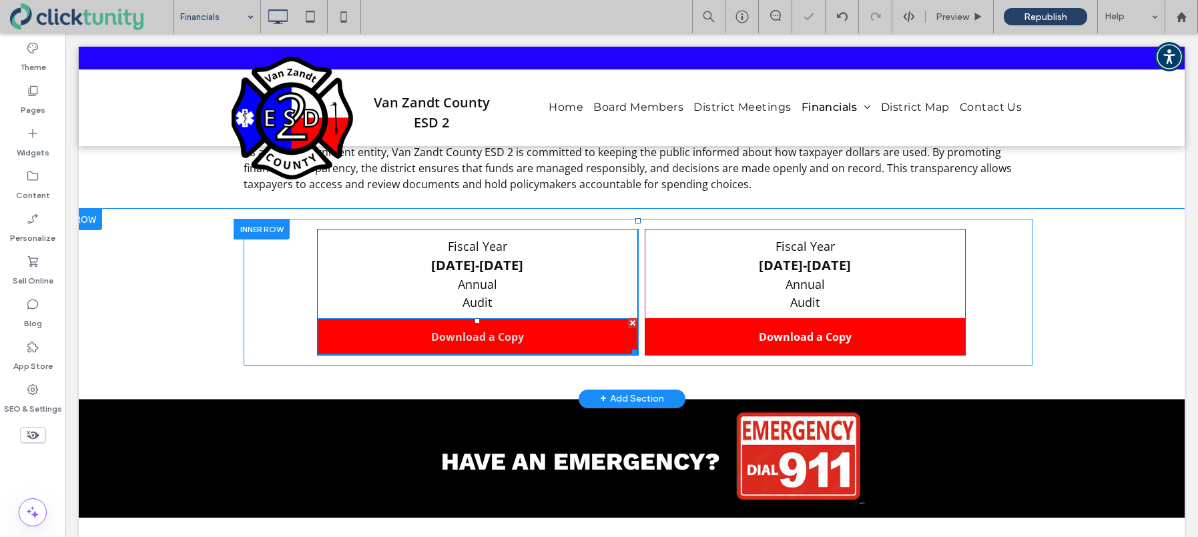
click at [464, 330] on span "Download a Copy" at bounding box center [477, 337] width 93 height 15
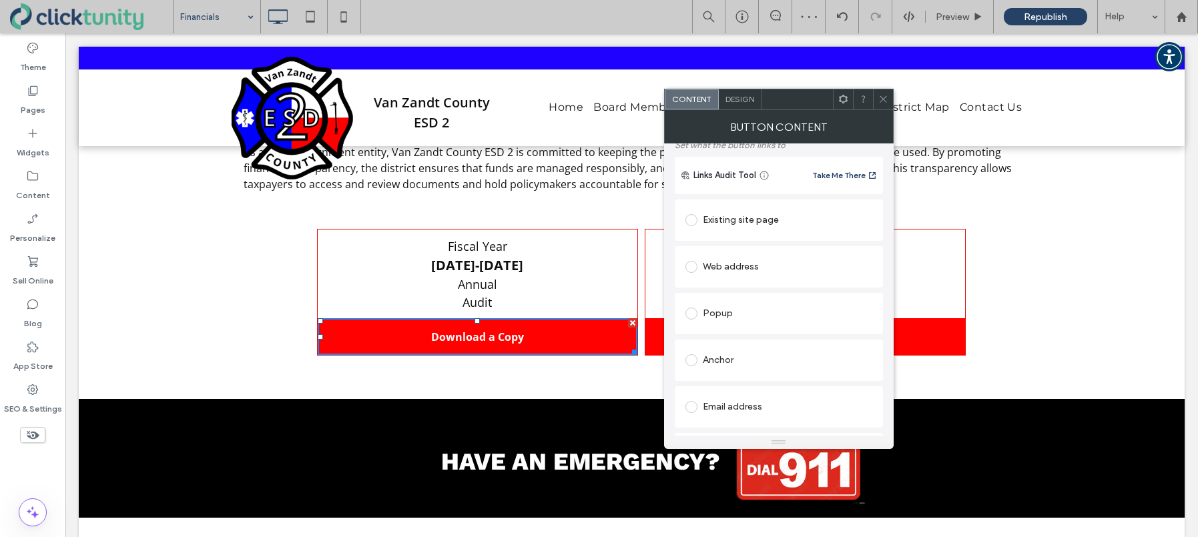
scroll to position [212, 0]
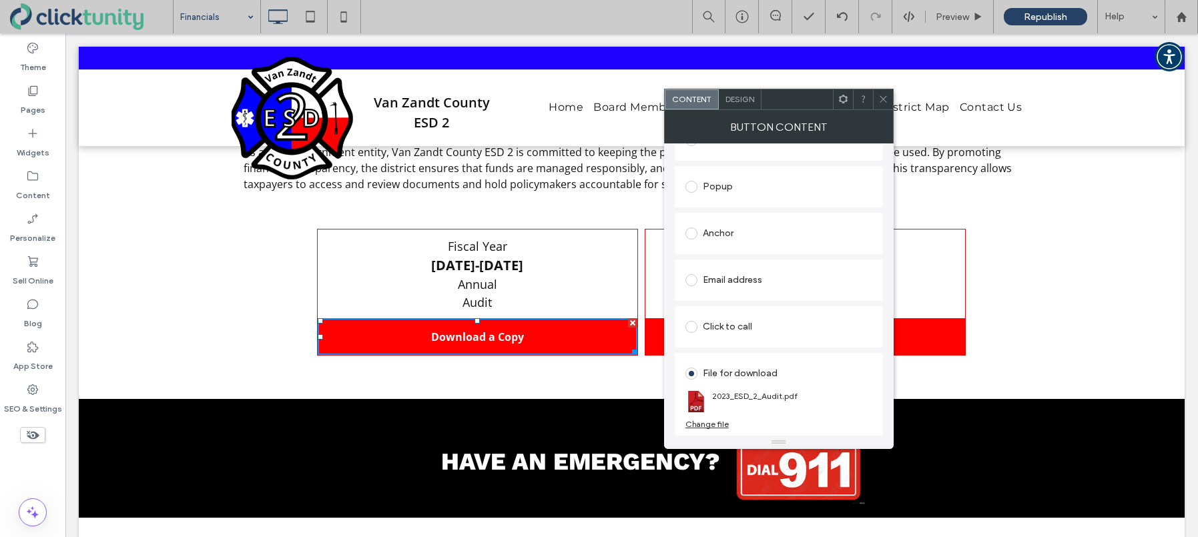
click at [884, 97] on use at bounding box center [883, 99] width 7 height 7
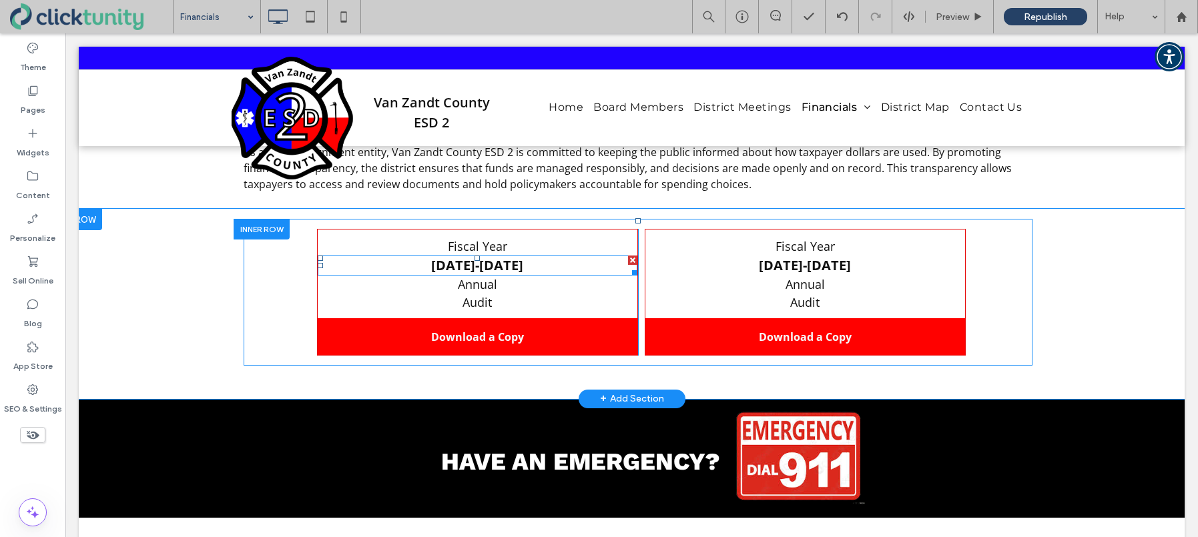
click at [475, 267] on strong "2024-2024" at bounding box center [477, 265] width 92 height 18
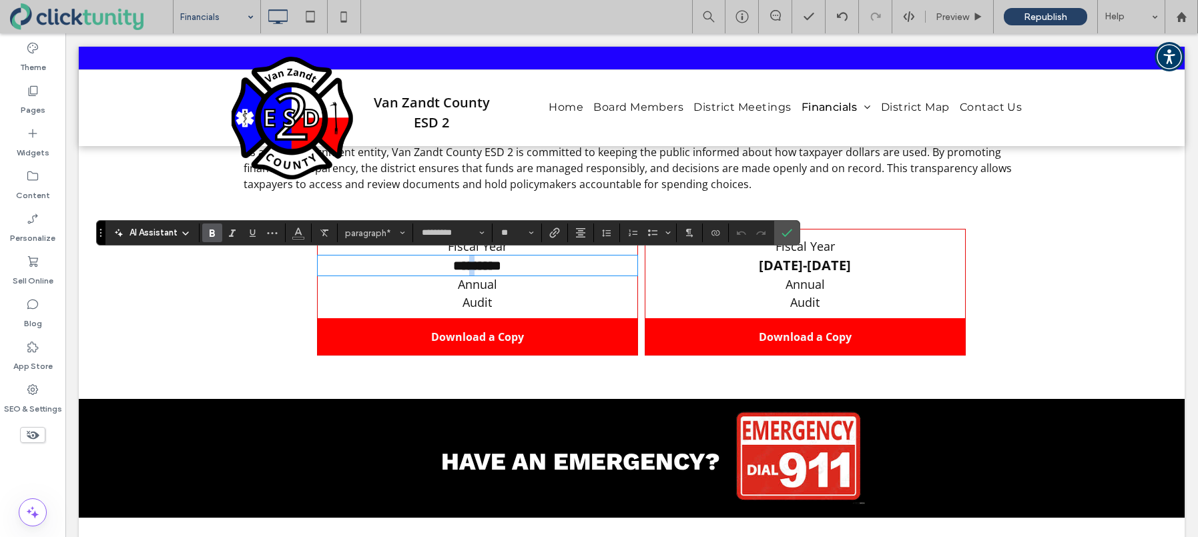
click at [469, 266] on strong "*********" at bounding box center [477, 265] width 48 height 13
click at [792, 233] on icon "Confirm" at bounding box center [787, 233] width 11 height 11
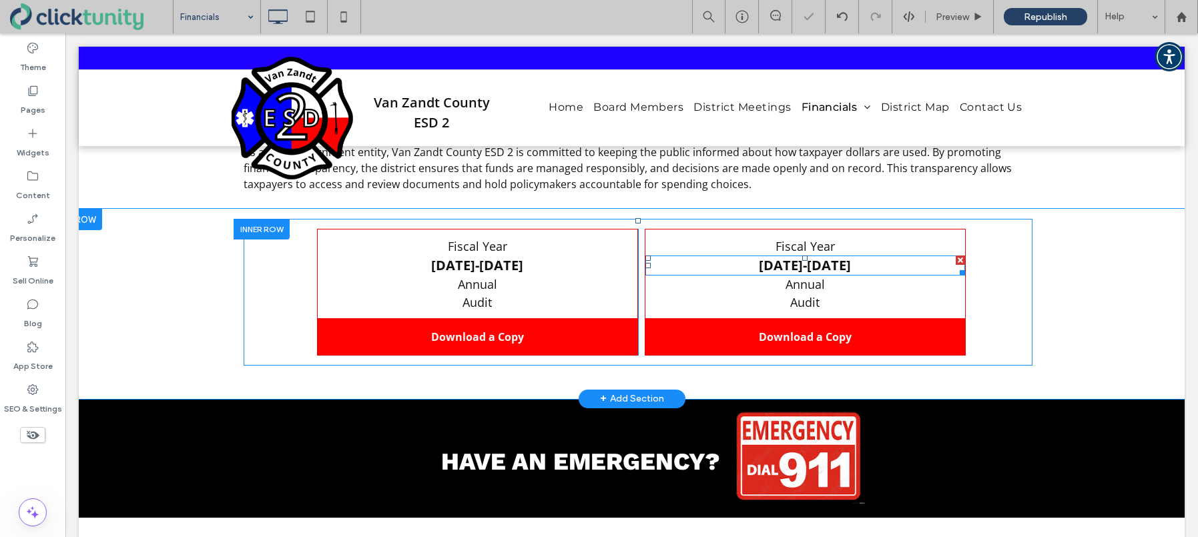
click at [800, 266] on strong "2023-2024" at bounding box center [805, 265] width 92 height 18
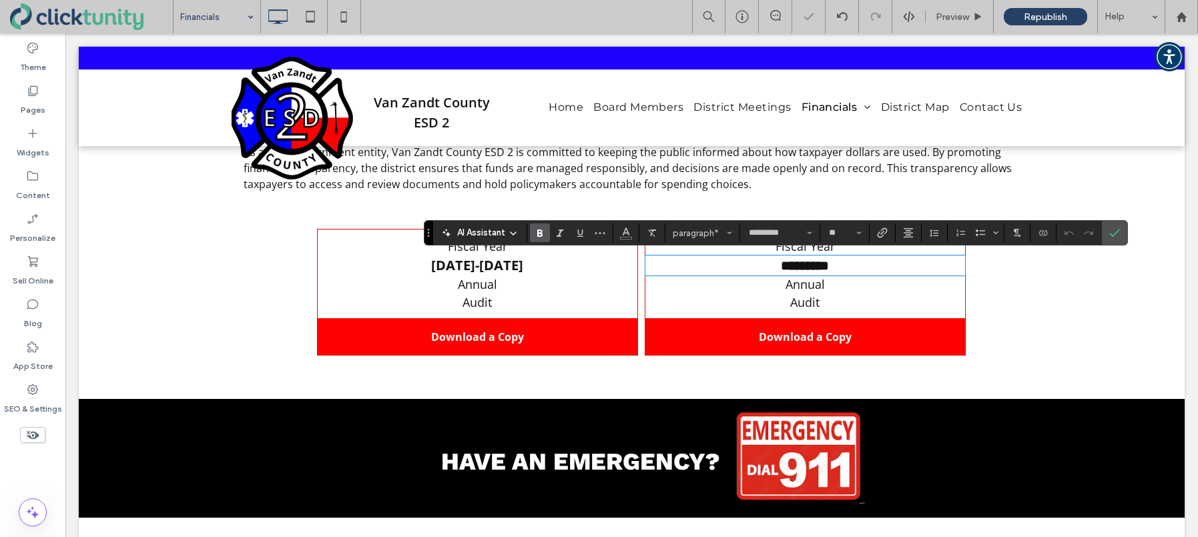
click at [801, 267] on strong "*********" at bounding box center [805, 265] width 48 height 13
click at [800, 266] on strong "*********" at bounding box center [805, 265] width 48 height 13
click at [829, 267] on strong "*********" at bounding box center [805, 265] width 48 height 13
drag, startPoint x: 1037, startPoint y: 207, endPoint x: 1113, endPoint y: 239, distance: 81.9
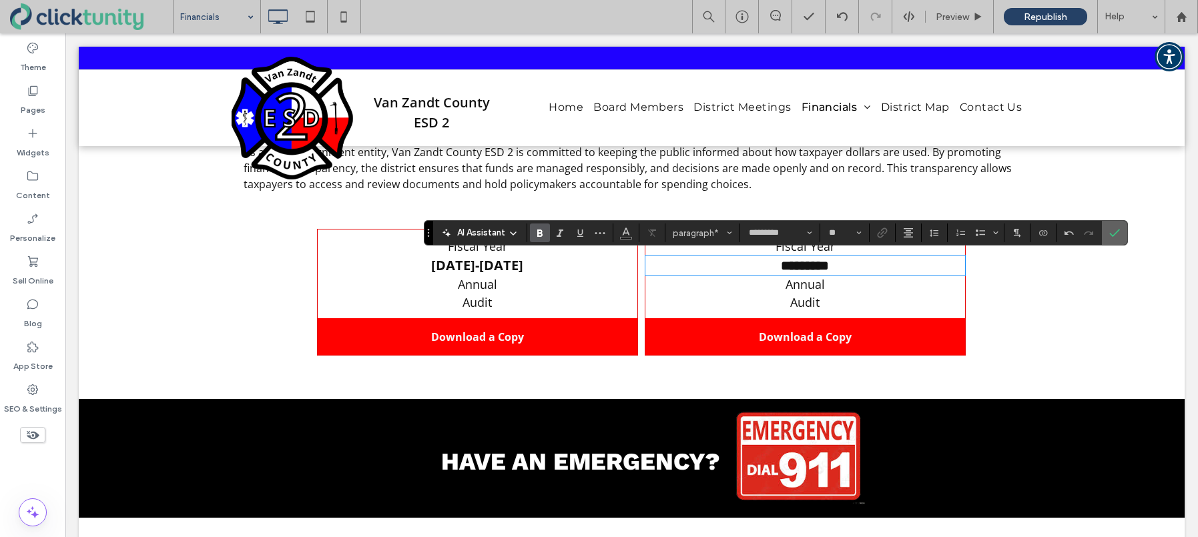
click at [1113, 239] on span "Confirm" at bounding box center [1112, 233] width 6 height 24
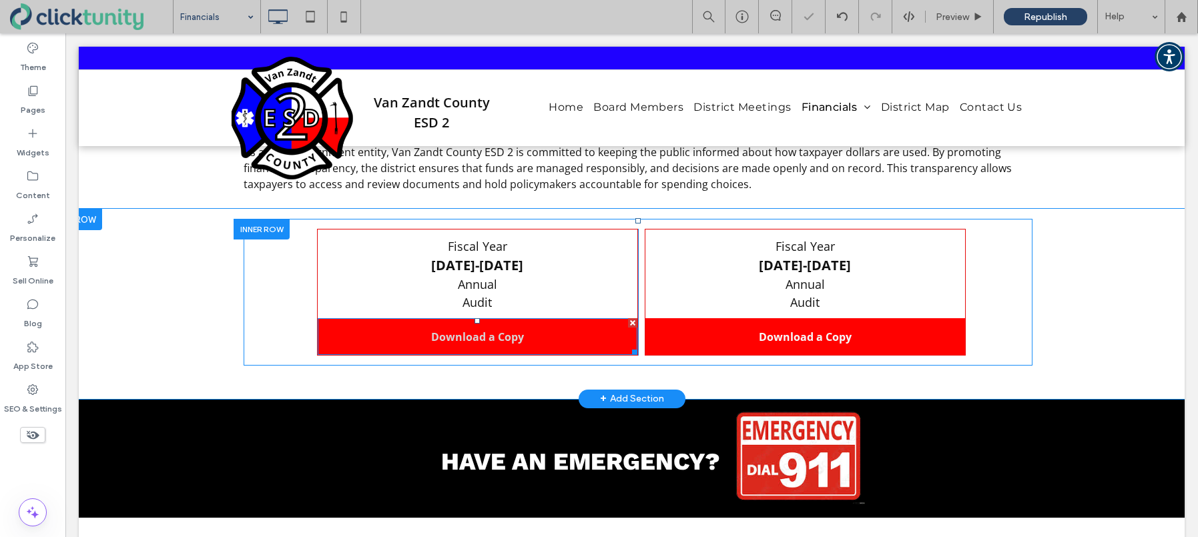
click at [483, 340] on span "Download a Copy" at bounding box center [477, 337] width 93 height 15
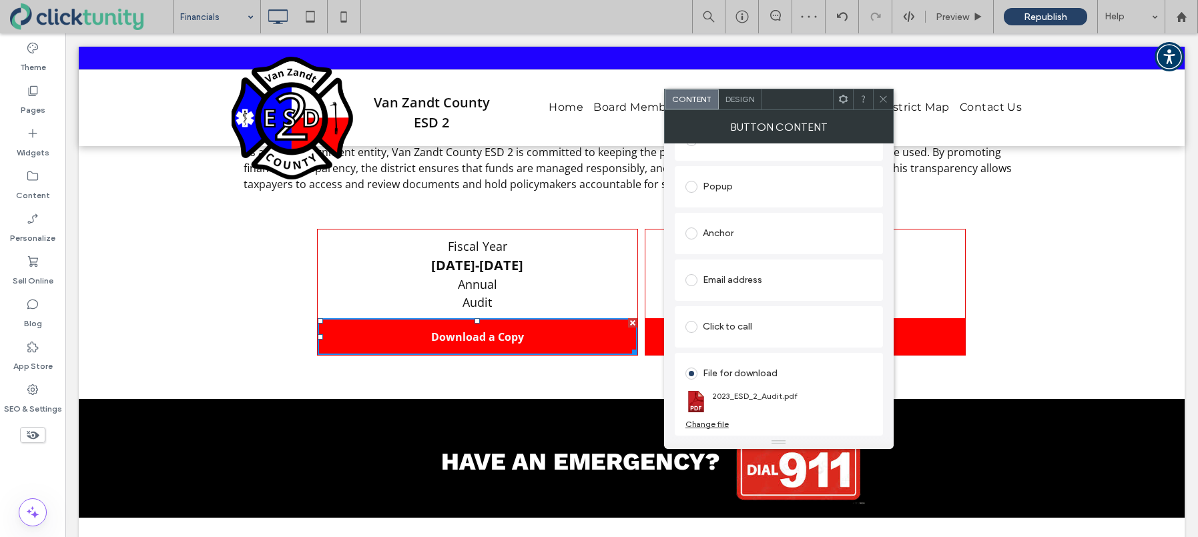
click at [702, 426] on div "Change file" at bounding box center [706, 424] width 43 height 10
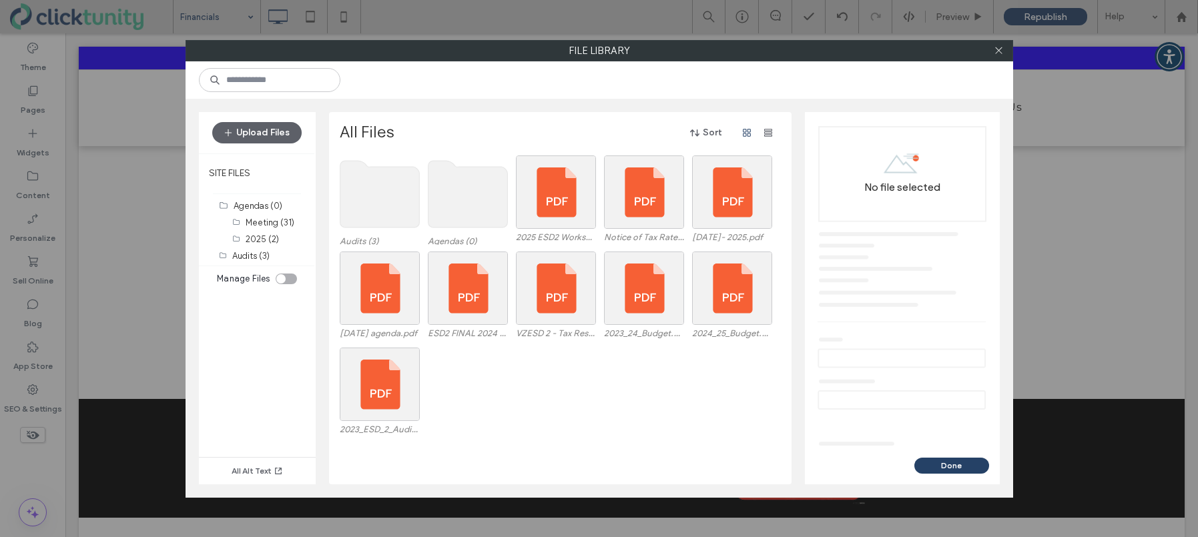
click at [400, 206] on use at bounding box center [379, 194] width 79 height 67
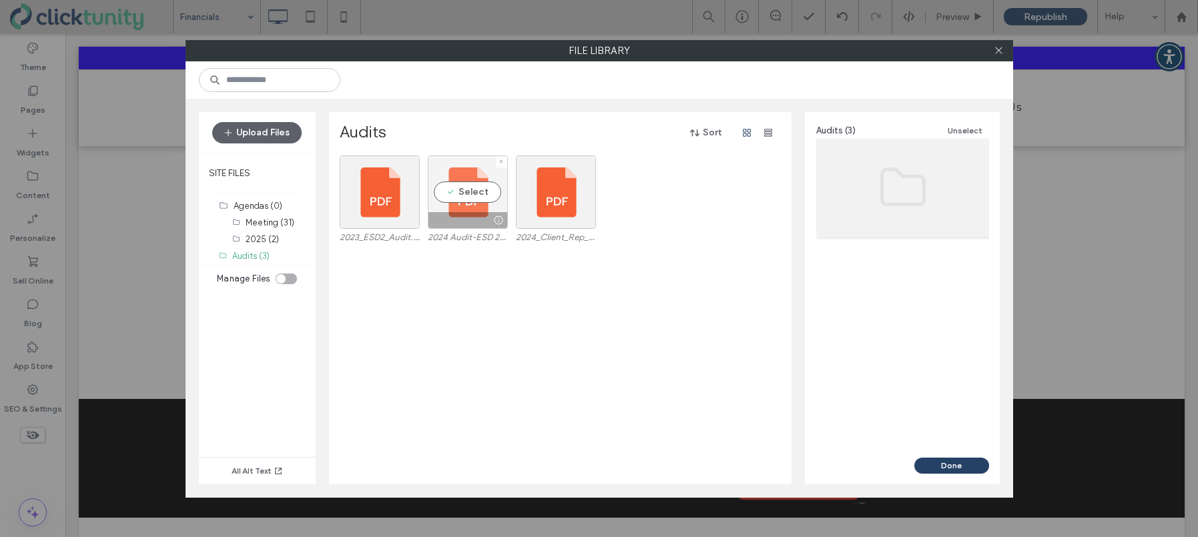
click at [444, 187] on div "Select" at bounding box center [468, 192] width 80 height 73
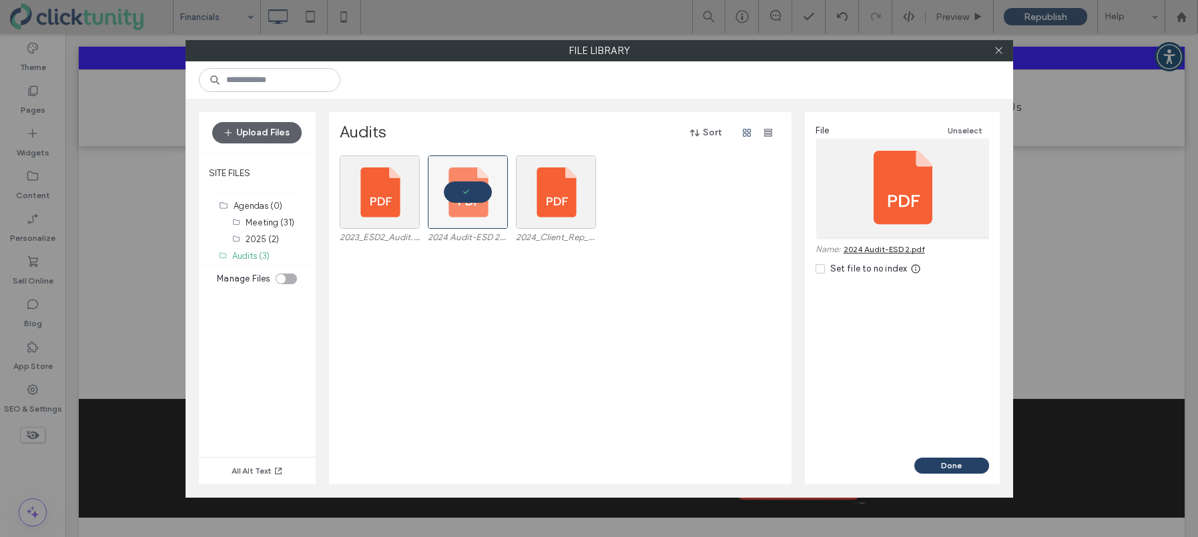
drag, startPoint x: 1001, startPoint y: 55, endPoint x: 997, endPoint y: 83, distance: 28.3
click at [1001, 55] on icon at bounding box center [999, 50] width 10 height 10
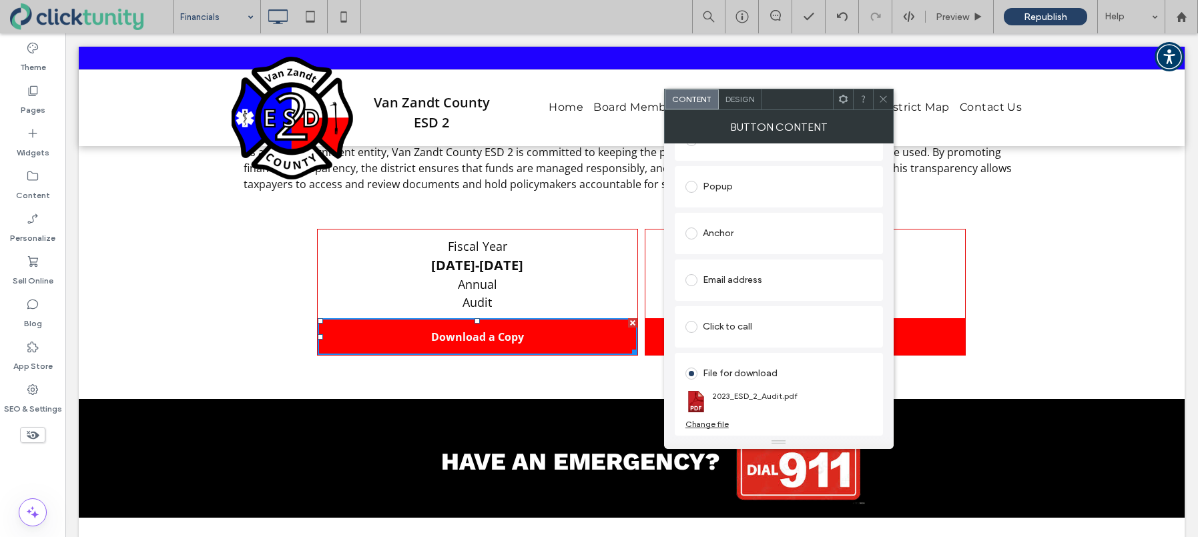
click at [886, 99] on icon at bounding box center [883, 99] width 10 height 10
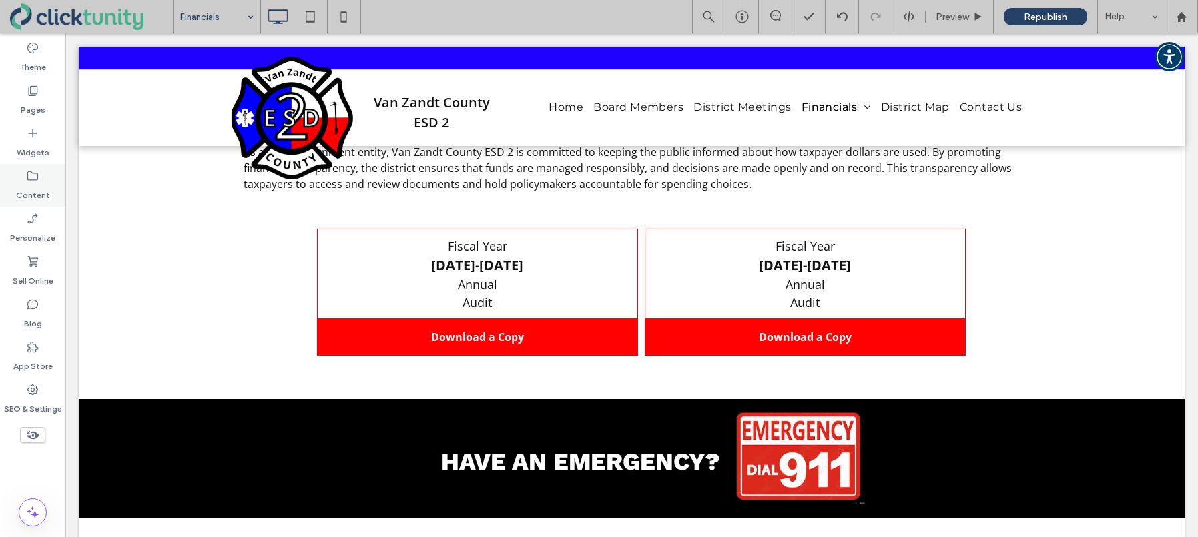
click at [29, 180] on use at bounding box center [32, 176] width 11 height 9
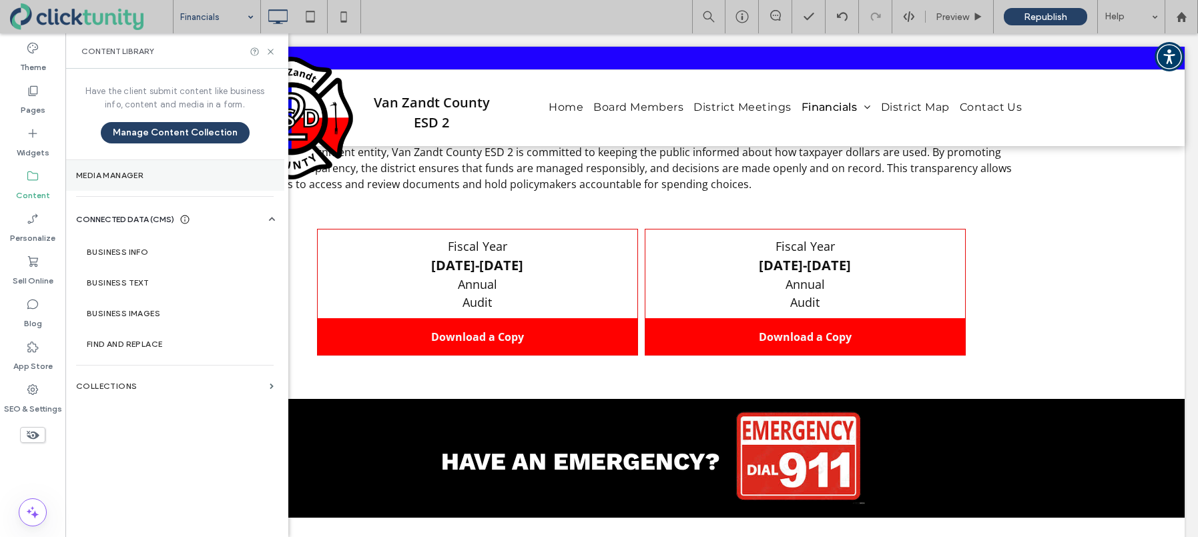
click at [123, 182] on section "Media Manager" at bounding box center [174, 175] width 219 height 31
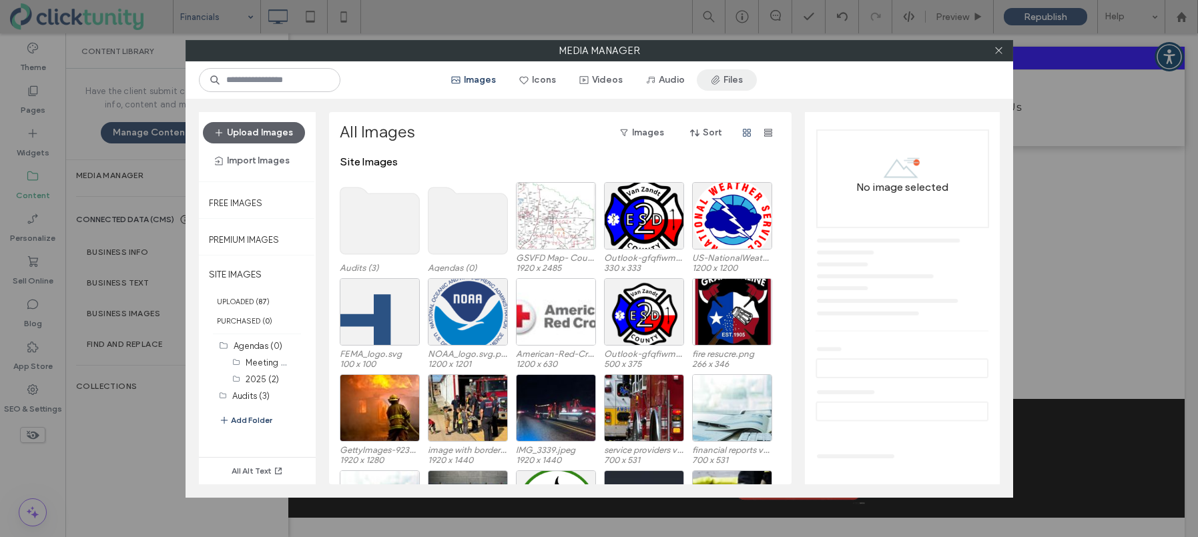
click at [715, 86] on span "button" at bounding box center [716, 80] width 13 height 20
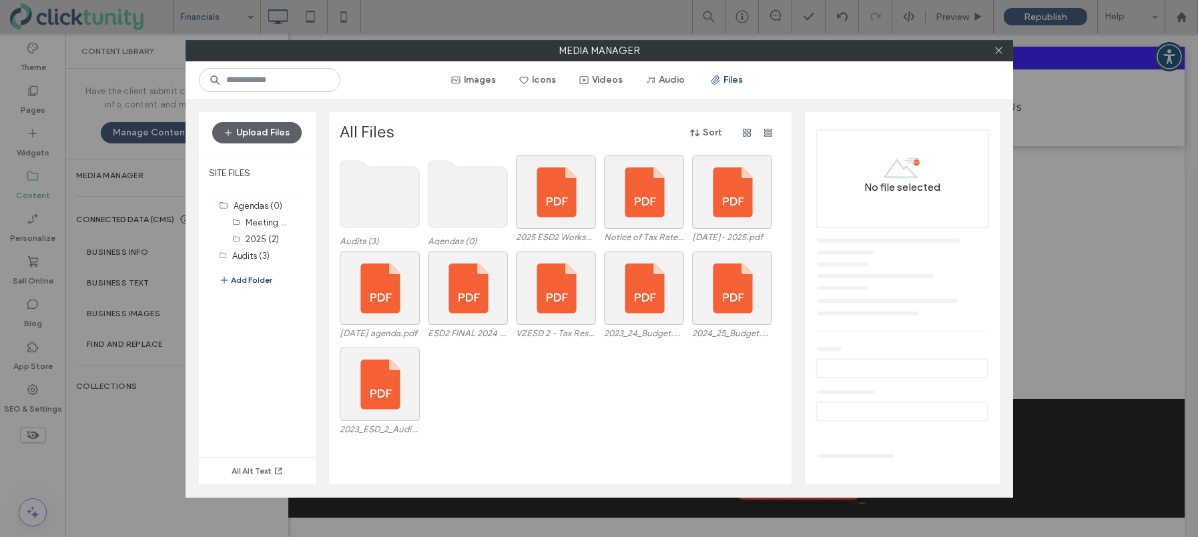
click at [378, 190] on use at bounding box center [379, 194] width 79 height 67
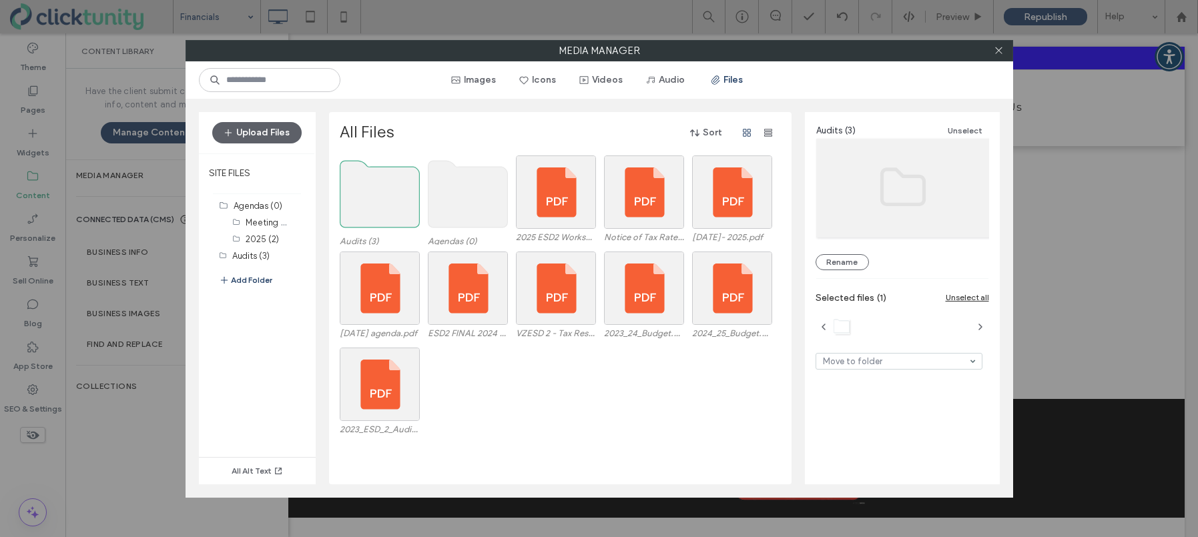
click at [378, 190] on use at bounding box center [379, 194] width 79 height 67
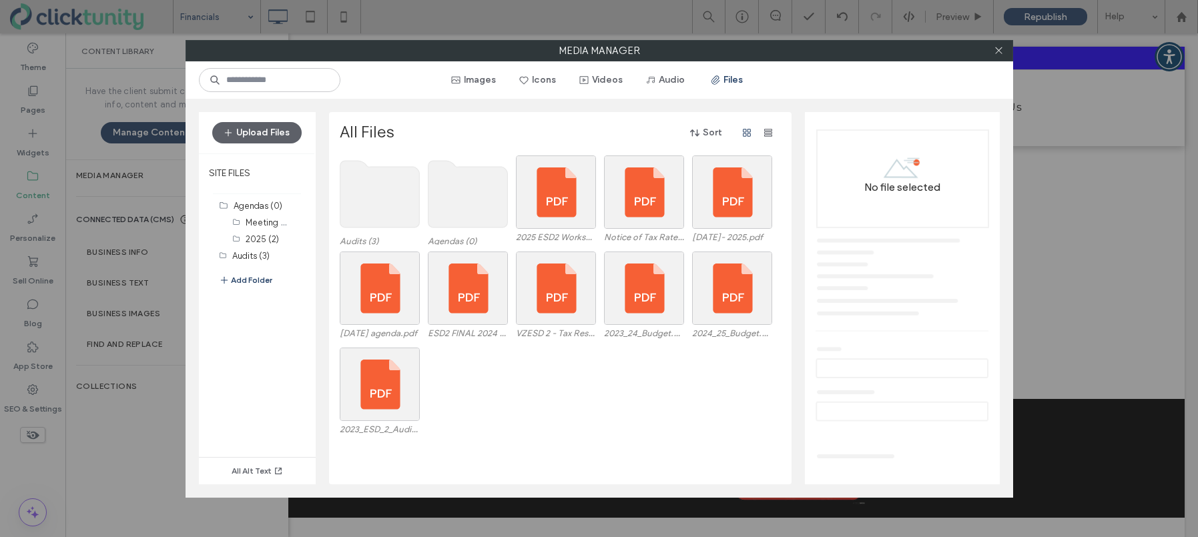
click at [386, 189] on use at bounding box center [379, 194] width 79 height 67
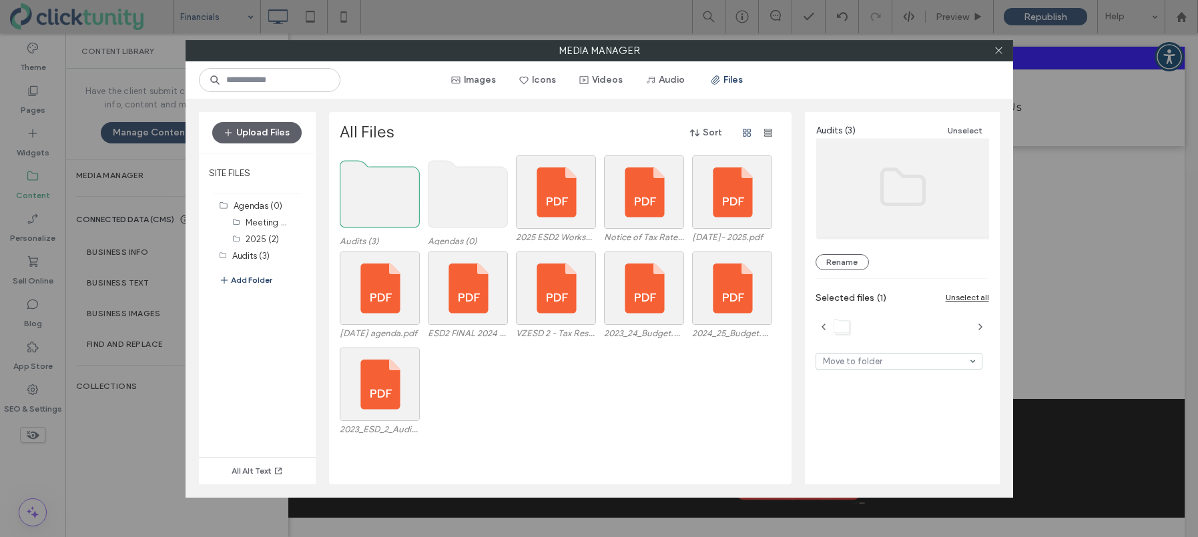
click at [386, 189] on use at bounding box center [379, 194] width 79 height 67
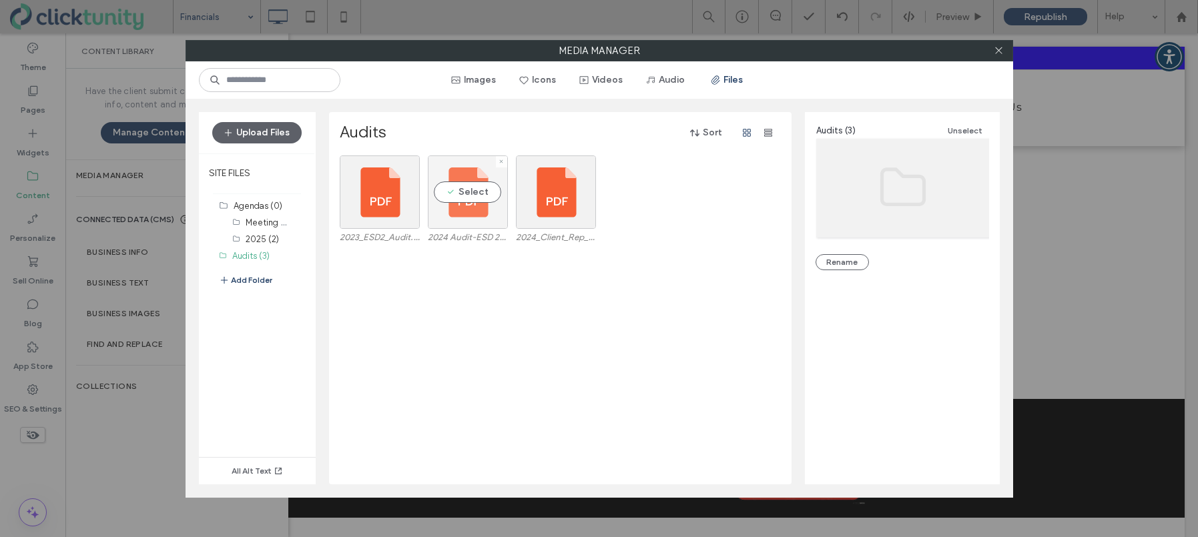
click at [481, 190] on div "Select" at bounding box center [468, 192] width 80 height 73
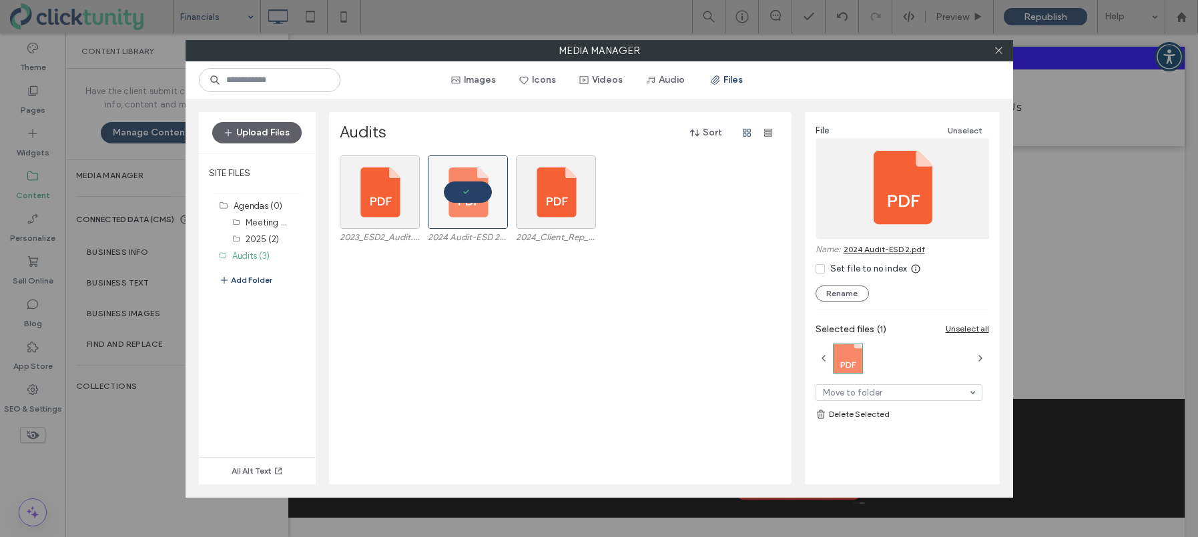
click at [839, 415] on link "Delete Selected" at bounding box center [903, 414] width 174 height 13
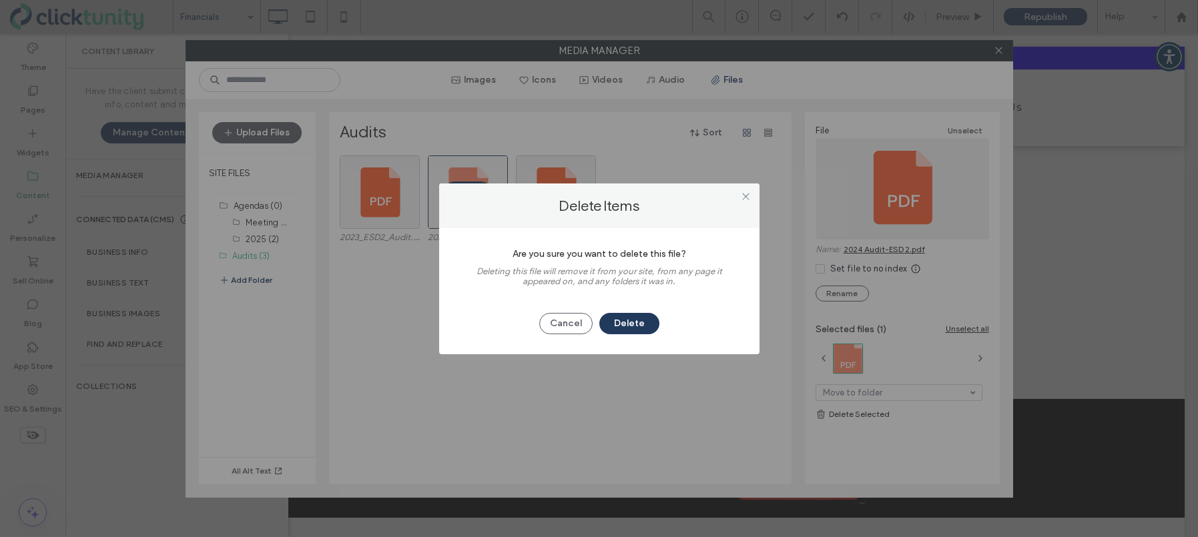
click at [615, 327] on button "Delete" at bounding box center [629, 323] width 60 height 21
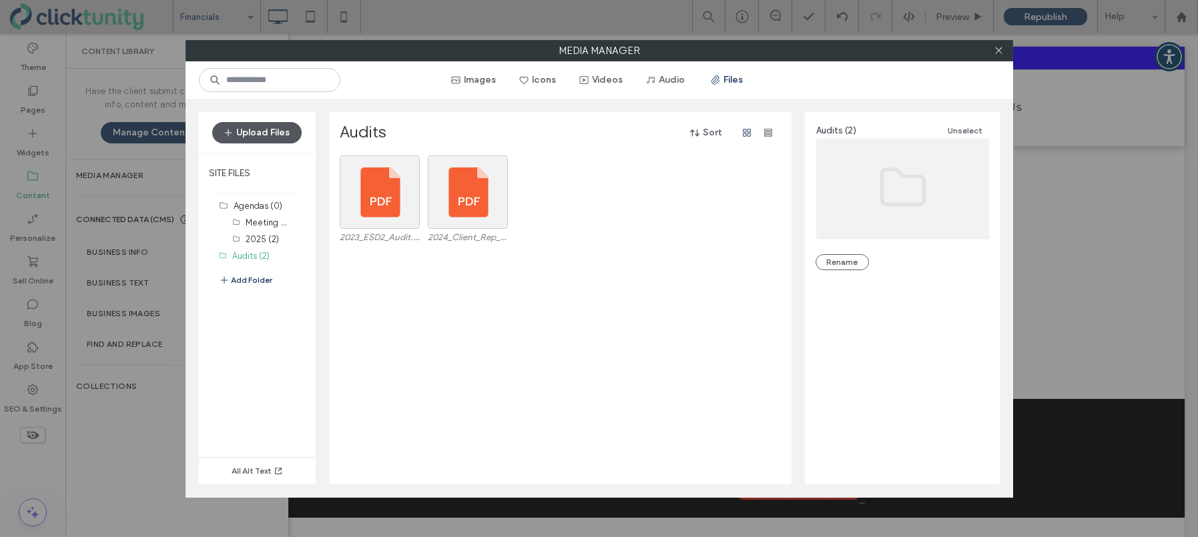
click at [260, 133] on button "Upload Files" at bounding box center [256, 132] width 89 height 21
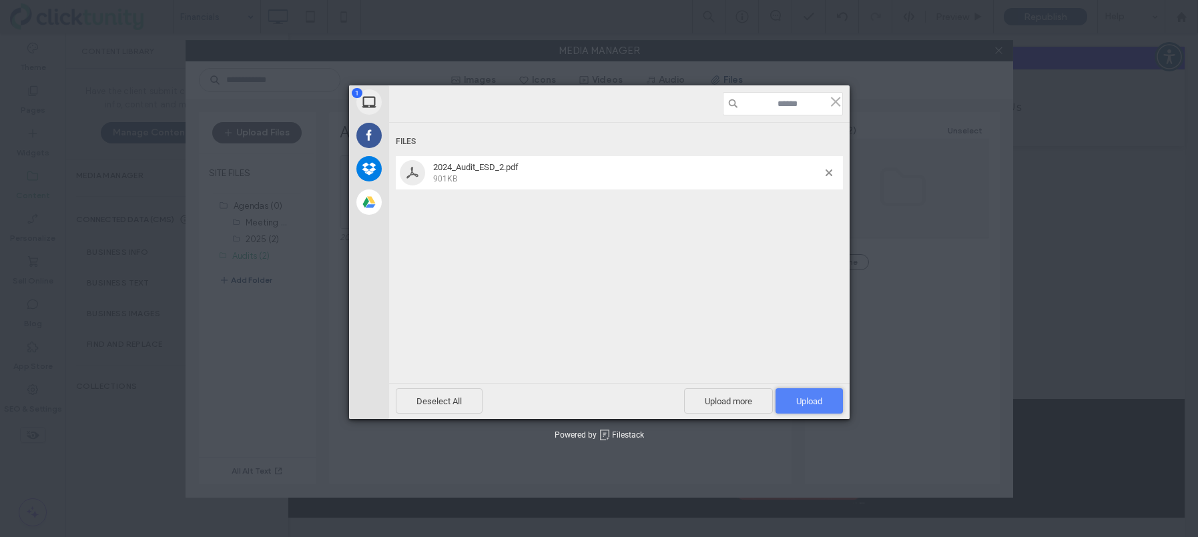
click at [818, 399] on span "Upload 1" at bounding box center [809, 401] width 26 height 10
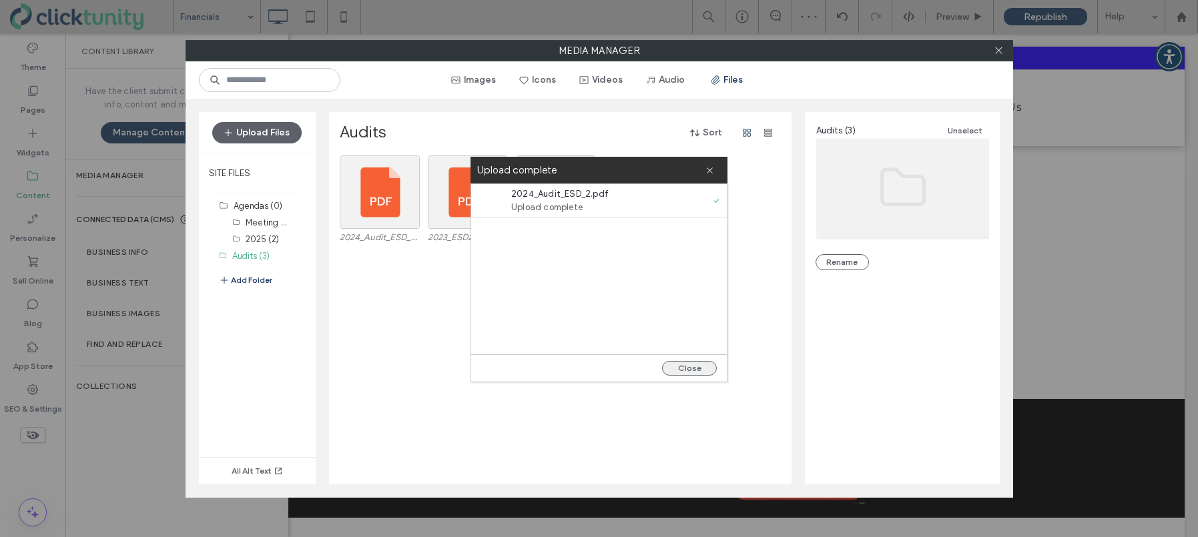
click at [697, 370] on button "Close" at bounding box center [689, 368] width 55 height 15
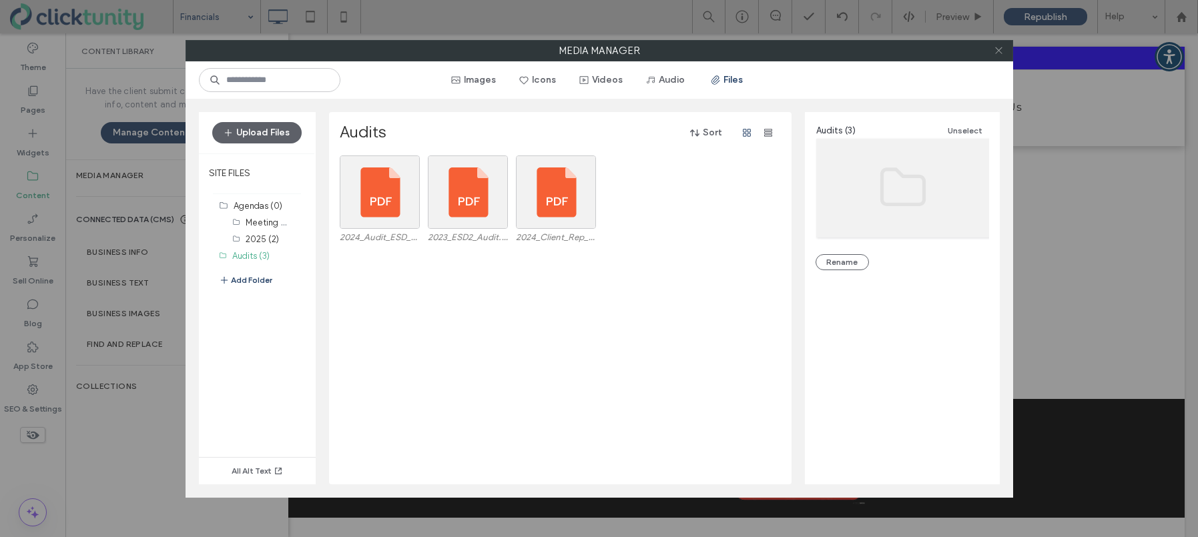
click at [999, 54] on icon at bounding box center [999, 50] width 10 height 10
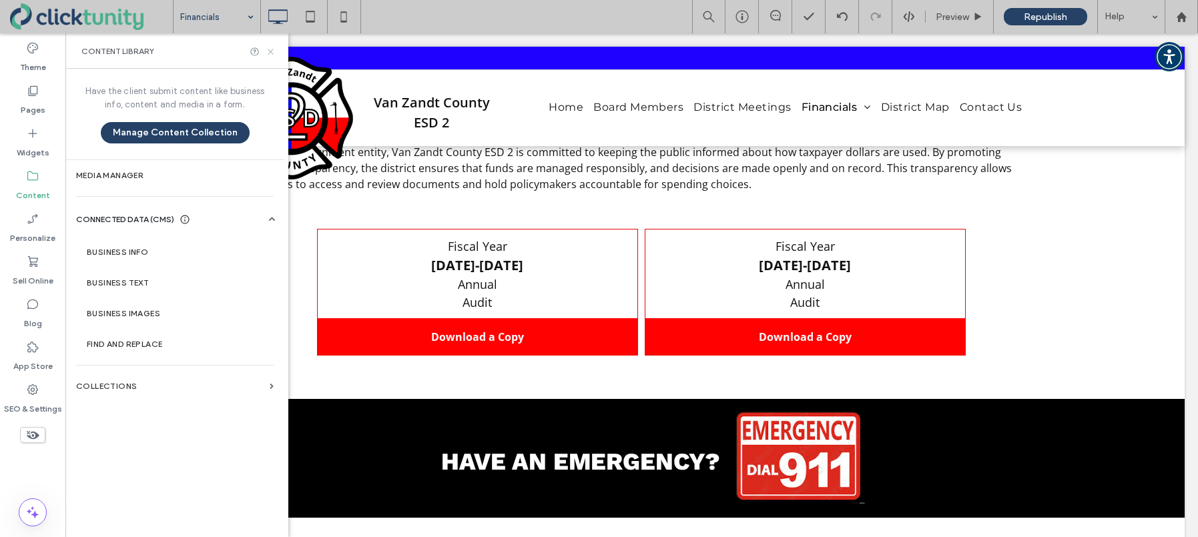
click at [270, 52] on use at bounding box center [270, 51] width 5 height 5
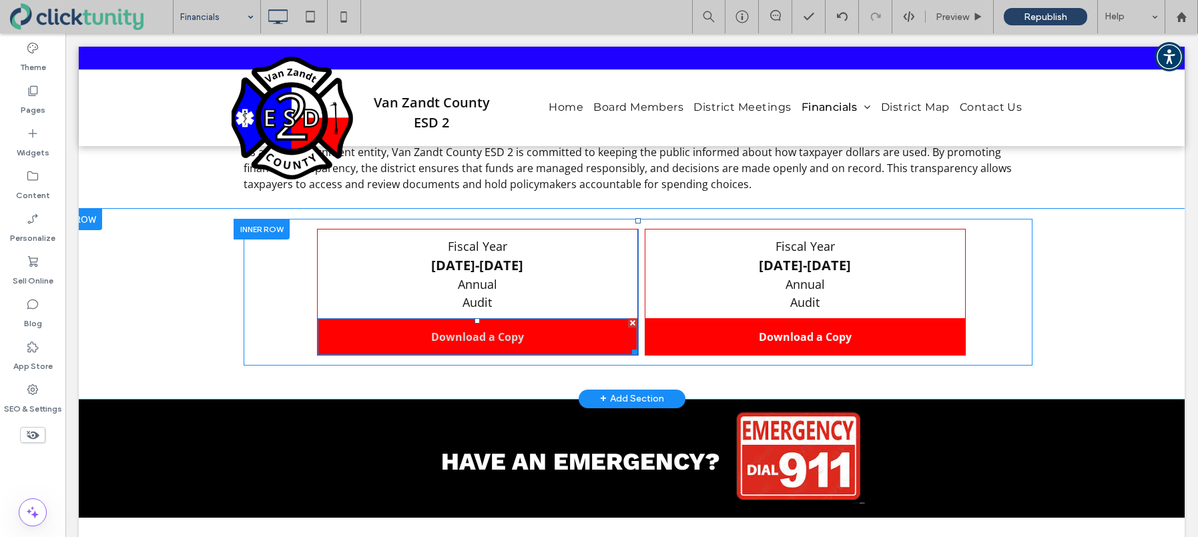
click at [455, 336] on span "Download a Copy" at bounding box center [477, 337] width 93 height 15
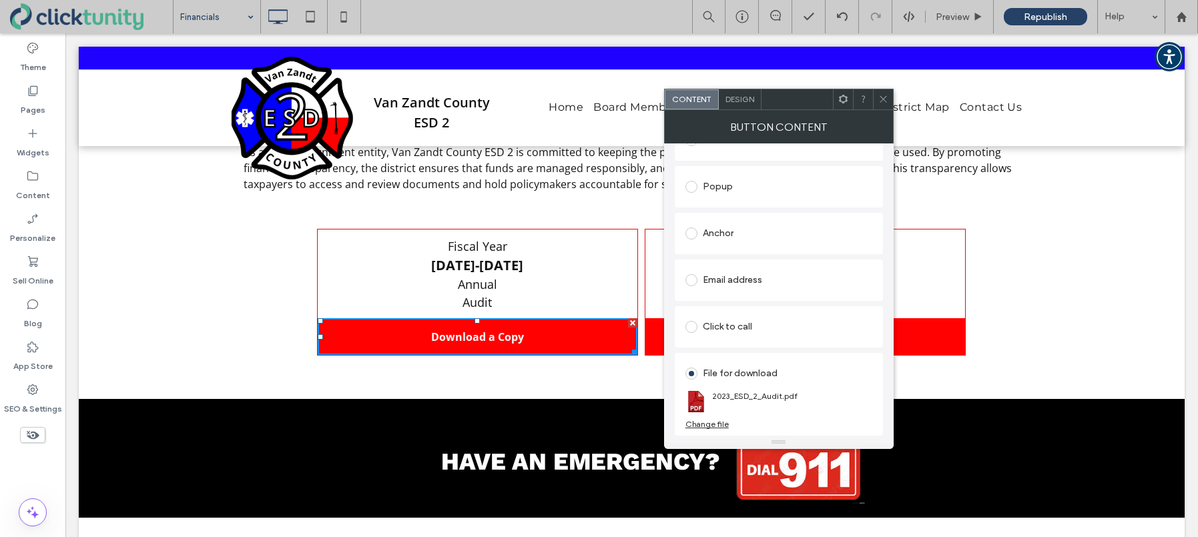
click at [705, 425] on div "Change file" at bounding box center [706, 424] width 43 height 10
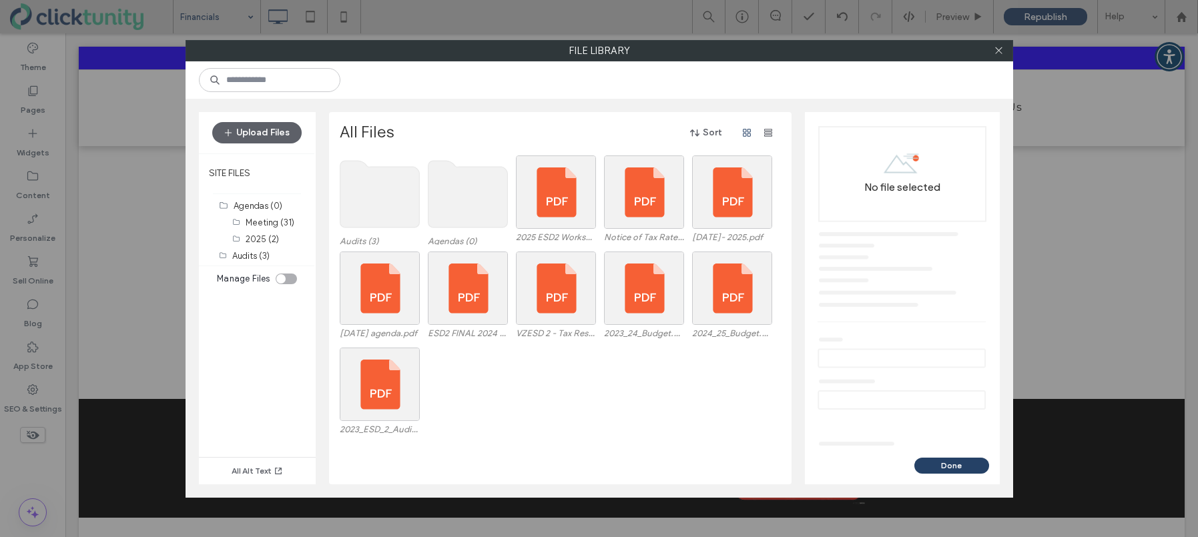
click at [398, 217] on use at bounding box center [379, 194] width 79 height 67
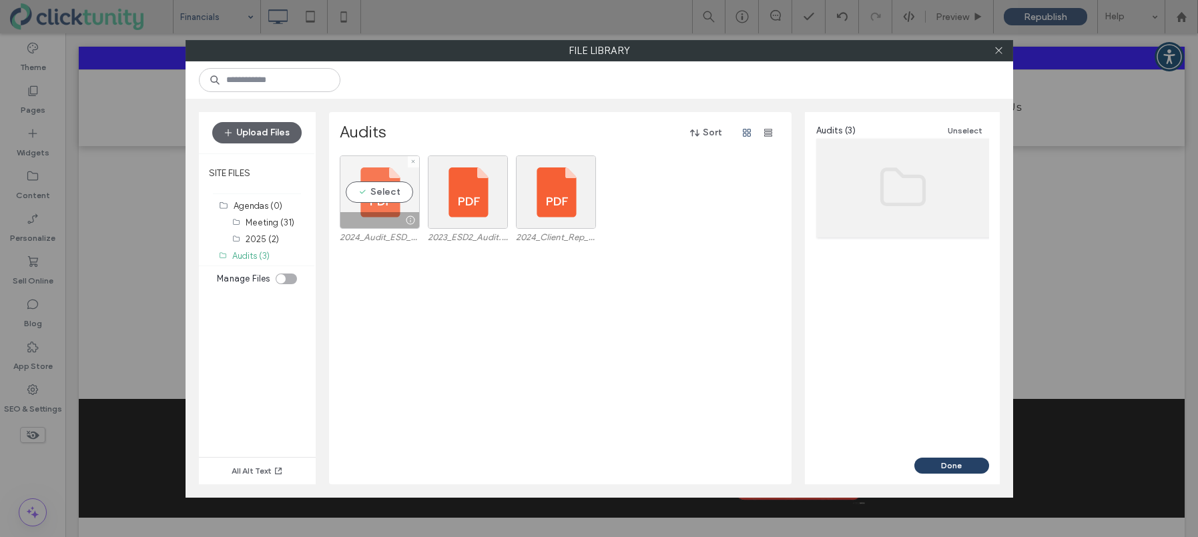
click at [368, 192] on div "Select" at bounding box center [380, 192] width 80 height 73
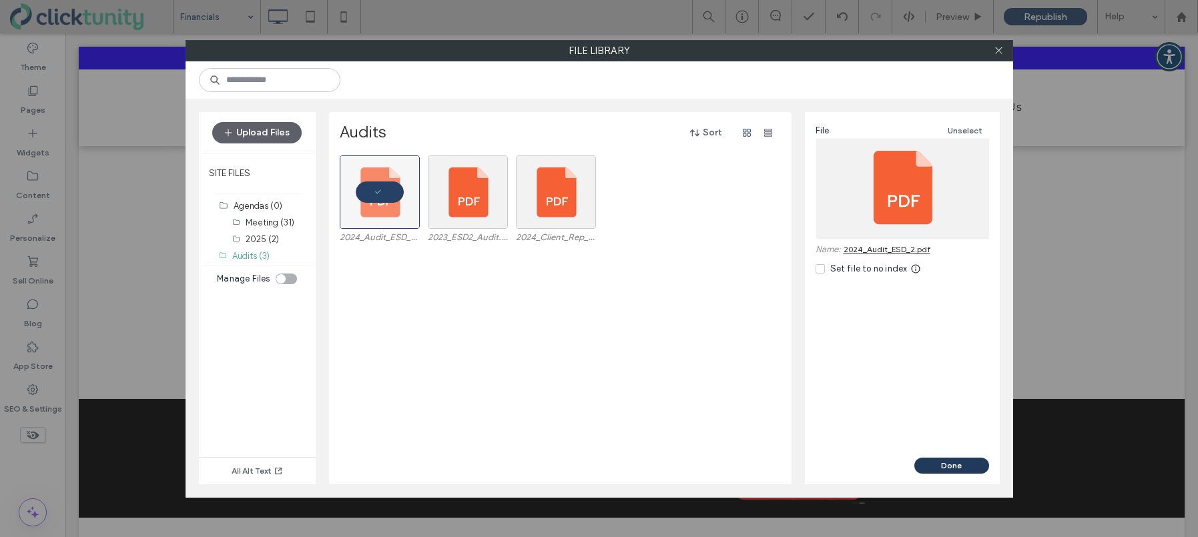
click at [946, 463] on button "Done" at bounding box center [951, 466] width 75 height 16
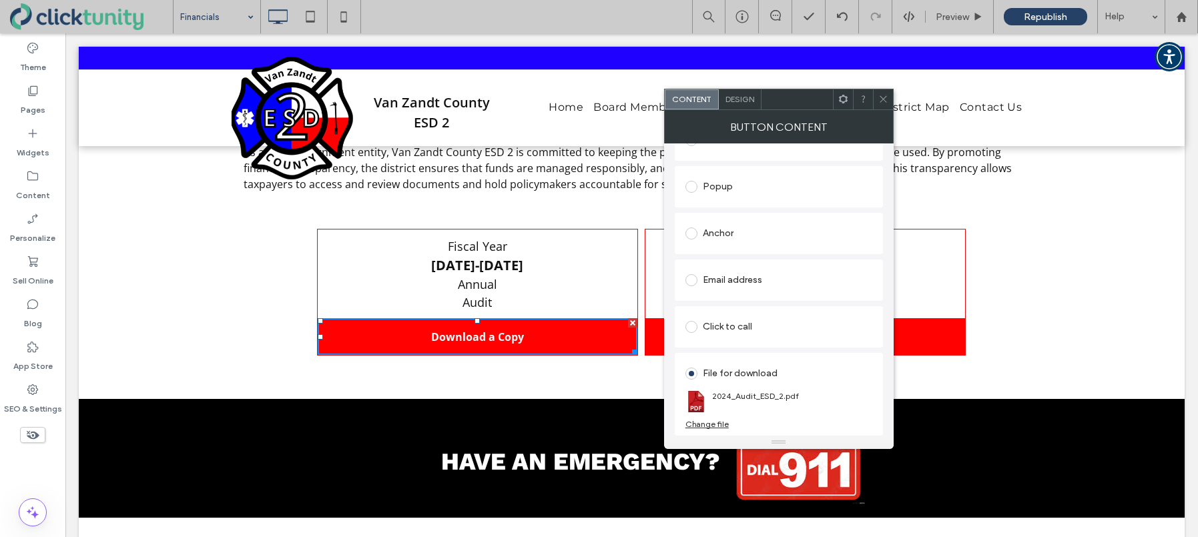
click at [884, 104] on span at bounding box center [883, 99] width 10 height 20
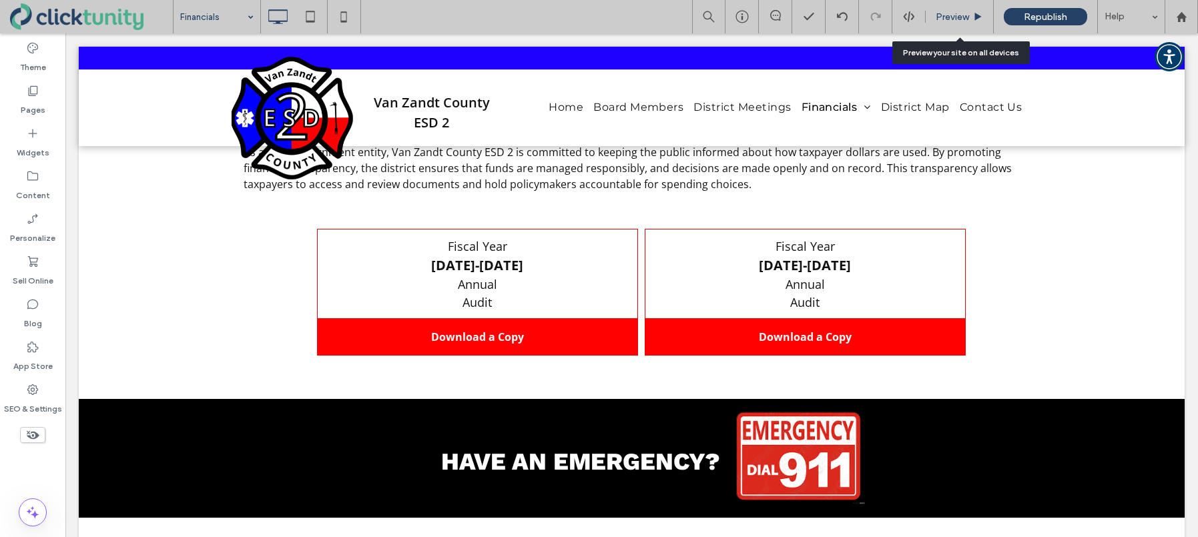
click at [953, 20] on span "Preview" at bounding box center [952, 16] width 33 height 11
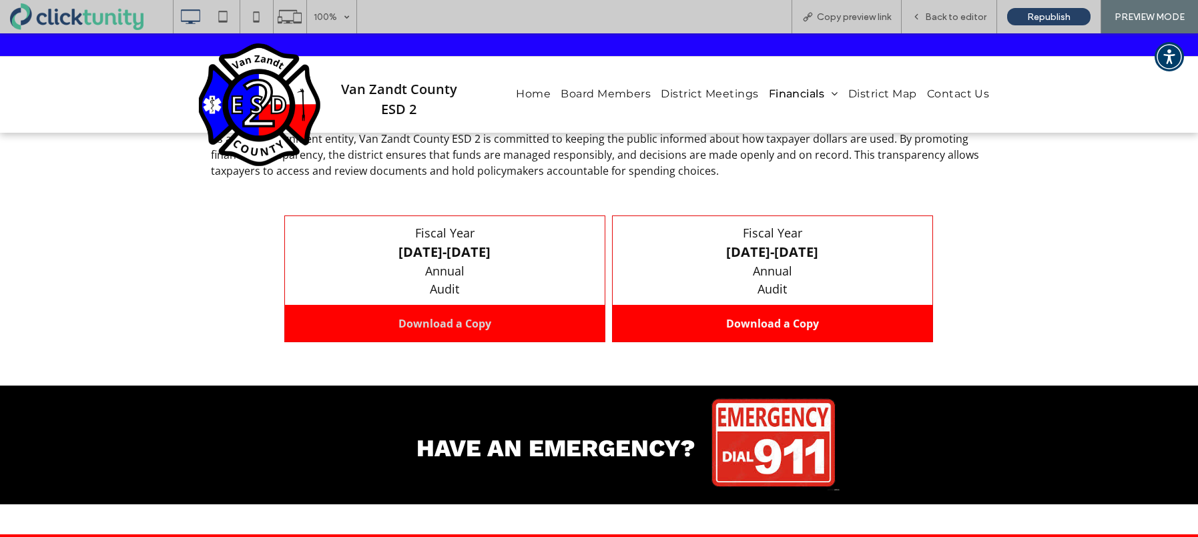
click at [509, 307] on link "Download a Copy" at bounding box center [445, 323] width 320 height 36
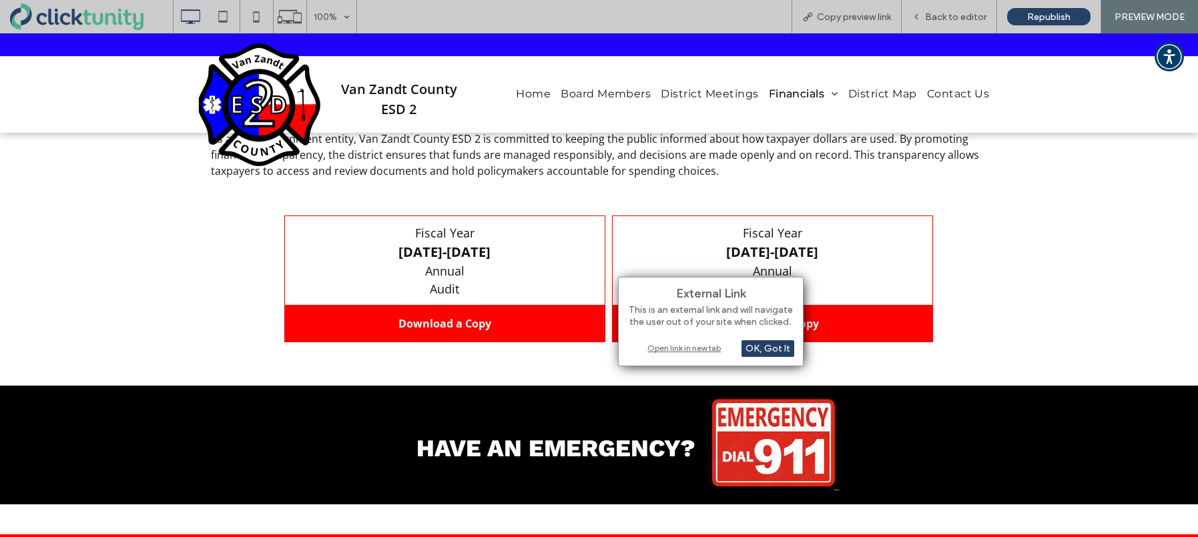
click at [658, 348] on div "Open link in new tab" at bounding box center [710, 348] width 167 height 14
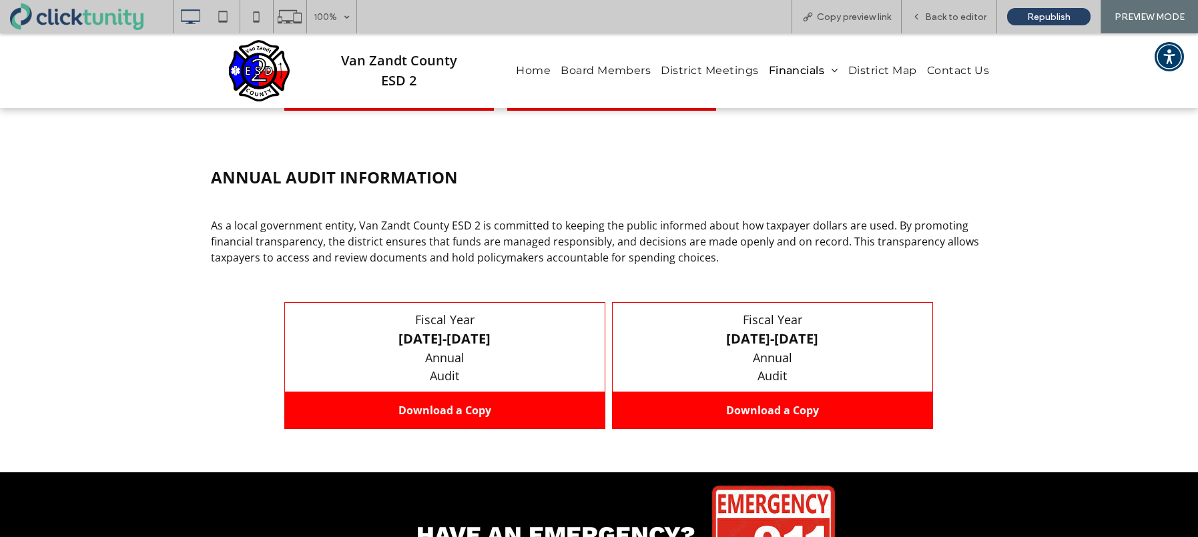
scroll to position [1019, 0]
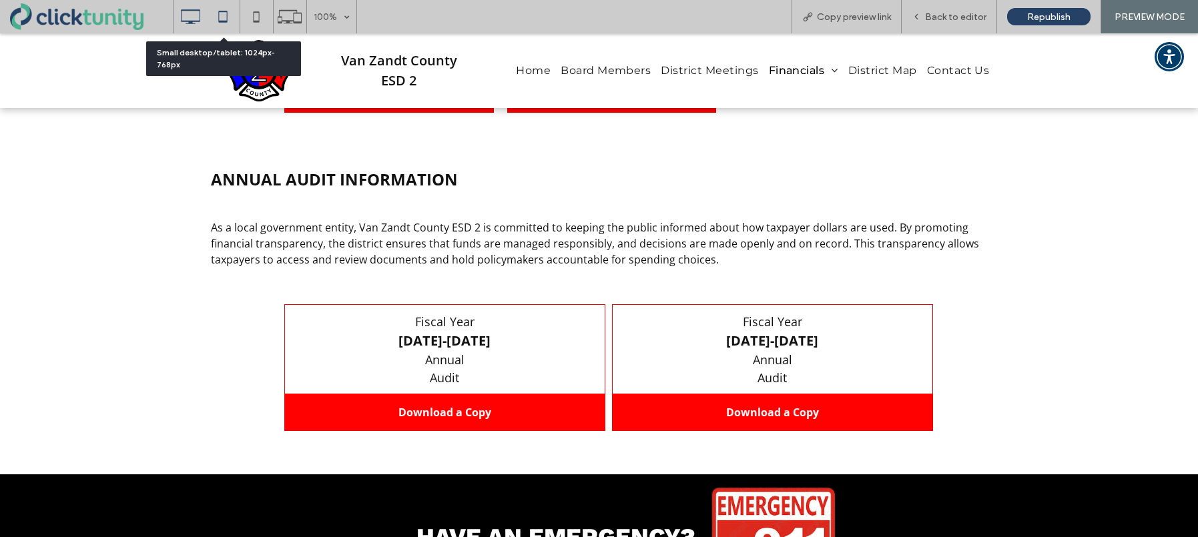
click at [221, 23] on icon at bounding box center [223, 16] width 27 height 27
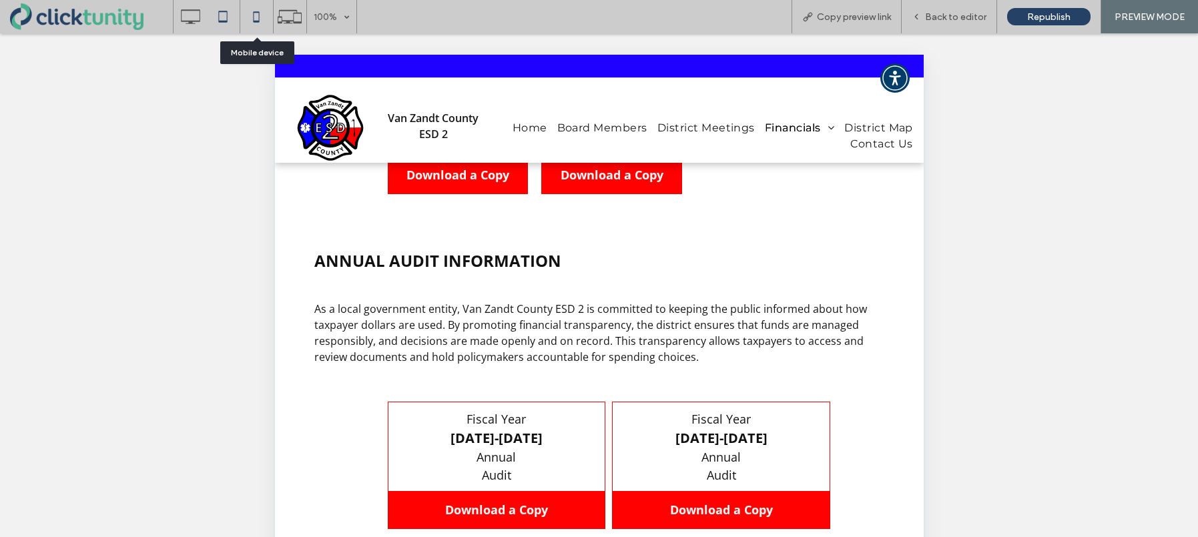
click at [257, 19] on icon at bounding box center [256, 16] width 27 height 27
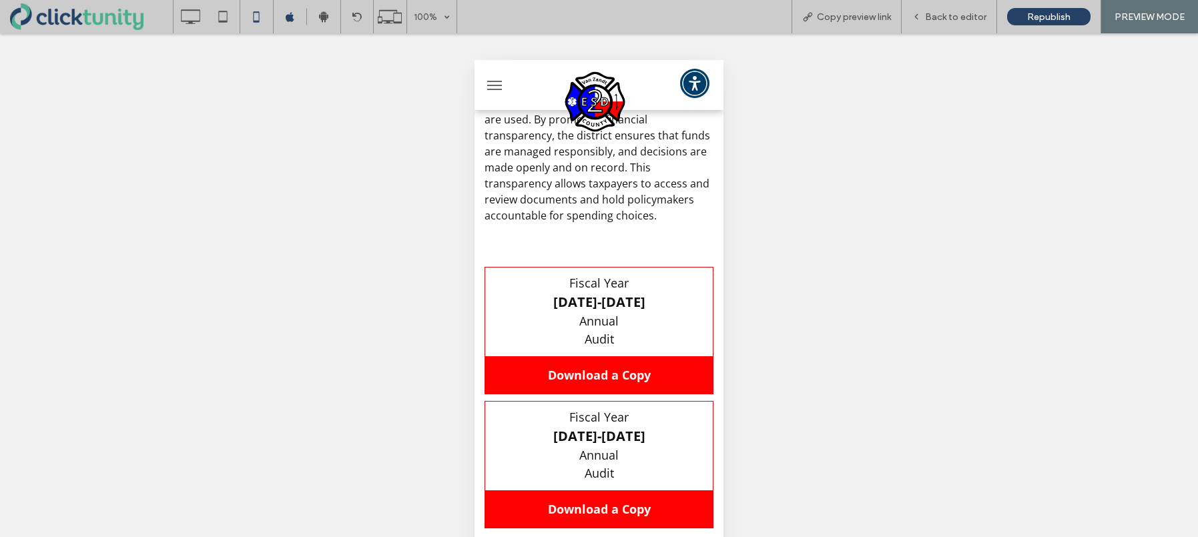
scroll to position [2240, 0]
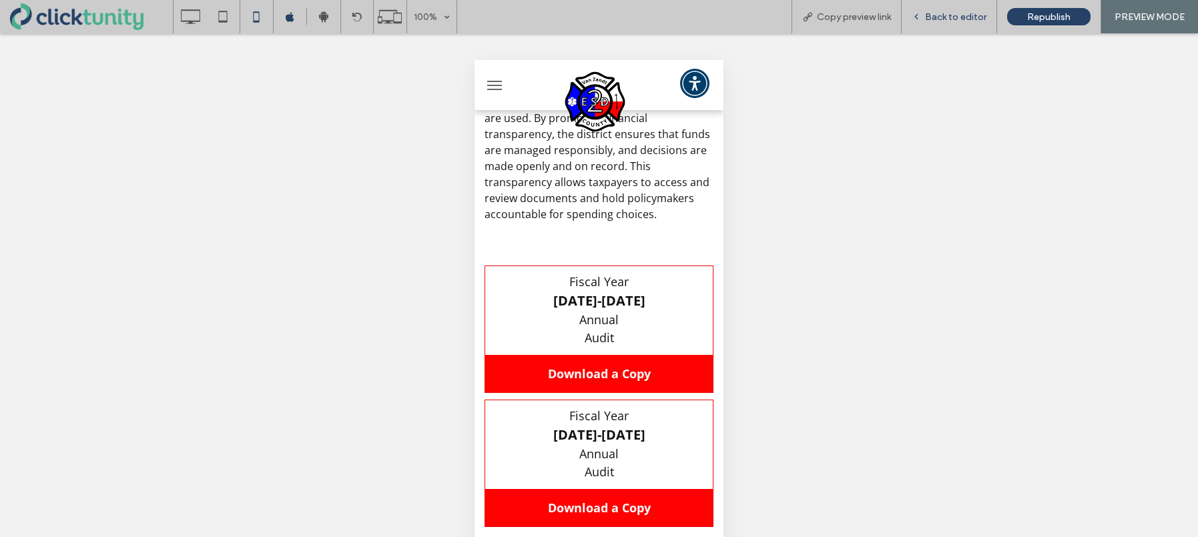
click at [946, 24] on div "Back to editor" at bounding box center [949, 16] width 95 height 33
click at [954, 20] on span "Back to editor" at bounding box center [955, 16] width 61 height 11
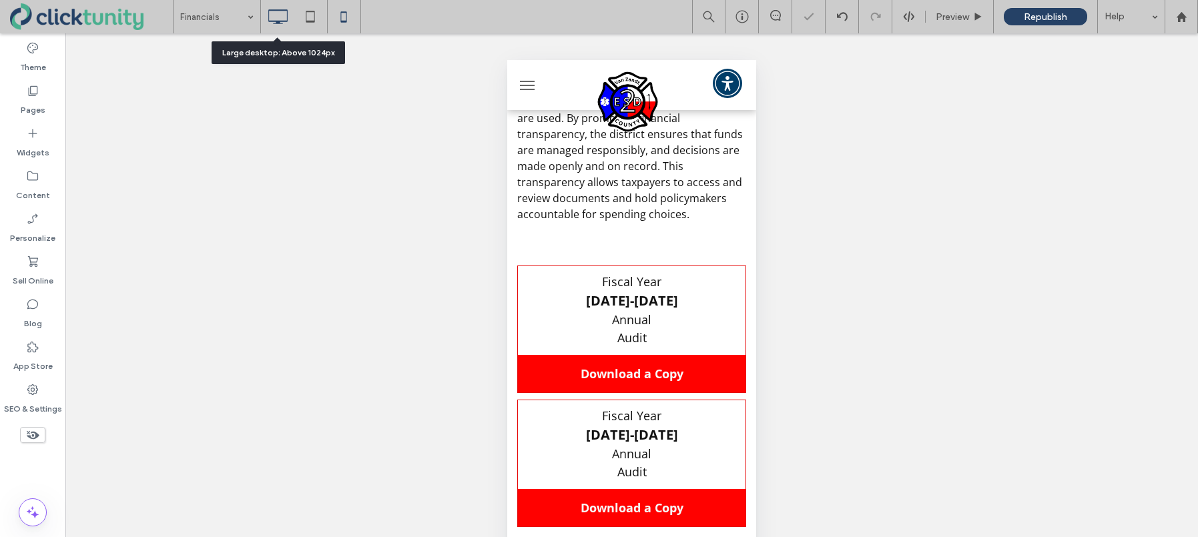
click at [280, 21] on use at bounding box center [277, 16] width 19 height 15
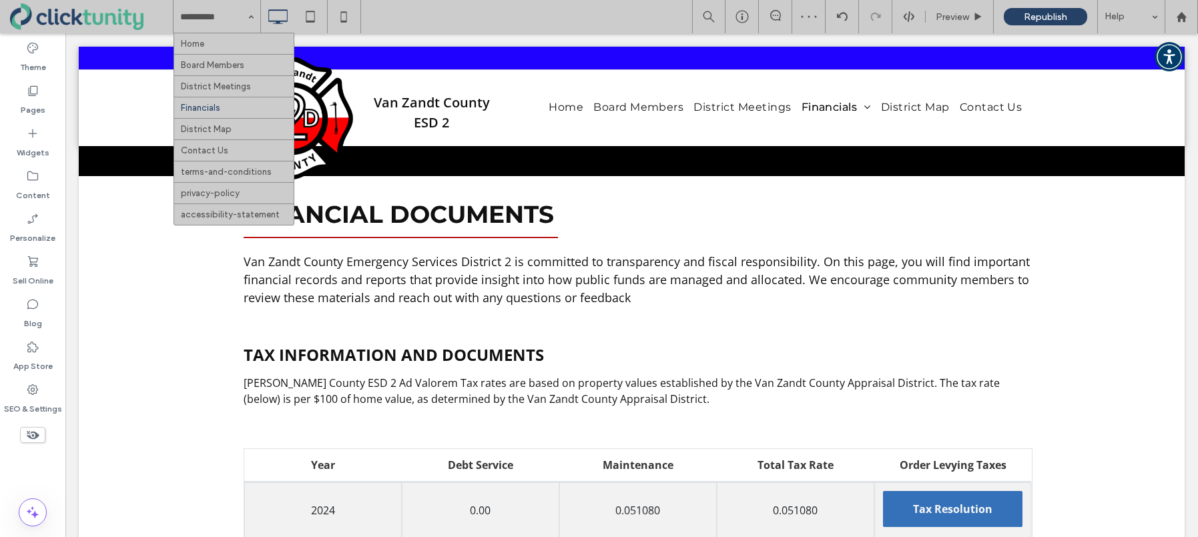
drag, startPoint x: 210, startPoint y: 42, endPoint x: 281, endPoint y: 45, distance: 70.8
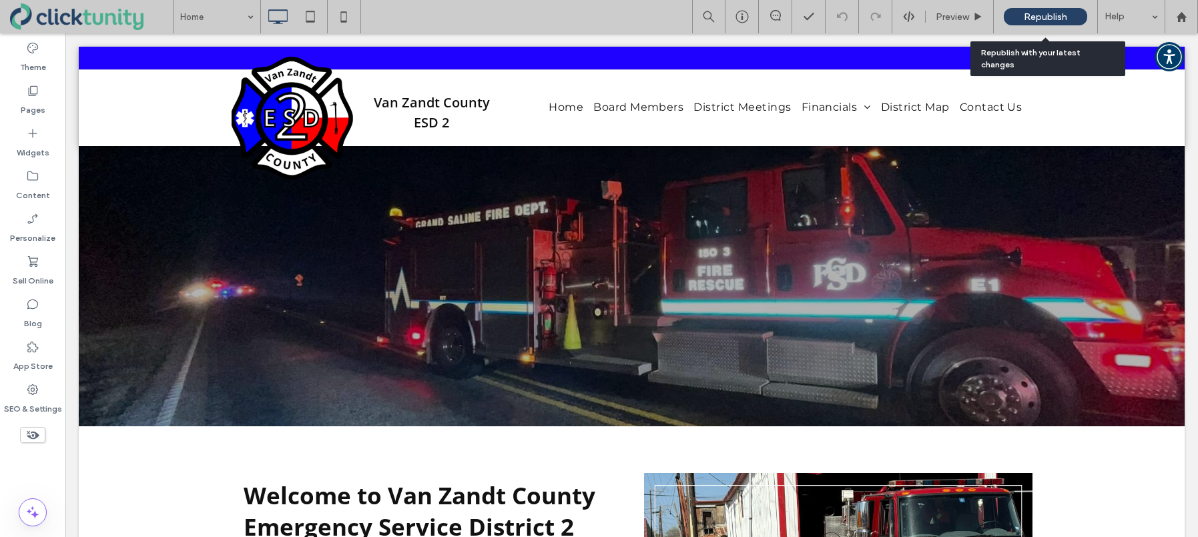
click at [1054, 17] on span "Republish" at bounding box center [1045, 16] width 43 height 11
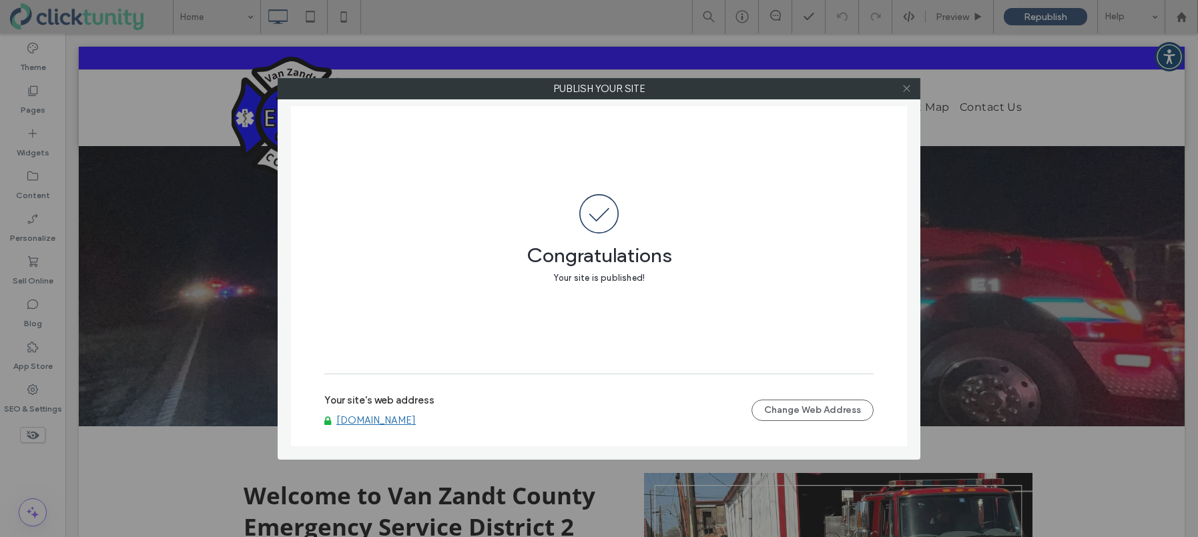
drag, startPoint x: 906, startPoint y: 90, endPoint x: 976, endPoint y: 82, distance: 70.5
click at [907, 90] on icon at bounding box center [907, 88] width 10 height 10
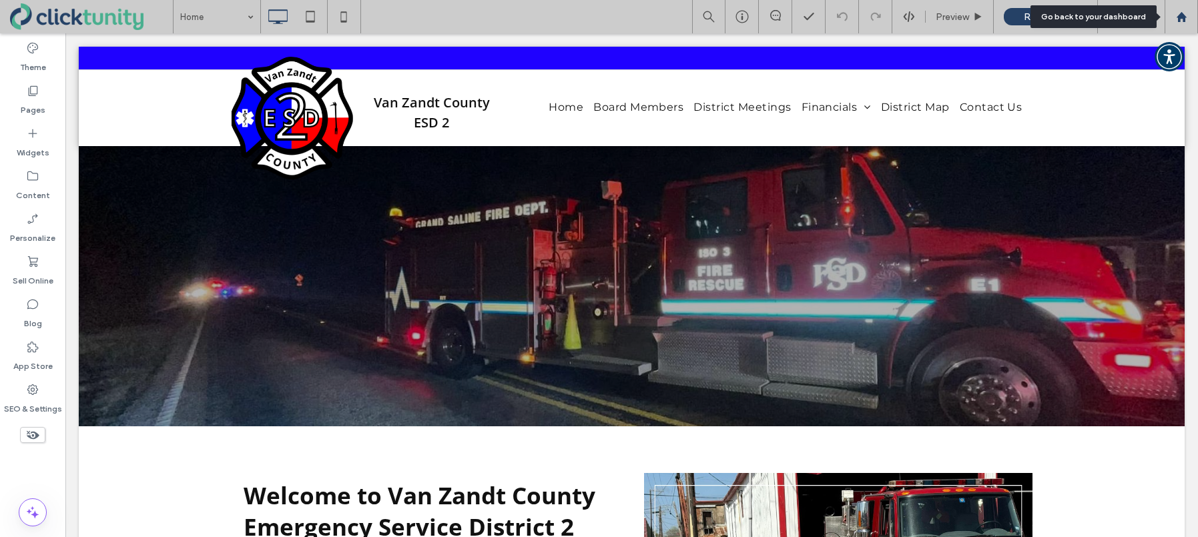
click at [1185, 21] on icon at bounding box center [1181, 16] width 11 height 11
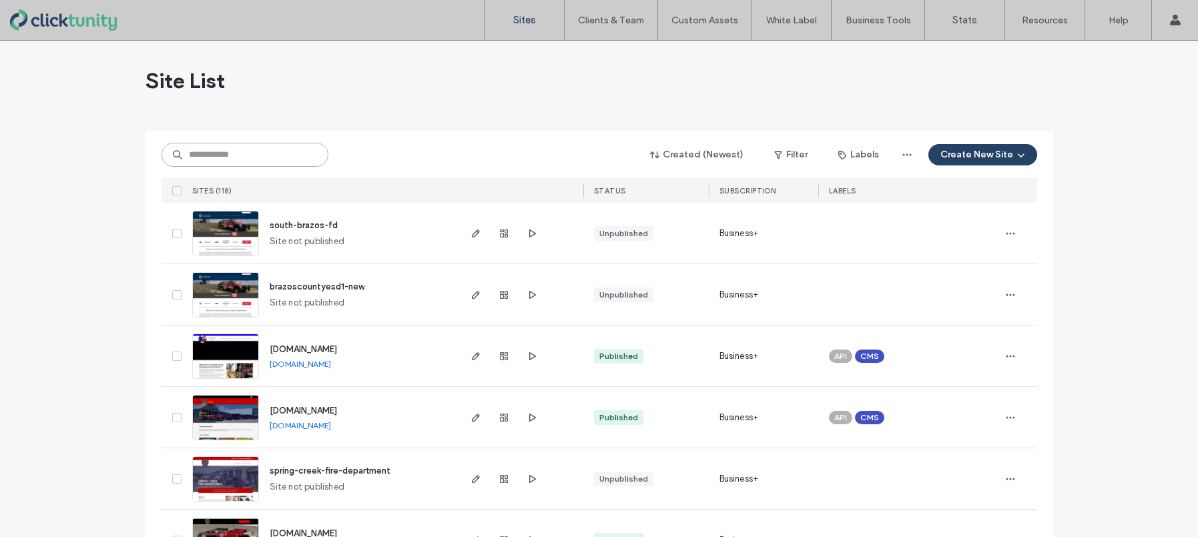
click at [254, 153] on input at bounding box center [245, 155] width 167 height 24
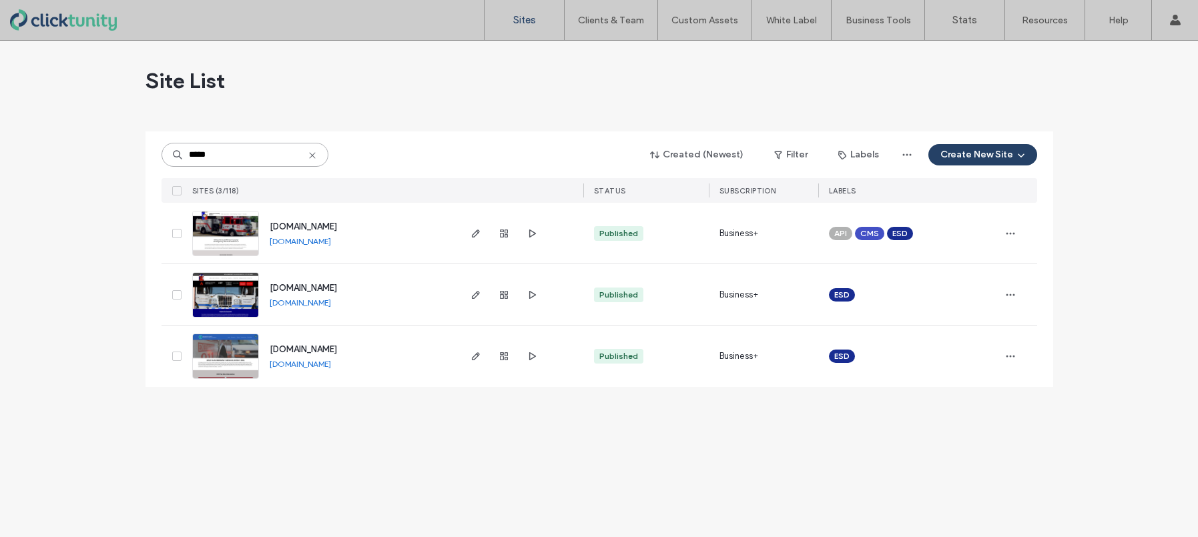
type input "*****"
click at [295, 228] on span "[DOMAIN_NAME]" at bounding box center [303, 227] width 67 height 10
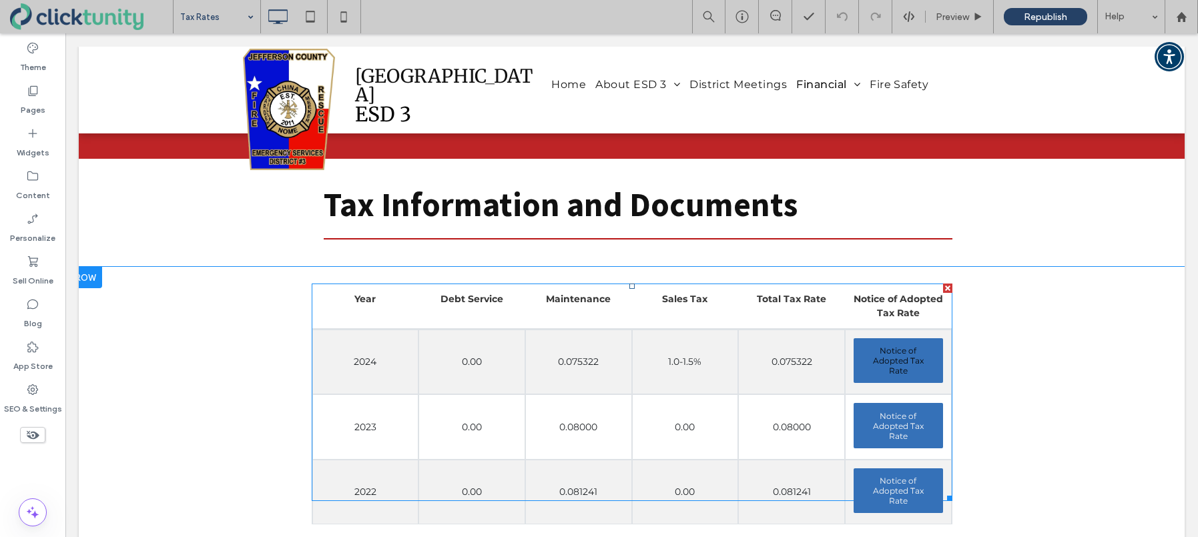
click at [910, 342] on span at bounding box center [632, 393] width 641 height 218
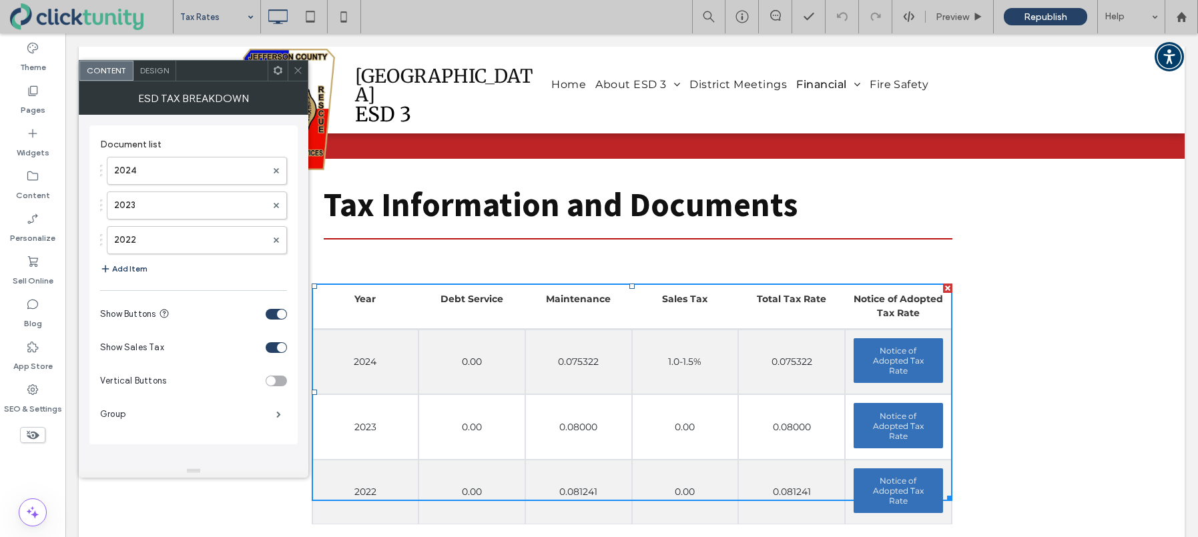
click at [298, 75] on span at bounding box center [298, 71] width 10 height 20
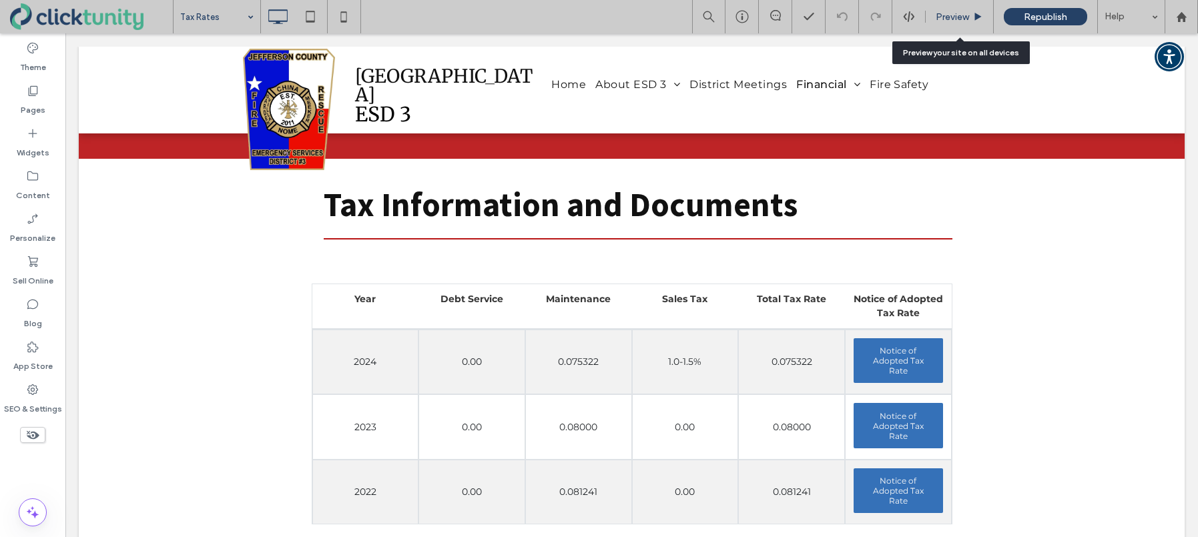
drag, startPoint x: 960, startPoint y: 22, endPoint x: 961, endPoint y: 31, distance: 9.4
click at [960, 22] on div "Preview" at bounding box center [960, 16] width 68 height 33
click at [955, 15] on span "Preview" at bounding box center [952, 16] width 33 height 11
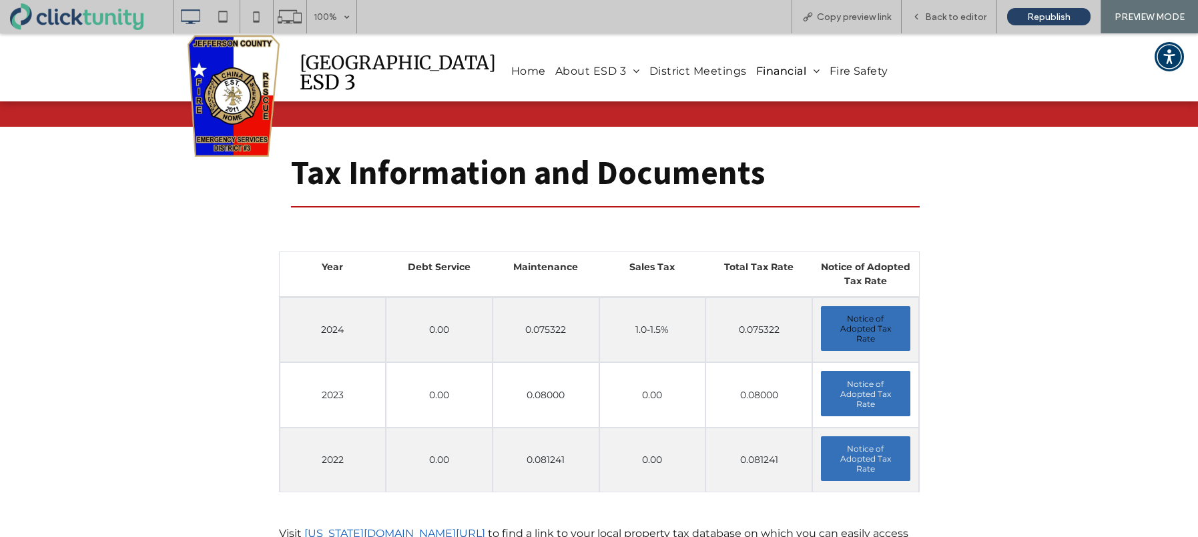
click at [885, 320] on span "Notice of Adopted Tax Rate" at bounding box center [865, 328] width 71 height 43
click at [888, 321] on span "Notice of Adopted Tax Rate" at bounding box center [865, 328] width 71 height 43
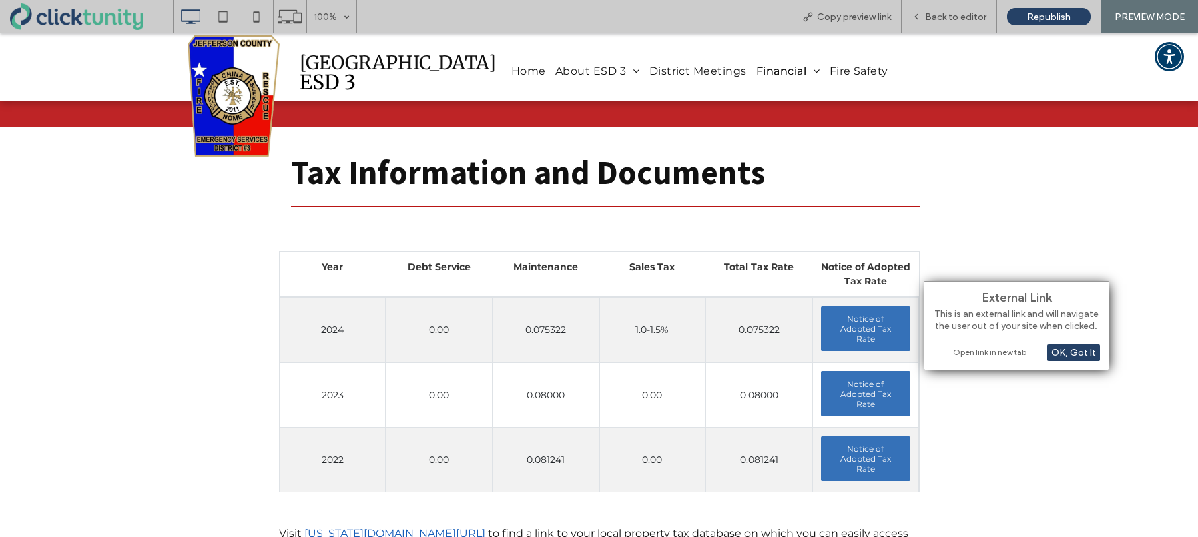
click at [969, 357] on div "Open link in new tab" at bounding box center [1016, 352] width 167 height 14
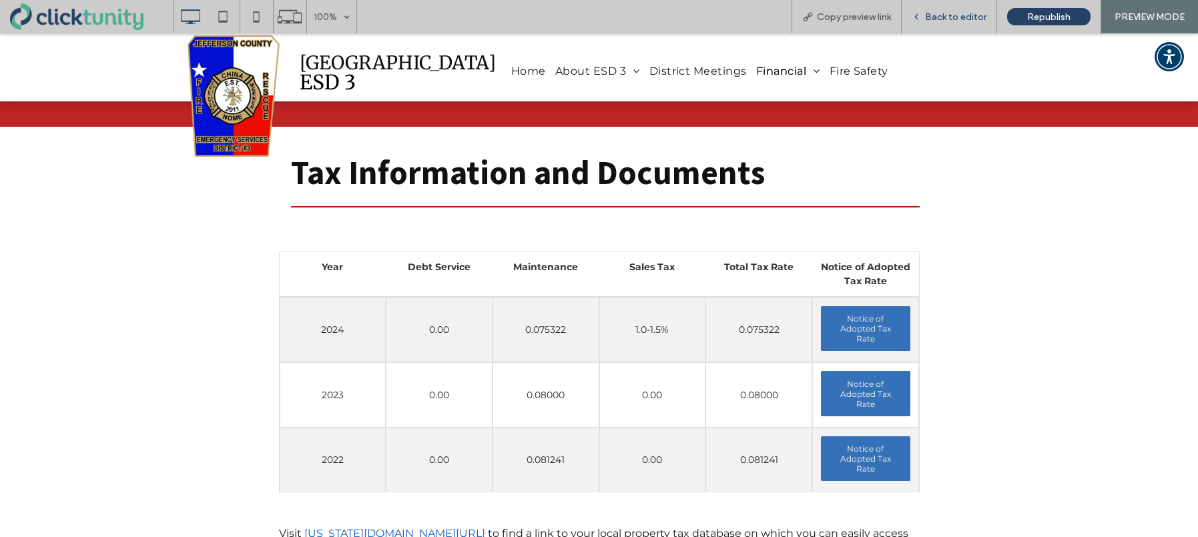
click at [932, 18] on span "Back to editor" at bounding box center [955, 16] width 61 height 11
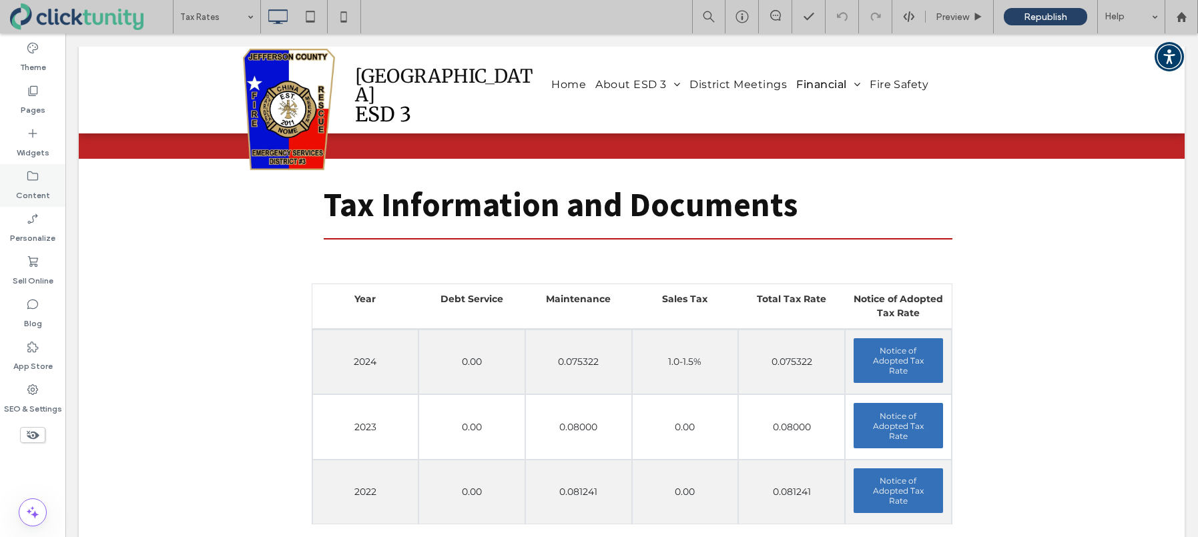
click at [39, 180] on div "Content" at bounding box center [32, 185] width 65 height 43
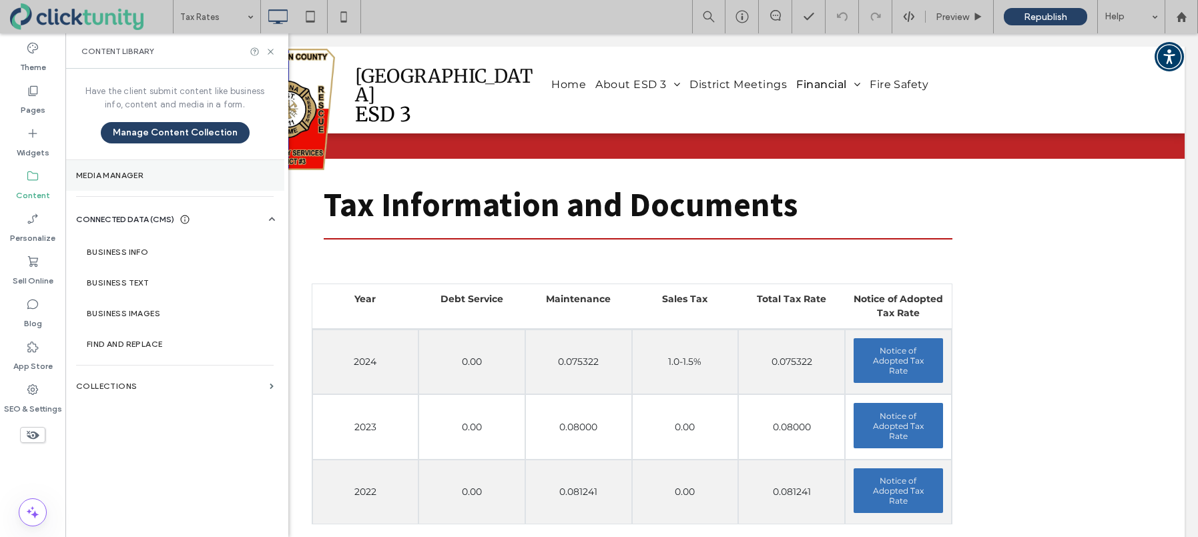
click at [208, 186] on section "Media Manager" at bounding box center [174, 175] width 219 height 31
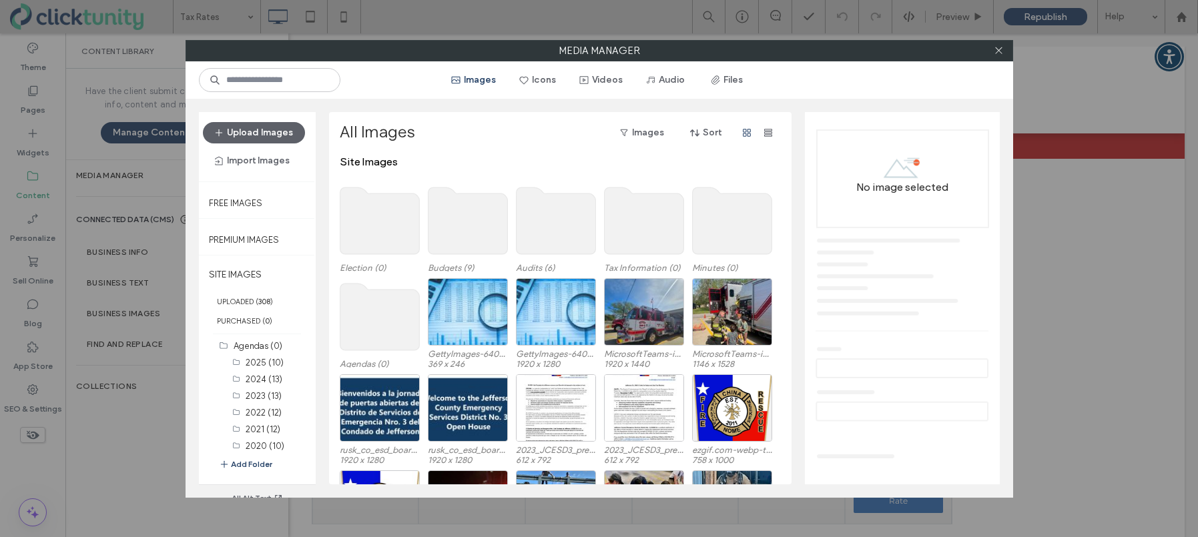
drag, startPoint x: 713, startPoint y: 81, endPoint x: 721, endPoint y: 101, distance: 20.9
click at [713, 81] on icon "button" at bounding box center [715, 80] width 11 height 11
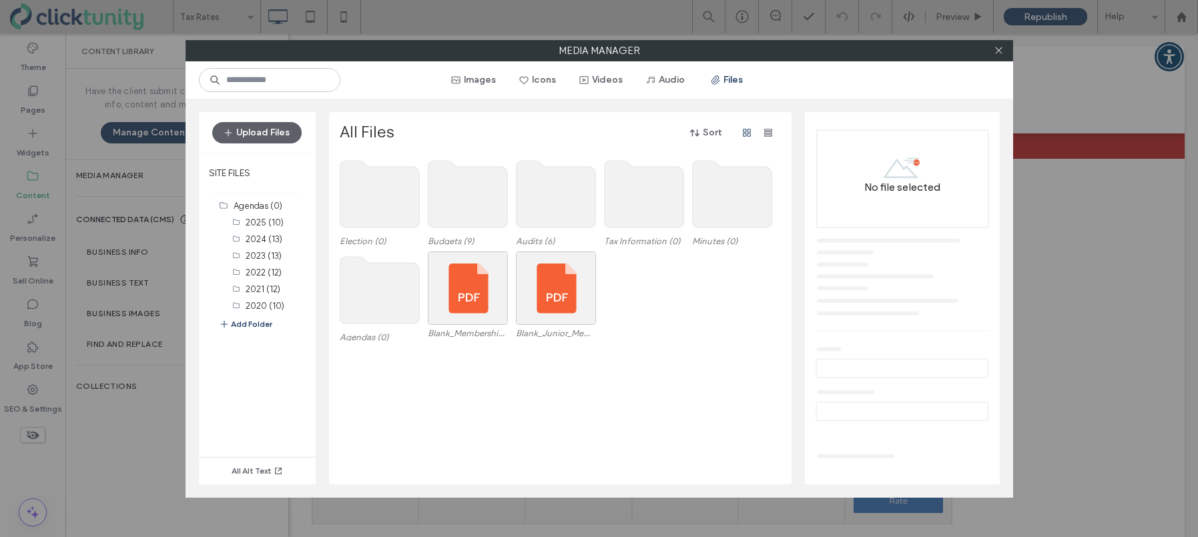
click at [645, 198] on use at bounding box center [643, 194] width 79 height 67
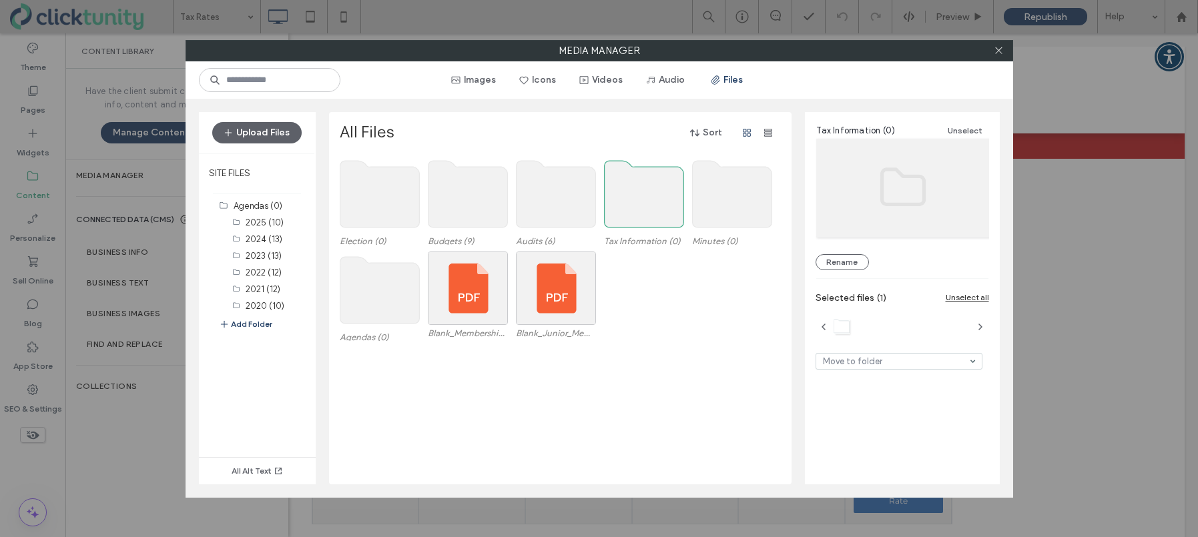
click at [645, 198] on use at bounding box center [643, 194] width 79 height 67
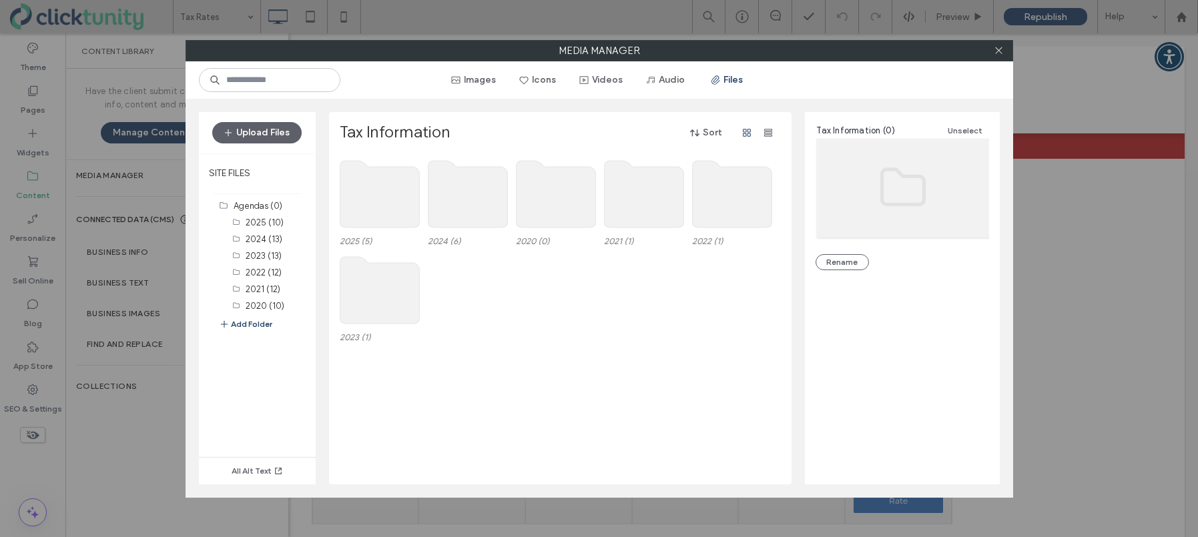
click at [454, 199] on use at bounding box center [467, 194] width 79 height 67
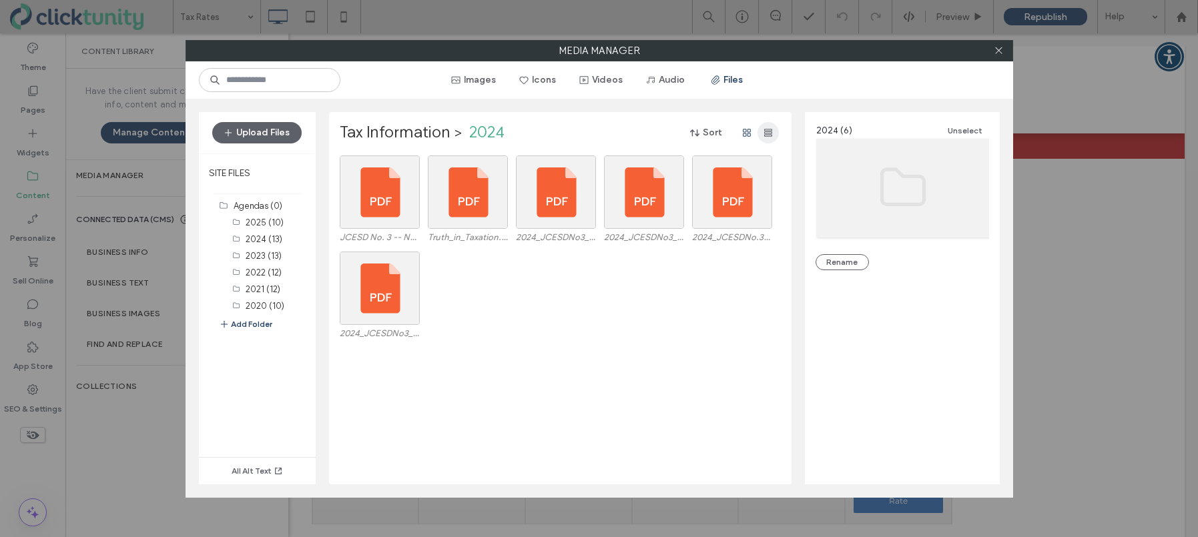
click at [771, 137] on icon "button" at bounding box center [768, 132] width 11 height 11
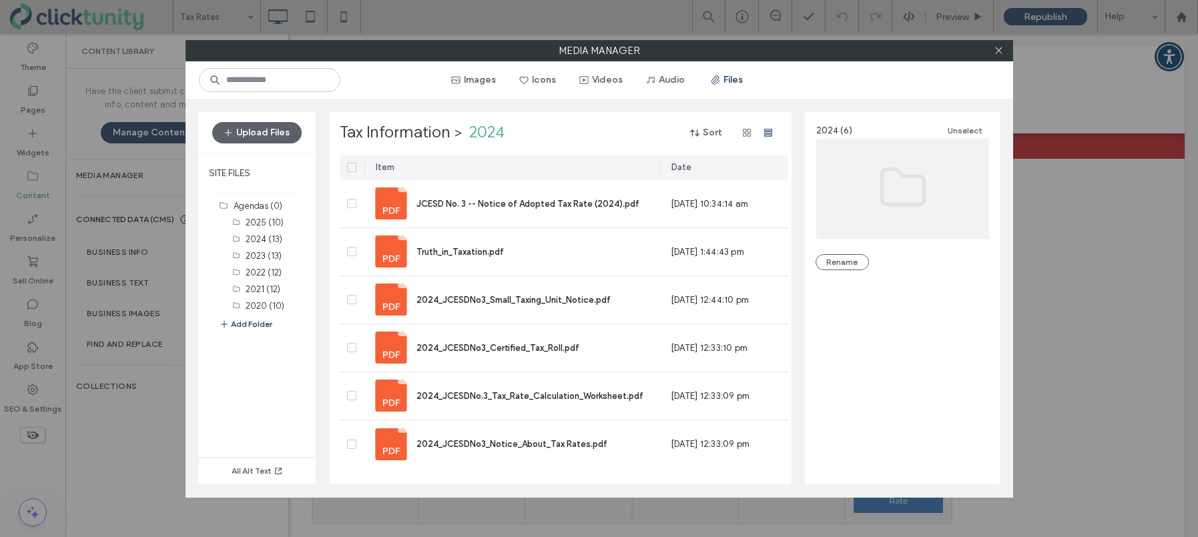
drag, startPoint x: 564, startPoint y: 170, endPoint x: 659, endPoint y: 178, distance: 95.7
click at [660, 178] on div at bounding box center [661, 168] width 3 height 25
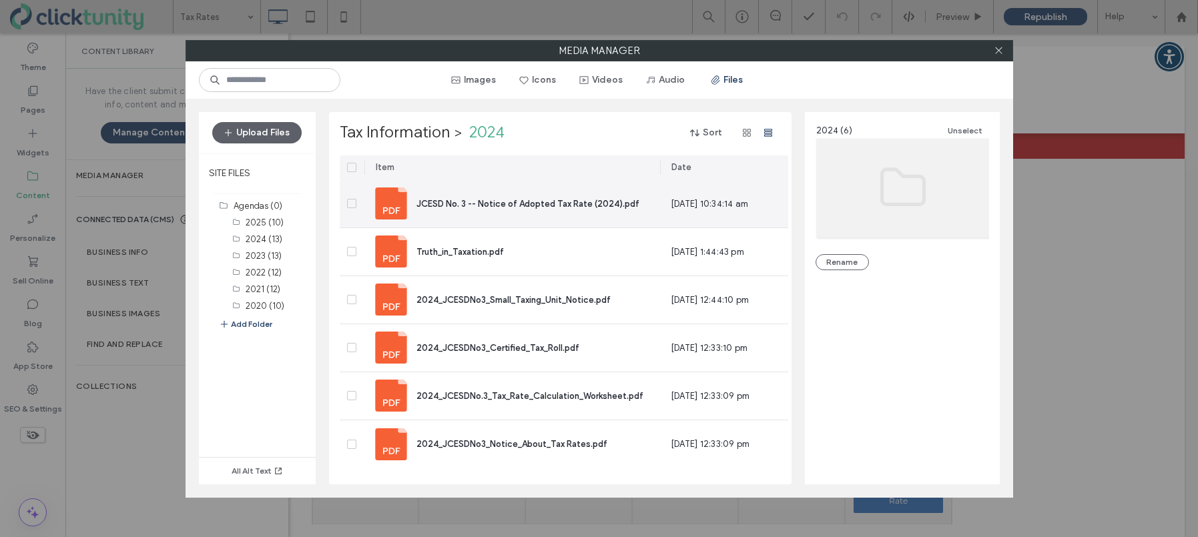
click at [527, 202] on span "JCESD No. 3 -- Notice of Adopted Tax Rate (2024).pdf" at bounding box center [527, 204] width 223 height 10
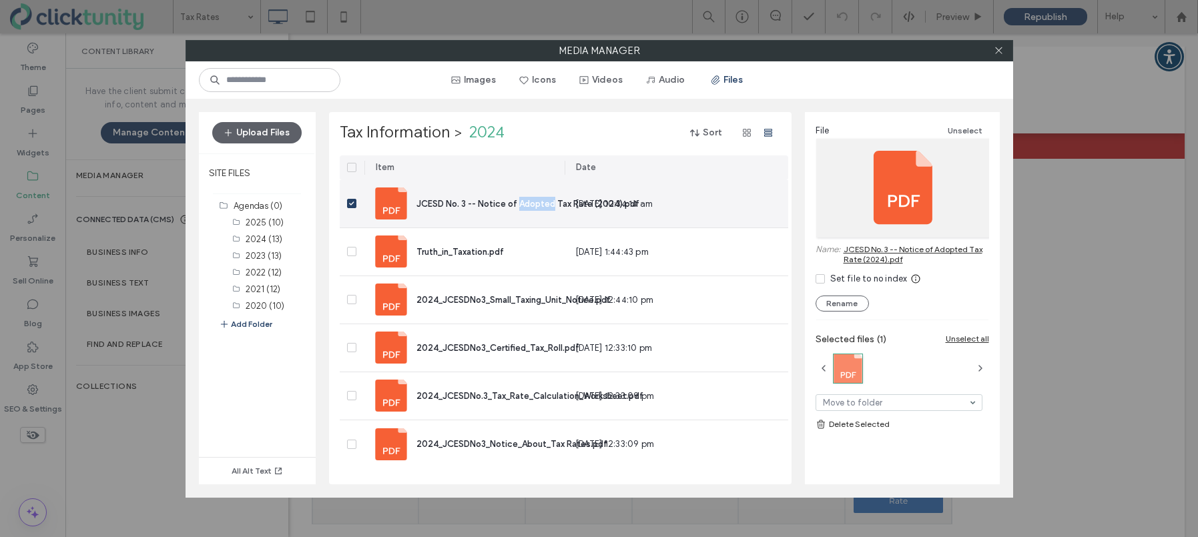
click at [527, 202] on span "JCESD No. 3 -- Notice of Adopted Tax Rate (2024).pdf" at bounding box center [527, 204] width 223 height 10
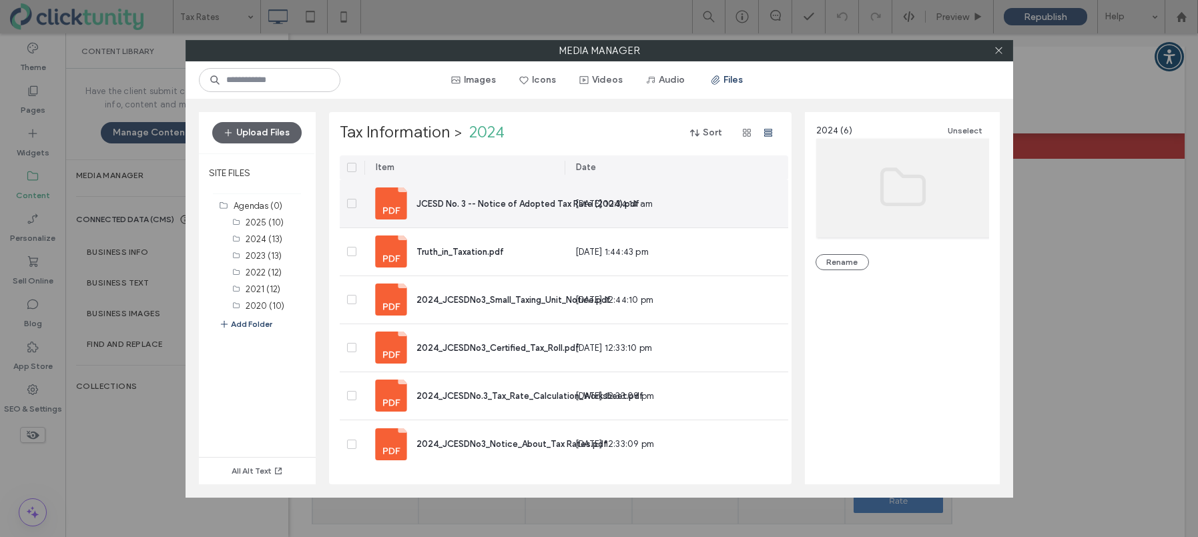
click at [511, 199] on span "JCESD No. 3 -- Notice of Adopted Tax Rate (2024).pdf" at bounding box center [527, 204] width 223 height 10
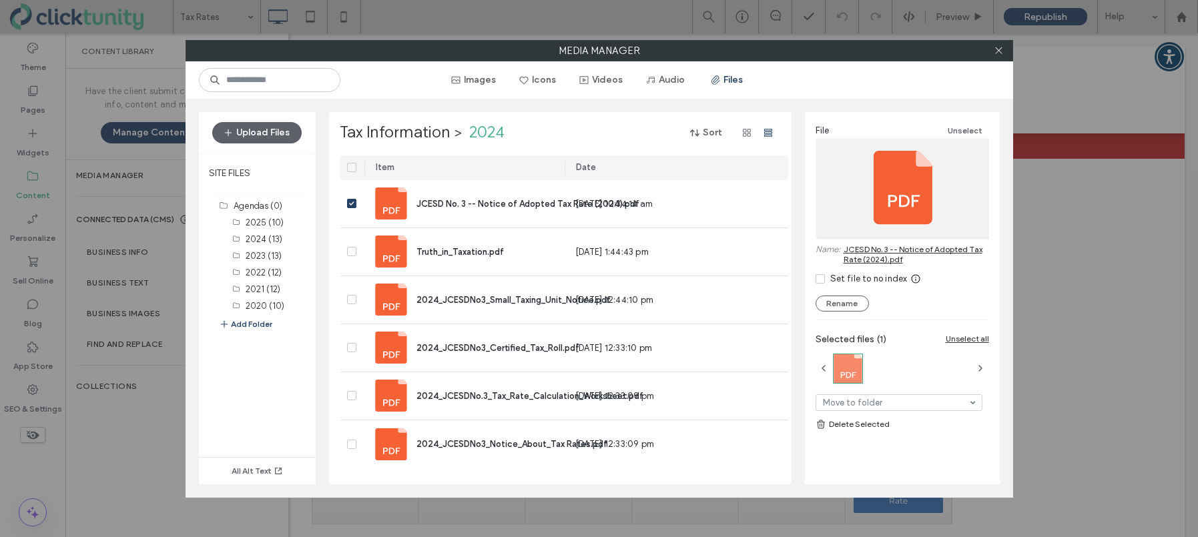
click at [862, 262] on link "JCESD No. 3 -- Notice of Adopted Tax Rate (2024).pdf" at bounding box center [916, 254] width 145 height 20
click at [1002, 53] on use at bounding box center [998, 50] width 7 height 7
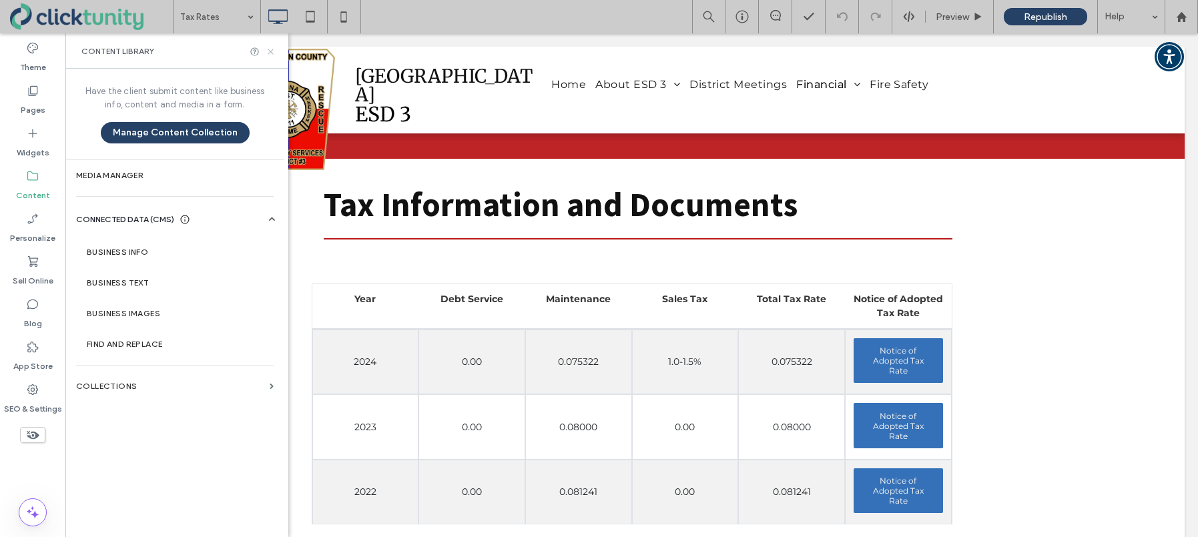
click at [271, 55] on icon at bounding box center [271, 52] width 10 height 10
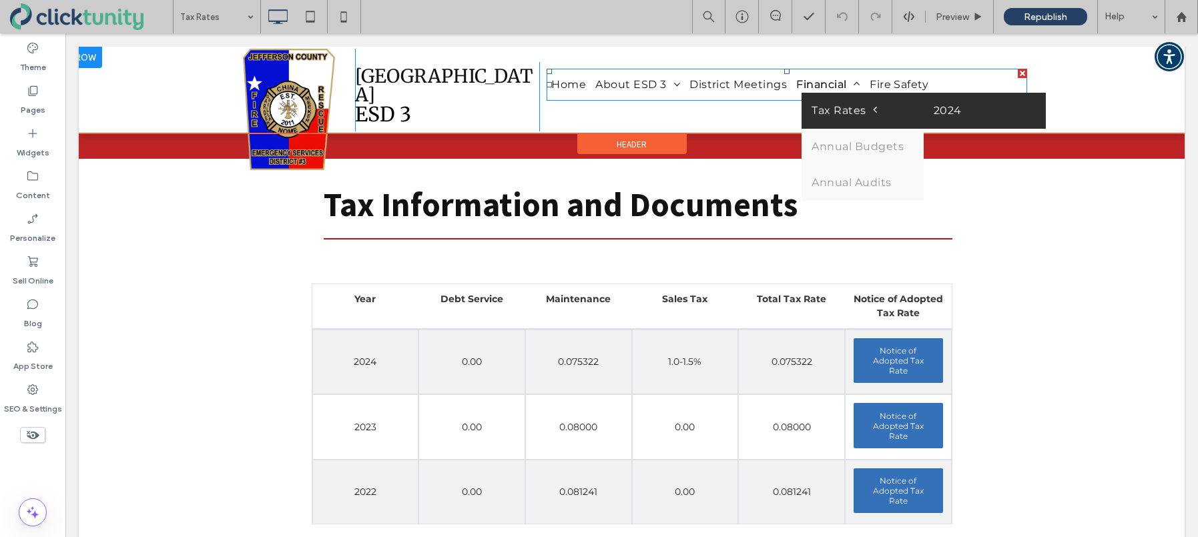
click at [941, 110] on link "2024" at bounding box center [985, 111] width 122 height 36
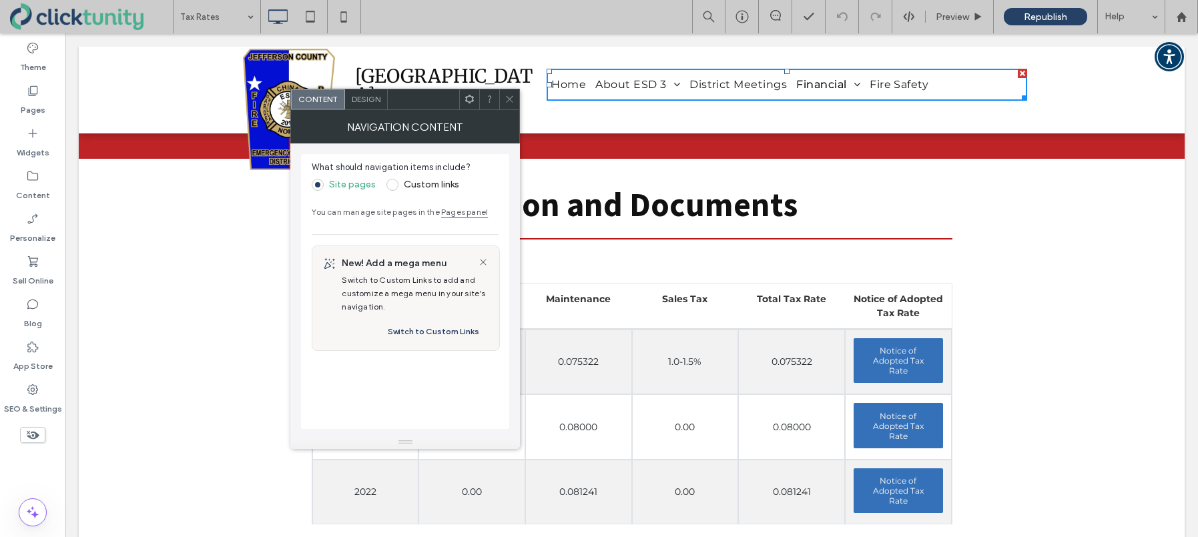
click at [507, 105] on span at bounding box center [510, 99] width 10 height 20
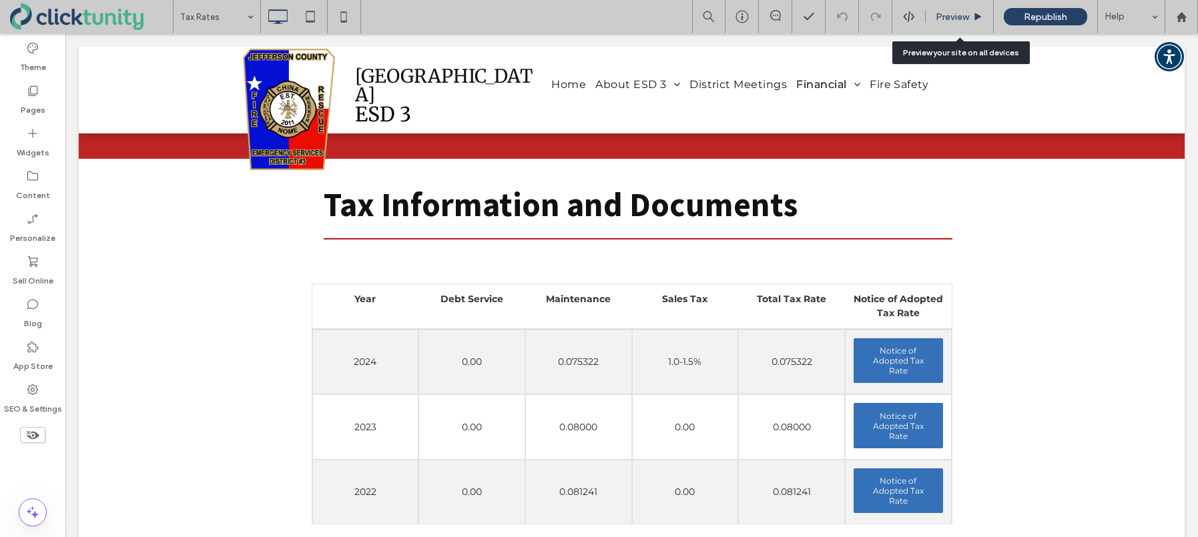
click at [942, 22] on div "Preview" at bounding box center [960, 16] width 68 height 33
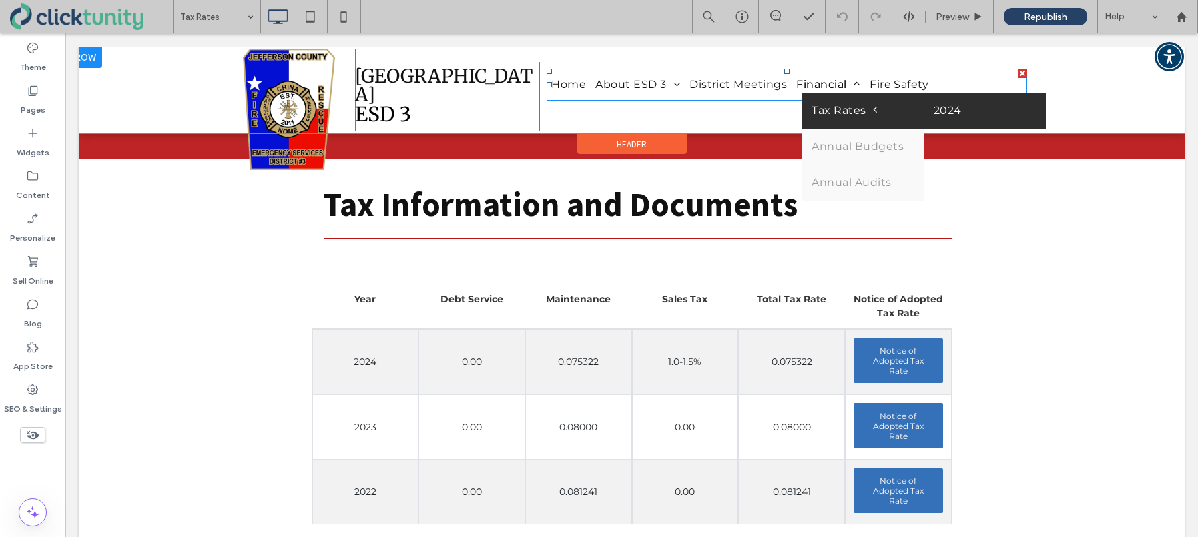
click at [974, 106] on link "2024" at bounding box center [985, 111] width 122 height 36
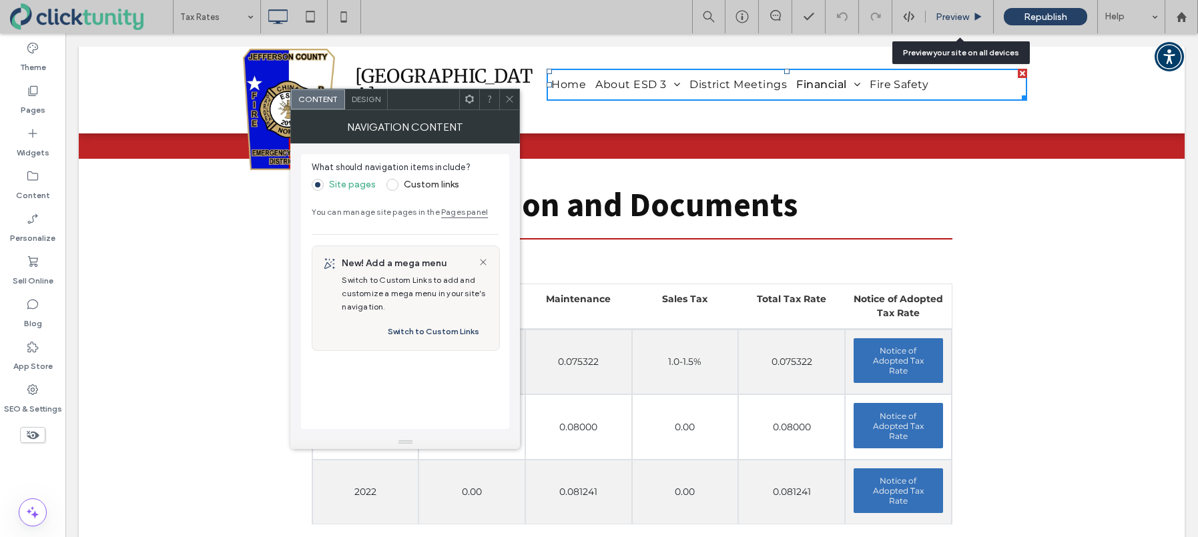
click at [938, 17] on span "Preview" at bounding box center [952, 16] width 33 height 11
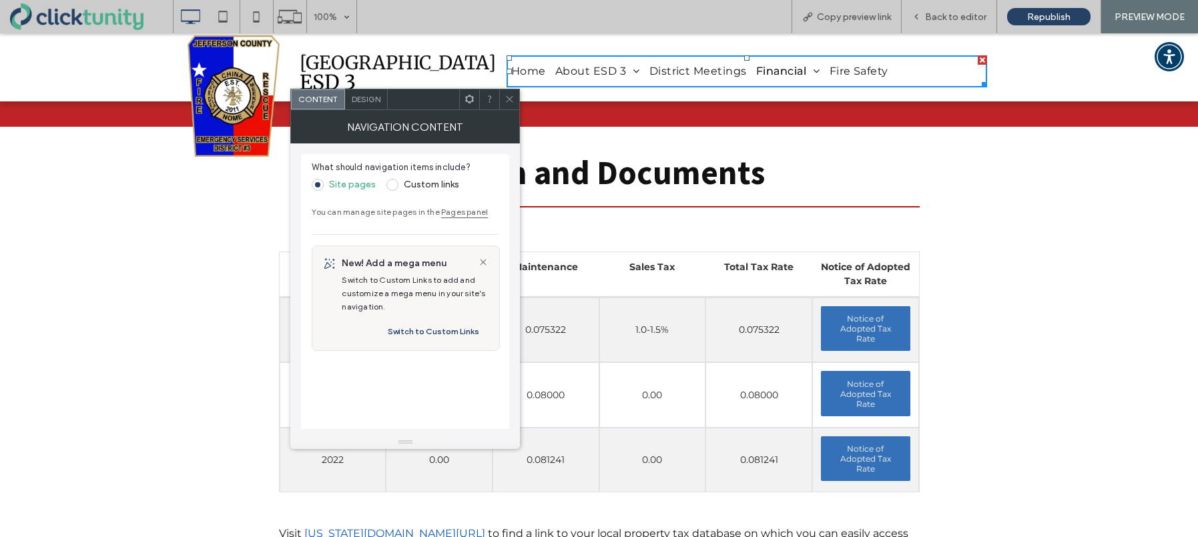
click at [511, 99] on icon at bounding box center [510, 99] width 10 height 10
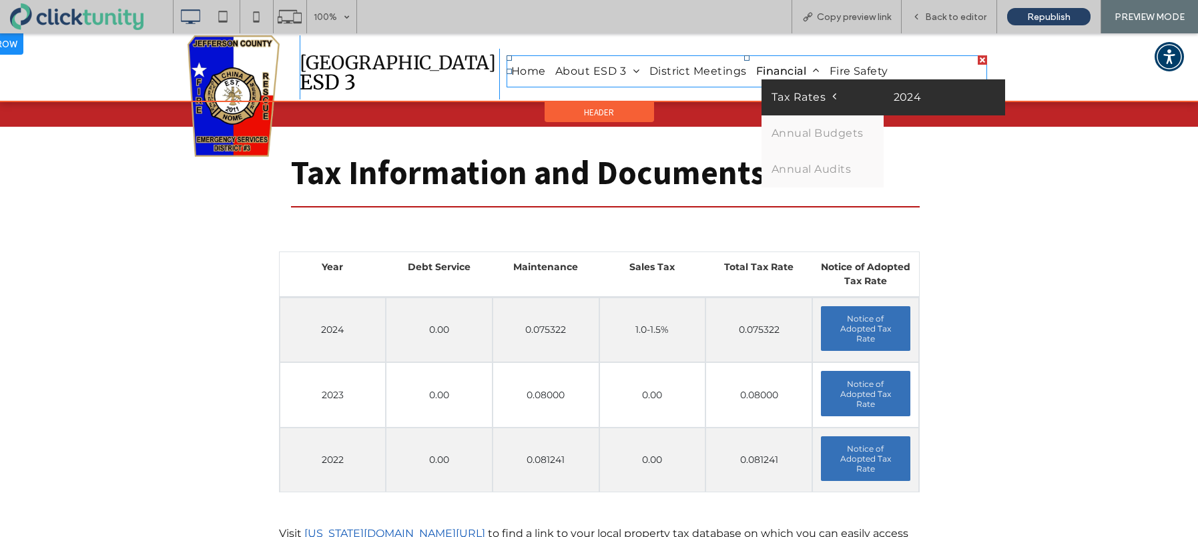
click at [898, 93] on link "2024" at bounding box center [945, 97] width 122 height 36
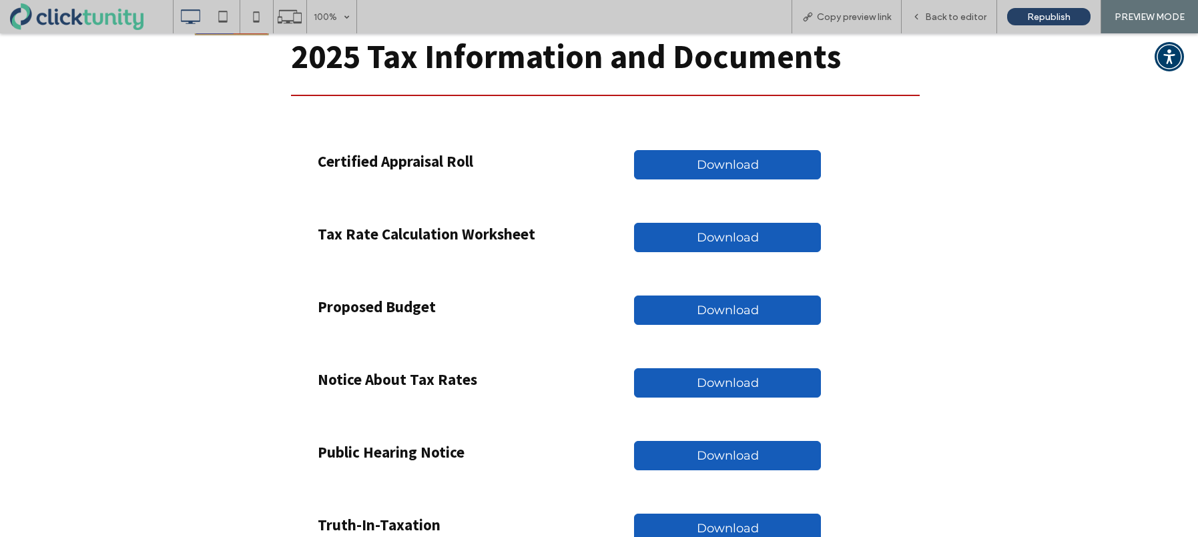
scroll to position [125, 0]
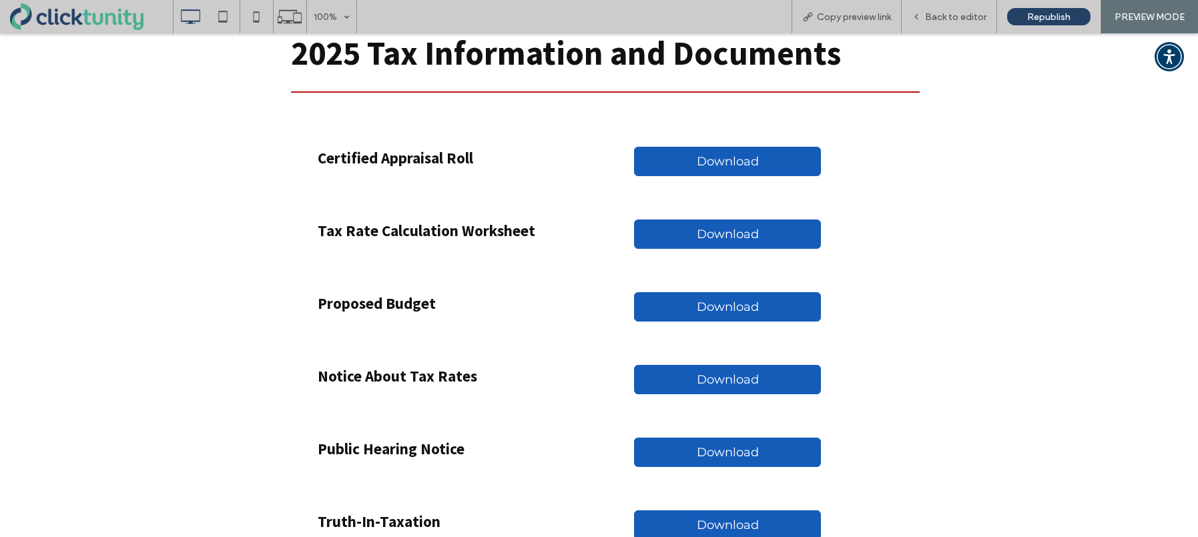
click at [659, 370] on link "Download" at bounding box center [727, 379] width 187 height 29
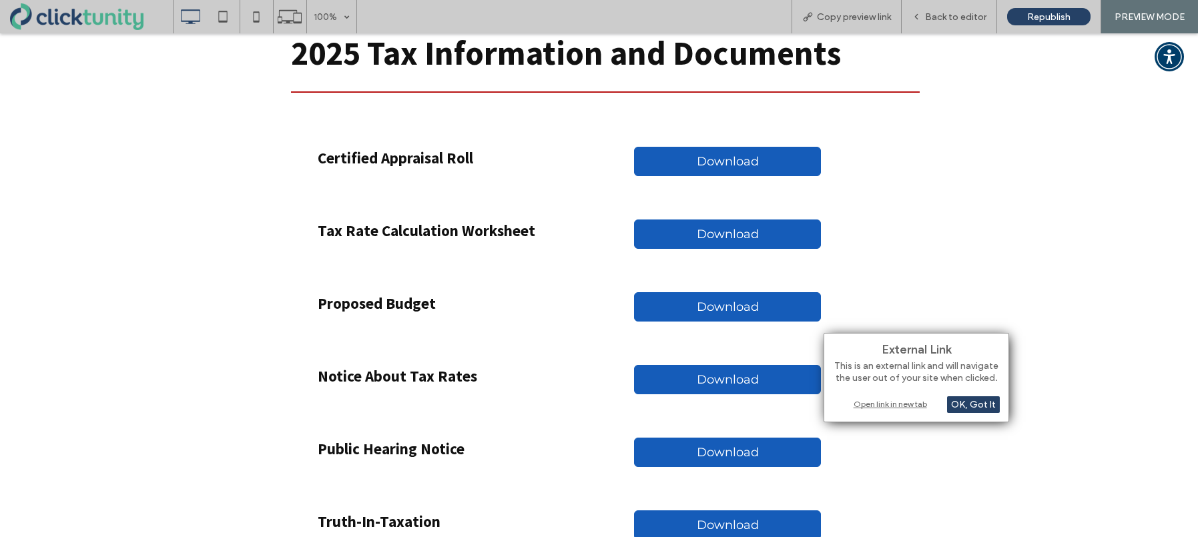
click at [877, 403] on div "Open link in new tab" at bounding box center [916, 404] width 167 height 14
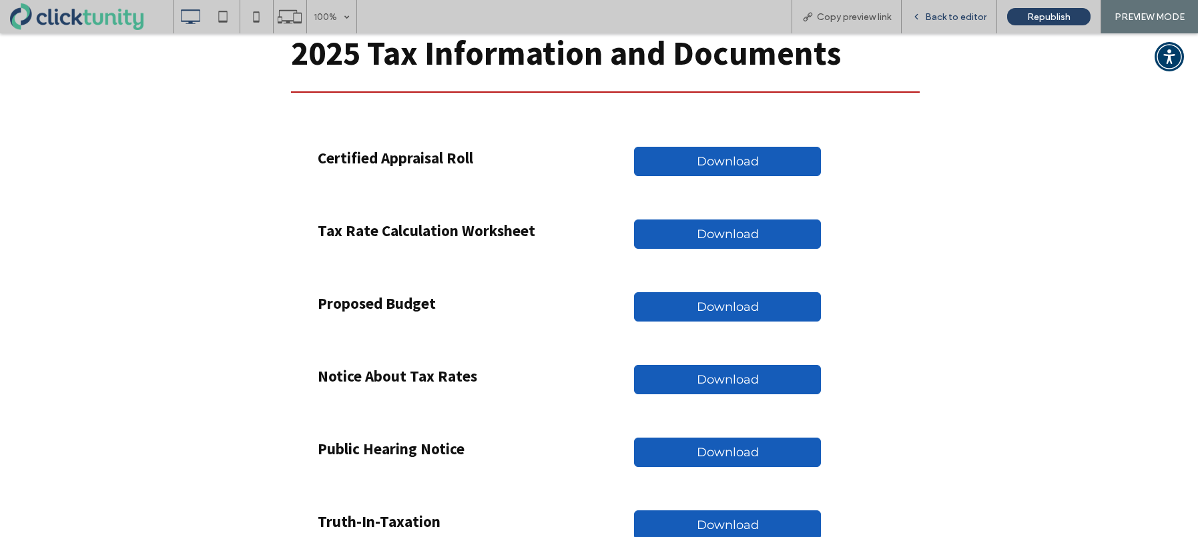
click at [958, 19] on span "Back to editor" at bounding box center [955, 16] width 61 height 11
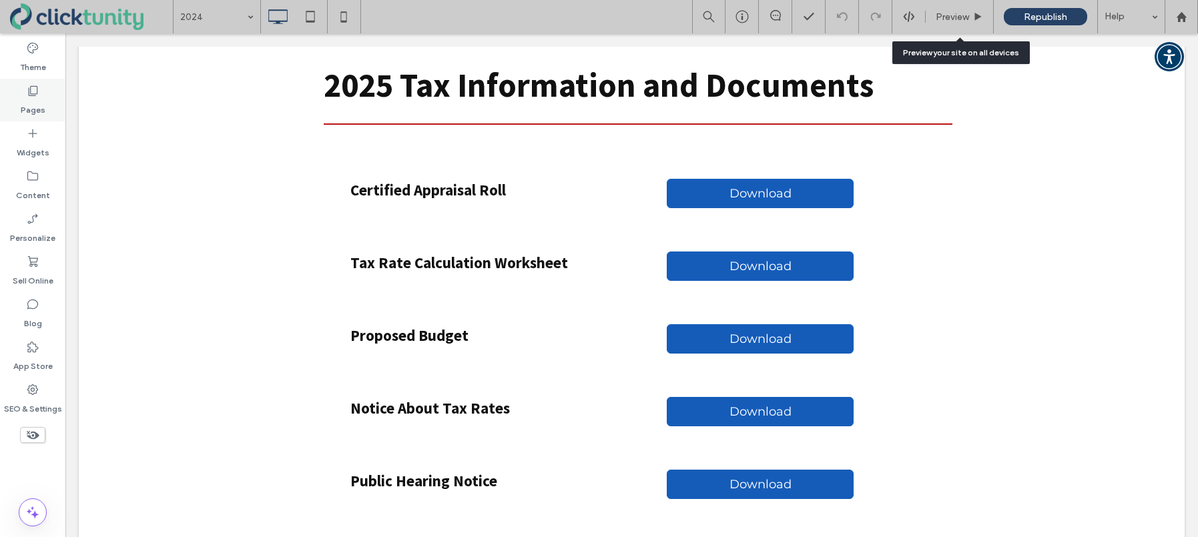
click at [39, 104] on label "Pages" at bounding box center [33, 106] width 25 height 19
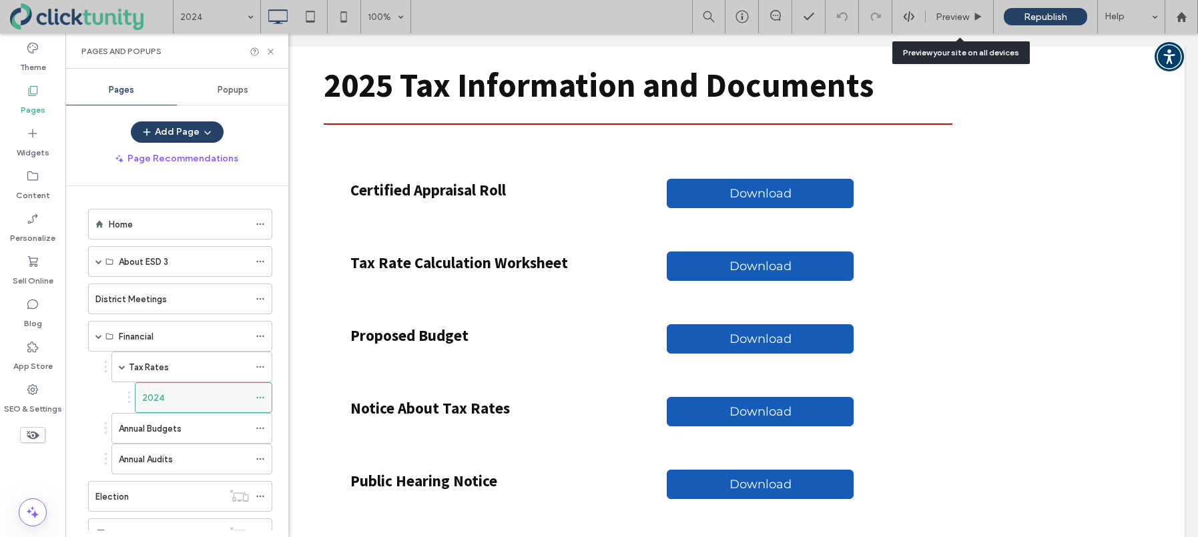
click at [256, 398] on icon at bounding box center [260, 397] width 9 height 9
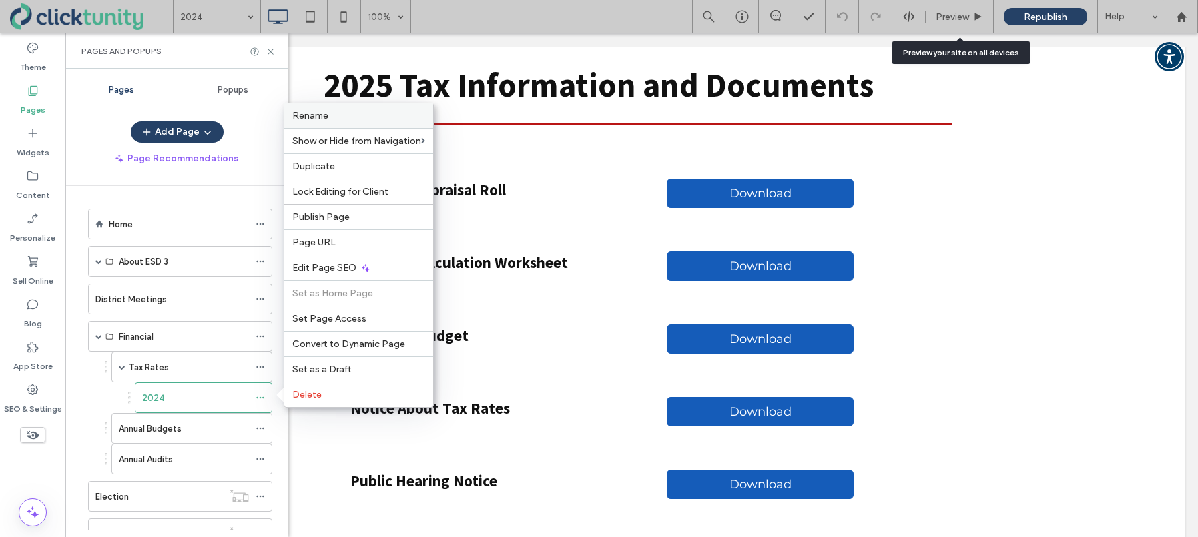
click at [324, 121] on span "Rename" at bounding box center [310, 115] width 36 height 11
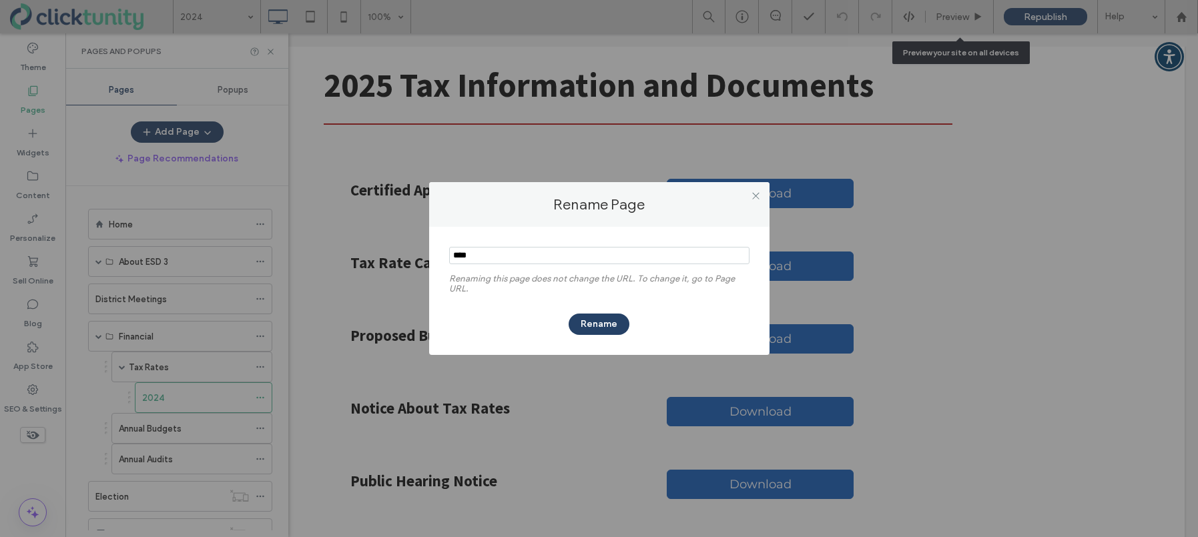
drag, startPoint x: 468, startPoint y: 258, endPoint x: 480, endPoint y: 257, distance: 12.0
click at [480, 257] on input "notEmpty" at bounding box center [599, 255] width 300 height 17
type input "****"
click at [584, 318] on button "Rename" at bounding box center [599, 324] width 61 height 21
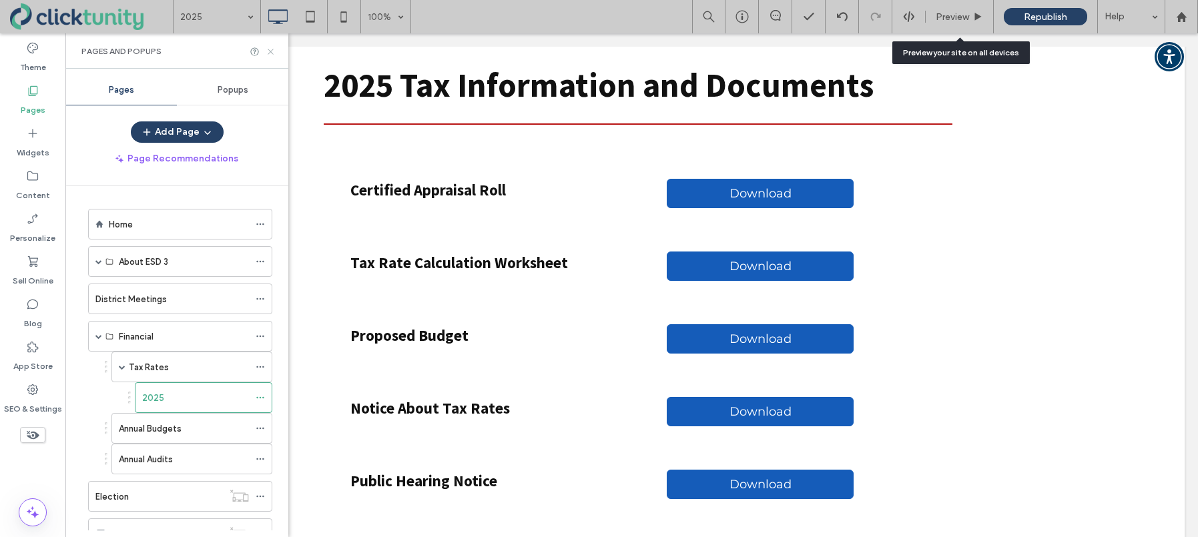
click at [269, 47] on icon at bounding box center [271, 52] width 10 height 10
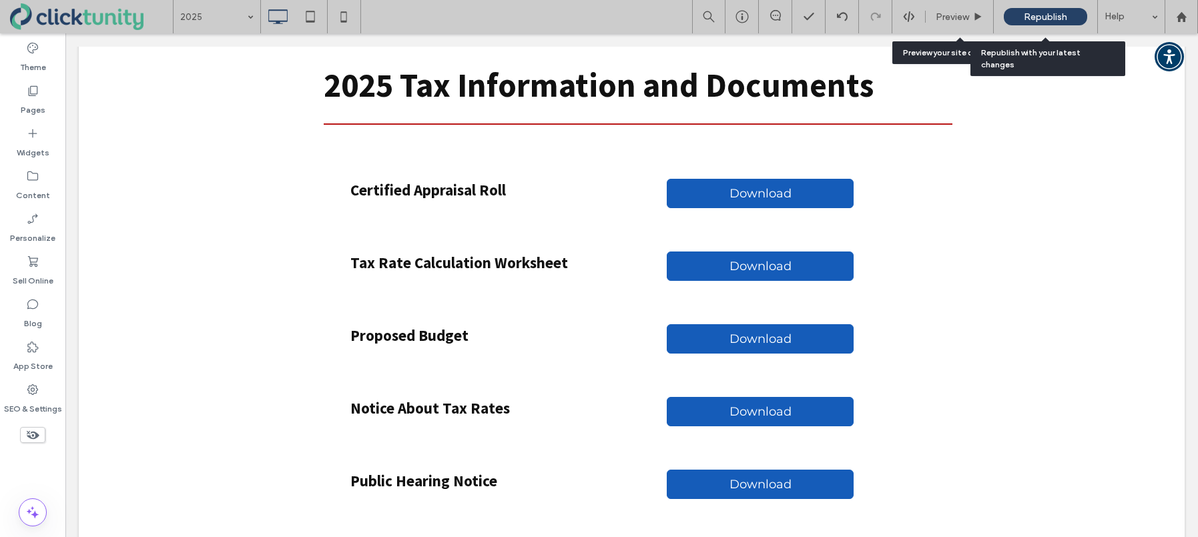
click at [1047, 16] on span "Republish" at bounding box center [1045, 16] width 43 height 11
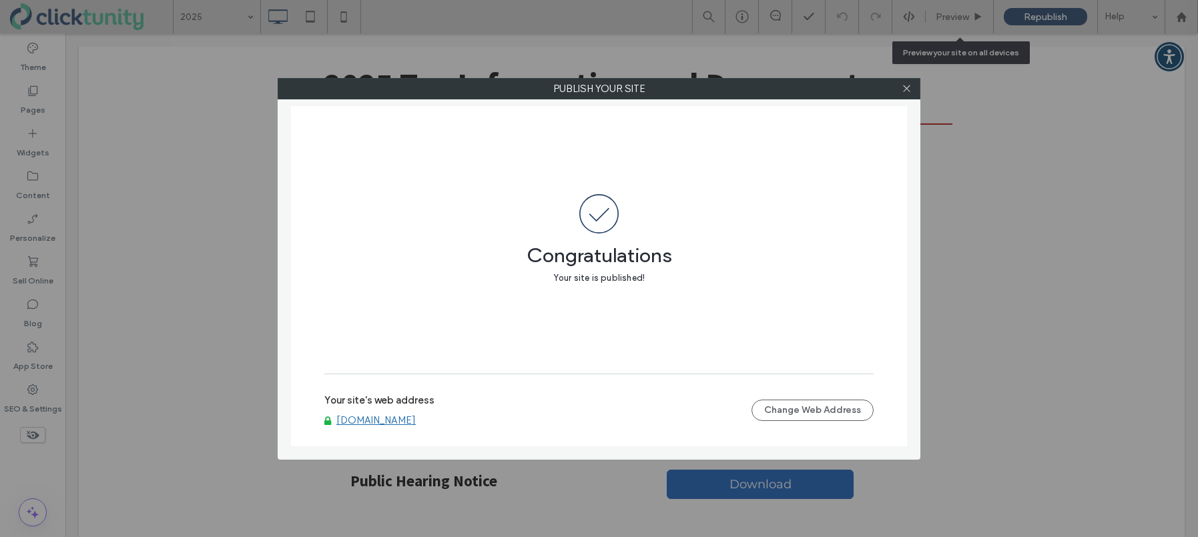
drag, startPoint x: 902, startPoint y: 91, endPoint x: 913, endPoint y: 91, distance: 10.7
click at [902, 91] on icon at bounding box center [907, 88] width 10 height 10
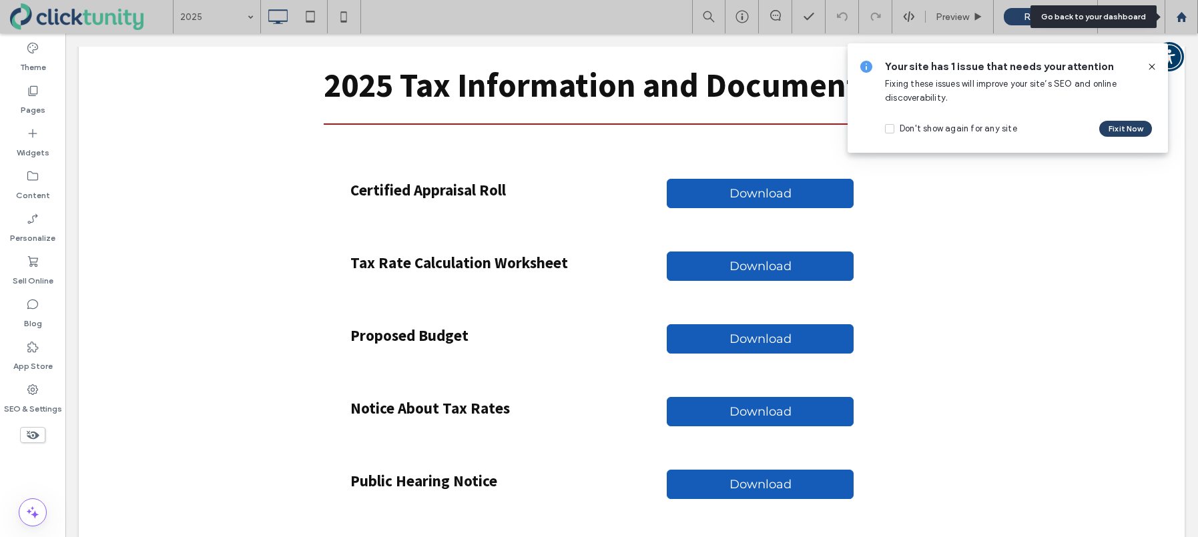
click at [1185, 22] on icon at bounding box center [1181, 16] width 11 height 11
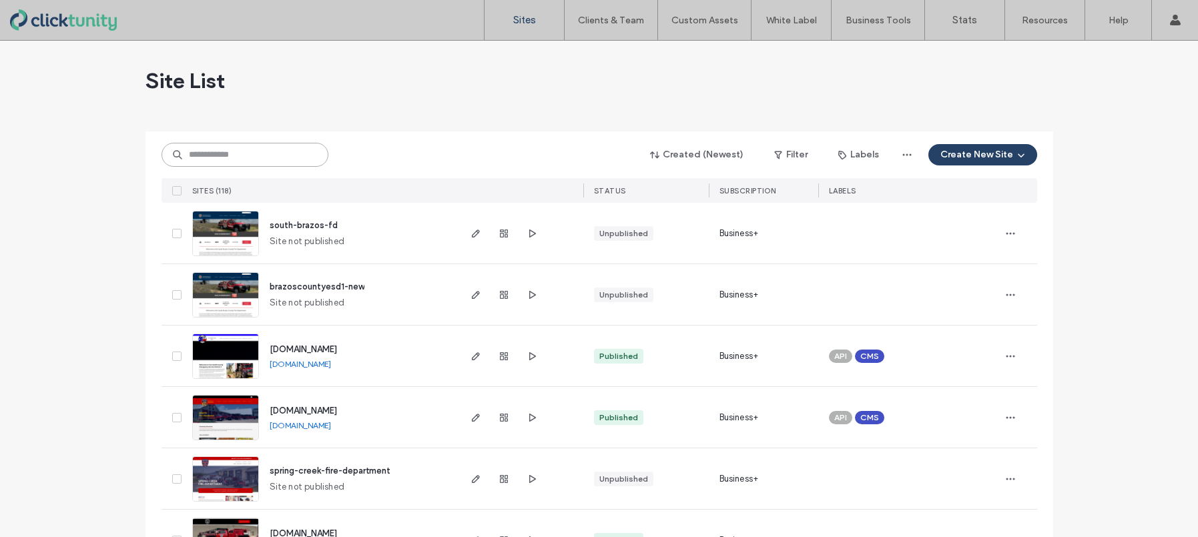
click at [270, 156] on input at bounding box center [245, 155] width 167 height 24
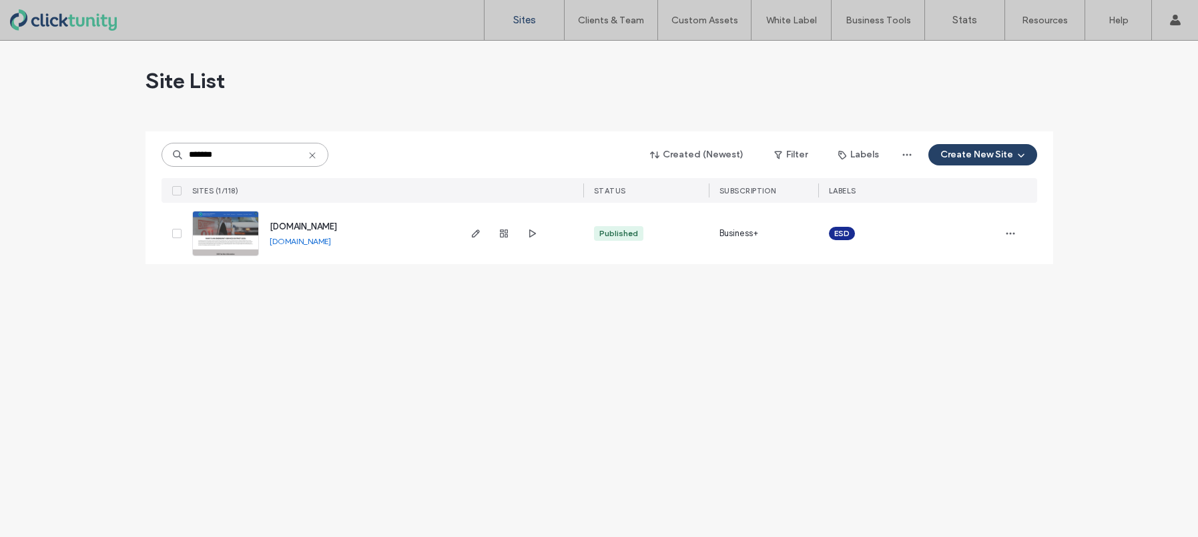
type input "*******"
click at [296, 226] on span "[DOMAIN_NAME]" at bounding box center [303, 227] width 67 height 10
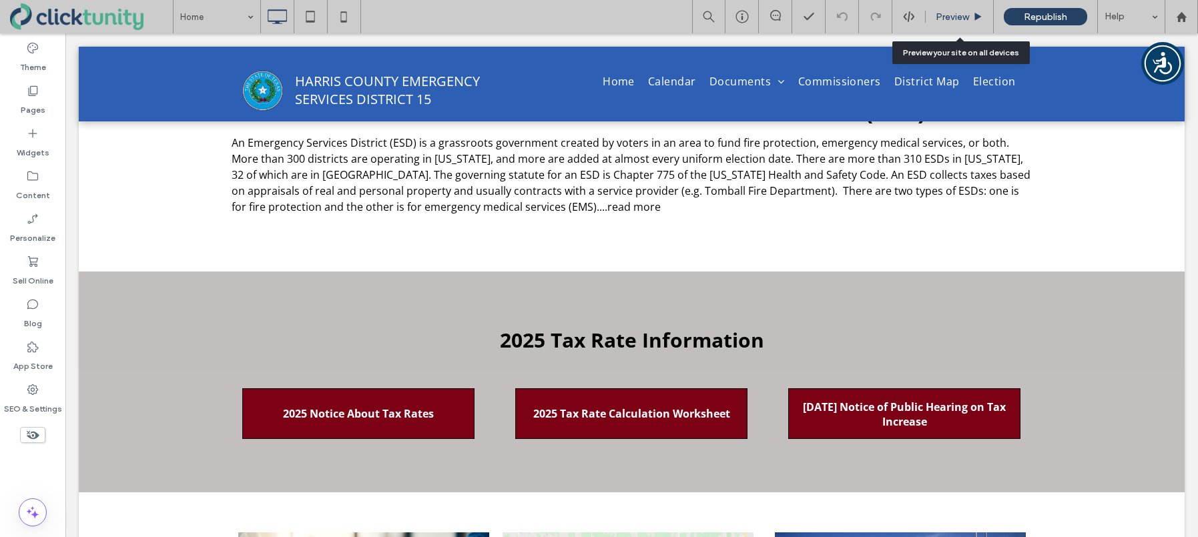
click at [942, 26] on div "Preview" at bounding box center [960, 16] width 68 height 33
click at [945, 20] on span "Preview" at bounding box center [952, 16] width 33 height 11
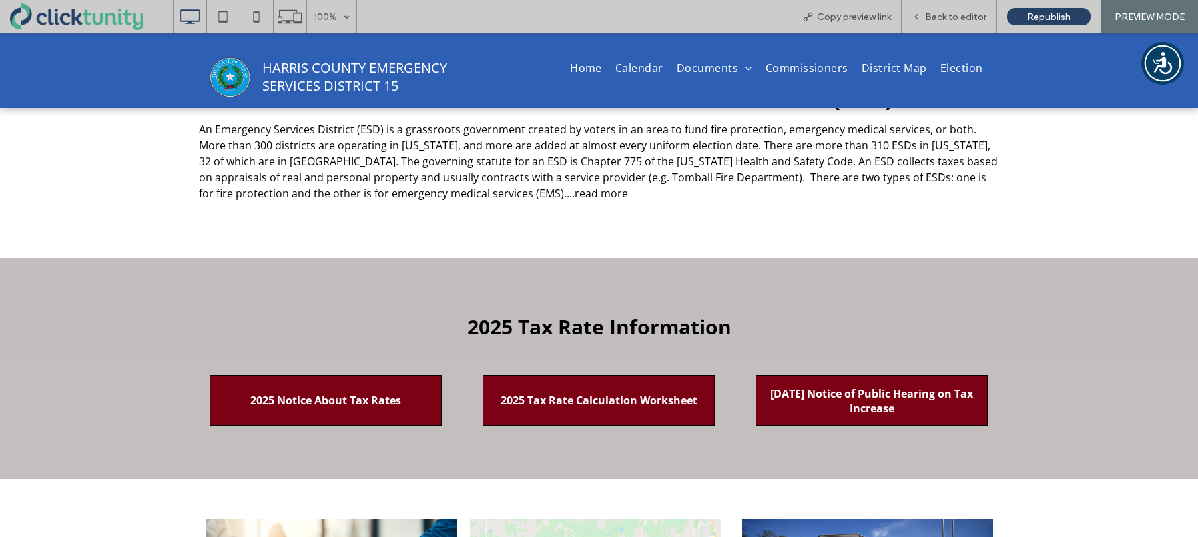
click at [833, 386] on span "[DATE] Notice of Public Hearing on Tax Increase" at bounding box center [872, 401] width 226 height 51
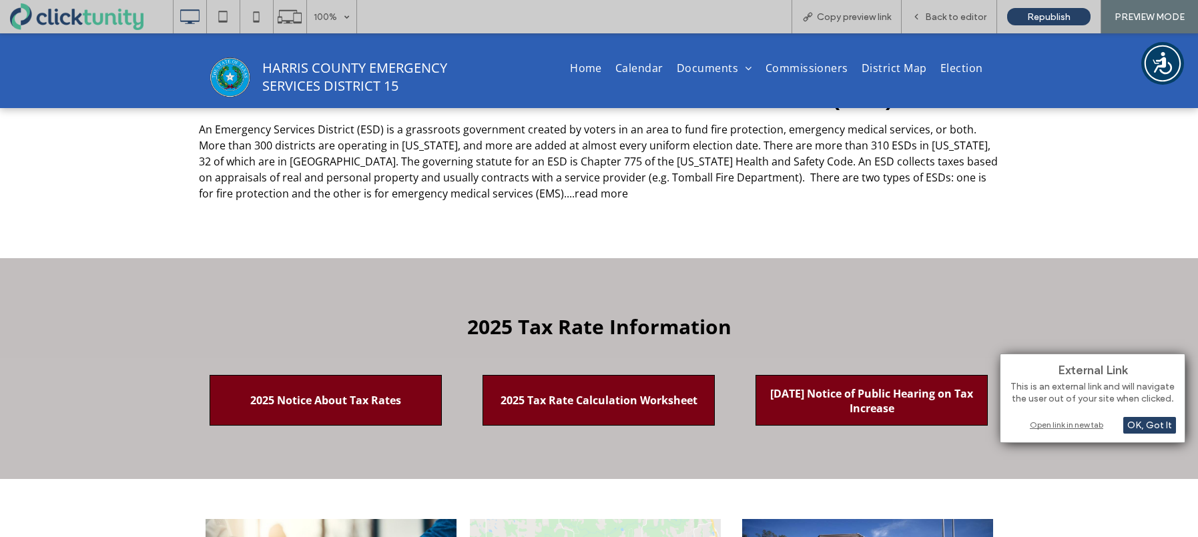
click at [1056, 425] on div "Open link in new tab" at bounding box center [1092, 425] width 167 height 14
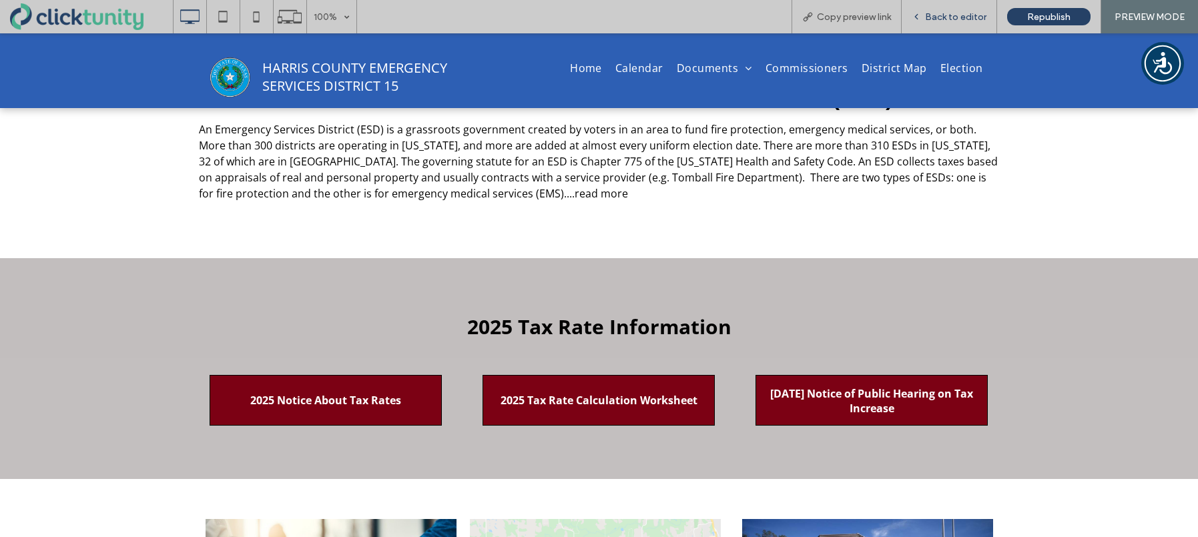
click at [954, 19] on span "Back to editor" at bounding box center [955, 16] width 61 height 11
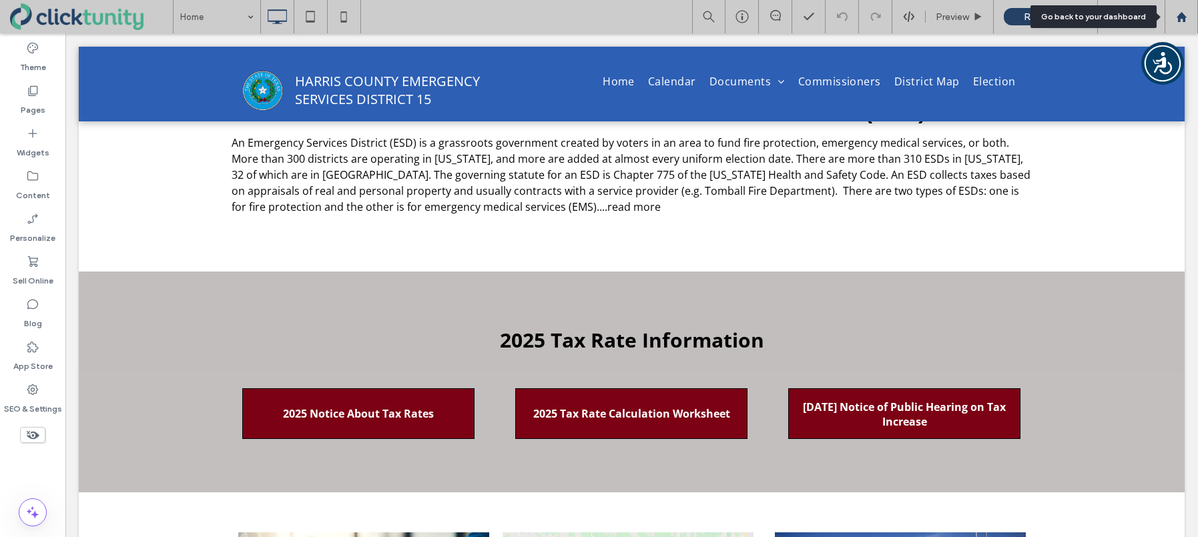
click at [1181, 21] on icon at bounding box center [1181, 16] width 11 height 11
